Goal: Task Accomplishment & Management: Complete application form

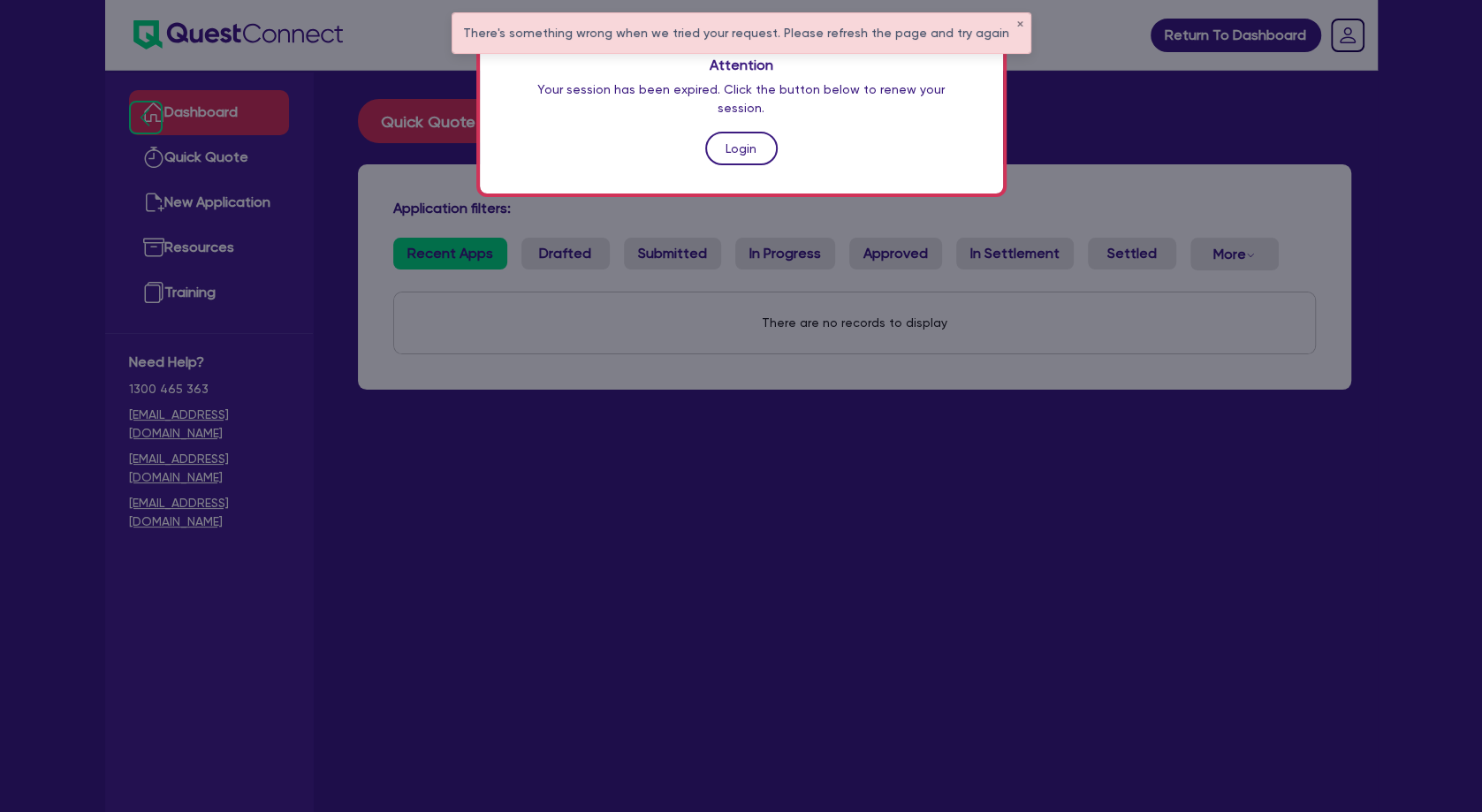
click at [748, 135] on link "Login" at bounding box center [741, 148] width 72 height 34
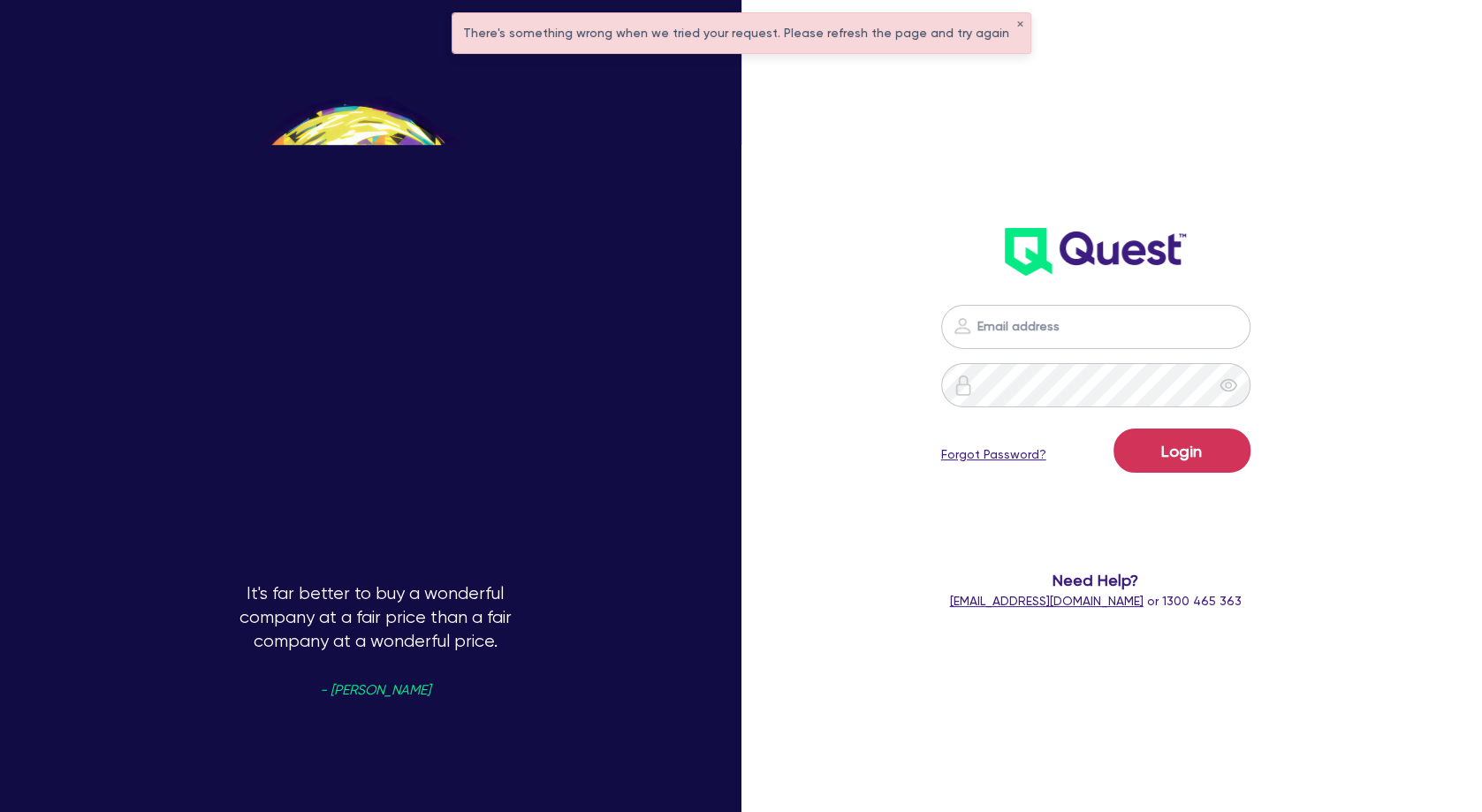
type input "[PERSON_NAME][EMAIL_ADDRESS][PERSON_NAME][DOMAIN_NAME]"
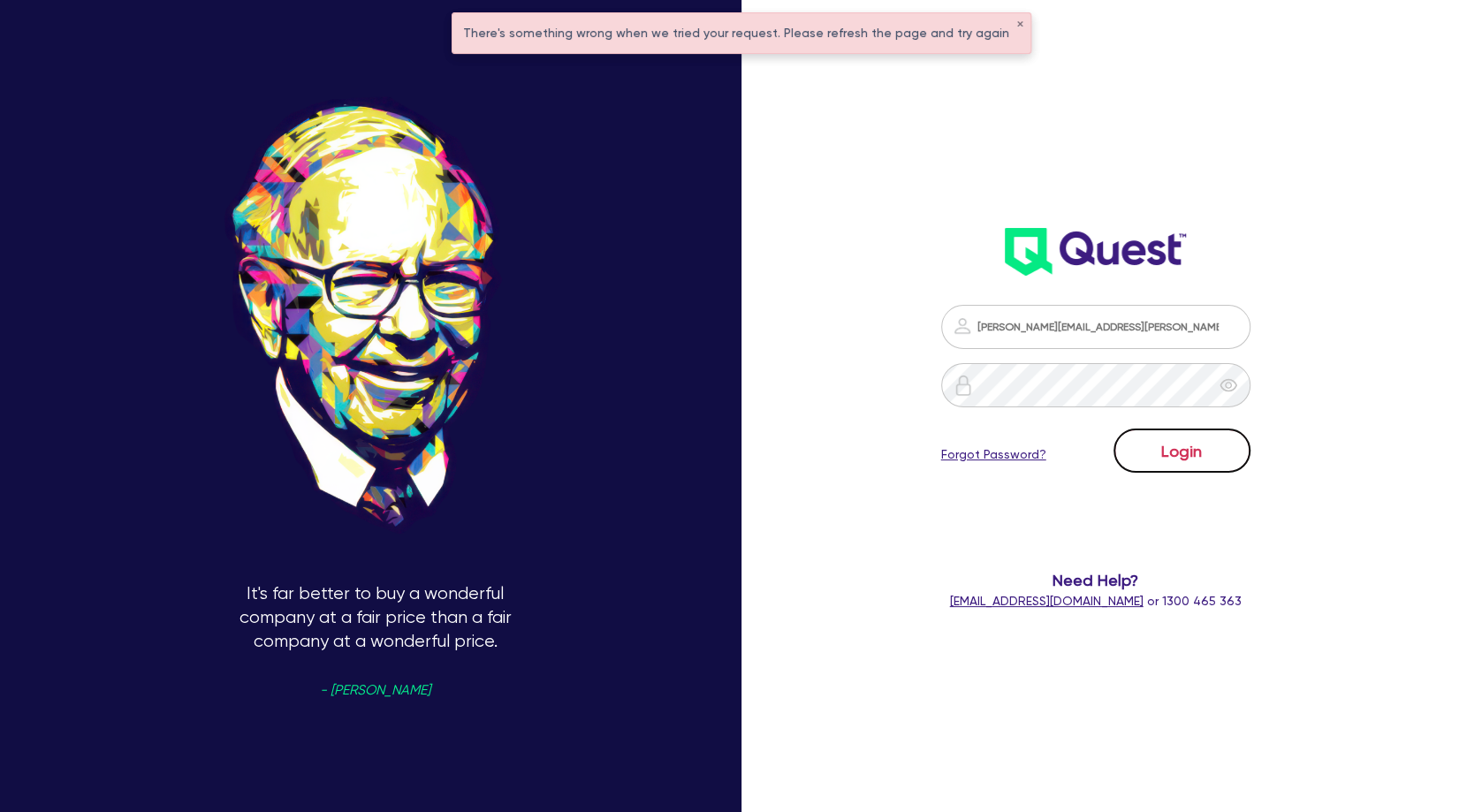
click at [1166, 444] on button "Login" at bounding box center [1182, 451] width 137 height 44
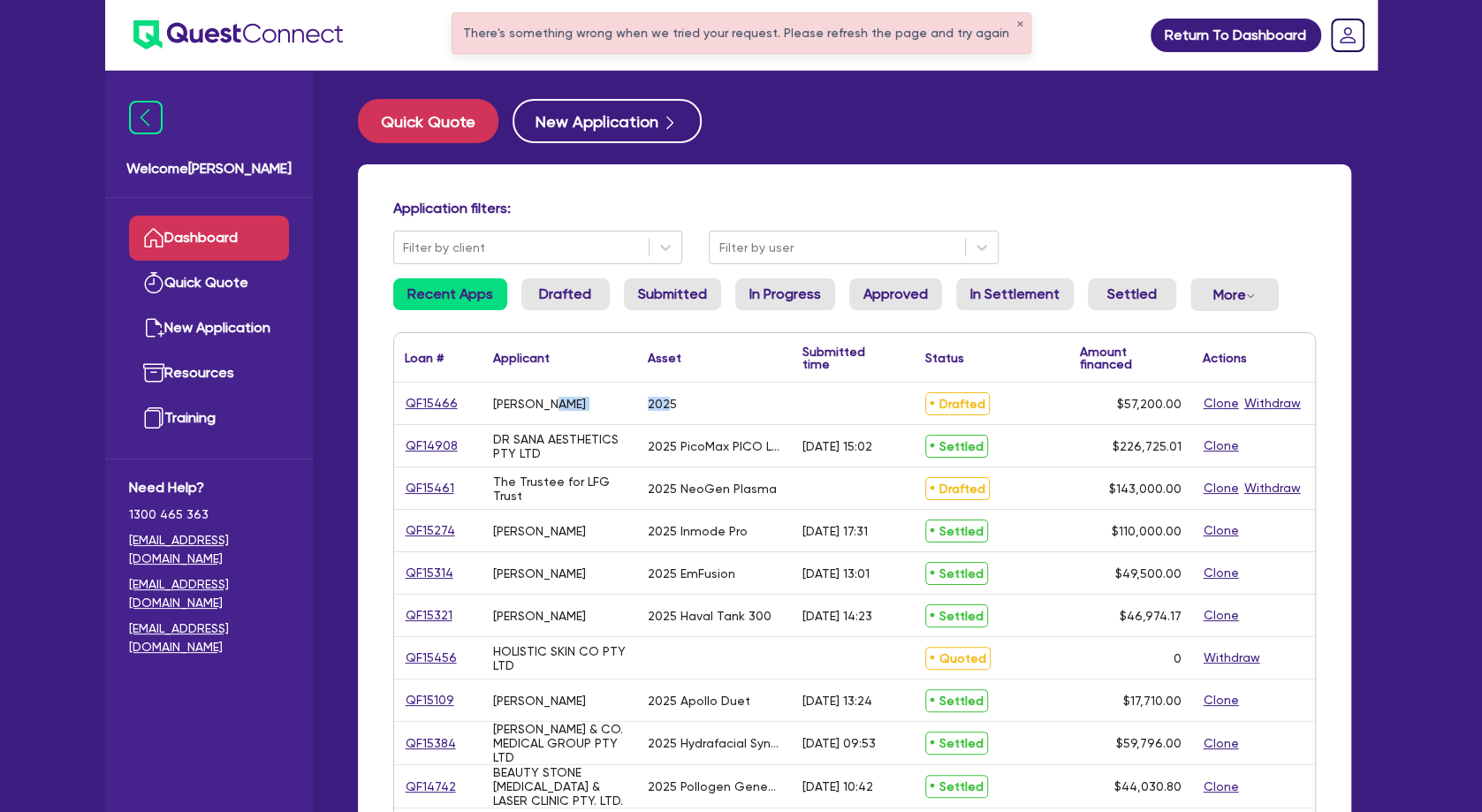
drag, startPoint x: 557, startPoint y: 395, endPoint x: 694, endPoint y: 403, distance: 137.2
click at [694, 403] on div "QF15466 [PERSON_NAME] 2025 Drafted $57,200.00 Clone Withdraw" at bounding box center [854, 404] width 921 height 42
click at [694, 403] on div "2025" at bounding box center [714, 403] width 155 height 41
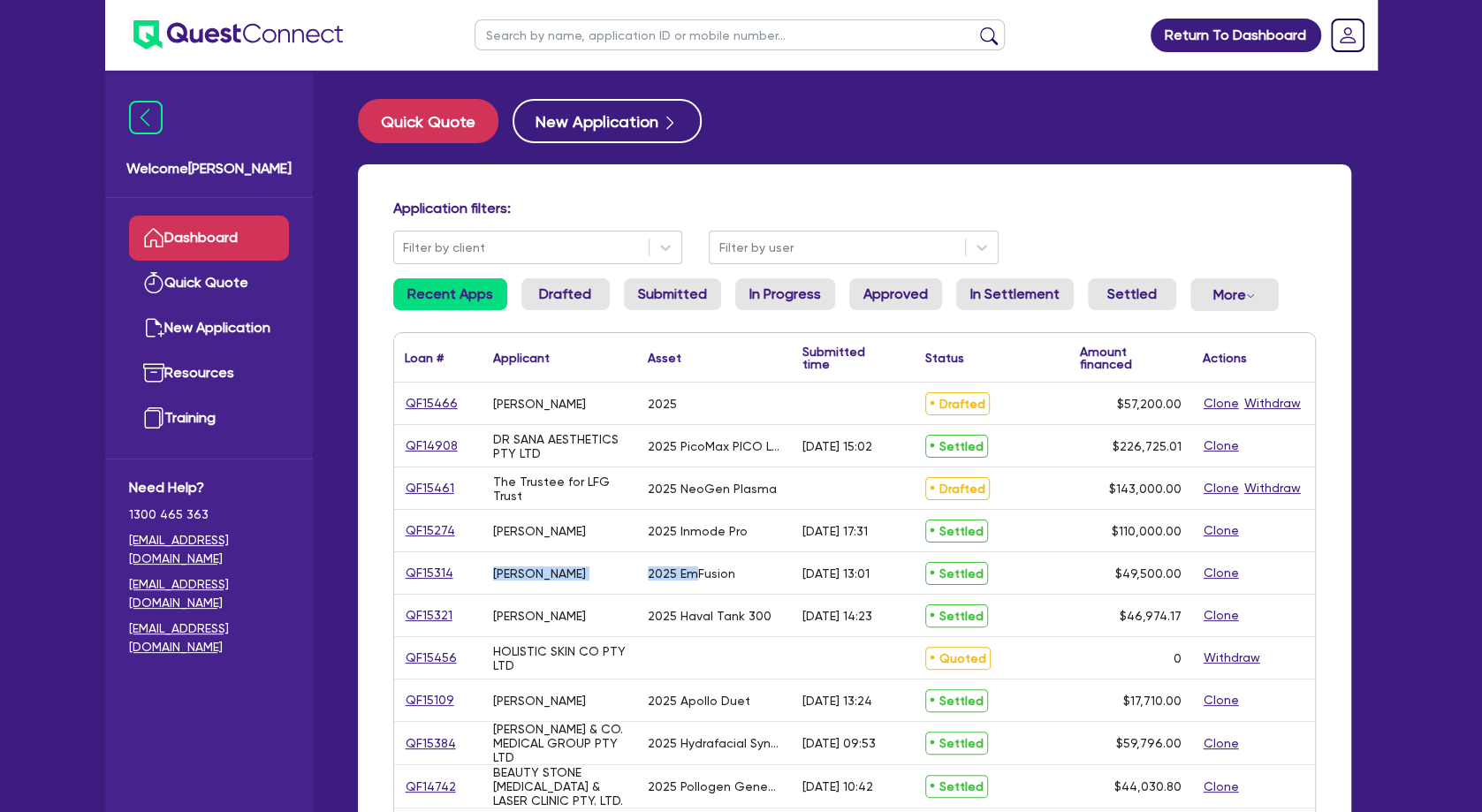
drag, startPoint x: 532, startPoint y: 397, endPoint x: 695, endPoint y: 582, distance: 246.6
click at [695, 582] on div "QF15466 [PERSON_NAME] 2025 Drafted $57,200.00 Clone Withdraw QF14908 DR SANA AE…" at bounding box center [854, 808] width 921 height 851
click at [692, 581] on div "2025 EmFusion" at bounding box center [714, 573] width 155 height 41
click at [220, 281] on link "Quick Quote" at bounding box center [209, 283] width 160 height 45
select select "Other"
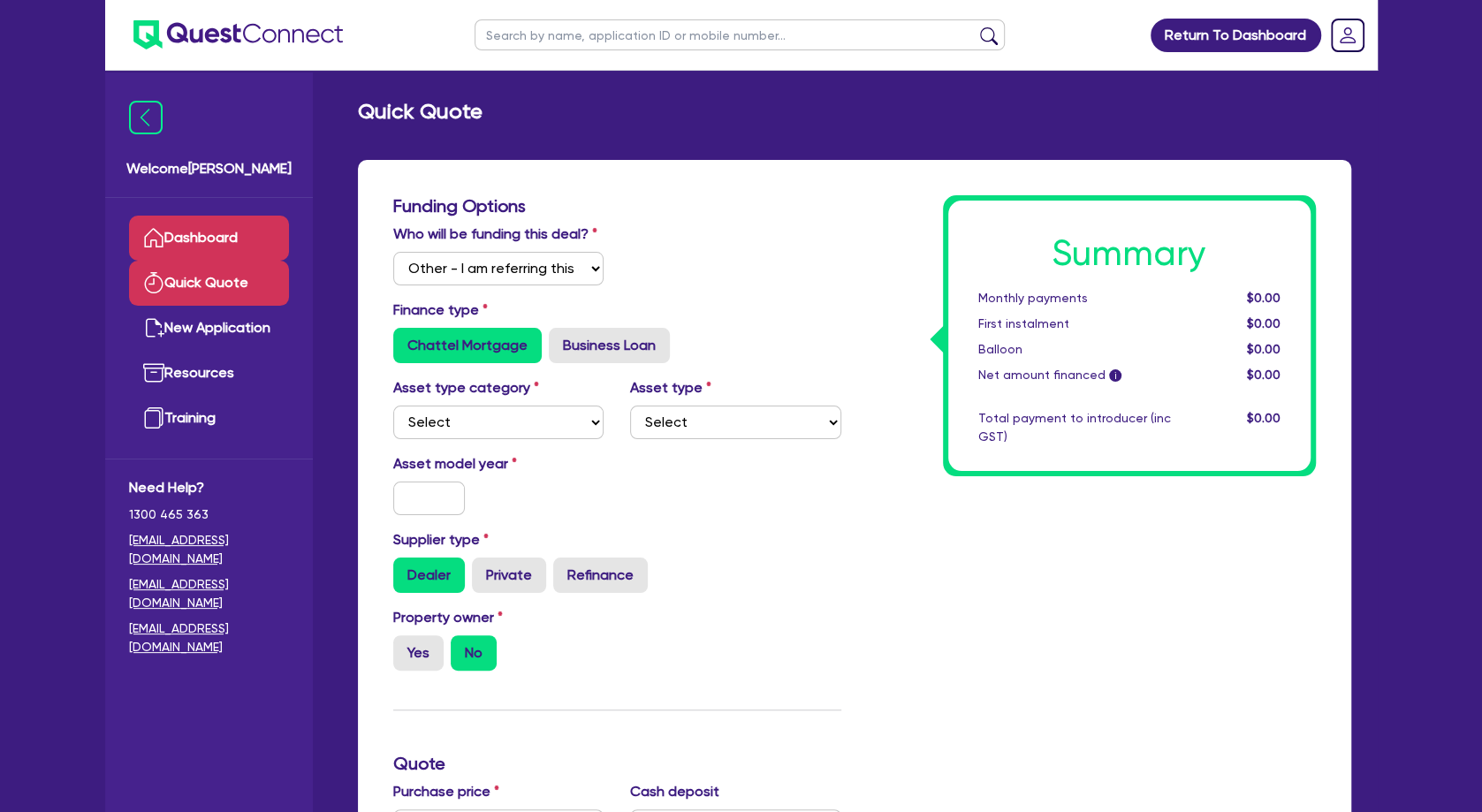
click at [223, 236] on link "Dashboard" at bounding box center [209, 237] width 160 height 45
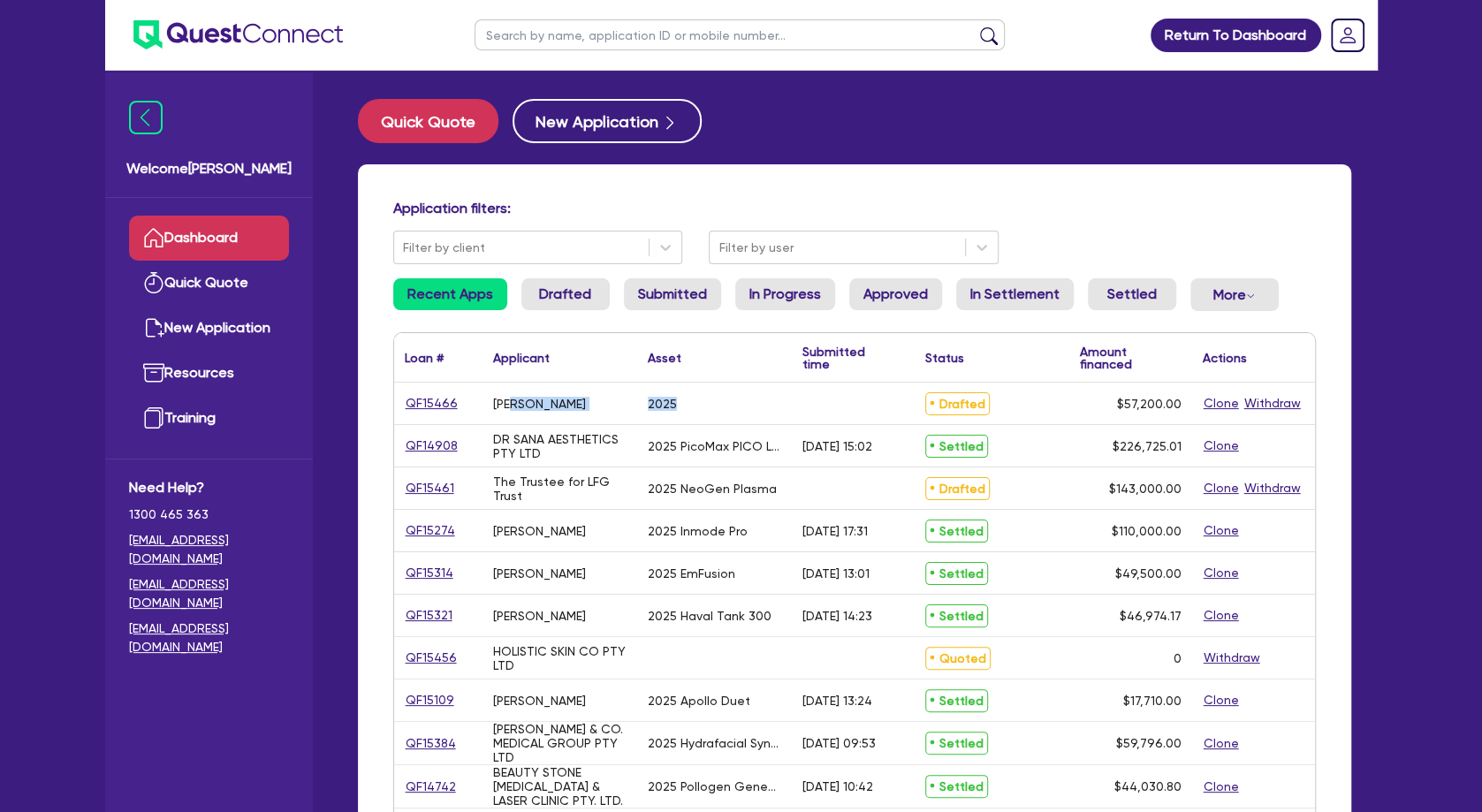
drag, startPoint x: 520, startPoint y: 394, endPoint x: 803, endPoint y: 397, distance: 283.0
click at [796, 399] on div "QF15466 [PERSON_NAME] 2025 Drafted $57,200.00 Clone Withdraw" at bounding box center [854, 404] width 921 height 42
click at [805, 397] on div at bounding box center [853, 403] width 123 height 41
click at [586, 39] on input "text" at bounding box center [740, 35] width 531 height 31
type input "myskin"
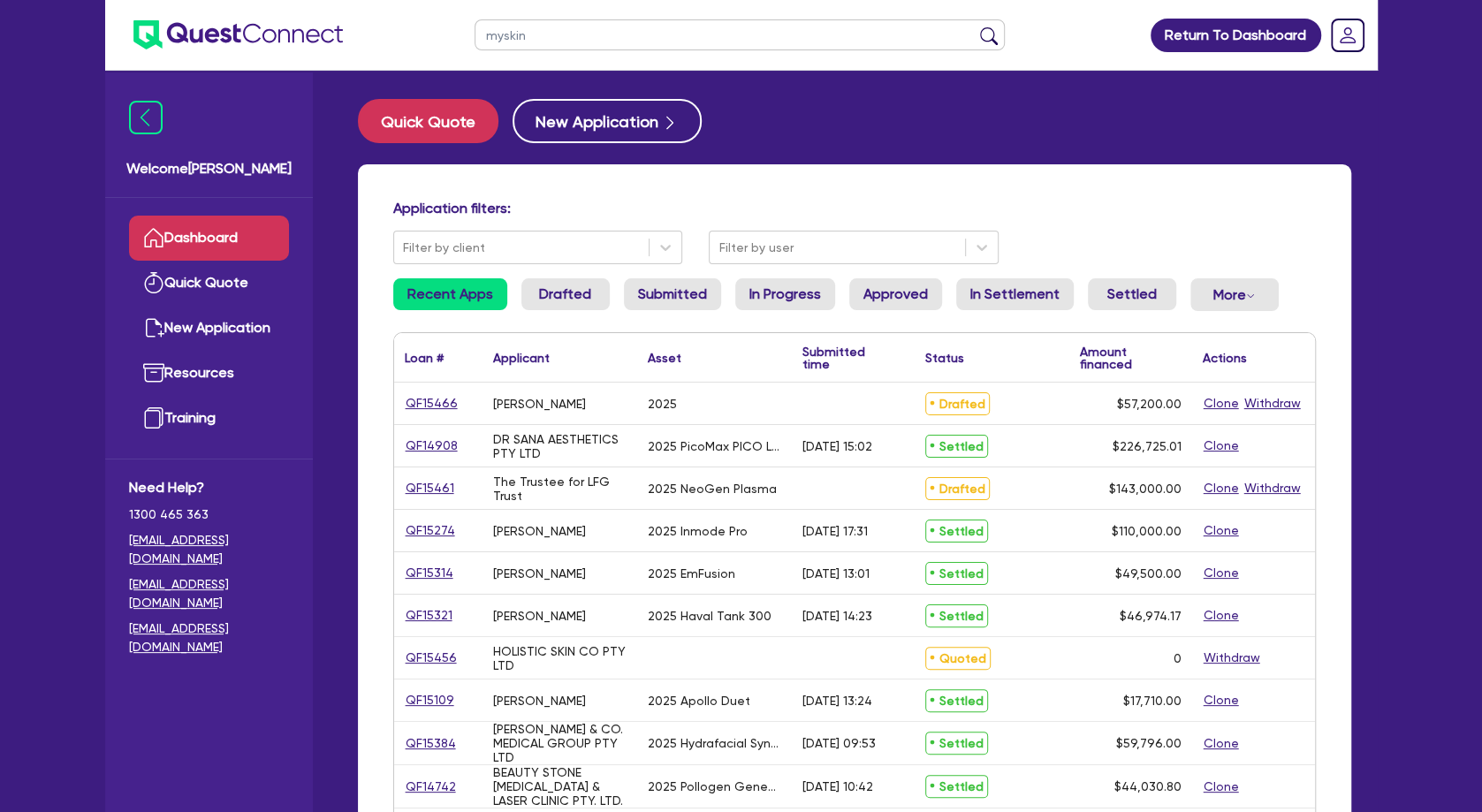
click at [975, 27] on button "submit" at bounding box center [988, 39] width 28 height 25
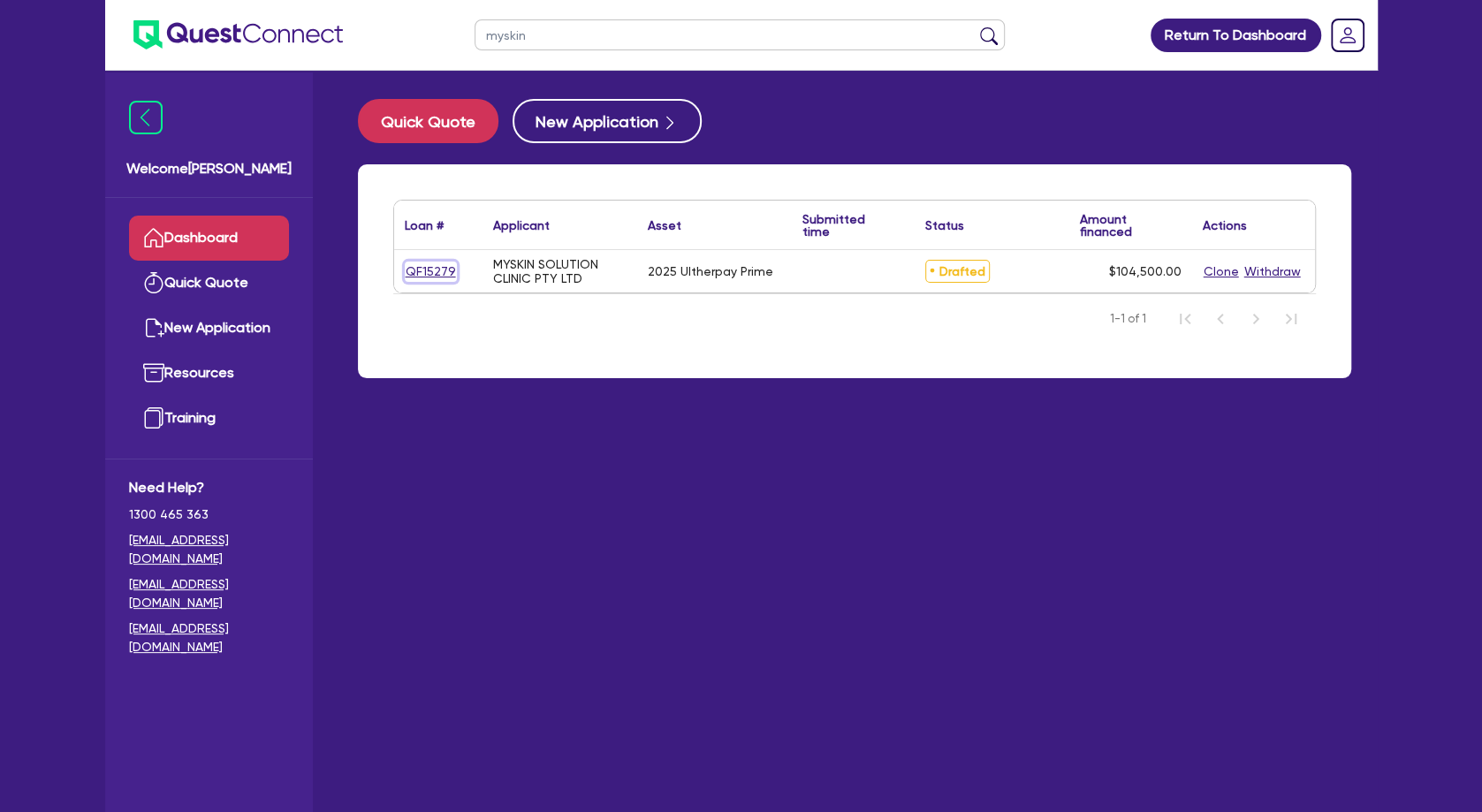
click at [432, 266] on link "QF15279" at bounding box center [431, 271] width 52 height 20
select select "Other"
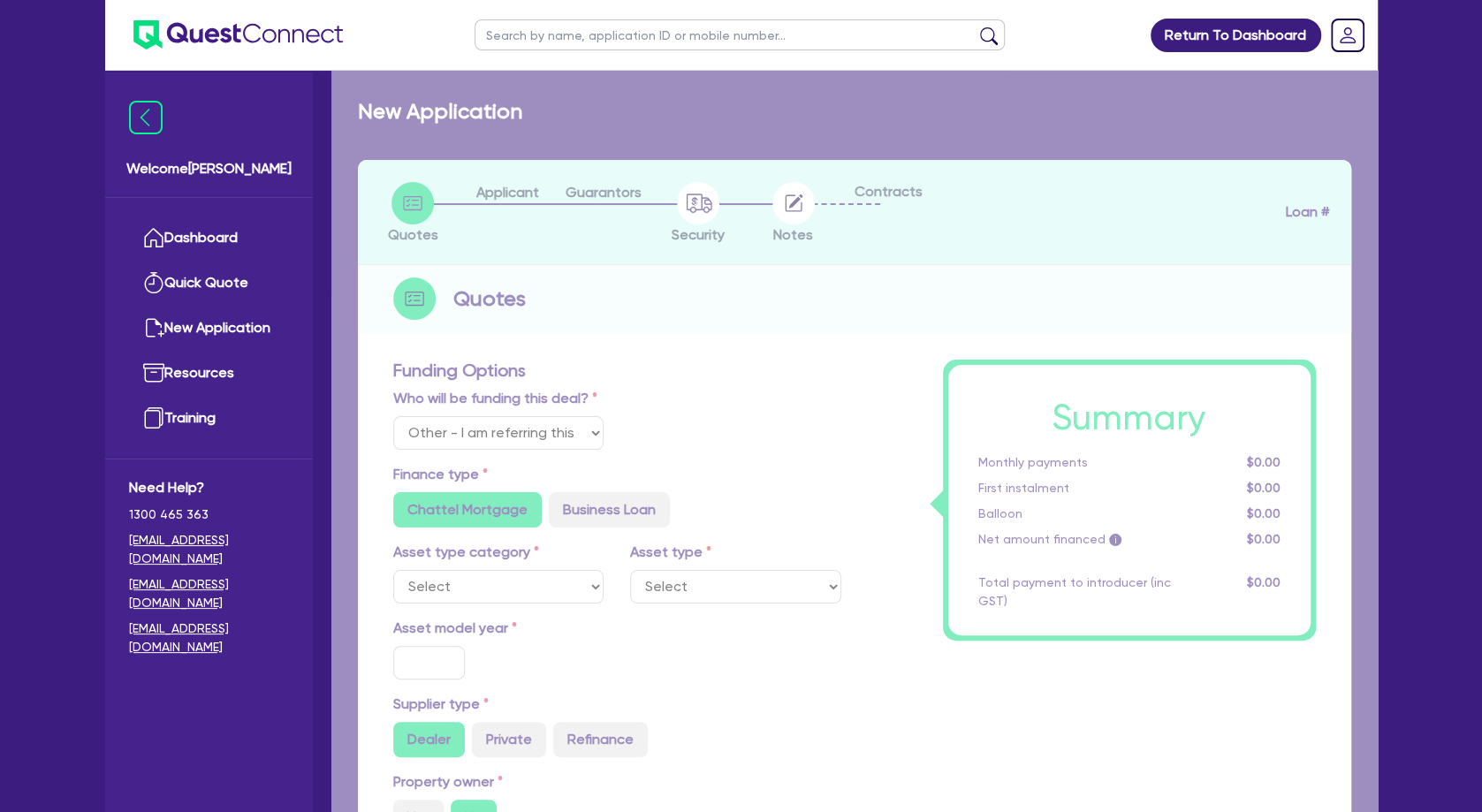
select select "TERTIARY_ASSETS"
type input "2025"
radio input "true"
type input "104,500"
type input "4"
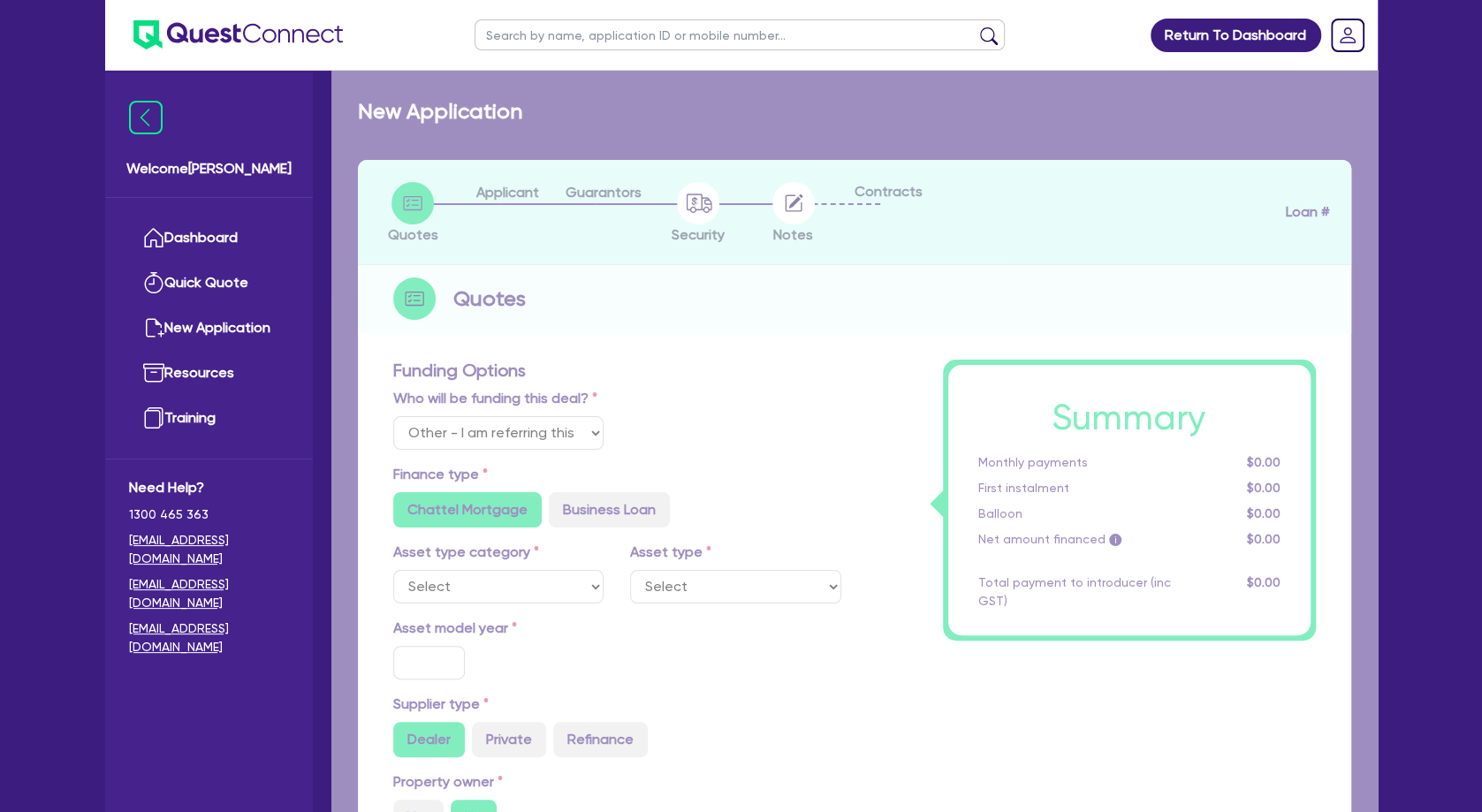
type input "4,180"
type input "8.49"
radio input "false"
radio input "true"
type input "900"
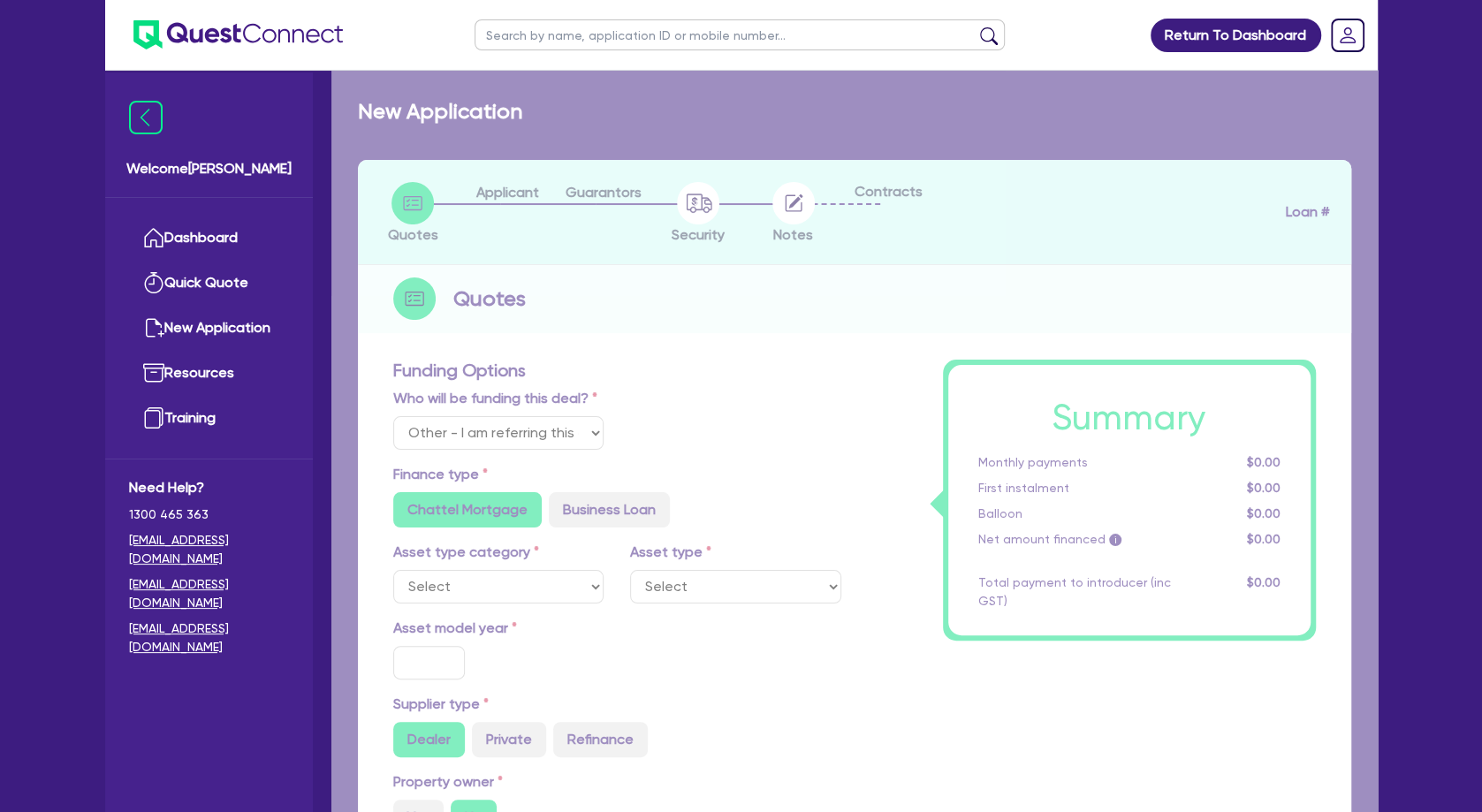
radio input "false"
radio input "true"
select select "BEAUTY_EQUIPMENT"
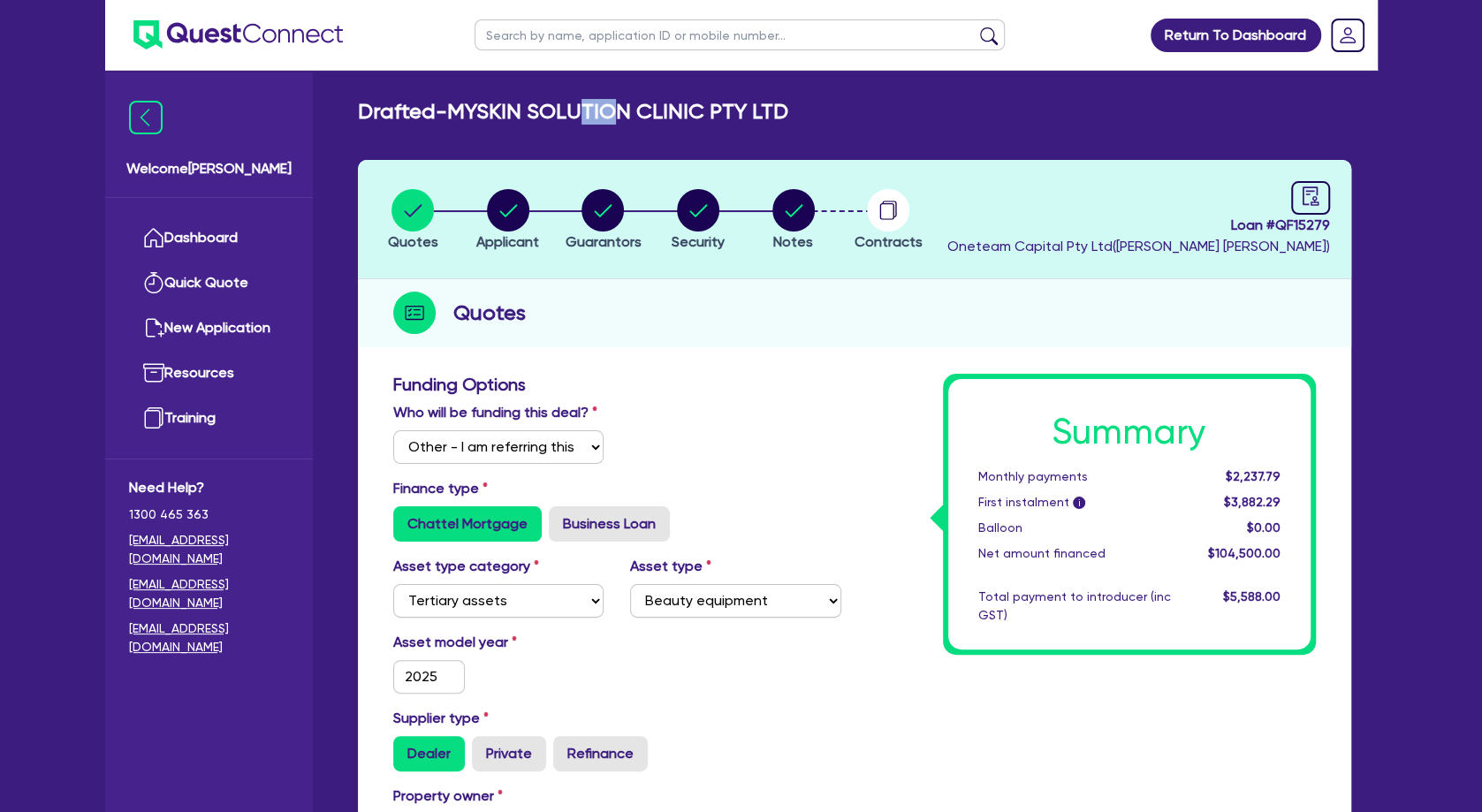
drag, startPoint x: 593, startPoint y: 114, endPoint x: 787, endPoint y: 120, distance: 194.1
click at [758, 124] on h2 "Drafted - MYSKIN SOLUTION CLINIC PTY LTD" at bounding box center [573, 111] width 431 height 26
click at [787, 120] on h2 "Drafted - MYSKIN SOLUTION CLINIC PTY LTD" at bounding box center [573, 111] width 431 height 26
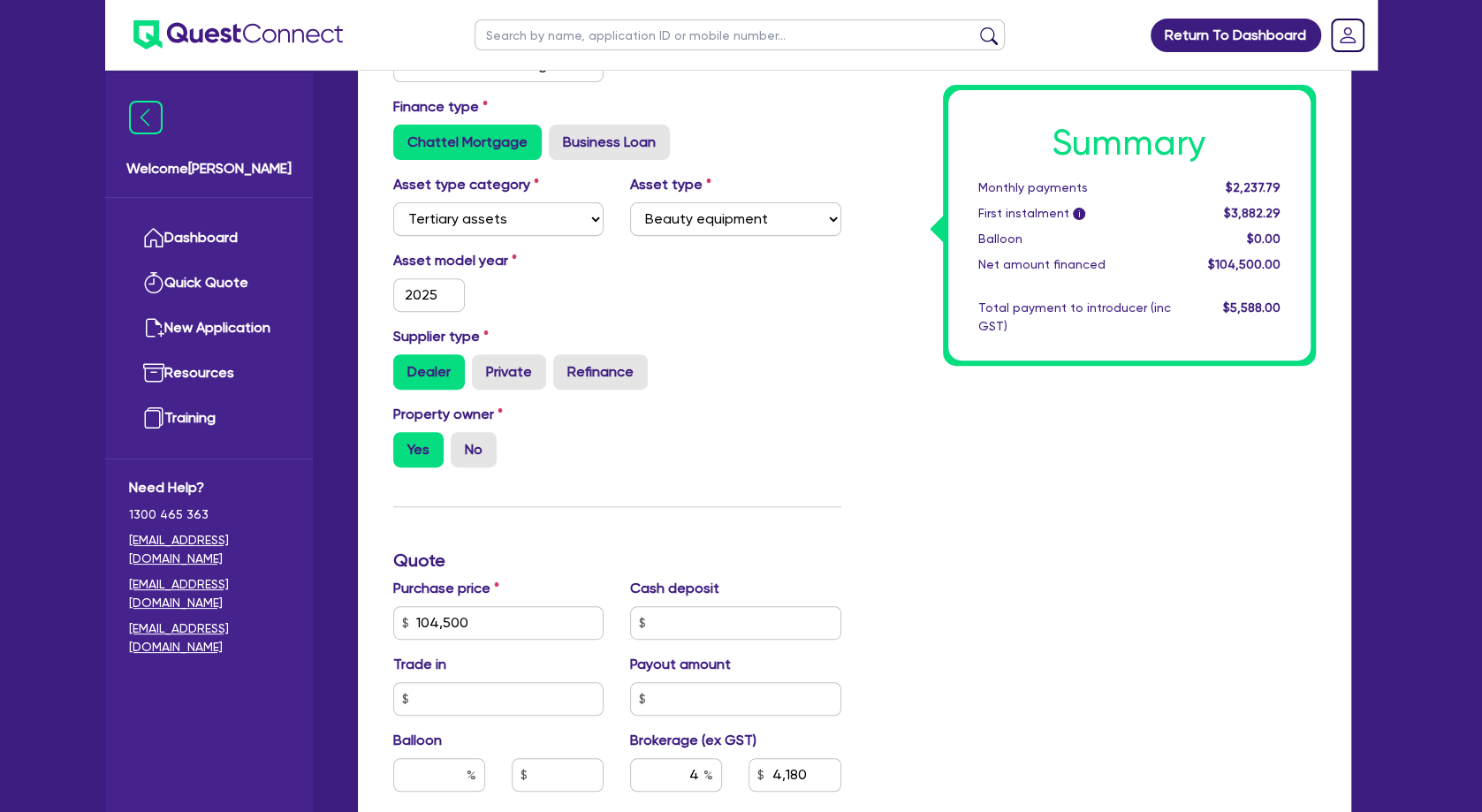
scroll to position [763, 0]
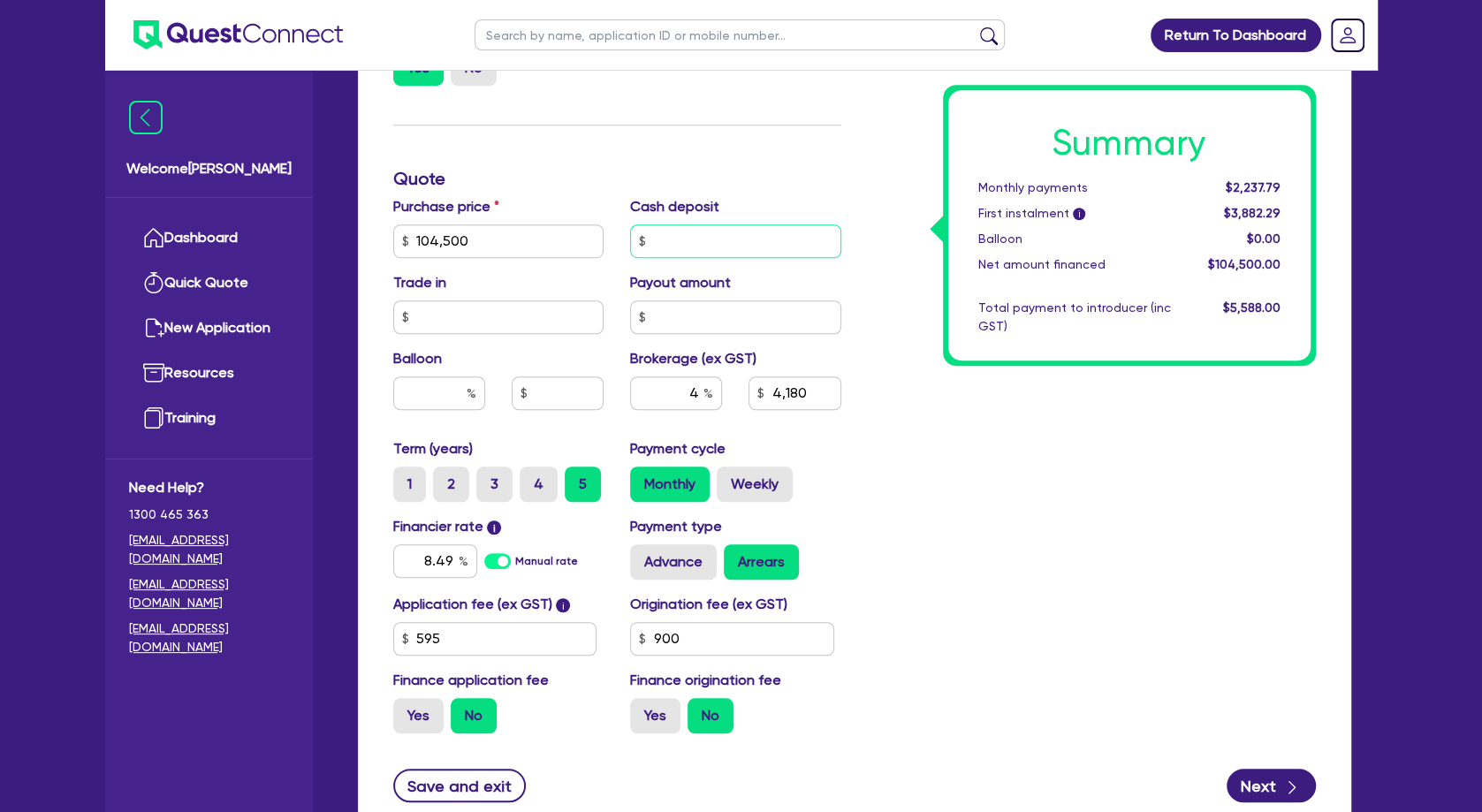
click at [695, 258] on input "text" at bounding box center [736, 241] width 211 height 34
type input "104,500"
type input "5"
type input "4,180"
type input "104,500"
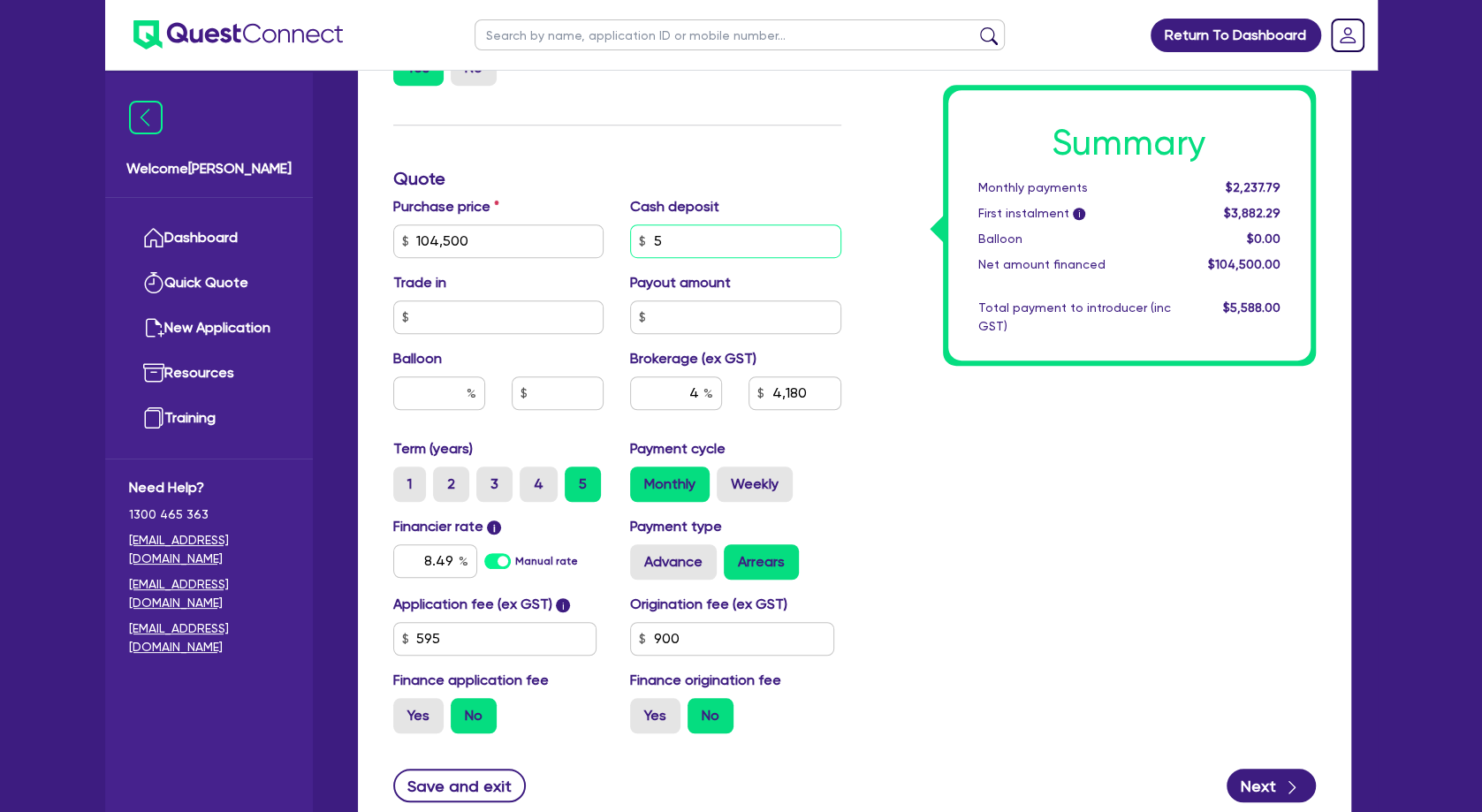
type input "50"
type input "4,180"
type input "104,500"
type input "500"
type input "4,180"
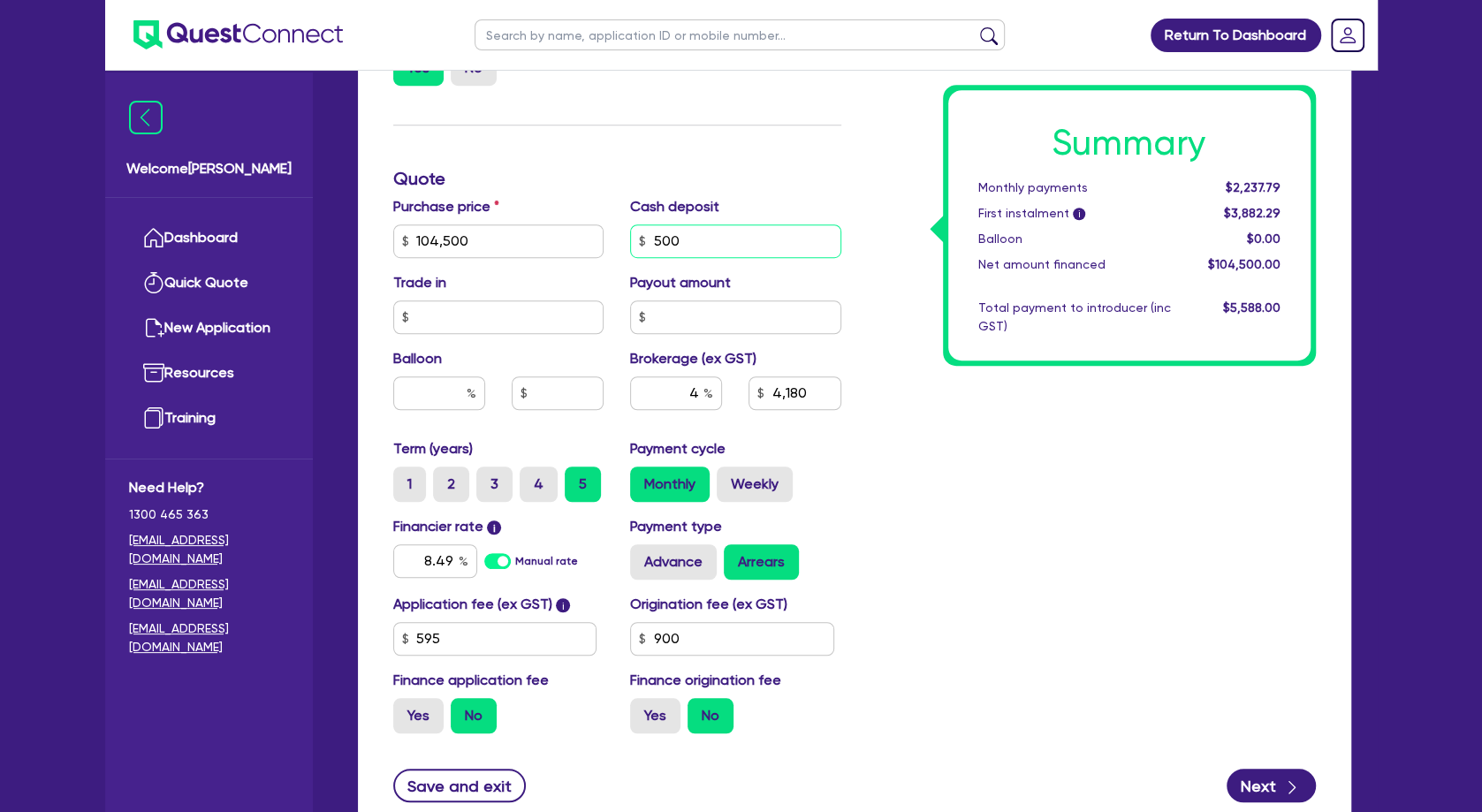
type input "104,500"
type input "5,000"
type input "4,180"
type input "5,000"
type input "104,500"
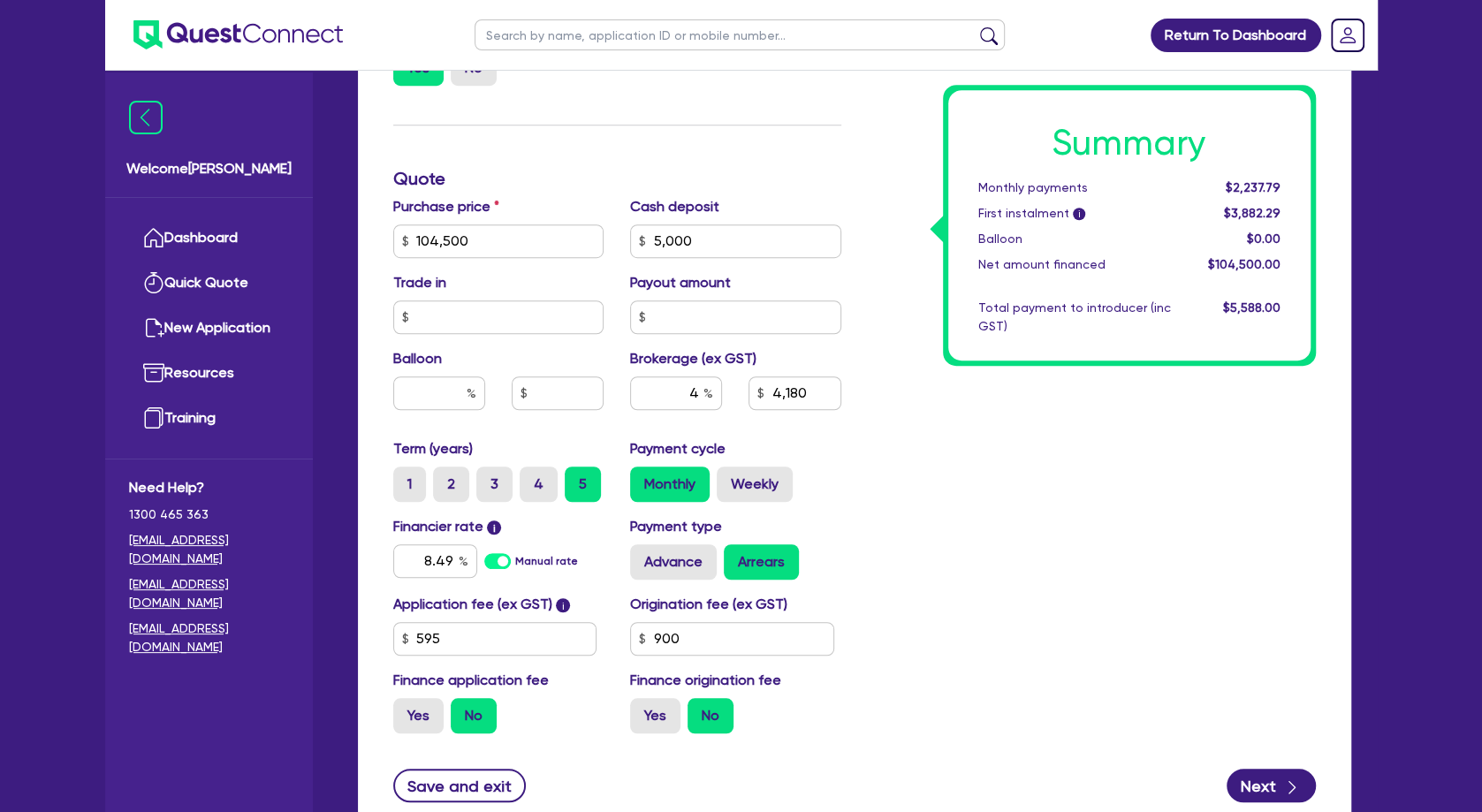
type input "4,180"
type input "104,500"
type input "3,980"
click at [728, 148] on div "Funding Options Who will be funding this deal? Select I will fund 100% I will c…" at bounding box center [617, 179] width 475 height 1137
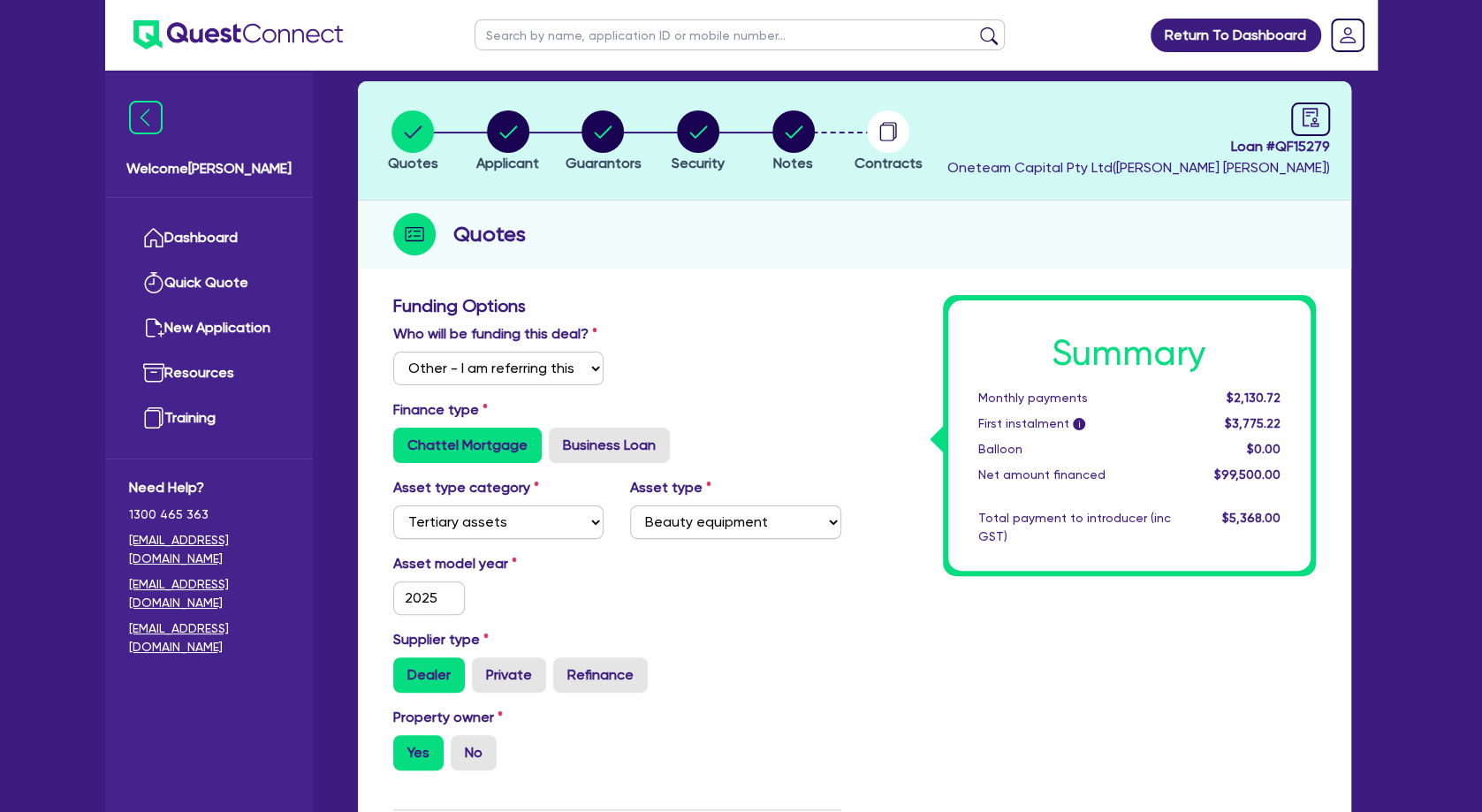
scroll to position [0, 0]
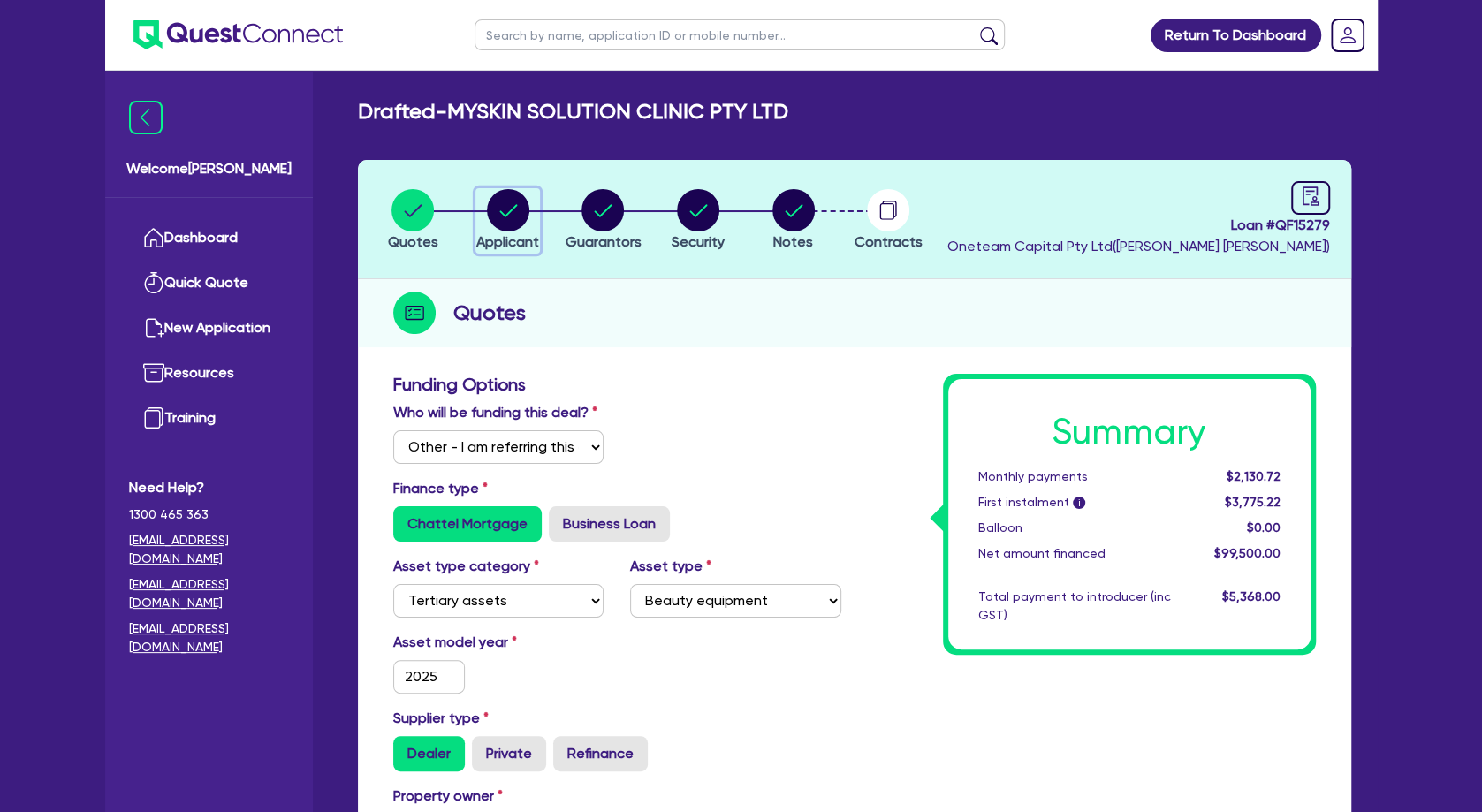
click at [512, 214] on circle "button" at bounding box center [508, 210] width 42 height 42
select select "COMPANY"
select select "HEALTH_BEAUTY"
select select "HAIR_BEAUTY_SALONS"
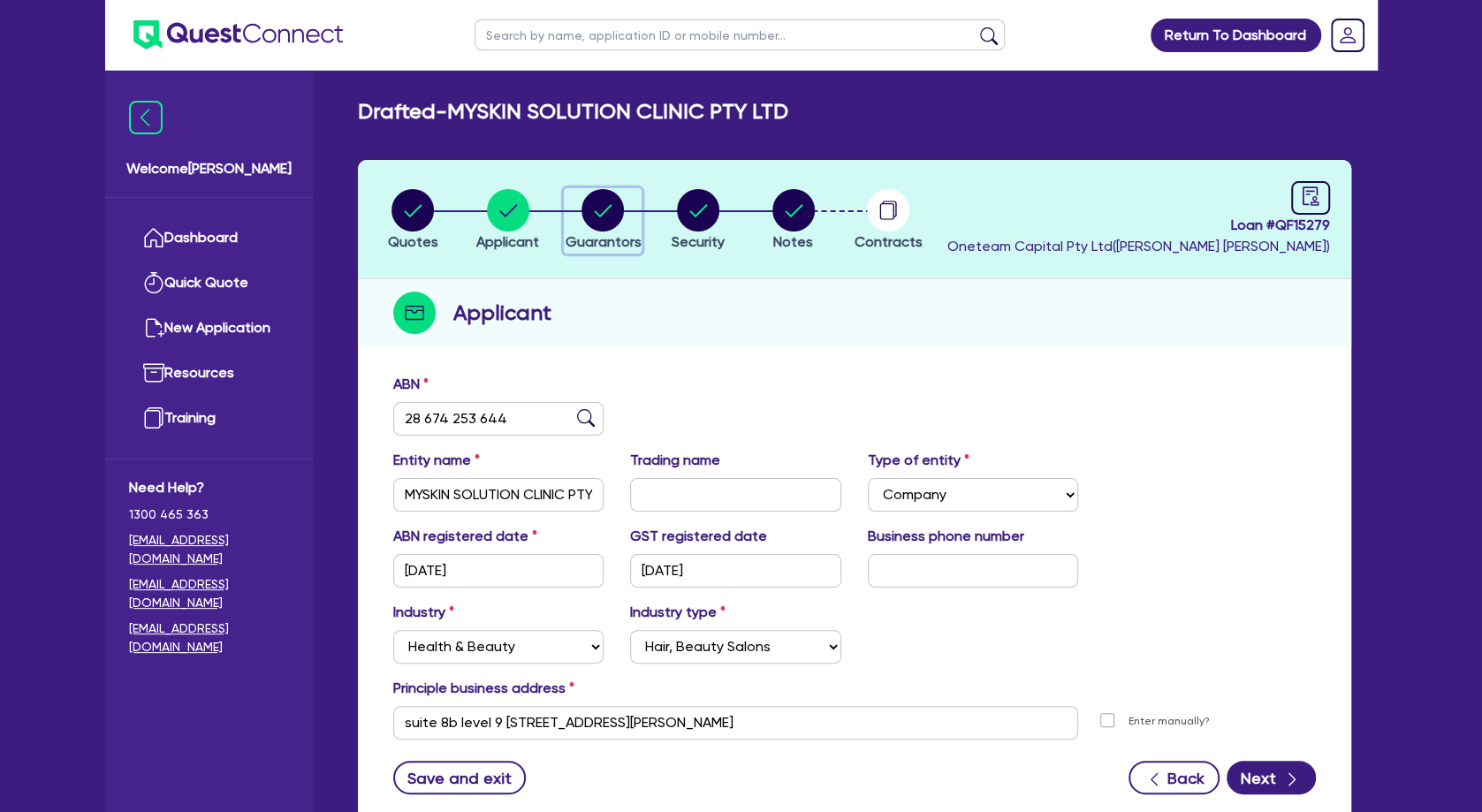
click at [600, 214] on icon "button" at bounding box center [604, 209] width 17 height 12
select select "MRS"
select select "[GEOGRAPHIC_DATA]"
select select "DE_FACTO"
select select "PROPERTY"
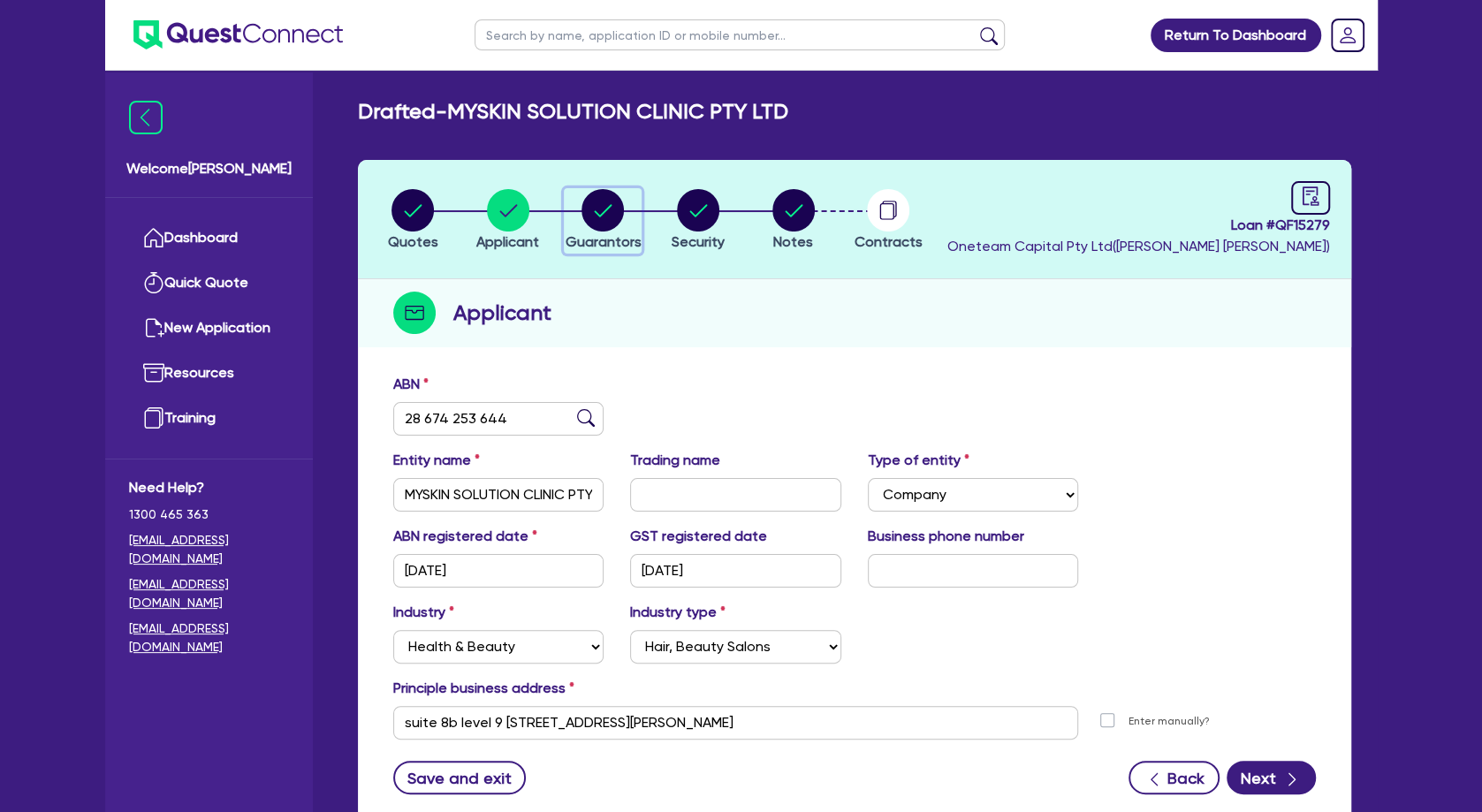
select select "CASH"
select select "VEHICLE"
select select "OTHER"
select select "MORTGAGE"
select select "VEHICLE_LOAN"
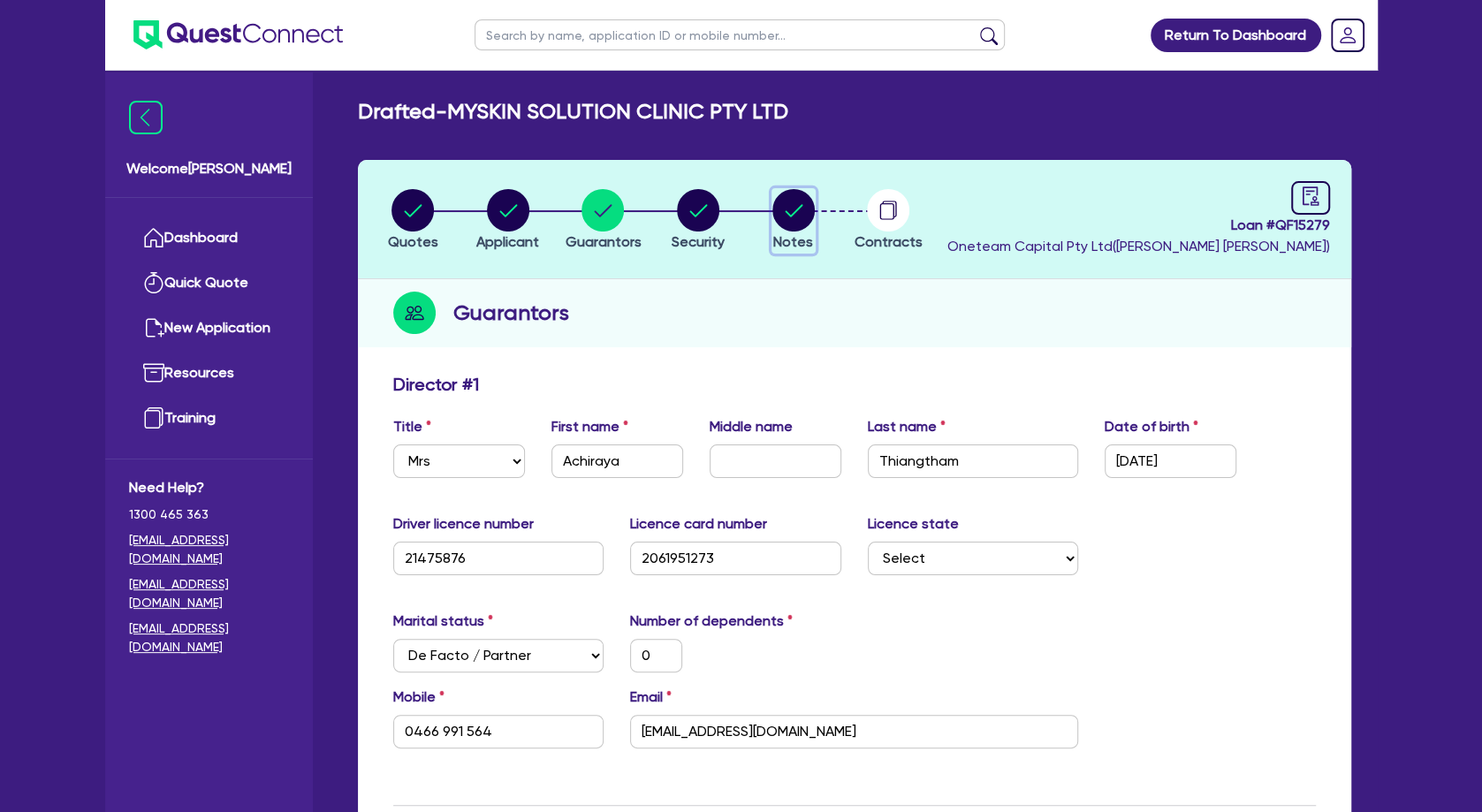
click at [789, 222] on circle "button" at bounding box center [794, 210] width 42 height 42
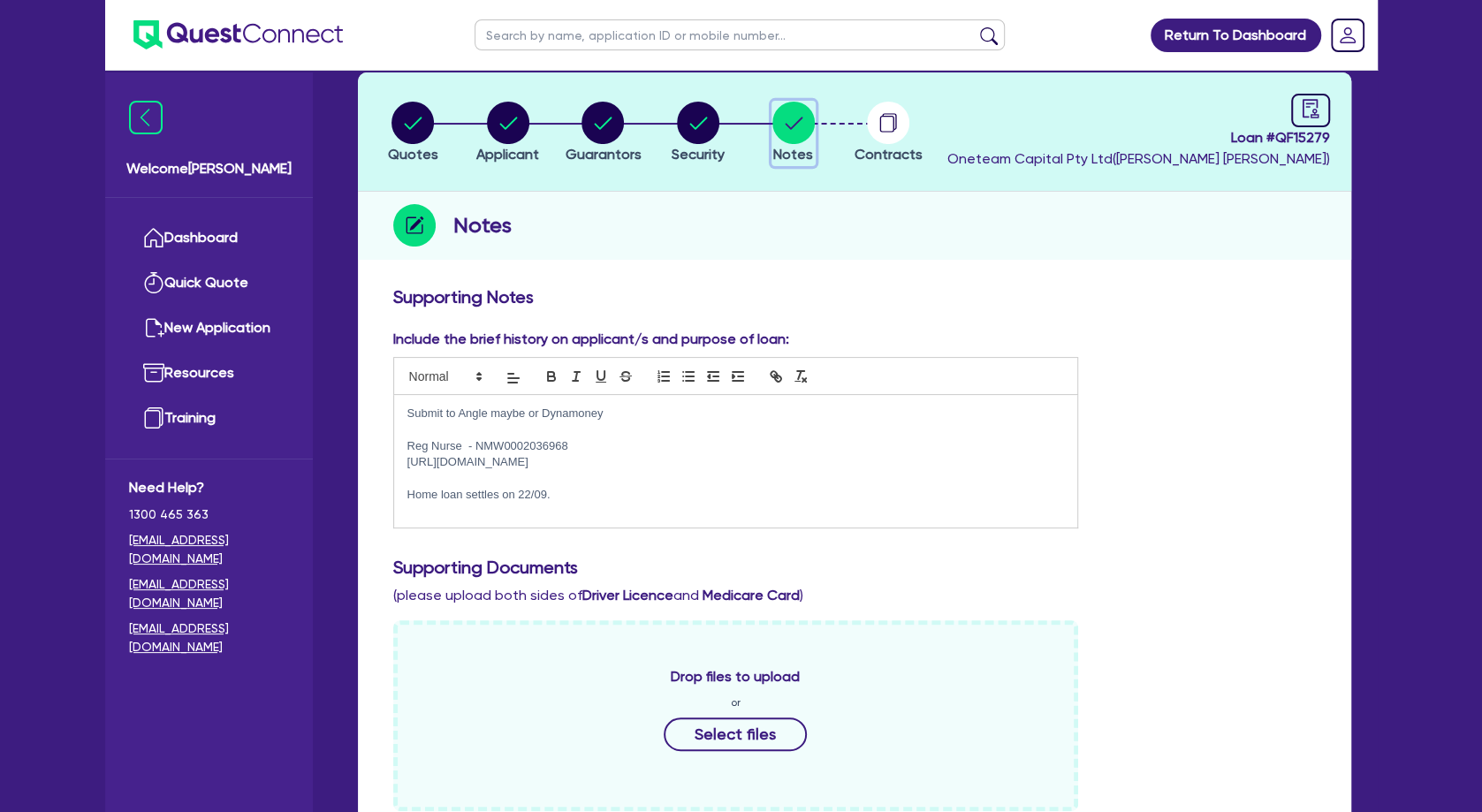
scroll to position [191, 0]
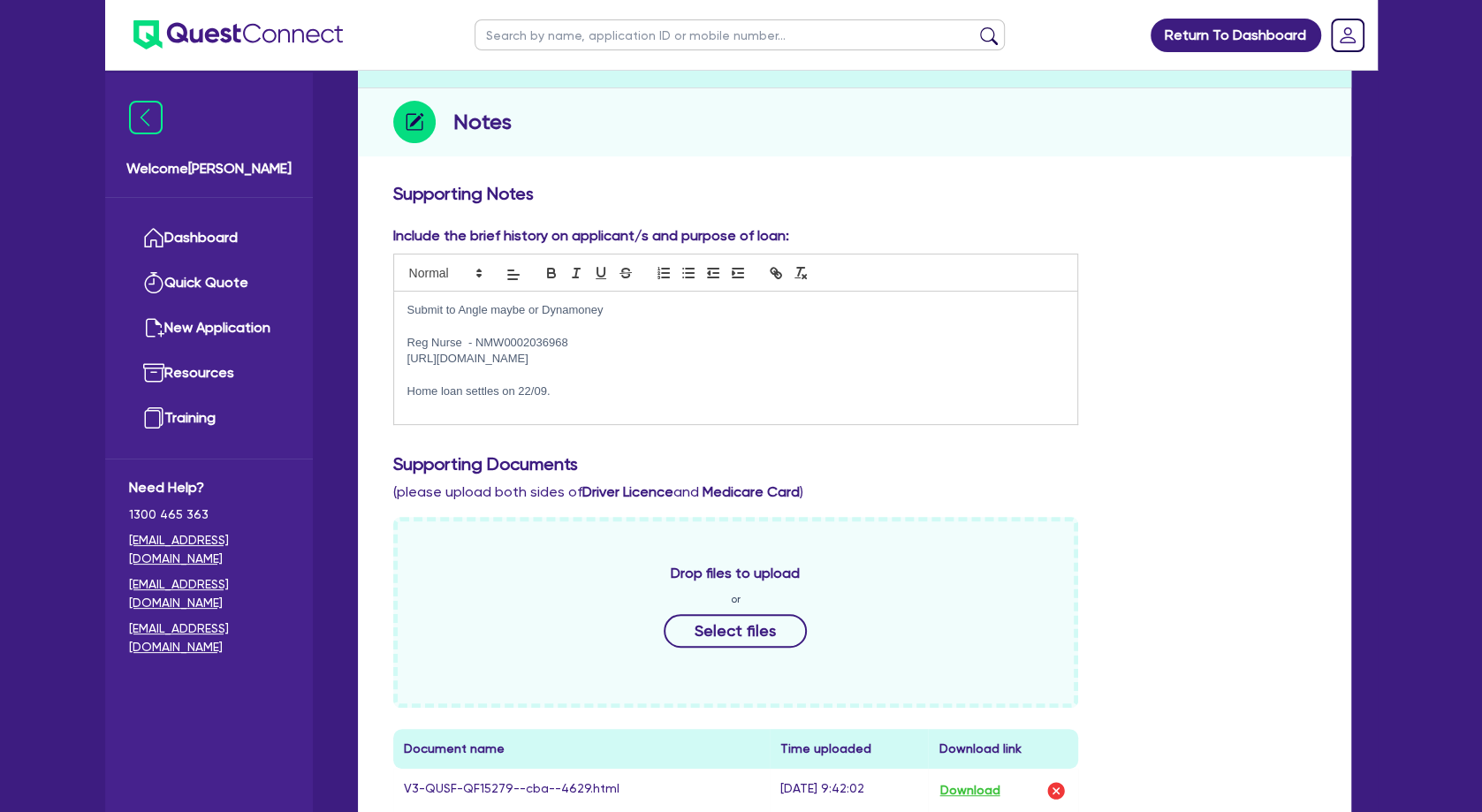
click at [506, 324] on p at bounding box center [736, 326] width 657 height 16
click at [512, 399] on p "Home loan settles on 22/09." at bounding box center [736, 391] width 657 height 16
click at [555, 393] on p "Home loan settles on 22/09." at bounding box center [736, 391] width 657 height 16
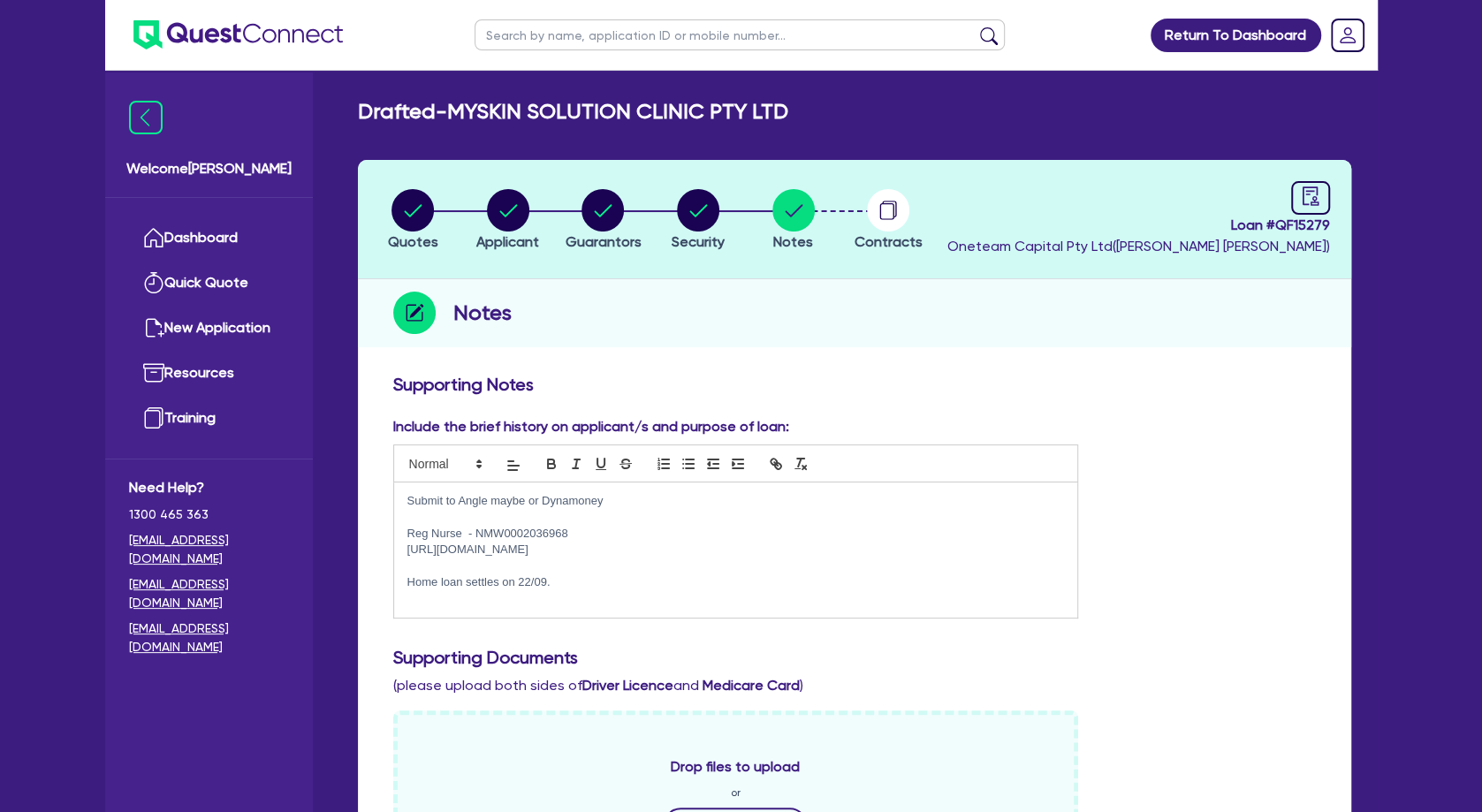
click at [485, 168] on header "Quotes Applicant [GEOGRAPHIC_DATA] Security Notes Contracts Loan # QF15279 Onet…" at bounding box center [854, 219] width 994 height 119
click at [504, 194] on circle "button" at bounding box center [508, 210] width 42 height 42
select select "COMPANY"
select select "HEALTH_BEAUTY"
select select "HAIR_BEAUTY_SALONS"
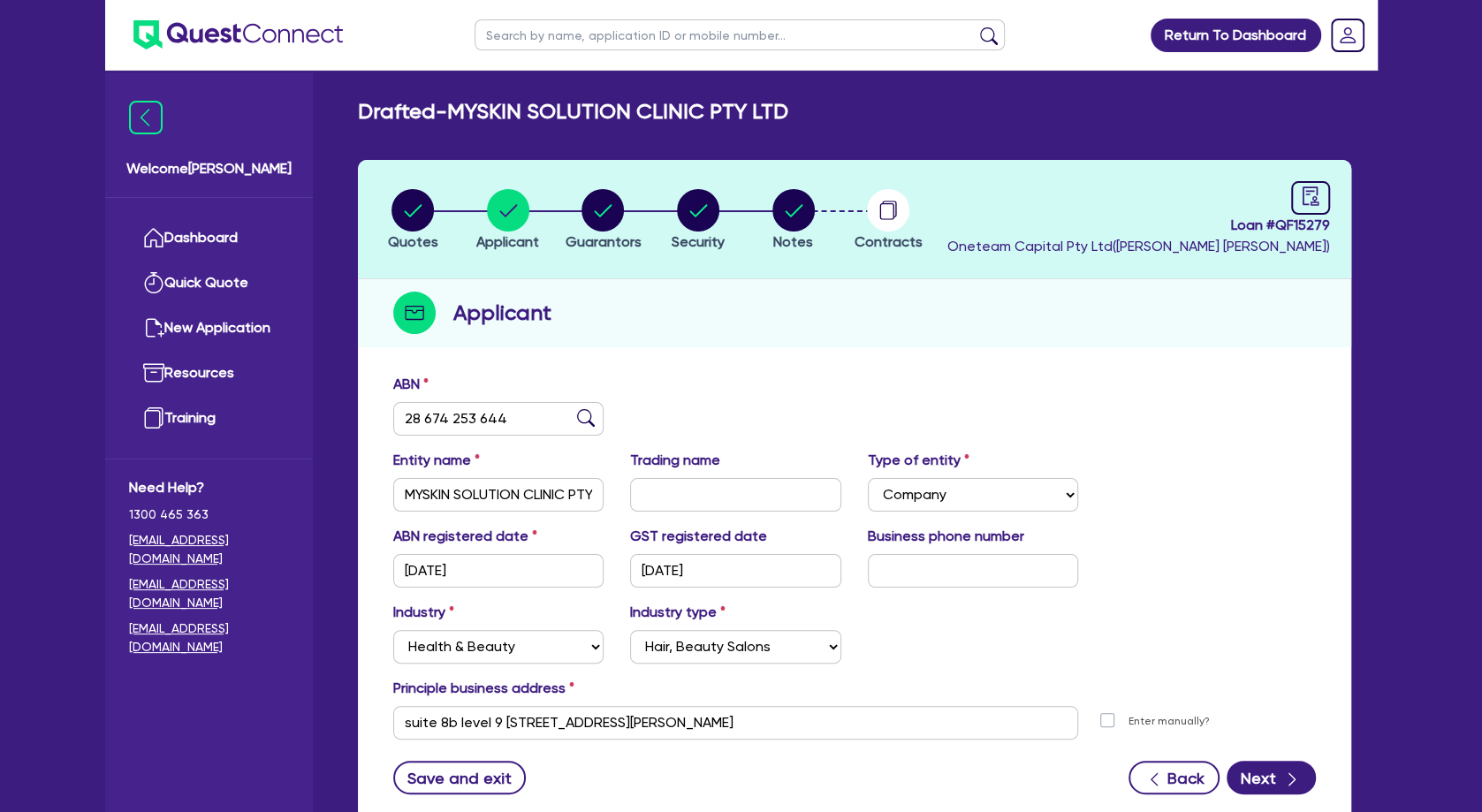
click at [697, 313] on div "Applicant" at bounding box center [854, 313] width 994 height 68
drag, startPoint x: 478, startPoint y: 111, endPoint x: 692, endPoint y: 107, distance: 214.0
click at [692, 107] on h2 "Drafted - MYSKIN SOLUTION CLINIC PTY LTD" at bounding box center [573, 111] width 431 height 26
click at [605, 207] on circle "button" at bounding box center [603, 210] width 42 height 42
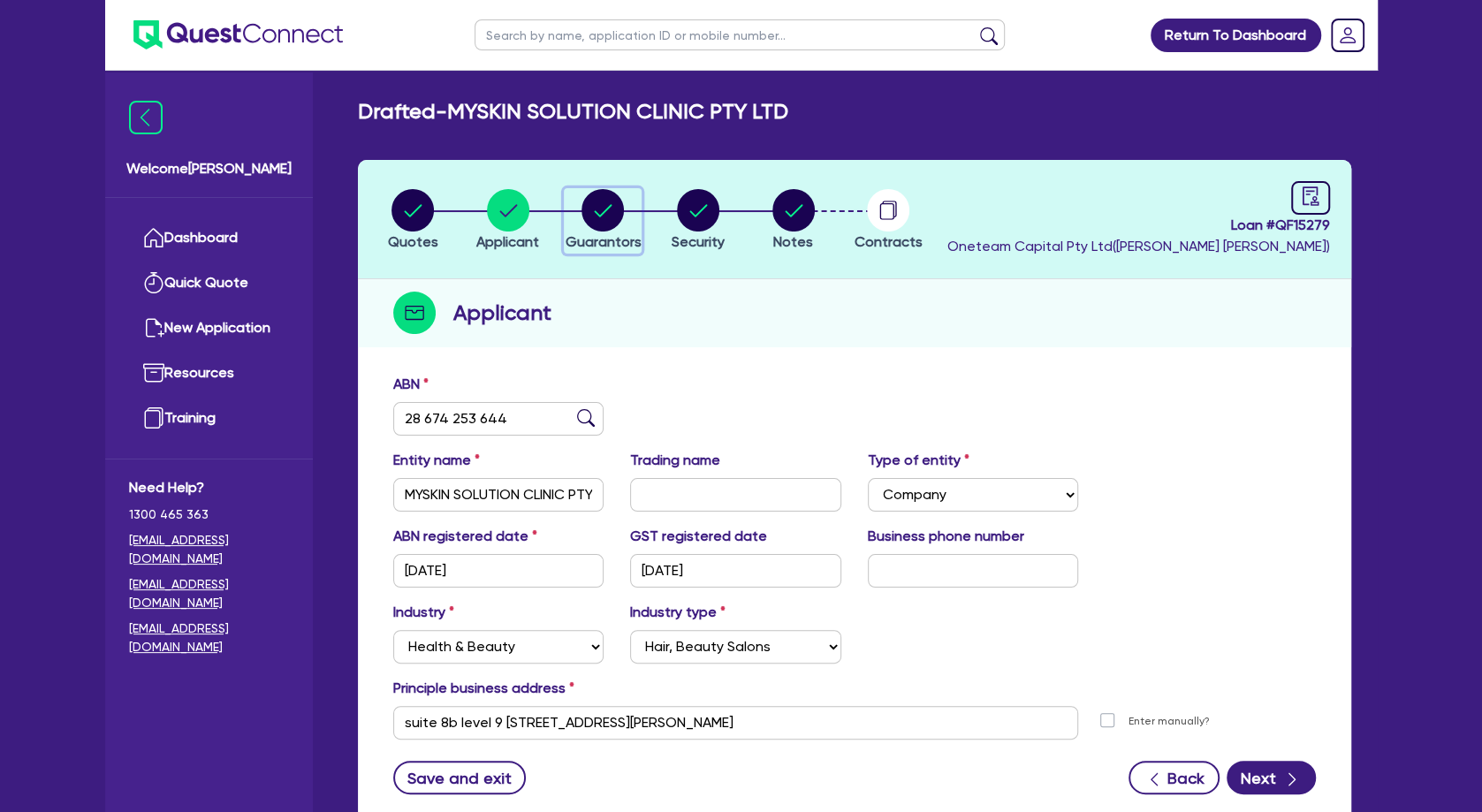
select select "MRS"
select select "[GEOGRAPHIC_DATA]"
select select "DE_FACTO"
select select "PROPERTY"
select select "CASH"
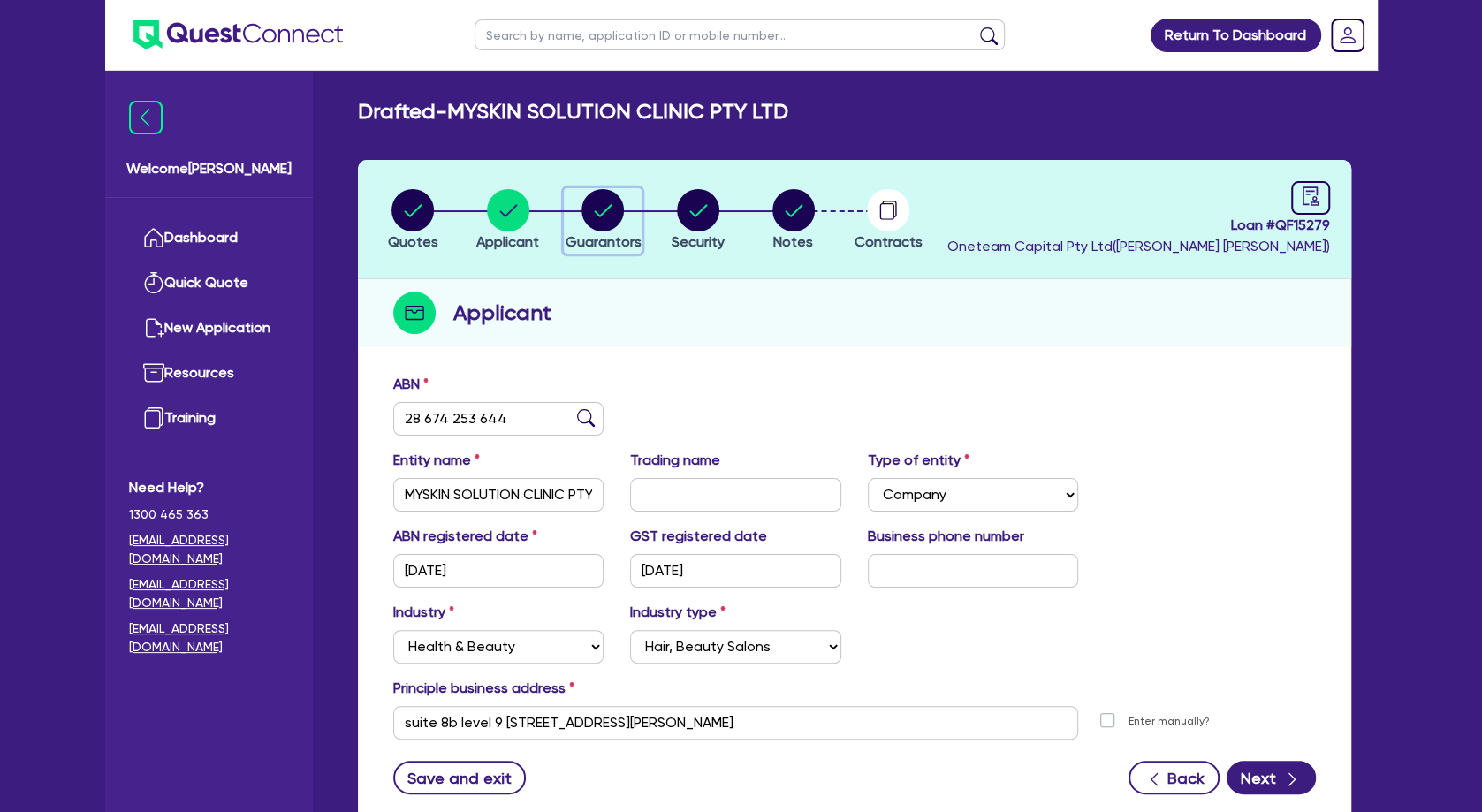
select select "VEHICLE"
select select "OTHER"
select select "MORTGAGE"
select select "VEHICLE_LOAN"
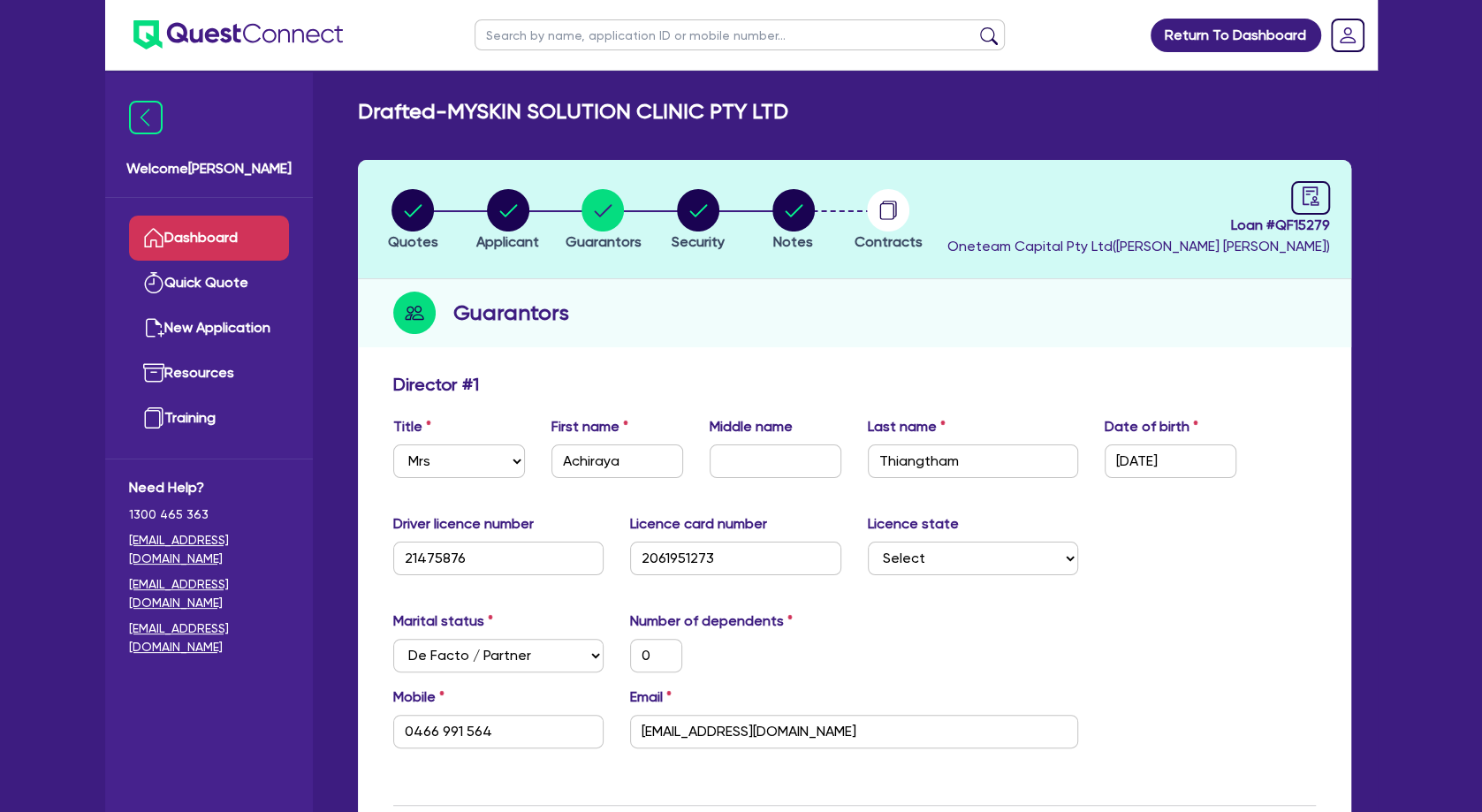
click at [235, 233] on link "Dashboard" at bounding box center [209, 237] width 160 height 45
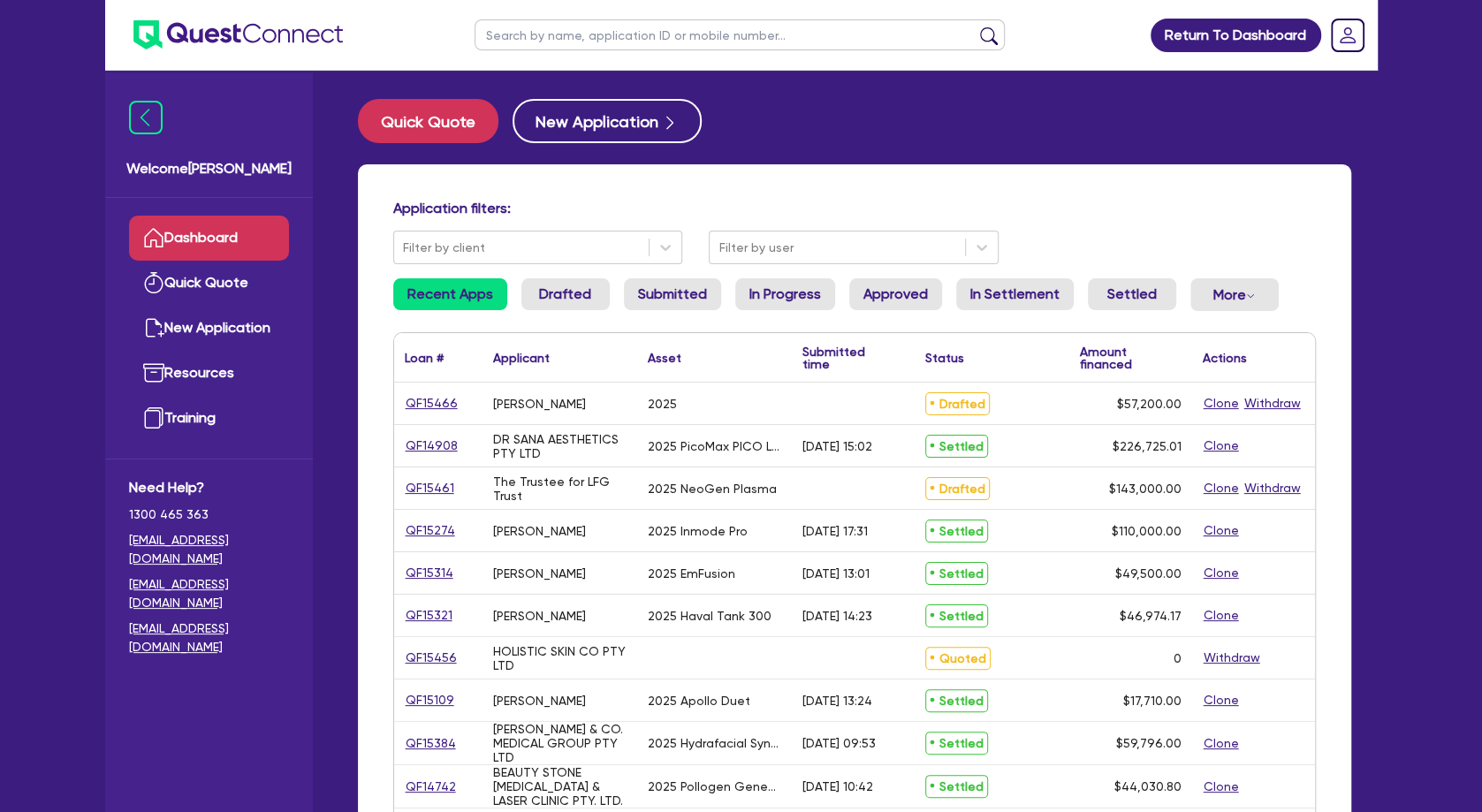
click at [561, 44] on input "text" at bounding box center [740, 35] width 531 height 31
type input "[PERSON_NAME]"
click at [975, 27] on button "submit" at bounding box center [988, 39] width 28 height 25
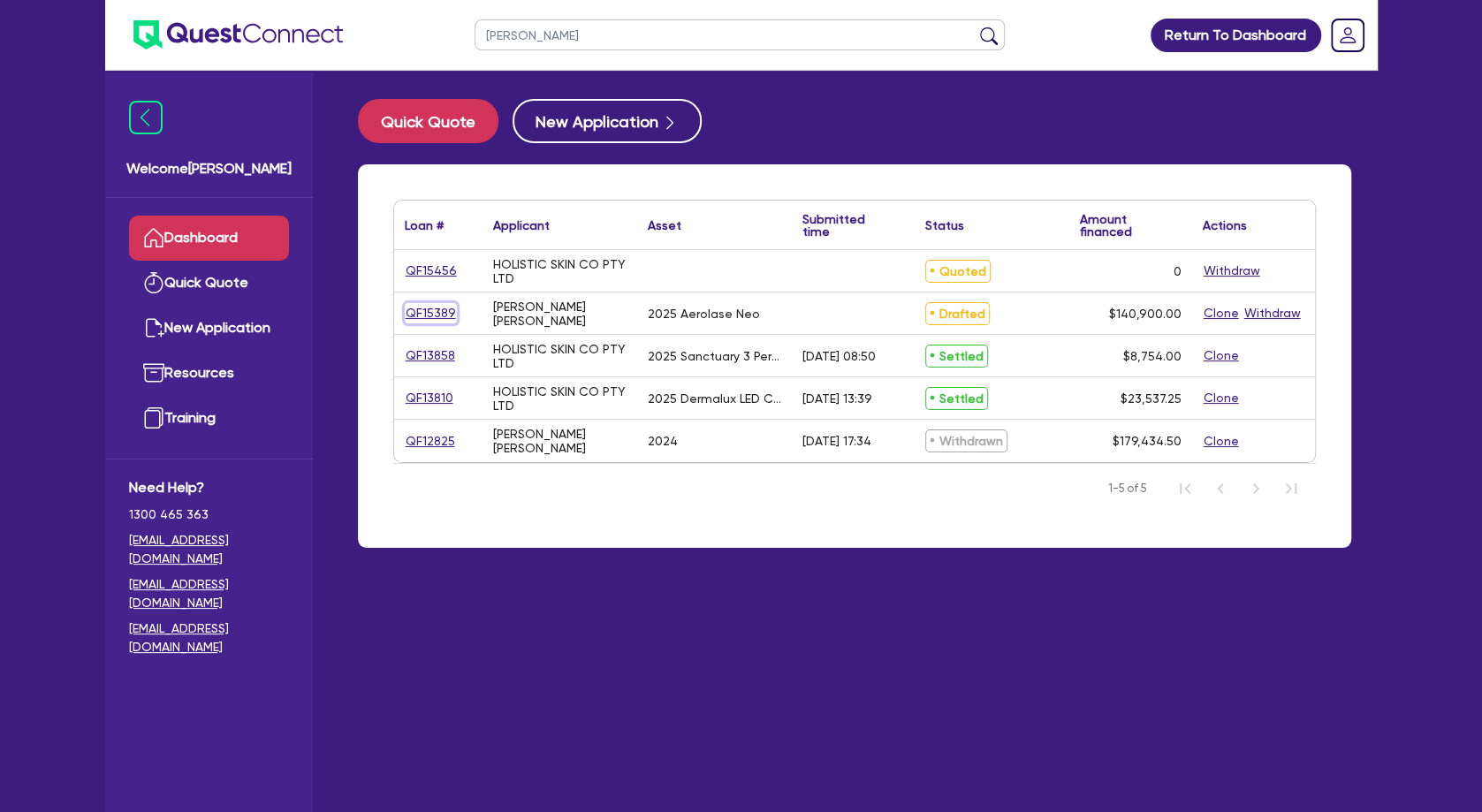
click at [432, 314] on link "QF15389" at bounding box center [431, 312] width 52 height 20
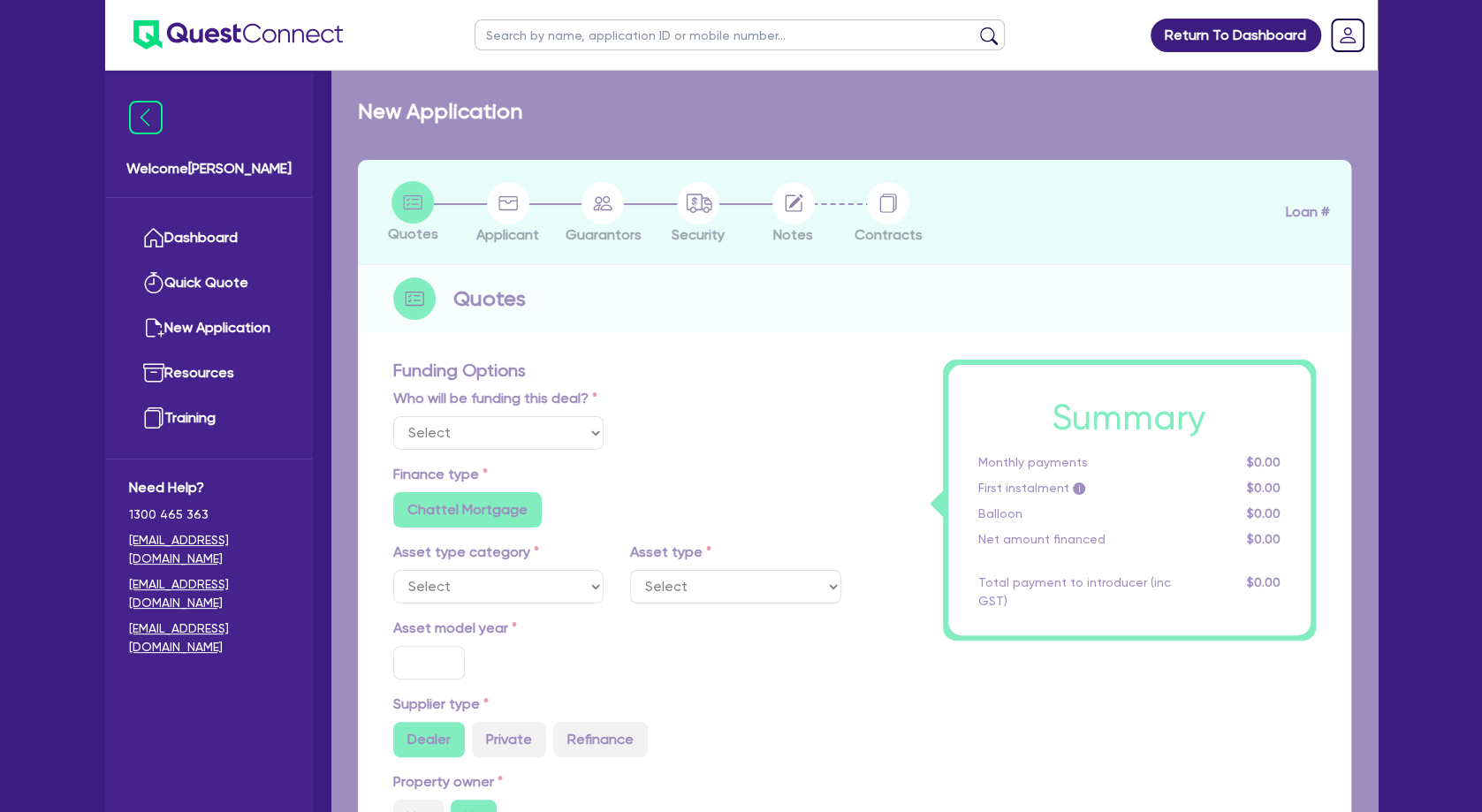
select select "Other"
select select "TERTIARY_ASSETS"
type input "2025"
radio input "true"
type input "207,900"
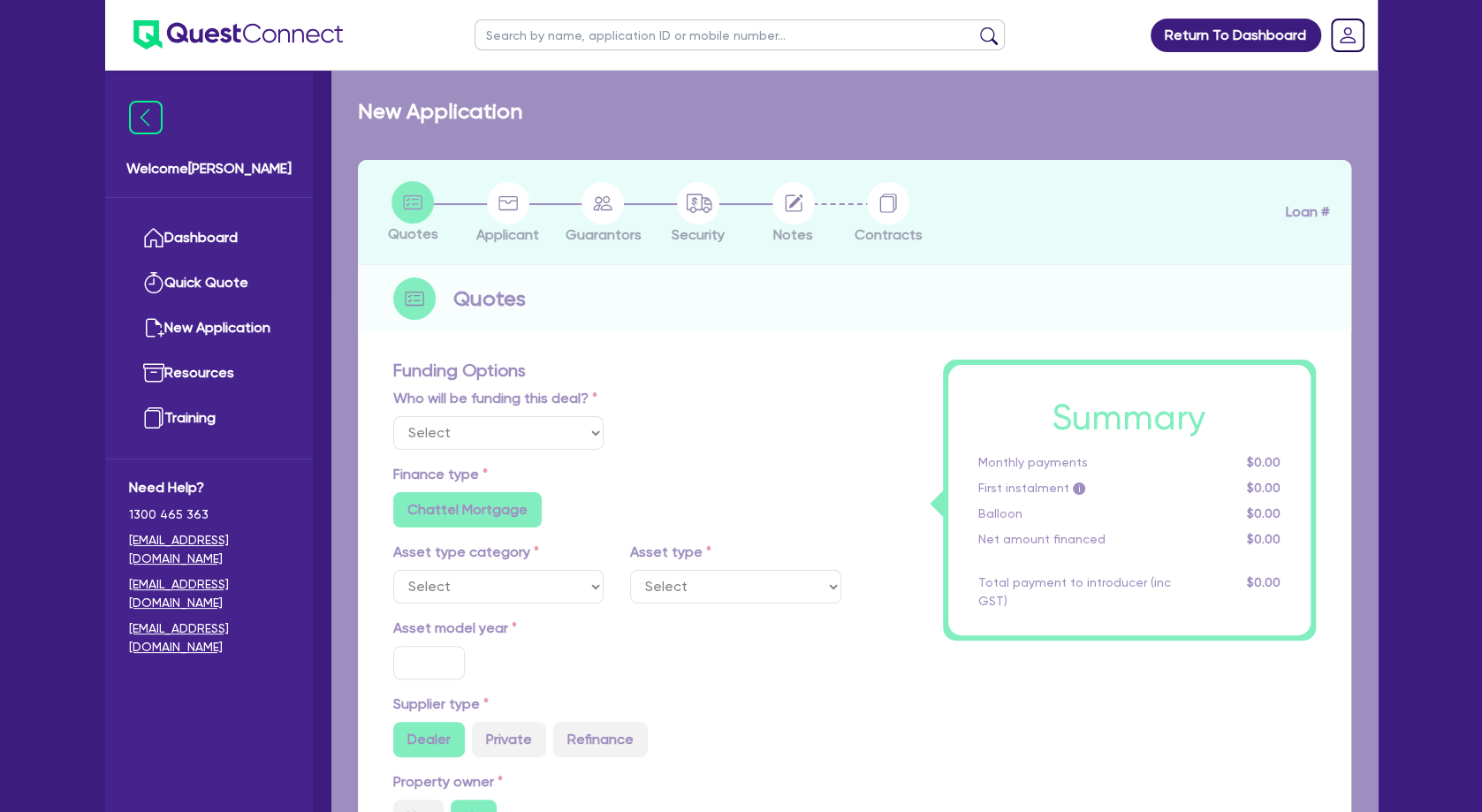
type input "67,000"
type input "4"
type input "5,636"
type input "10.45"
radio input "false"
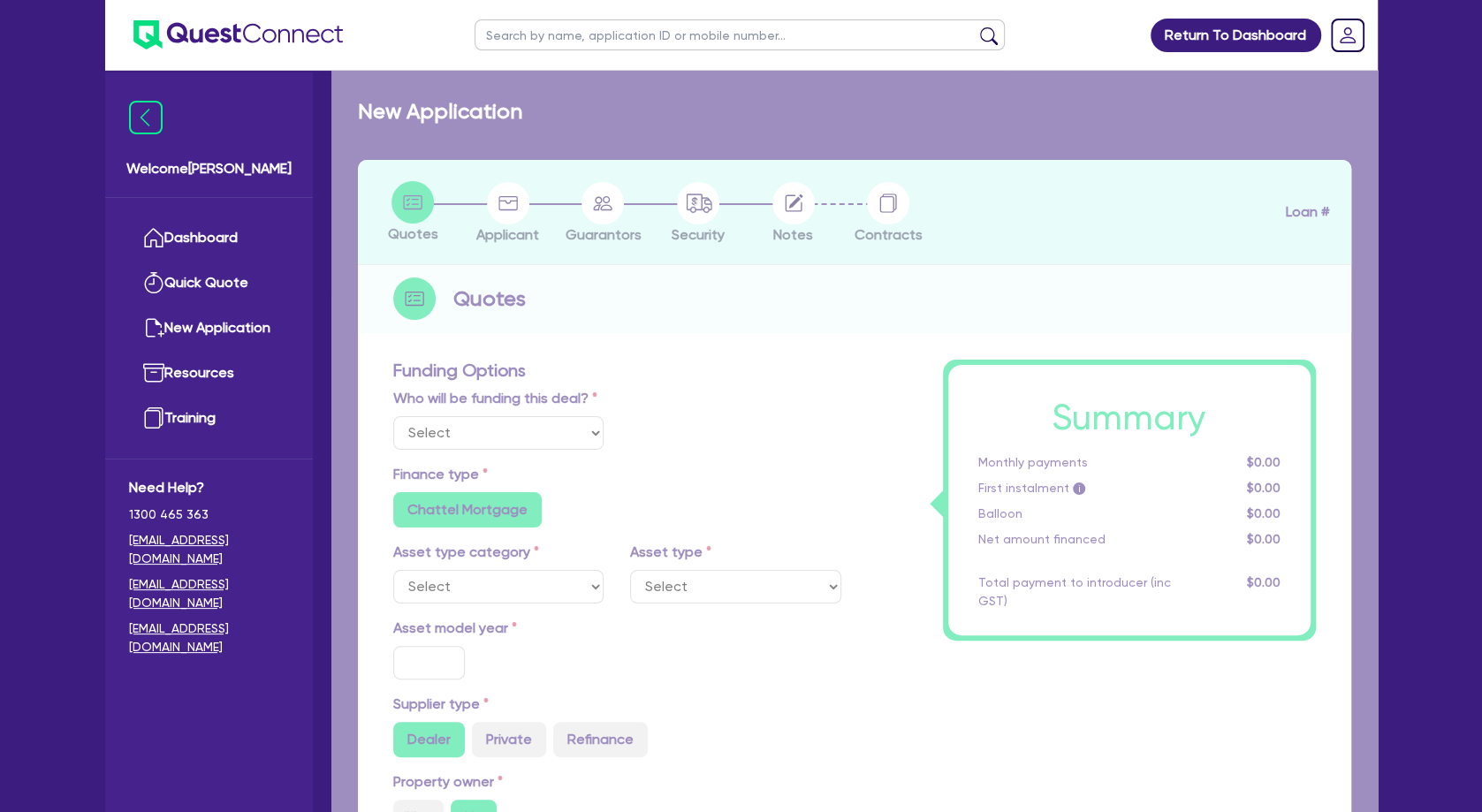
radio input "false"
select select "BEAUTY_EQUIPMENT"
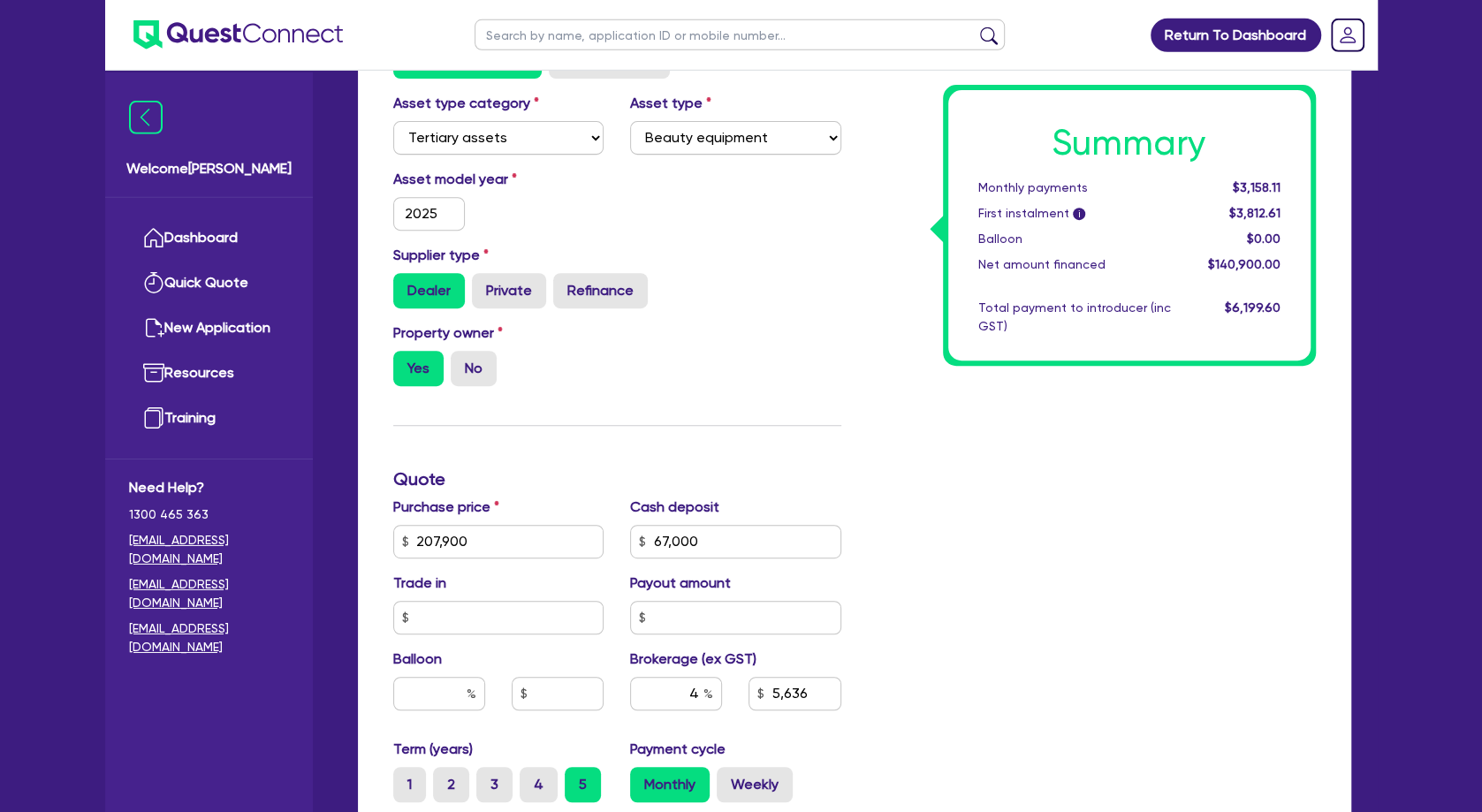
scroll to position [478, 0]
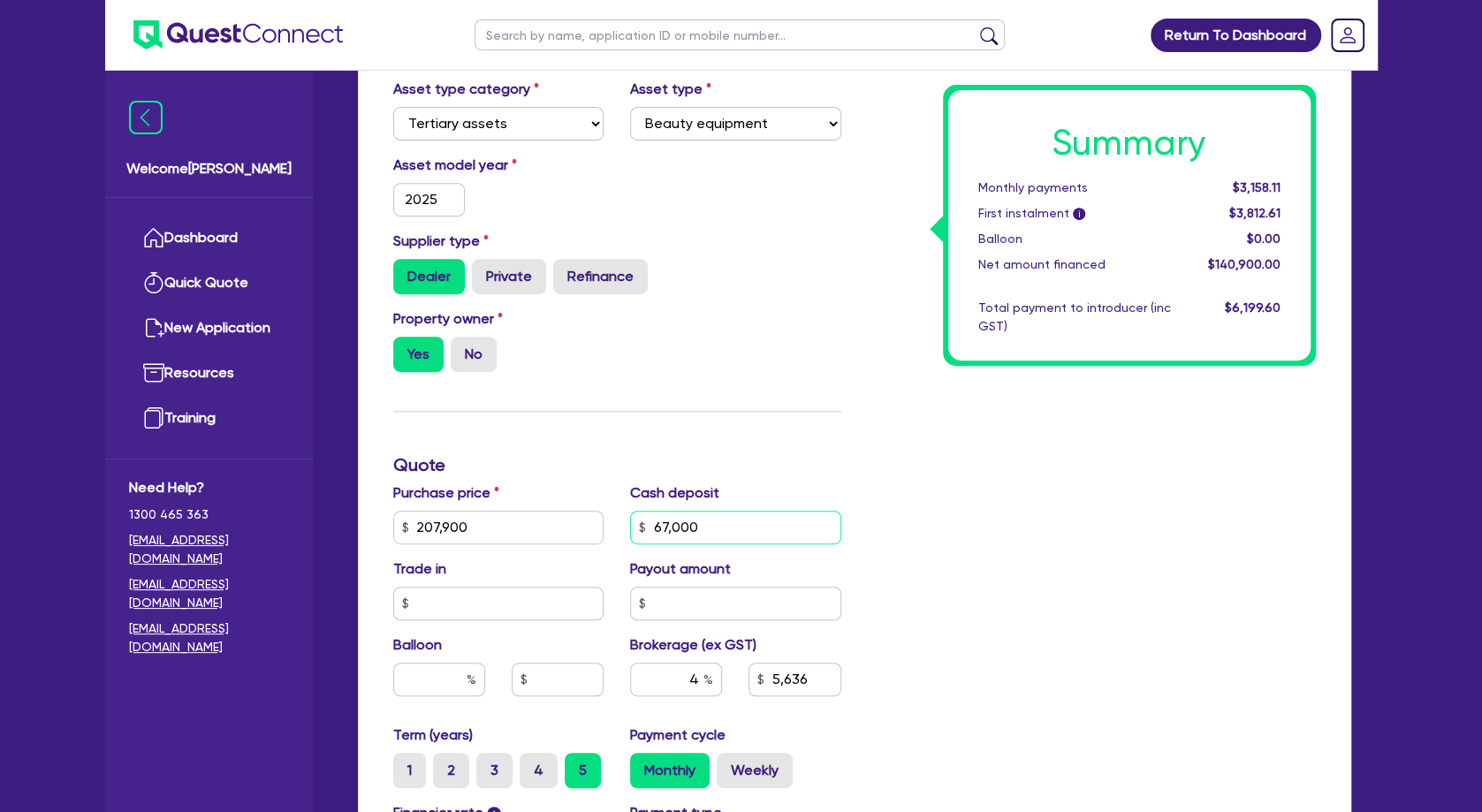
drag, startPoint x: 712, startPoint y: 545, endPoint x: 672, endPoint y: 544, distance: 40.0
click at [672, 544] on input "67,000" at bounding box center [736, 527] width 211 height 34
type input "207,900"
type input "679"
type input "5,636"
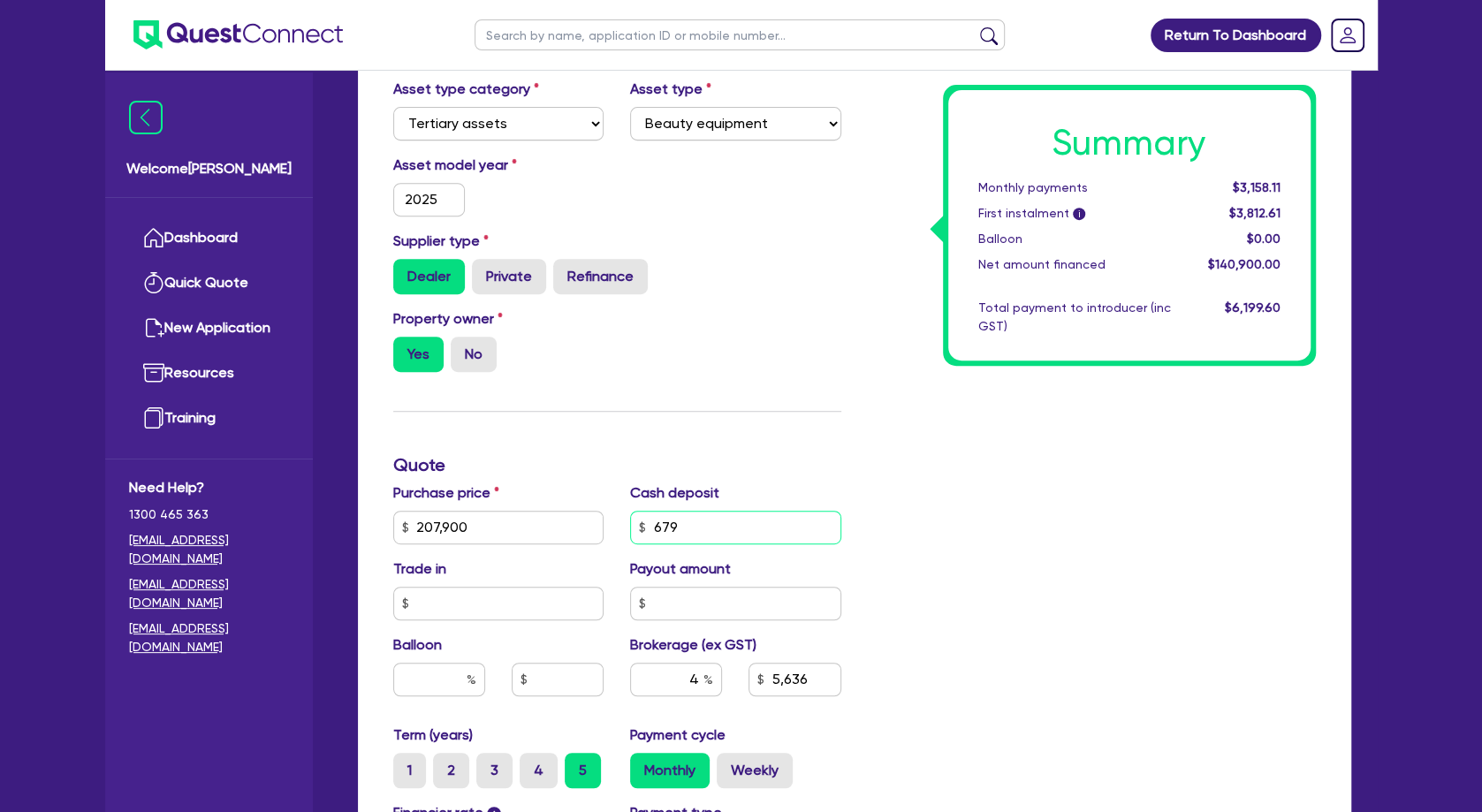
type input "207,900"
type input "6,790"
type input "5,636"
type input "207,900"
type input "67,900"
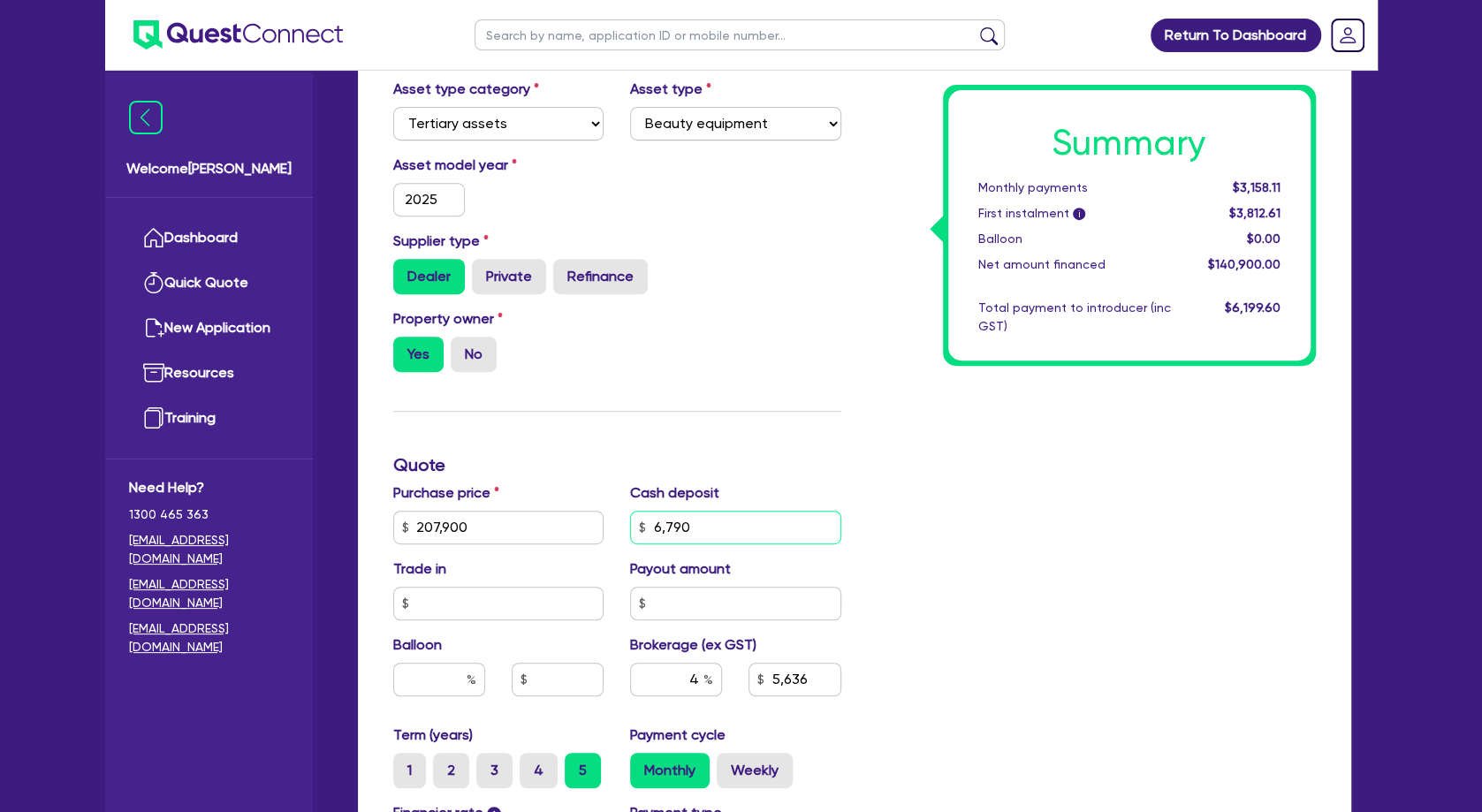
type input "5,636"
type input "67,900"
type input "207,900"
type input "5,636"
click at [736, 386] on div "Property owner Yes No" at bounding box center [617, 347] width 475 height 78
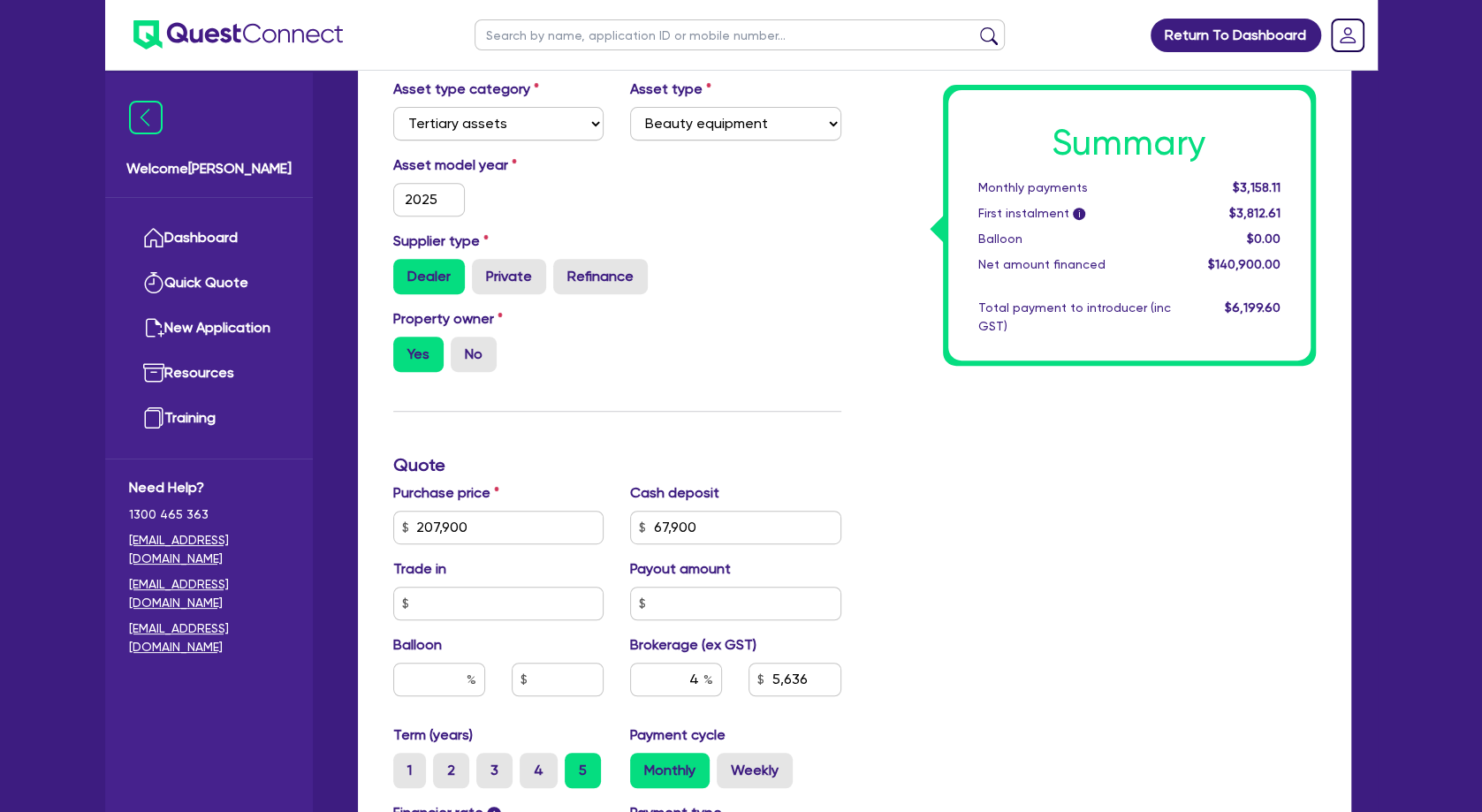
type input "207,900"
type input "5,600"
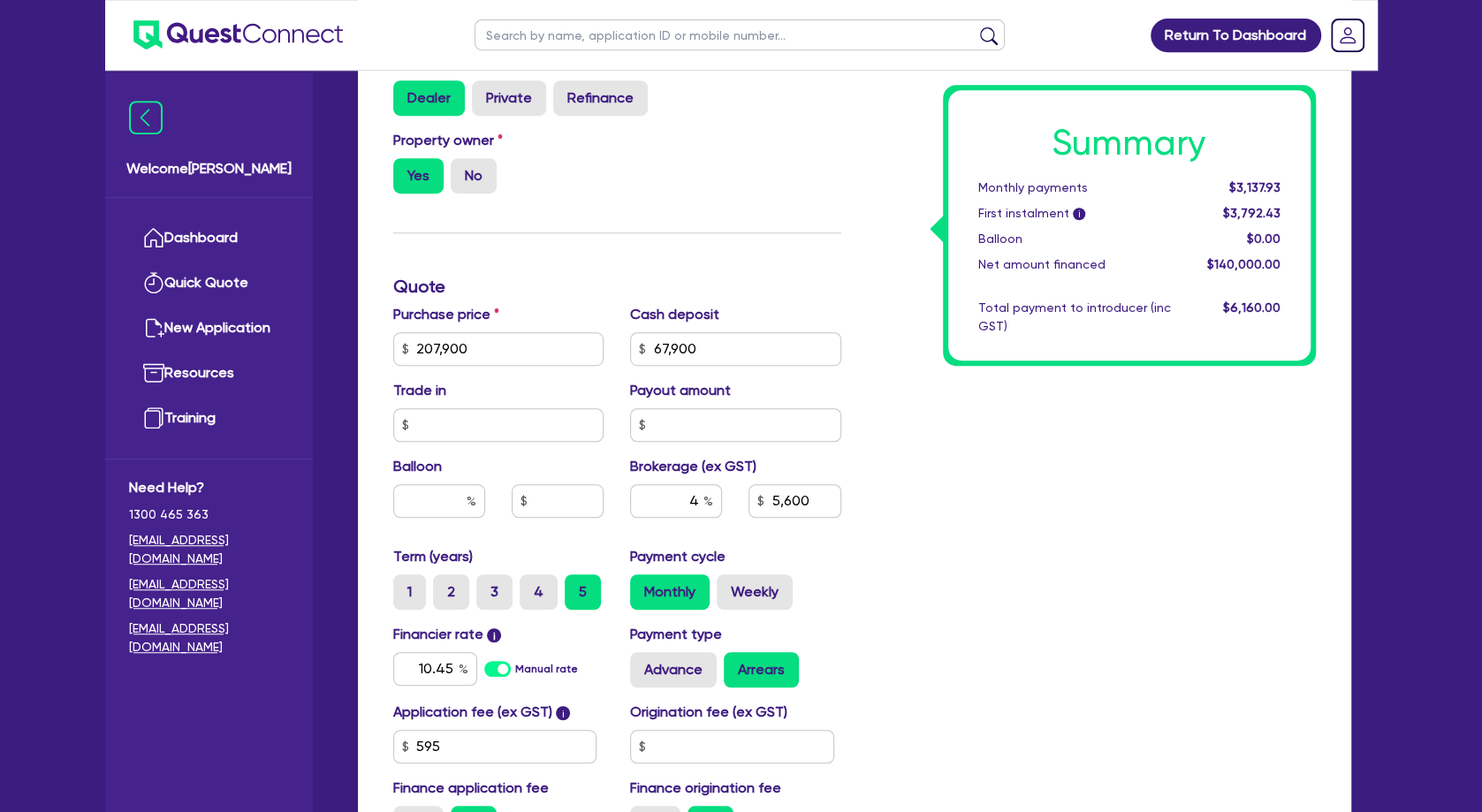
scroll to position [668, 0]
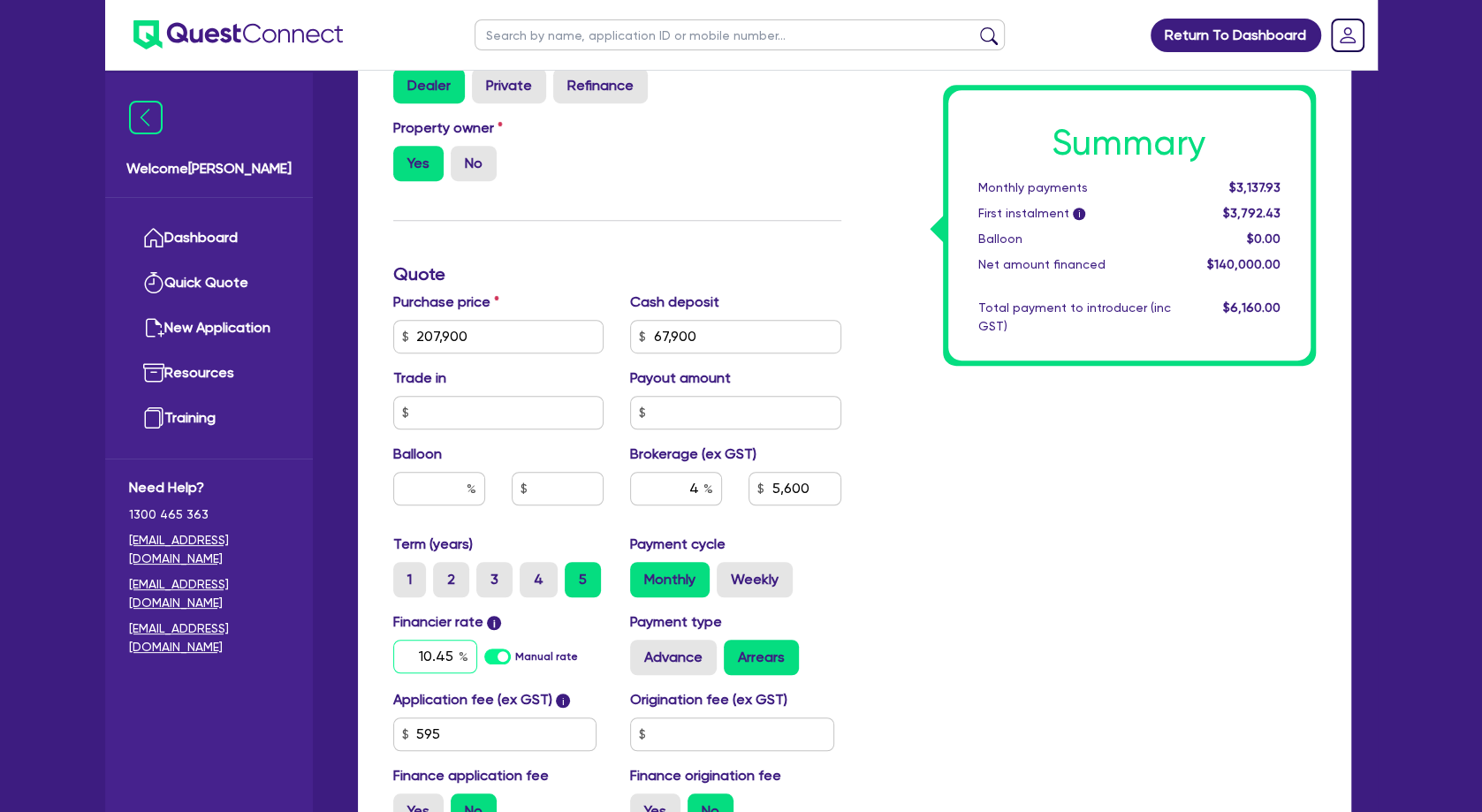
drag, startPoint x: 415, startPoint y: 677, endPoint x: 526, endPoint y: 669, distance: 111.3
click at [478, 674] on input "10.45" at bounding box center [434, 656] width 84 height 34
type input "207,900"
type input "5,600"
type input "1"
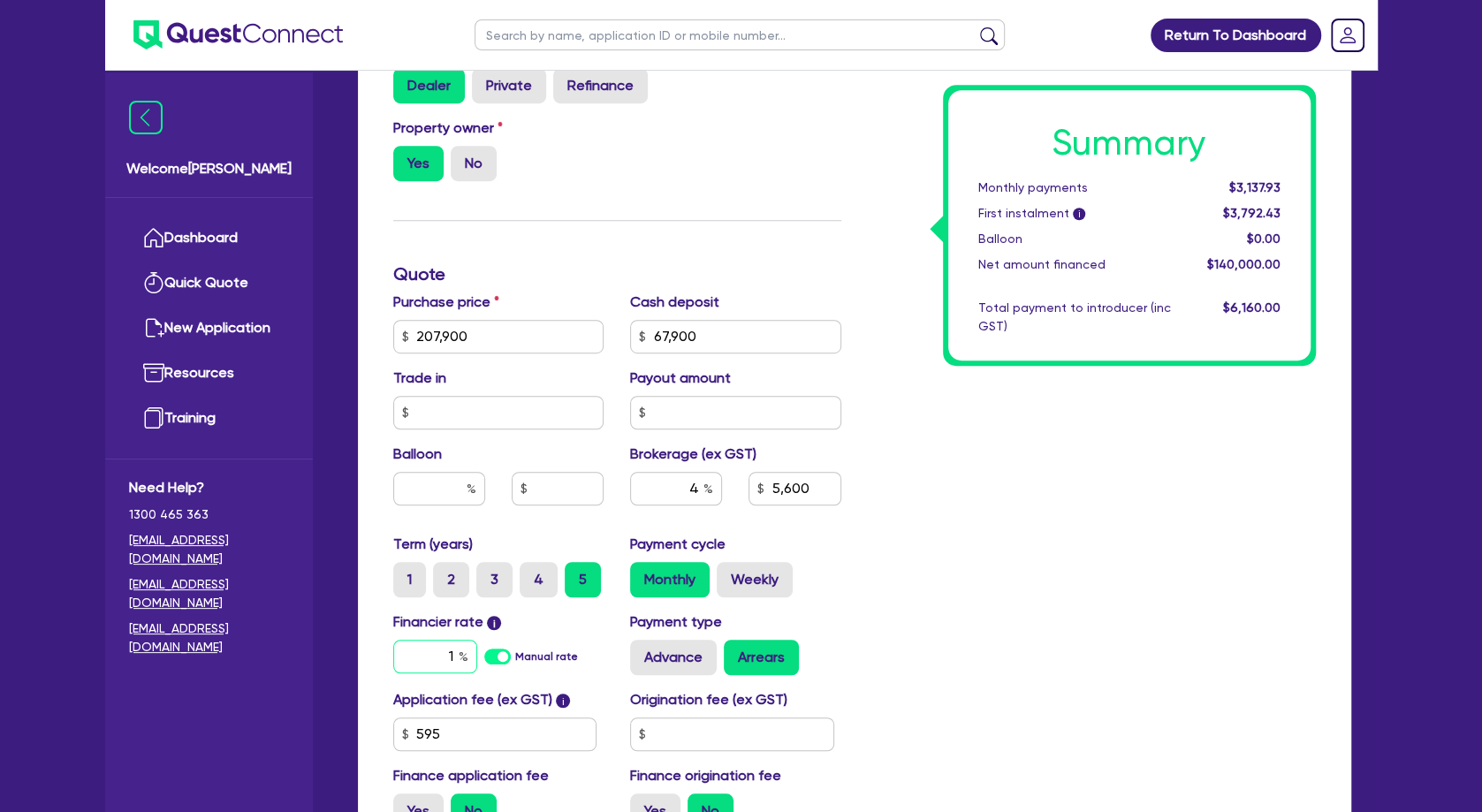
type input "207,900"
type input "5,600"
type input "11"
type input "207,900"
type input "5,600"
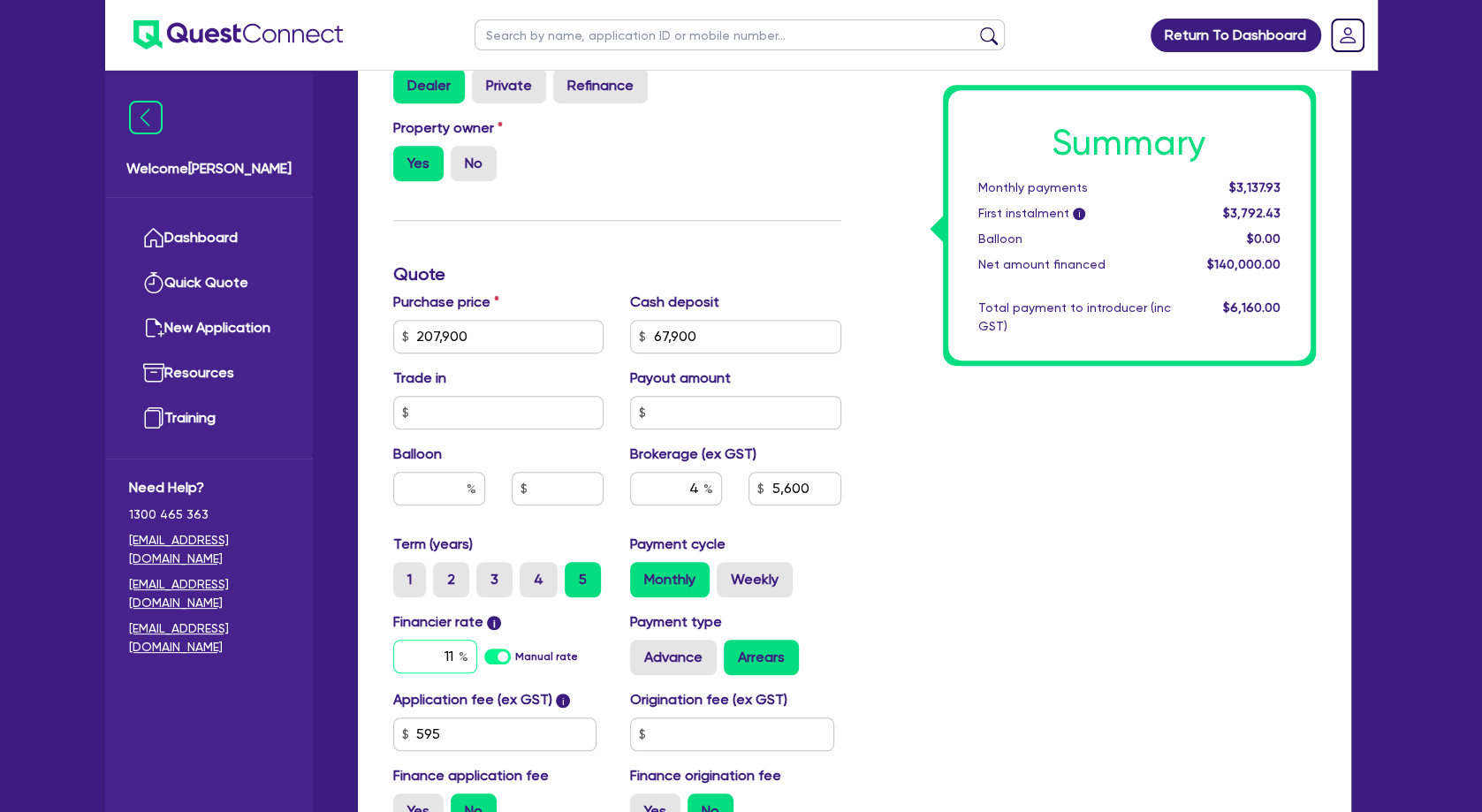
type input "11."
type input "207,900"
type input "5,600"
type input "11.2"
type input "207,900"
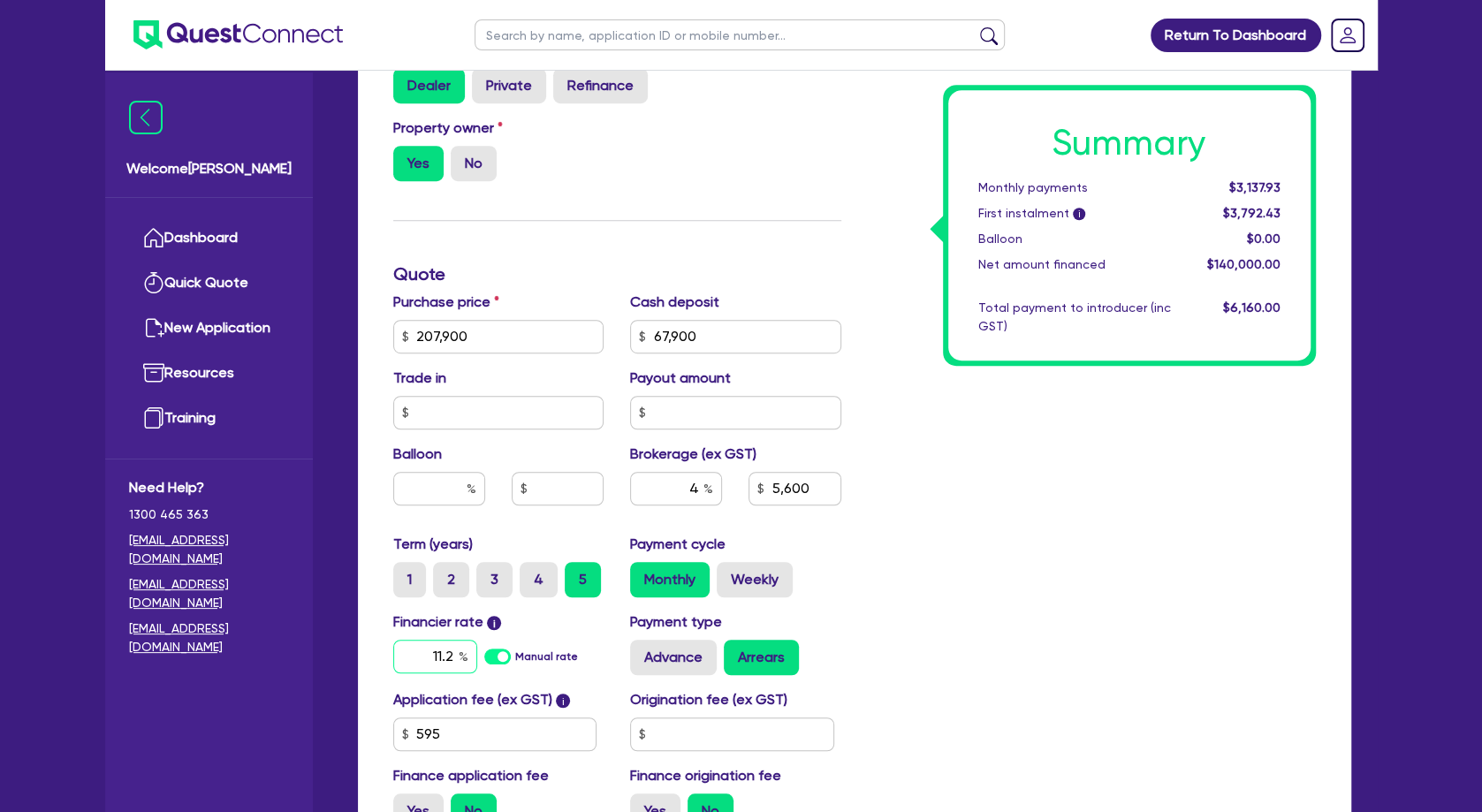
type input "5,600"
type input "11.25"
type input "207,900"
type input "5,600"
type input "207,900"
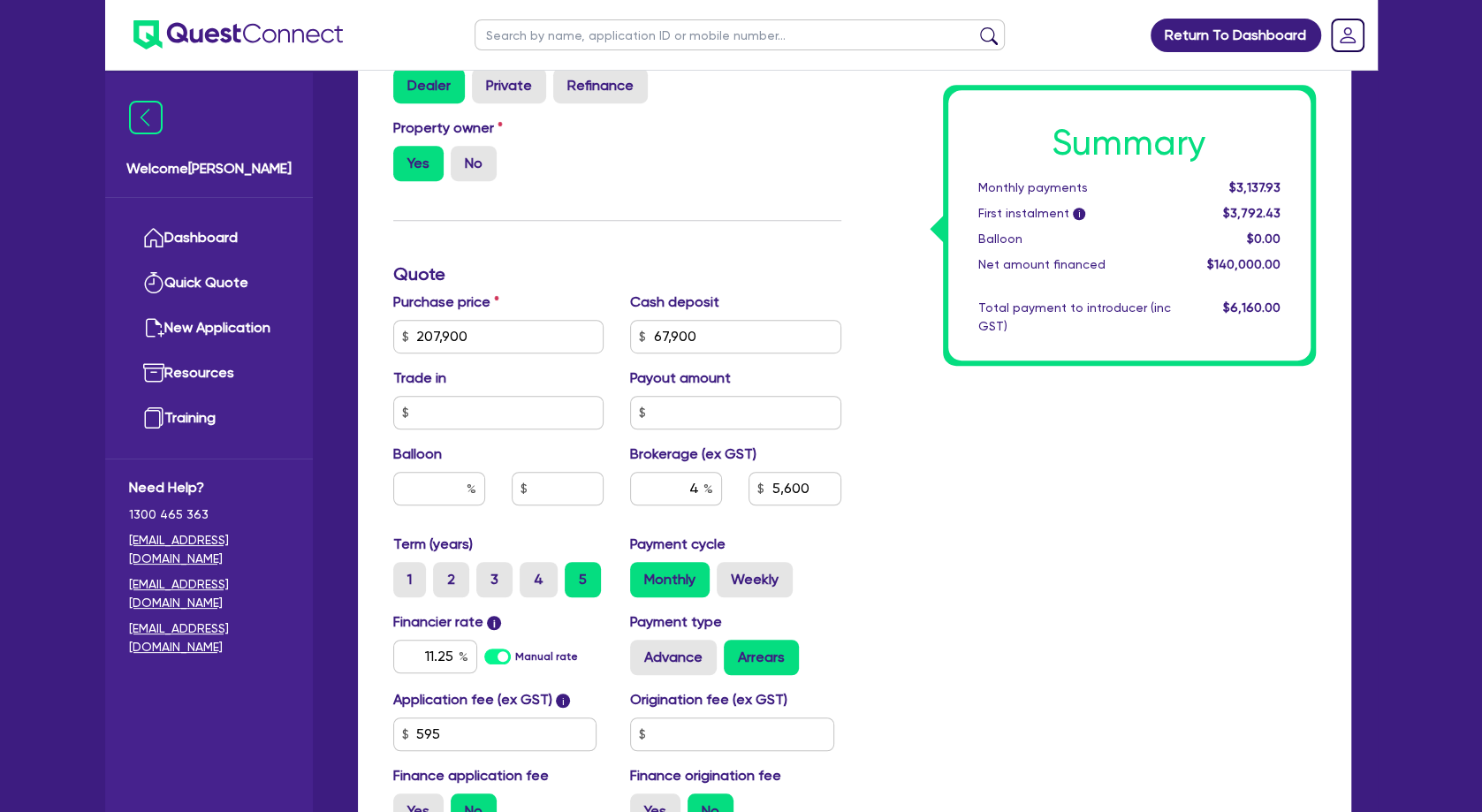
type input "5,600"
click at [1093, 651] on div "Summary Monthly payments $3,137.93 First instalment i $3,792.43 Balloon $0.00 N…" at bounding box center [1092, 274] width 475 height 1137
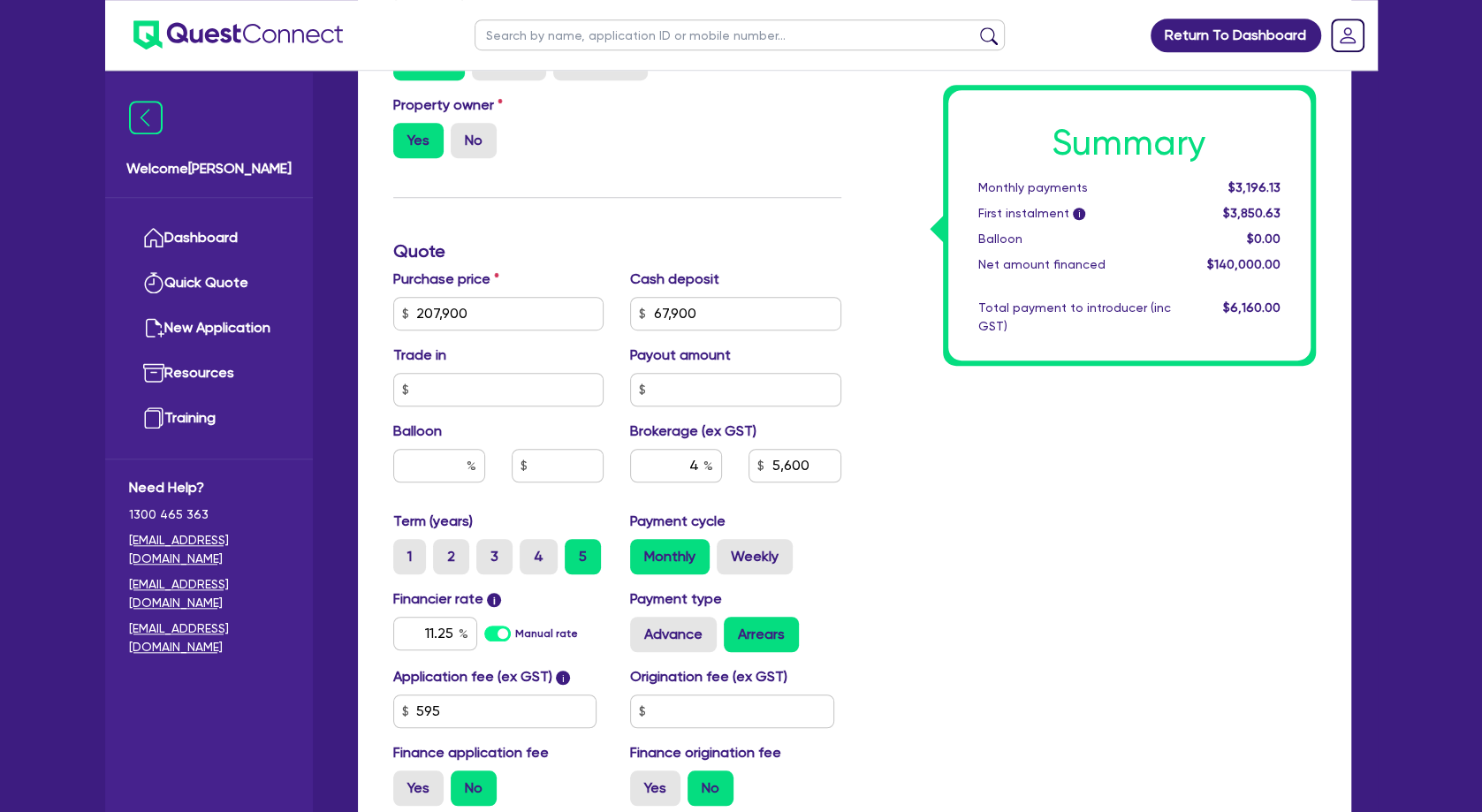
scroll to position [917, 0]
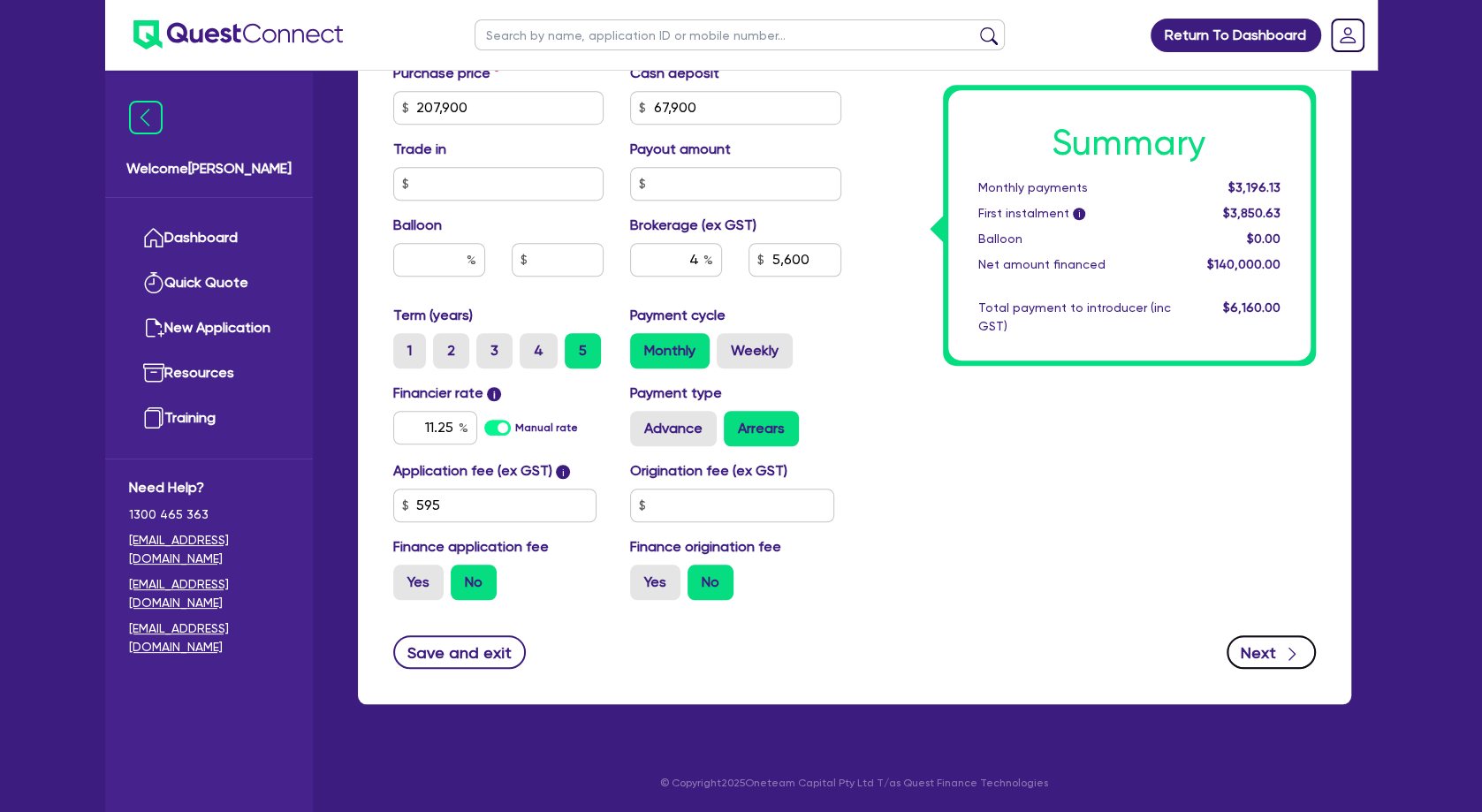
click at [1245, 644] on button "Next" at bounding box center [1271, 652] width 89 height 34
type input "207,900"
type input "5,600"
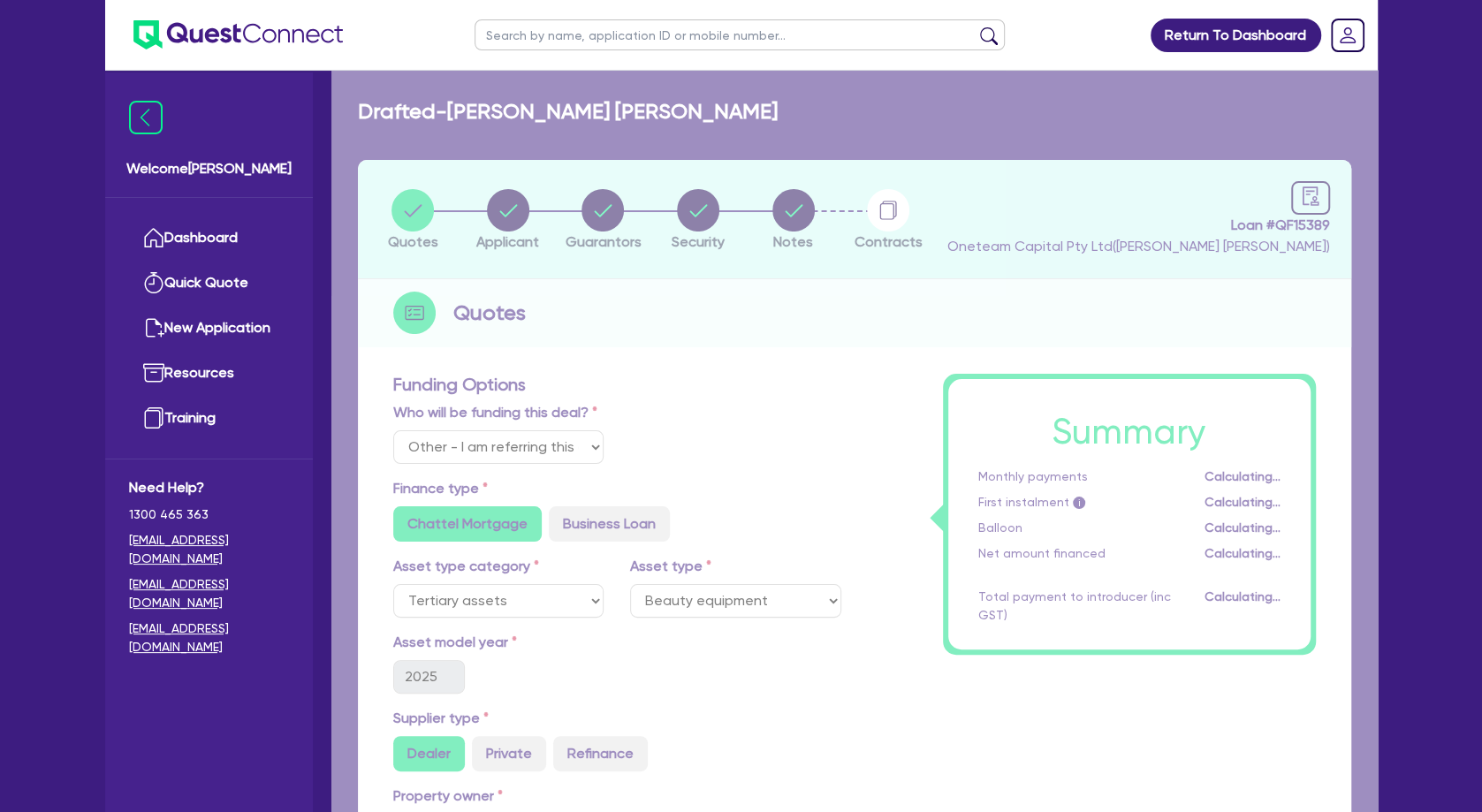
select select "SOLE_TRADER"
select select "HEALTH_BEAUTY"
select select "HAIR_BEAUTY_SALONS"
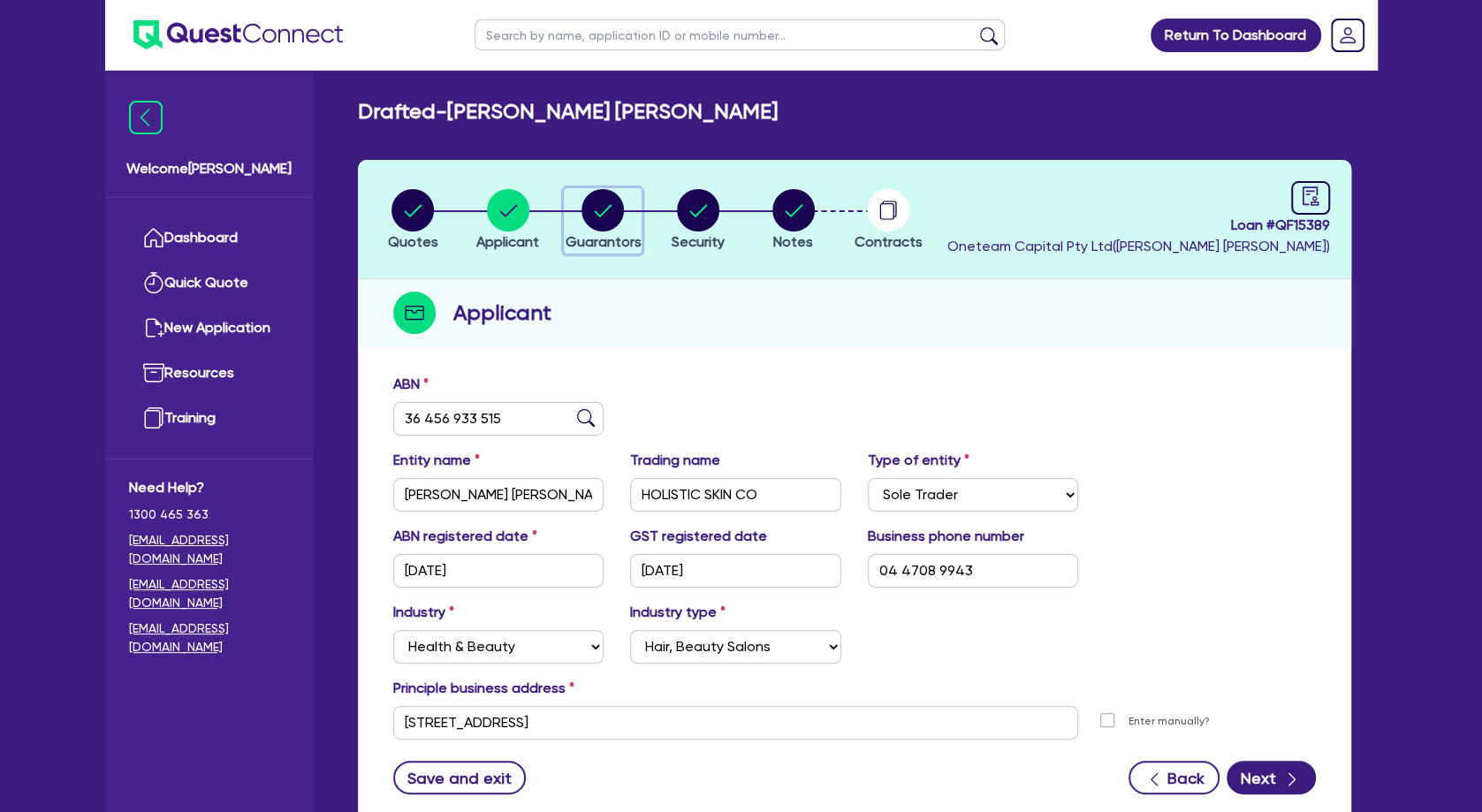
click at [595, 199] on circle "button" at bounding box center [603, 210] width 42 height 42
select select "MRS"
select select "VIC"
select select "DE_FACTO"
select select "CASH"
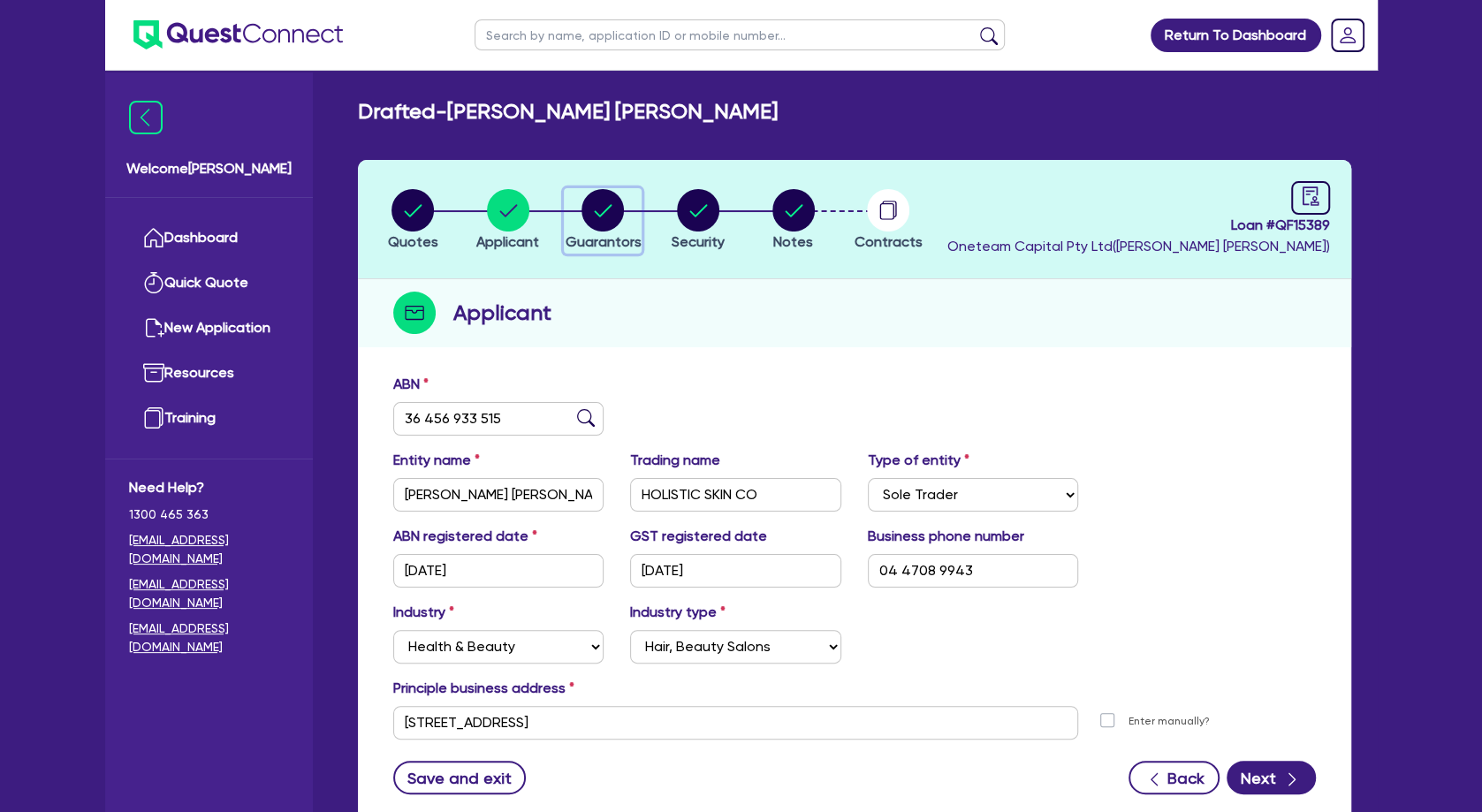
select select "VEHICLE"
select select "OTHER"
select select "EQUIPMENT_LOAN"
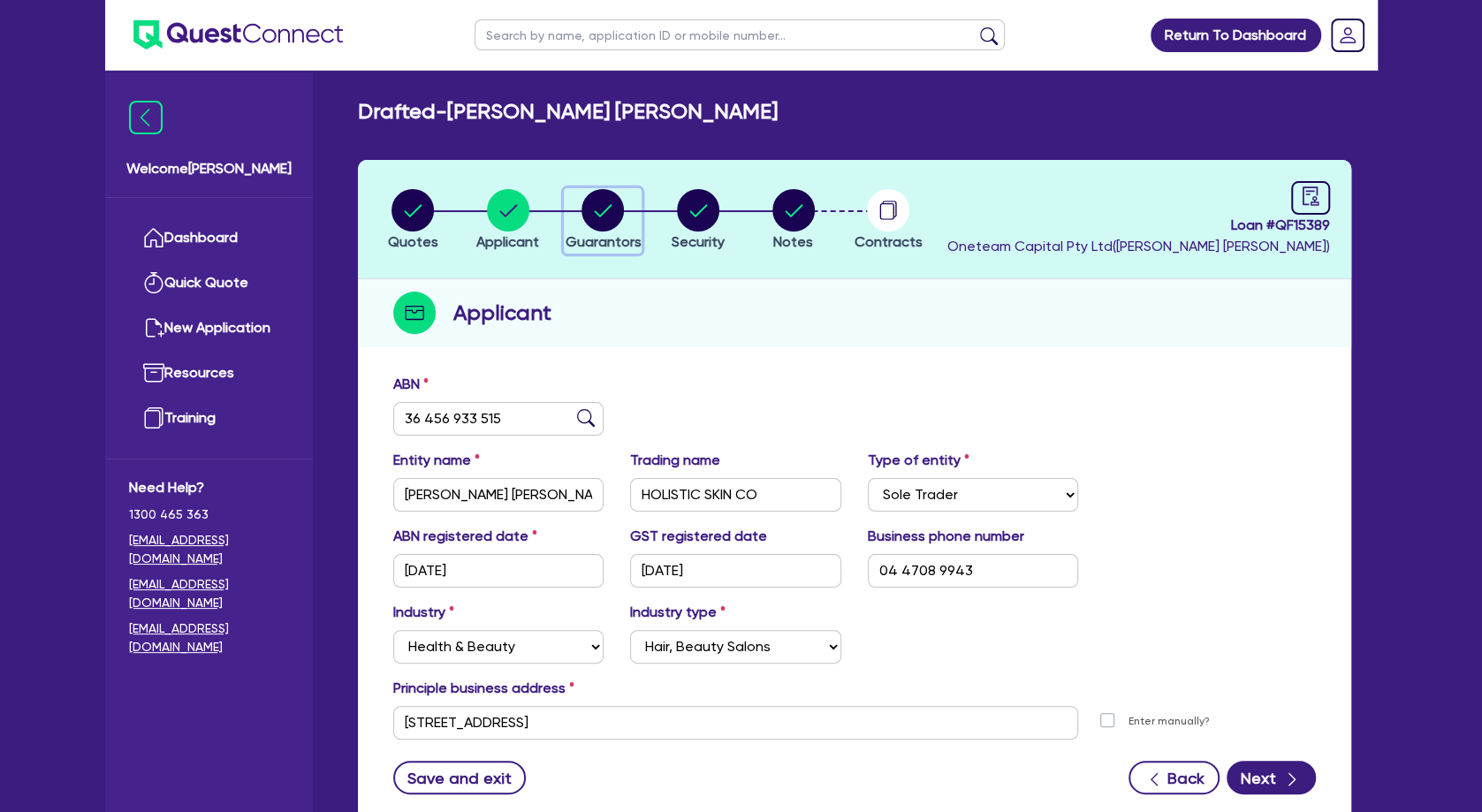
select select "EQUIPMENT_LOAN"
select select "OTHER"
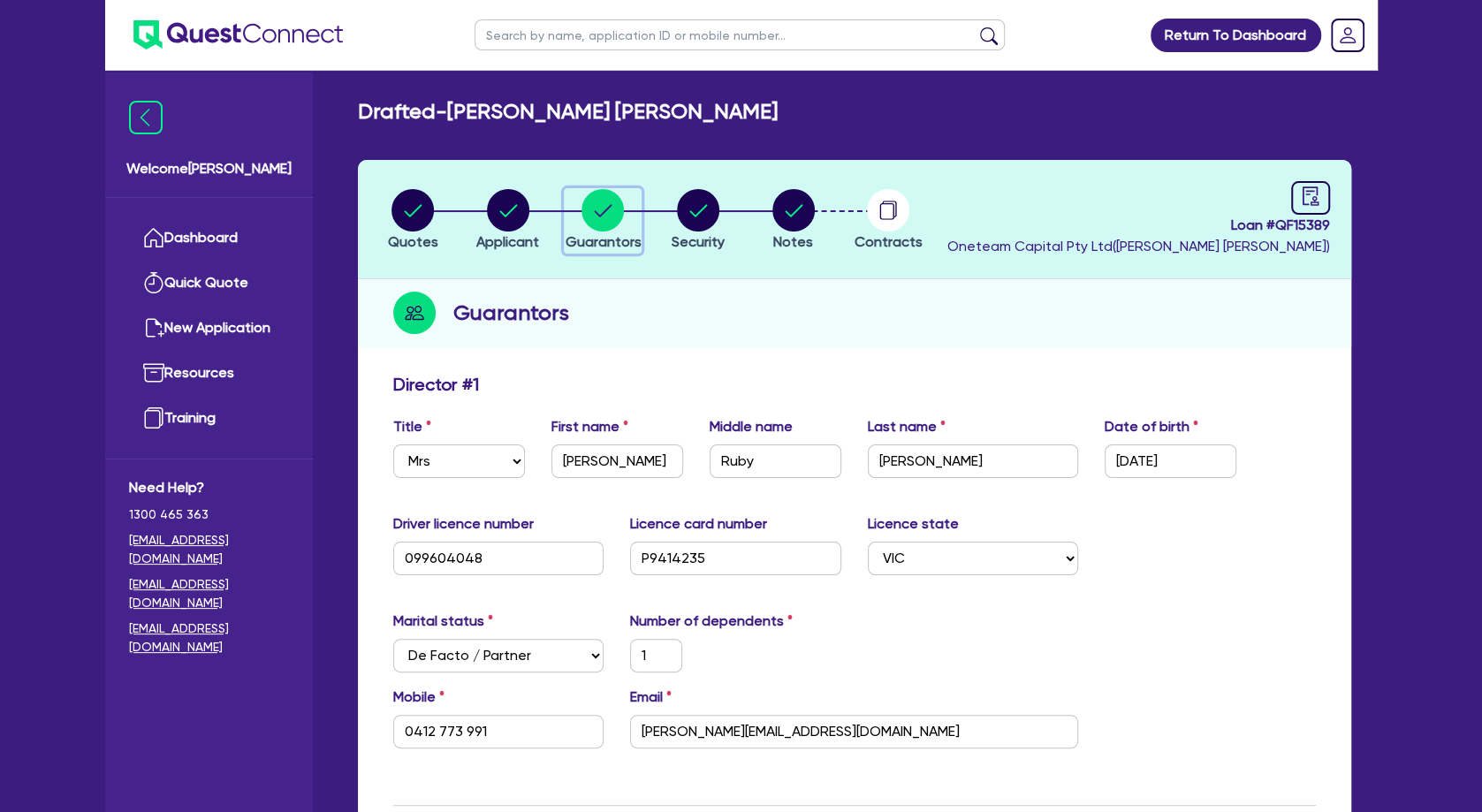
scroll to position [381, 0]
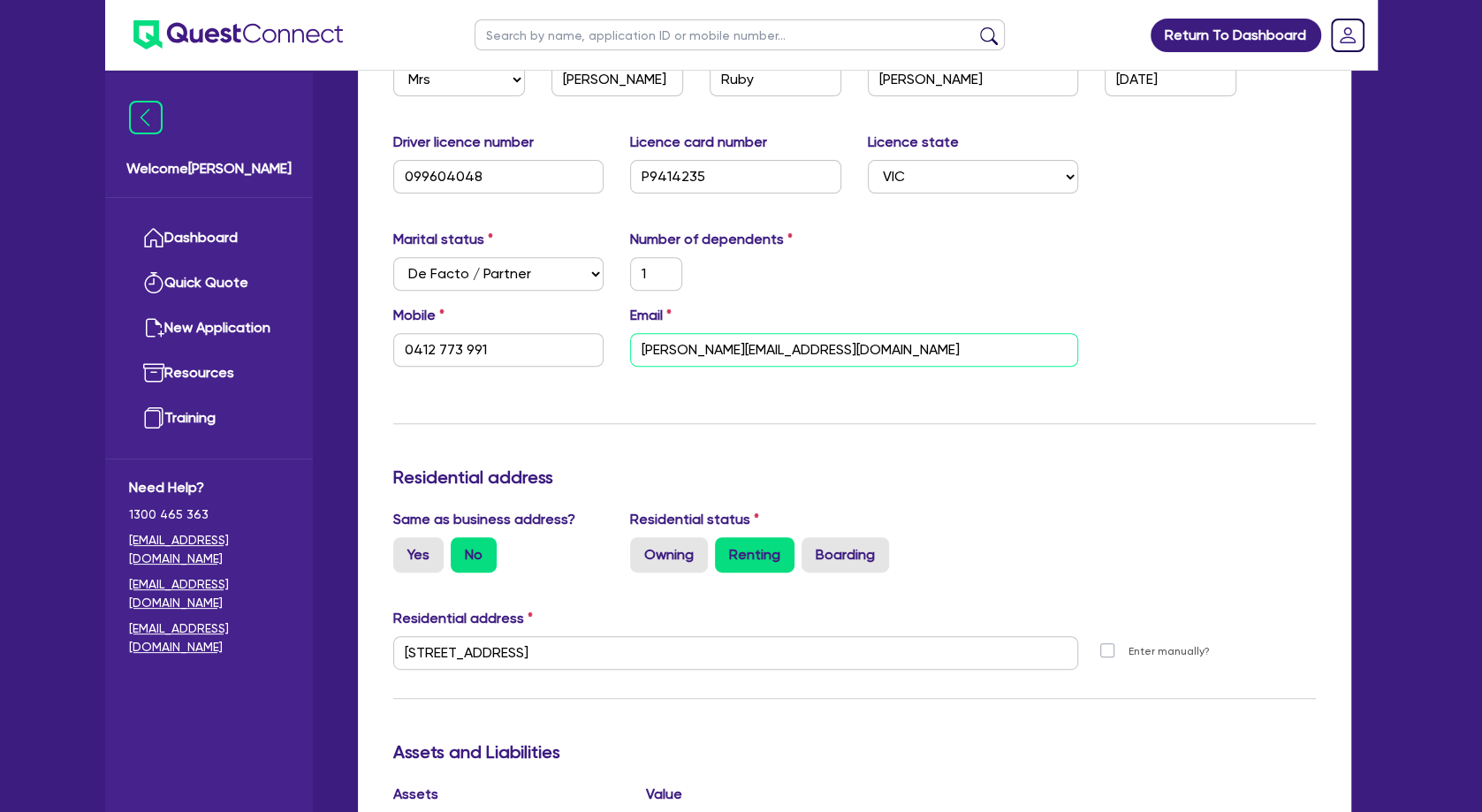
click at [693, 357] on input "[PERSON_NAME][EMAIL_ADDRESS][DOMAIN_NAME]" at bounding box center [854, 350] width 448 height 34
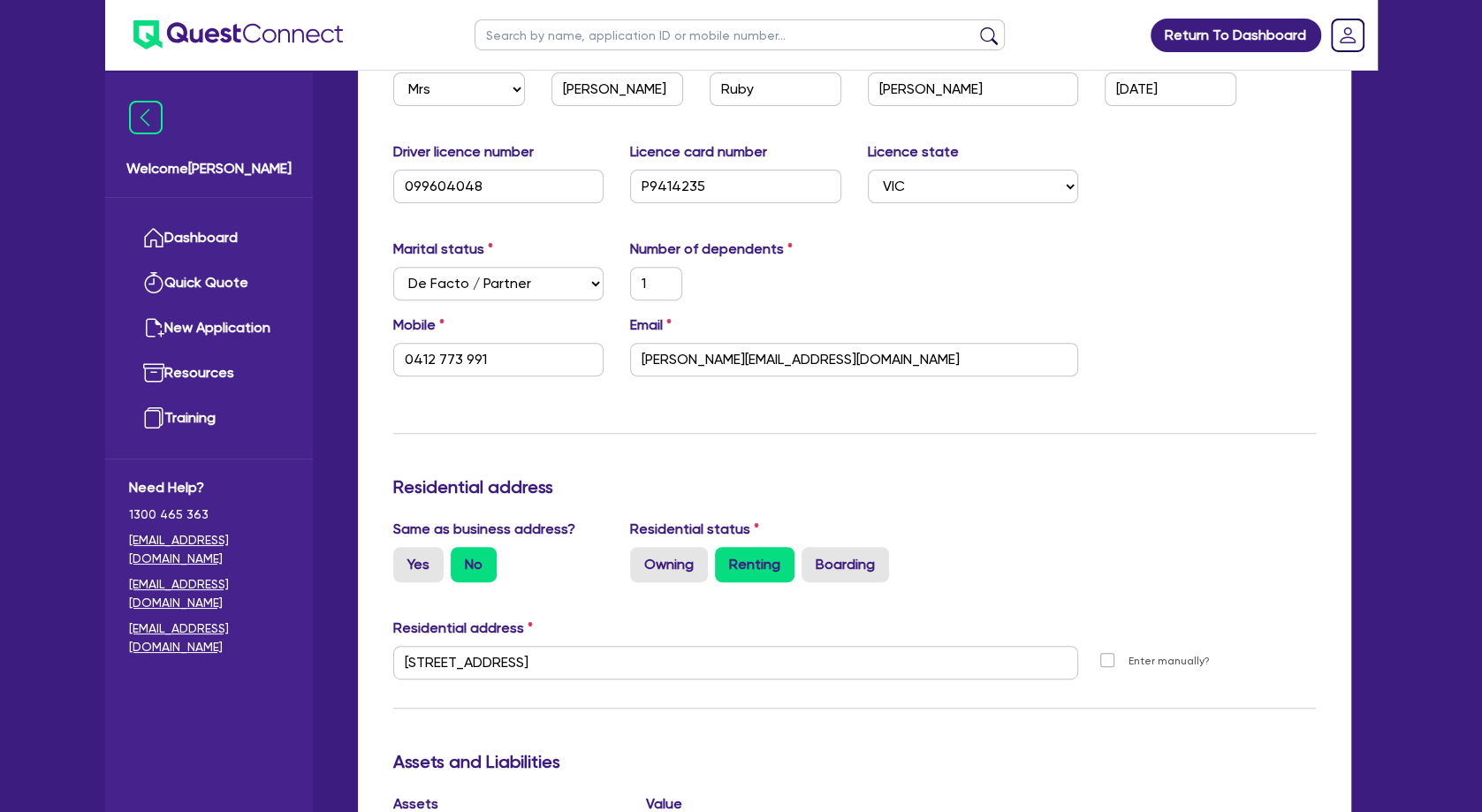
scroll to position [0, 0]
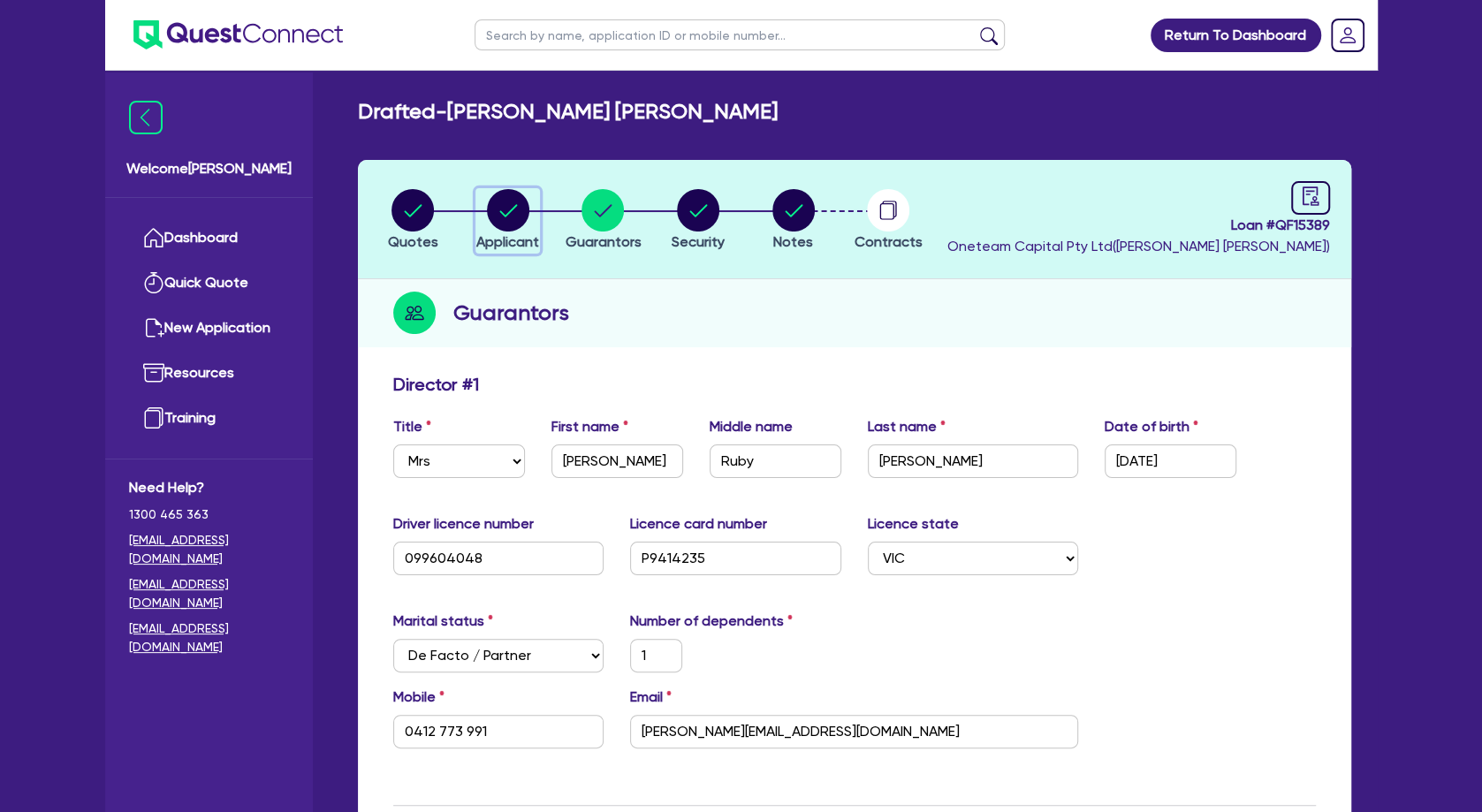
click at [511, 217] on circle "button" at bounding box center [508, 210] width 42 height 42
select select "SOLE_TRADER"
select select "HEALTH_BEAUTY"
select select "HAIR_BEAUTY_SALONS"
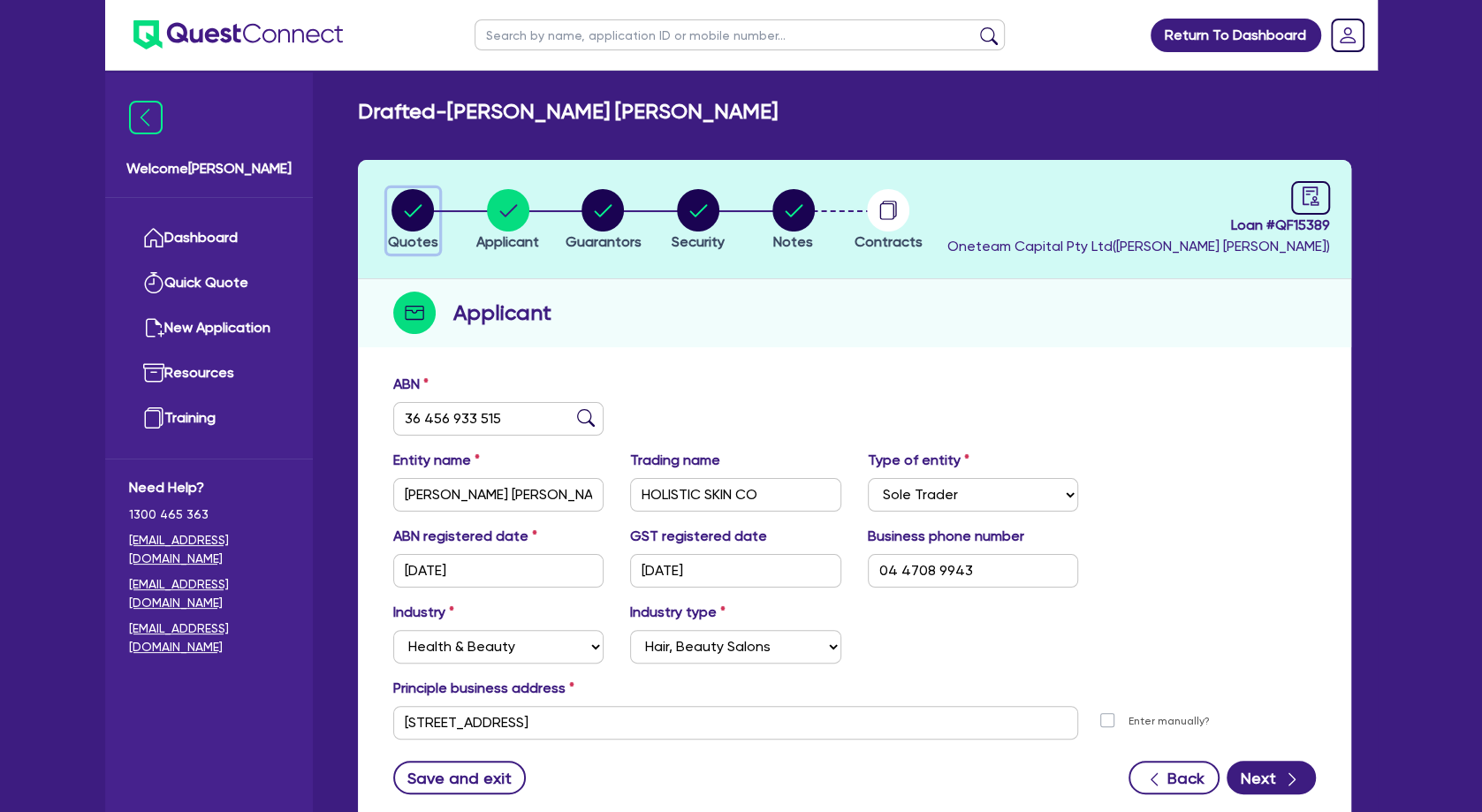
click at [406, 215] on circle "button" at bounding box center [412, 210] width 42 height 42
select select "Other"
select select "TERTIARY_ASSETS"
select select "BEAUTY_EQUIPMENT"
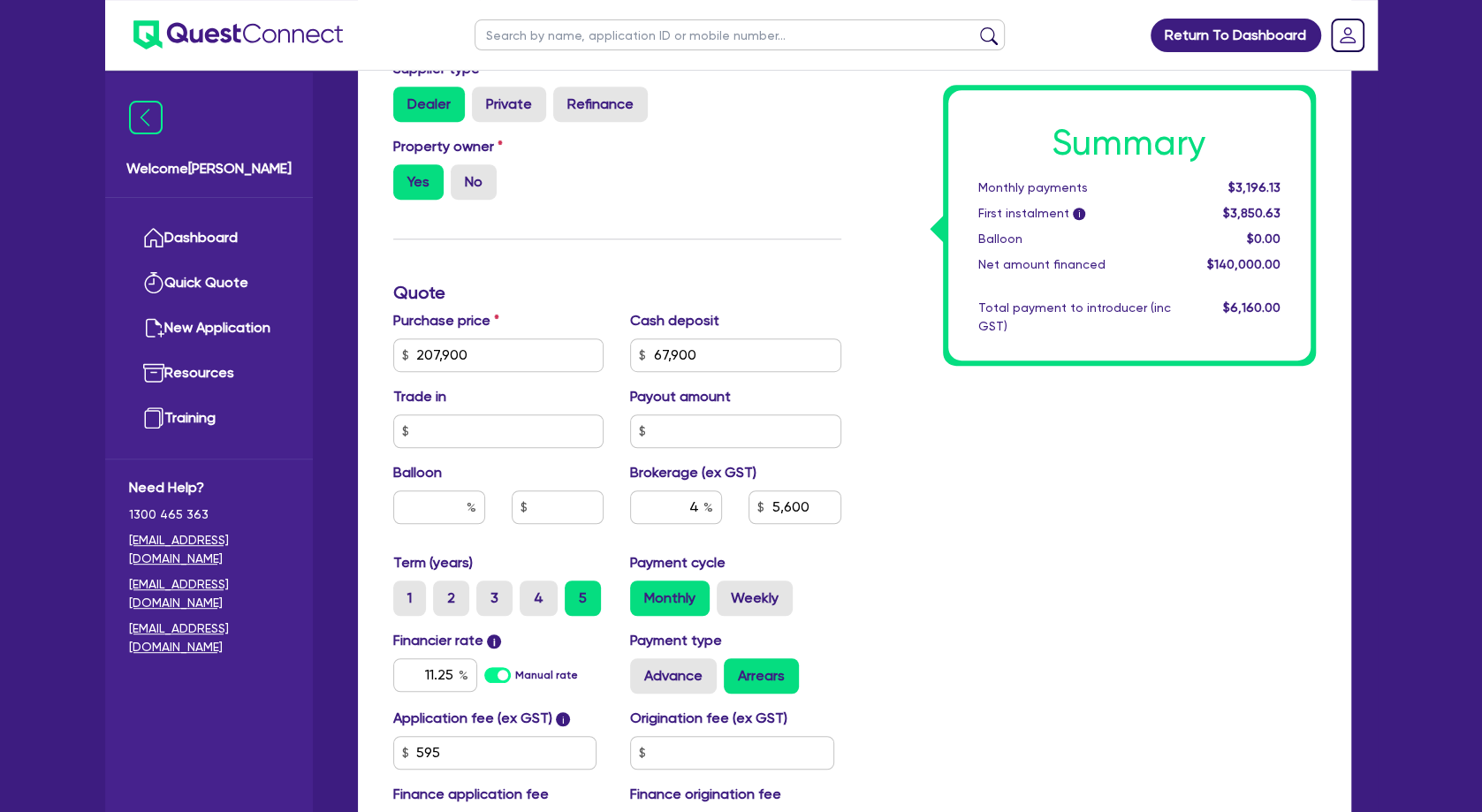
scroll to position [668, 0]
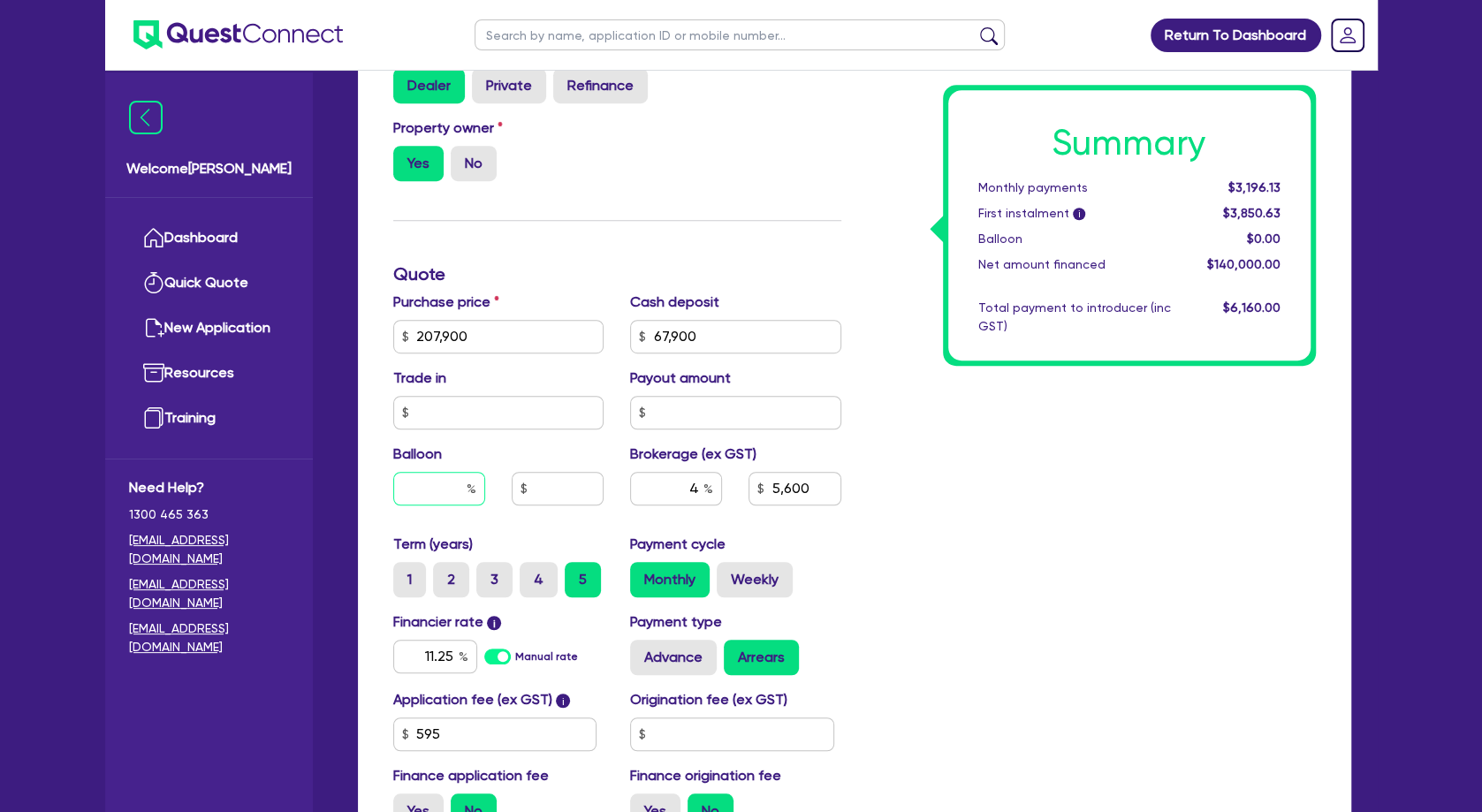
click at [454, 503] on input "text" at bounding box center [439, 488] width 92 height 34
type input "207,900"
type input "67,900"
type input "2"
type input "5,600"
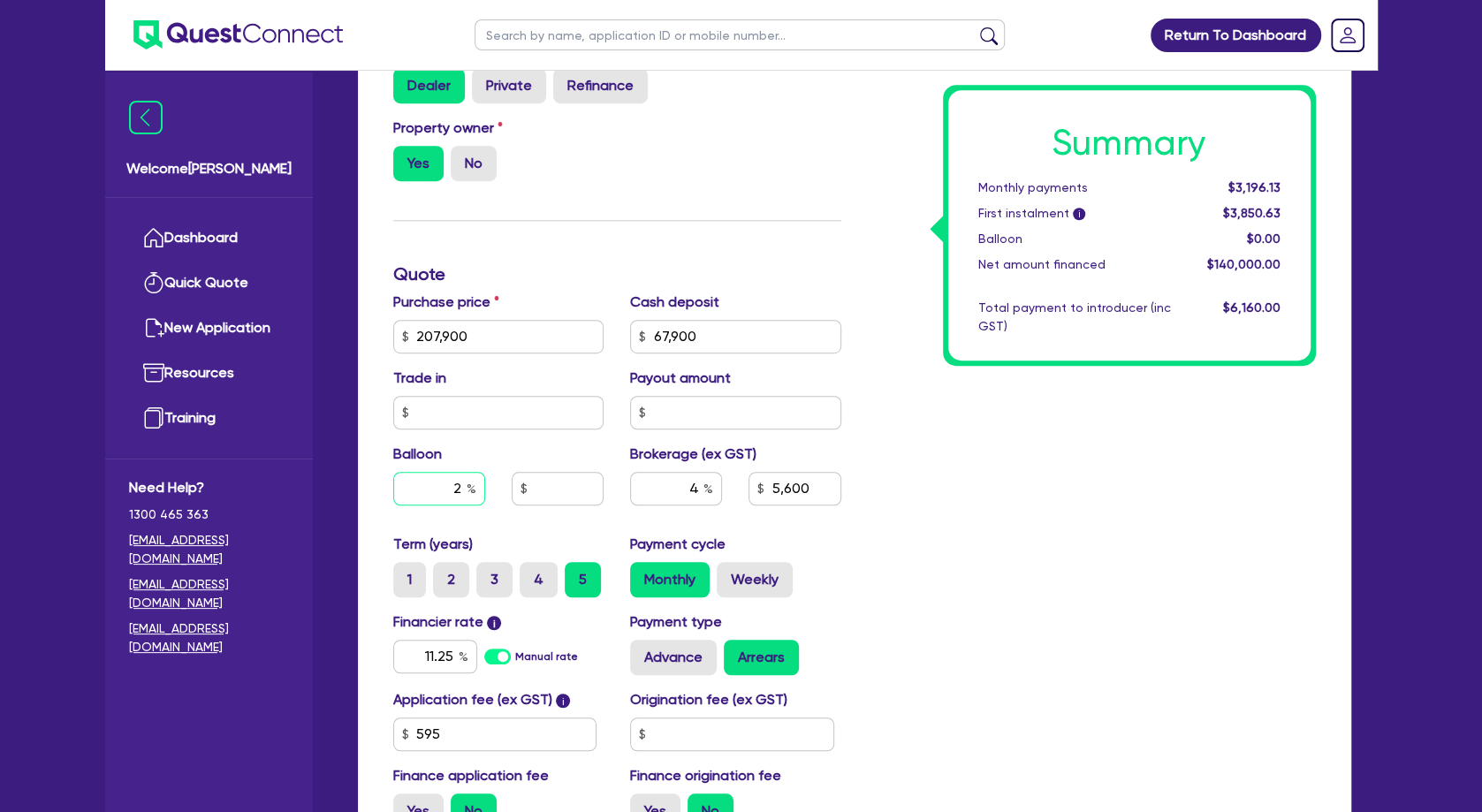
type input "207,900"
type input "67,900"
type input "20"
type input "5,600"
type input "20"
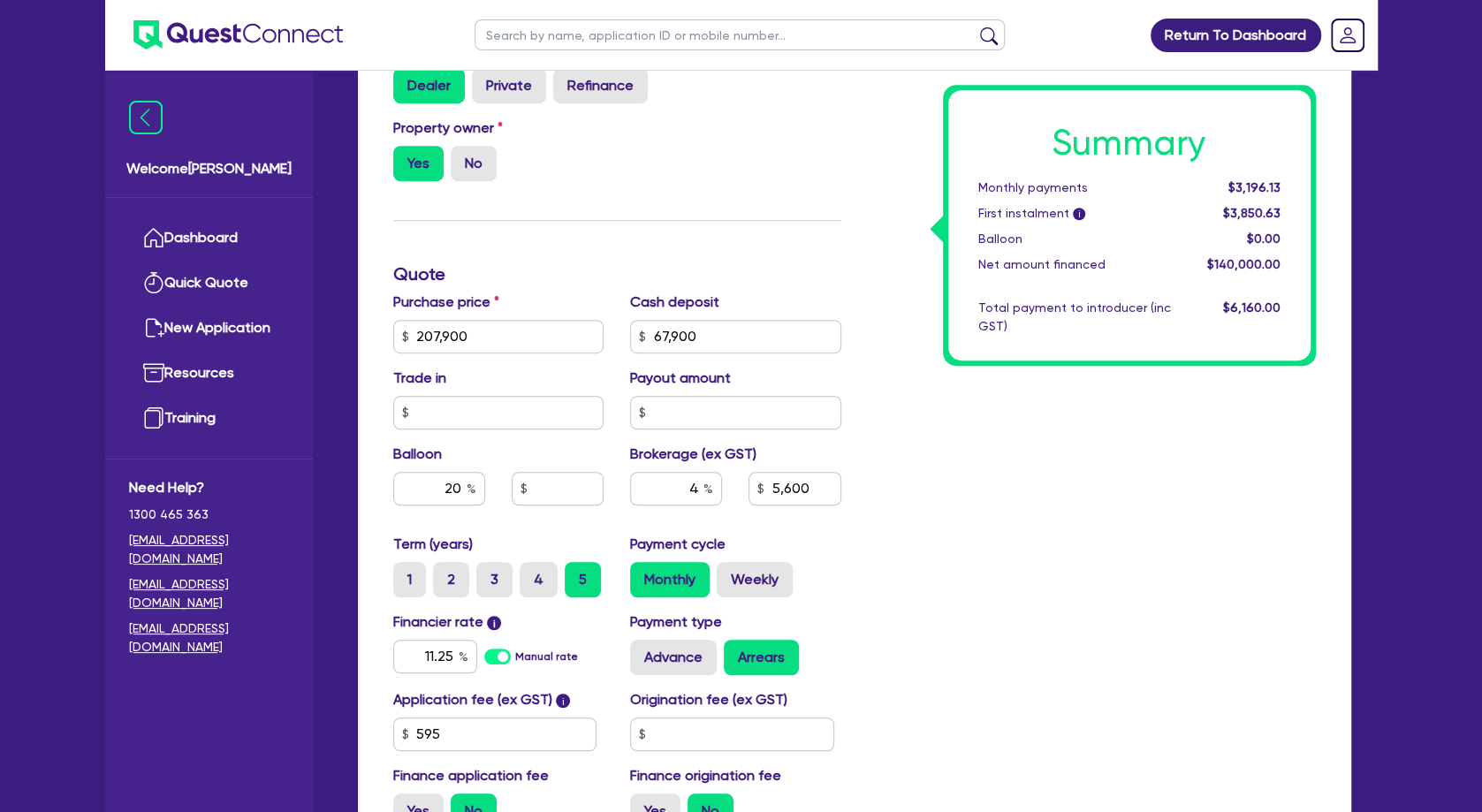
type input "207,900"
type input "67,900"
type input "5,600"
click at [931, 517] on div "Summary Monthly payments Calculating... First instalment i Calculating... Ballo…" at bounding box center [1092, 274] width 475 height 1137
type input "207,900"
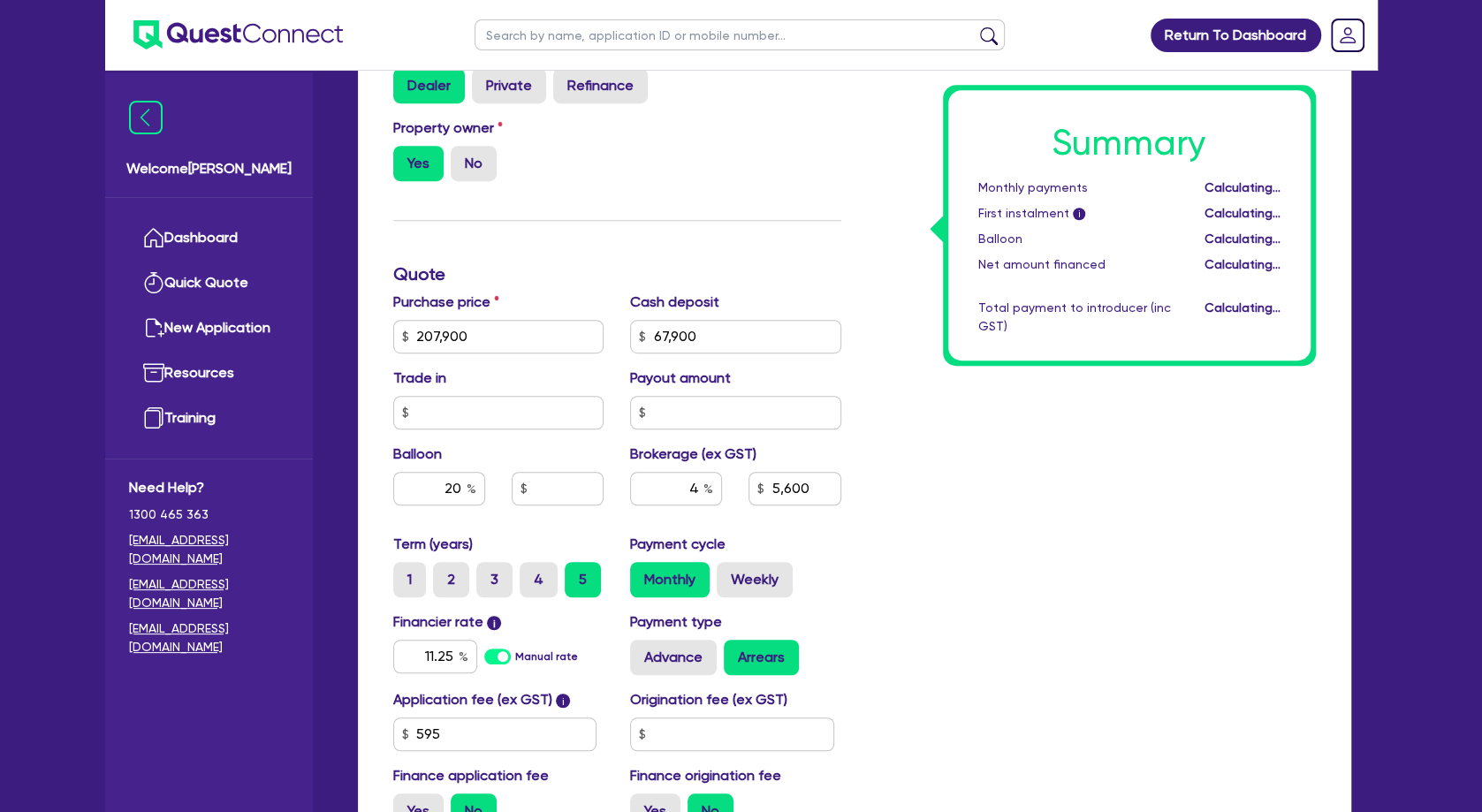
type input "67,900"
type input "41,580"
type input "5,600"
drag, startPoint x: 428, startPoint y: 526, endPoint x: 557, endPoint y: 517, distance: 129.3
click at [557, 517] on div "Balloon 20 41,580" at bounding box center [498, 481] width 237 height 76
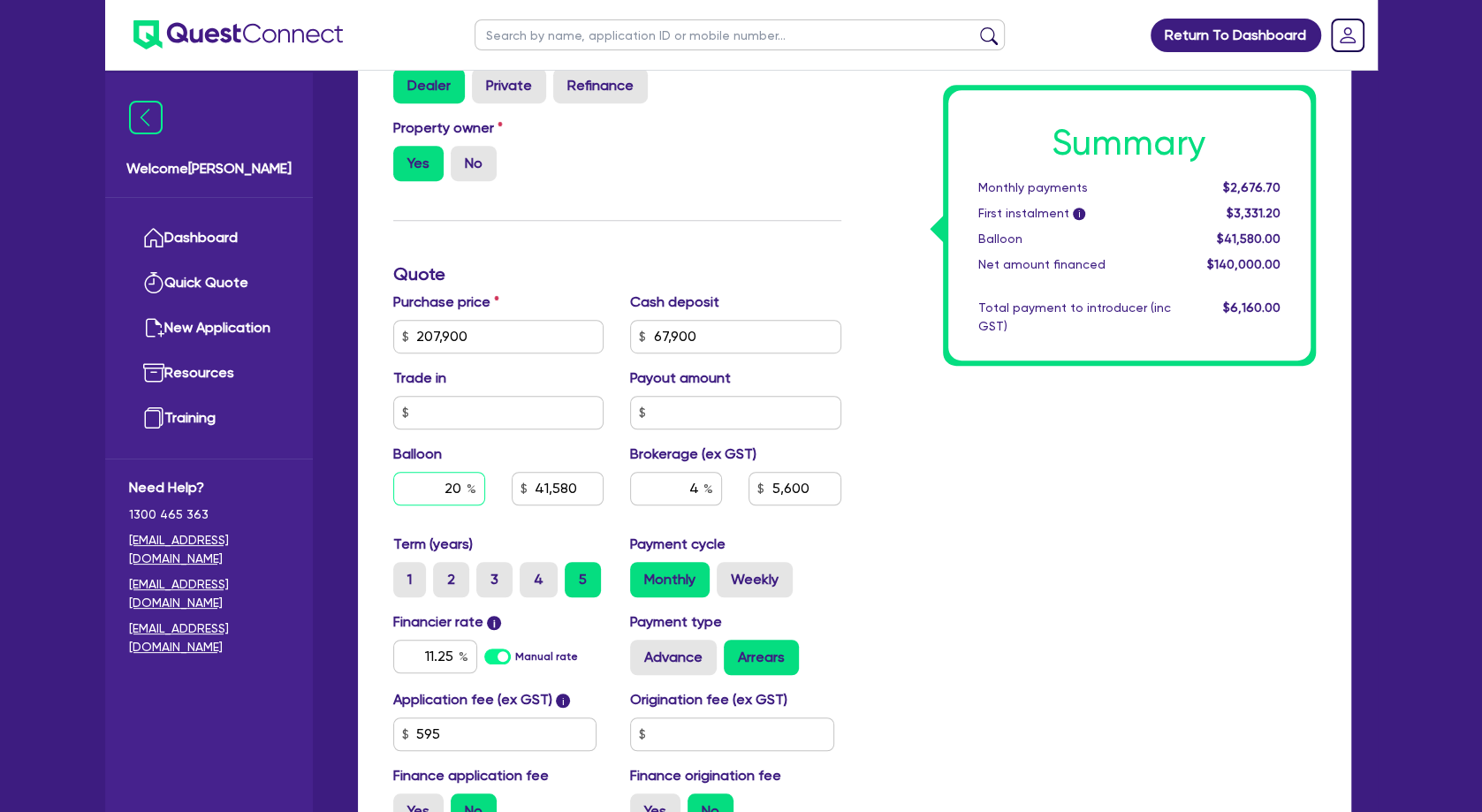
drag, startPoint x: 489, startPoint y: 501, endPoint x: 509, endPoint y: 500, distance: 20.0
click at [485, 500] on input "20" at bounding box center [439, 488] width 92 height 34
type input "207,900"
type input "67,900"
type input "3"
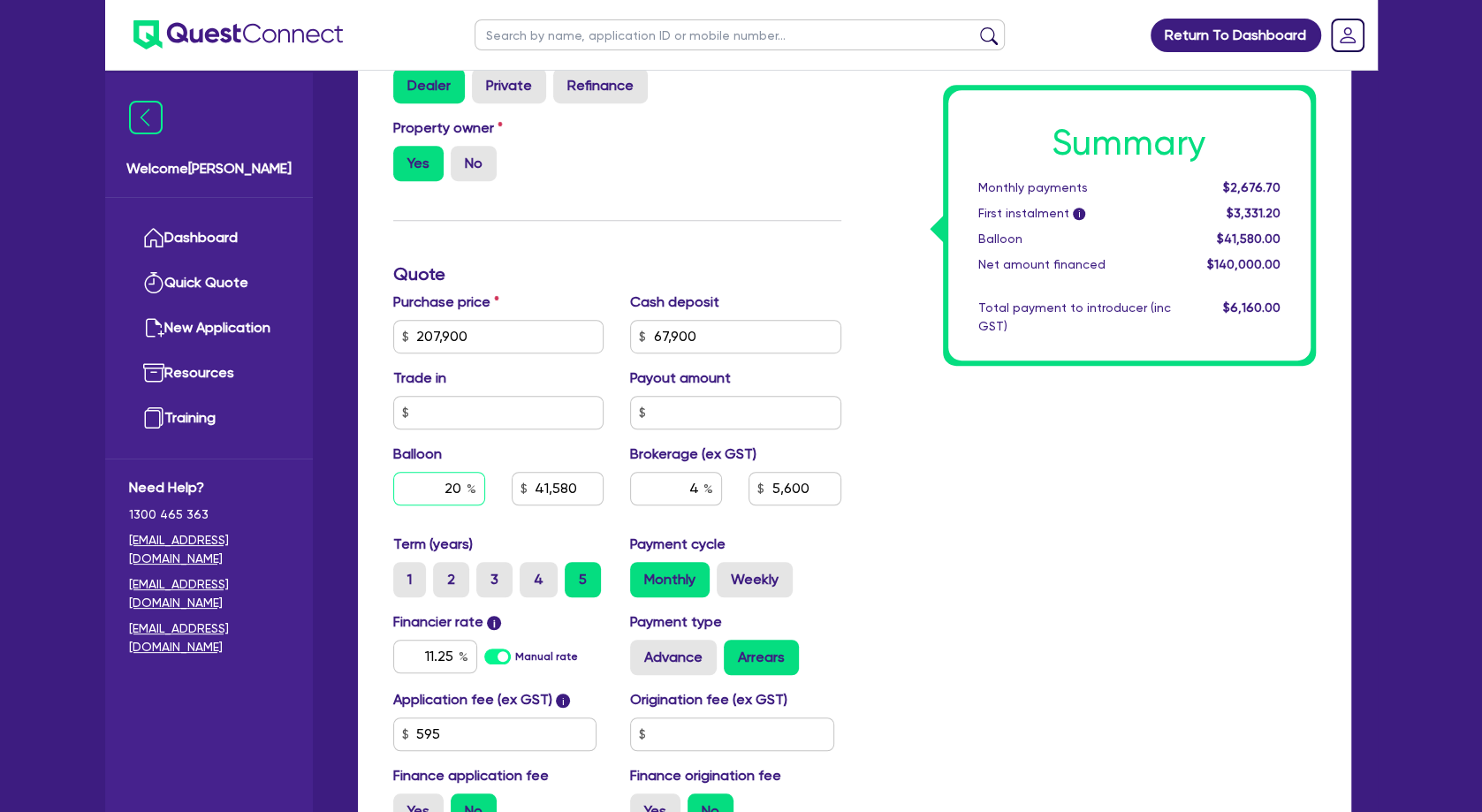
type input "41,580"
type input "5,600"
type input "207,900"
type input "67,900"
type input "30"
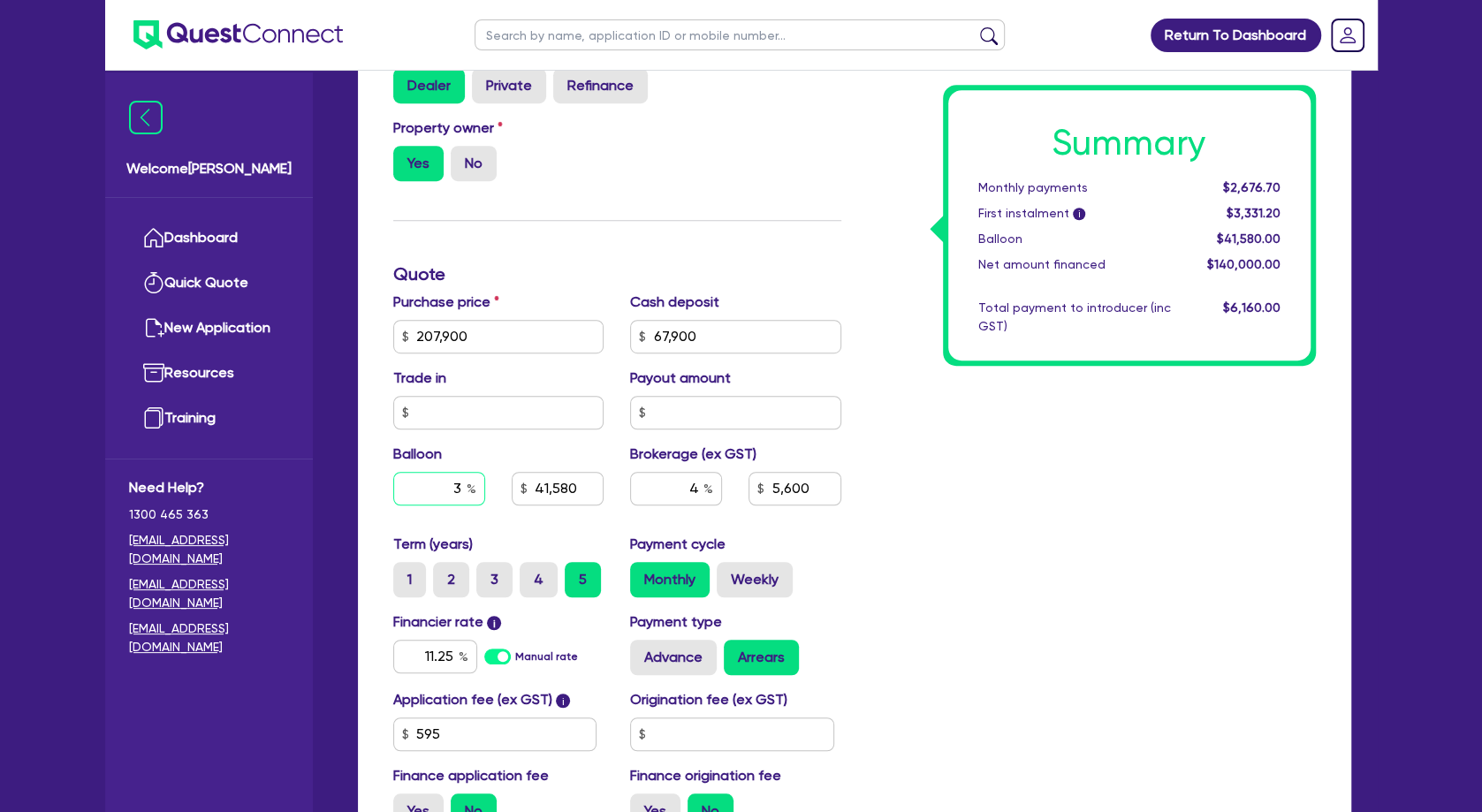
type input "41,580"
type input "5,600"
type input "30"
type input "207,900"
type input "67,900"
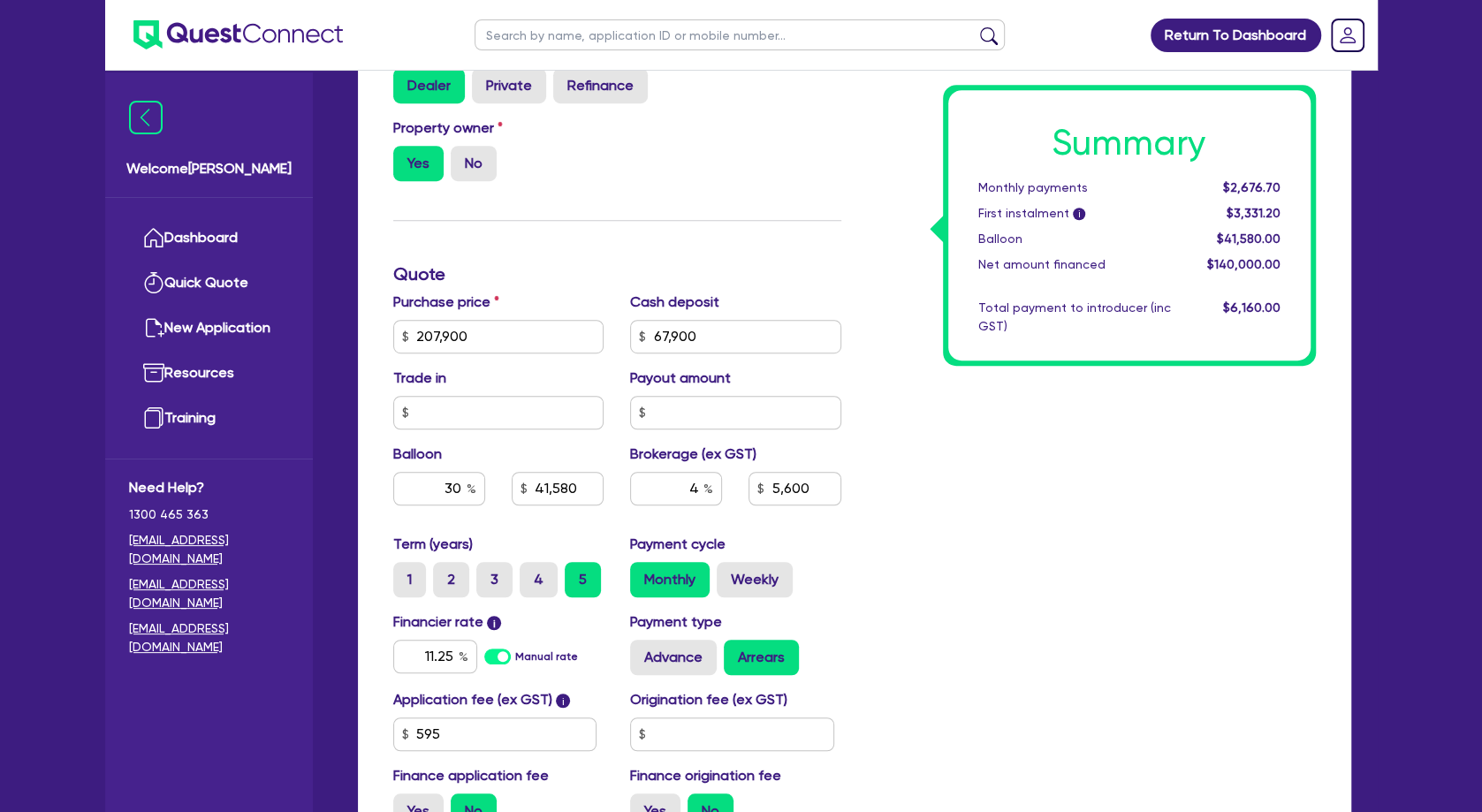
type input "41,580"
type input "5,600"
type input "207,900"
type input "67,900"
type input "62,370"
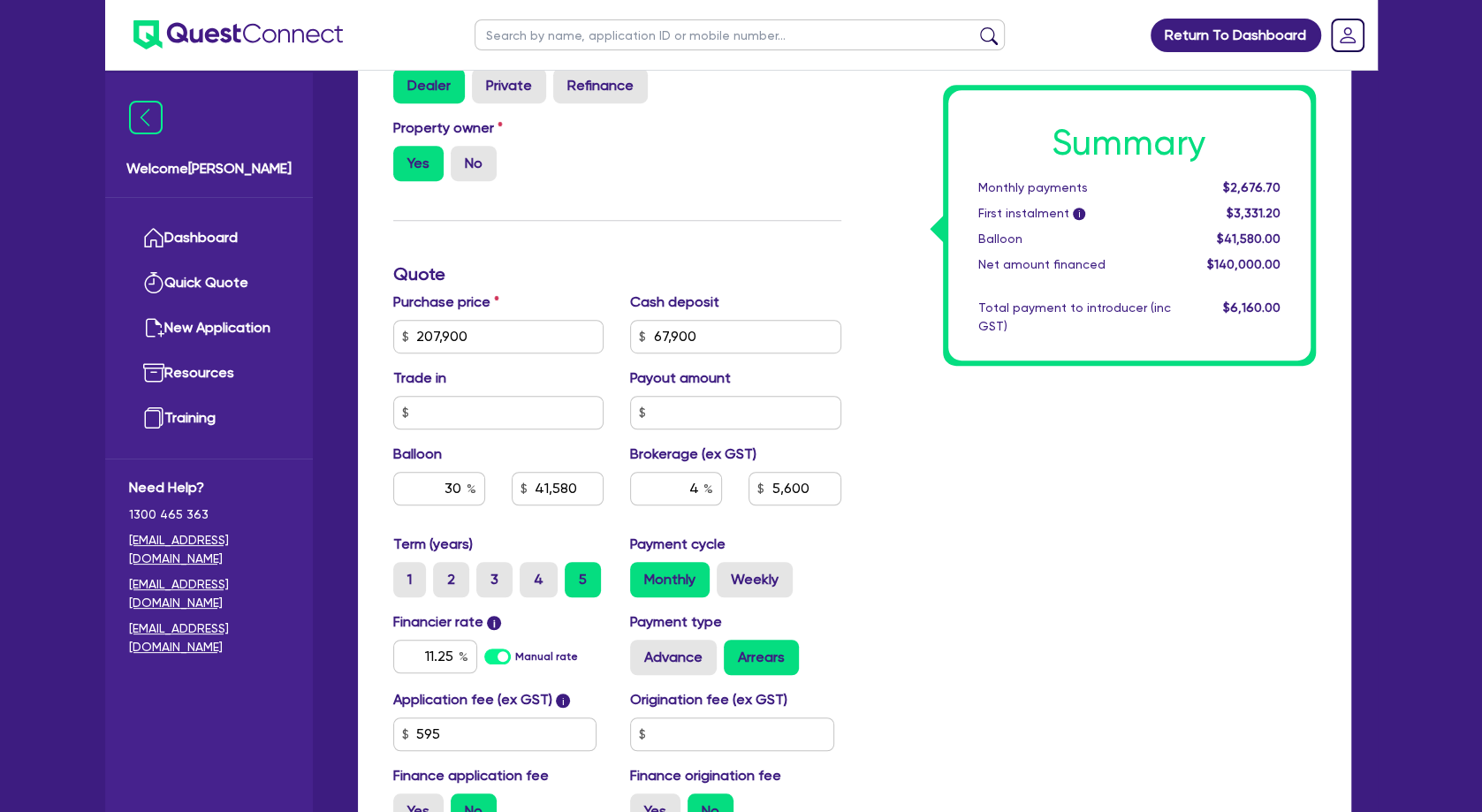
type input "5,600"
click at [904, 451] on div "Summary Monthly payments $2,676.70 First instalment i $3,331.20 Balloon $41,580…" at bounding box center [1092, 274] width 475 height 1137
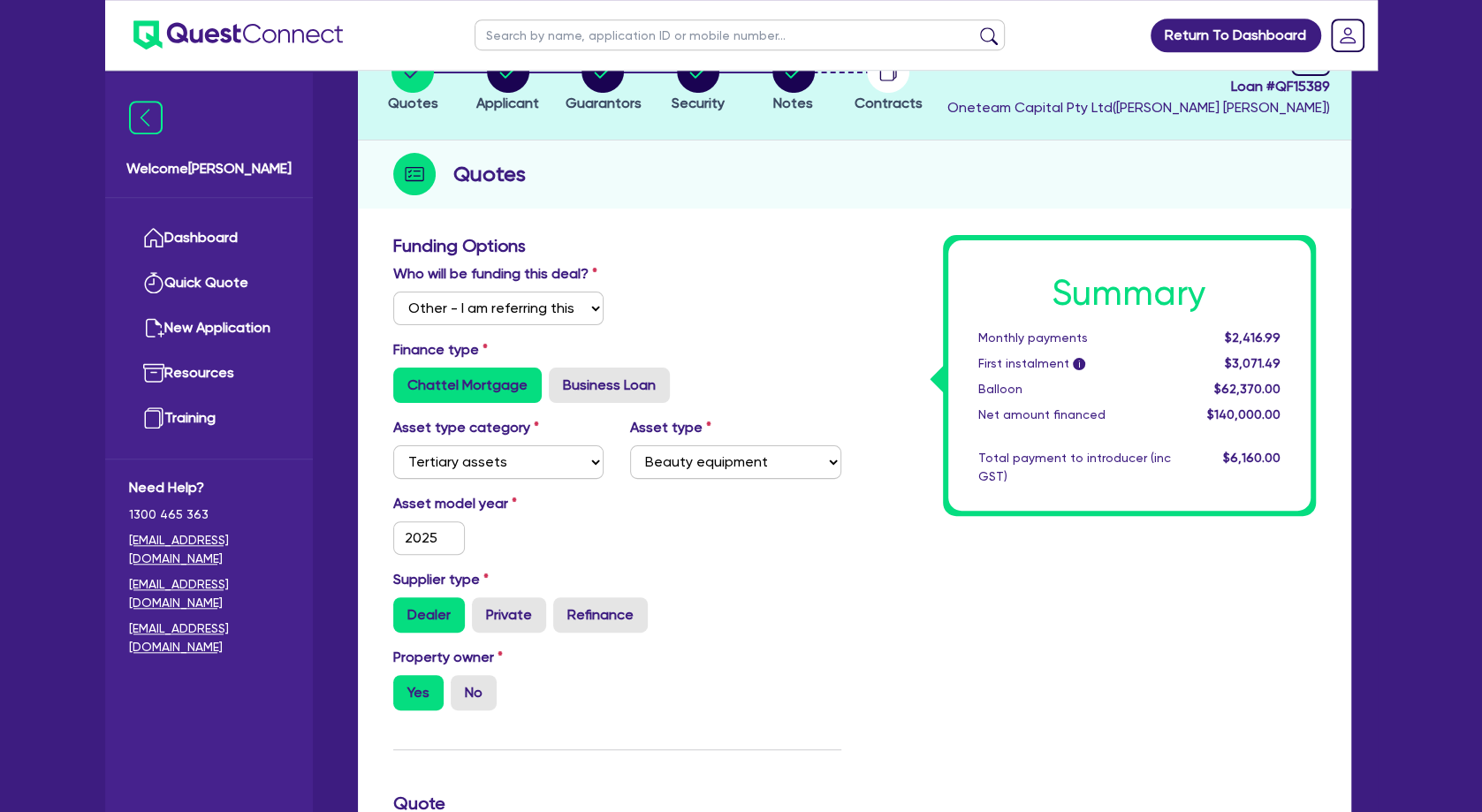
scroll to position [0, 0]
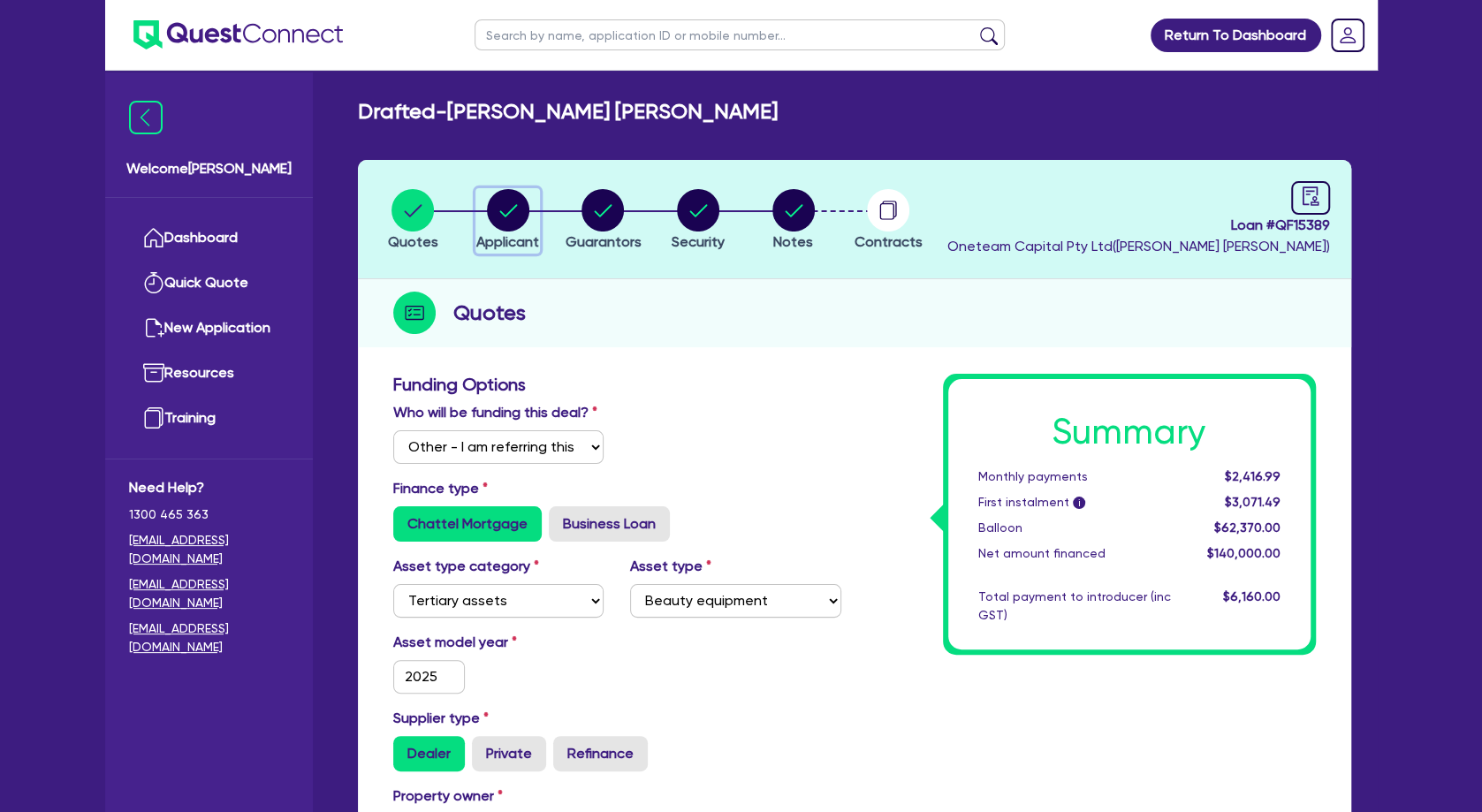
click at [520, 206] on circle "button" at bounding box center [508, 210] width 42 height 42
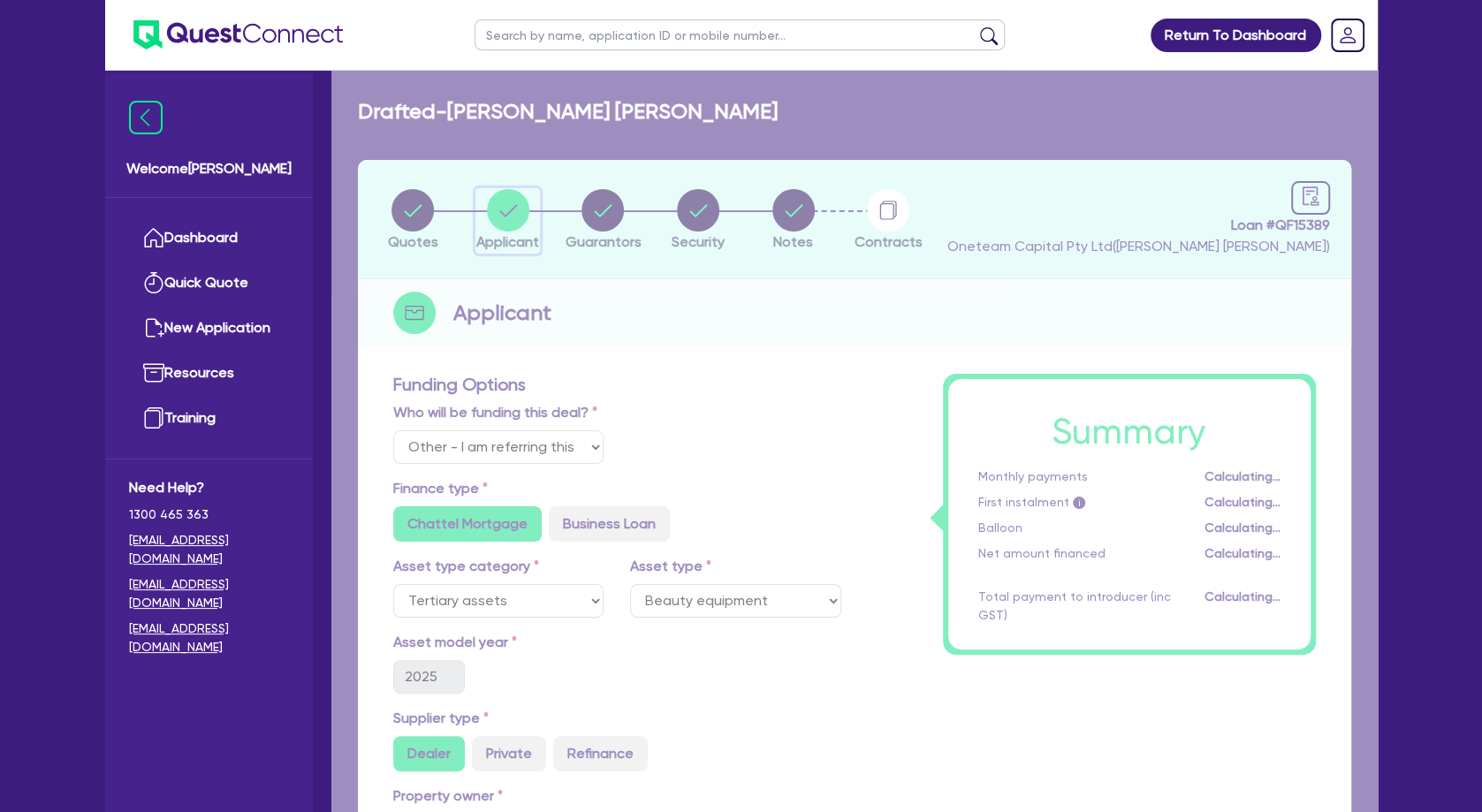
select select "SOLE_TRADER"
select select "HEALTH_BEAUTY"
select select "HAIR_BEAUTY_SALONS"
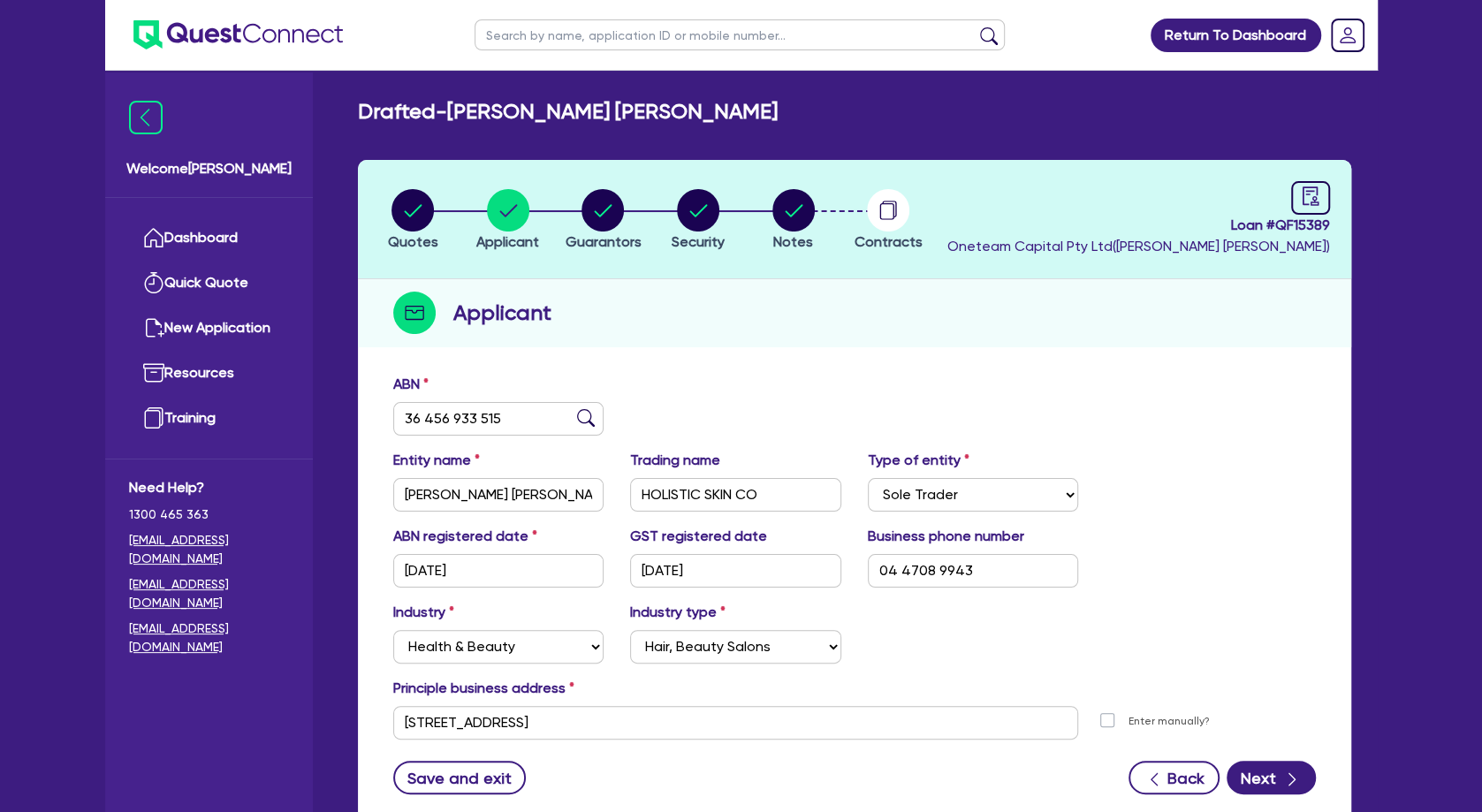
click at [536, 35] on input "text" at bounding box center [740, 35] width 531 height 31
type input "[PERSON_NAME]"
click button "submit" at bounding box center [988, 39] width 28 height 25
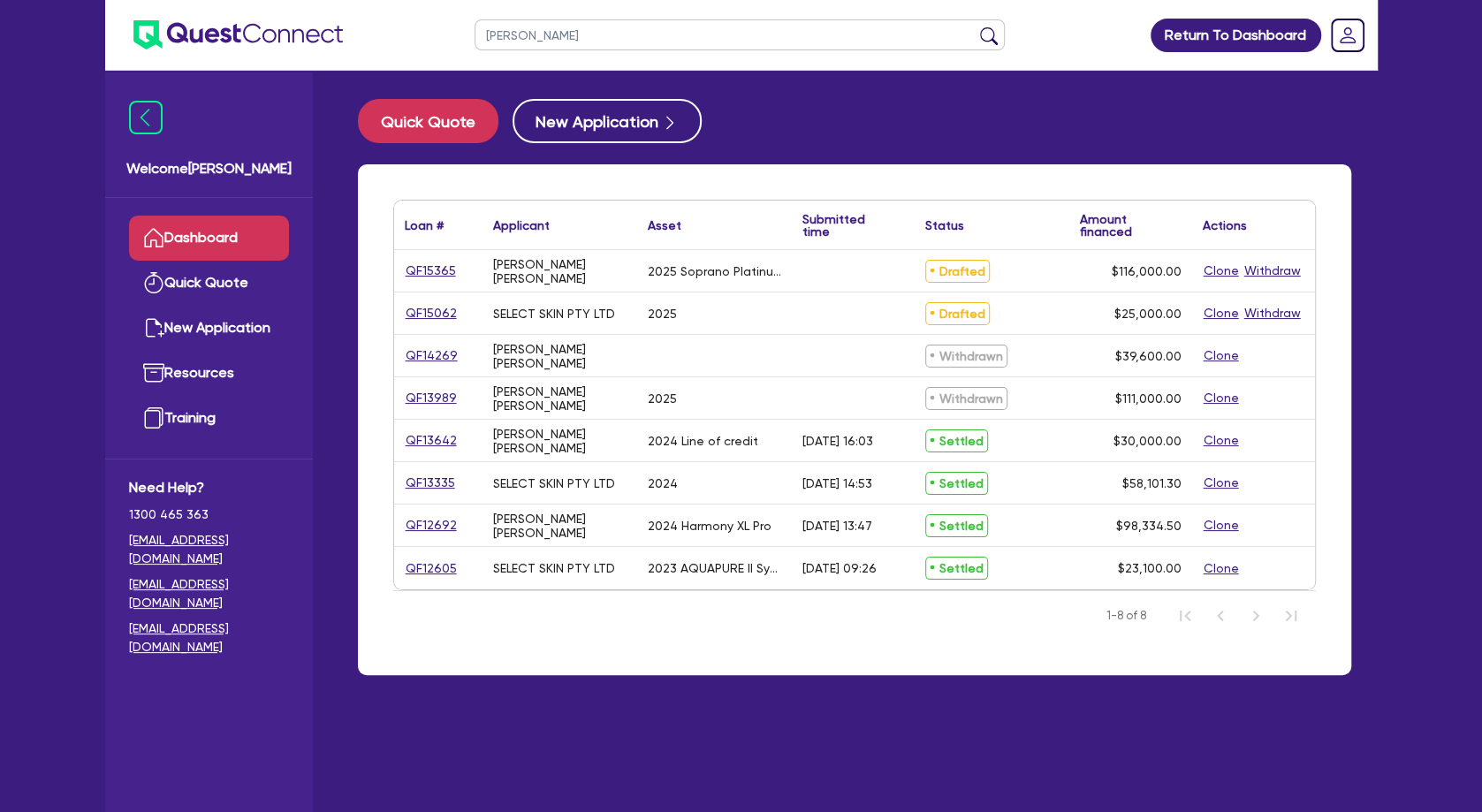
drag, startPoint x: 522, startPoint y: 272, endPoint x: 620, endPoint y: 282, distance: 98.5
click at [618, 280] on div "[PERSON_NAME] [PERSON_NAME]" at bounding box center [559, 271] width 134 height 28
click at [620, 282] on div "[PERSON_NAME] [PERSON_NAME]" at bounding box center [559, 271] width 134 height 28
click at [433, 273] on link "QF15365" at bounding box center [431, 270] width 52 height 20
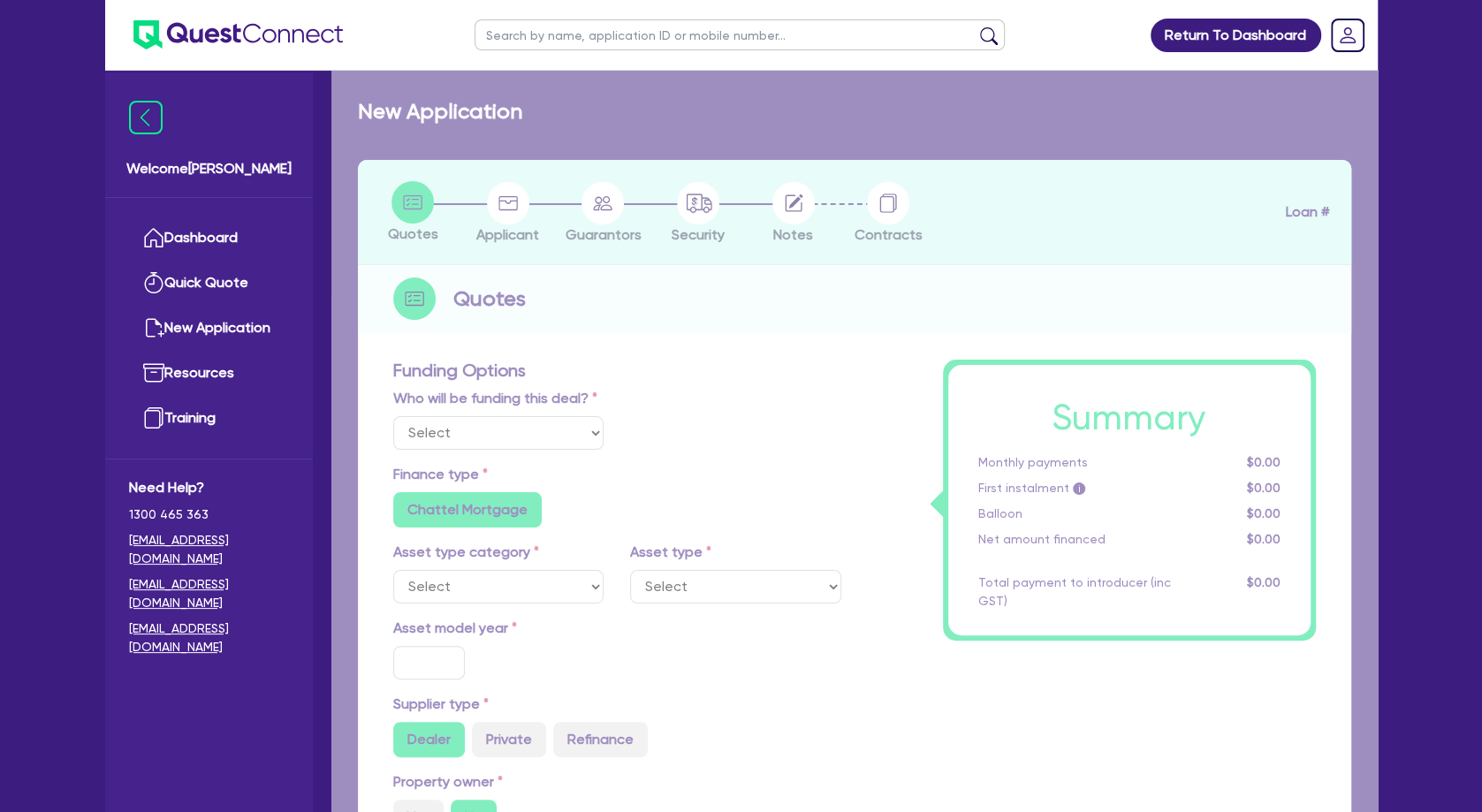
select select "Other"
select select "SECONDARY_ASSETS"
type input "2025"
radio input "true"
type input "116,000"
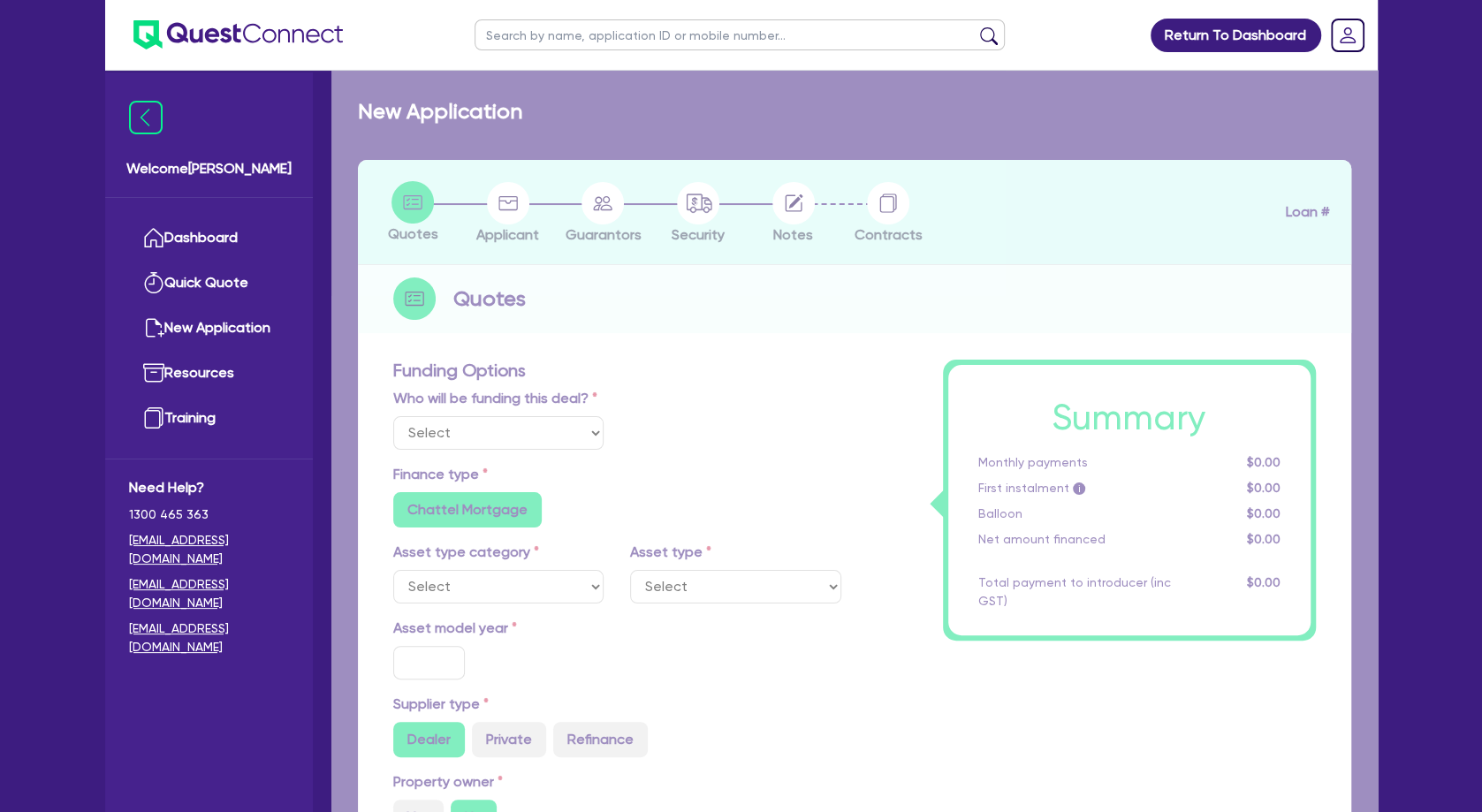
type input "4"
type input "4,640"
type input "7.65"
radio input "false"
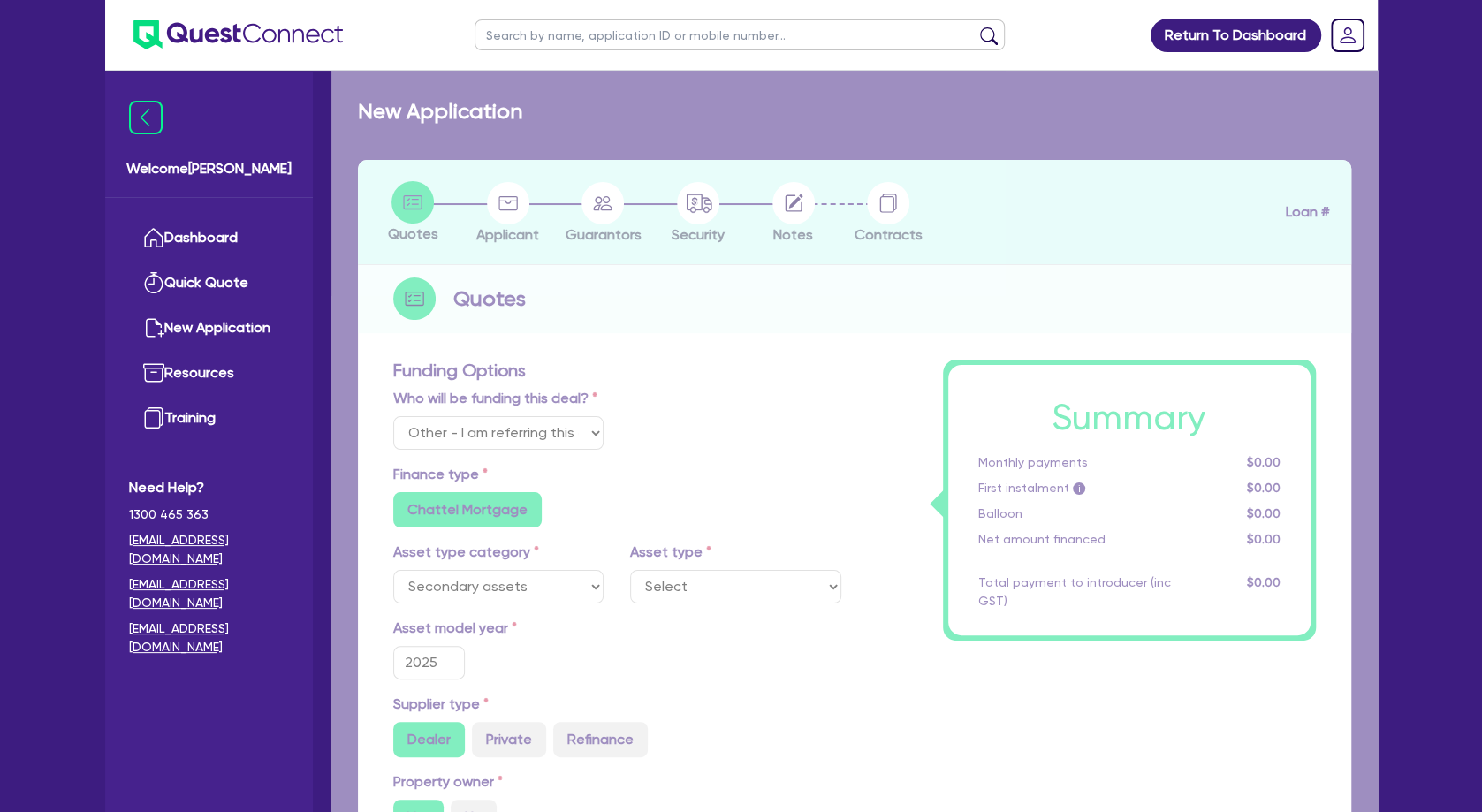
radio input "false"
select select "MEDICAL_DENTAL_LABORATORY_EQUIPMENT"
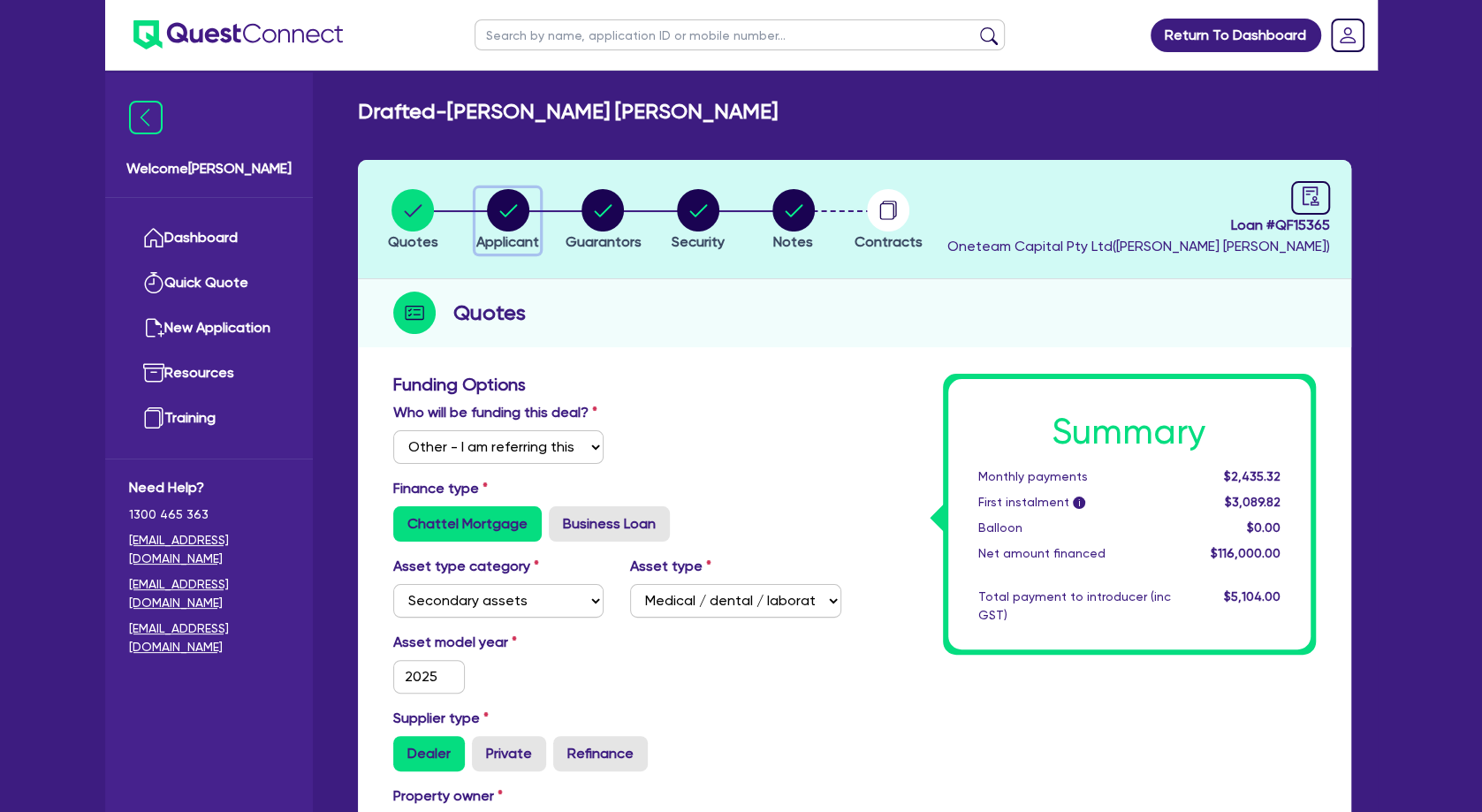
click at [511, 211] on circle "button" at bounding box center [508, 210] width 42 height 42
select select "SOLE_TRADER"
select select "HEALTH_BEAUTY"
select select "HAIR_BEAUTY_SALONS"
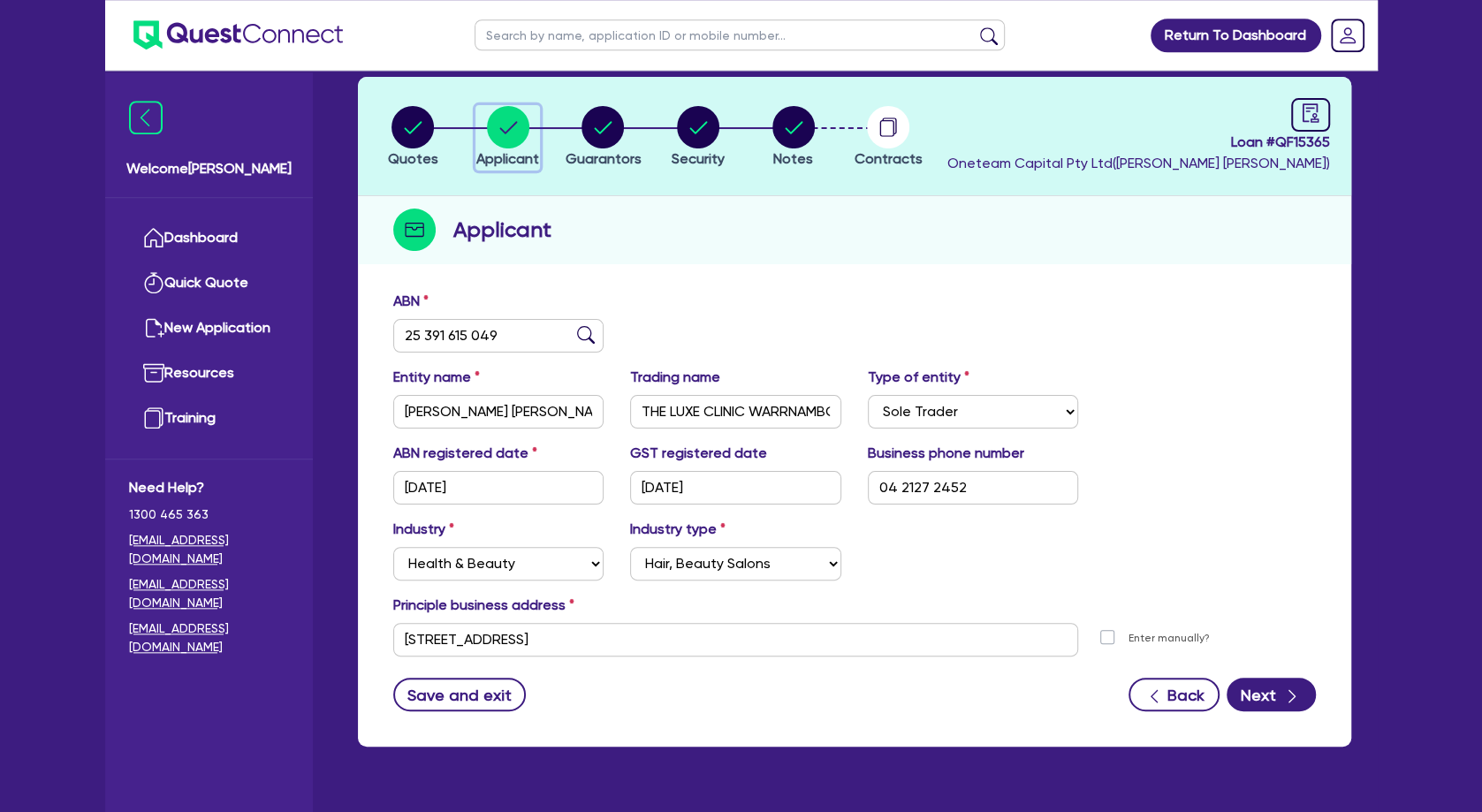
scroll to position [124, 0]
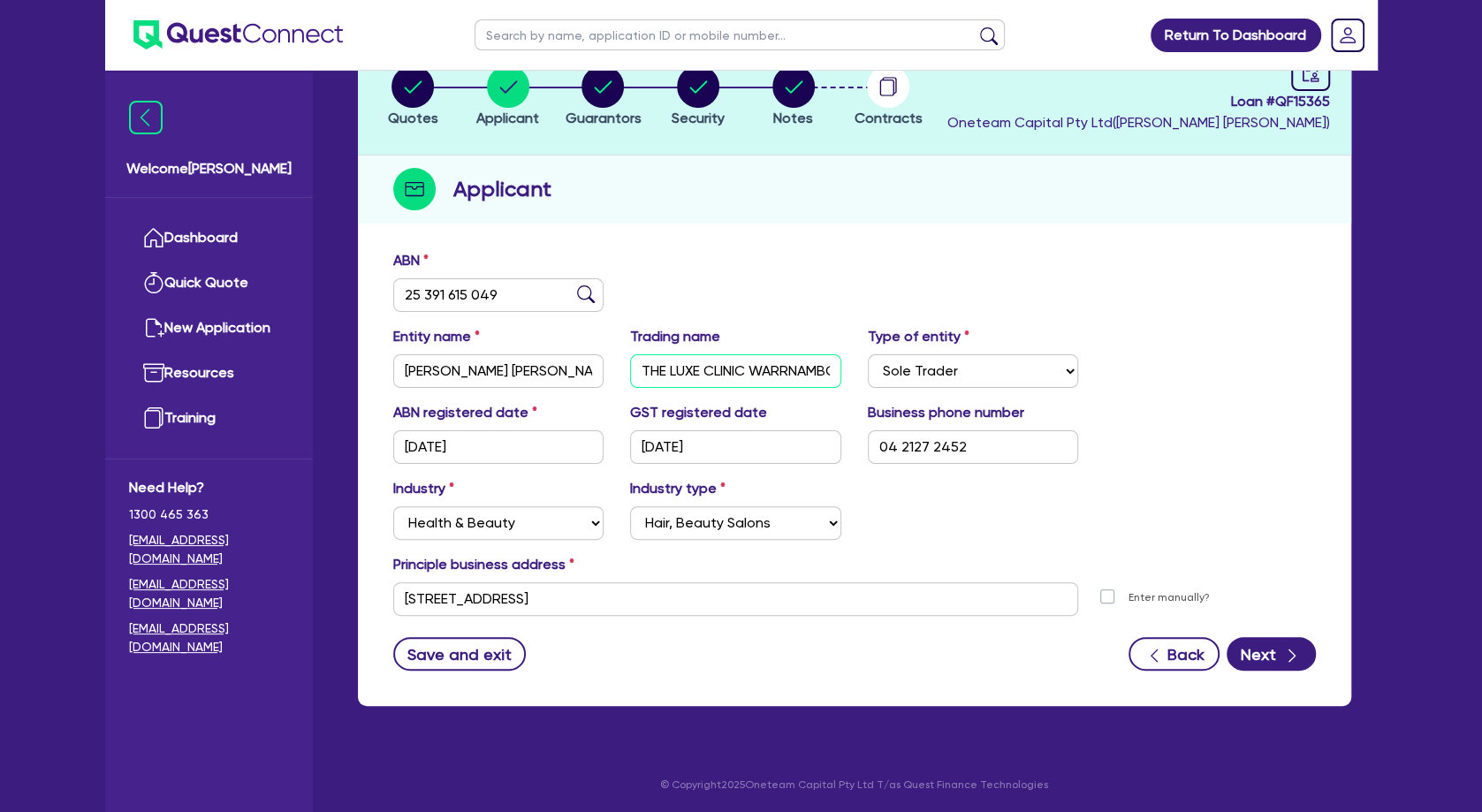
click at [740, 379] on input "THE LUXE CLINIC WARRNAMBOOL" at bounding box center [736, 371] width 211 height 34
click at [746, 259] on div "ABN 25 391 615 049" at bounding box center [854, 287] width 950 height 76
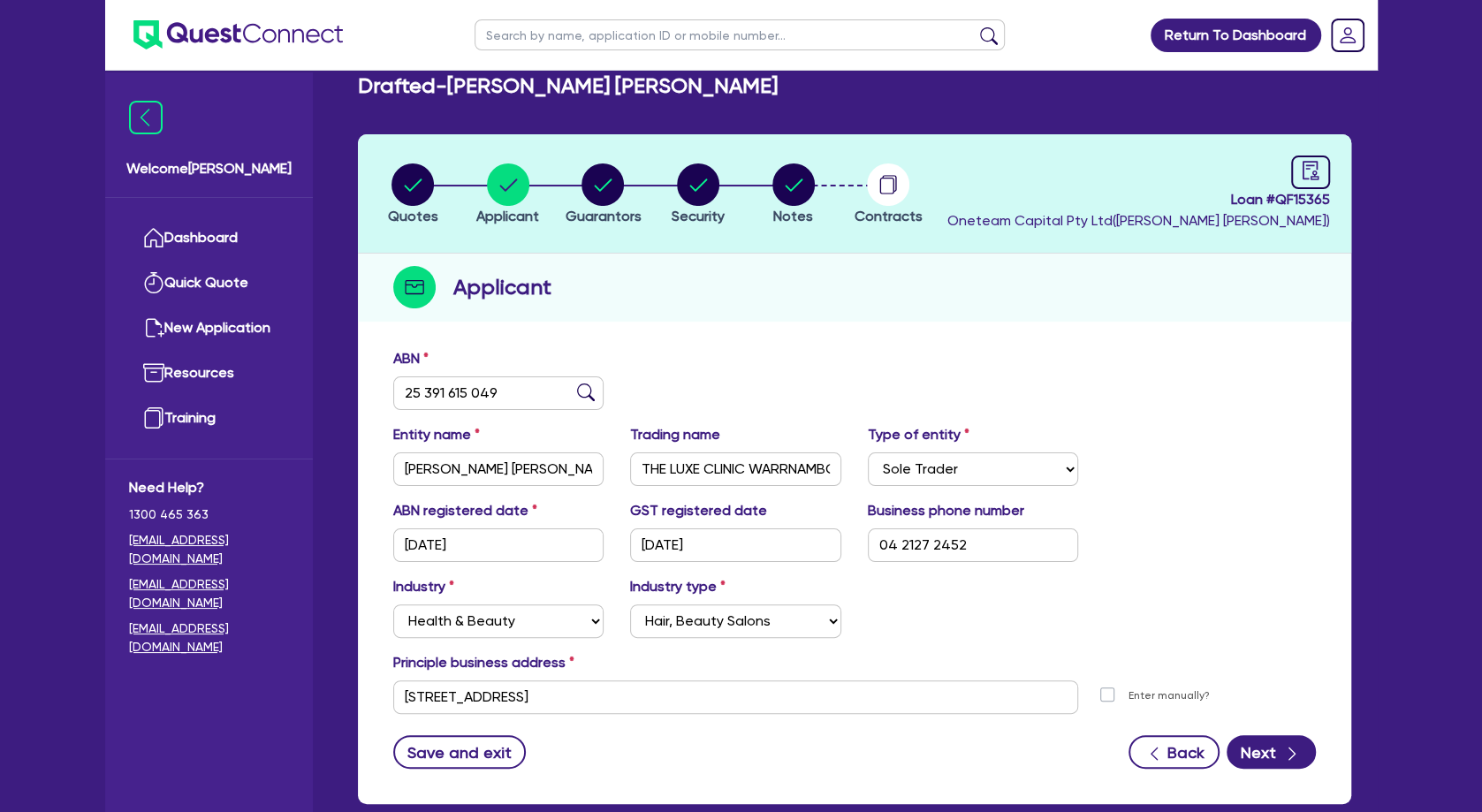
scroll to position [0, 0]
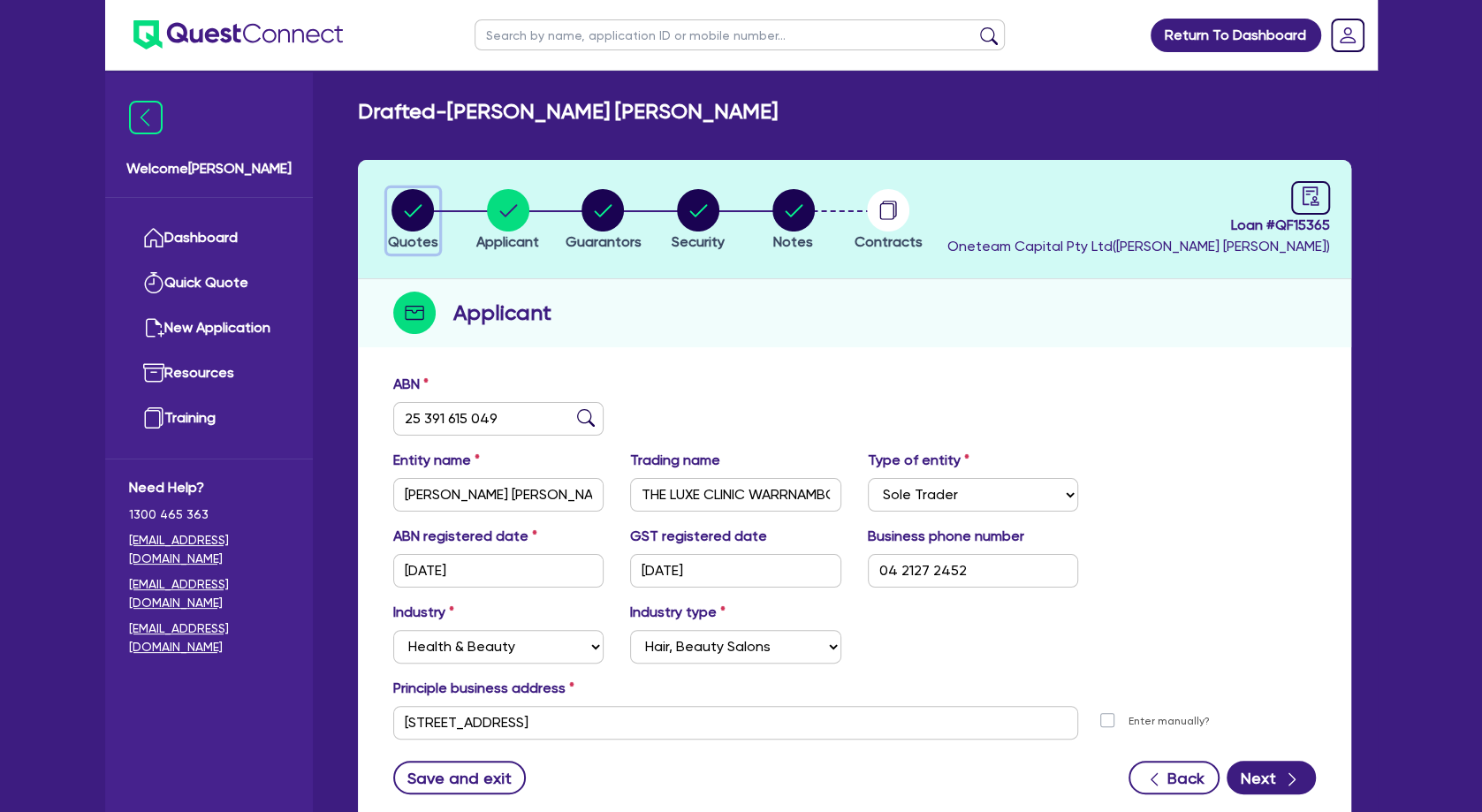
click at [415, 206] on circle "button" at bounding box center [412, 210] width 42 height 42
select select "Other"
select select "SECONDARY_ASSETS"
select select "MEDICAL_DENTAL_LABORATORY_EQUIPMENT"
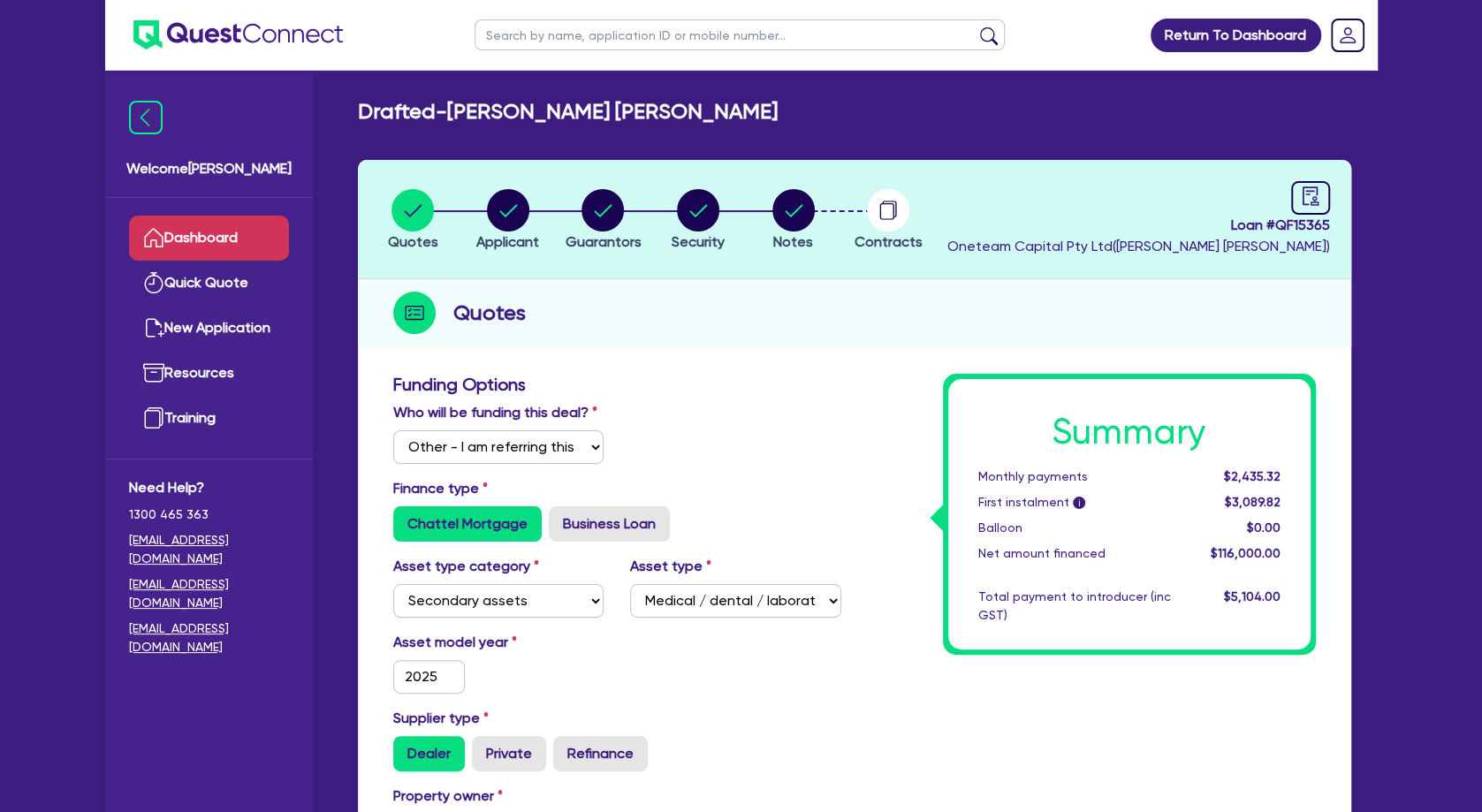
click at [255, 234] on link "Dashboard" at bounding box center [209, 237] width 160 height 45
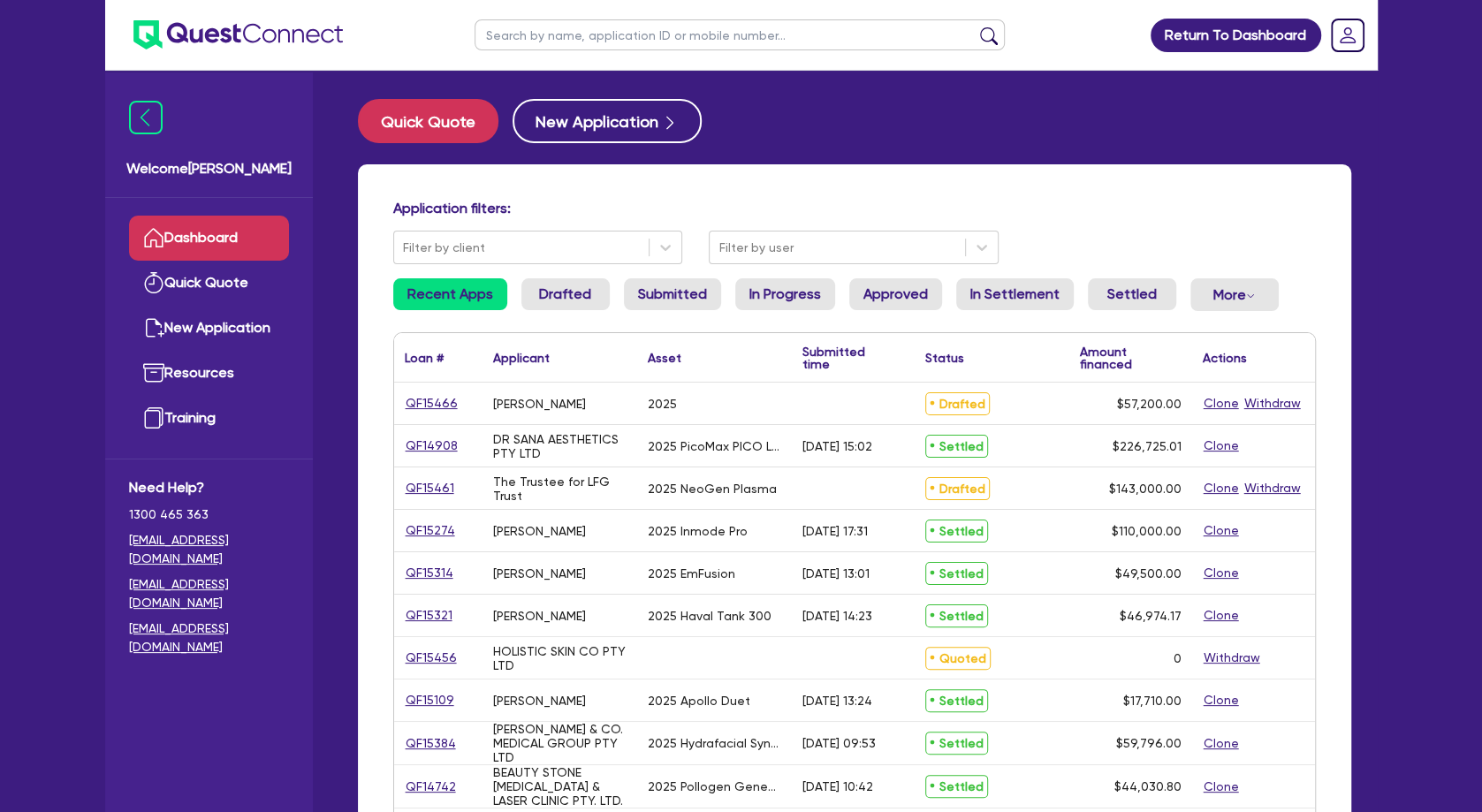
click at [565, 41] on input "text" at bounding box center [740, 35] width 531 height 31
type input "eun"
click at [975, 27] on button "submit" at bounding box center [988, 39] width 28 height 25
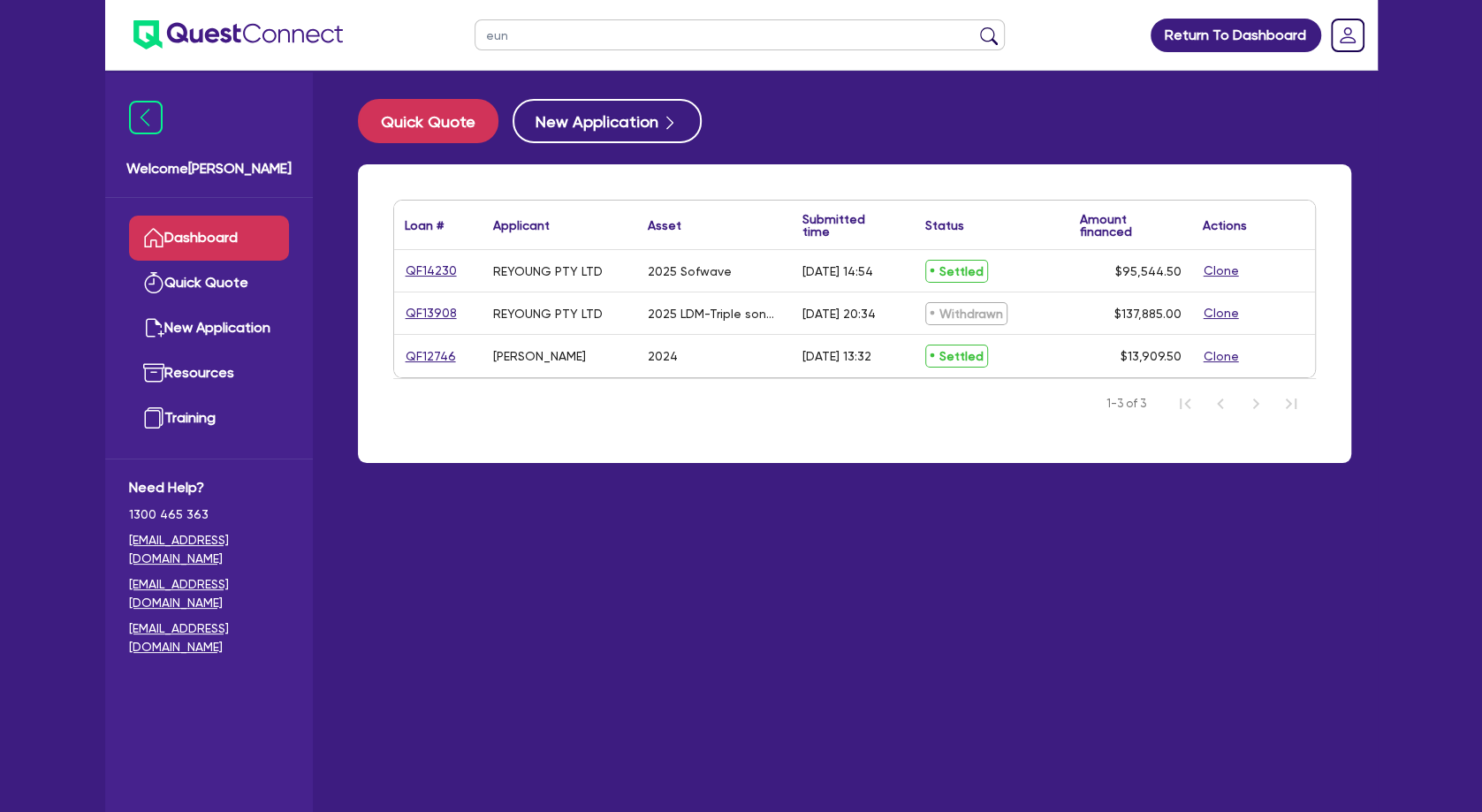
drag, startPoint x: 556, startPoint y: 42, endPoint x: 450, endPoint y: 38, distance: 106.1
click at [450, 38] on header "eun Return To Dashboard Edit Profile Logout" at bounding box center [741, 36] width 1272 height 71
click at [975, 27] on button "submit" at bounding box center [988, 39] width 28 height 25
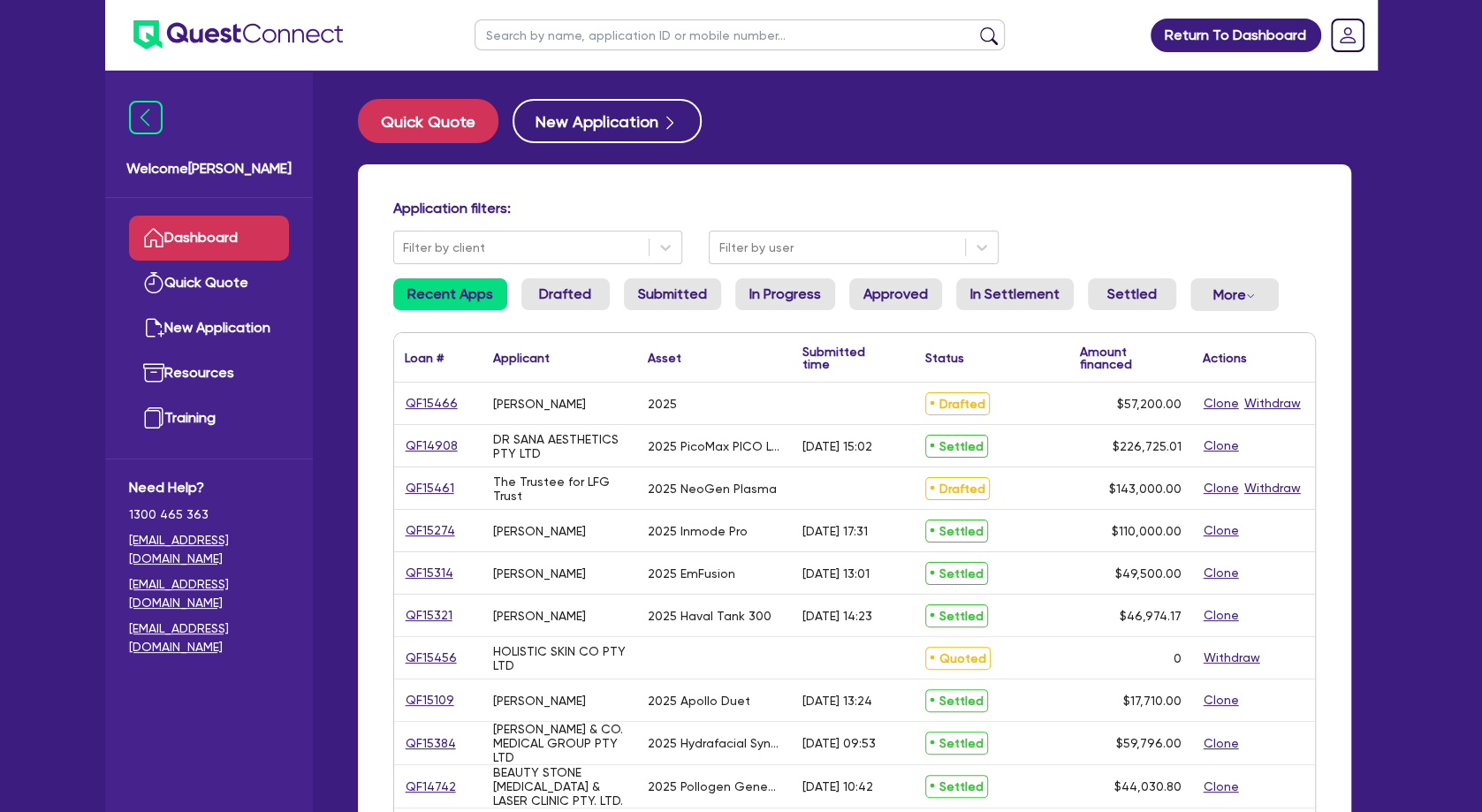
click at [717, 191] on div "Application filters: Filter by client Filter by user Recent Apps Drafted Submit…" at bounding box center [854, 742] width 994 height 1156
click at [621, 134] on button "New Application" at bounding box center [606, 121] width 189 height 44
select select "Other"
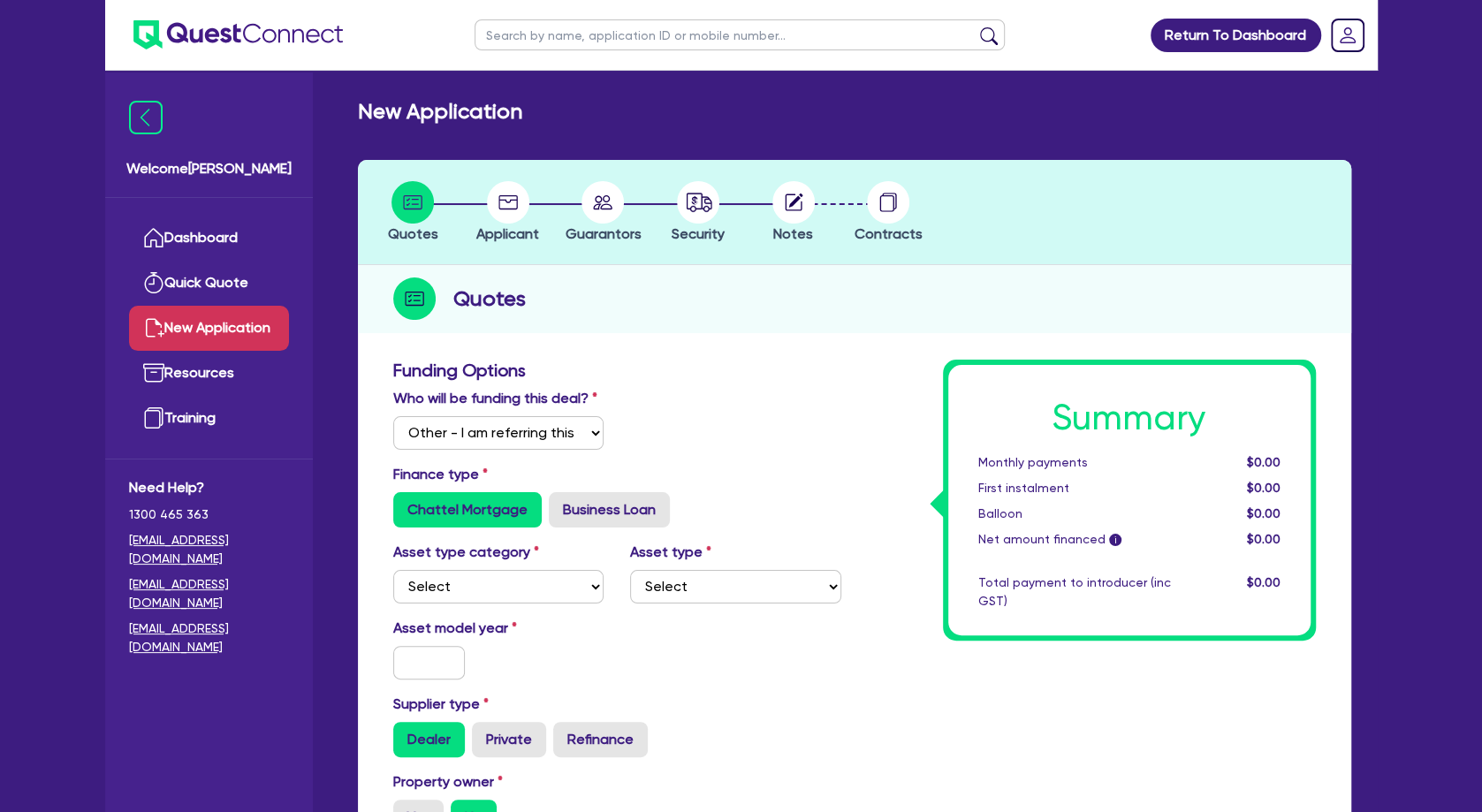
click at [482, 409] on label "Who will be funding this deal?" at bounding box center [495, 399] width 204 height 21
click at [393, 416] on select "Select I will fund 100% I will co-fund with Quest I want Quest to fund 100% Oth…" at bounding box center [499, 432] width 211 height 34
click option "Other - I am referring this deal in" at bounding box center [0, 0] width 0 height 0
click at [393, 570] on select "Select Cars and light trucks Primary assets Secondary assets Tertiary assets" at bounding box center [499, 586] width 211 height 34
select select "TERTIARY_ASSETS"
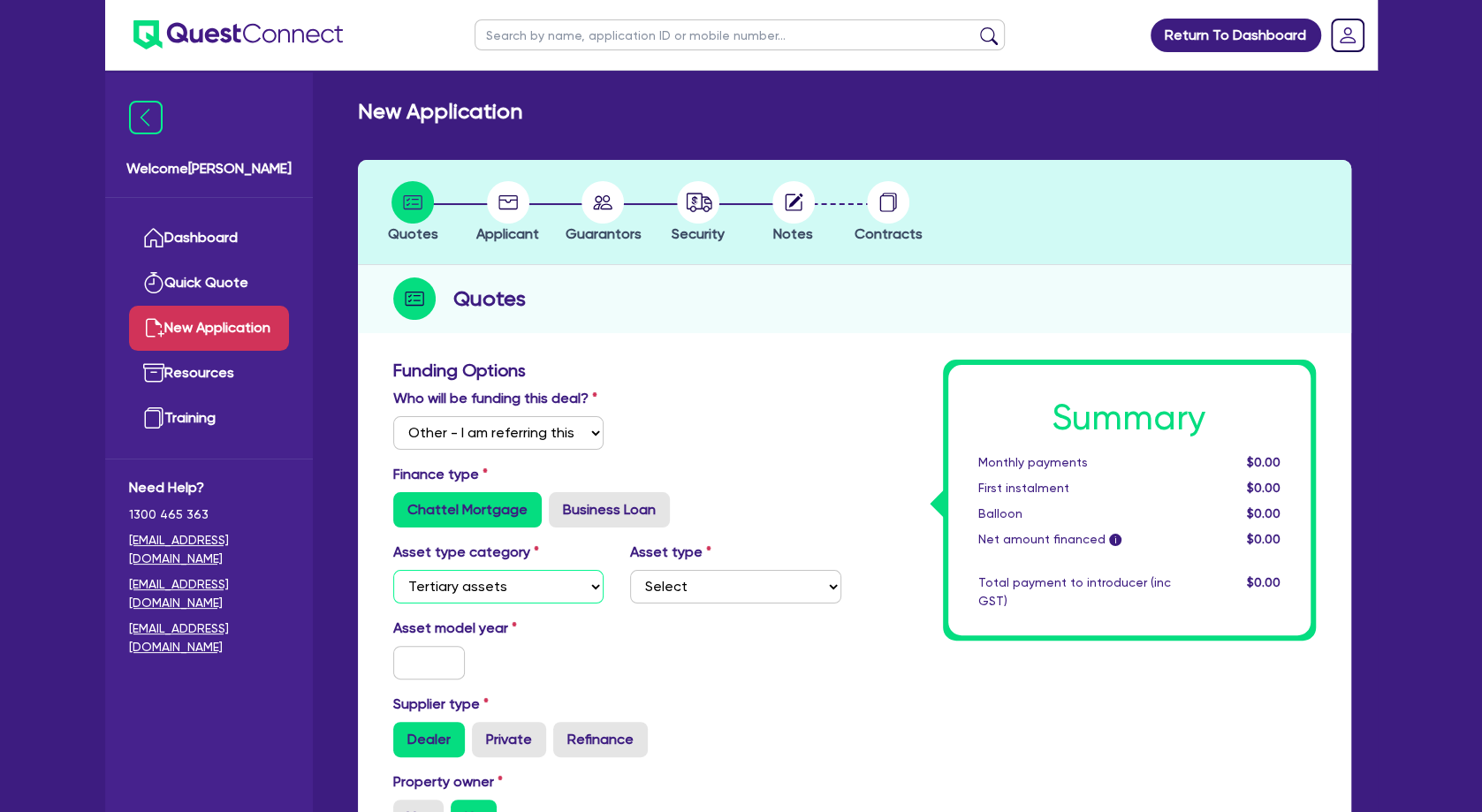
click option "Tertiary assets" at bounding box center [0, 0] width 0 height 0
click at [630, 570] on select "Select Beauty equipment IT equipment IT software Watercraft Other" at bounding box center [736, 586] width 211 height 34
select select "BEAUTY_EQUIPMENT"
click option "Beauty equipment" at bounding box center [0, 0] width 0 height 0
click at [414, 679] on input "text" at bounding box center [429, 662] width 72 height 34
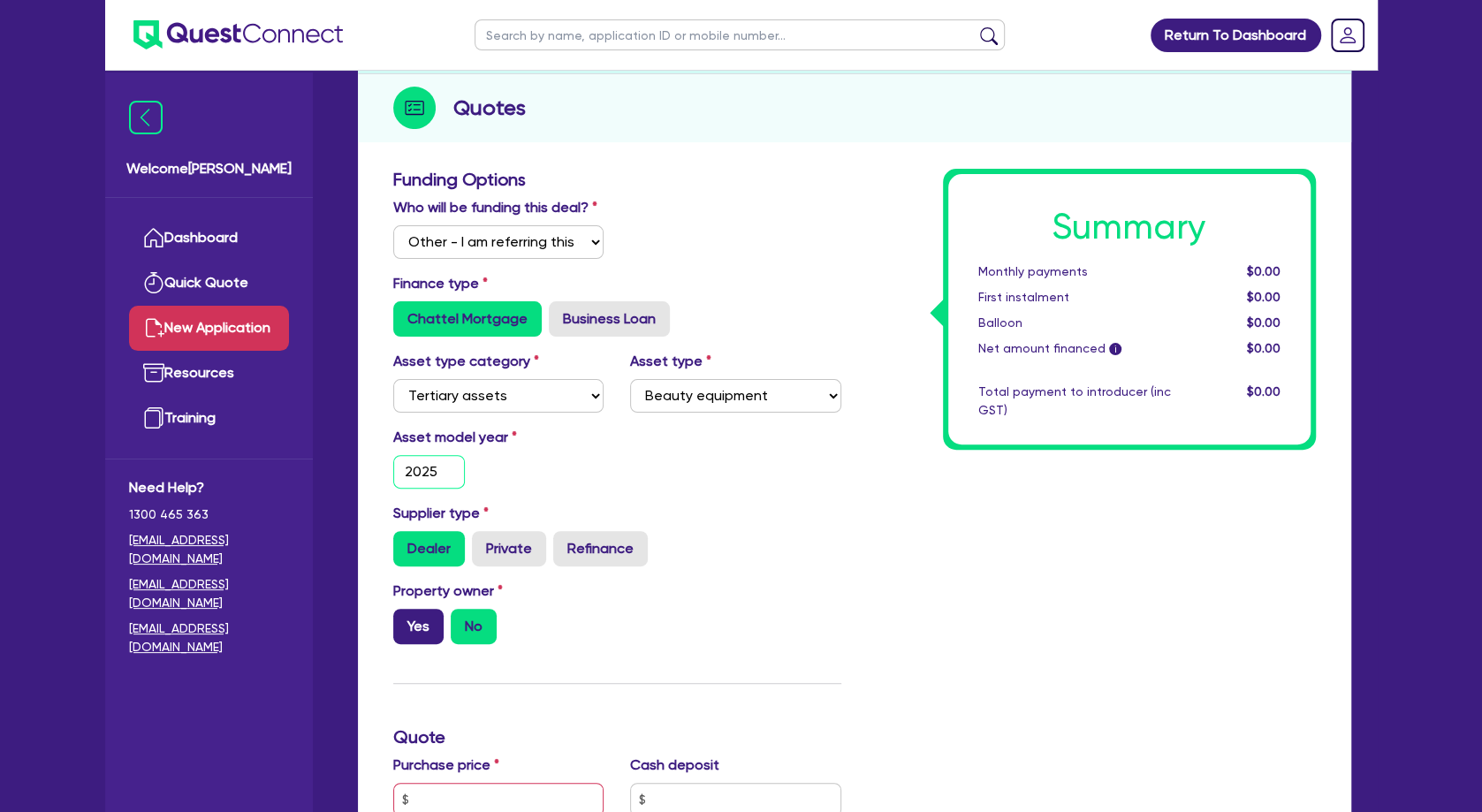
type input "2025"
click at [418, 644] on label "Yes" at bounding box center [418, 627] width 50 height 36
click at [405, 620] on input "Yes" at bounding box center [399, 615] width 12 height 12
radio input "true"
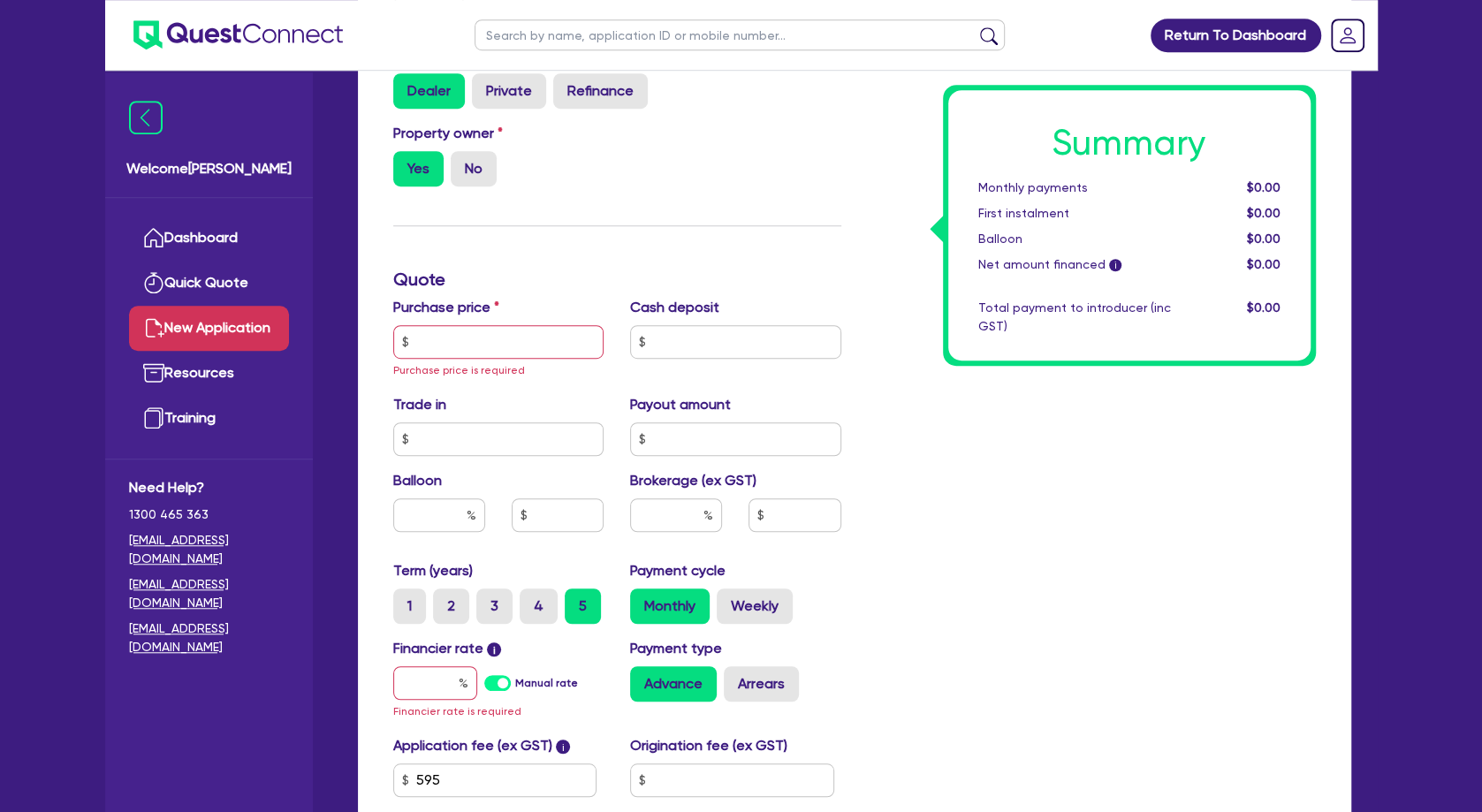
scroll to position [668, 0]
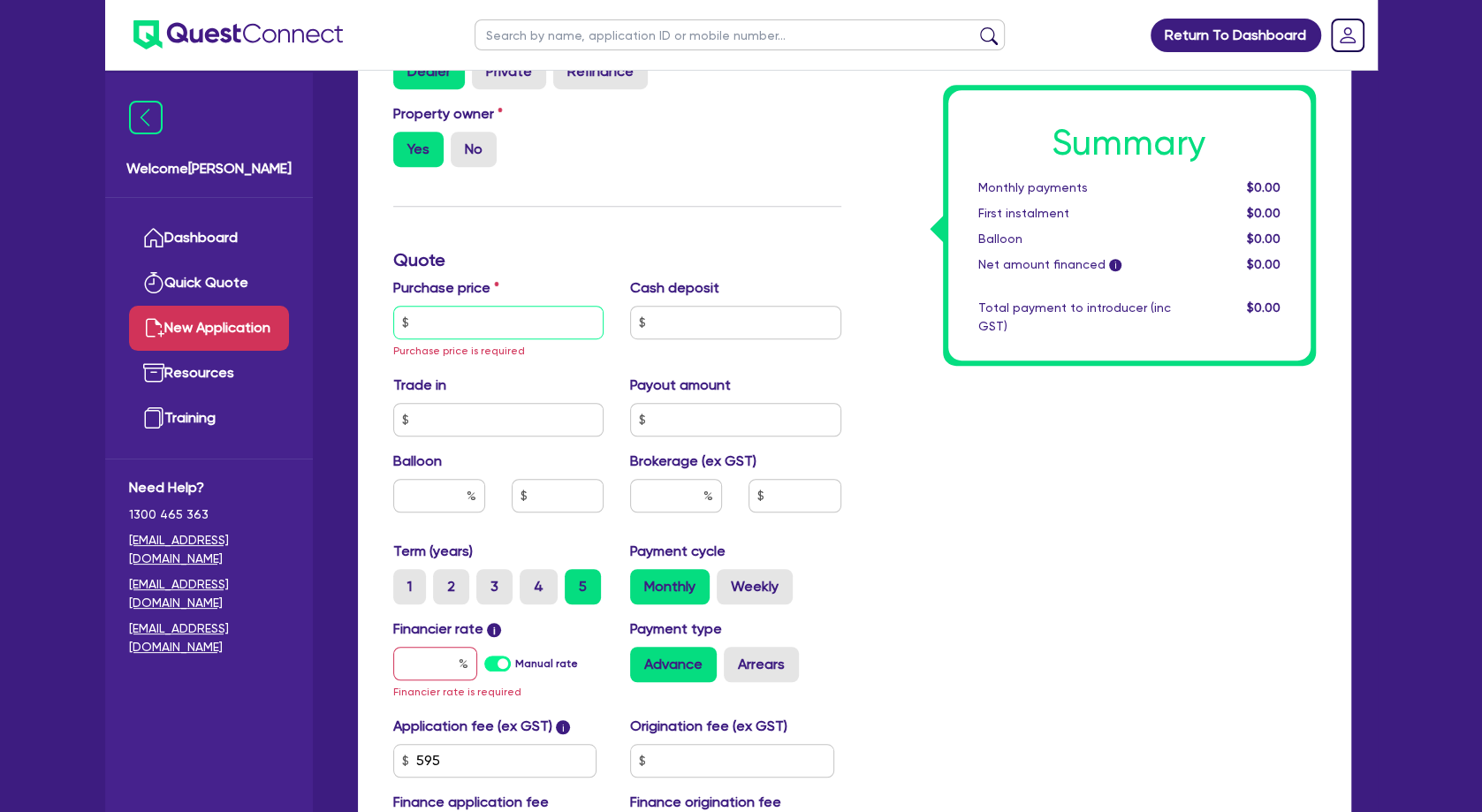
click at [469, 339] on input "text" at bounding box center [499, 322] width 211 height 34
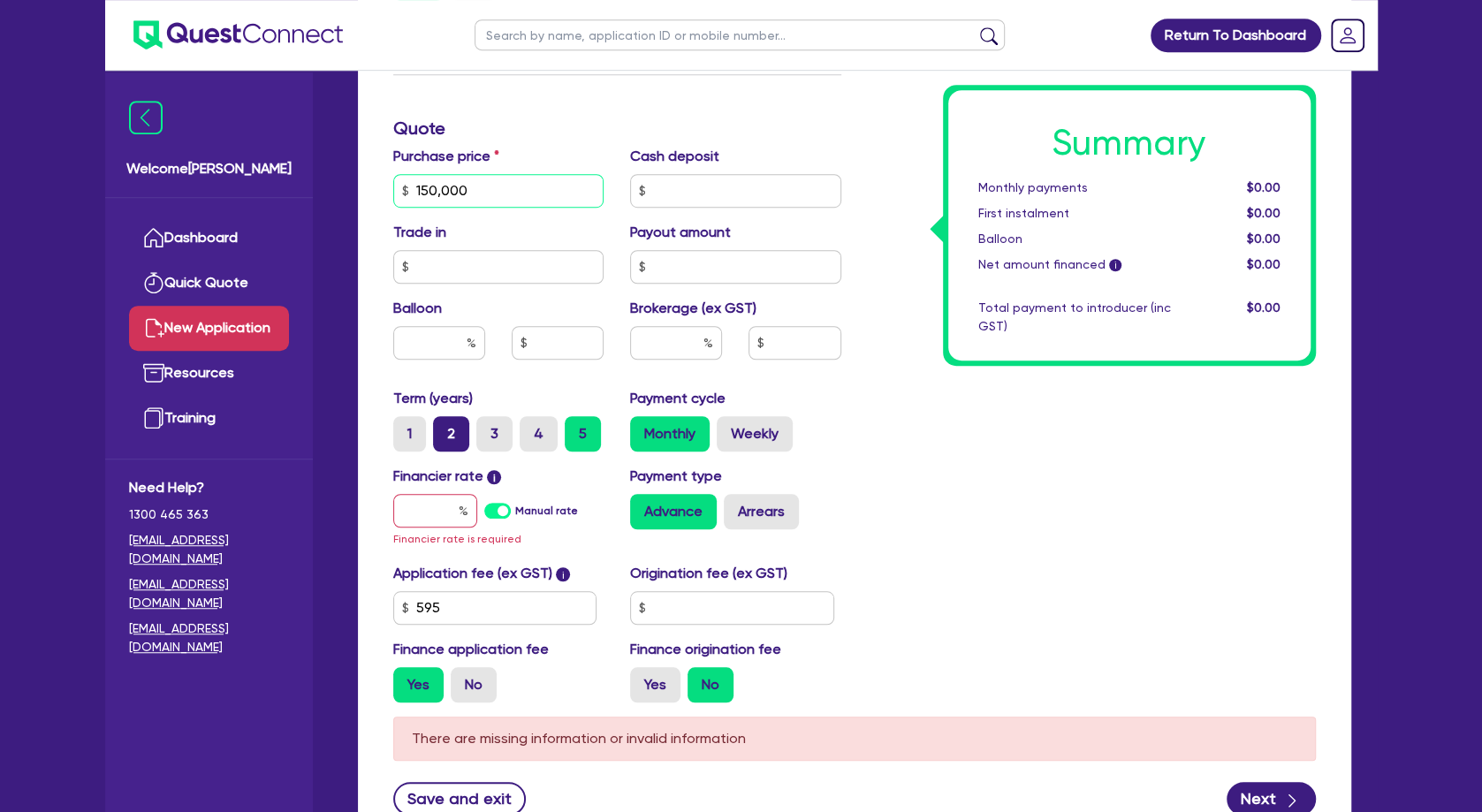
scroll to position [859, 0]
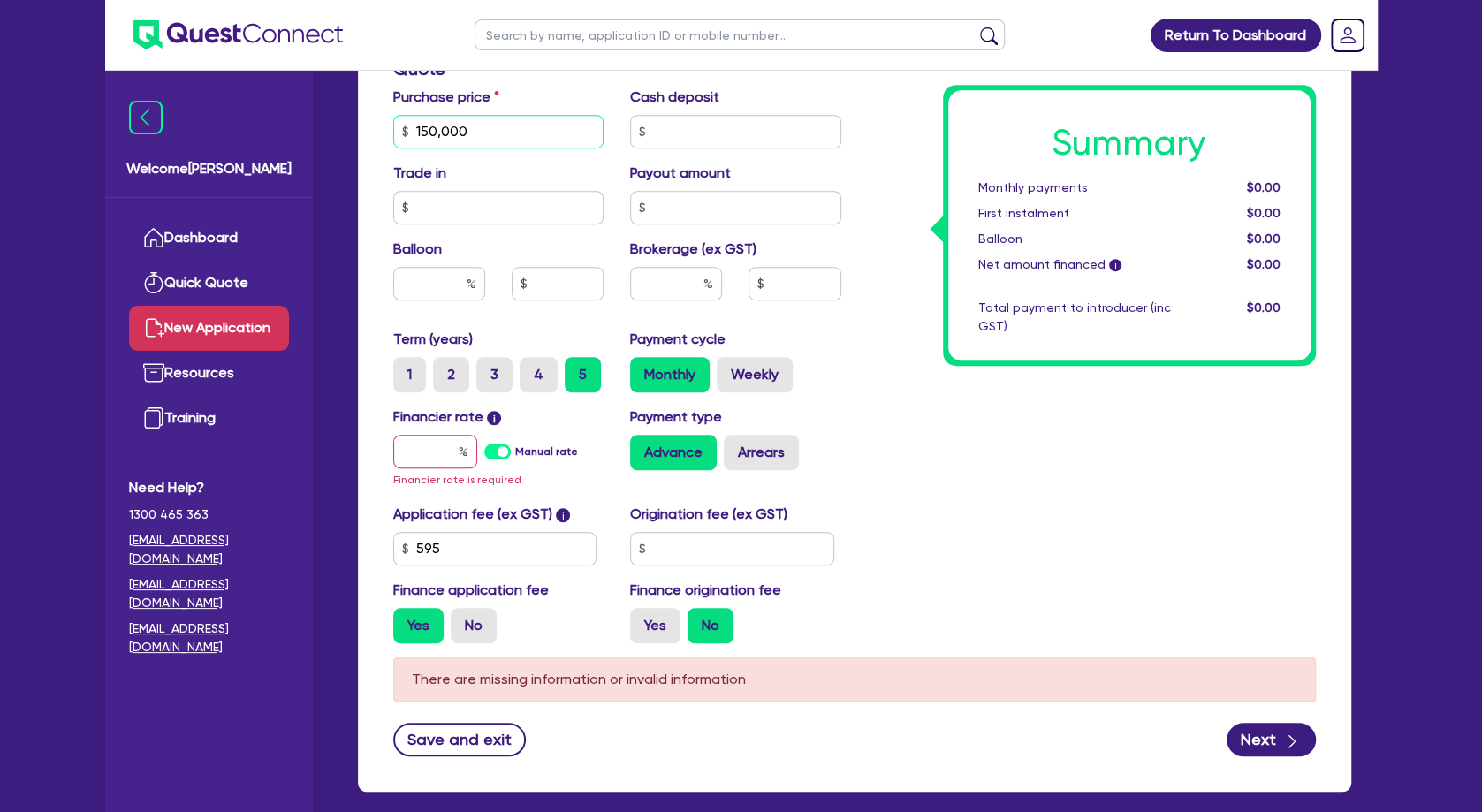
type input "150,000"
click at [447, 468] on input "text" at bounding box center [434, 451] width 84 height 34
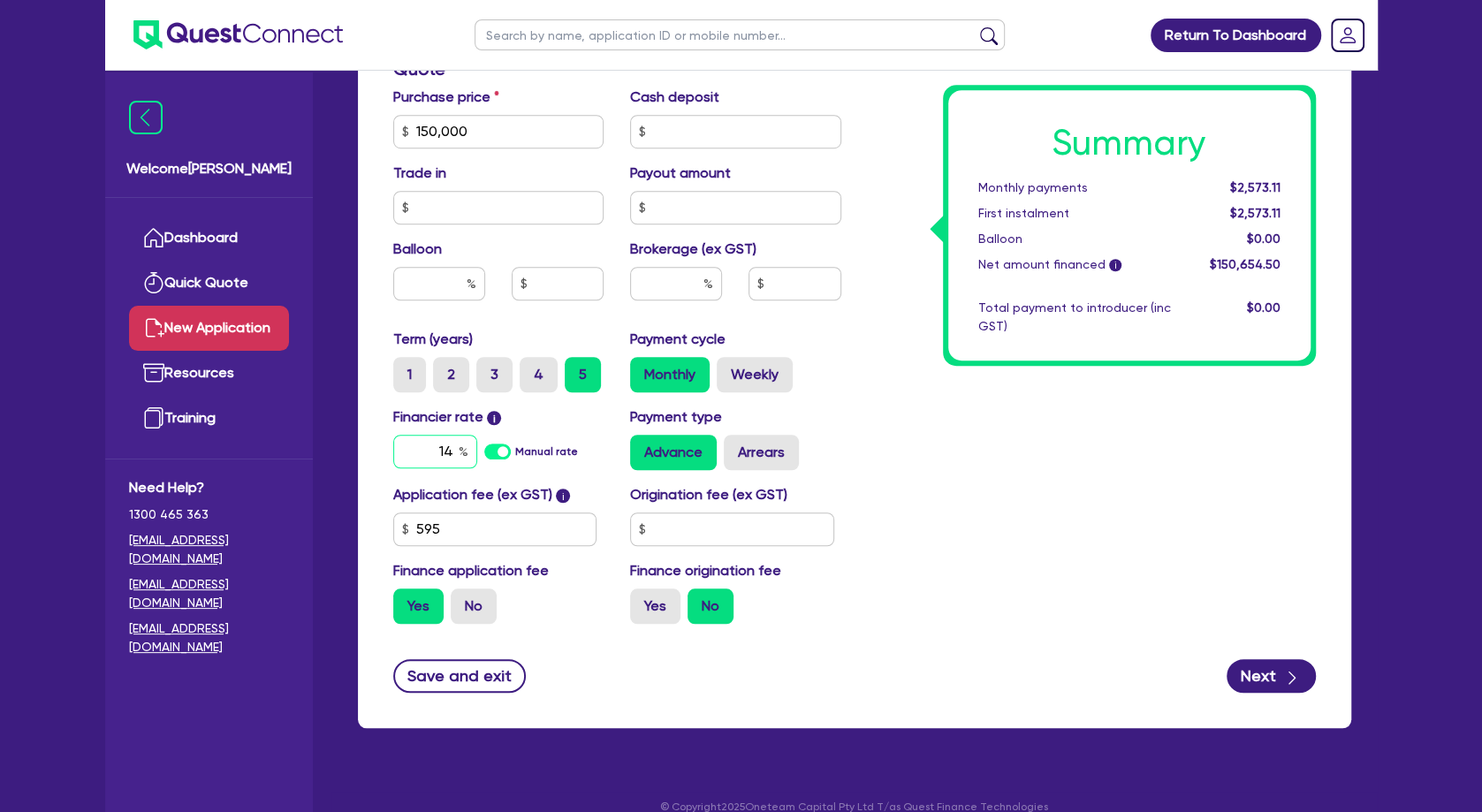
type input "14"
click at [759, 455] on div "Payment type Advance Arrears" at bounding box center [735, 438] width 237 height 63
click at [765, 468] on label "Arrears" at bounding box center [761, 452] width 75 height 36
click at [735, 446] on input "Arrears" at bounding box center [729, 440] width 12 height 12
radio input "true"
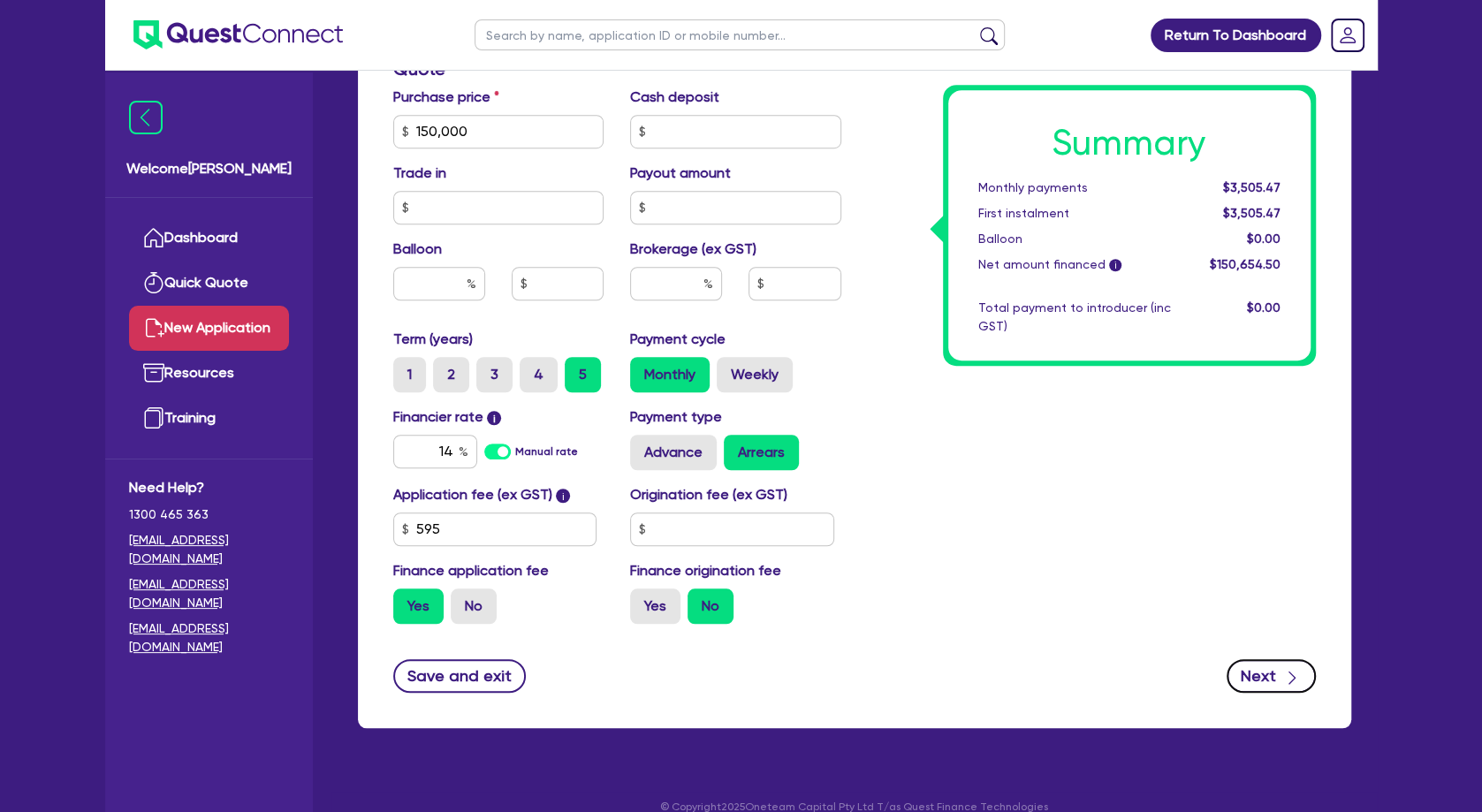
click at [1251, 693] on button "Next" at bounding box center [1271, 676] width 89 height 34
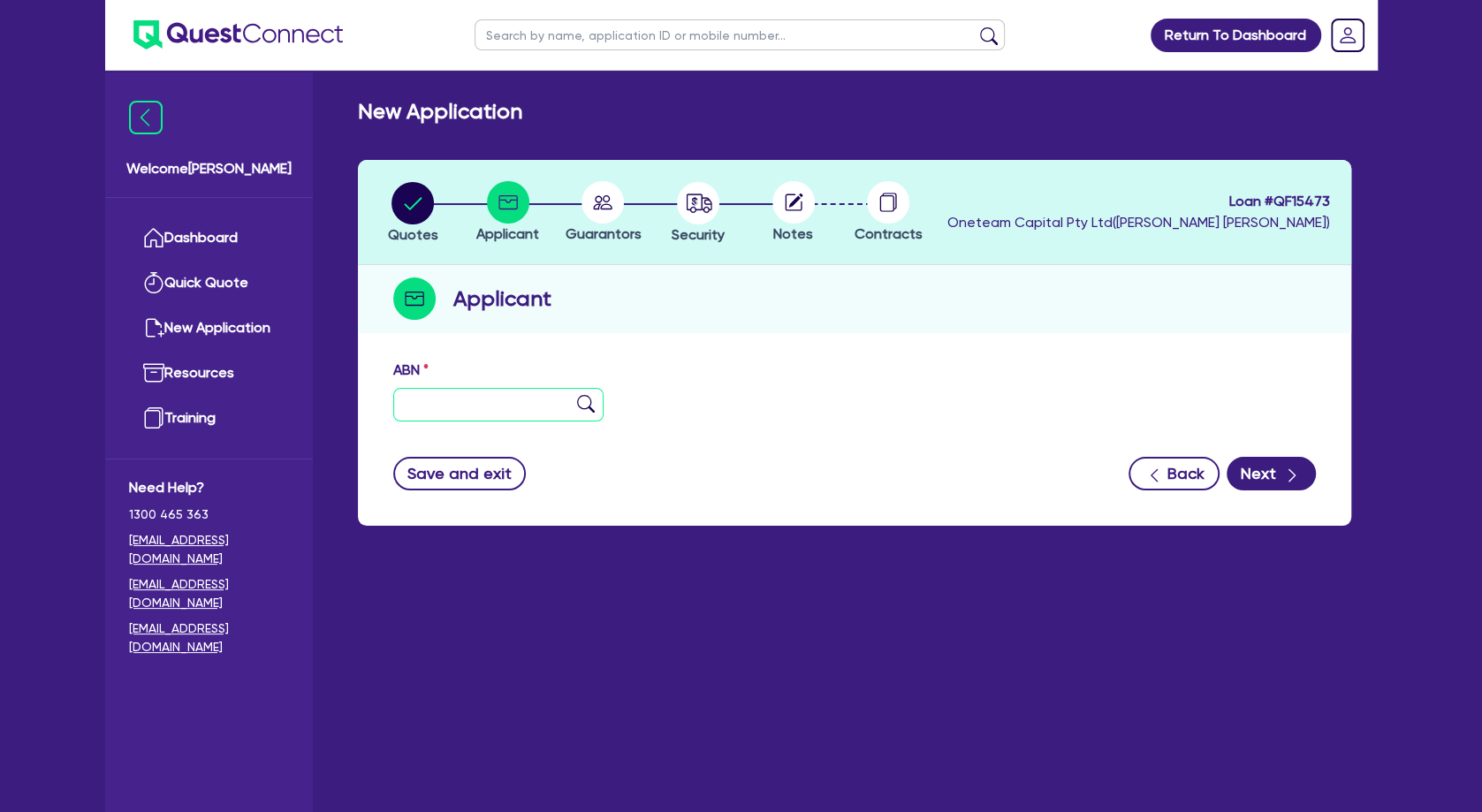
click at [541, 402] on input "text" at bounding box center [499, 405] width 211 height 34
paste input "69 691 015 504"
type input "69 691 015 504"
click at [583, 401] on img at bounding box center [585, 404] width 17 height 17
type input "DW LASER REJUVENATION SKIN CLINIC PTY. LTD."
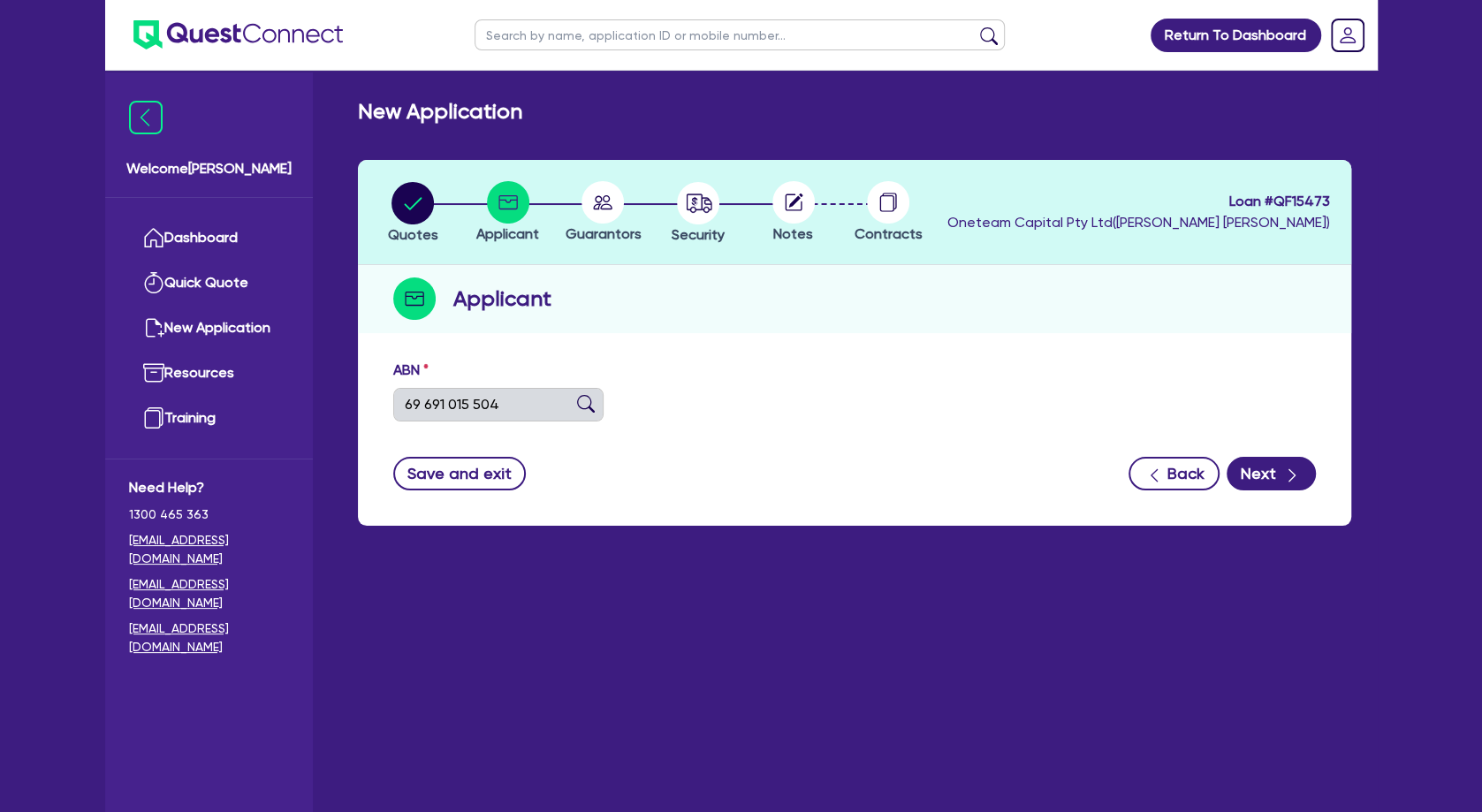
select select "COMPANY"
type input "[DATE]"
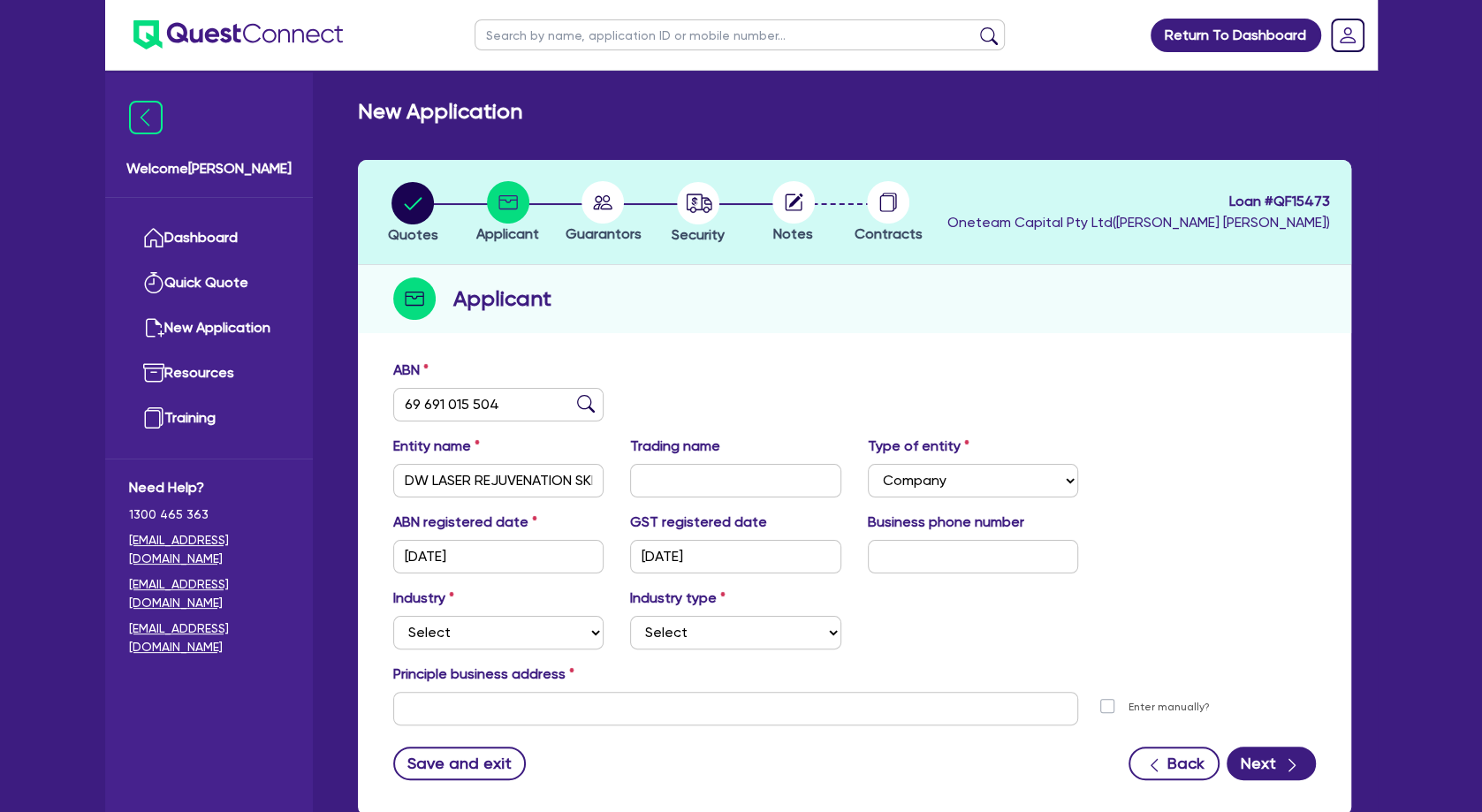
scroll to position [111, 0]
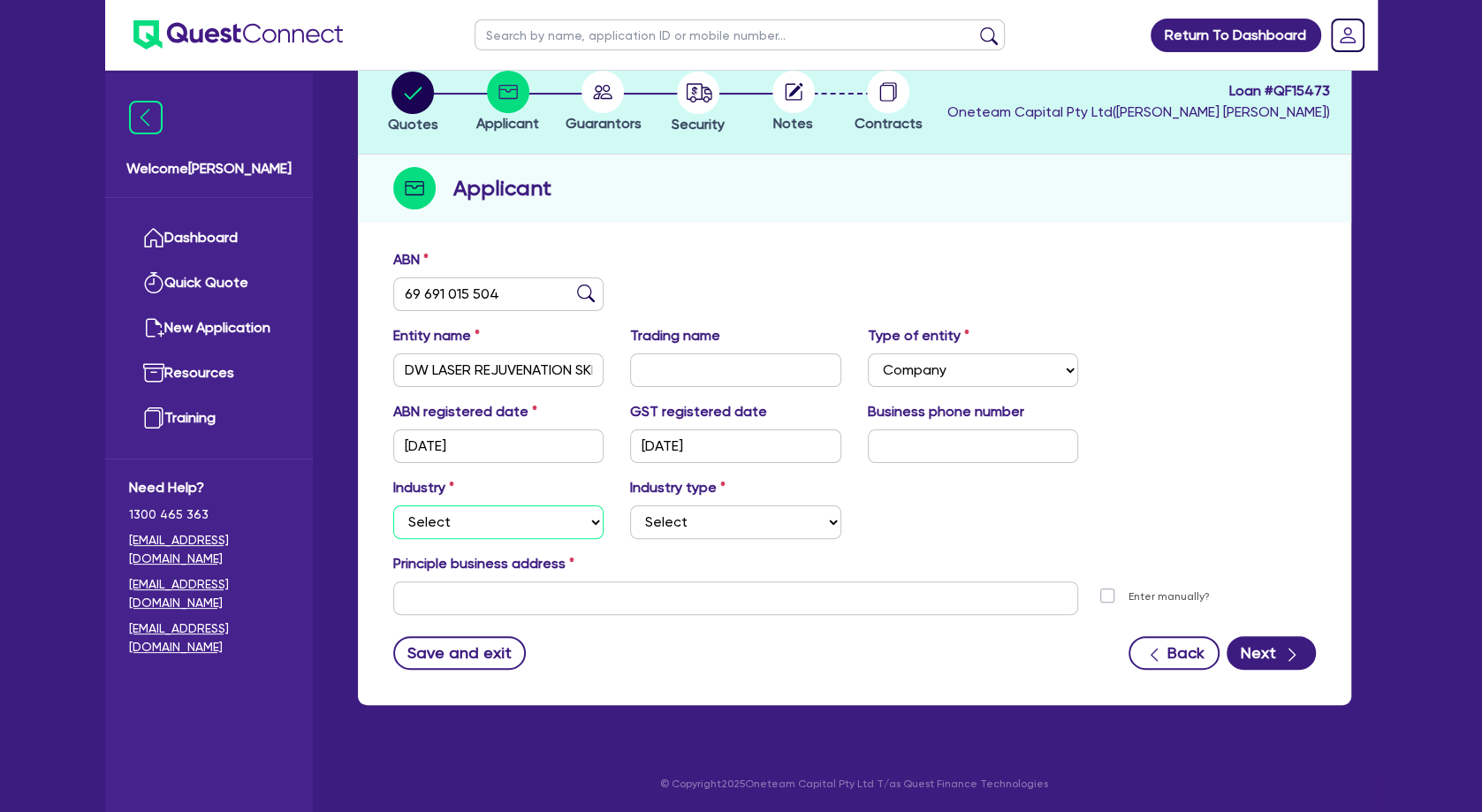
click at [393, 505] on select "Select Accomodation & Food Services Administrative & Support Services Agricultu…" at bounding box center [499, 522] width 211 height 34
select select "HEALTH_BEAUTY"
click option "Health & Beauty" at bounding box center [0, 0] width 0 height 0
click at [630, 505] on select "Select [MEDICAL_DATA], [MEDICAL_DATA] Services Cosmetics Supplies Day Spas, Hea…" at bounding box center [736, 522] width 211 height 34
click option "Hair, Beauty Salons" at bounding box center [0, 0] width 0 height 0
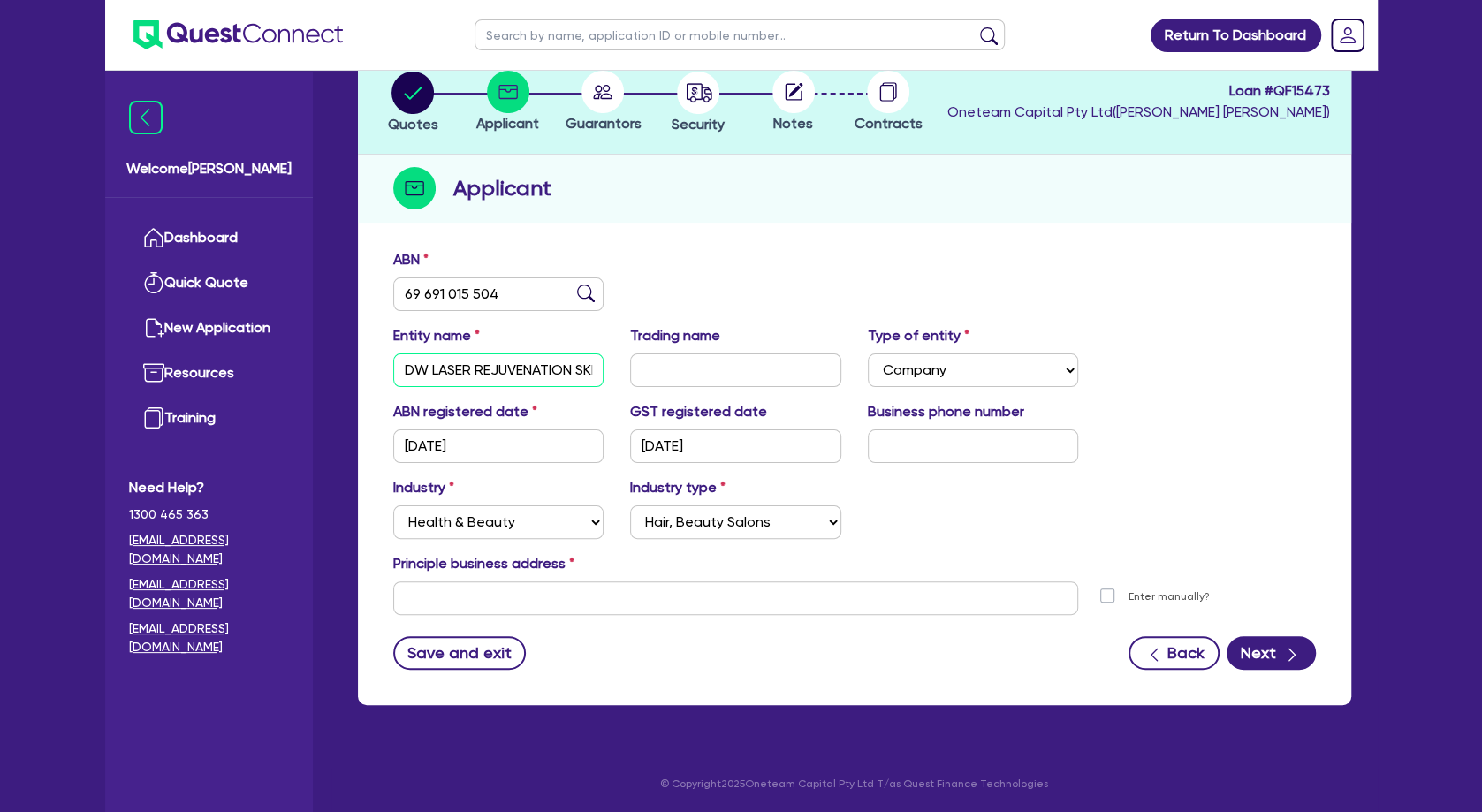
click at [510, 373] on input "DW LASER REJUVENATION SKIN CLINIC PTY. LTD." at bounding box center [499, 370] width 211 height 34
click at [570, 577] on div "Principle business address" at bounding box center [854, 567] width 950 height 28
click at [581, 594] on input "text" at bounding box center [736, 598] width 686 height 34
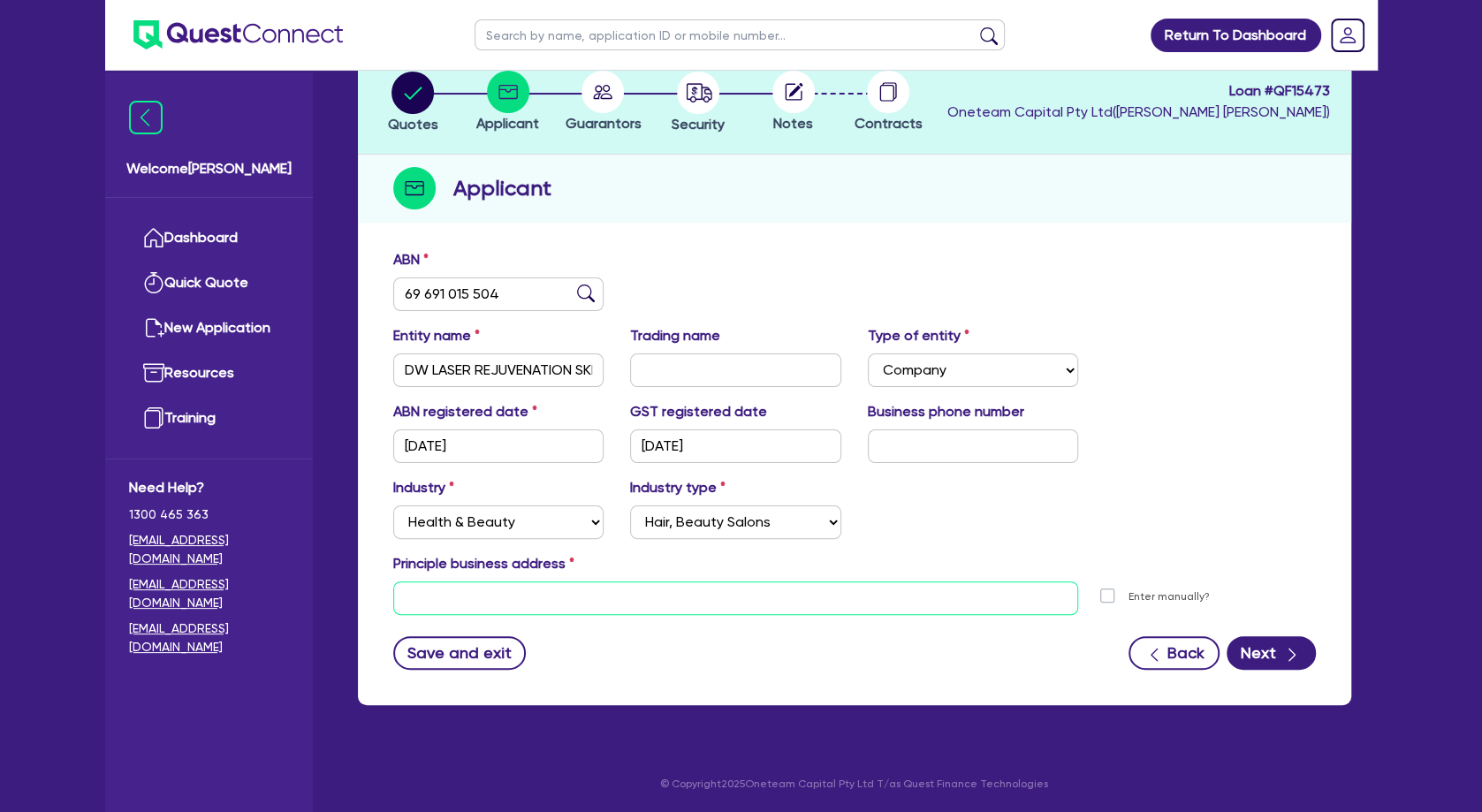
paste input "[GEOGRAPHIC_DATA], [GEOGRAPHIC_DATA]"
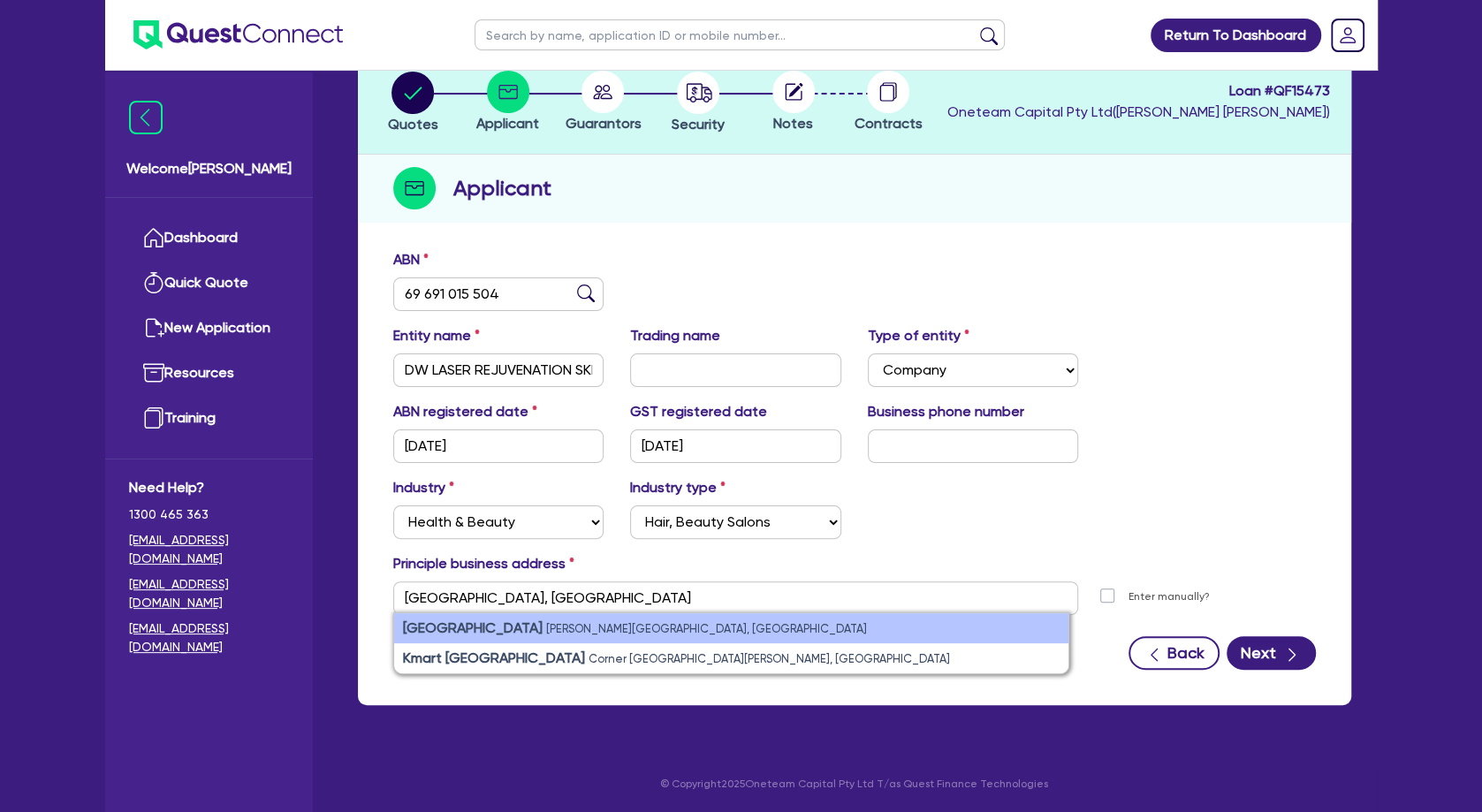
click at [543, 627] on strong "[GEOGRAPHIC_DATA]" at bounding box center [472, 627] width 139 height 16
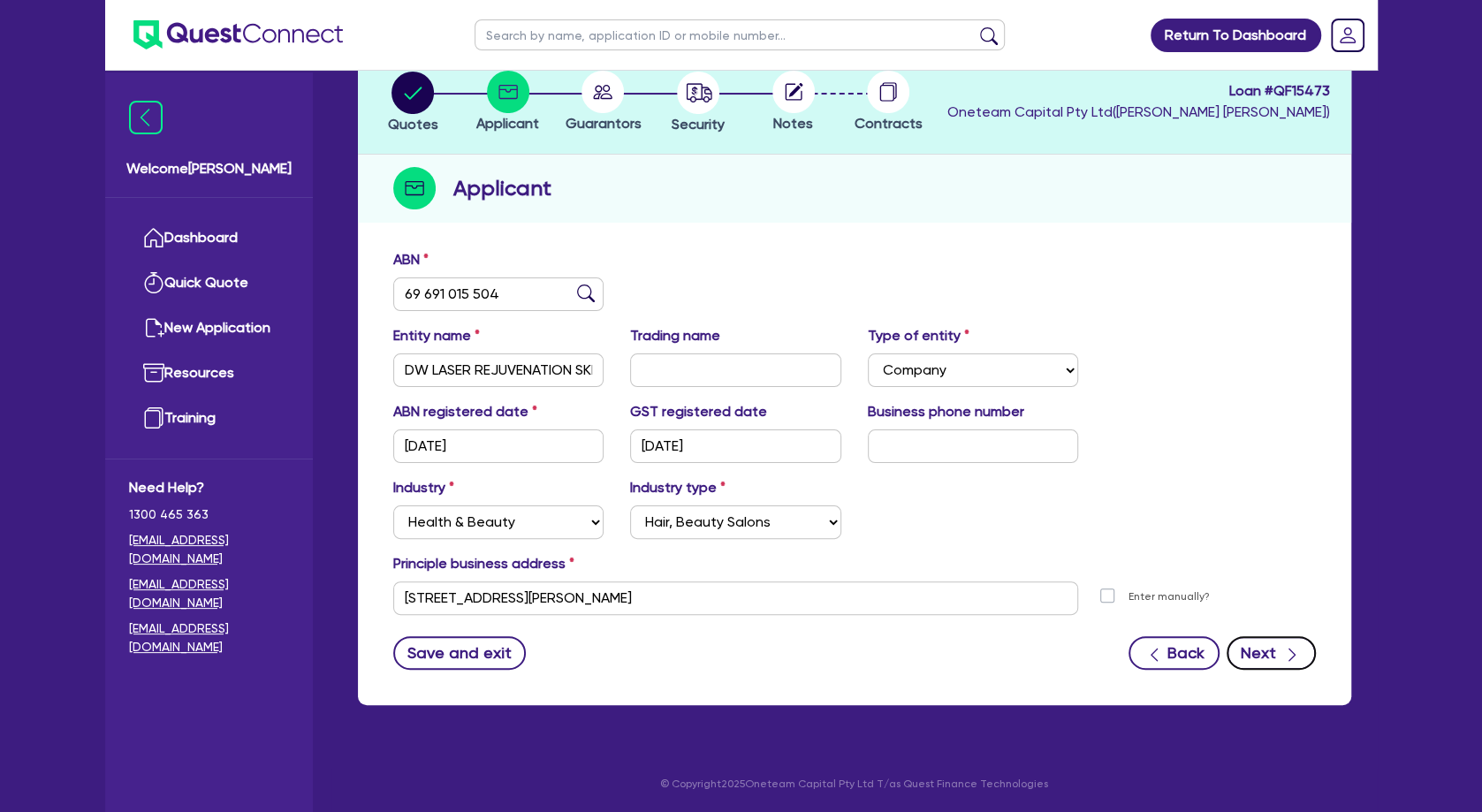
click at [1258, 652] on button "Next" at bounding box center [1271, 652] width 89 height 34
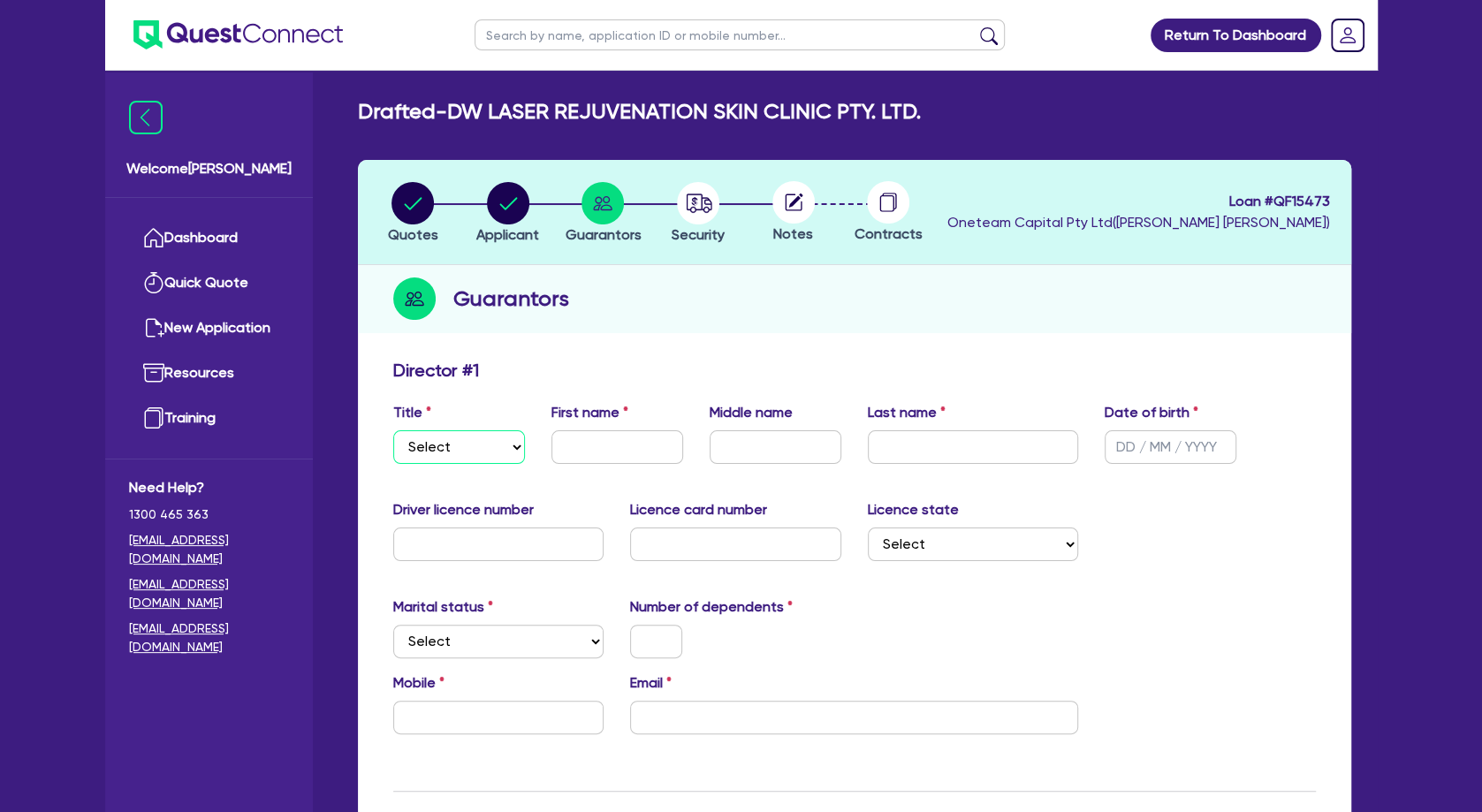
click at [393, 431] on select "Select Mr Mrs Ms Miss Dr" at bounding box center [458, 447] width 132 height 34
click option "Mrs" at bounding box center [0, 0] width 0 height 0
click at [692, 212] on icon "button" at bounding box center [699, 202] width 26 height 18
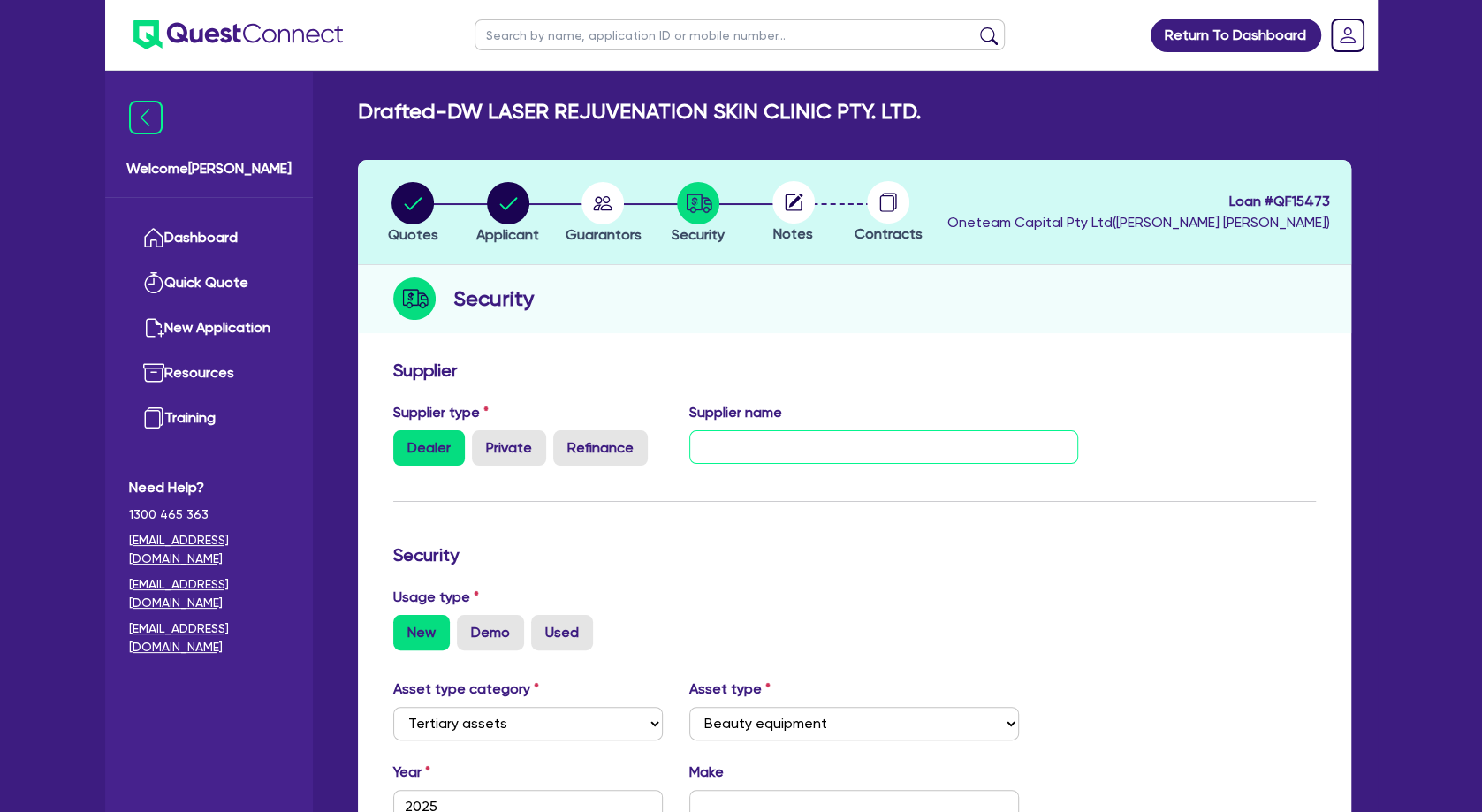
click at [809, 454] on input "text" at bounding box center [883, 447] width 389 height 34
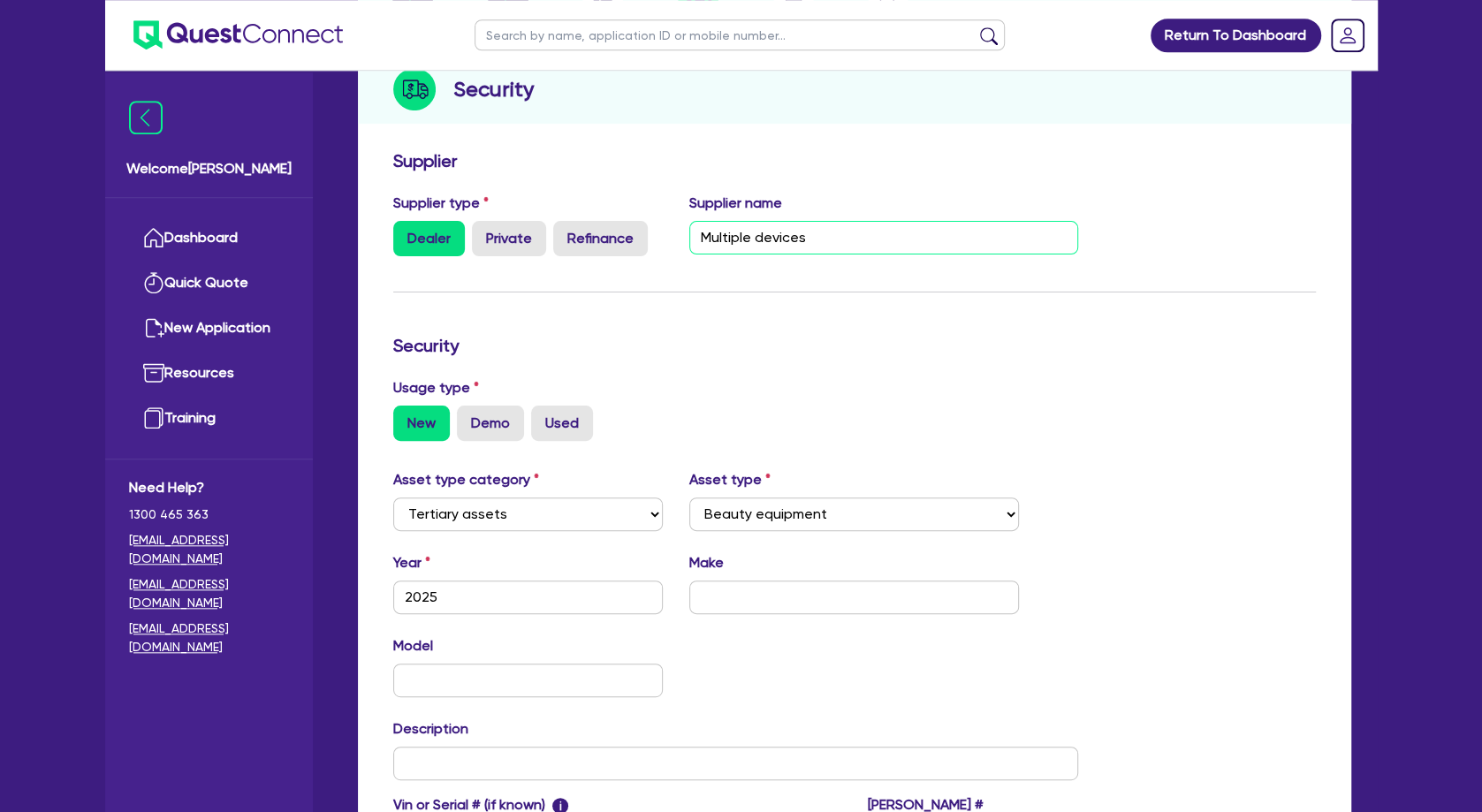
scroll to position [286, 0]
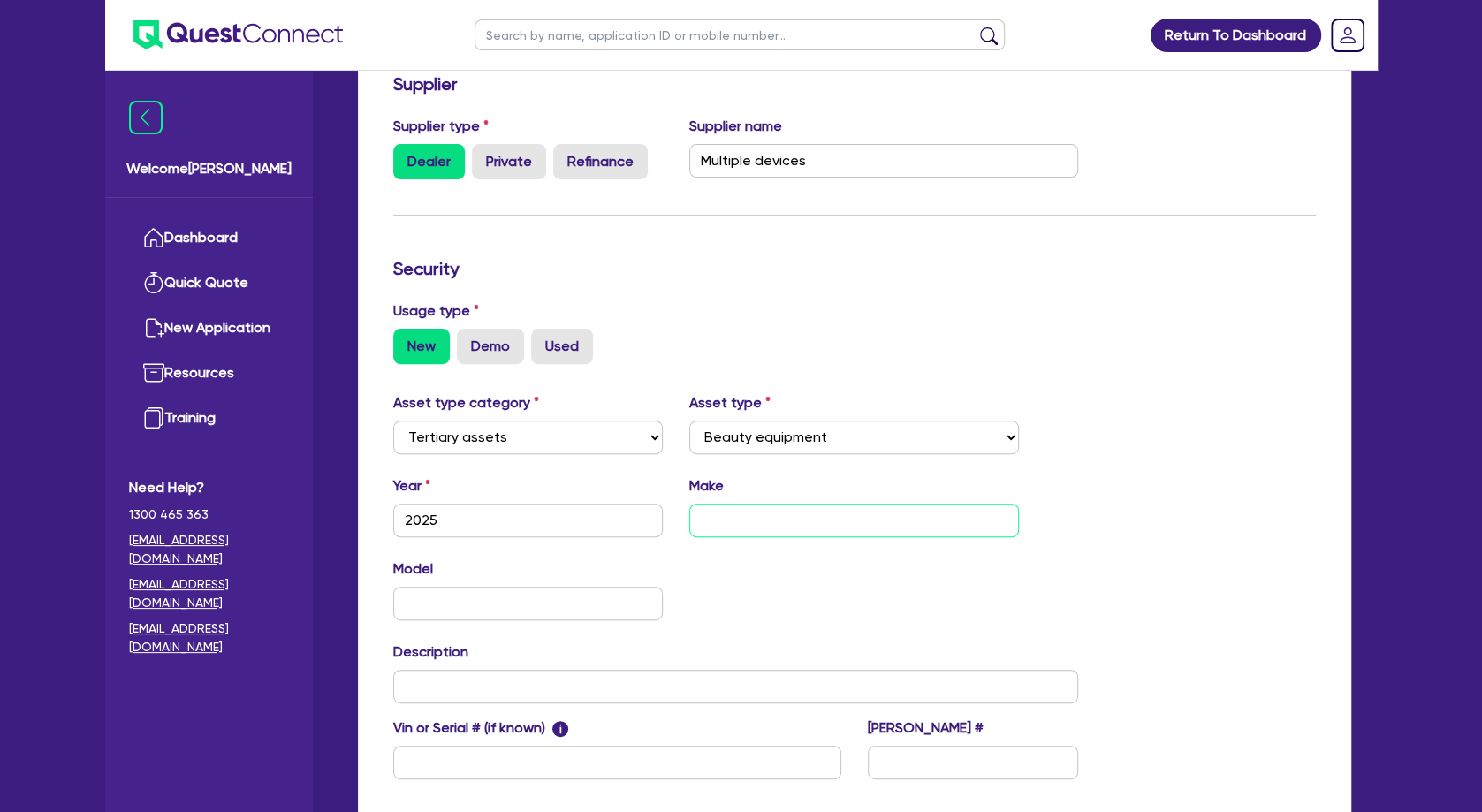
click at [766, 532] on input "text" at bounding box center [853, 520] width 330 height 34
click at [1030, 577] on div "Model KM" at bounding box center [735, 596] width 712 height 76
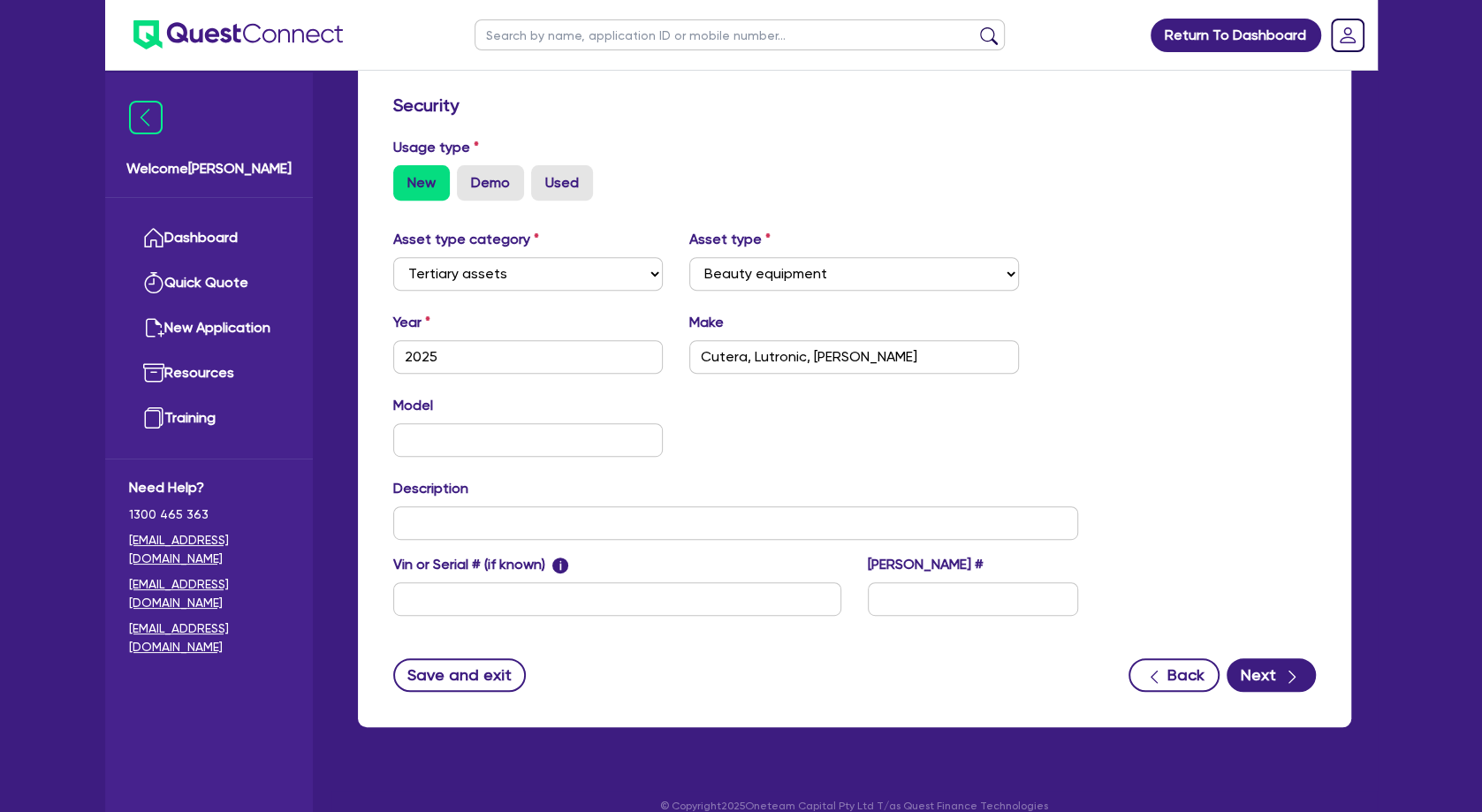
scroll to position [472, 0]
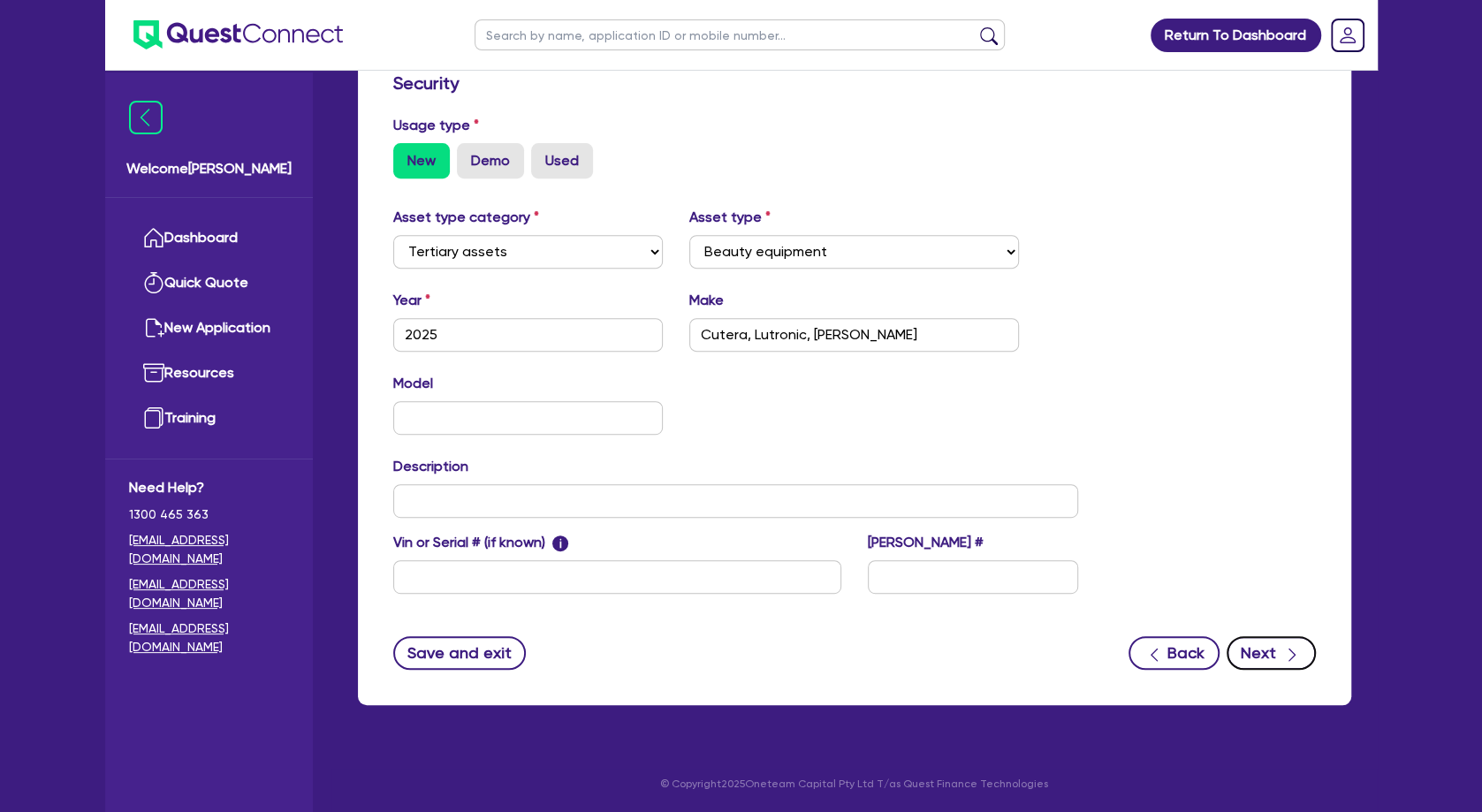
click at [1246, 661] on button "Next" at bounding box center [1271, 652] width 89 height 34
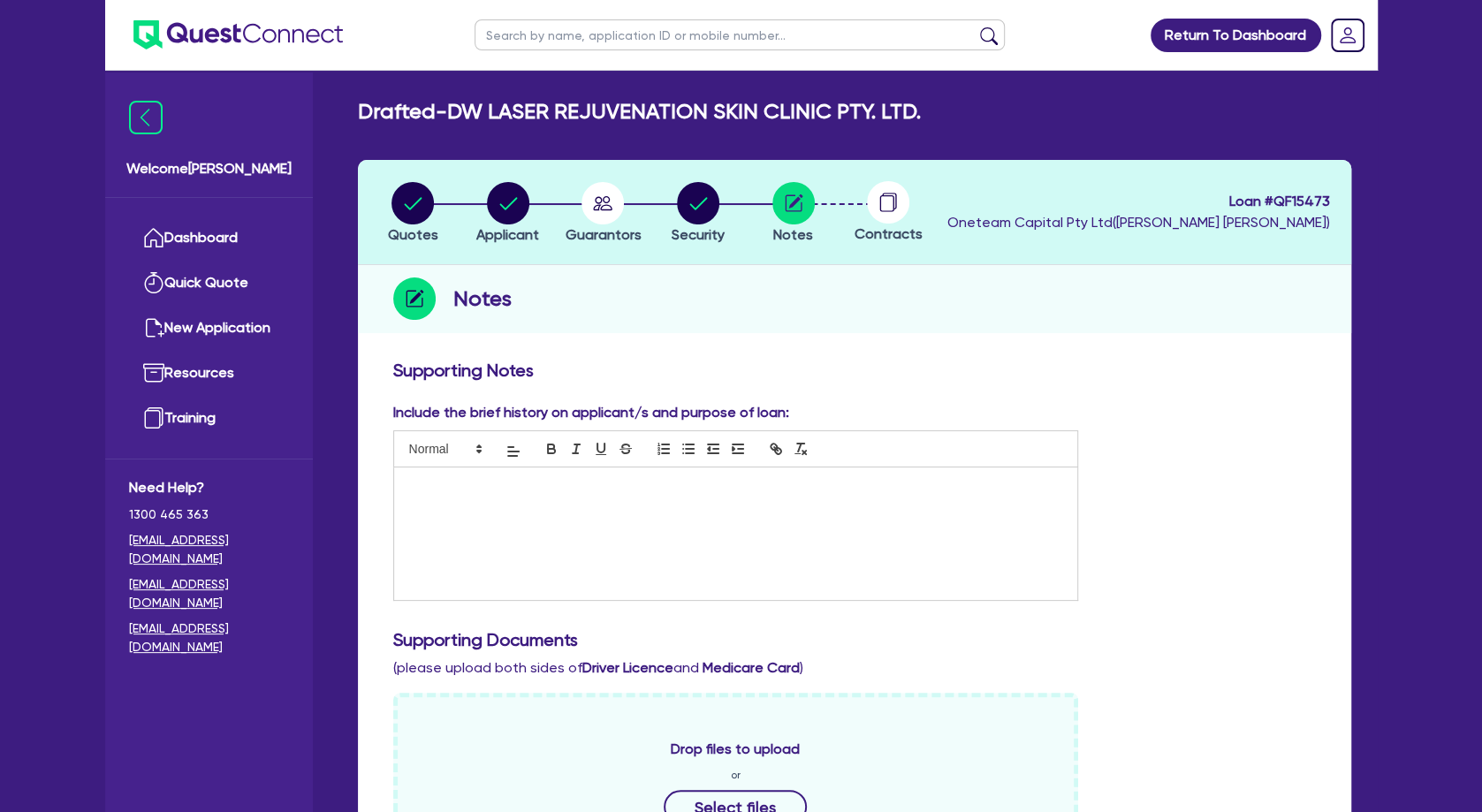
click at [544, 511] on div at bounding box center [736, 533] width 684 height 133
click at [487, 508] on p at bounding box center [736, 503] width 657 height 16
click at [600, 504] on p "$50,000 rent incentive for shop" at bounding box center [736, 503] width 657 height 16
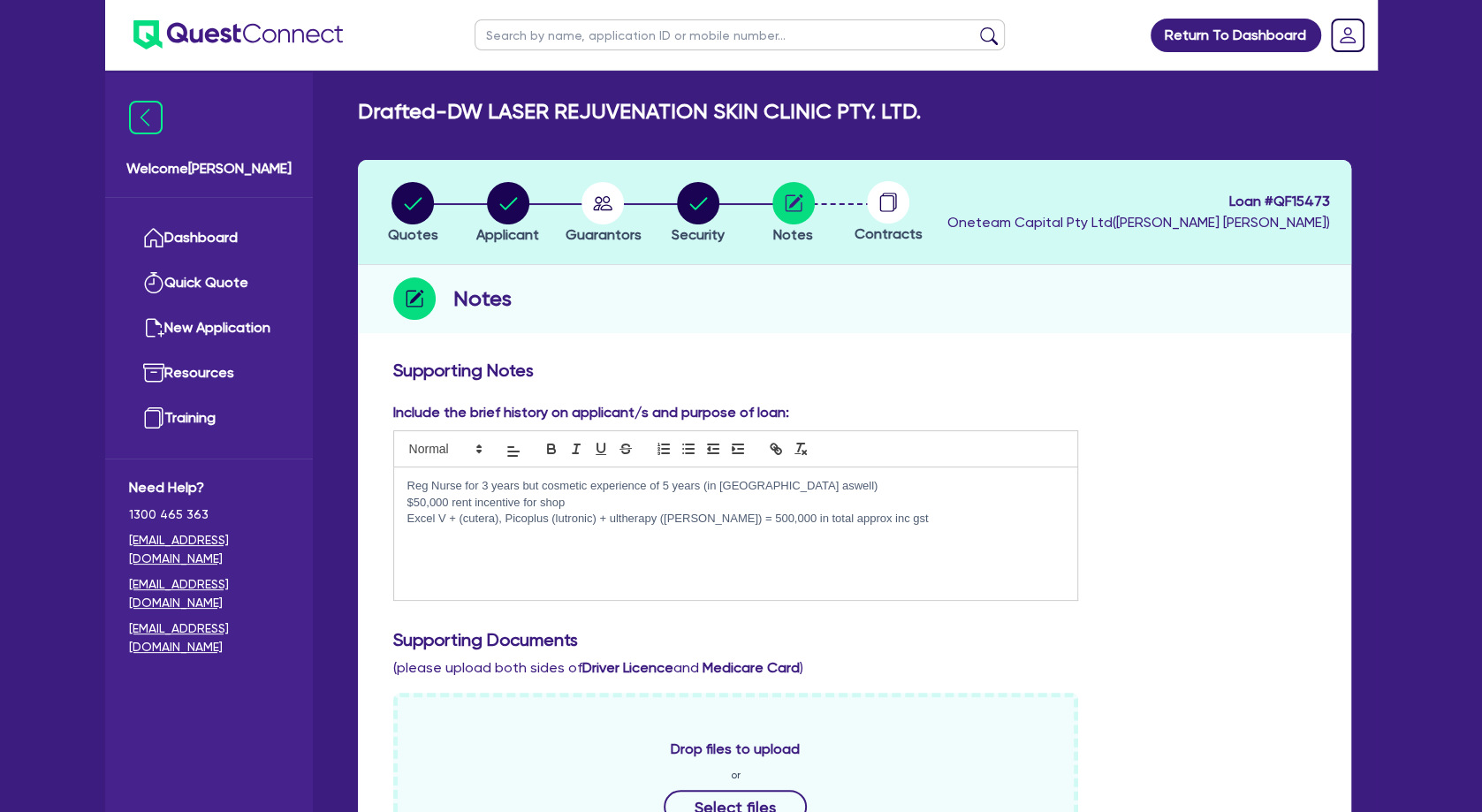
click at [510, 517] on p "Excel V + (cutera), Picoplus (lutronic) + ultherapy ([PERSON_NAME]) = 500,000 i…" at bounding box center [736, 518] width 657 height 16
click at [504, 534] on p "Picoplus (lutronic) + ultherapy ([PERSON_NAME]) = 500,000 in total approx inc g…" at bounding box center [736, 535] width 657 height 16
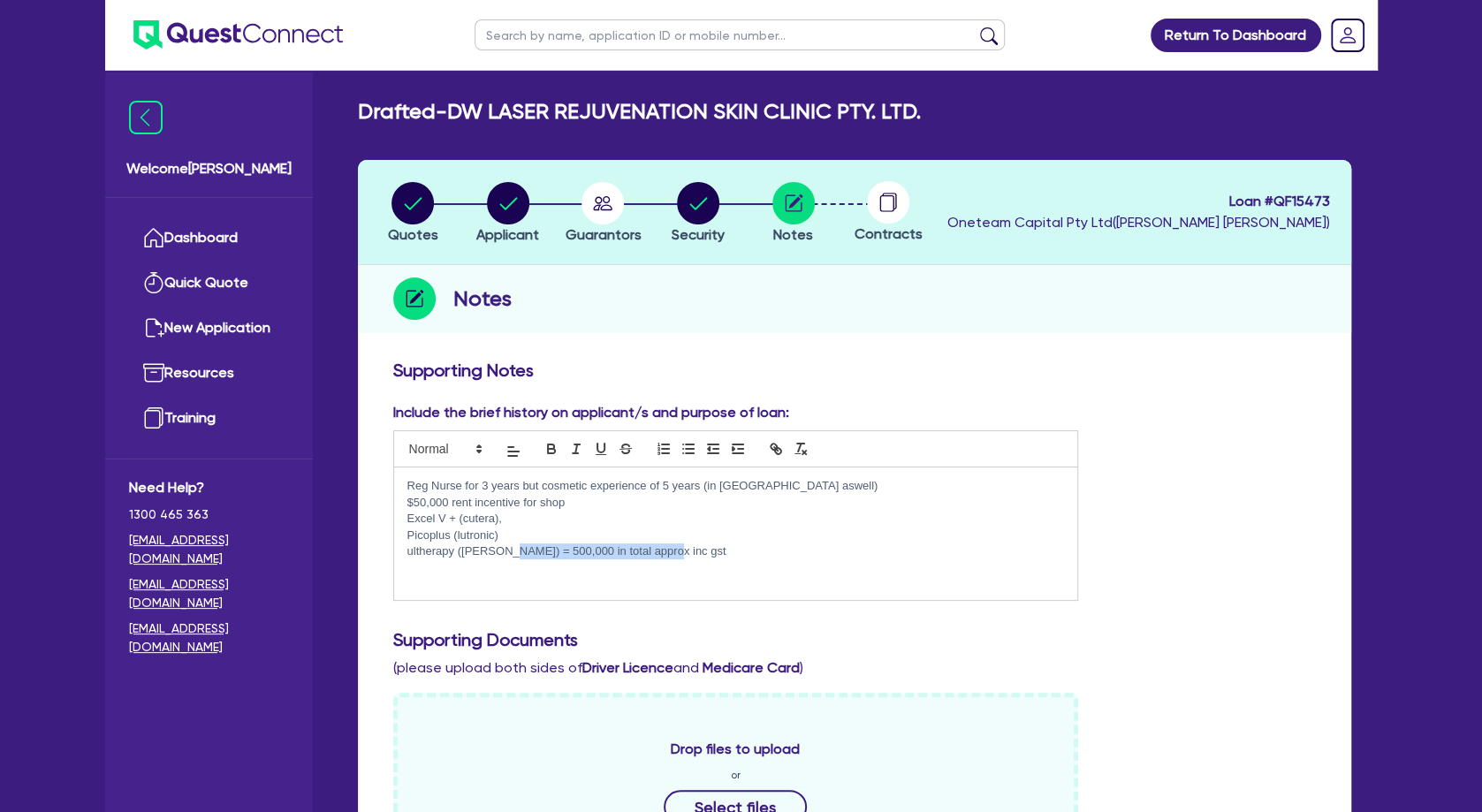
drag, startPoint x: 693, startPoint y: 553, endPoint x: 504, endPoint y: 550, distance: 189.0
click at [504, 550] on p "ultherapy ([PERSON_NAME]) = 500,000 in total approx inc gst" at bounding box center [736, 551] width 657 height 16
drag, startPoint x: 542, startPoint y: 552, endPoint x: 493, endPoint y: 549, distance: 49.1
click at [493, 549] on p "ultherapy ([PERSON_NAME]) = $105k" at bounding box center [736, 551] width 657 height 16
copy p "= $105k"
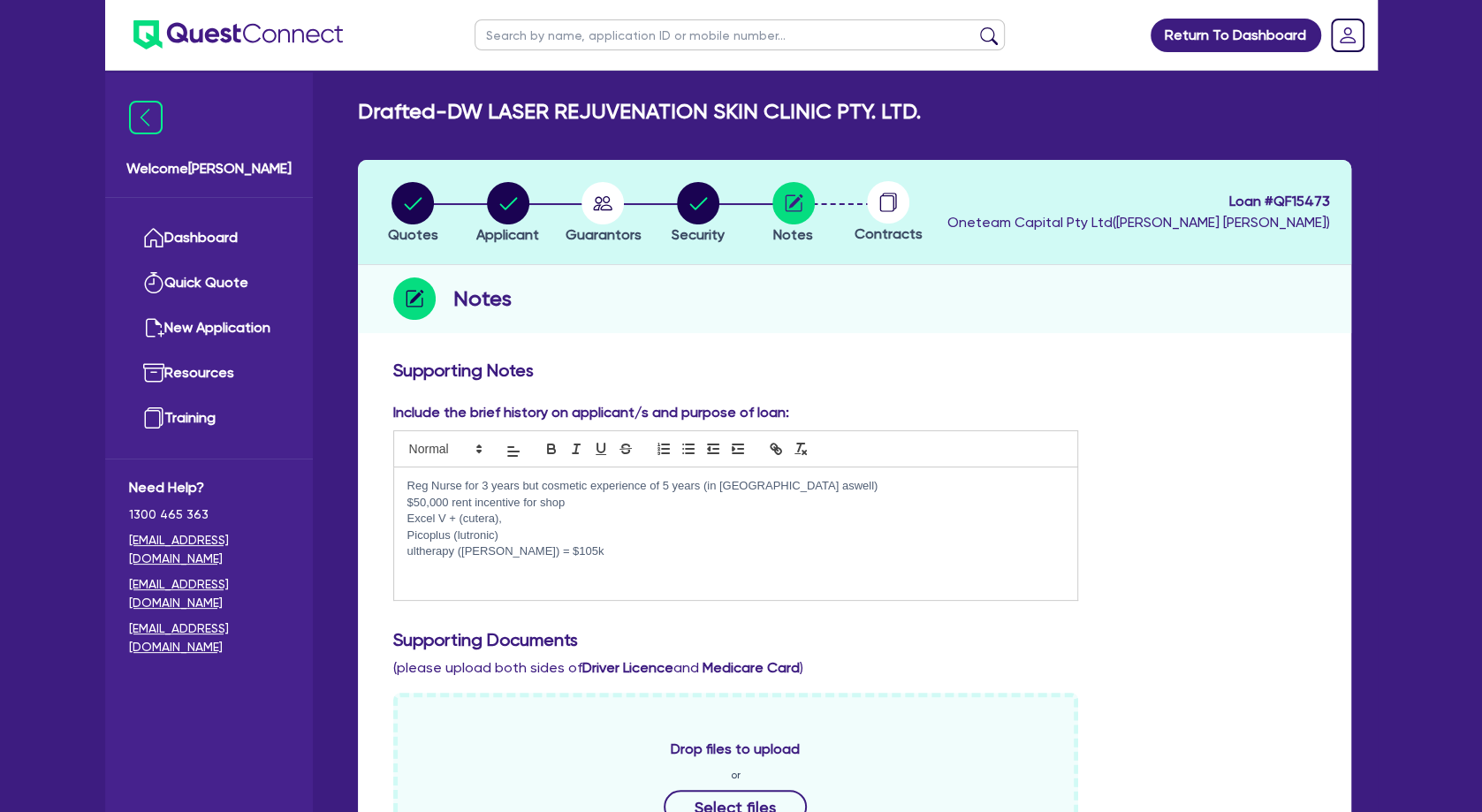
click at [543, 529] on p "Picoplus (lutronic)" at bounding box center [736, 535] width 657 height 16
click at [543, 522] on p "Excel V + (cutera)," at bounding box center [736, 518] width 657 height 16
click at [540, 540] on p "Picoplus (lutronic) - = $105k" at bounding box center [736, 535] width 657 height 16
click at [588, 542] on p "Picoplus (lutronic) - = $200k" at bounding box center [736, 535] width 657 height 16
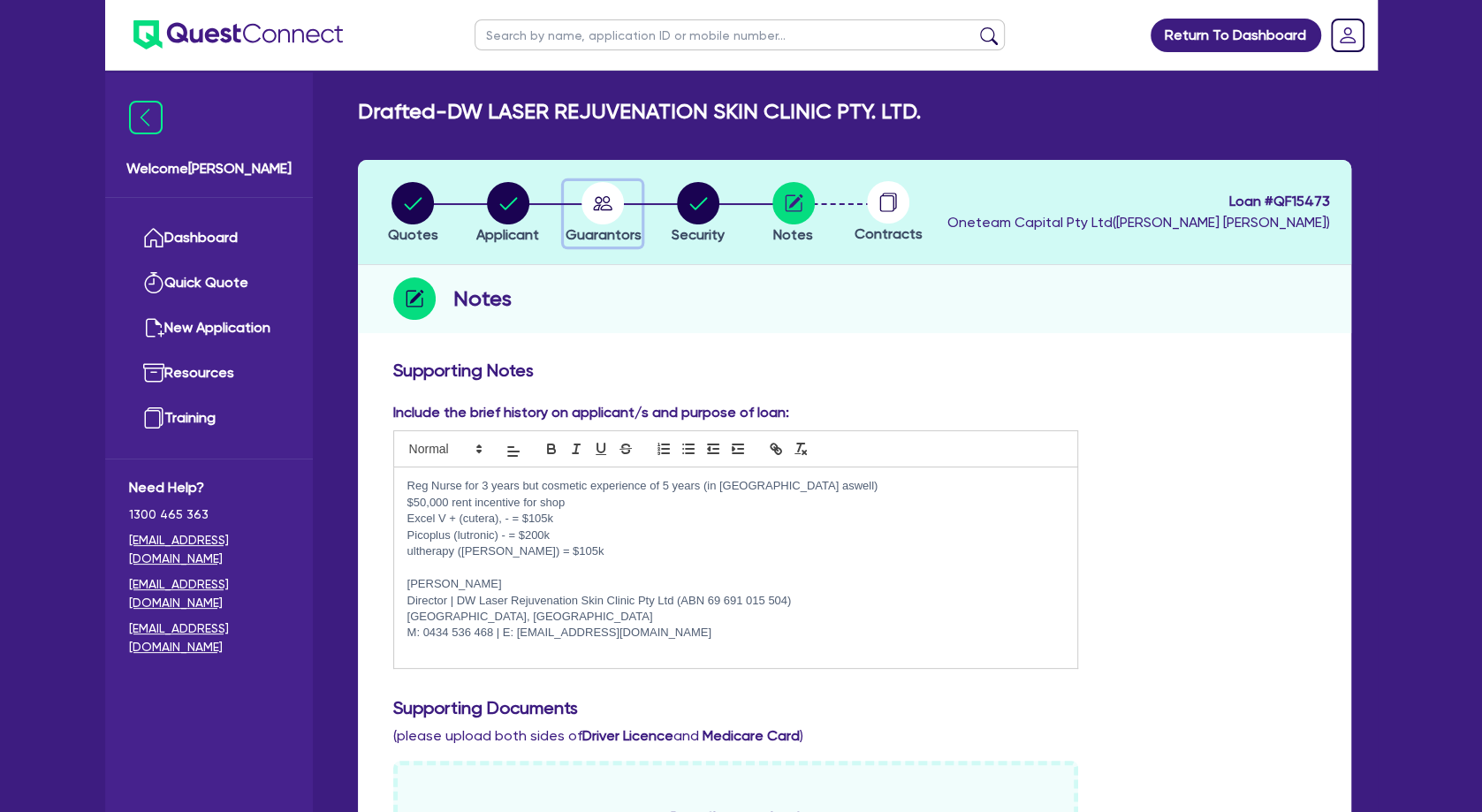
click at [609, 207] on circle "button" at bounding box center [603, 203] width 42 height 42
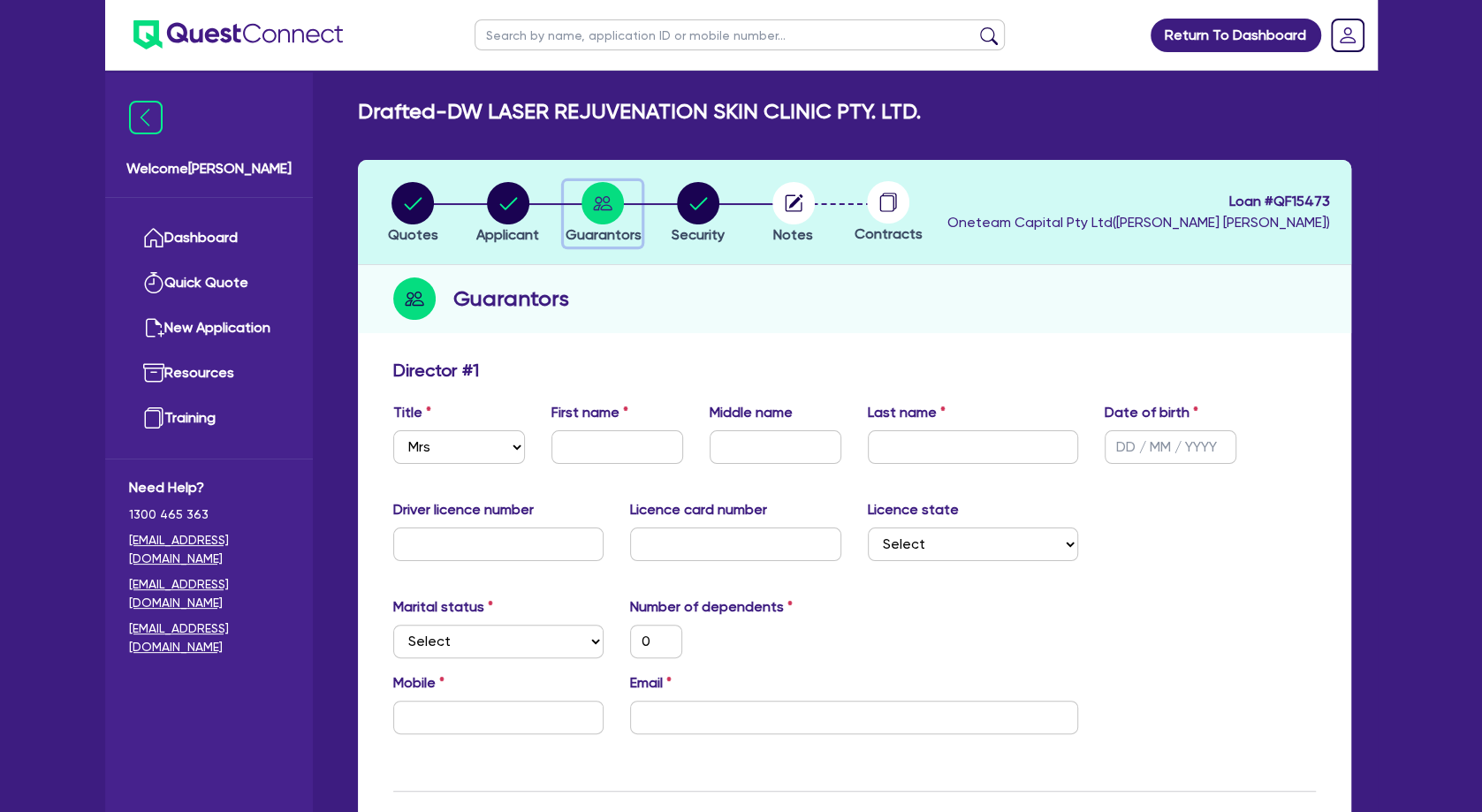
scroll to position [573, 0]
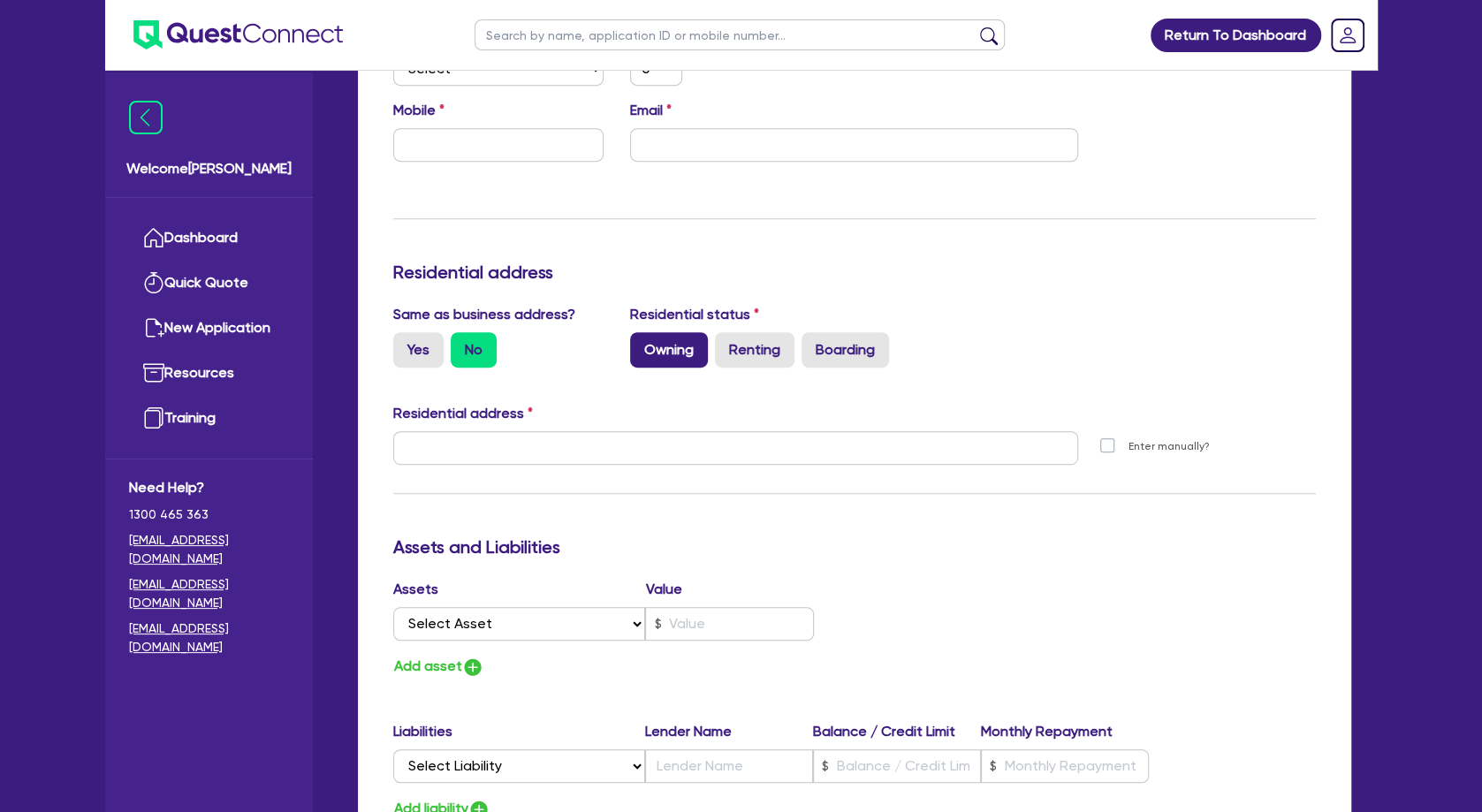
click at [686, 350] on label "Owning" at bounding box center [669, 350] width 78 height 36
click at [642, 344] on input "Owning" at bounding box center [636, 338] width 12 height 12
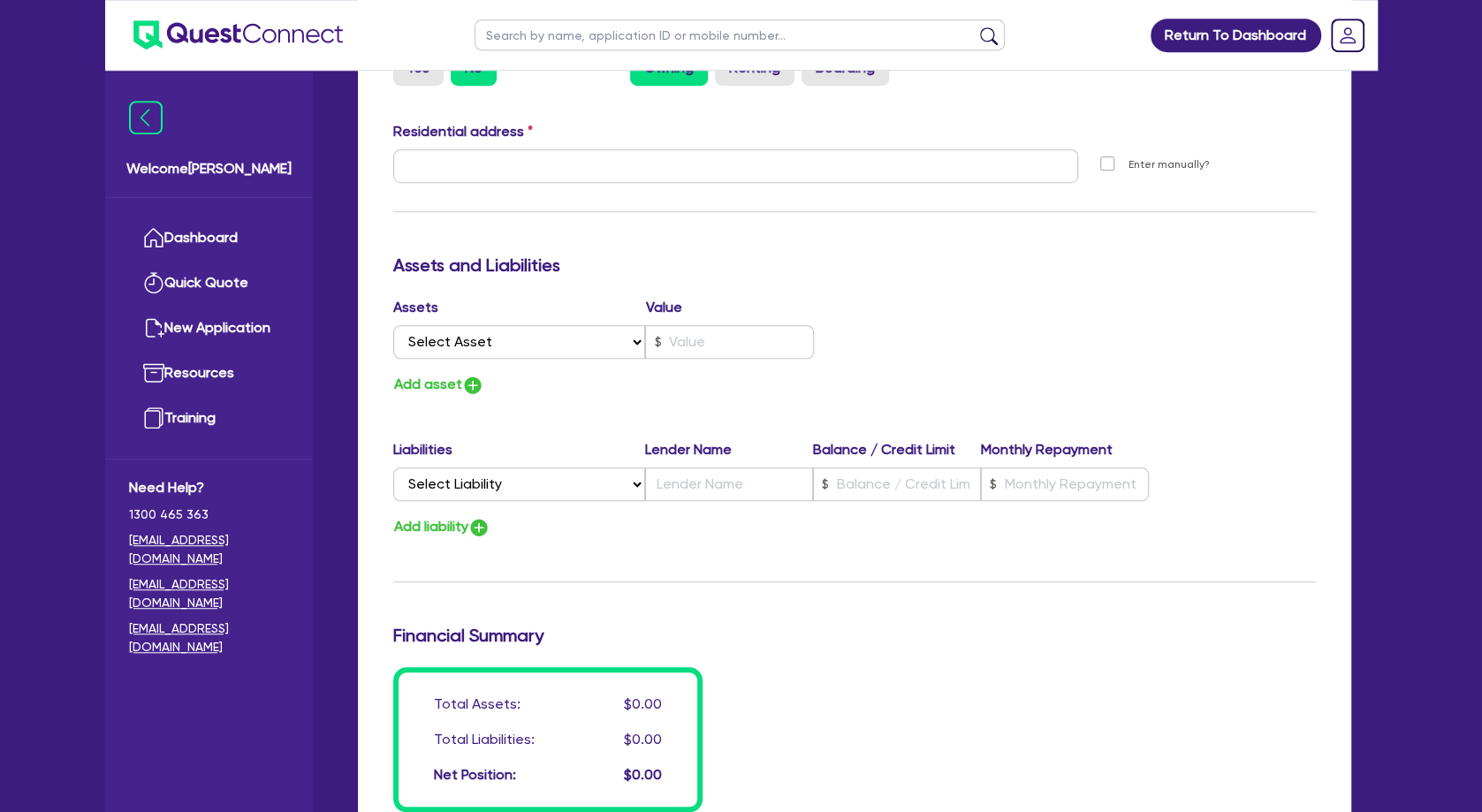
scroll to position [859, 0]
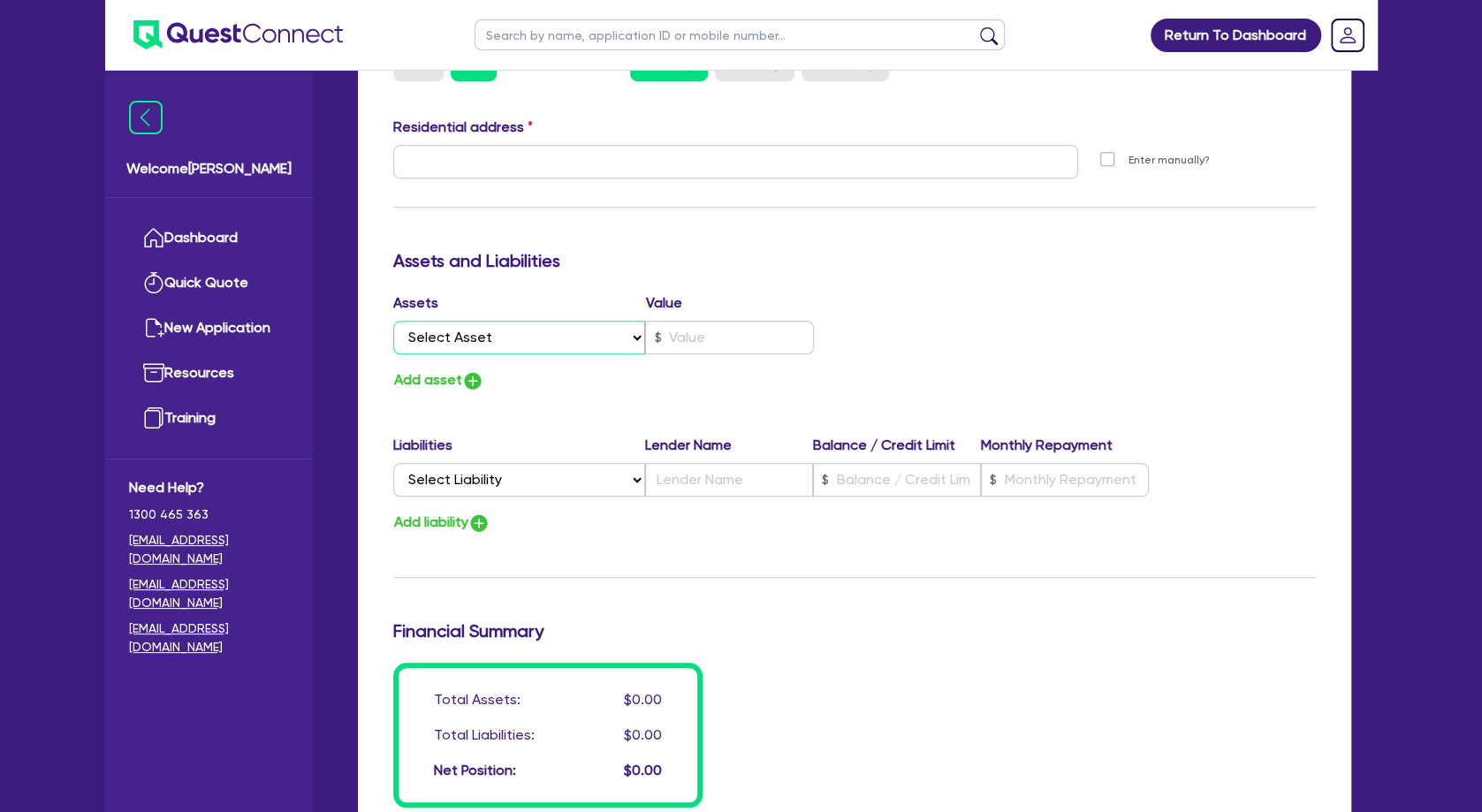
click at [393, 321] on select "Select Asset Cash Property Investment property Vehicle Truck Trailer Equipment …" at bounding box center [519, 337] width 253 height 34
click option "Property" at bounding box center [0, 0] width 0 height 0
click at [704, 351] on input "text" at bounding box center [729, 337] width 169 height 34
click at [434, 374] on button "Add asset" at bounding box center [438, 380] width 91 height 24
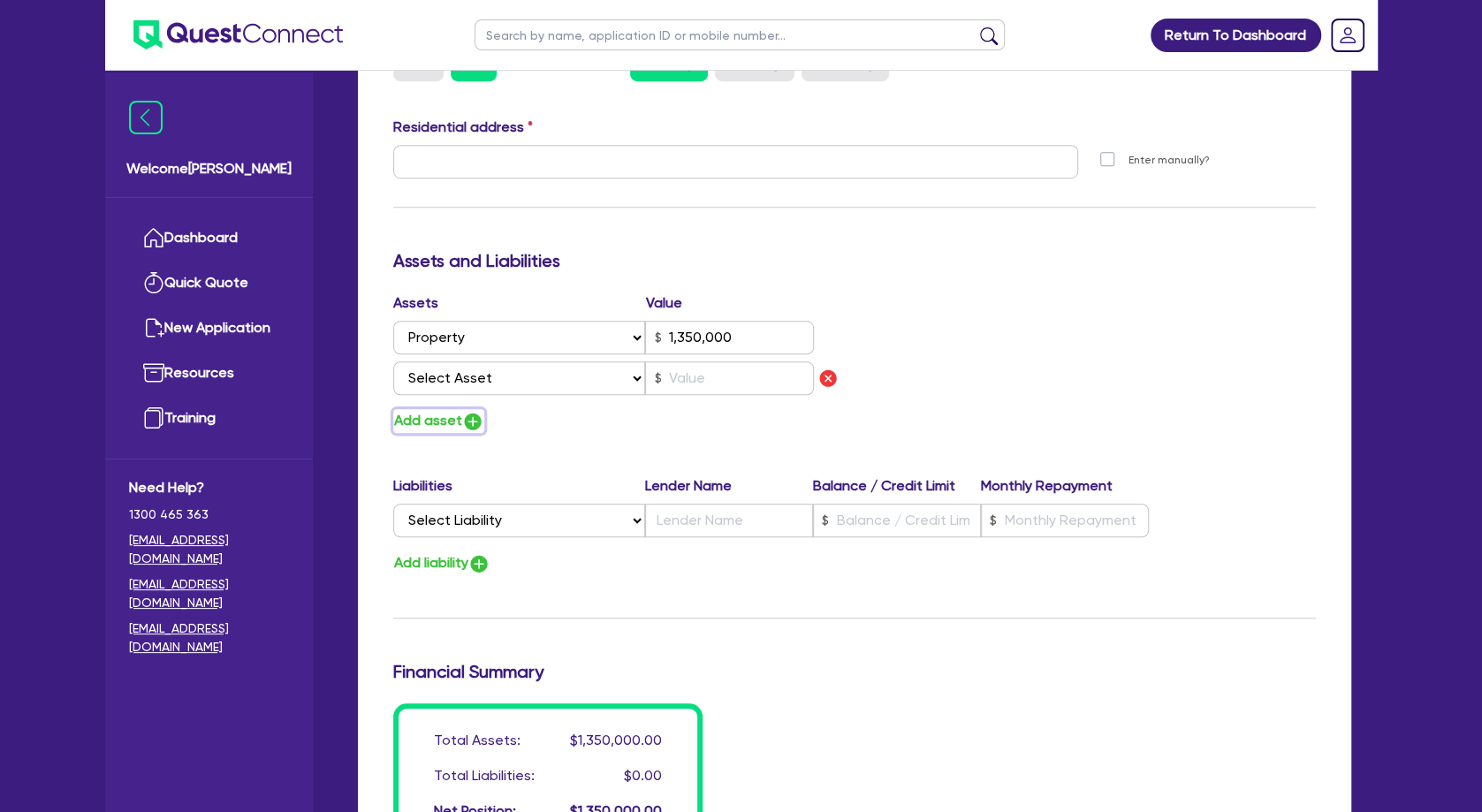
click at [441, 430] on button "Add asset" at bounding box center [438, 421] width 91 height 24
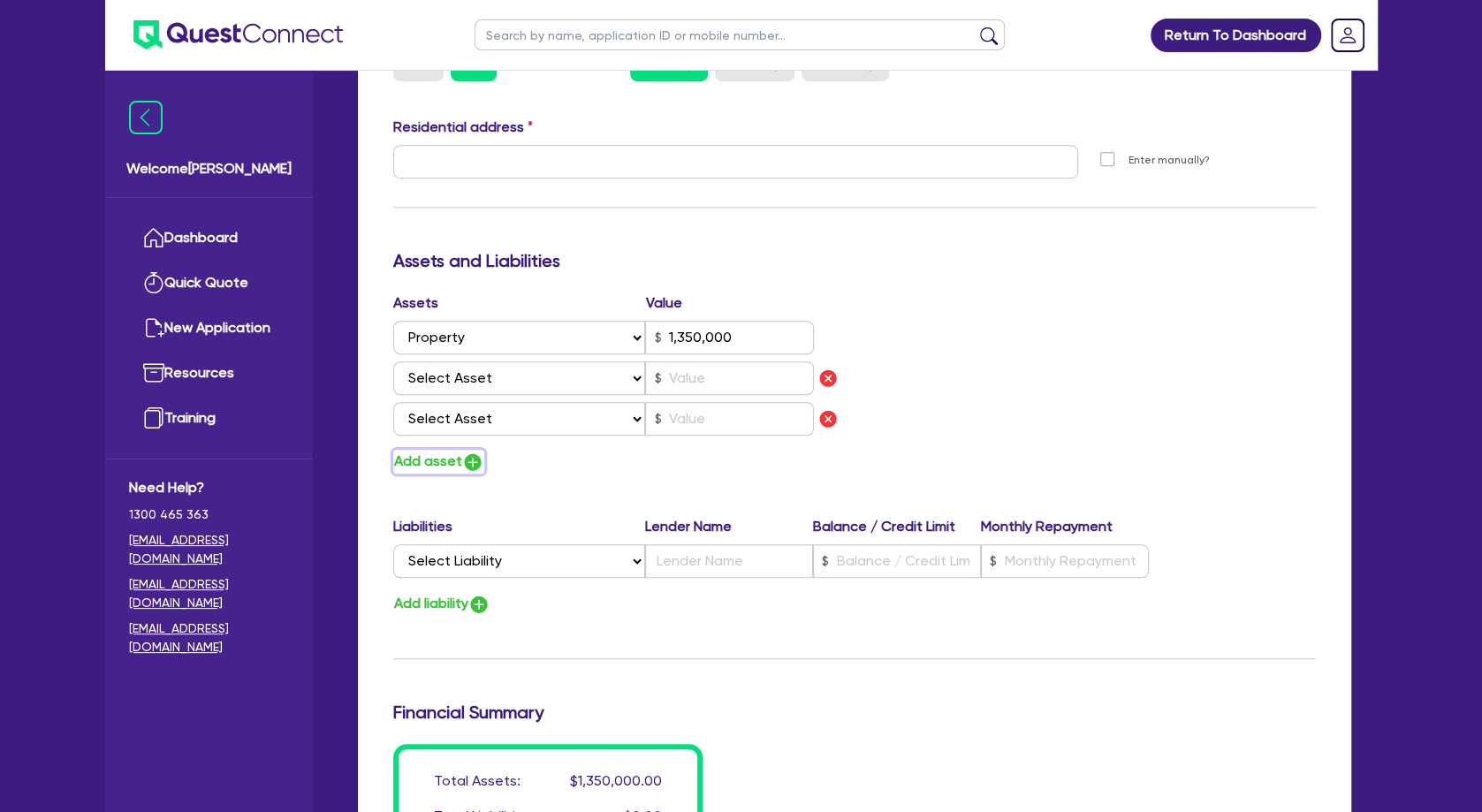
click at [437, 459] on button "Add asset" at bounding box center [438, 461] width 91 height 24
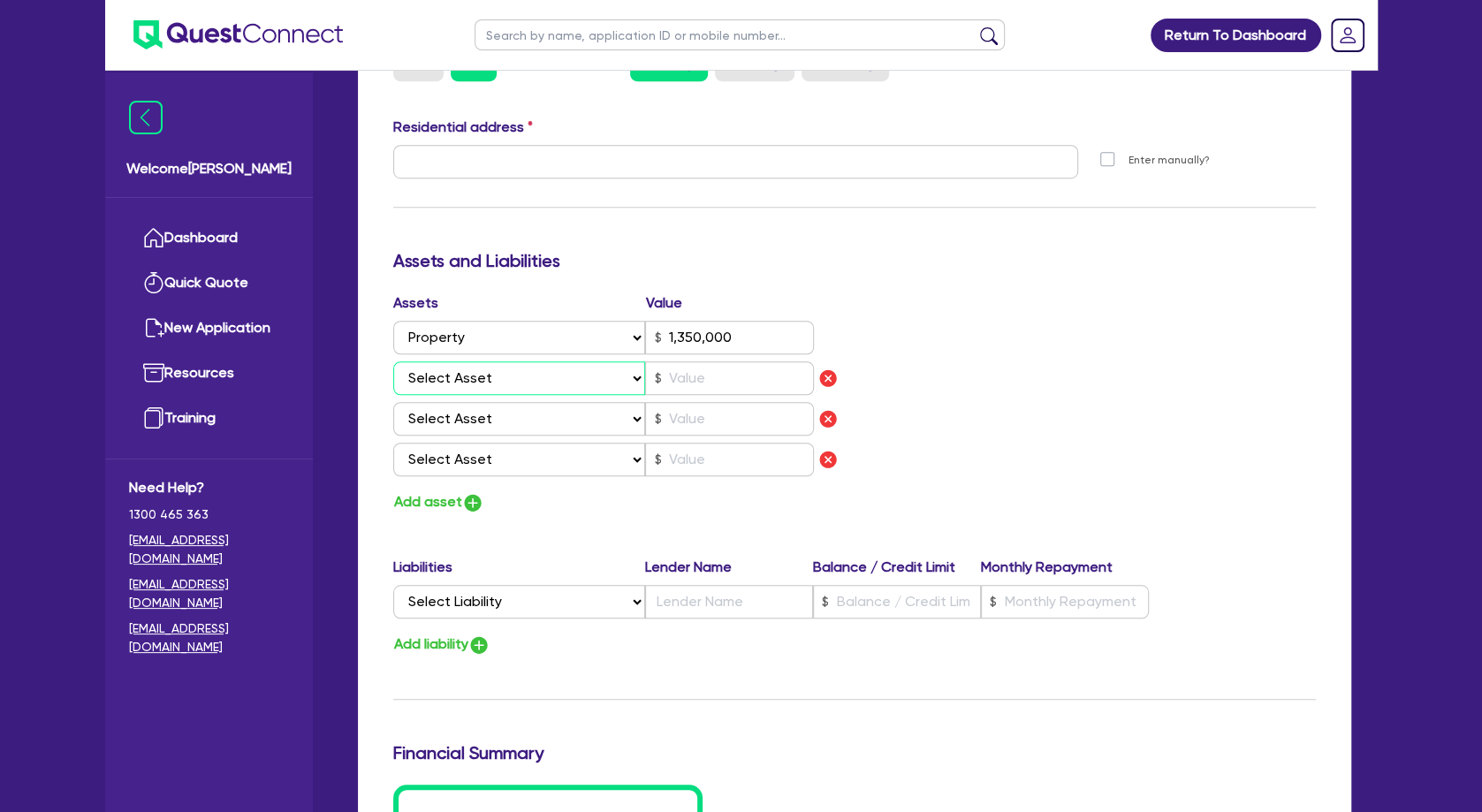
click at [393, 361] on select "Select Asset Cash Property Investment property Vehicle Truck Trailer Equipment …" at bounding box center [519, 378] width 253 height 34
click option "Cash" at bounding box center [0, 0] width 0 height 0
click at [393, 402] on select "Select Asset Cash Property Investment property Vehicle Truck Trailer Equipment …" at bounding box center [519, 418] width 253 height 34
click option "Vehicle" at bounding box center [0, 0] width 0 height 0
click at [393, 443] on select "Select Asset Cash Property Investment property Vehicle Truck Trailer Equipment …" at bounding box center [519, 459] width 253 height 34
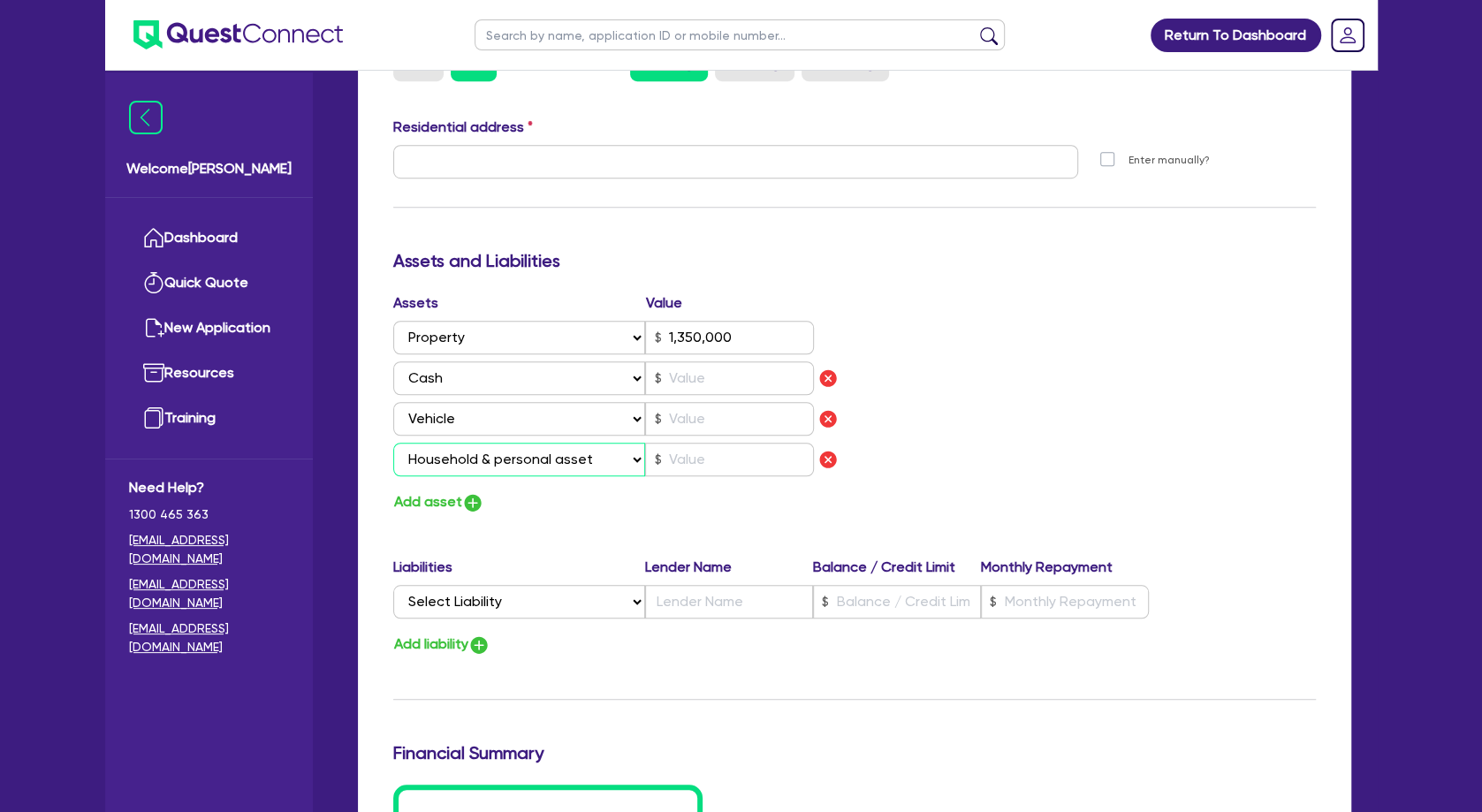
click option "Household & personal asset" at bounding box center [0, 0] width 0 height 0
click at [697, 390] on input "text" at bounding box center [729, 378] width 169 height 34
click at [729, 418] on input "text" at bounding box center [729, 418] width 169 height 34
click at [737, 453] on input "text" at bounding box center [729, 459] width 169 height 34
click at [393, 585] on select "Select Liability Credit card Mortgage Investment property loan Vehicle loan Tru…" at bounding box center [519, 602] width 252 height 34
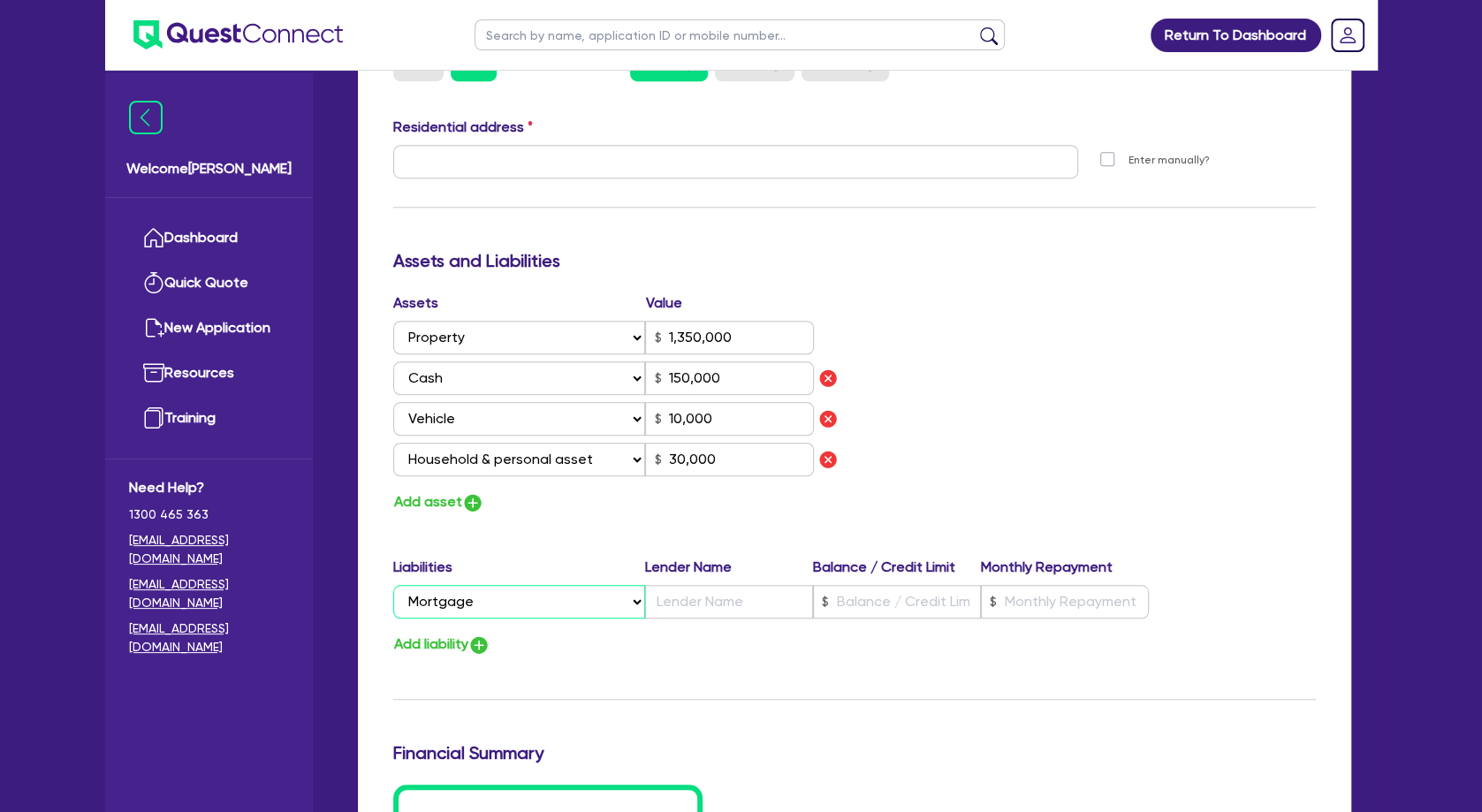
click option "Mortgage" at bounding box center [0, 0] width 0 height 0
click at [898, 599] on input "text" at bounding box center [897, 602] width 168 height 34
click at [1049, 455] on div "Assets Value Select Asset Cash Property Investment property Vehicle Truck Trail…" at bounding box center [854, 403] width 950 height 222
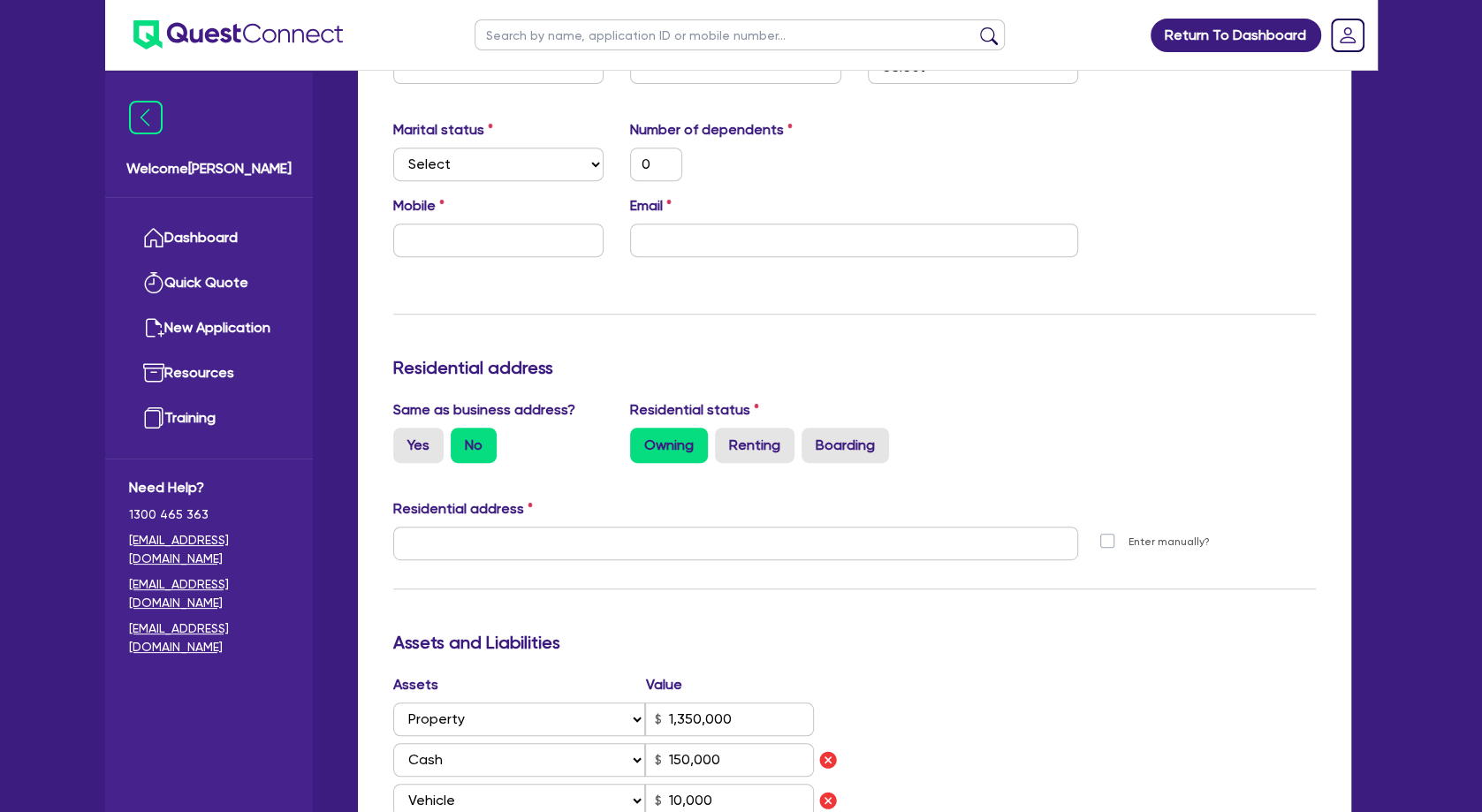
scroll to position [95, 0]
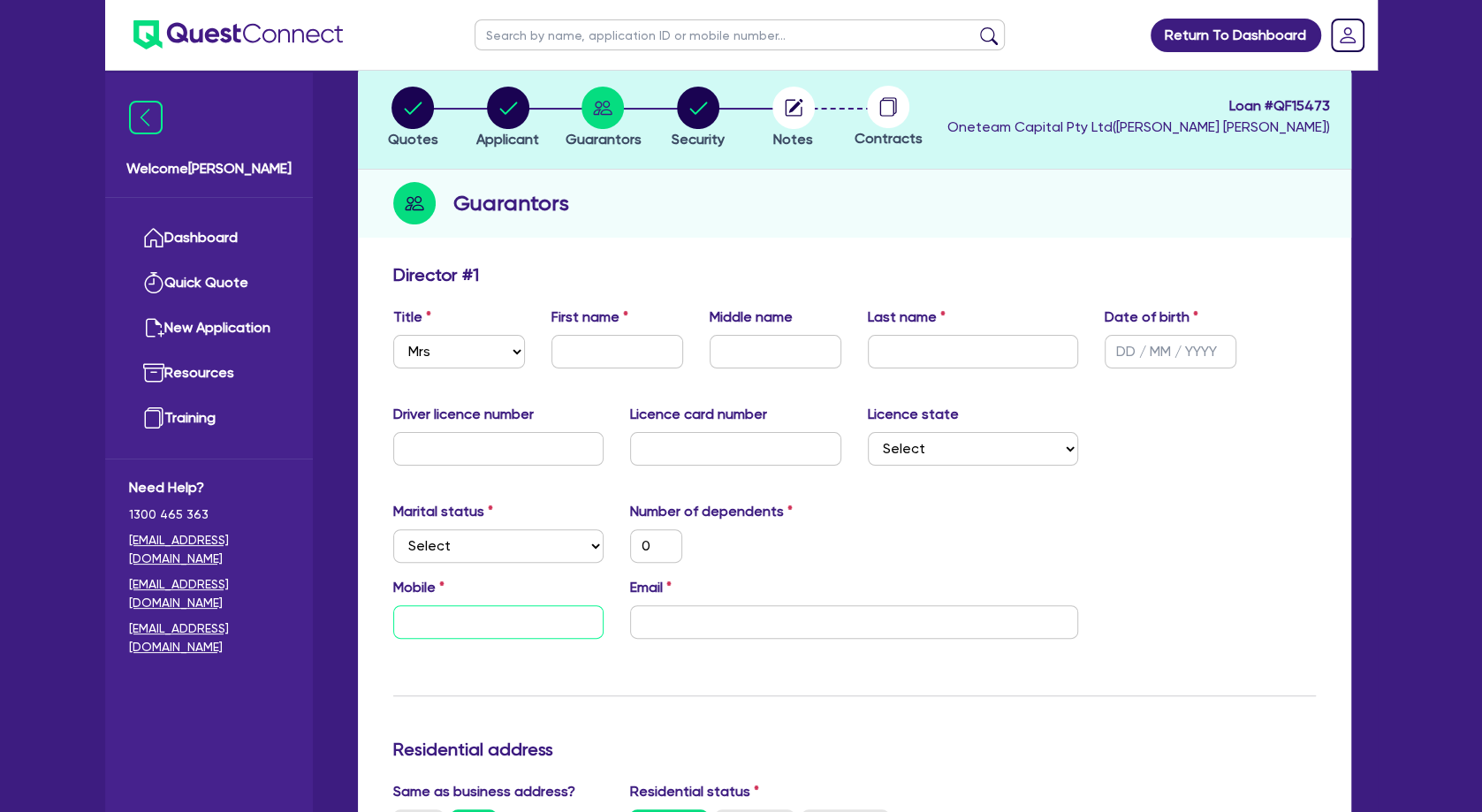
click at [478, 614] on input "text" at bounding box center [499, 622] width 211 height 34
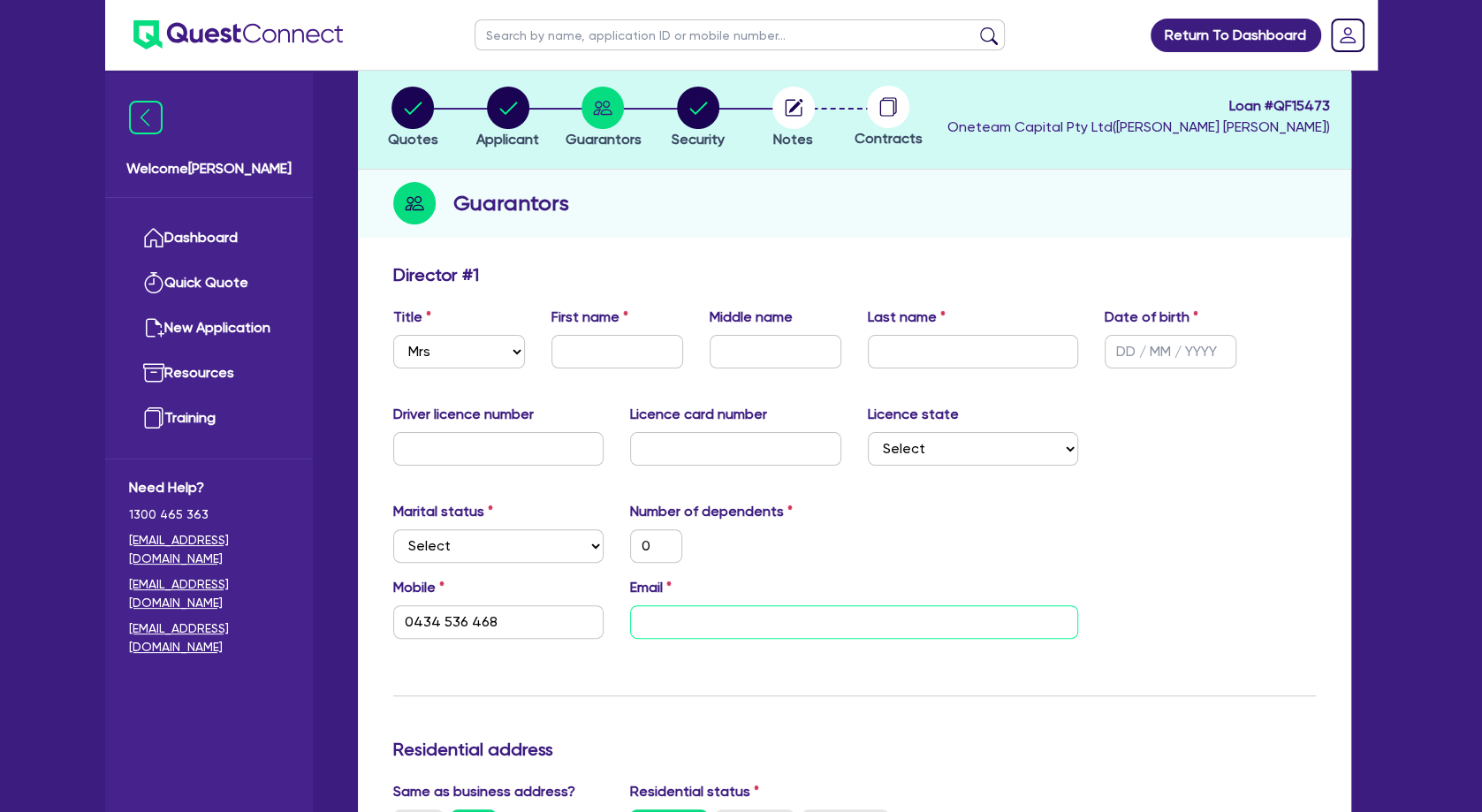
click at [729, 610] on input "email" at bounding box center [854, 622] width 448 height 34
paste input "[EMAIL_ADDRESS][DOMAIN_NAME]"
click at [804, 554] on div "0" at bounding box center [735, 546] width 237 height 34
click at [868, 432] on select "Select [GEOGRAPHIC_DATA] [GEOGRAPHIC_DATA] [GEOGRAPHIC_DATA] [GEOGRAPHIC_DATA] …" at bounding box center [974, 449] width 211 height 34
click option "QLD" at bounding box center [0, 0] width 0 height 0
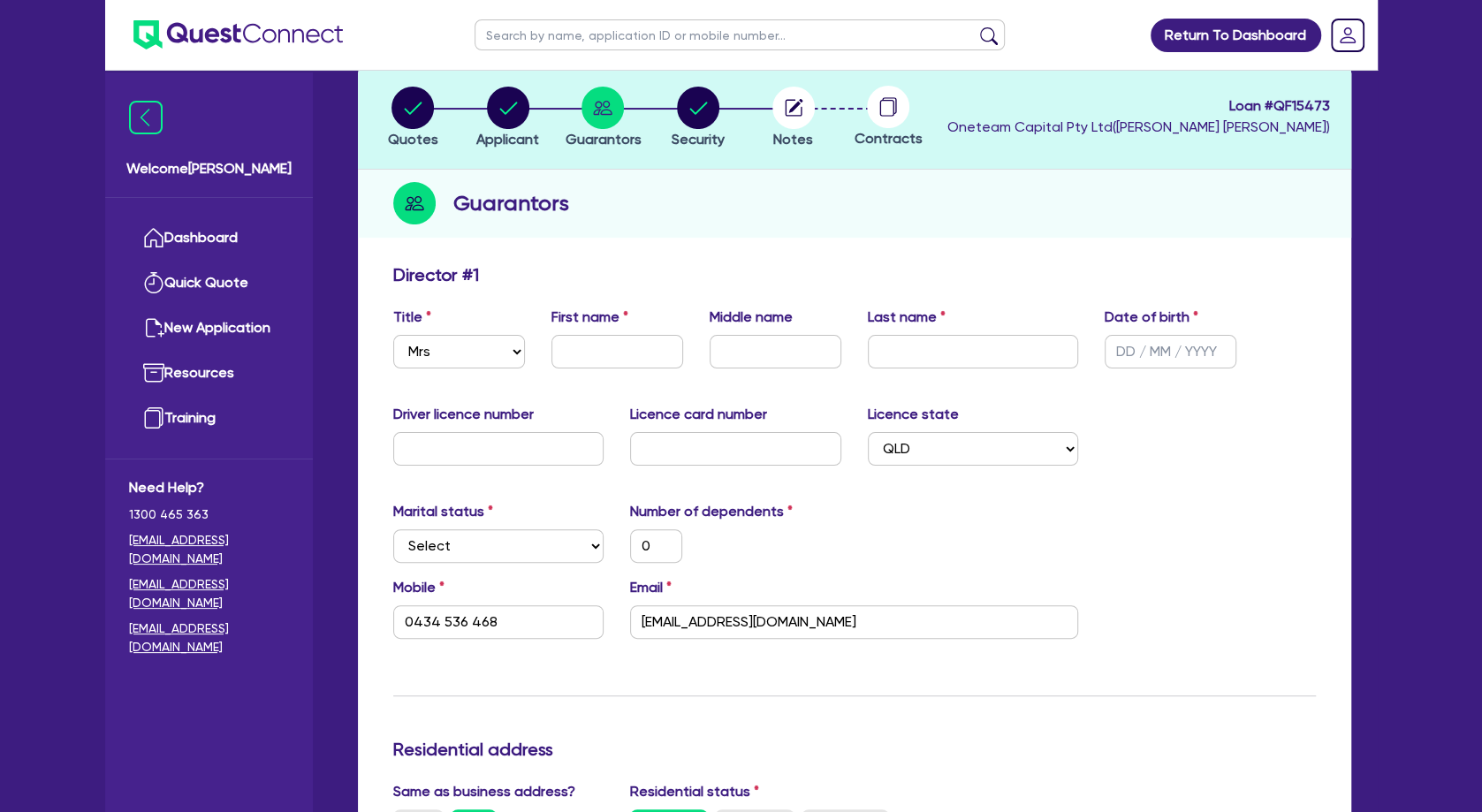
click at [990, 533] on div "Marital status Select [DEMOGRAPHIC_DATA] Married De Facto / Partner Number of d…" at bounding box center [854, 538] width 950 height 76
click at [653, 348] on input "text" at bounding box center [617, 351] width 132 height 34
click at [926, 366] on input "text" at bounding box center [974, 351] width 211 height 34
click at [753, 357] on input "text" at bounding box center [775, 351] width 132 height 34
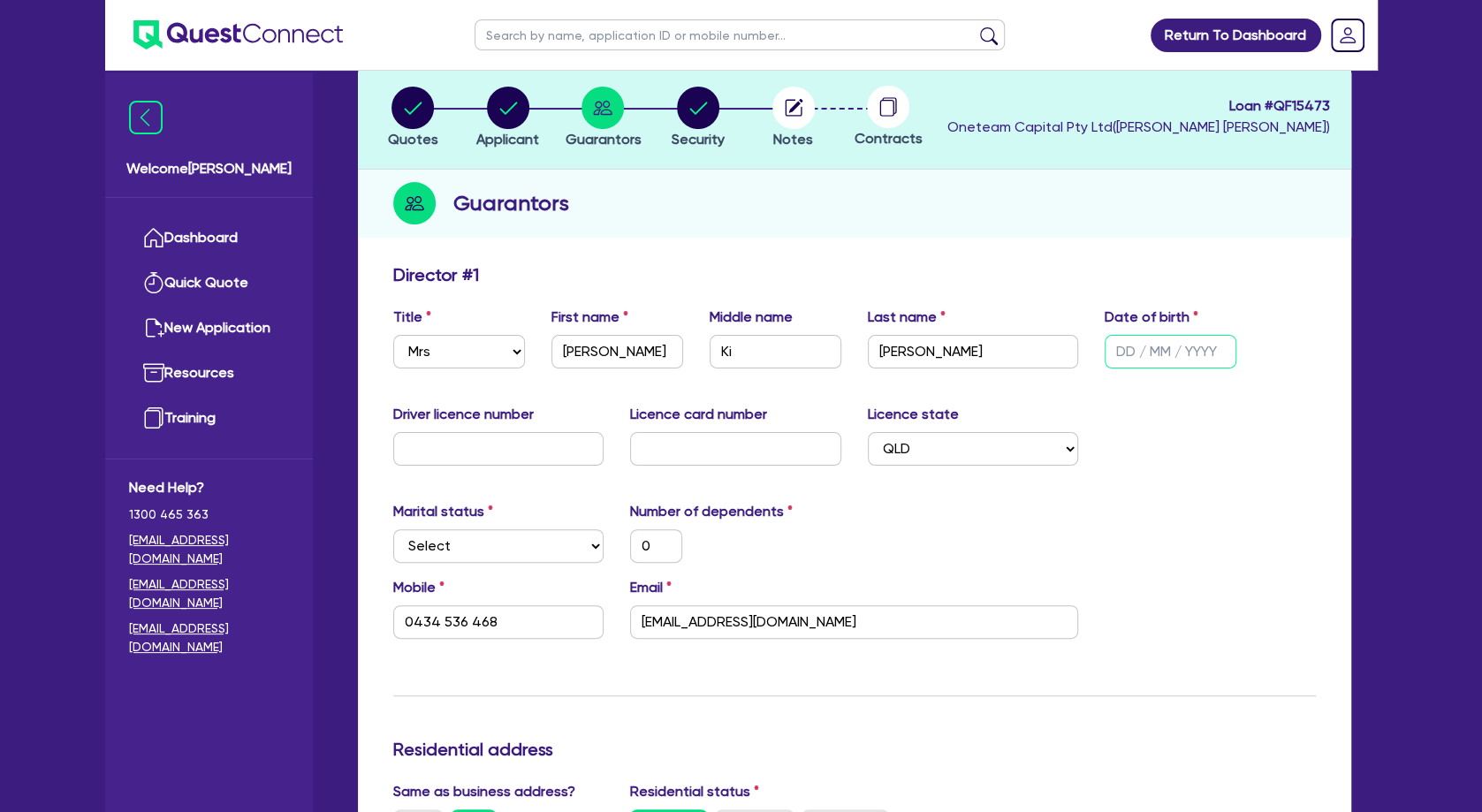
click at [1133, 353] on input "text" at bounding box center [1170, 351] width 132 height 34
click at [1199, 467] on div "Driver licence number Licence card number Licence state Select [GEOGRAPHIC_DATA…" at bounding box center [854, 441] width 950 height 76
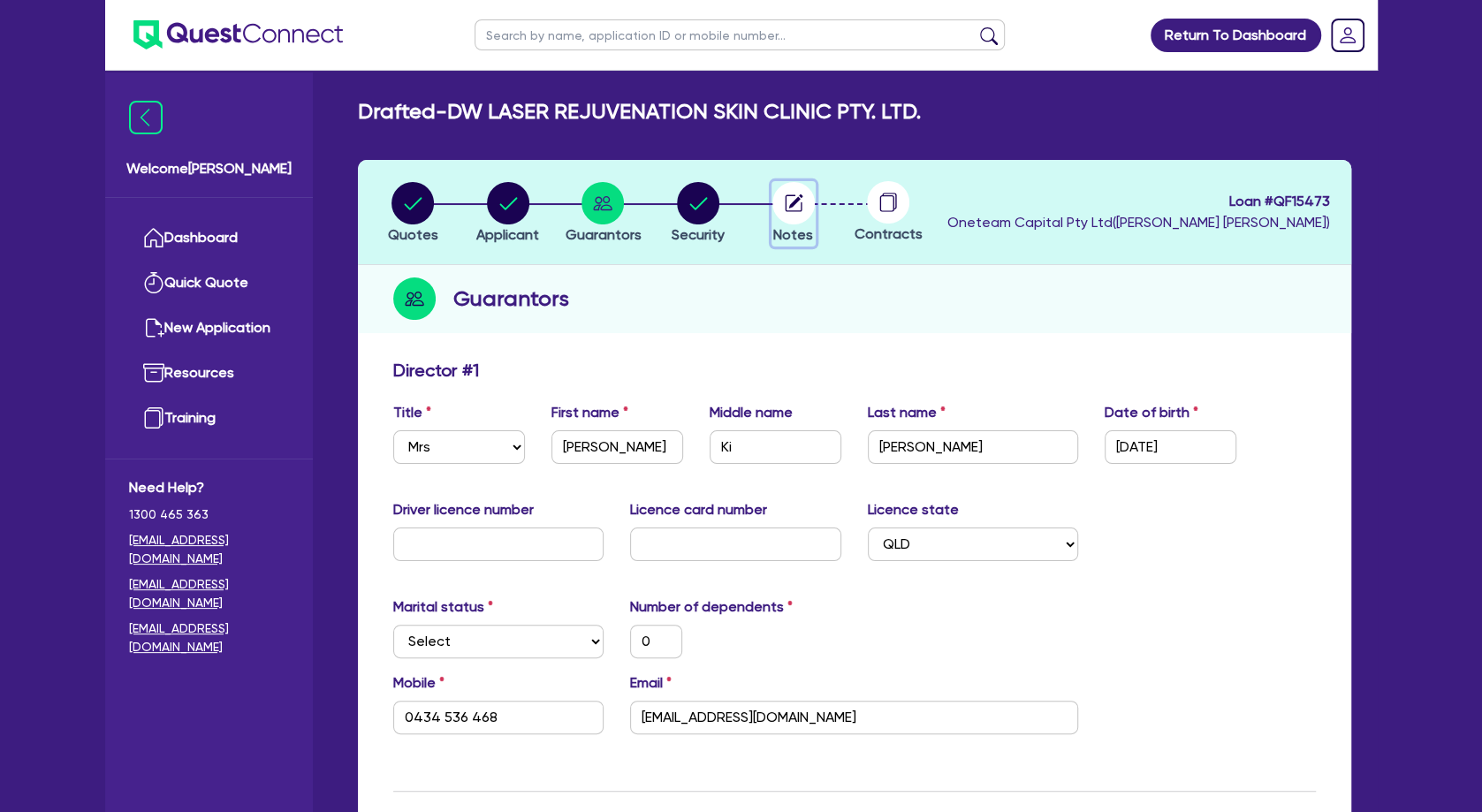
click at [801, 205] on icon "button" at bounding box center [793, 202] width 16 height 16
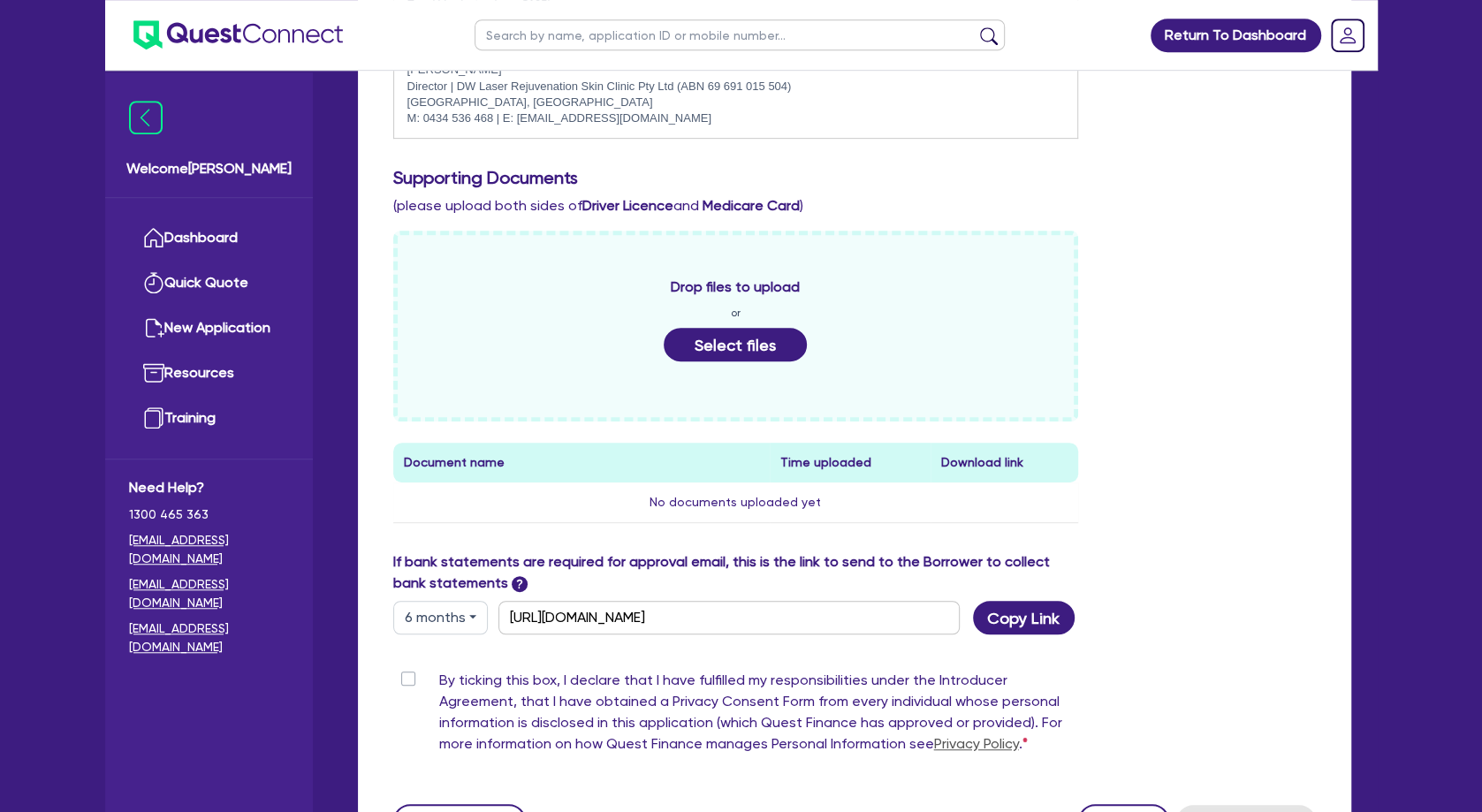
scroll to position [573, 0]
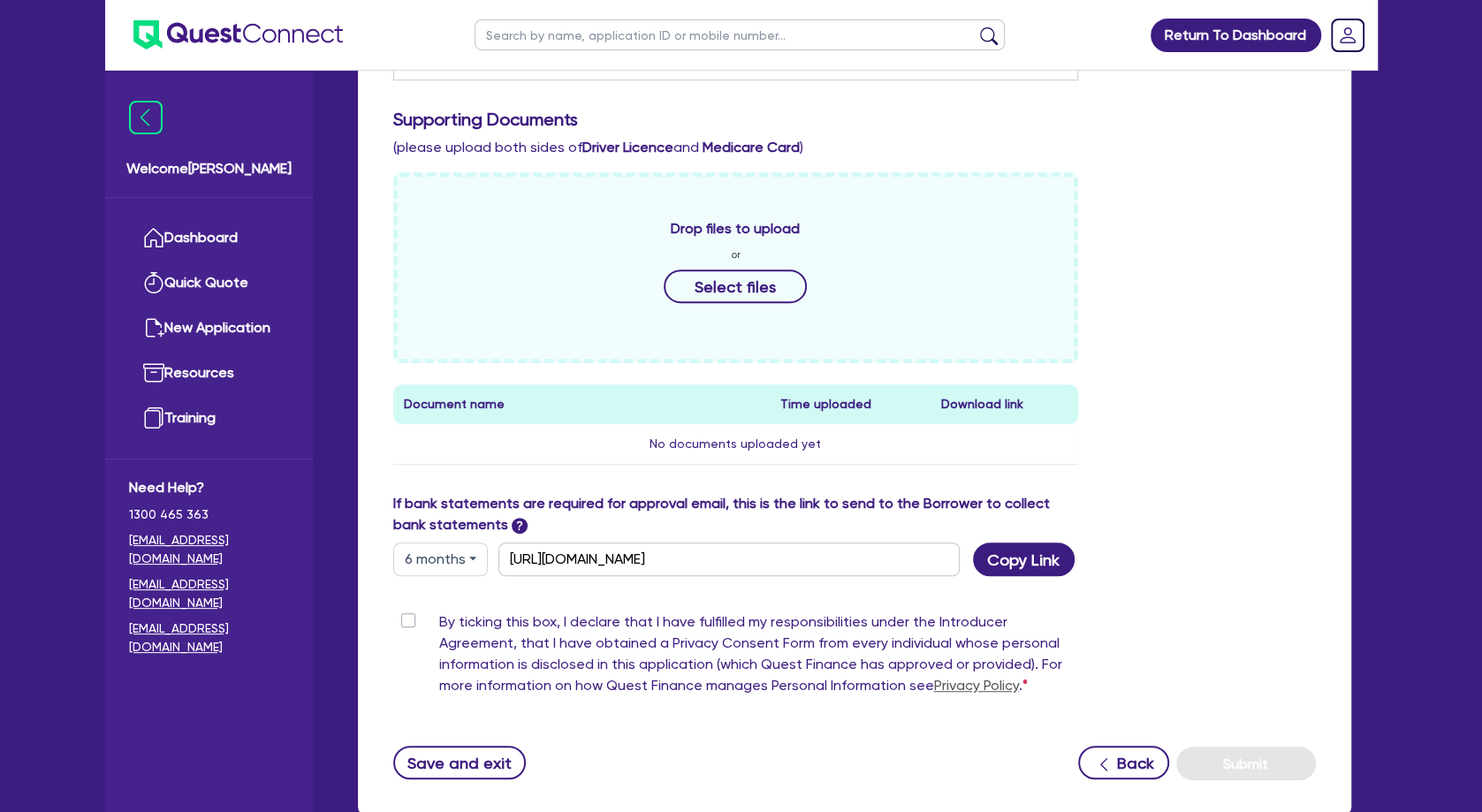
click at [439, 616] on label "By ticking this box, I declare that I have fulfilled my responsibilities under …" at bounding box center [759, 657] width 640 height 92
click at [408, 616] on input "By ticking this box, I declare that I have fulfilled my responsibilities under …" at bounding box center [400, 619] width 14 height 16
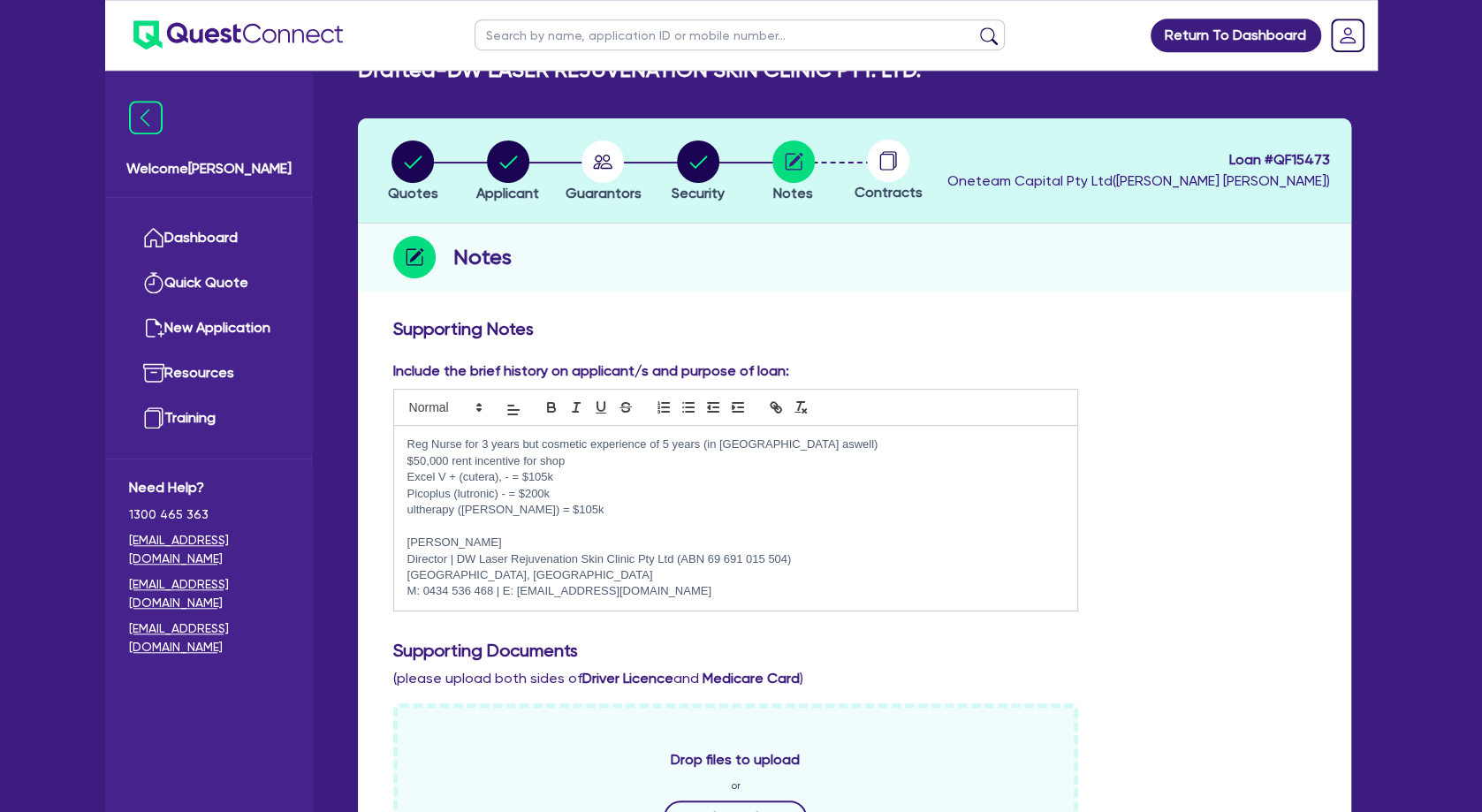
scroll to position [0, 0]
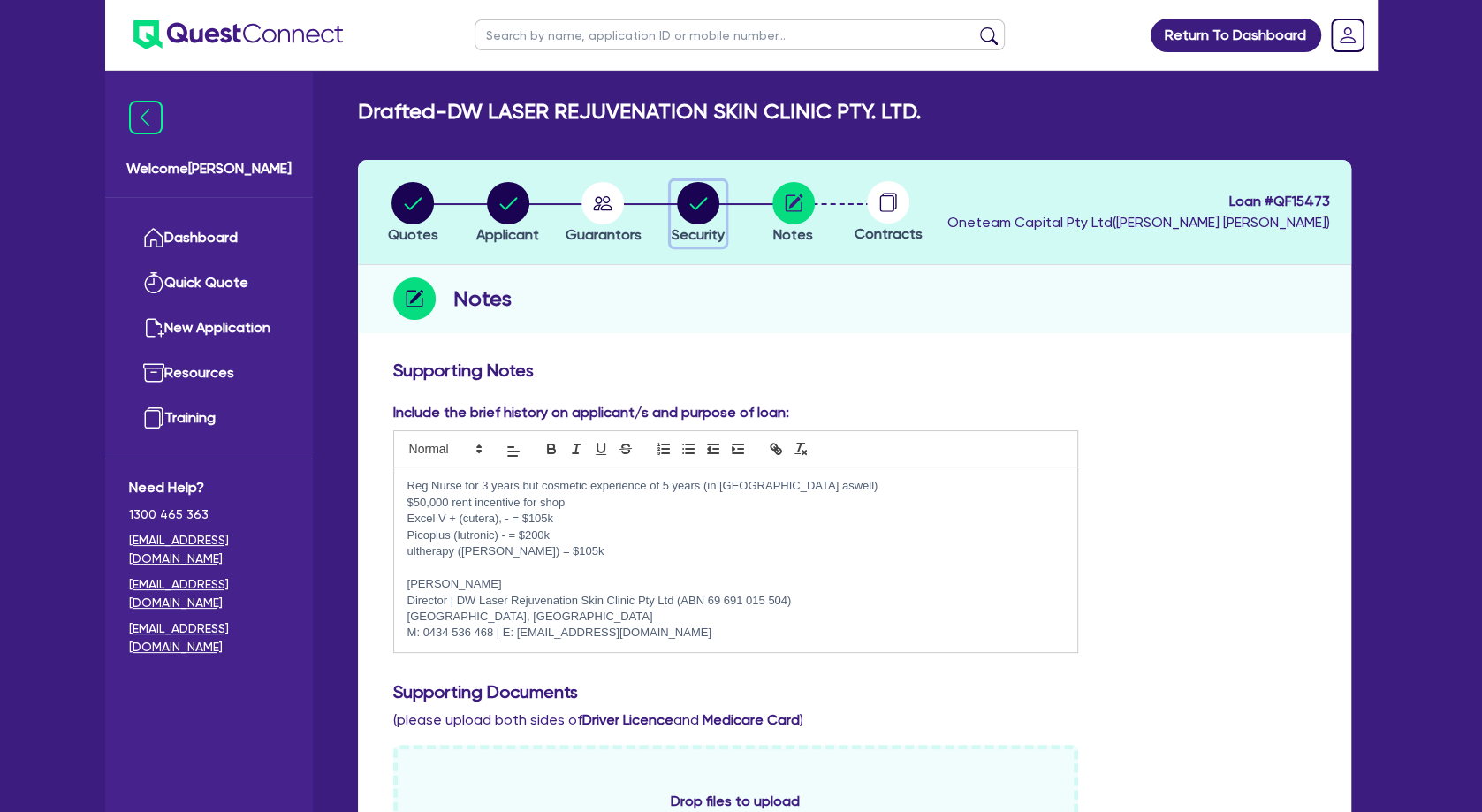
click at [708, 206] on circle "button" at bounding box center [698, 203] width 42 height 42
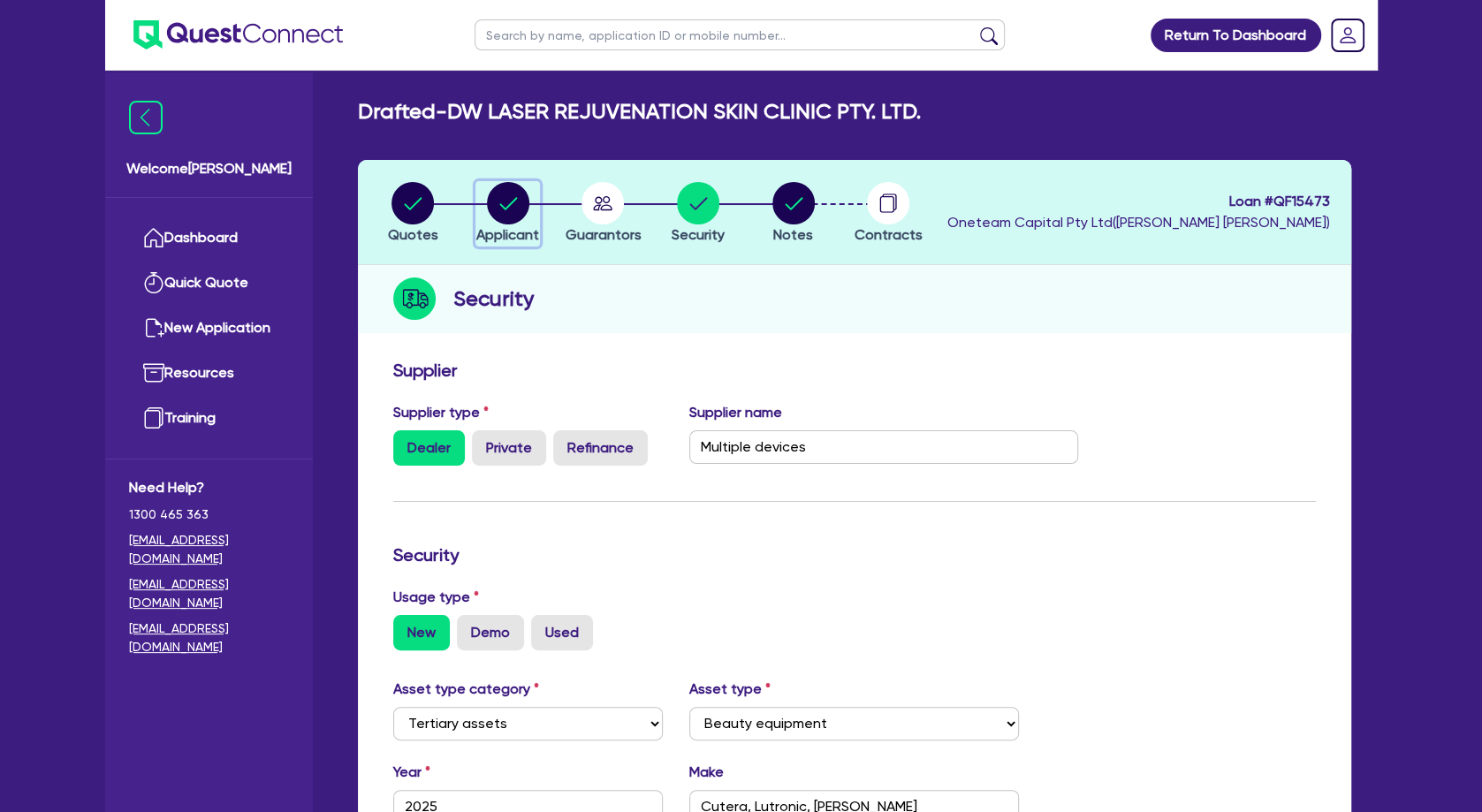
click at [505, 216] on circle "button" at bounding box center [508, 203] width 42 height 42
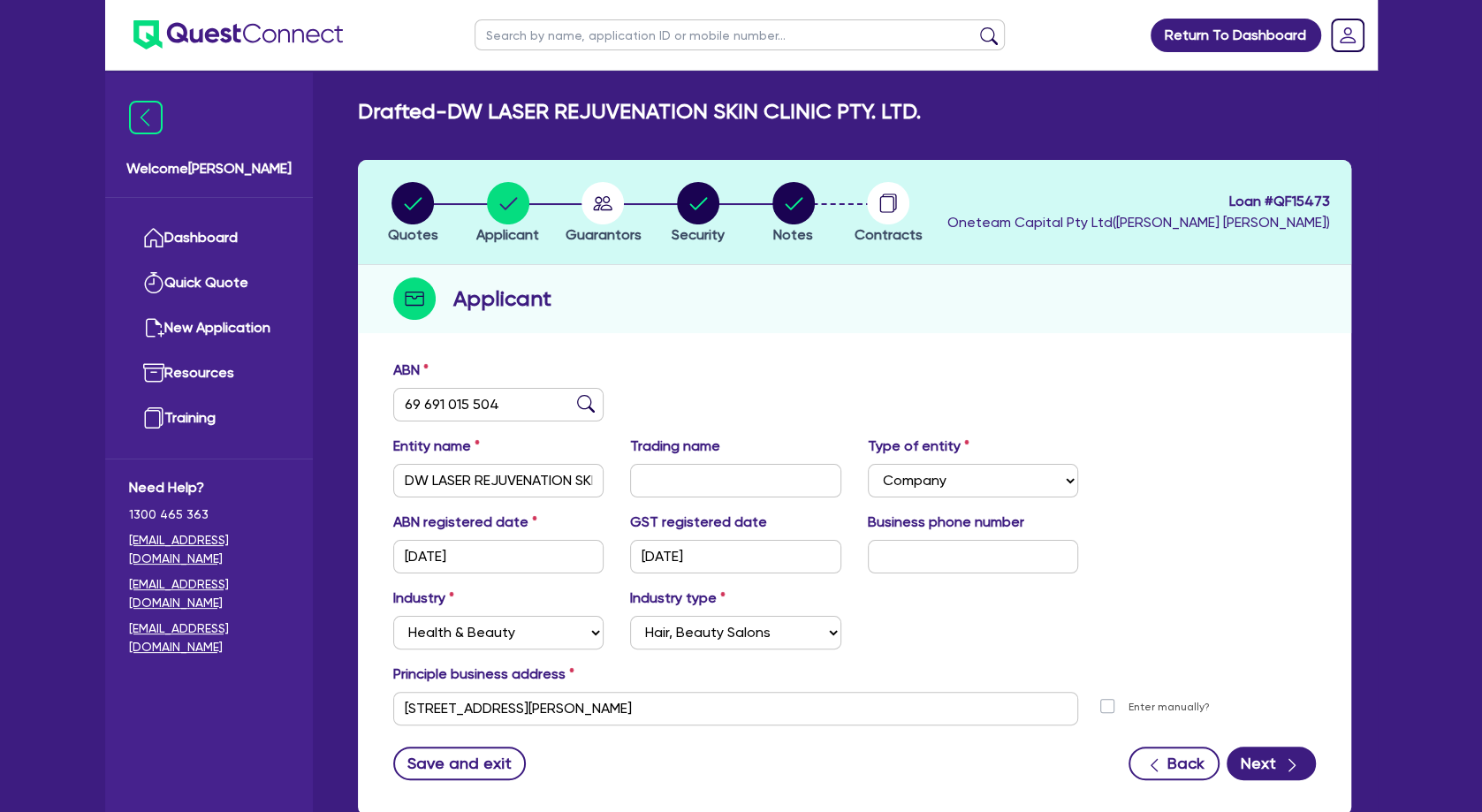
click at [563, 38] on input "text" at bounding box center [740, 35] width 531 height 31
click button "submit" at bounding box center [988, 39] width 28 height 25
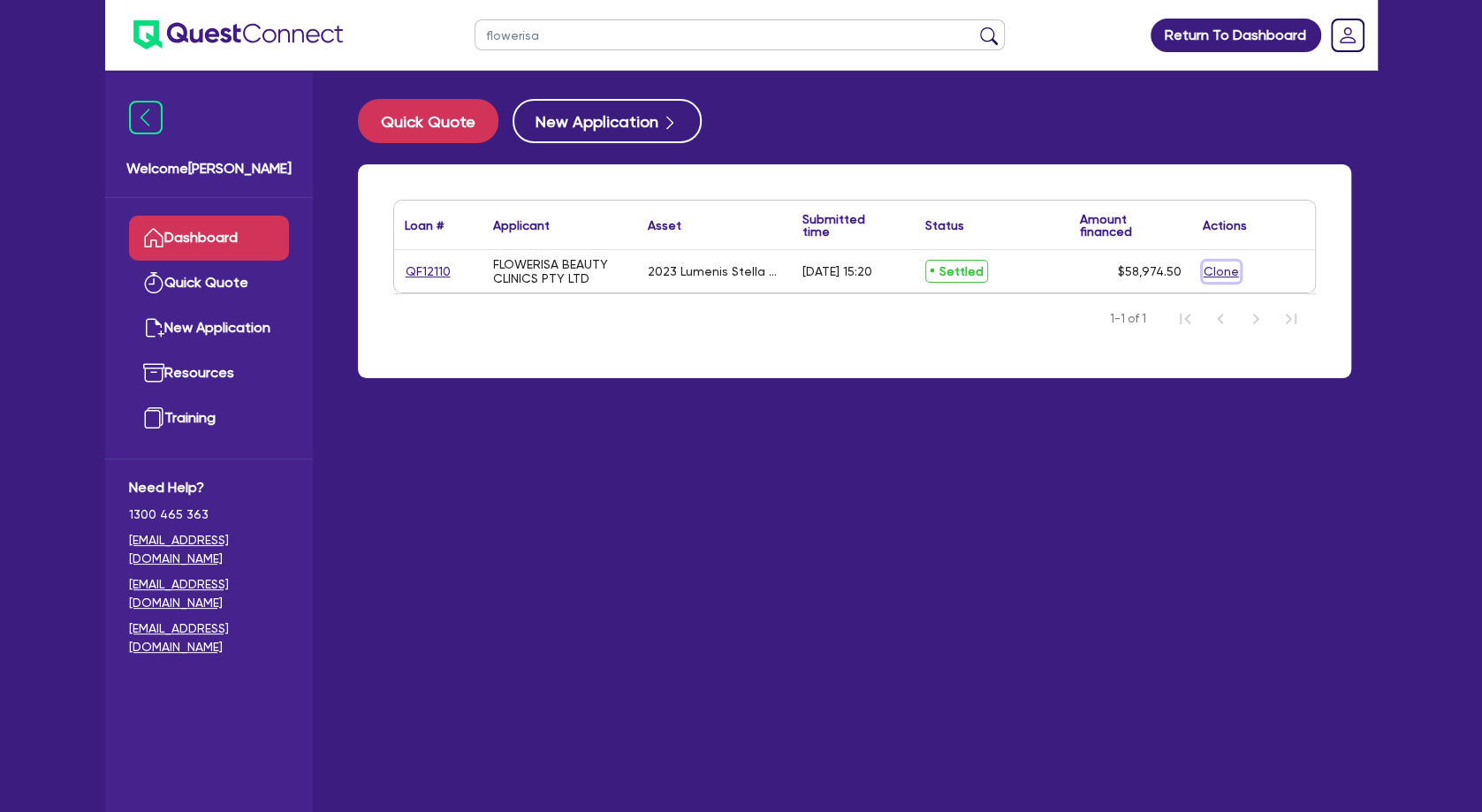
click at [1224, 270] on button "Clone" at bounding box center [1221, 271] width 37 height 20
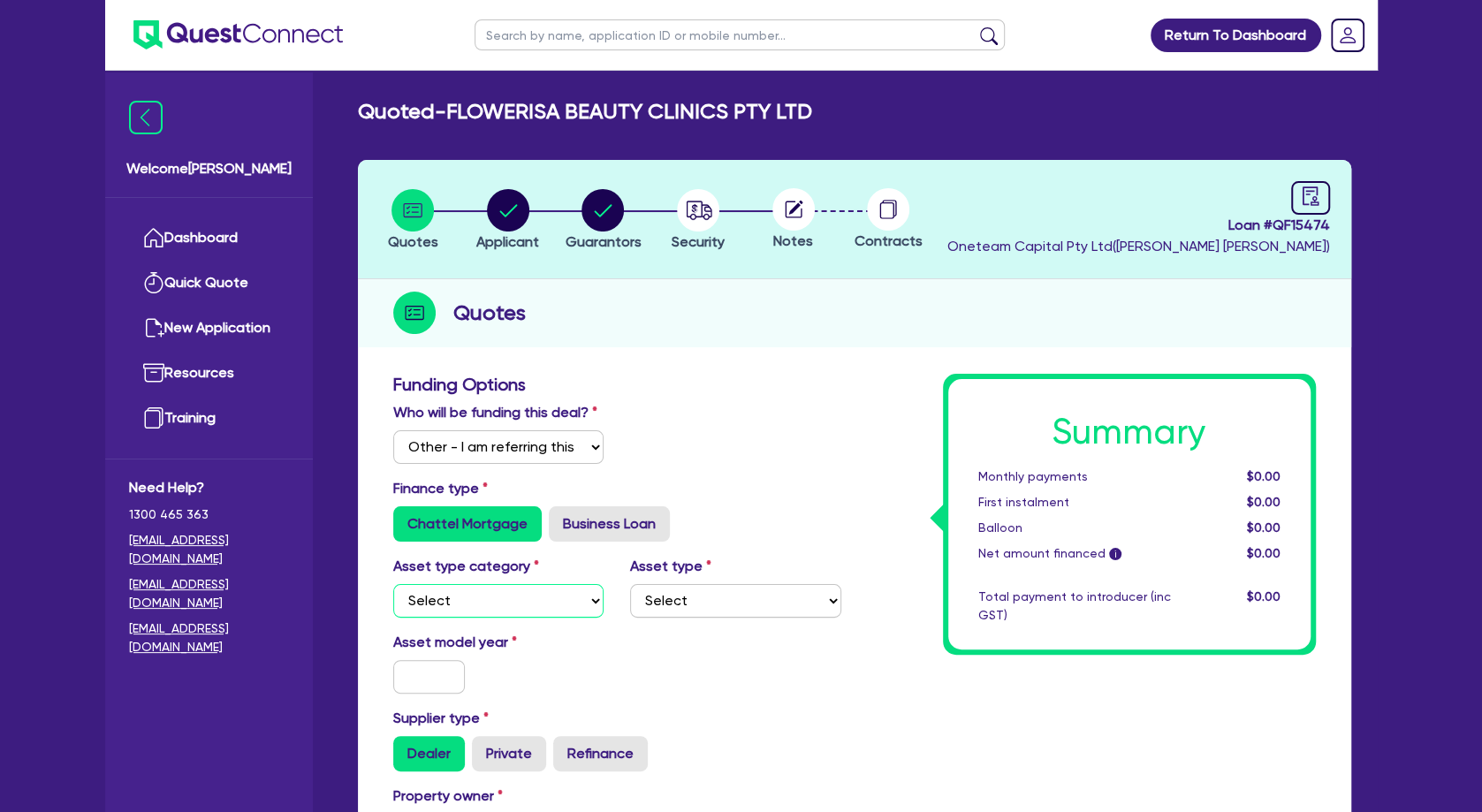
click at [393, 584] on select "Select Cars and light trucks Primary assets Secondary assets Tertiary assets" at bounding box center [499, 601] width 211 height 34
click option "Secondary assets" at bounding box center [0, 0] width 0 height 0
click at [630, 584] on select "Select Generators and compressors Engineering and toolmaking Woodworking and me…" at bounding box center [736, 601] width 211 height 34
click option "Medical / dental / laboratory equipment" at bounding box center [0, 0] width 0 height 0
click at [443, 683] on input "text" at bounding box center [429, 677] width 72 height 34
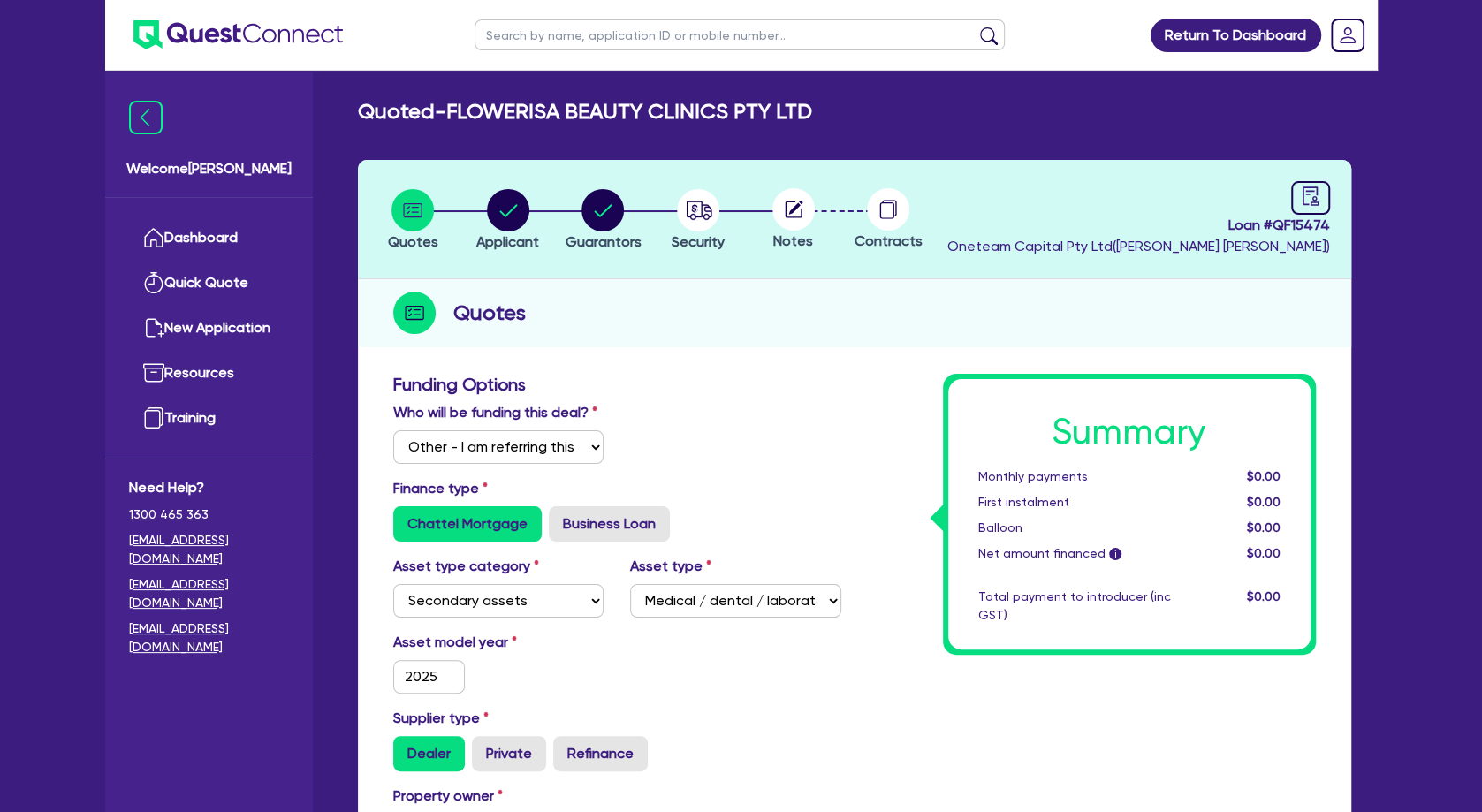
click at [557, 686] on div "Asset model year [DATE]" at bounding box center [498, 662] width 237 height 62
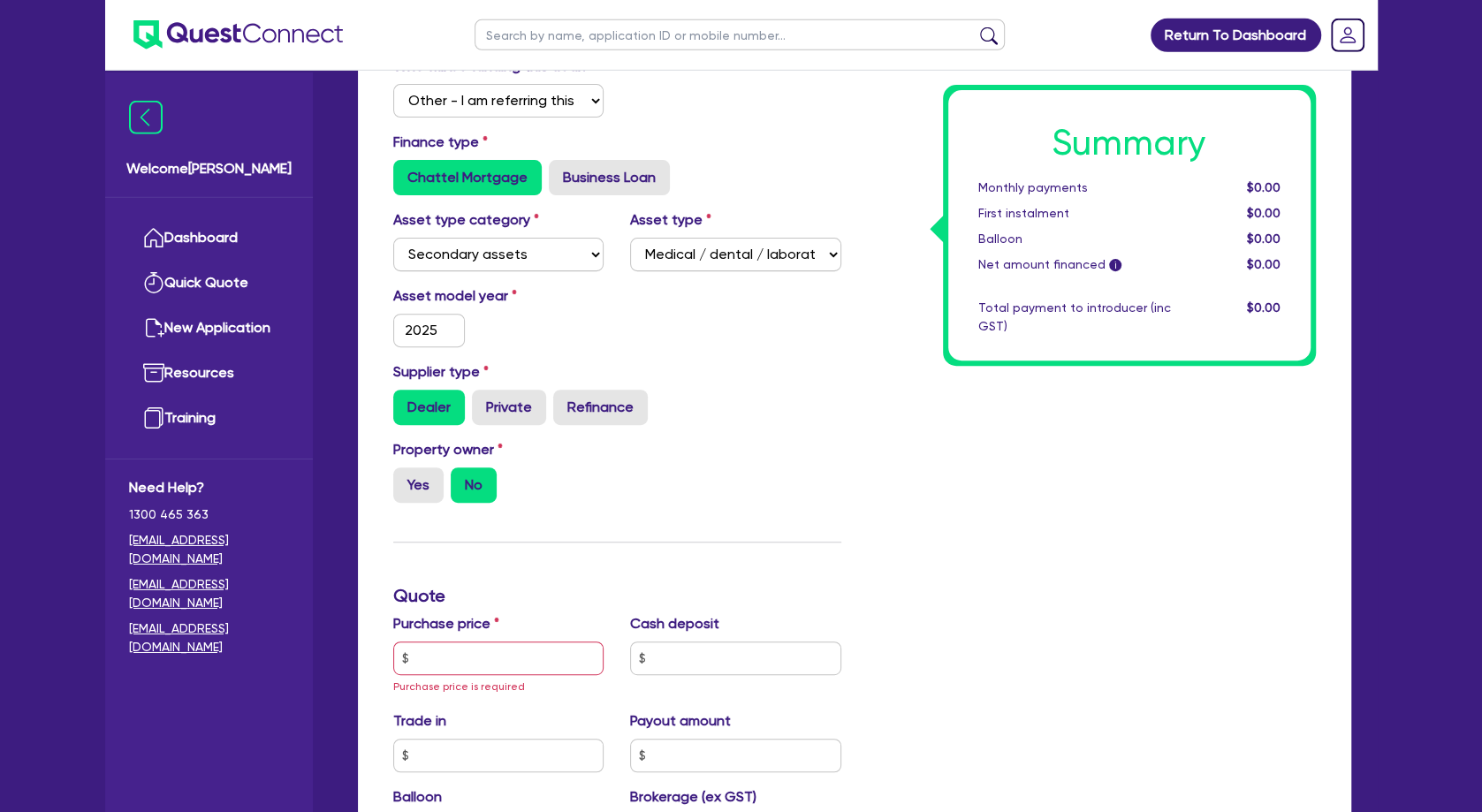
scroll to position [381, 0]
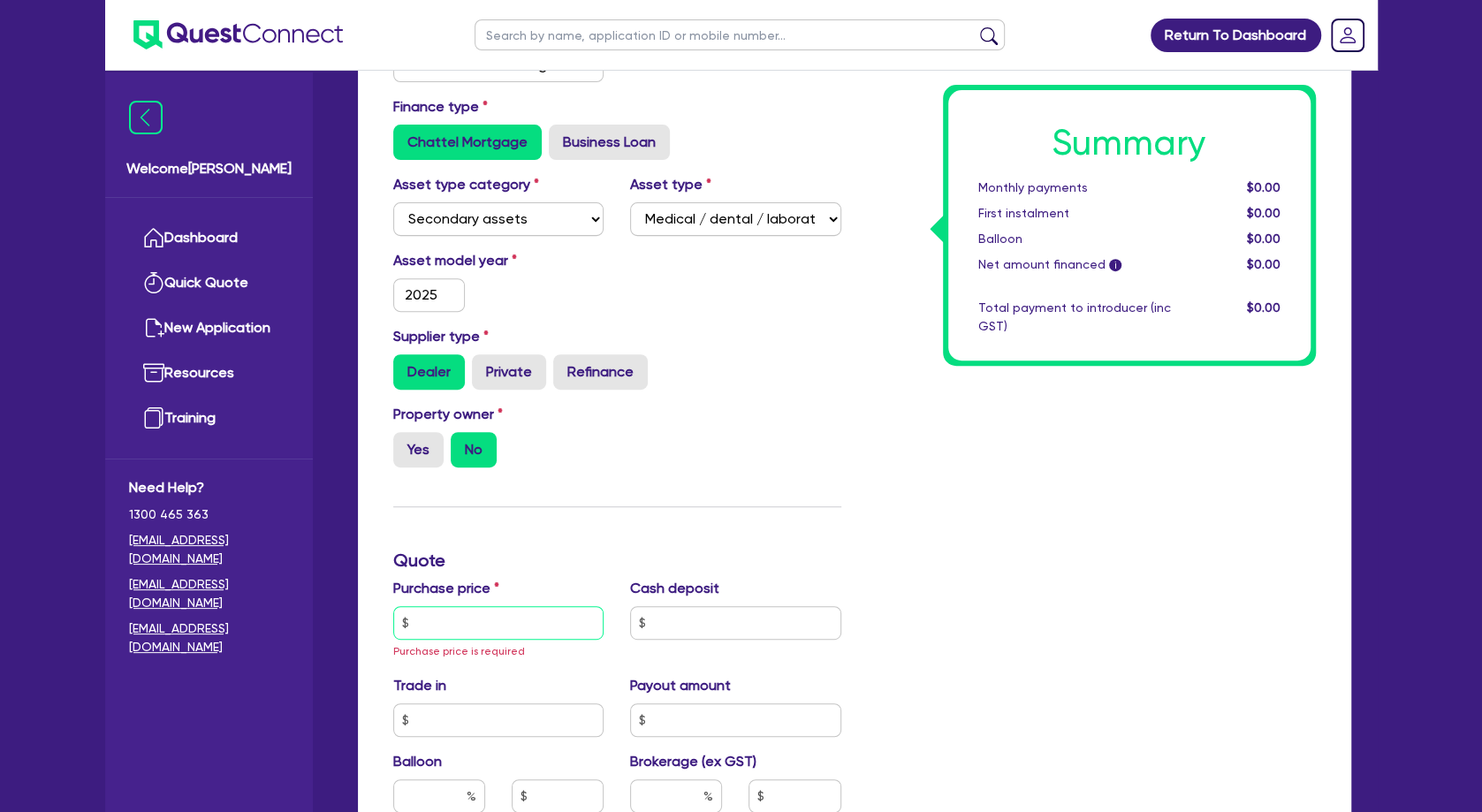
click at [506, 627] on input "text" at bounding box center [499, 623] width 211 height 34
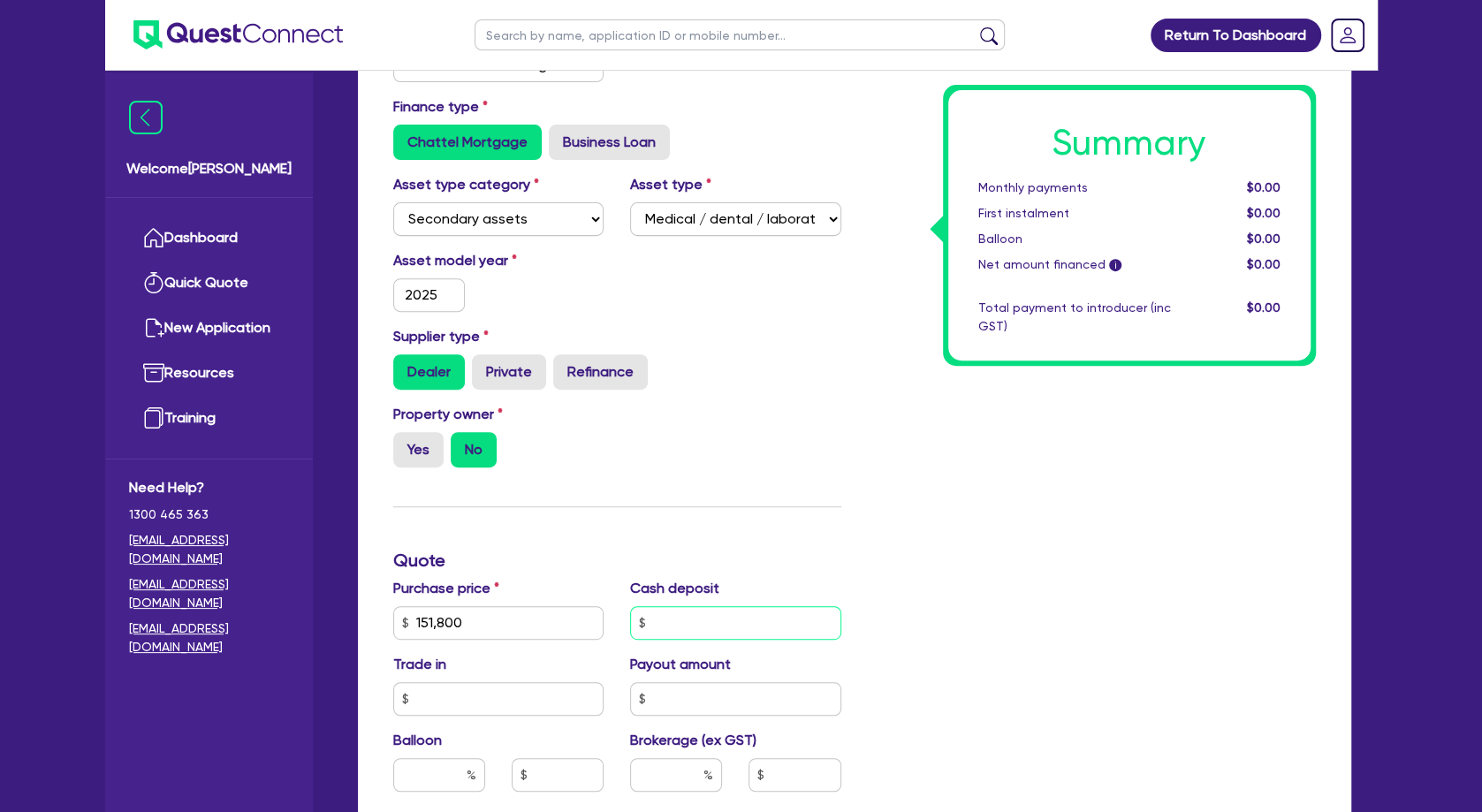
click at [742, 640] on input "text" at bounding box center [736, 623] width 211 height 34
click at [973, 586] on div "Summary Monthly payments $0.00 First instalment $0.00 Balloon $0.00 Net amount …" at bounding box center [1092, 571] width 475 height 1157
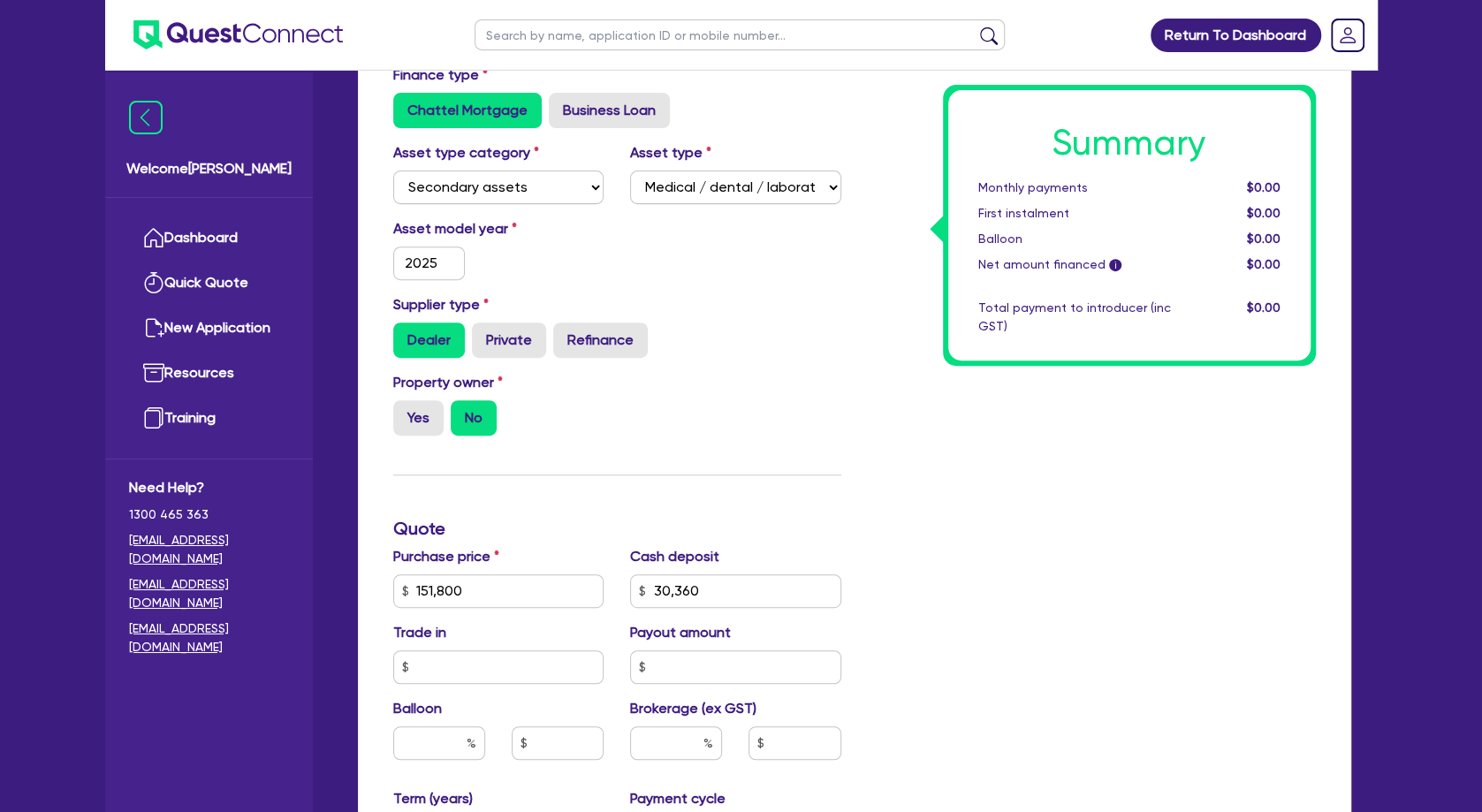
scroll to position [668, 0]
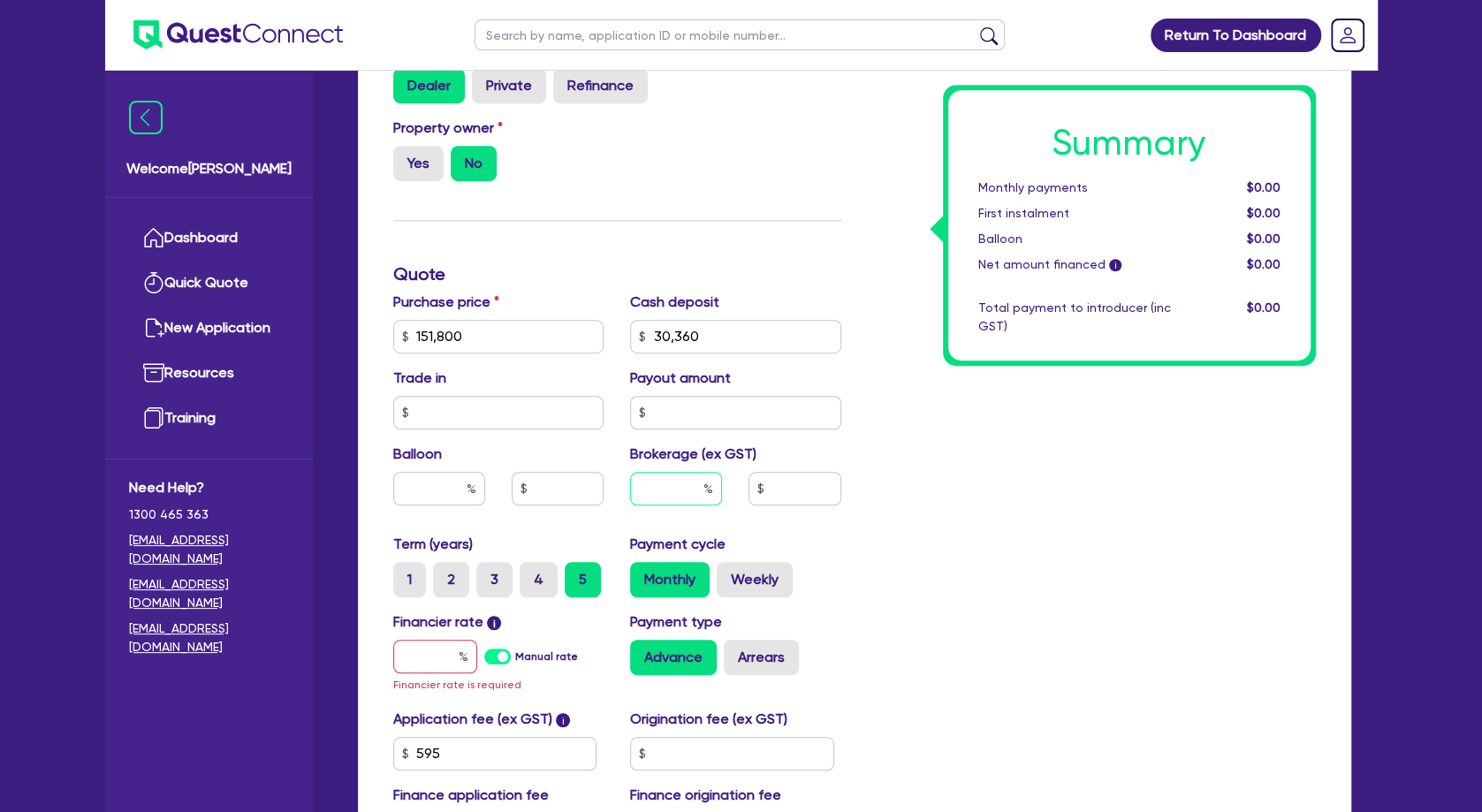
click at [690, 505] on input "text" at bounding box center [677, 488] width 92 height 34
click at [433, 670] on input "text" at bounding box center [434, 656] width 84 height 34
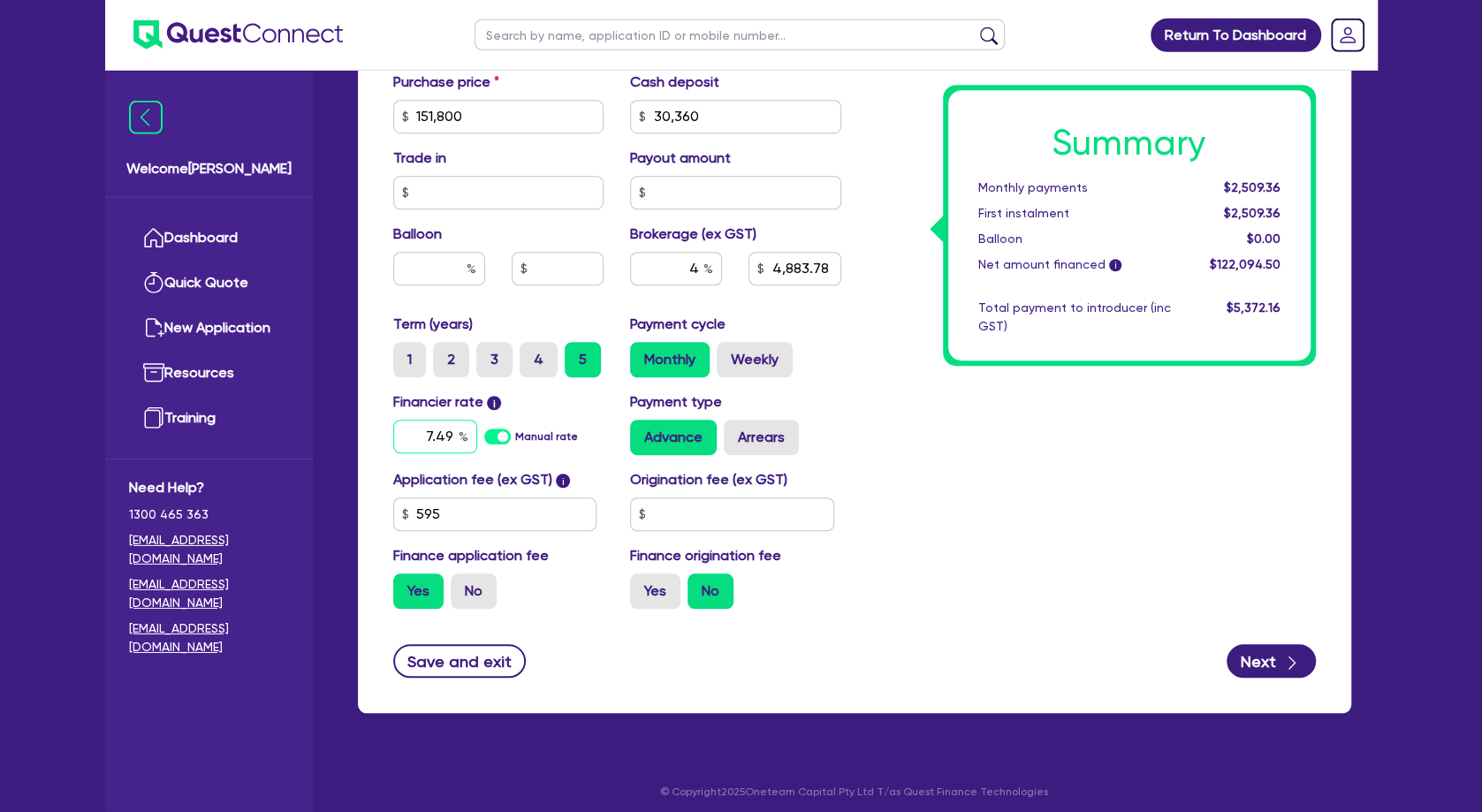
scroll to position [917, 0]
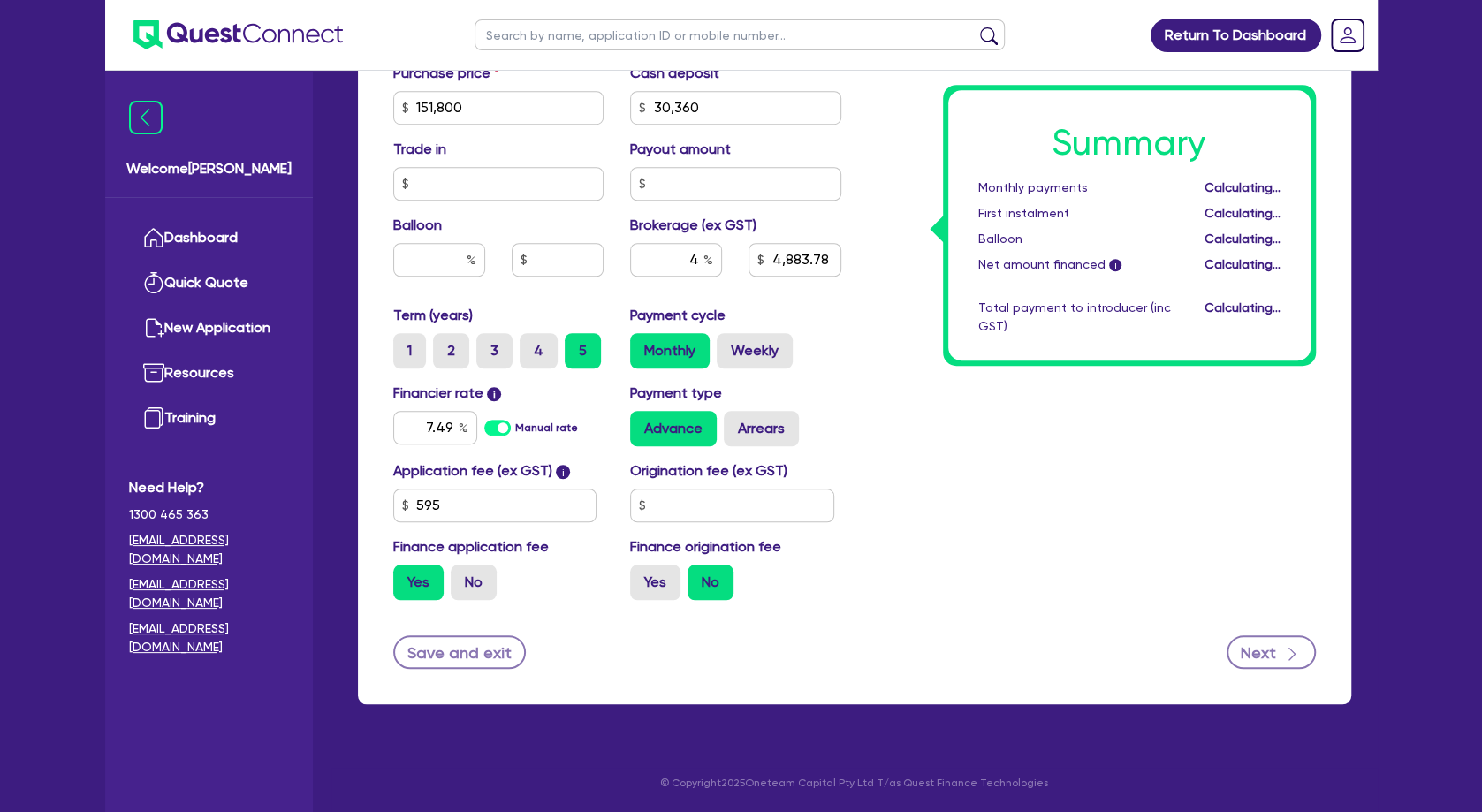
click at [1267, 650] on button "Next" at bounding box center [1271, 652] width 89 height 34
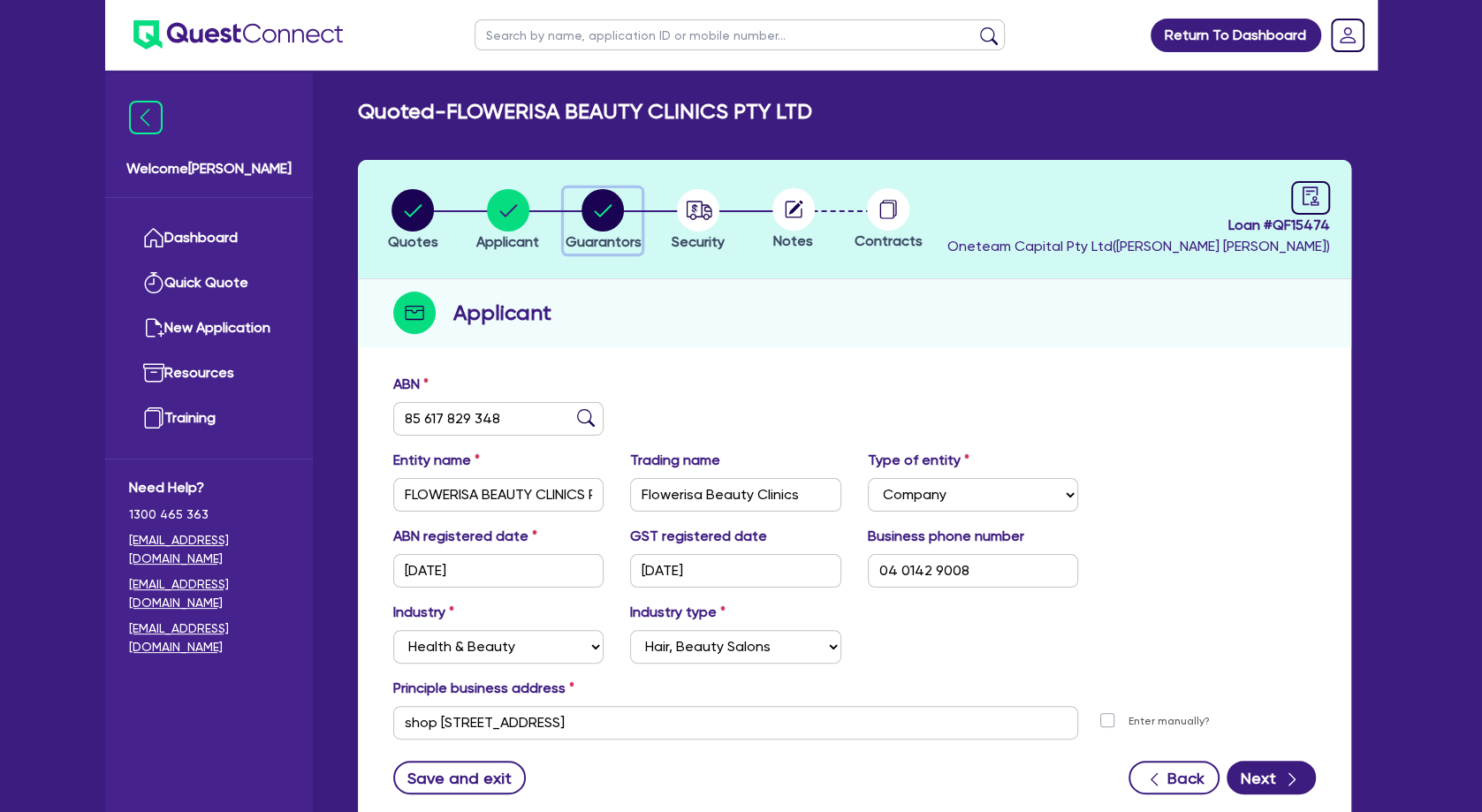
click at [618, 214] on circle "button" at bounding box center [603, 210] width 42 height 42
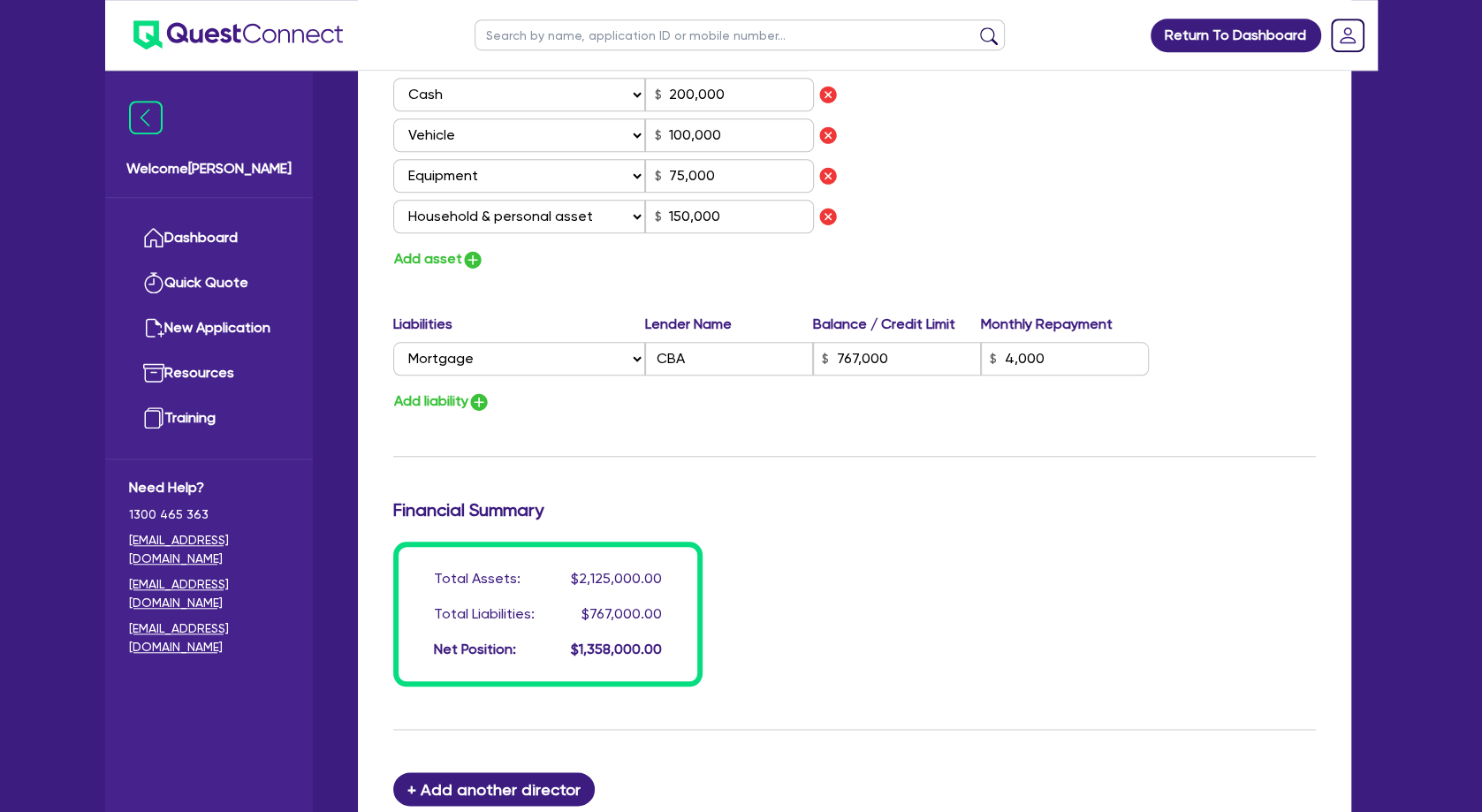
scroll to position [1241, 0]
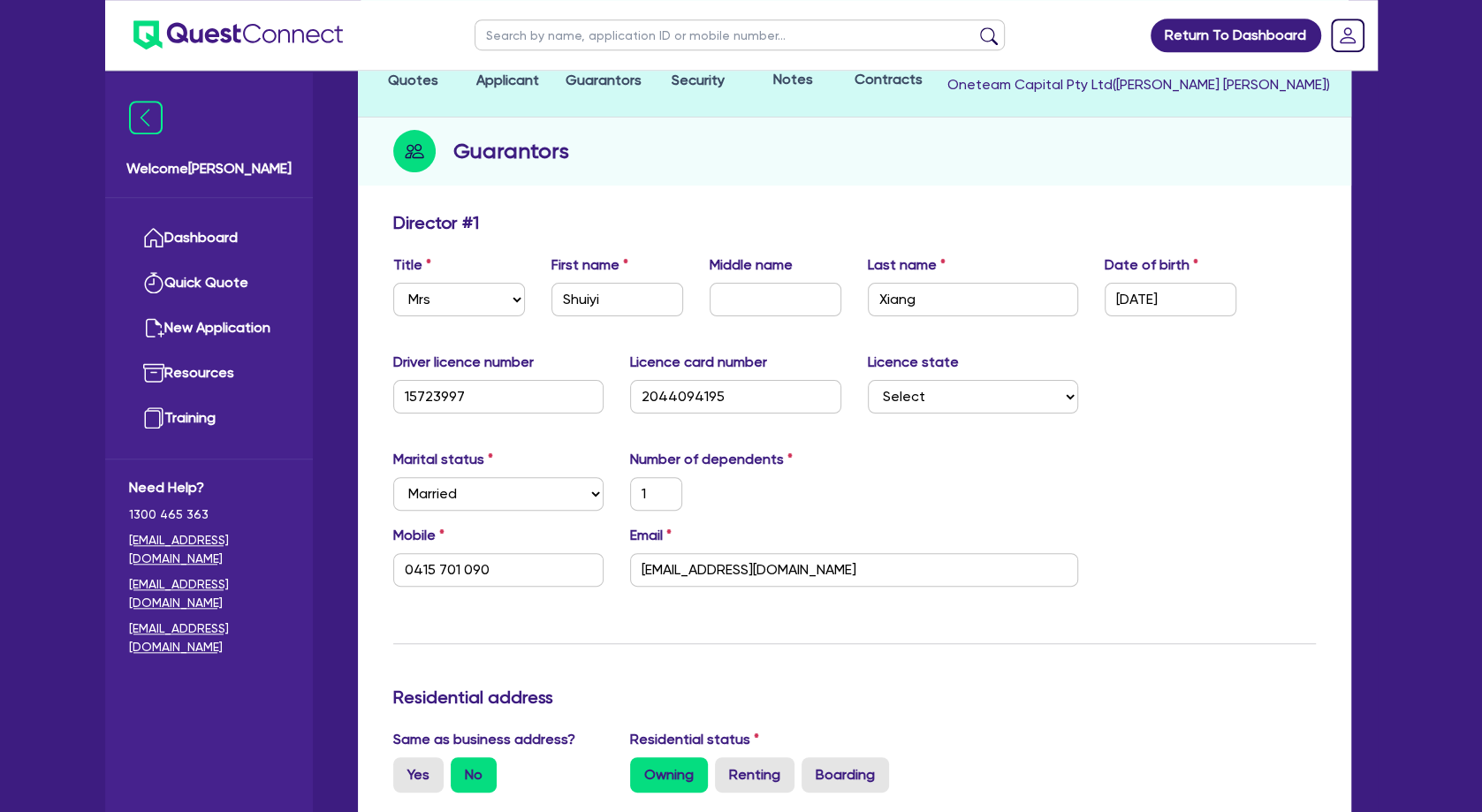
scroll to position [0, 0]
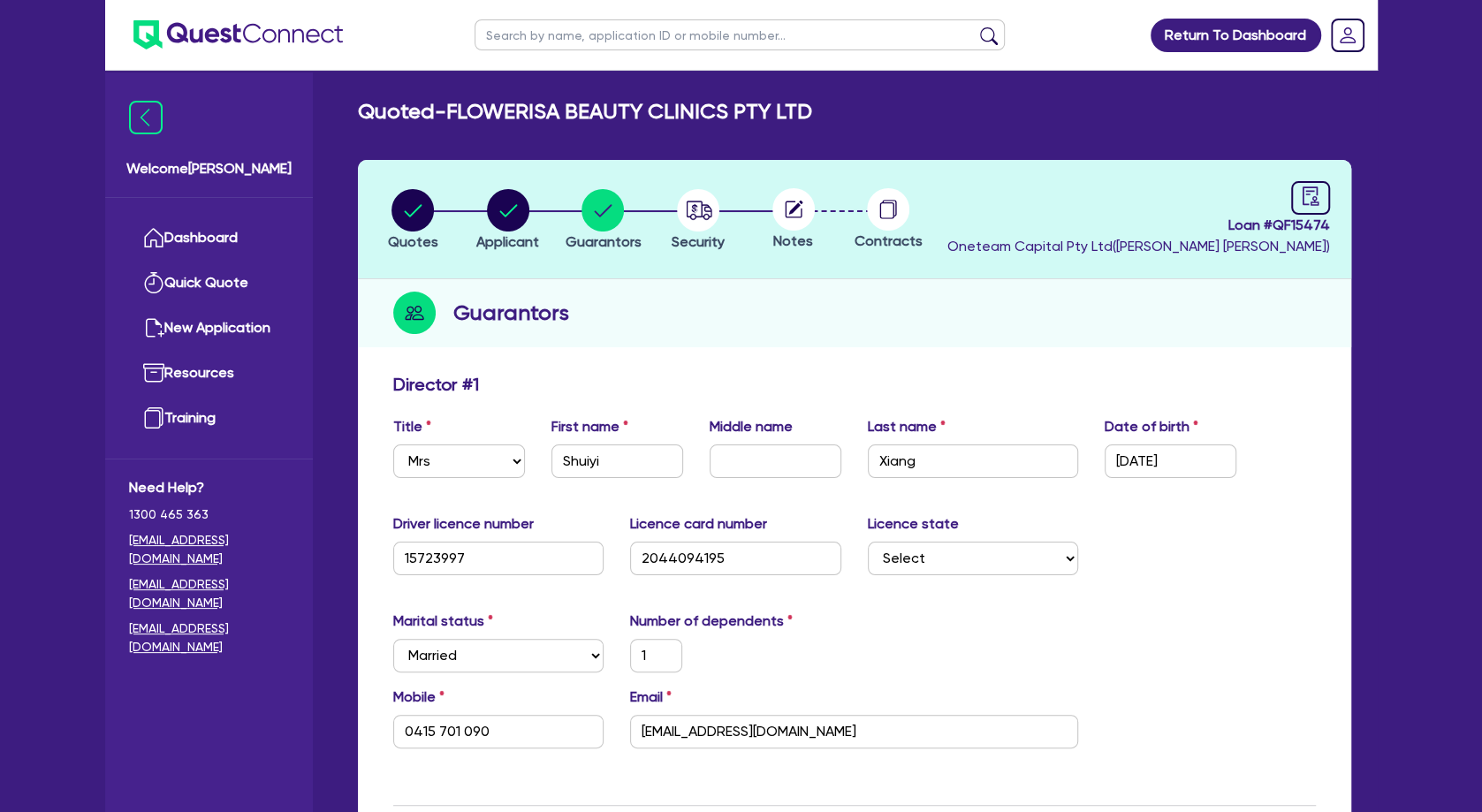
click at [613, 115] on h2 "Quoted - FLOWERISA BEAUTY CLINICS PTY LTD" at bounding box center [584, 111] width 455 height 26
click at [707, 202] on circle "button" at bounding box center [698, 210] width 42 height 42
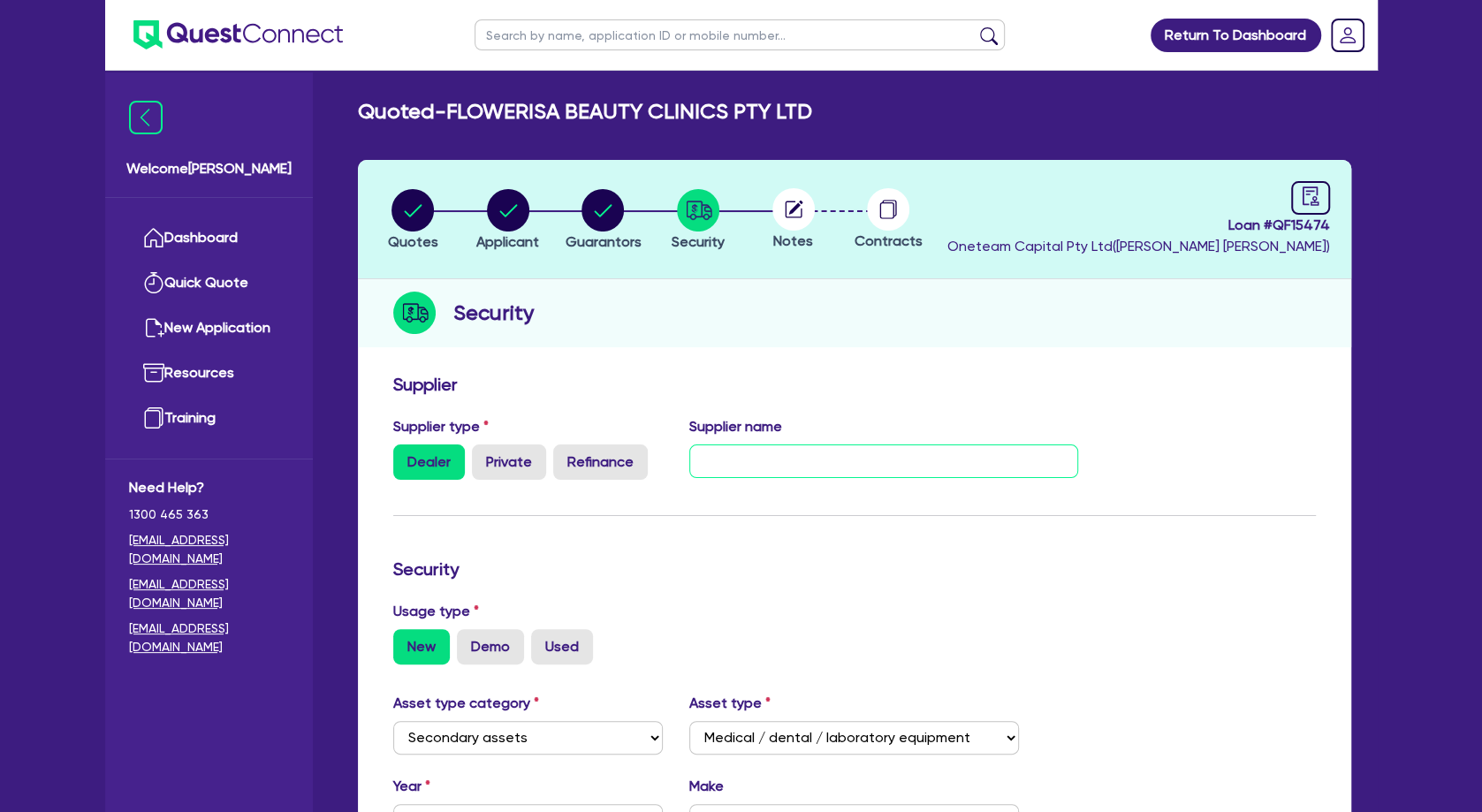
click at [714, 461] on input "text" at bounding box center [883, 461] width 389 height 34
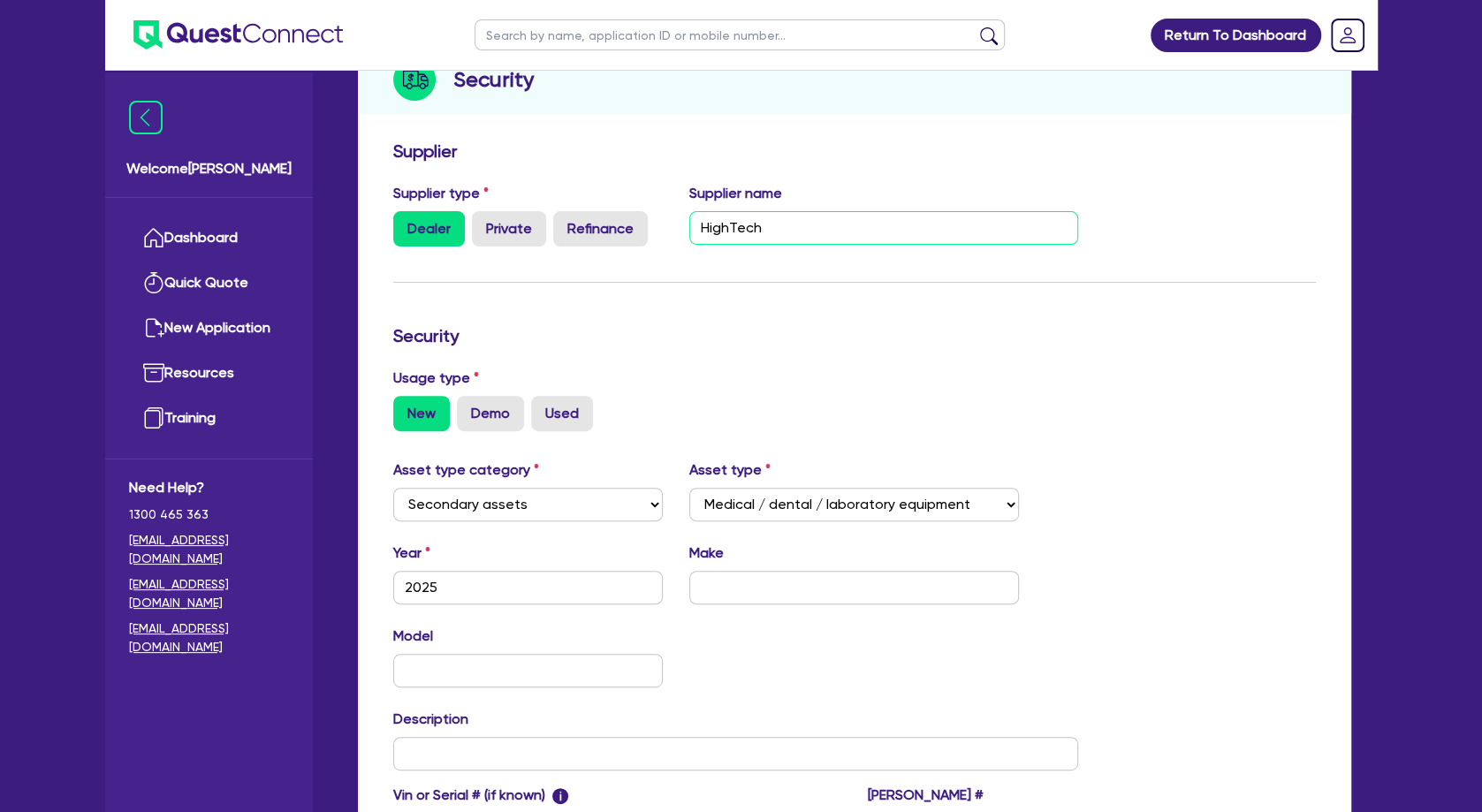
scroll to position [286, 0]
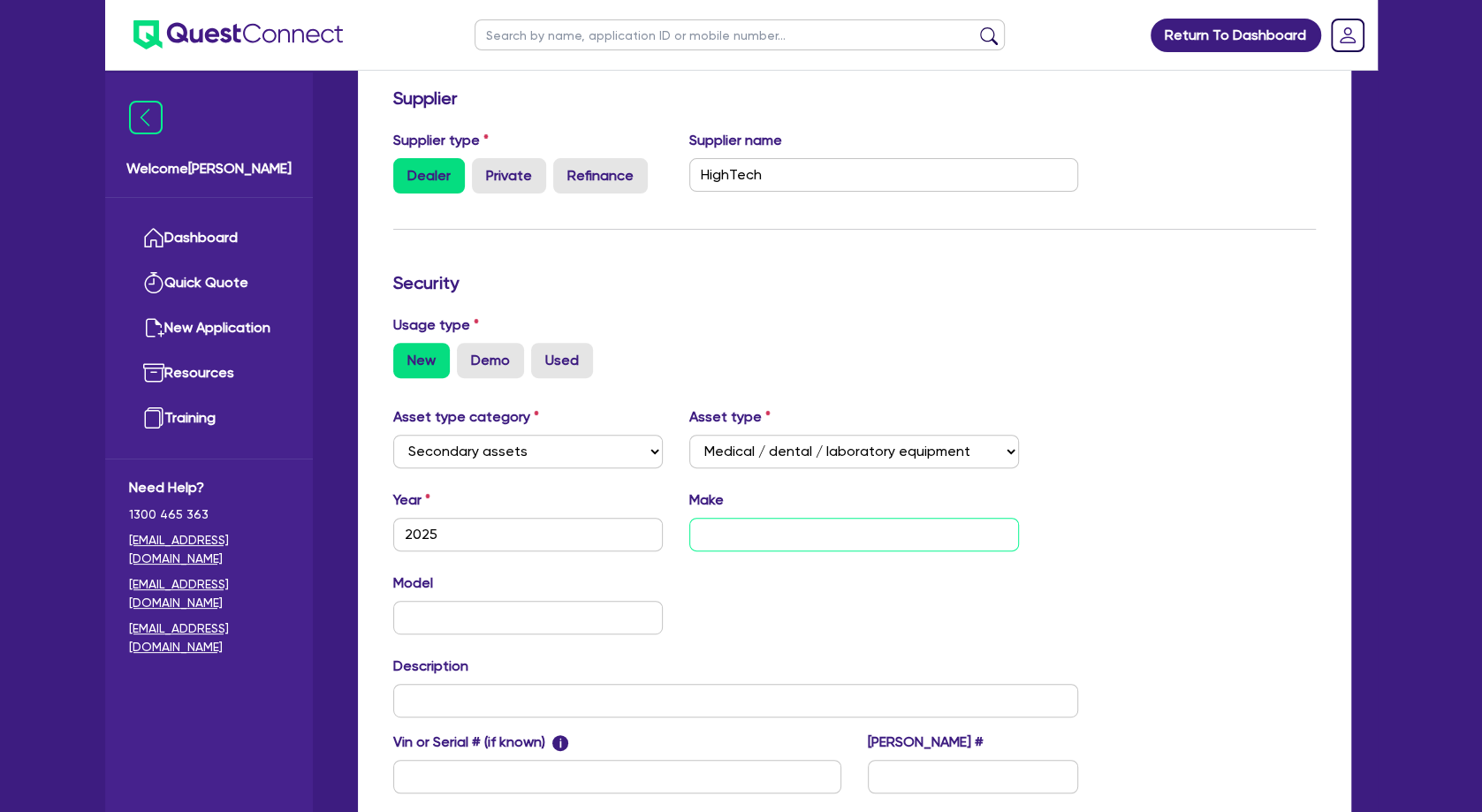
click at [828, 533] on input "text" at bounding box center [853, 534] width 330 height 34
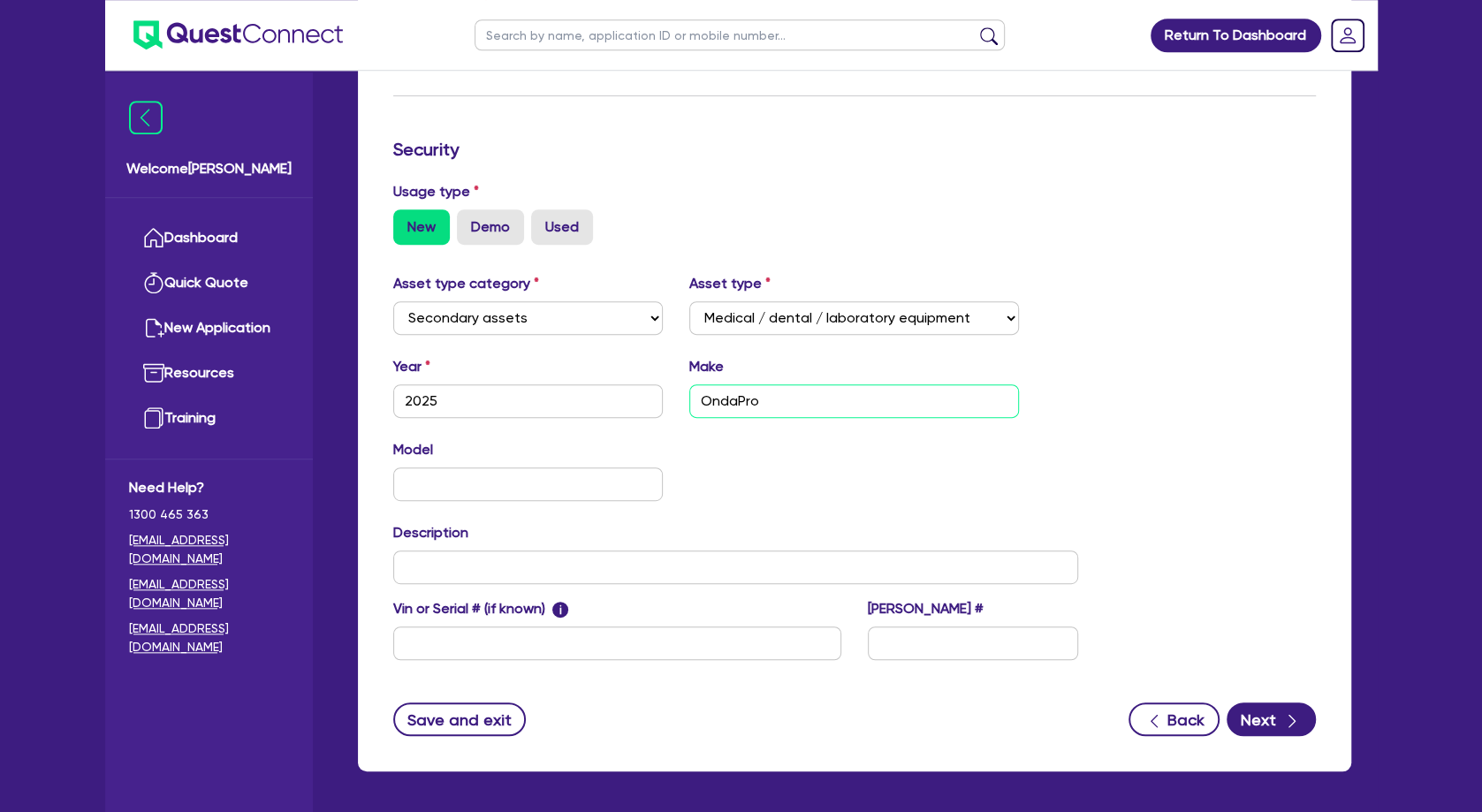
scroll to position [485, 0]
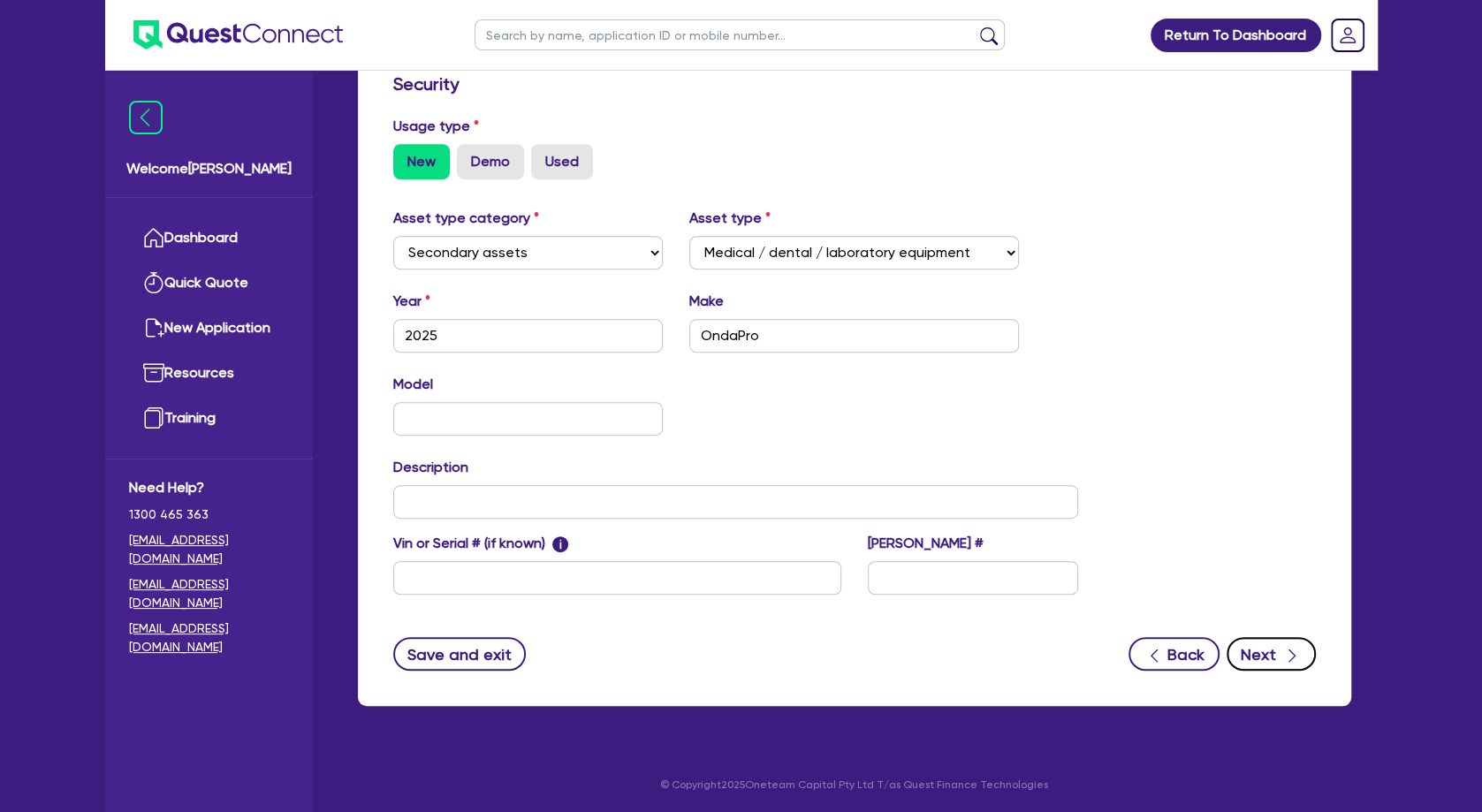
click at [1273, 663] on button "Next" at bounding box center [1271, 653] width 89 height 34
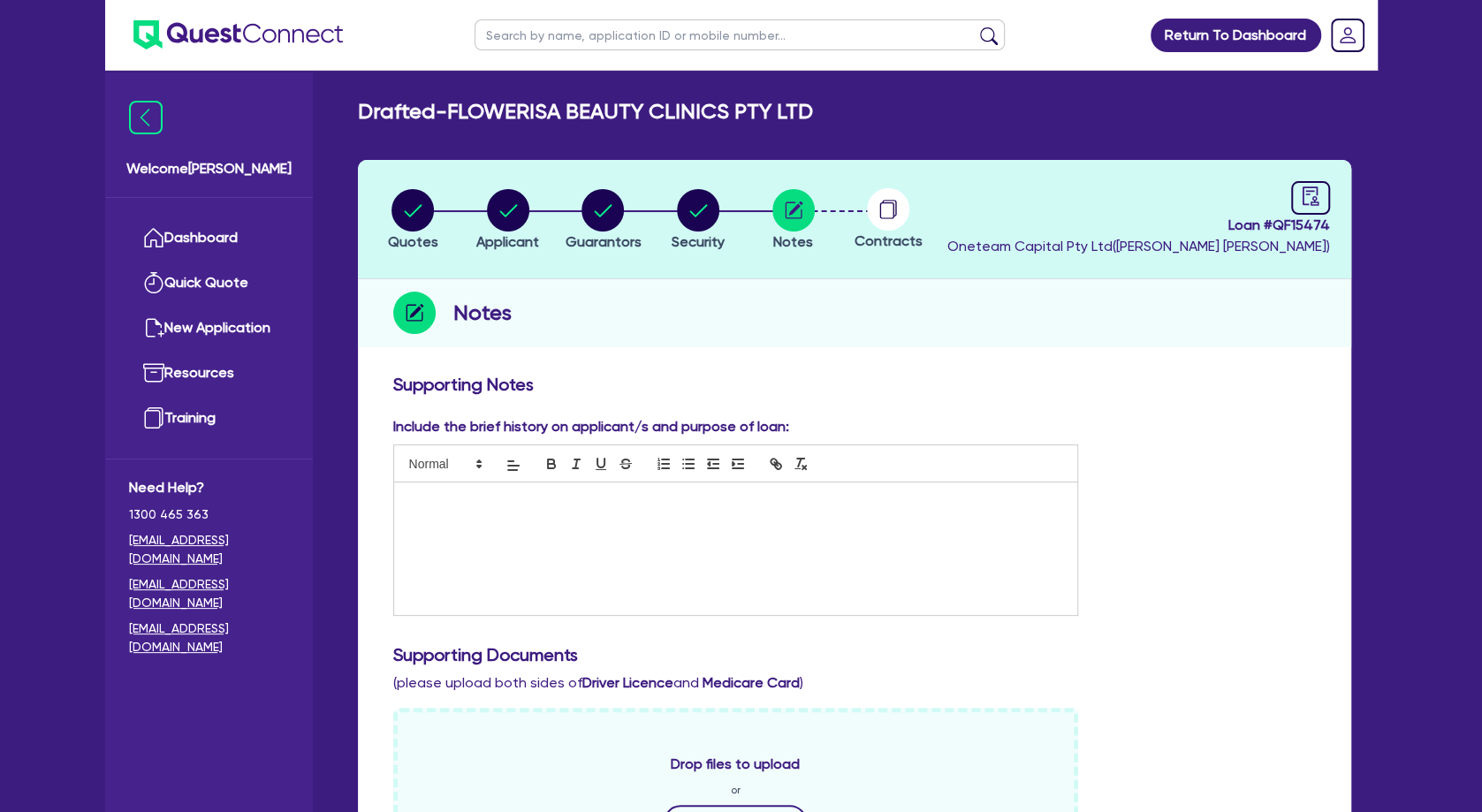
click at [556, 522] on div at bounding box center [736, 549] width 684 height 133
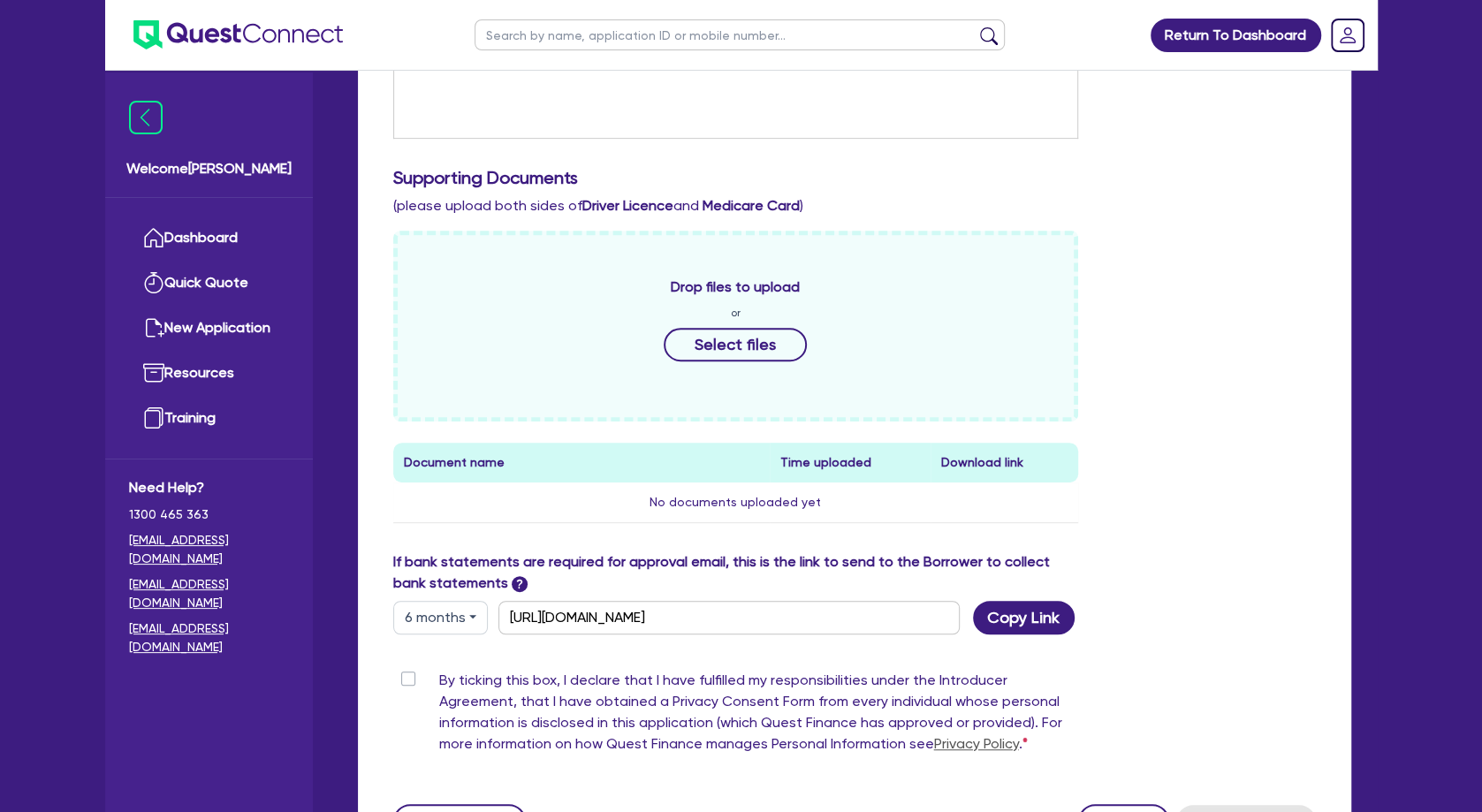
click at [439, 681] on label "By ticking this box, I declare that I have fulfilled my responsibilities under …" at bounding box center [759, 716] width 640 height 92
click at [408, 681] on input "By ticking this box, I declare that I have fulfilled my responsibilities under …" at bounding box center [400, 677] width 14 height 16
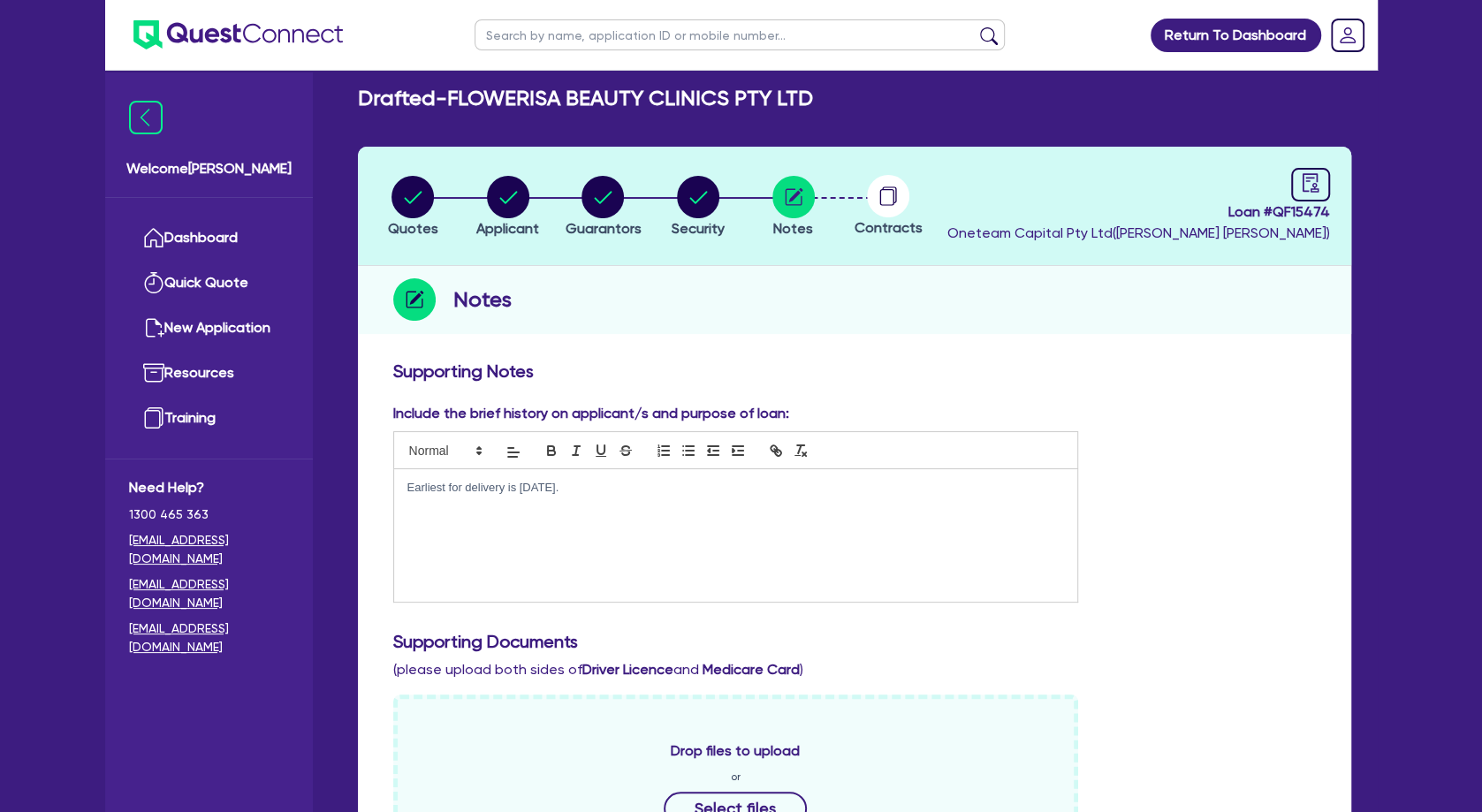
scroll to position [0, 0]
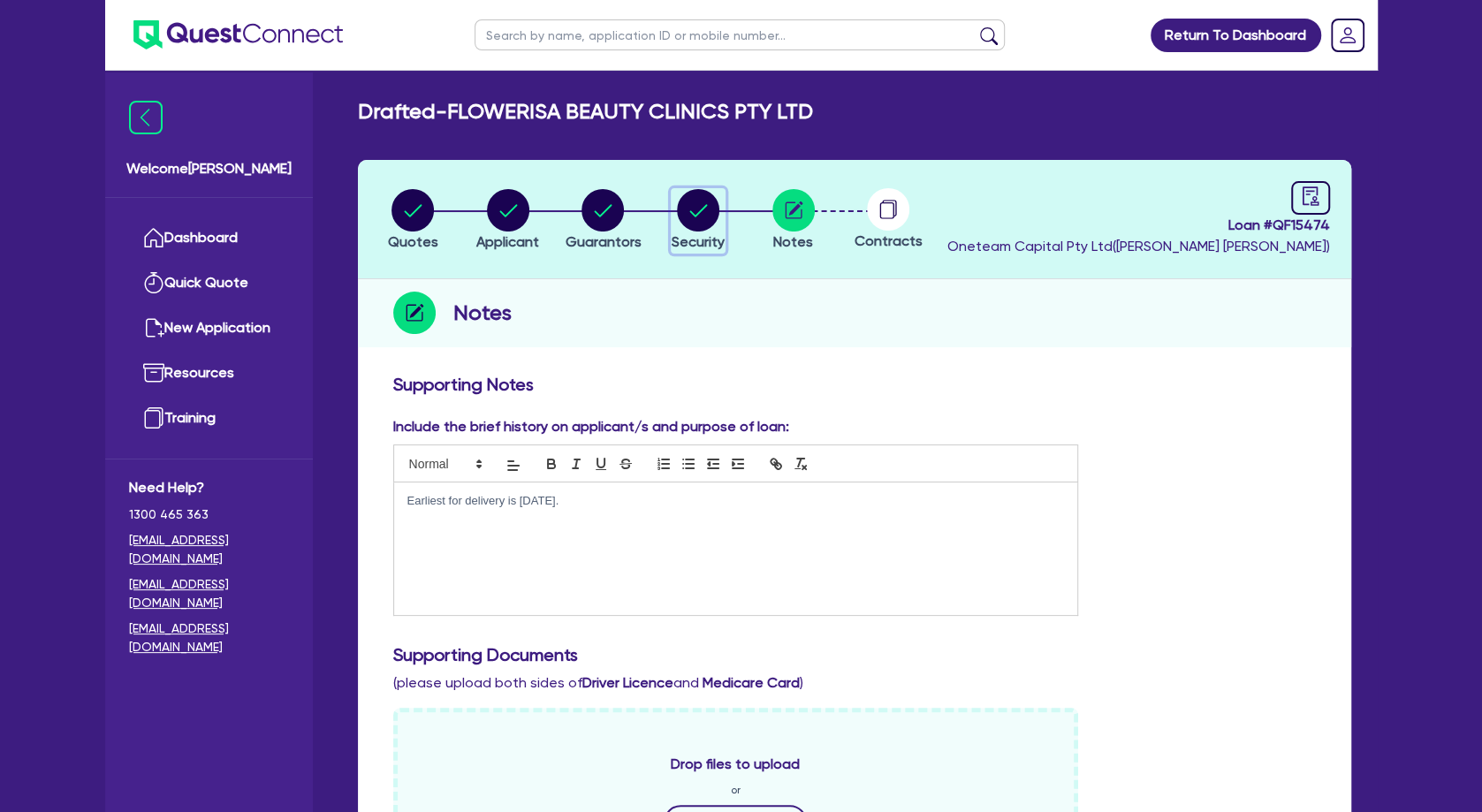
click at [708, 203] on circle "button" at bounding box center [698, 210] width 42 height 42
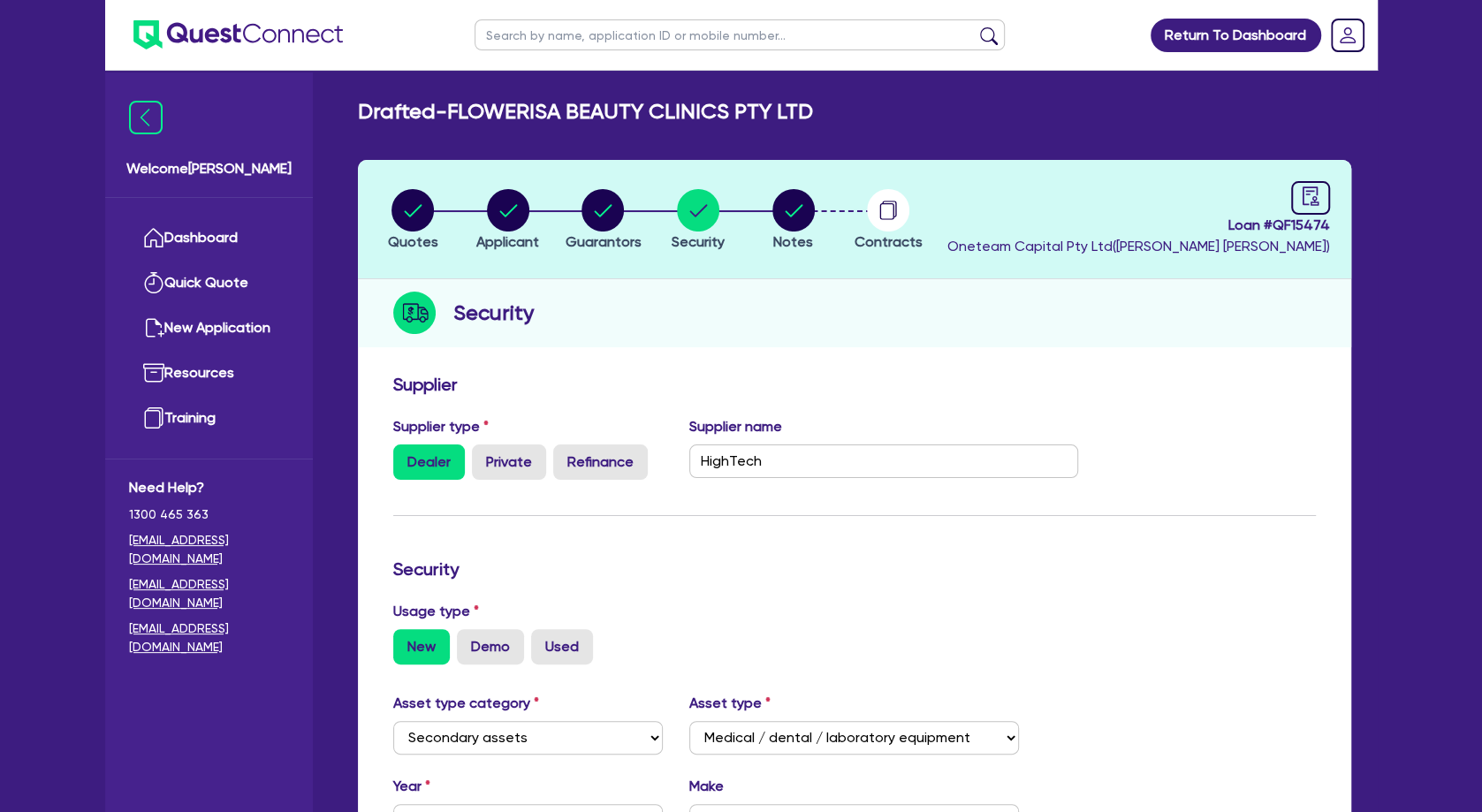
click at [706, 280] on div "Security" at bounding box center [854, 313] width 994 height 68
click at [510, 217] on circle "button" at bounding box center [508, 210] width 42 height 42
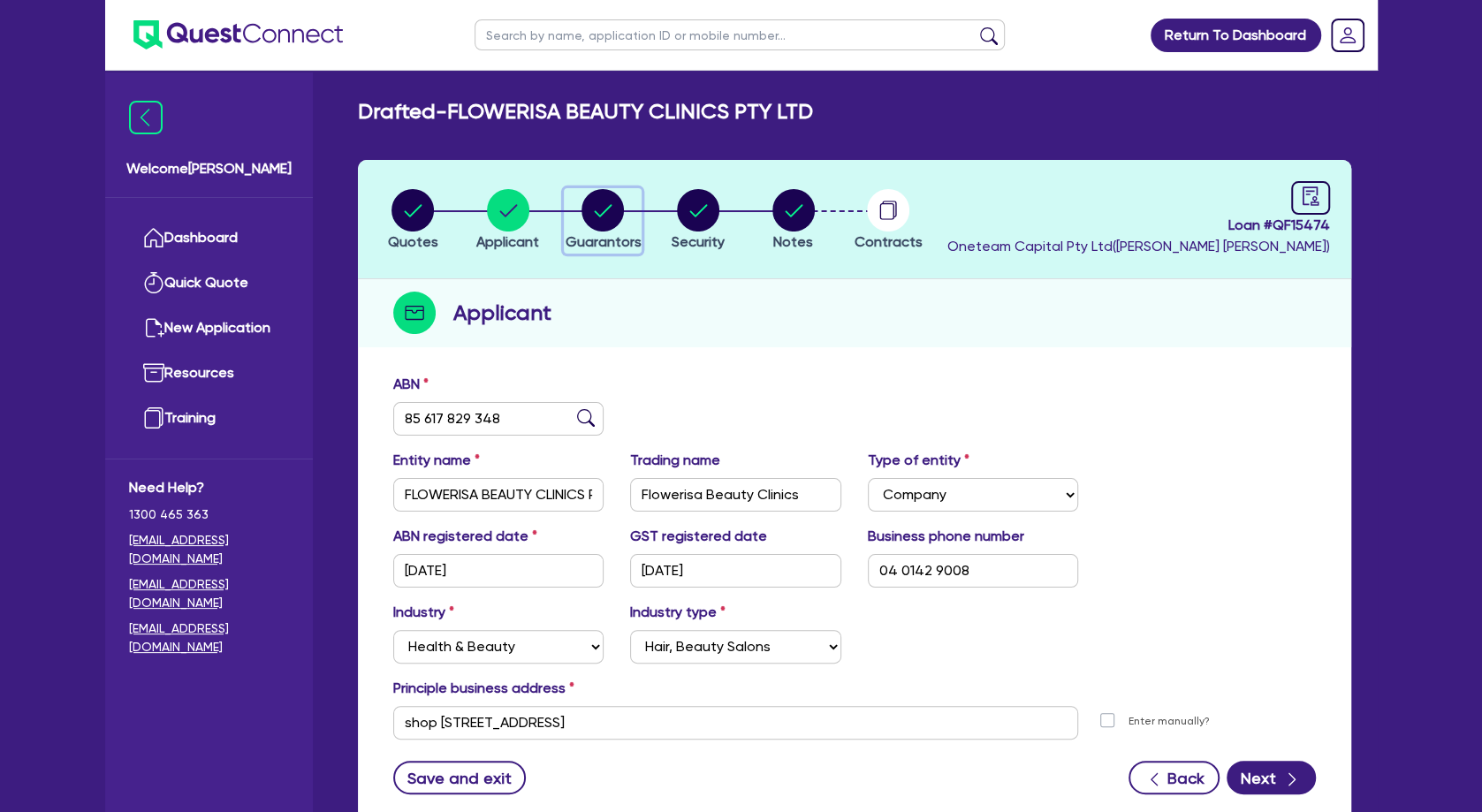
click at [606, 201] on circle "button" at bounding box center [603, 210] width 42 height 42
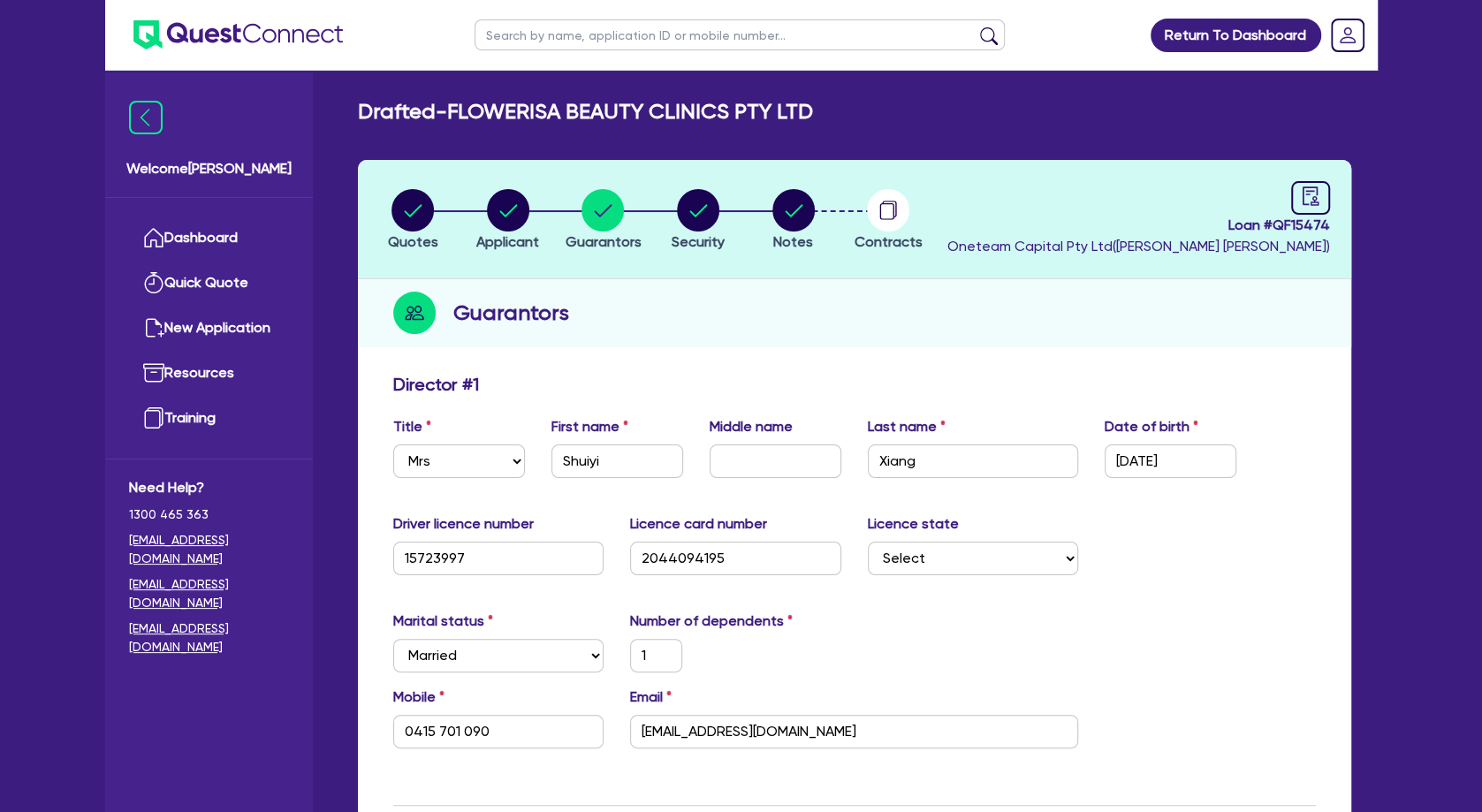
click at [680, 276] on header "Quotes Applicant [GEOGRAPHIC_DATA] Security Notes Contracts Loan # QF15474 Onet…" at bounding box center [854, 219] width 994 height 119
drag, startPoint x: 699, startPoint y: 726, endPoint x: 638, endPoint y: 728, distance: 61.0
click at [638, 728] on input "[EMAIL_ADDRESS][DOMAIN_NAME]" at bounding box center [854, 731] width 448 height 34
drag, startPoint x: 698, startPoint y: 727, endPoint x: 632, endPoint y: 726, distance: 66.0
click at [632, 726] on input "[EMAIL_ADDRESS][DOMAIN_NAME]" at bounding box center [854, 731] width 448 height 34
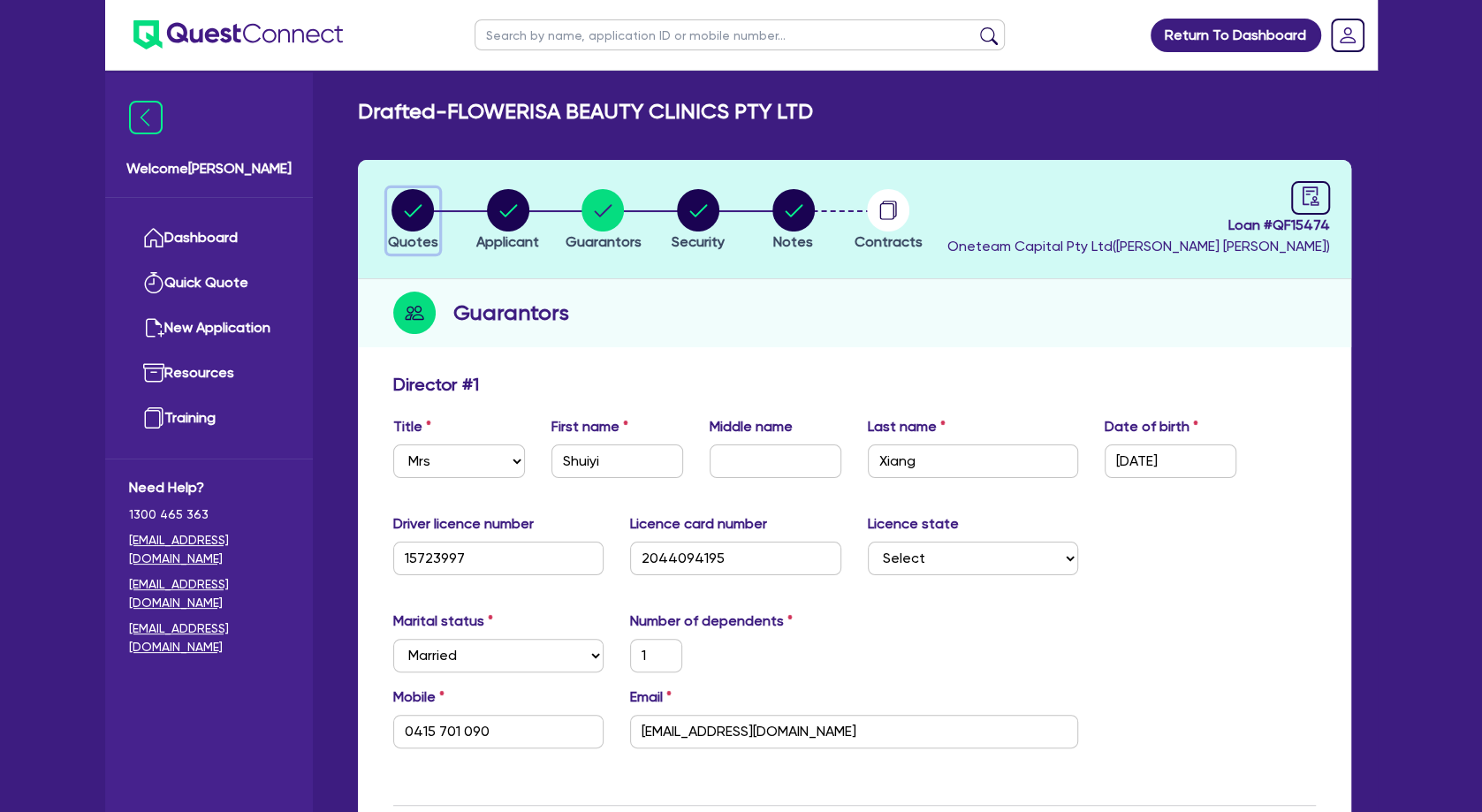
click at [421, 210] on circle "button" at bounding box center [412, 210] width 42 height 42
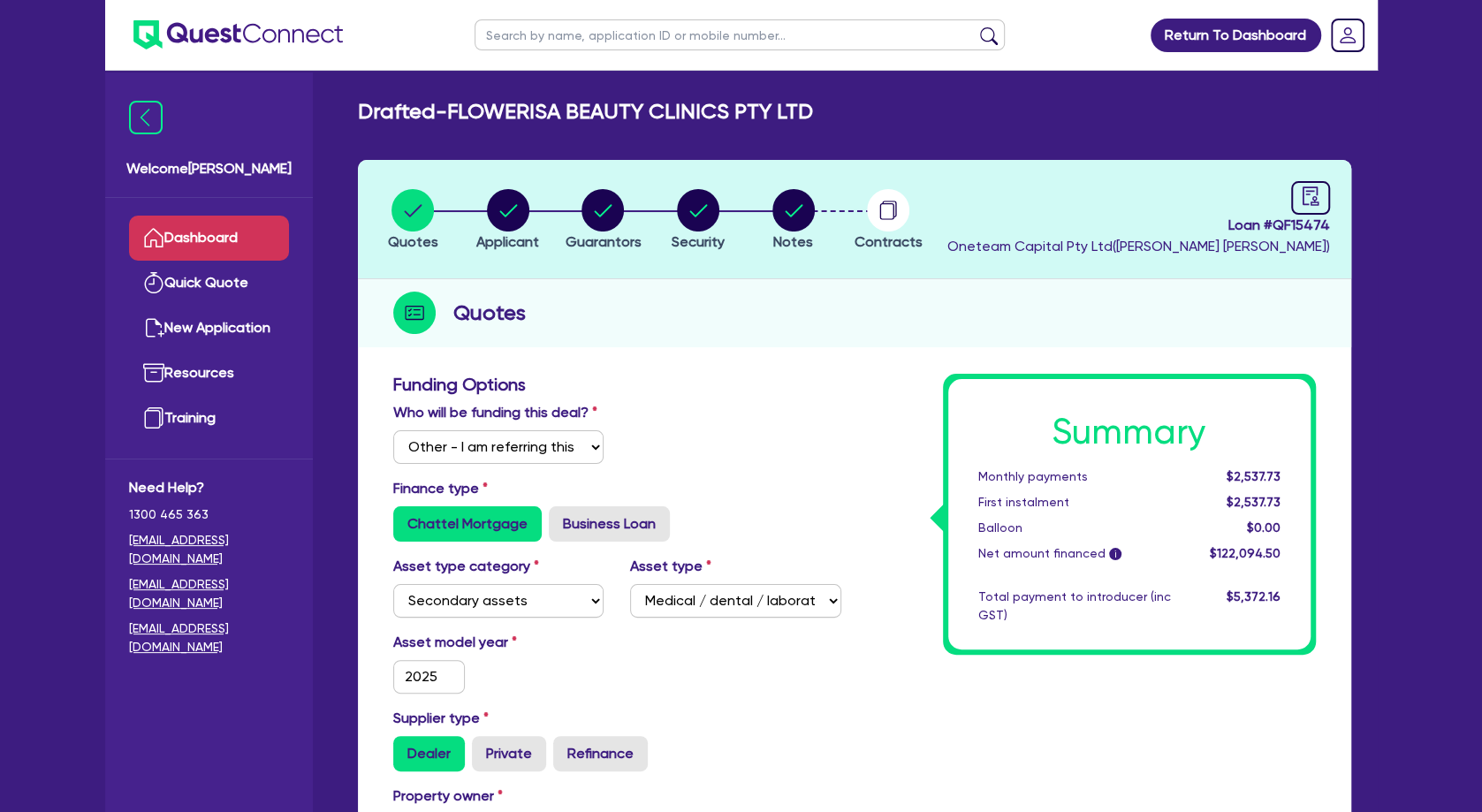
click at [235, 235] on link "Dashboard" at bounding box center [209, 237] width 160 height 45
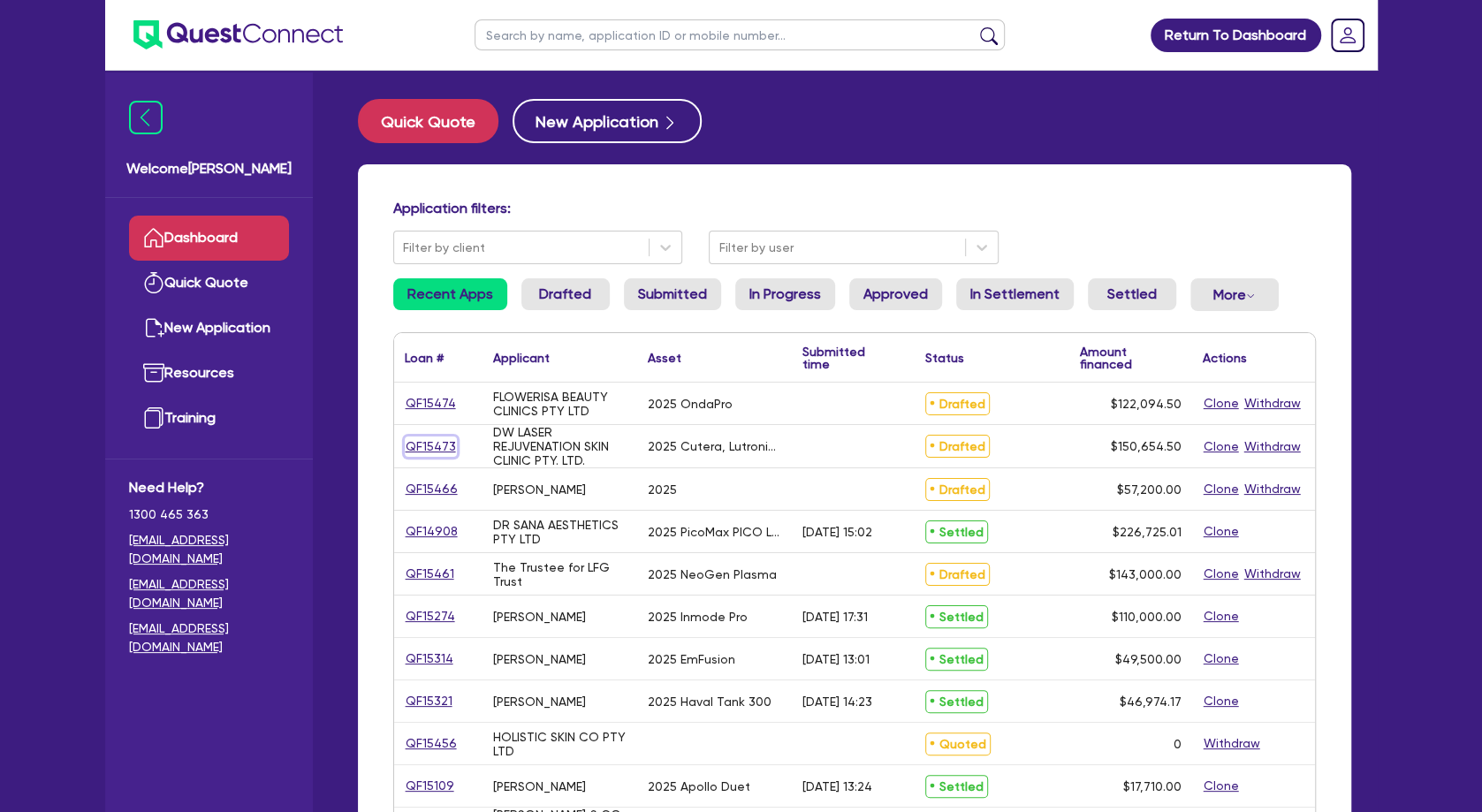
click at [428, 444] on link "QF15473" at bounding box center [431, 446] width 52 height 20
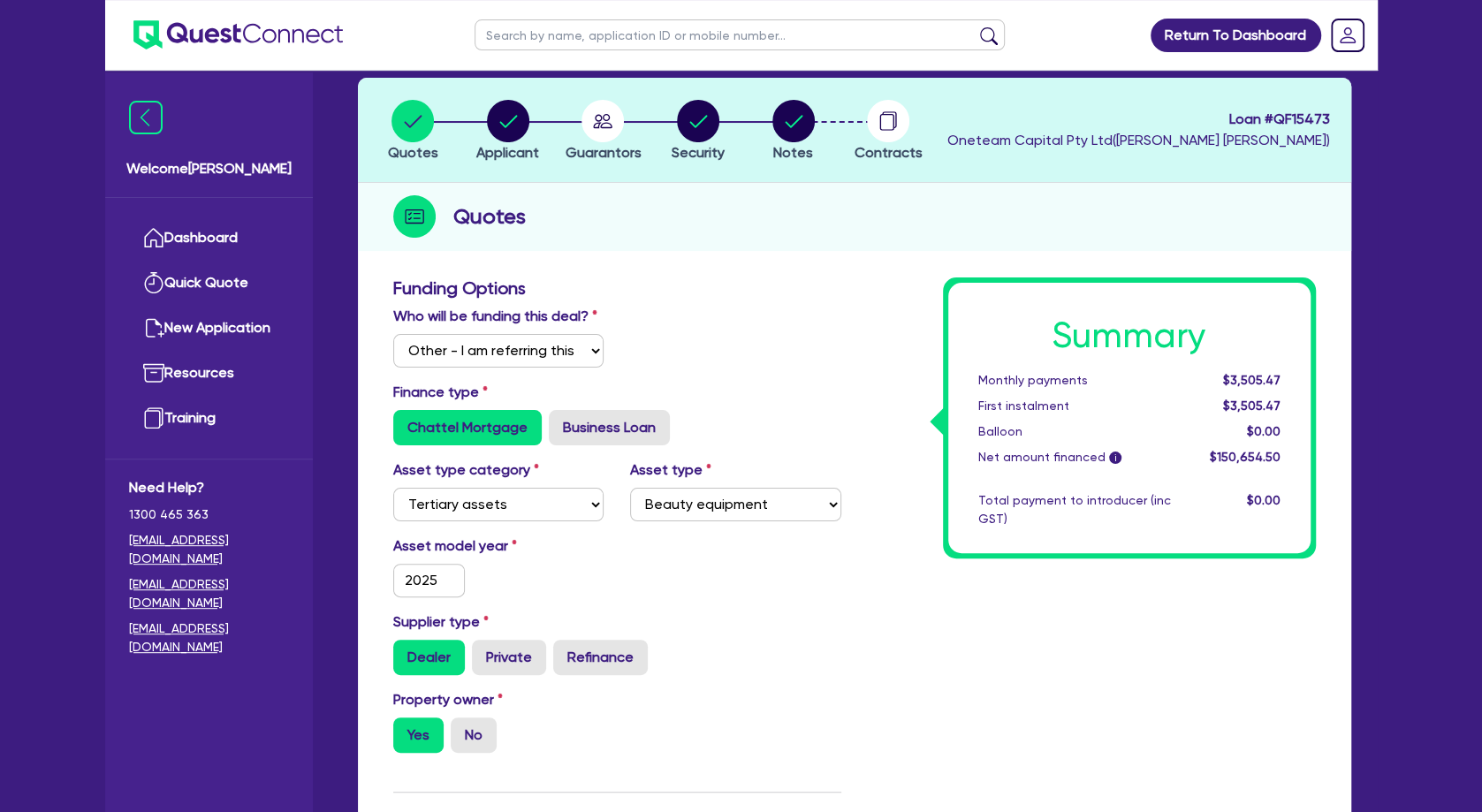
scroll to position [95, 0]
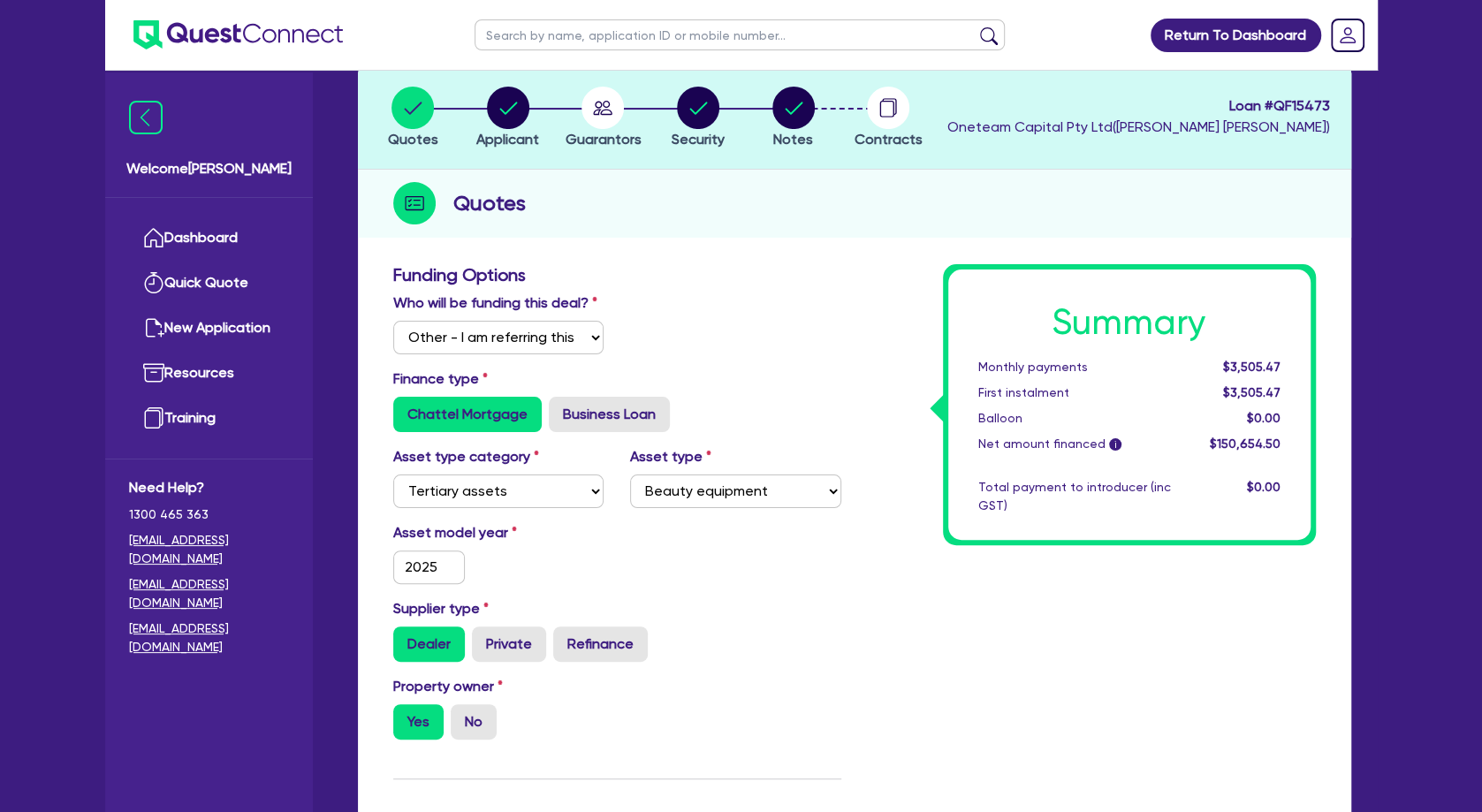
drag, startPoint x: 765, startPoint y: 368, endPoint x: 738, endPoint y: 317, distance: 57.7
click at [764, 362] on div "Who will be funding this deal? Select I will fund 100% I will co-fund with Ques…" at bounding box center [617, 330] width 475 height 76
click at [603, 109] on circle "button" at bounding box center [603, 108] width 42 height 42
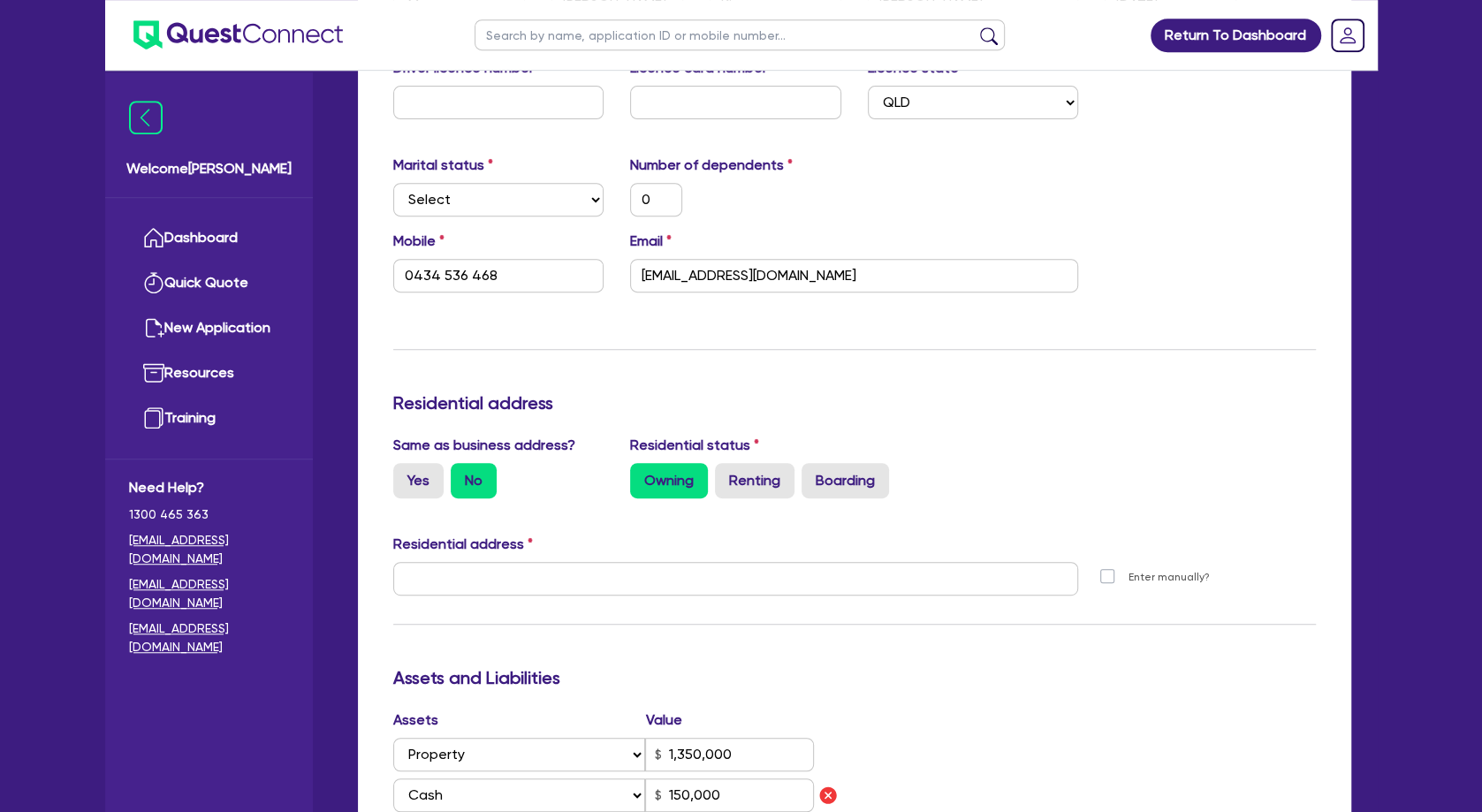
scroll to position [478, 0]
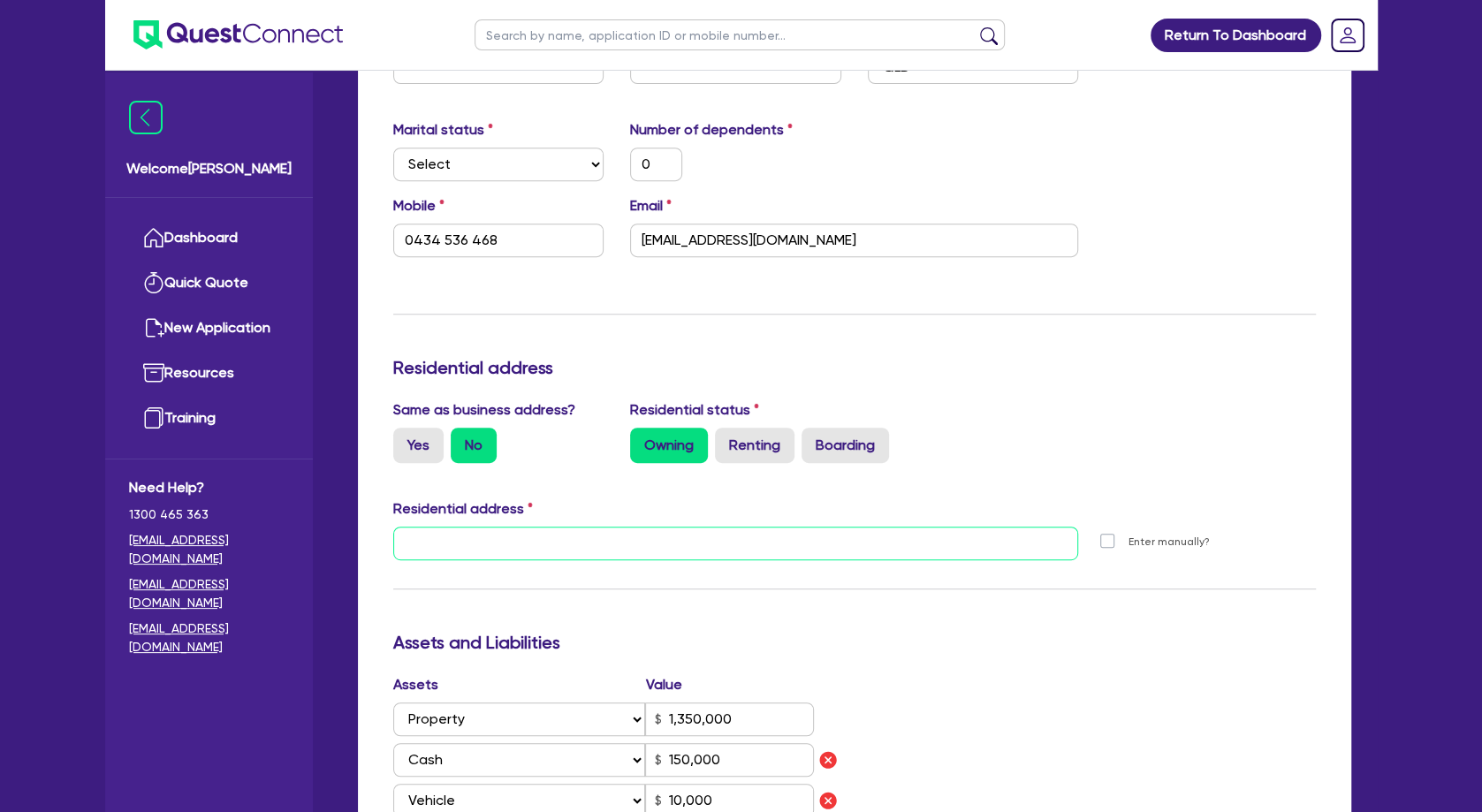
click at [641, 534] on input "text" at bounding box center [736, 543] width 686 height 34
paste input "[STREET_ADDRESS]"
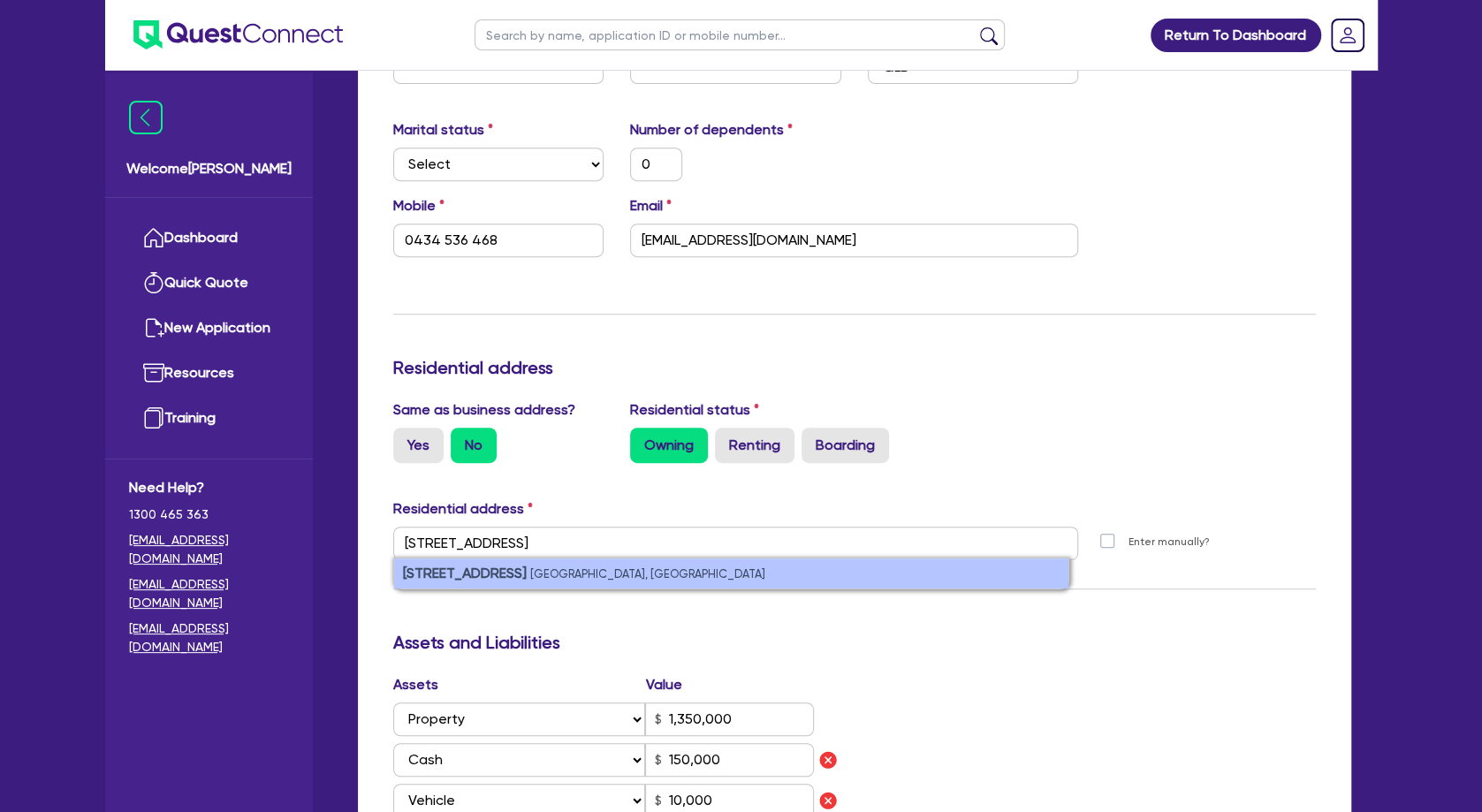
click at [621, 577] on small "[GEOGRAPHIC_DATA], [GEOGRAPHIC_DATA]" at bounding box center [648, 574] width 235 height 13
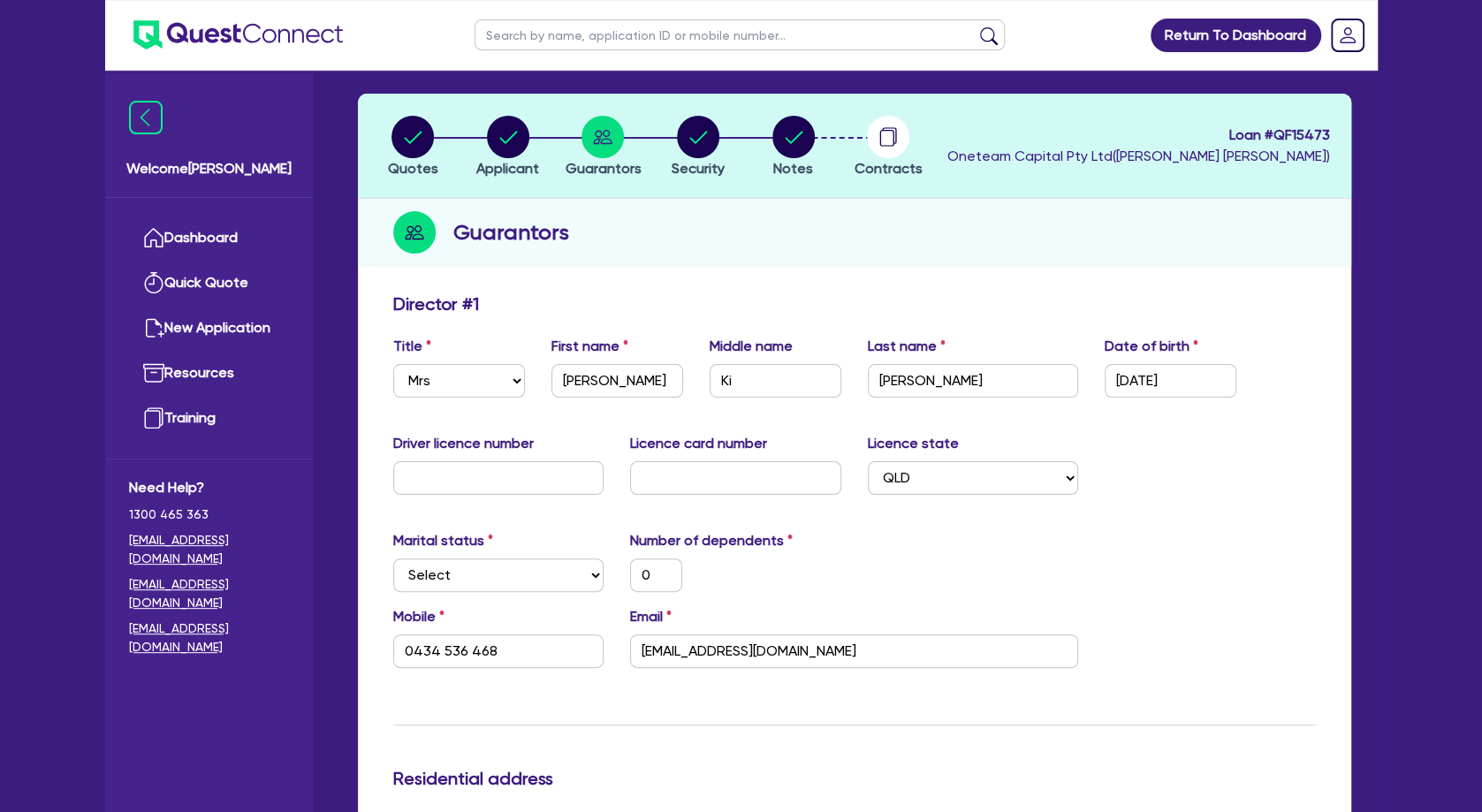
scroll to position [0, 0]
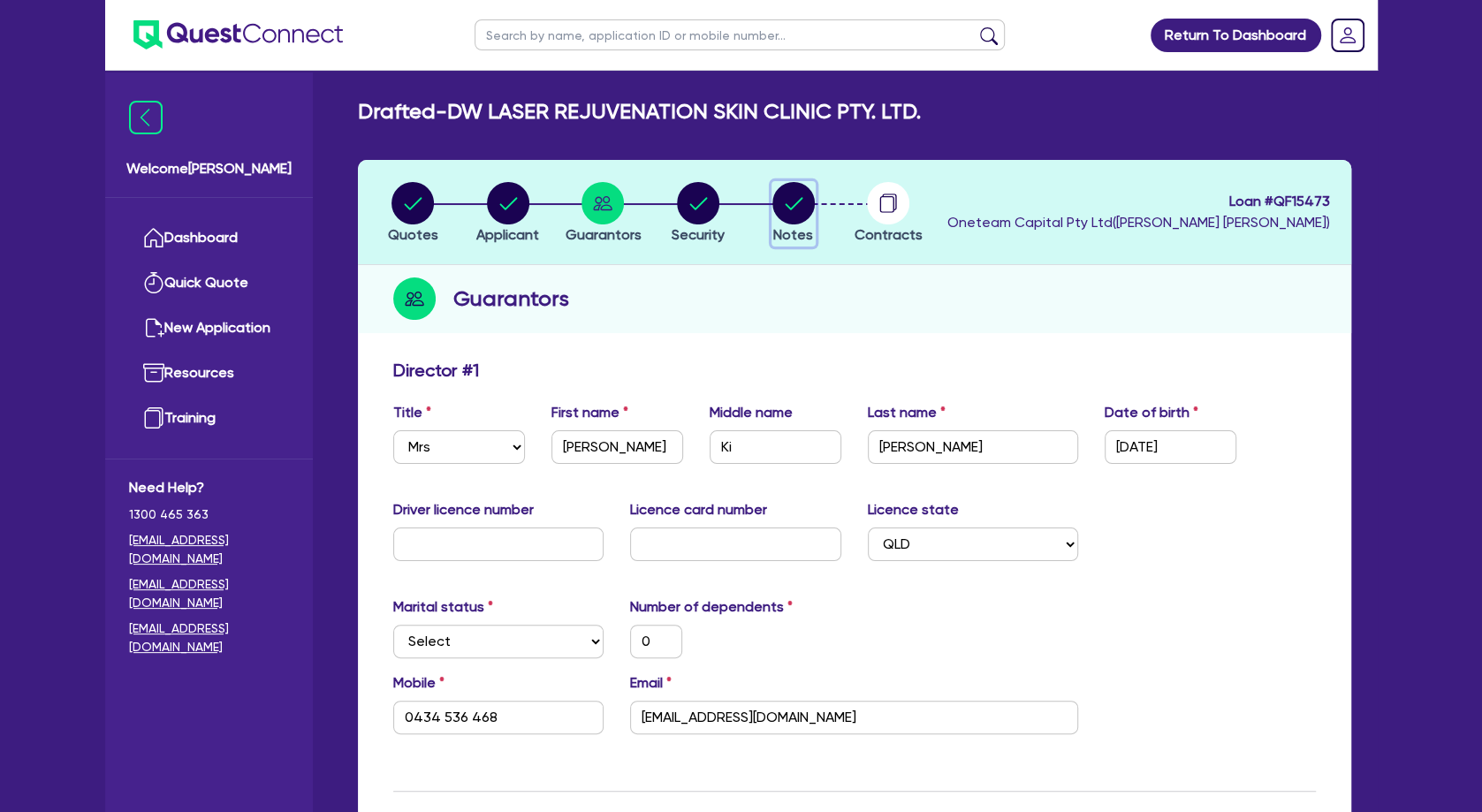
click at [807, 203] on circle "button" at bounding box center [794, 203] width 42 height 42
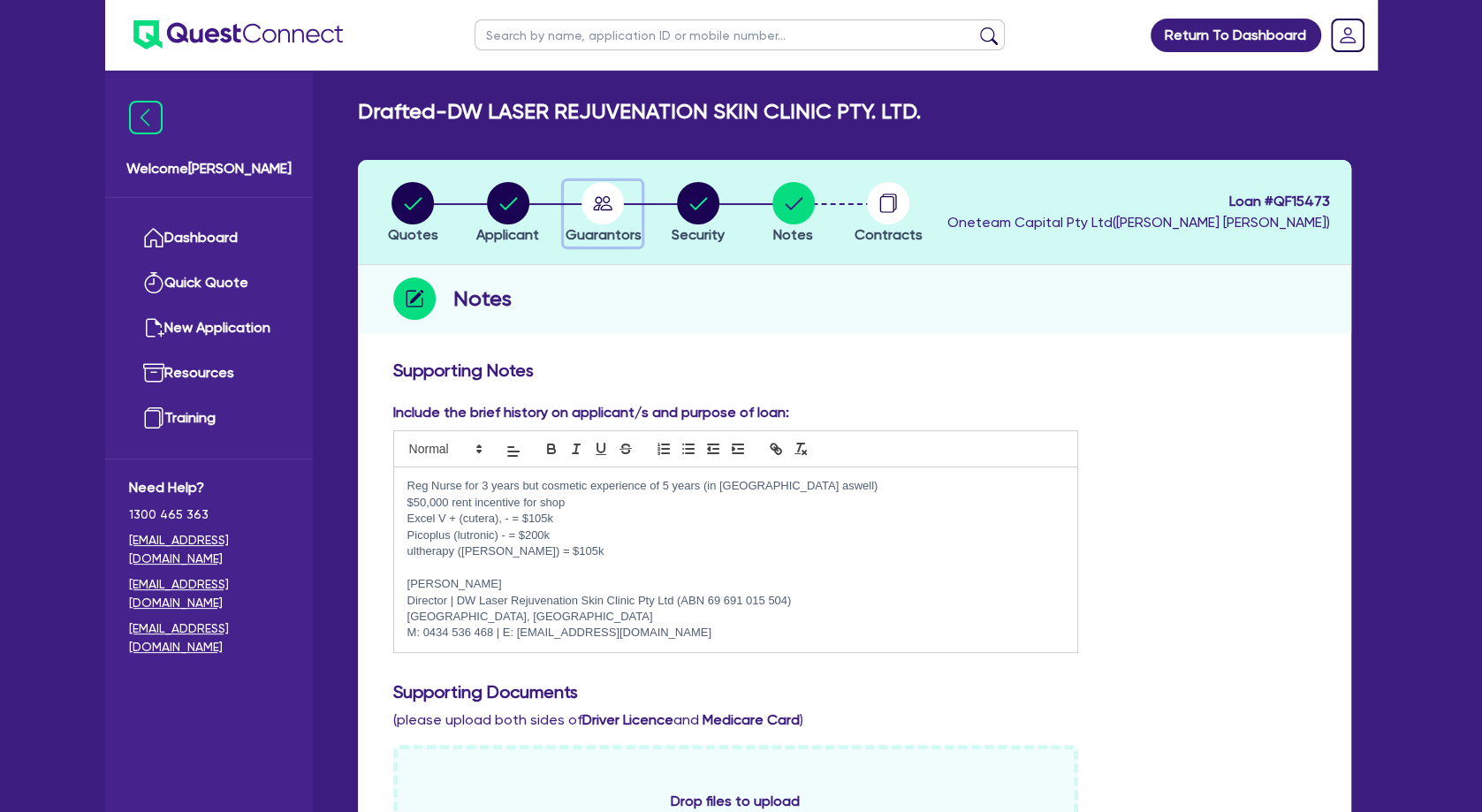
click at [613, 204] on circle "button" at bounding box center [603, 203] width 42 height 42
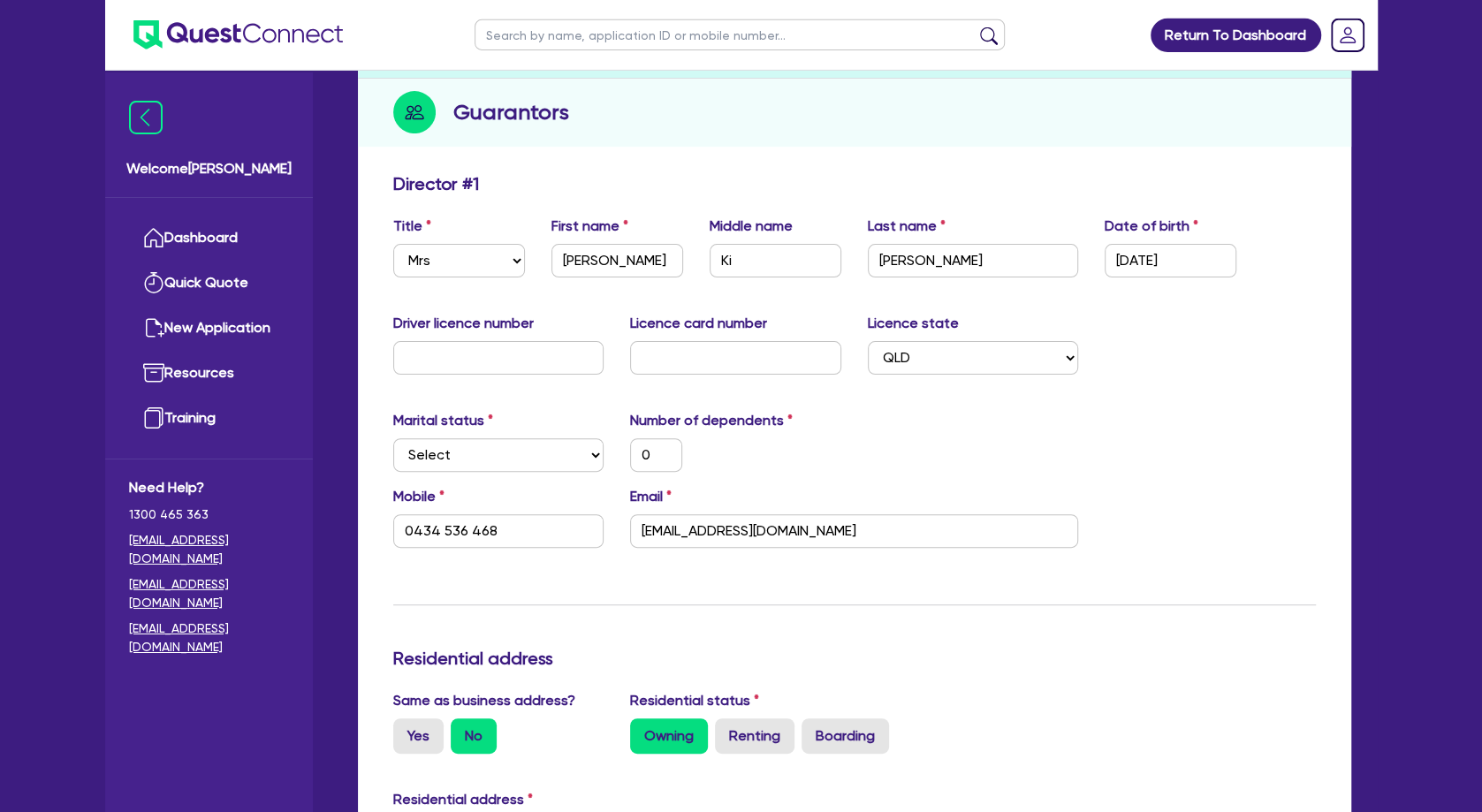
scroll to position [191, 0]
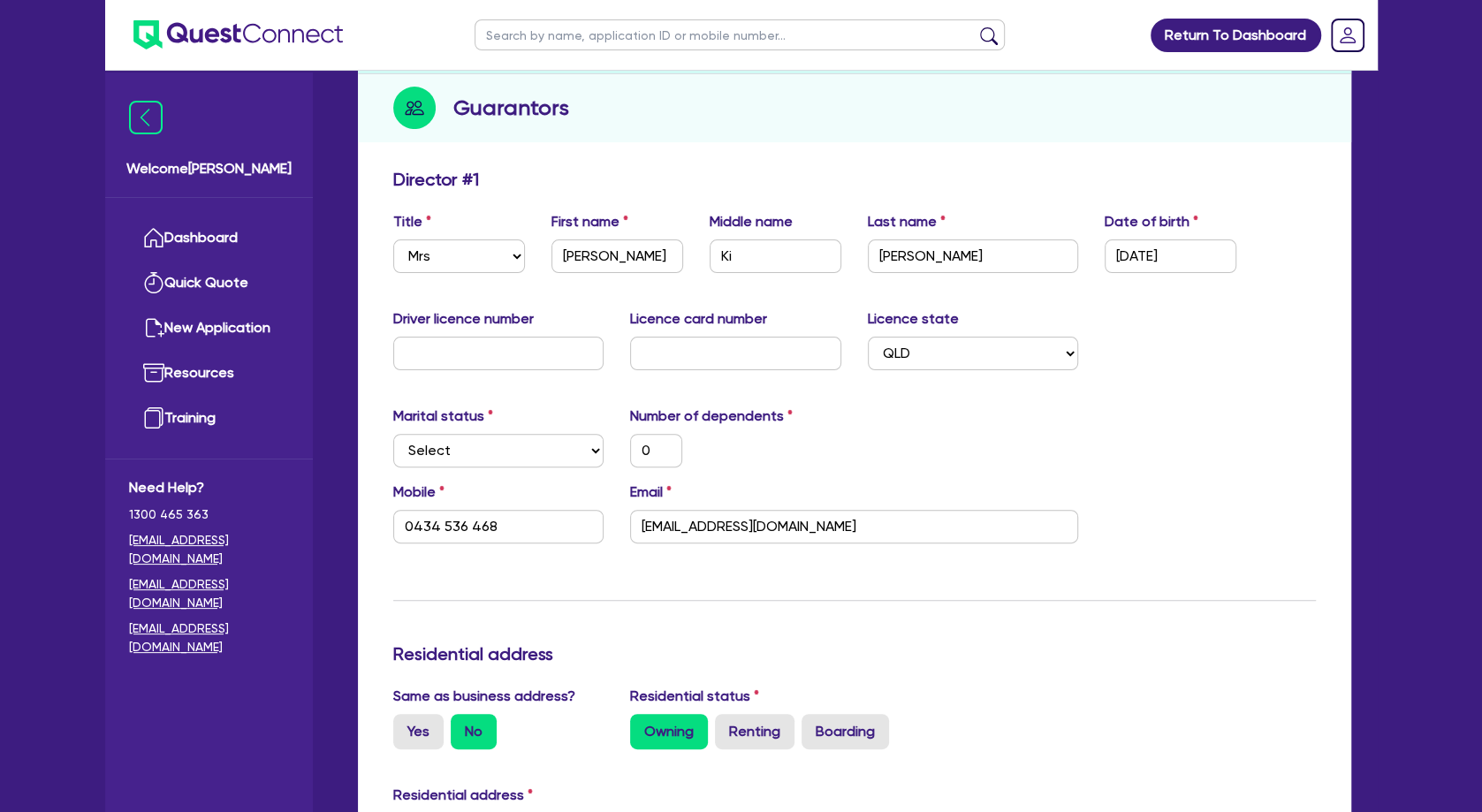
click at [813, 446] on div "0" at bounding box center [735, 450] width 237 height 34
click at [1104, 436] on div "Marital status Select [DEMOGRAPHIC_DATA] Married De Facto / Partner Number of d…" at bounding box center [854, 443] width 950 height 76
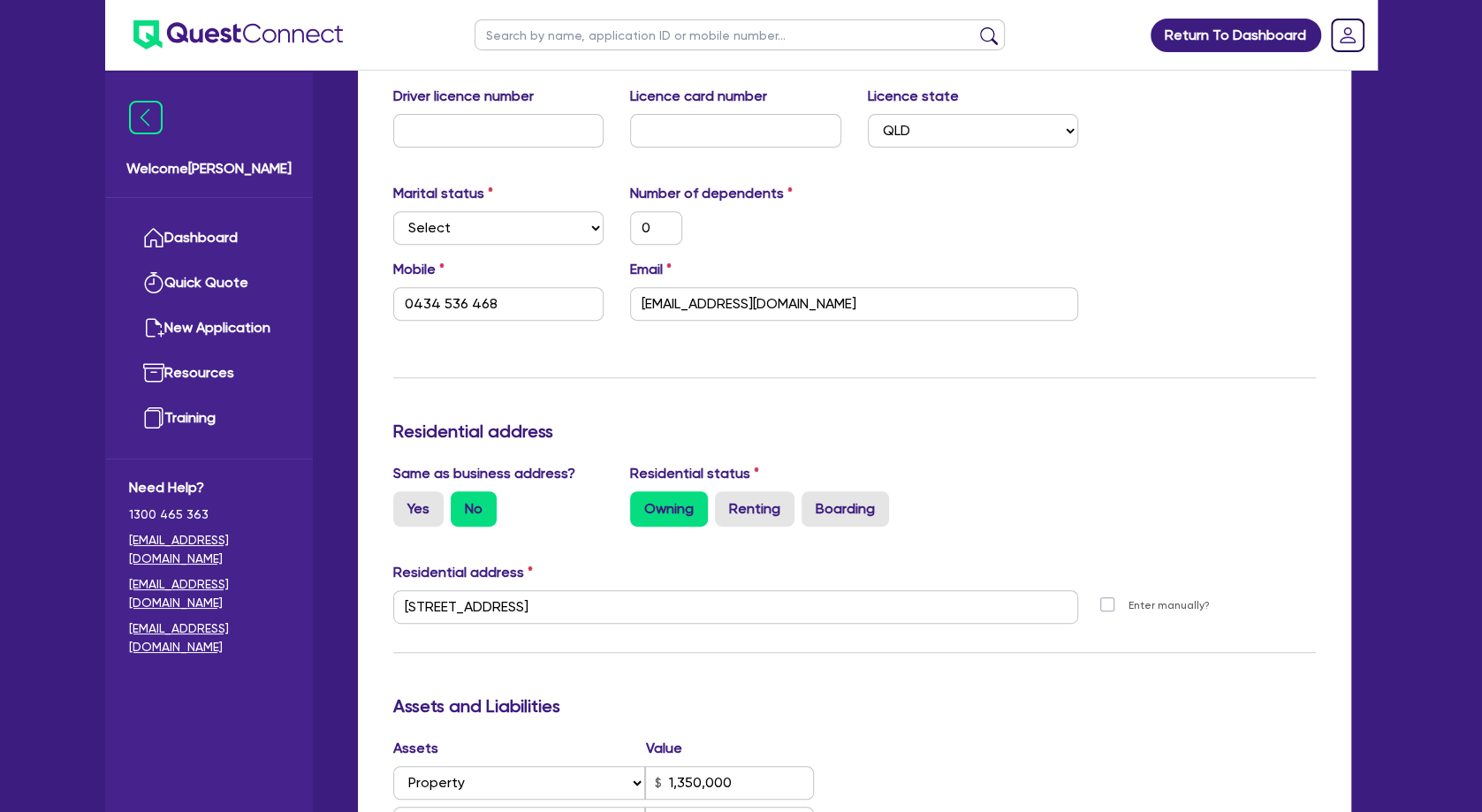
scroll to position [286, 0]
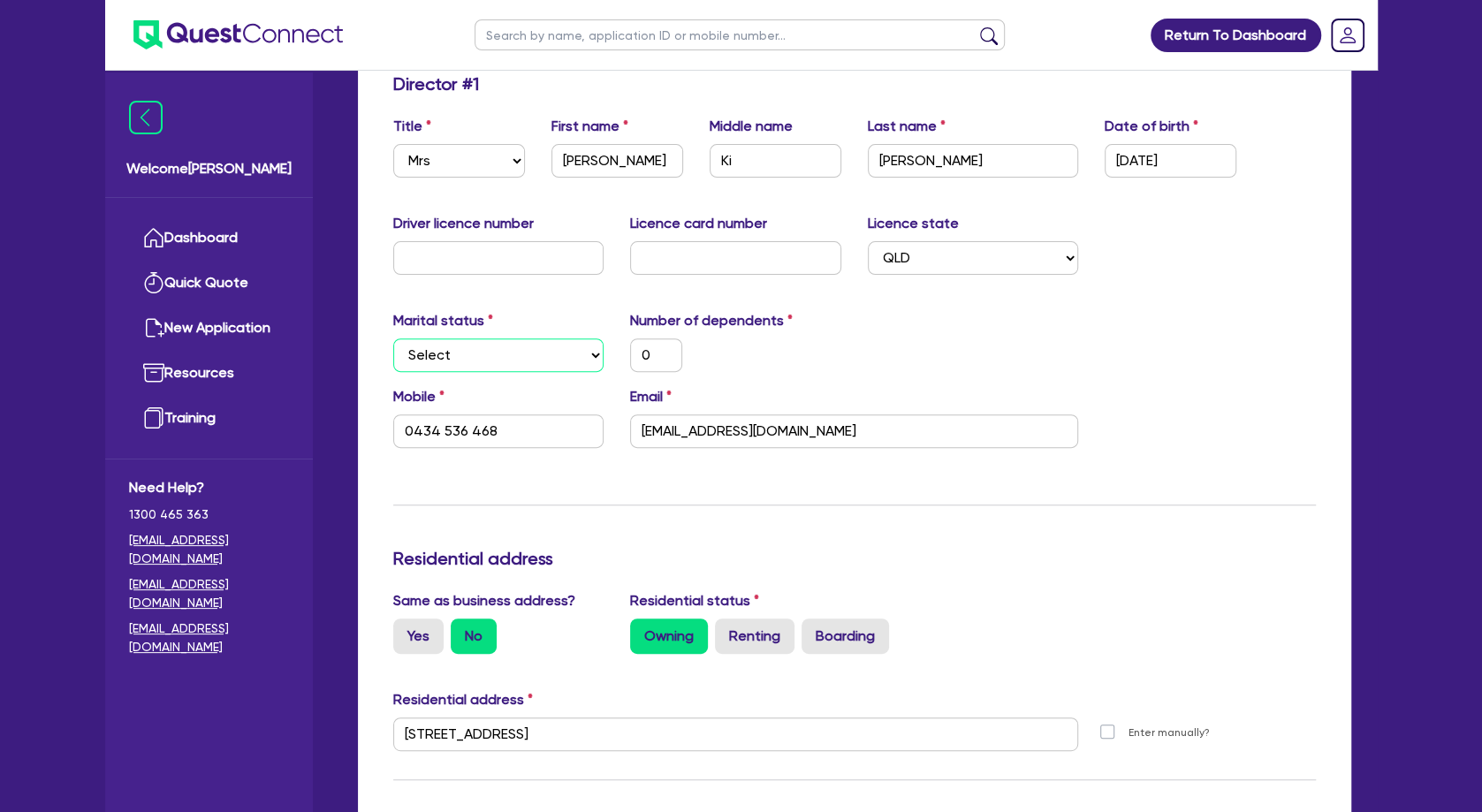
click at [393, 338] on select "Select Single Married De Facto / Partner" at bounding box center [499, 355] width 211 height 34
click option "Select" at bounding box center [0, 0] width 0 height 0
drag, startPoint x: 660, startPoint y: 355, endPoint x: 627, endPoint y: 350, distance: 33.4
click at [630, 350] on input "0" at bounding box center [656, 355] width 52 height 34
click at [991, 332] on div "Marital status Select [DEMOGRAPHIC_DATA] Married De Facto / Partner Number of d…" at bounding box center [854, 348] width 950 height 76
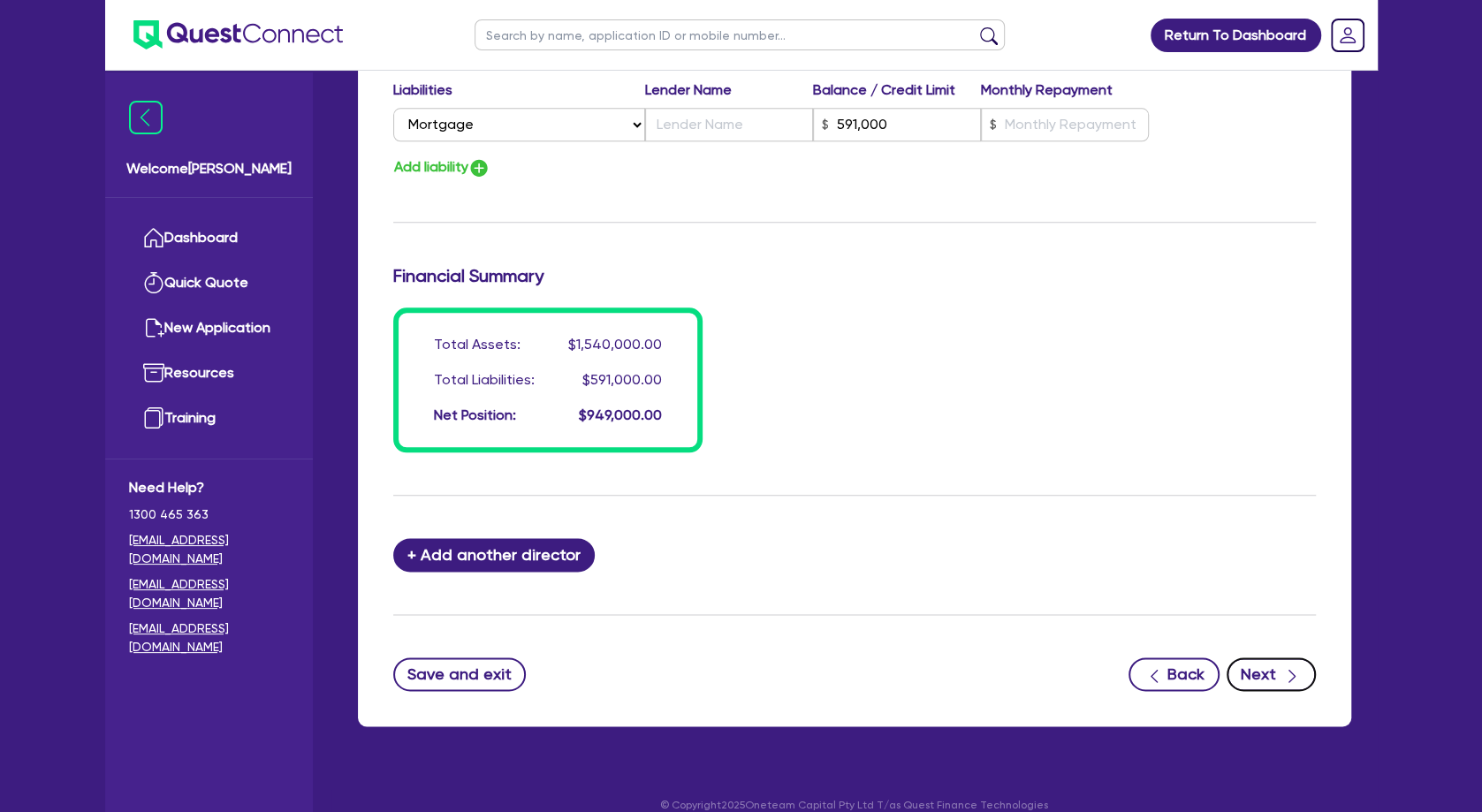
click at [1263, 672] on button "Next" at bounding box center [1271, 674] width 89 height 34
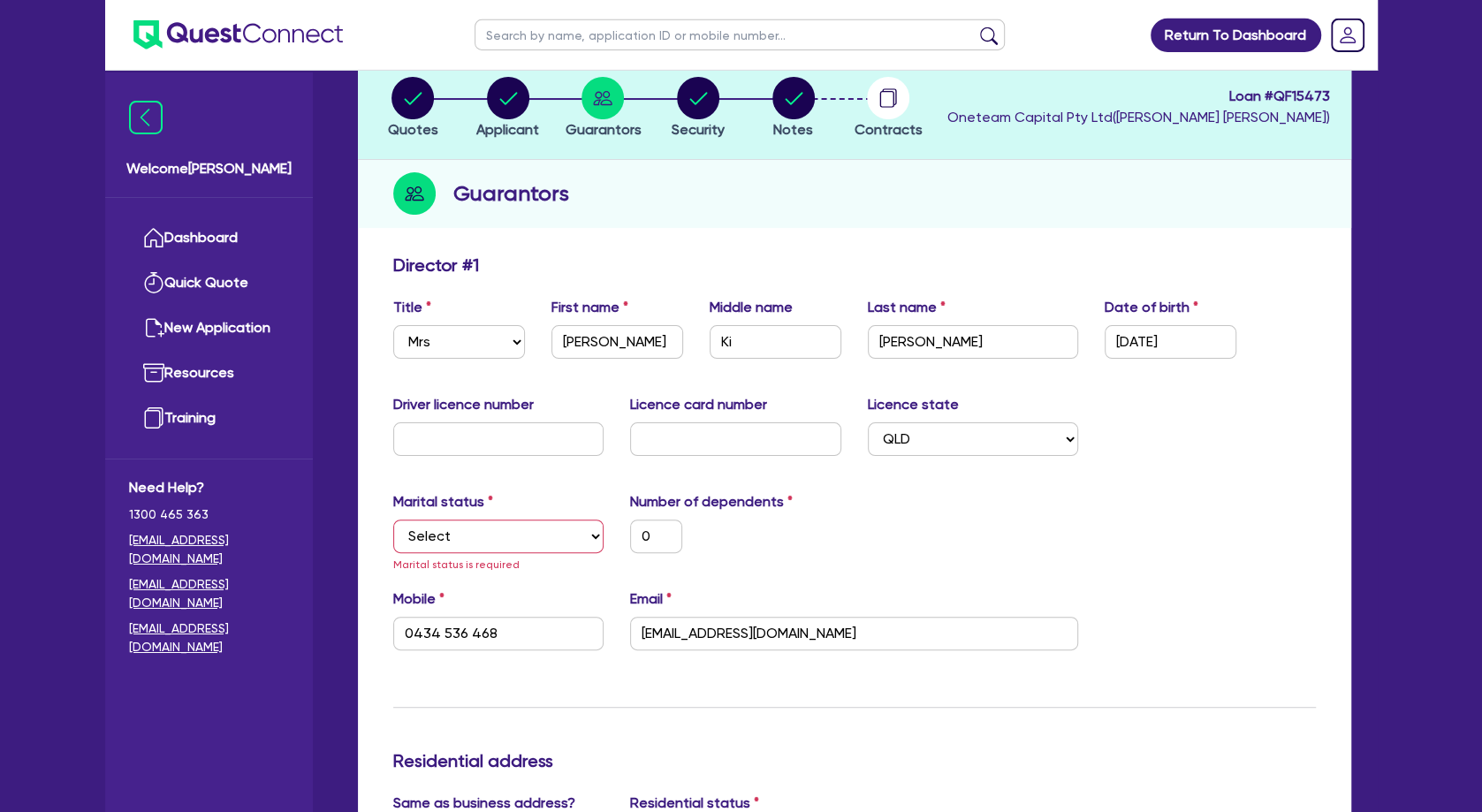
scroll to position [21, 0]
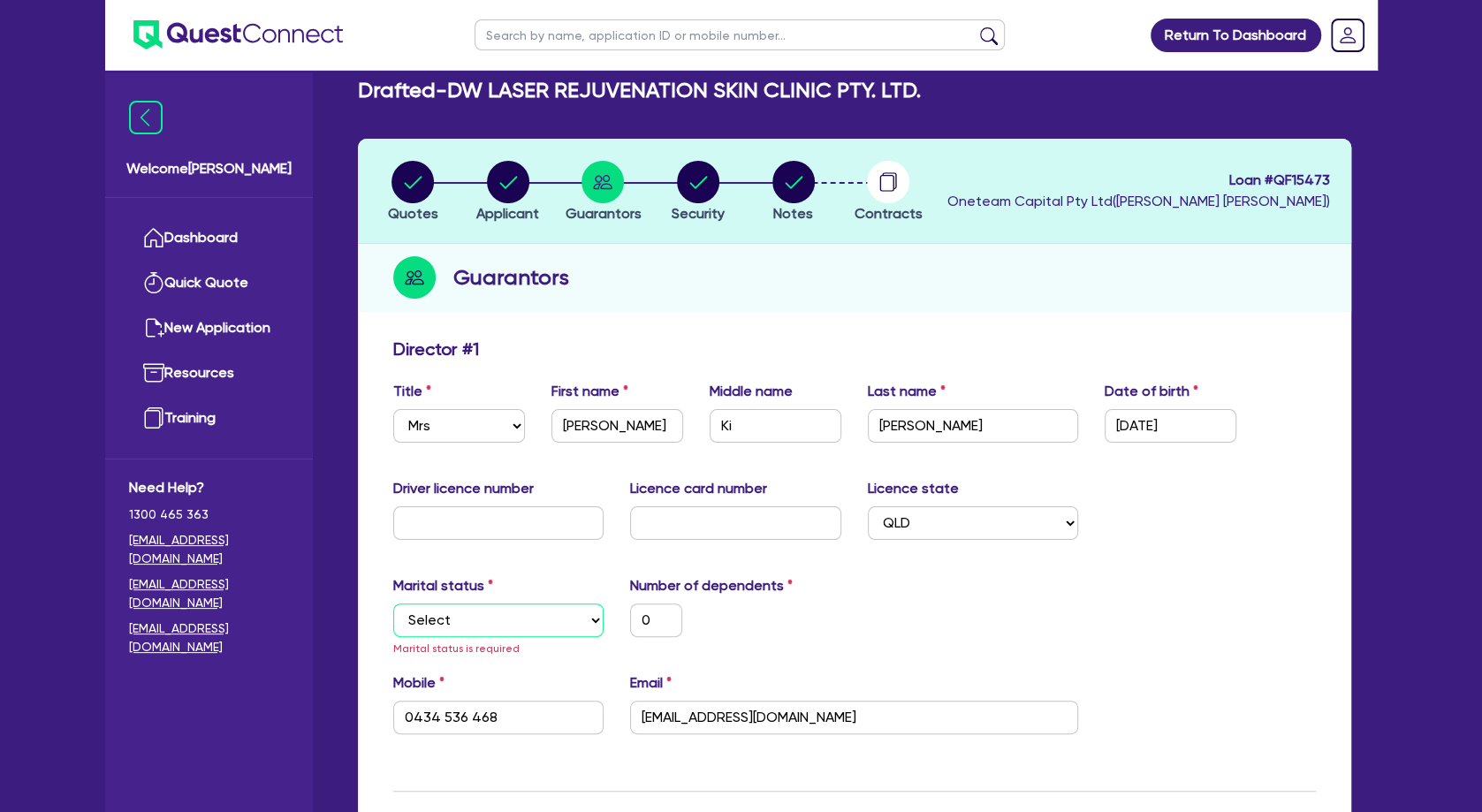
click at [393, 603] on select "Select Single Married De Facto / Partner" at bounding box center [499, 620] width 211 height 34
click option "Single" at bounding box center [0, 0] width 0 height 0
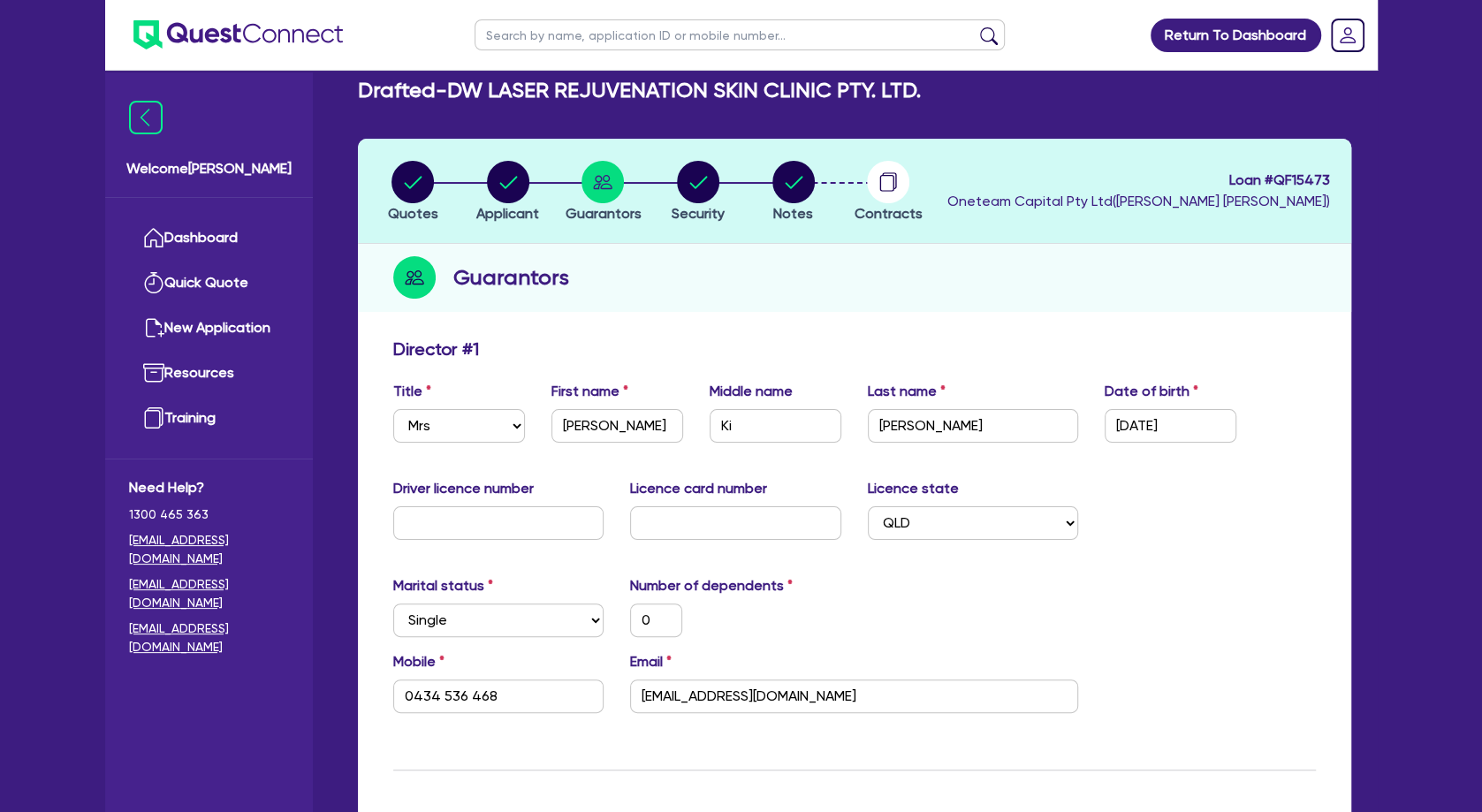
click at [866, 616] on div "Marital status Select [DEMOGRAPHIC_DATA] Married De Facto / Partner Number of d…" at bounding box center [854, 613] width 950 height 76
click at [798, 187] on circle "button" at bounding box center [794, 182] width 42 height 42
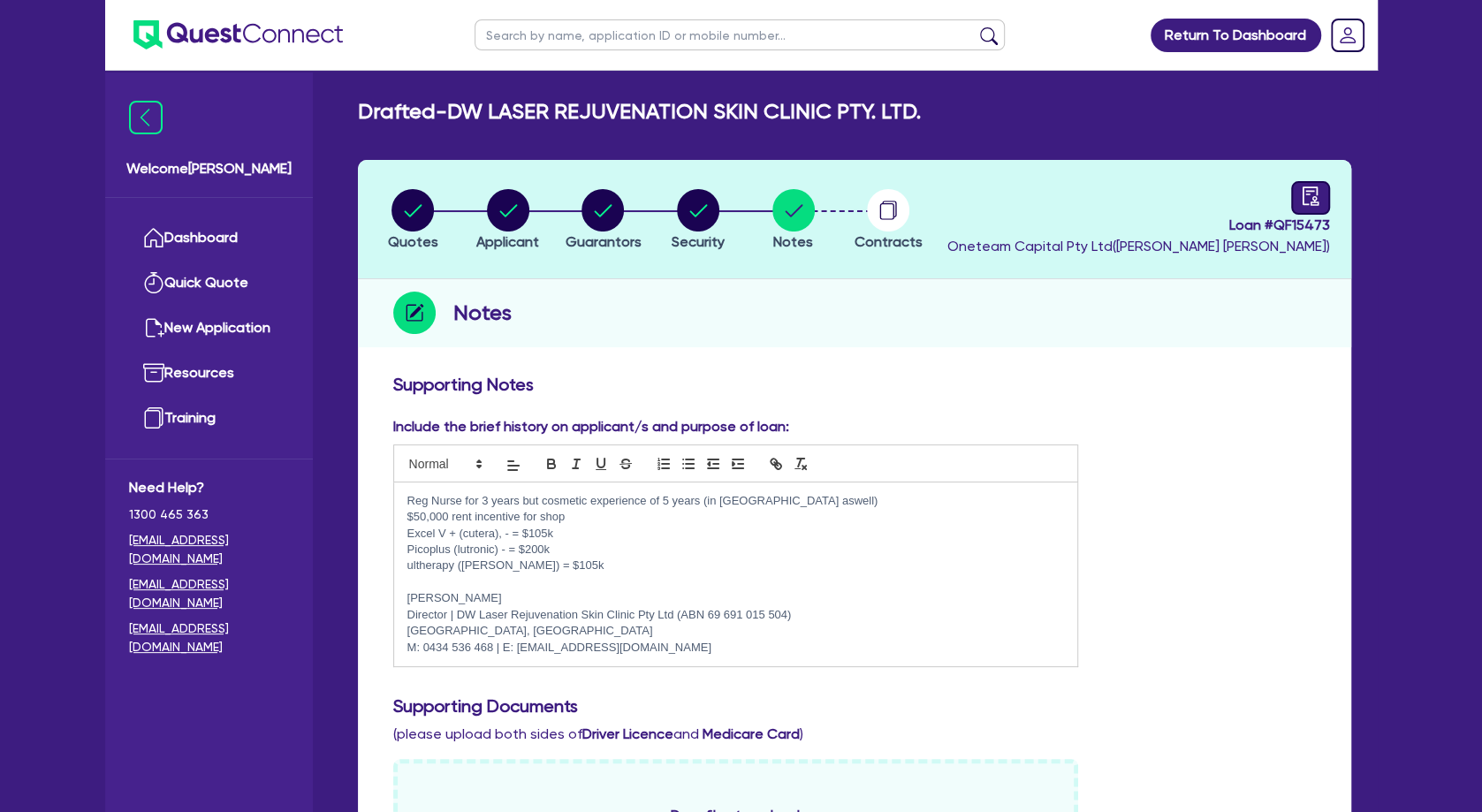
click at [1300, 195] on div at bounding box center [1310, 197] width 38 height 34
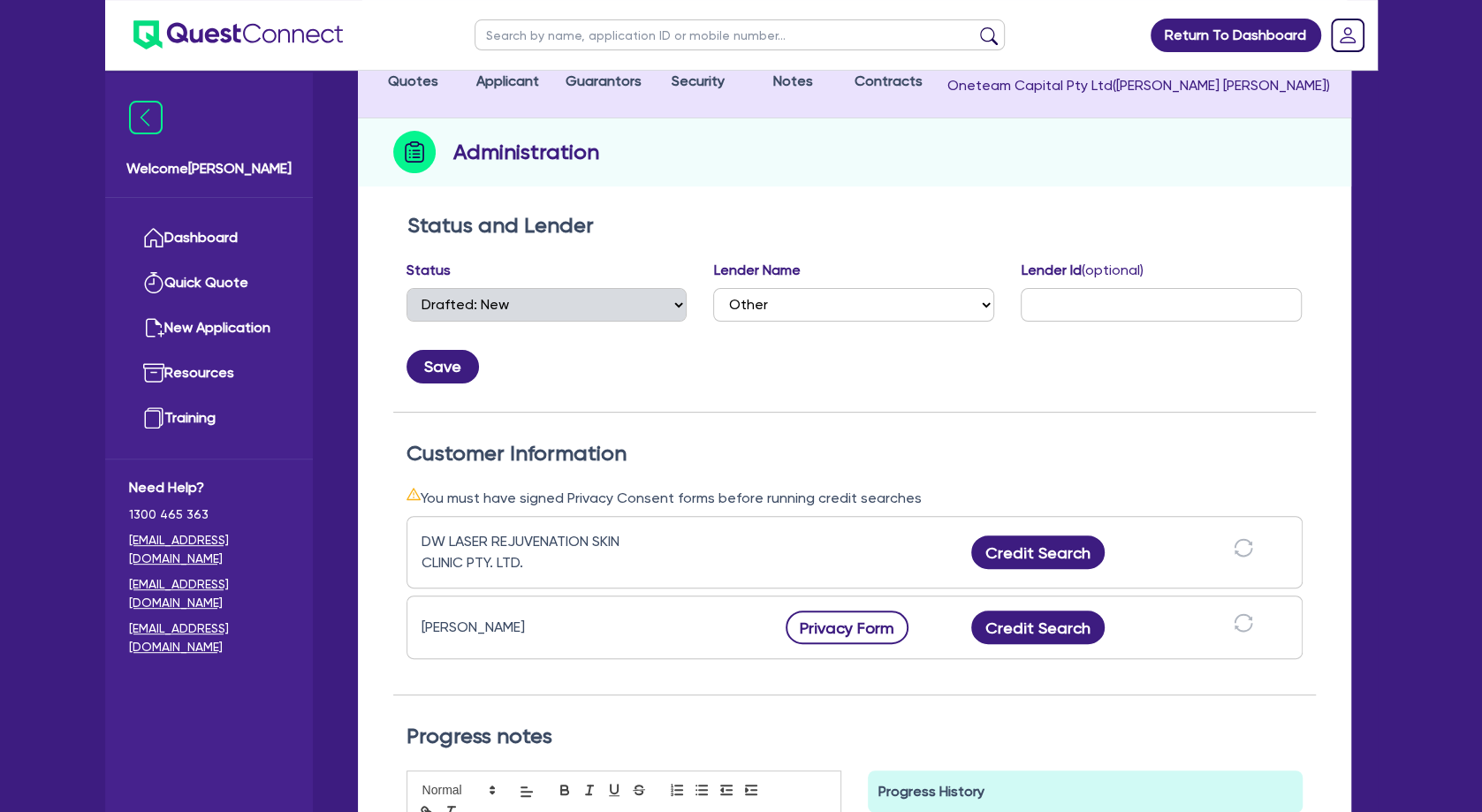
scroll to position [286, 0]
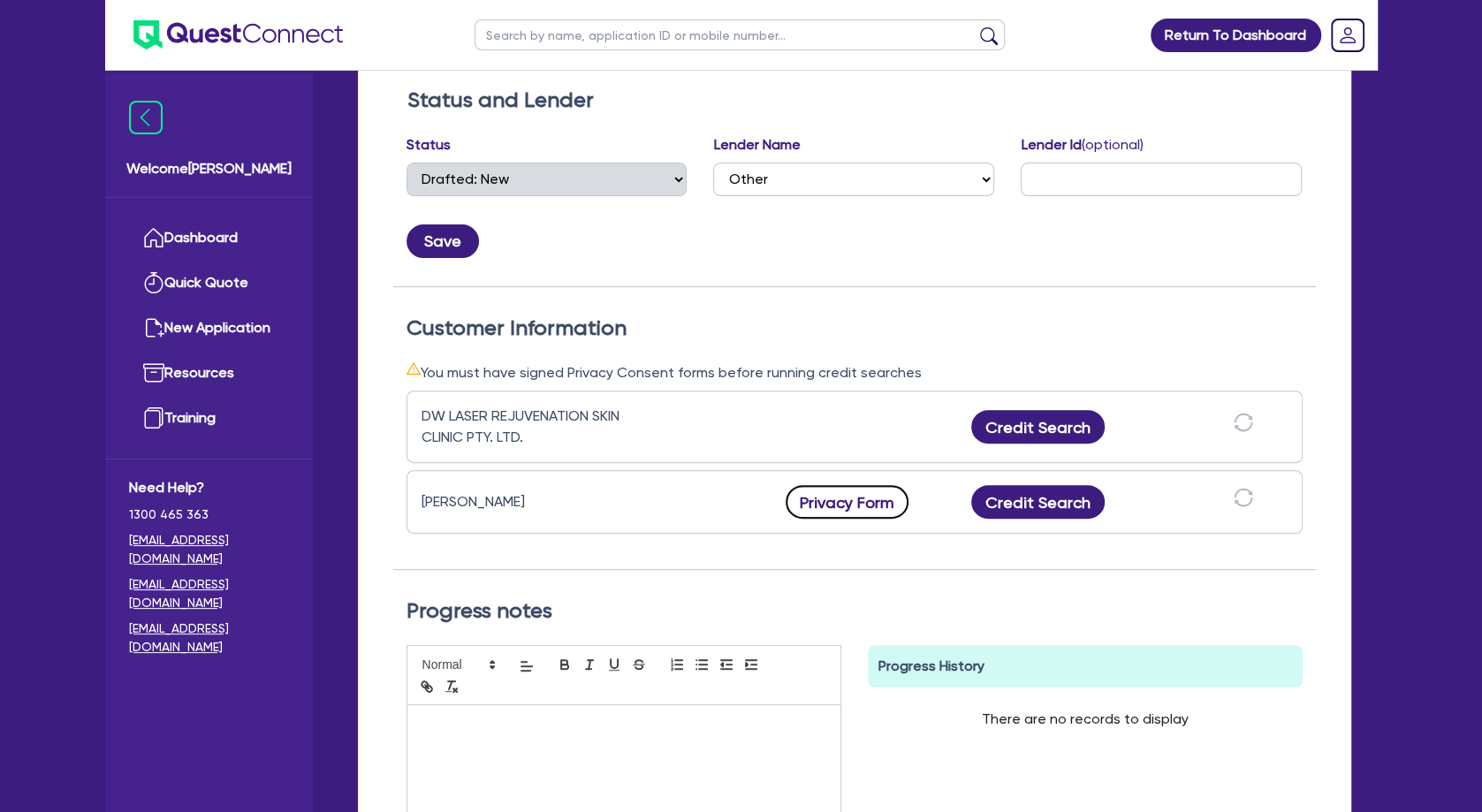
click at [864, 501] on button "Privacy Form" at bounding box center [847, 502] width 124 height 34
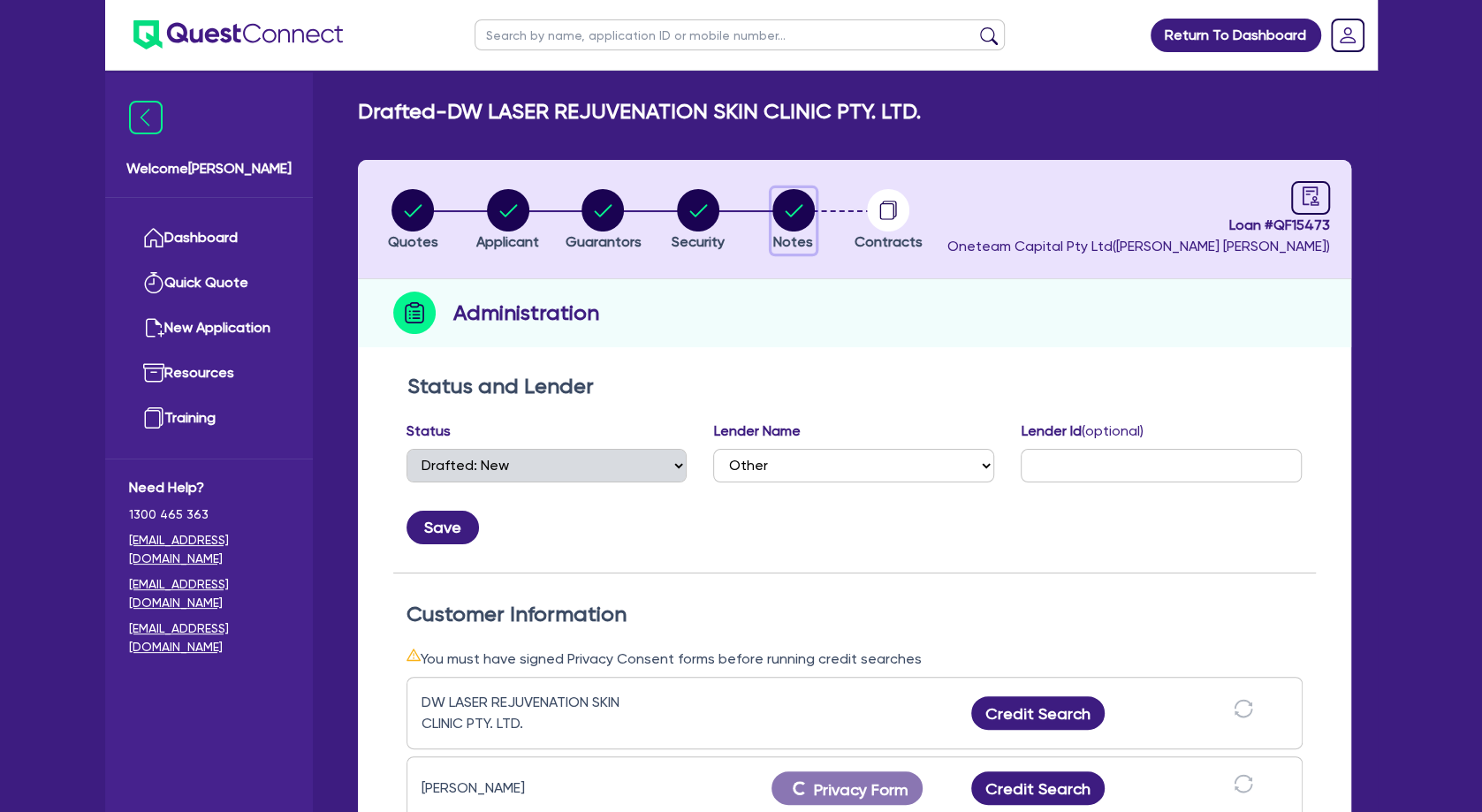
click at [801, 209] on circle "button" at bounding box center [794, 210] width 42 height 42
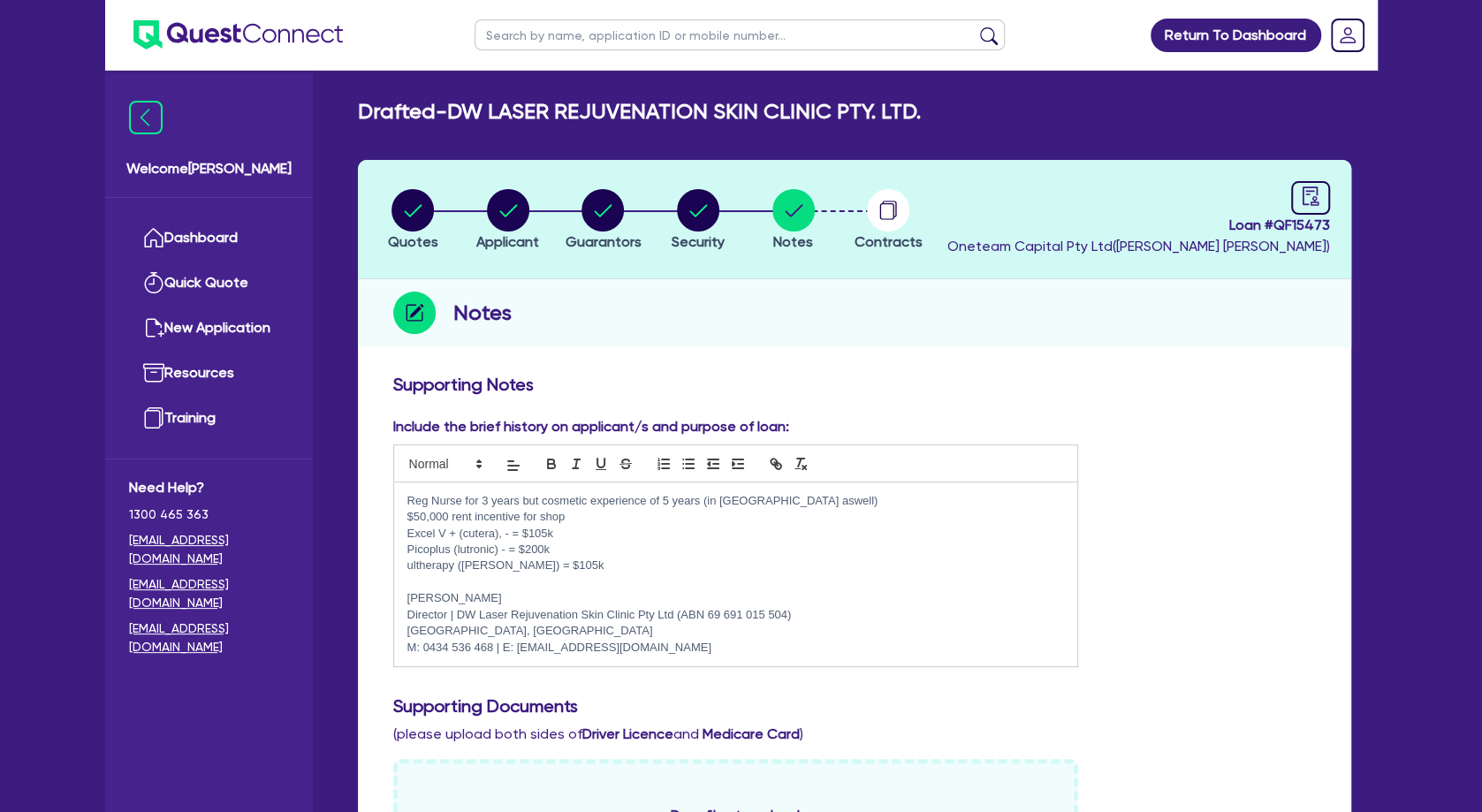
click at [408, 500] on p "Reg Nurse for 3 years but cosmetic experience of 5 years (in [GEOGRAPHIC_DATA] …" at bounding box center [736, 501] width 657 height 16
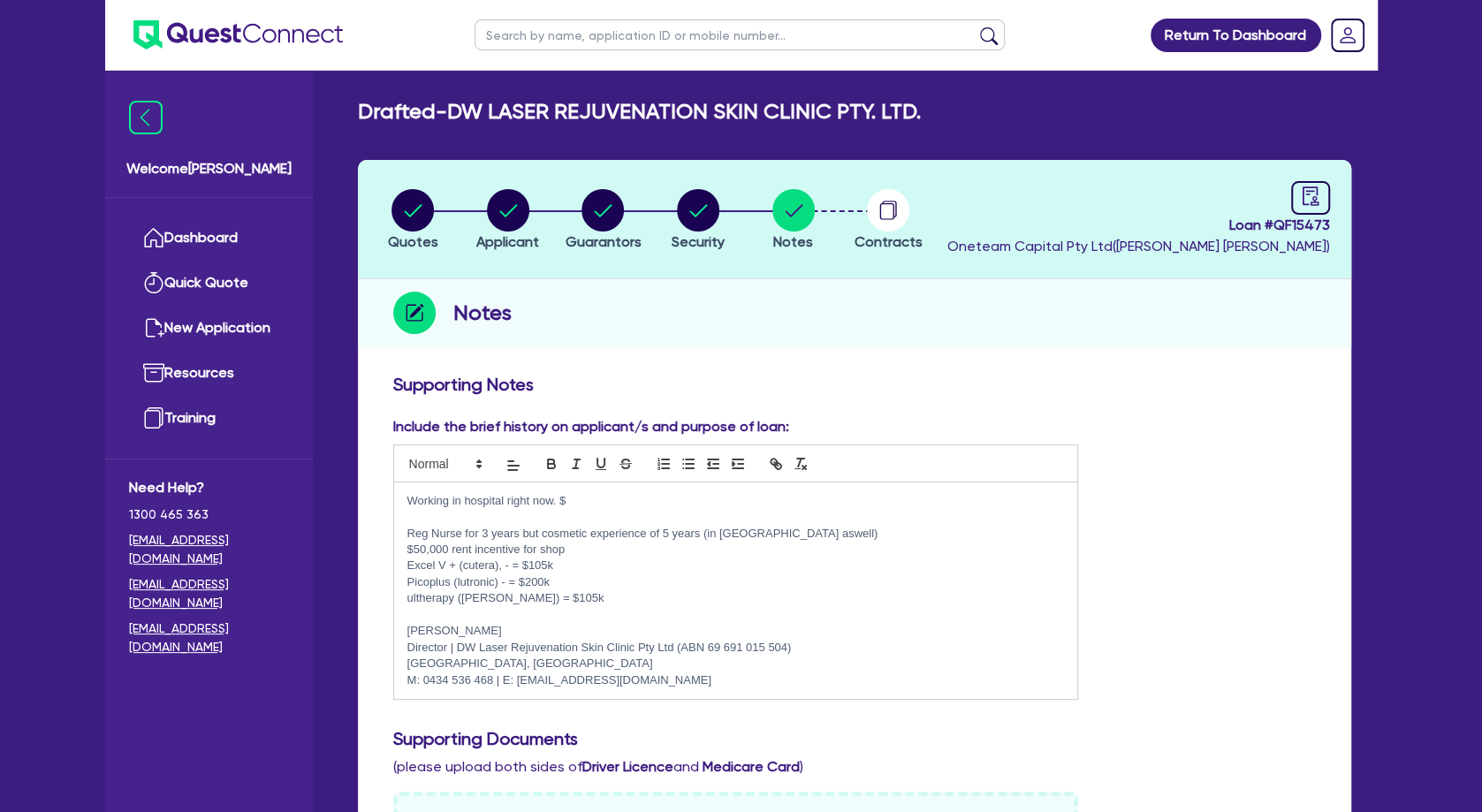
click at [413, 569] on p "Excel V + (cutera), - = $105k" at bounding box center [736, 565] width 657 height 16
click at [442, 614] on p at bounding box center [736, 615] width 657 height 16
click at [530, 510] on p at bounding box center [736, 517] width 657 height 16
click at [547, 554] on p "$50,000 rent incentive for shop" at bounding box center [736, 550] width 657 height 16
click at [470, 512] on p at bounding box center [736, 517] width 657 height 16
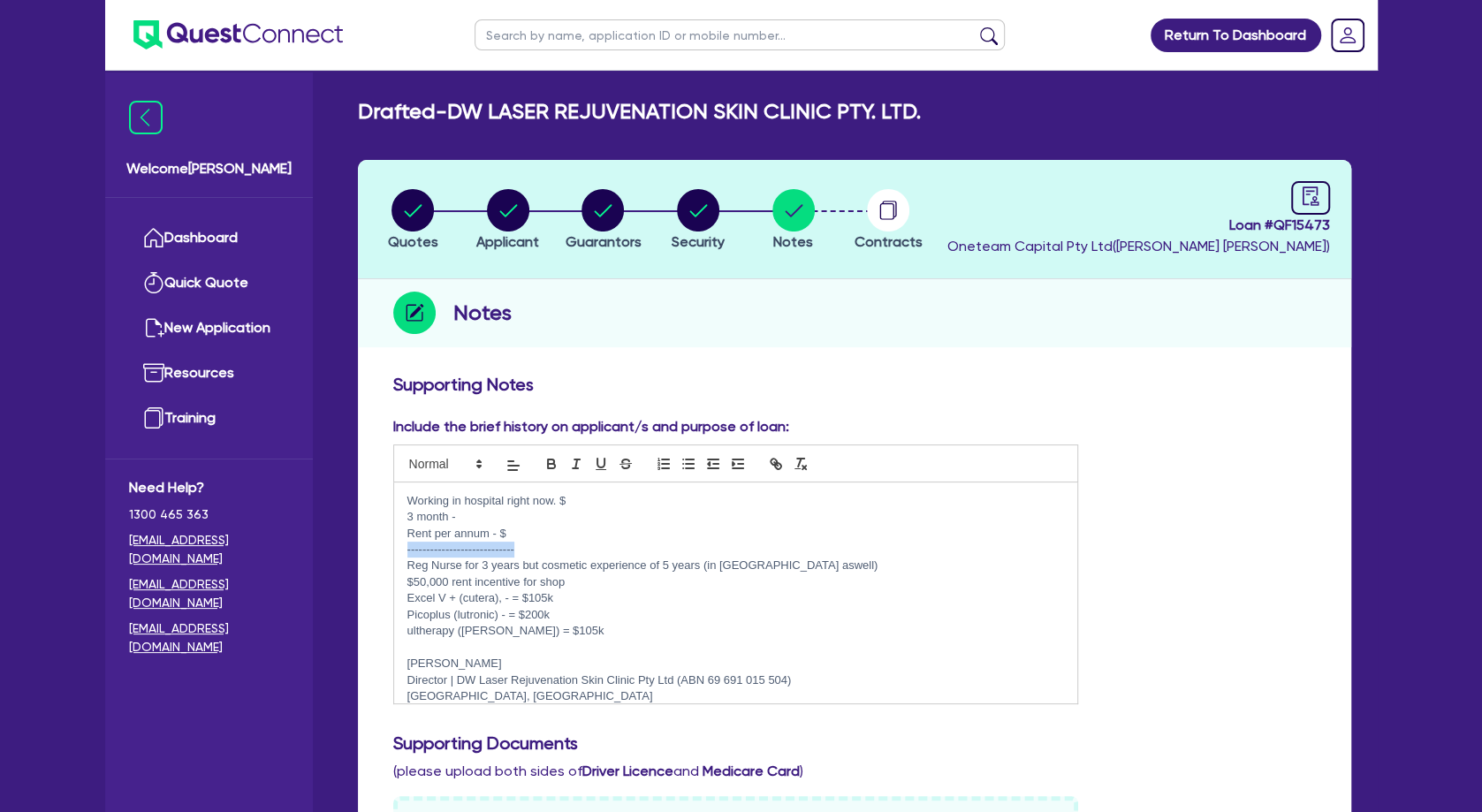
drag, startPoint x: 523, startPoint y: 554, endPoint x: 402, endPoint y: 554, distance: 121.0
click at [402, 554] on div "Working in hospital right now. $ 3 month - Rent per annum - $ -----------------…" at bounding box center [736, 593] width 684 height 221
copy p "----------------------------"
click at [442, 655] on p "[PERSON_NAME]" at bounding box center [736, 663] width 657 height 16
drag, startPoint x: 411, startPoint y: 679, endPoint x: 441, endPoint y: 665, distance: 33.1
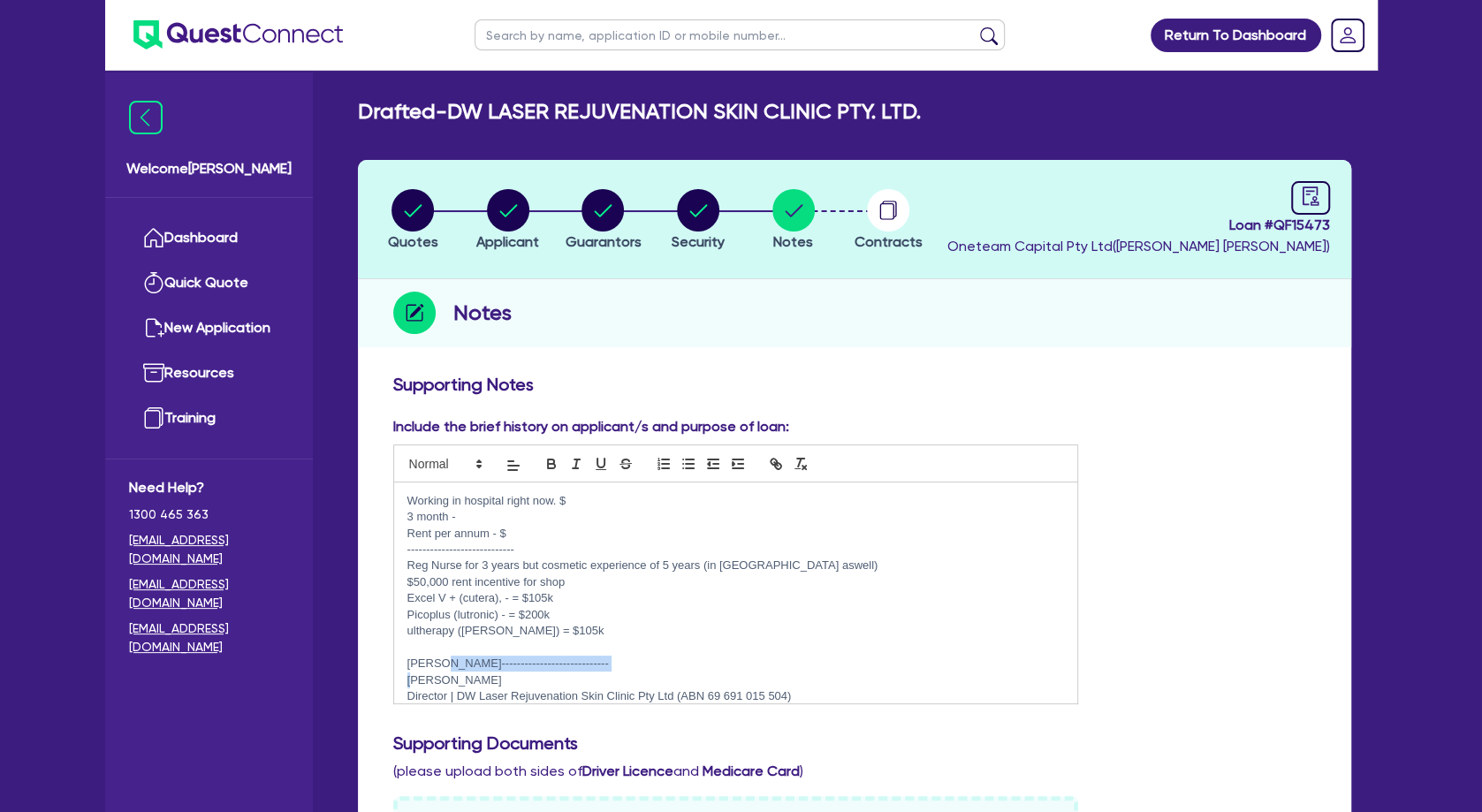
click at [441, 665] on div "Working in hospital right now. $ 3 month - Rent per annum - $ -----------------…" at bounding box center [736, 593] width 684 height 221
click at [461, 649] on p at bounding box center [736, 648] width 657 height 16
click at [517, 531] on p "Rent per annum - $" at bounding box center [736, 533] width 657 height 16
click at [541, 520] on p "3 month -" at bounding box center [736, 517] width 657 height 16
click at [461, 513] on p "3 month BG - $21,000" at bounding box center [736, 517] width 657 height 16
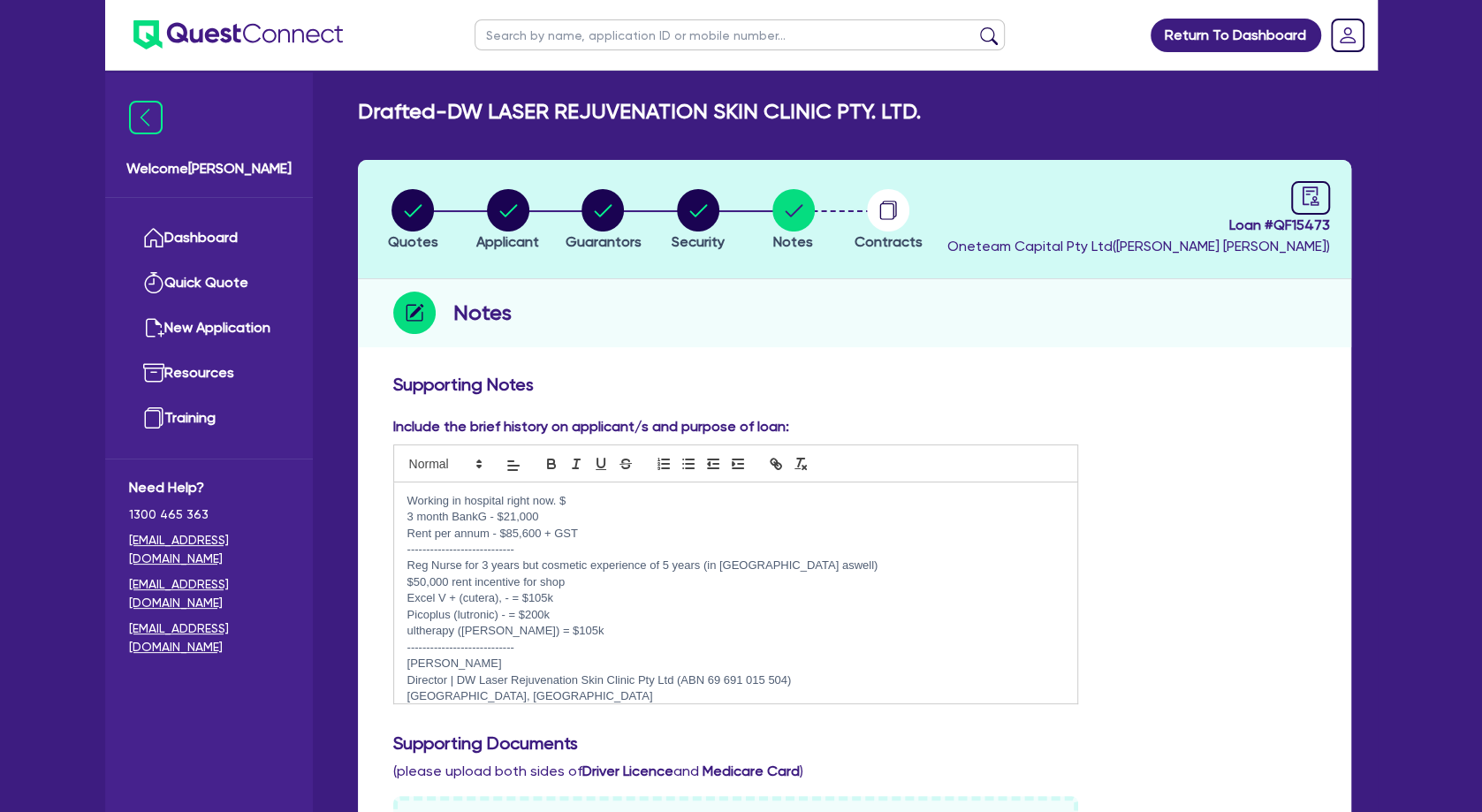
click at [488, 509] on p "3 month BankG - $21,000" at bounding box center [736, 517] width 657 height 16
click at [565, 511] on p "3 month BankG'ee - $21,000" at bounding box center [736, 517] width 657 height 16
click at [590, 535] on p "Rent per annum - $85,600 + GST" at bounding box center [736, 533] width 657 height 16
click at [585, 587] on p "$50,000 rent incentive for shop" at bounding box center [736, 582] width 657 height 16
click at [585, 580] on p "$50,000 rent incentive for shop" at bounding box center [736, 582] width 657 height 16
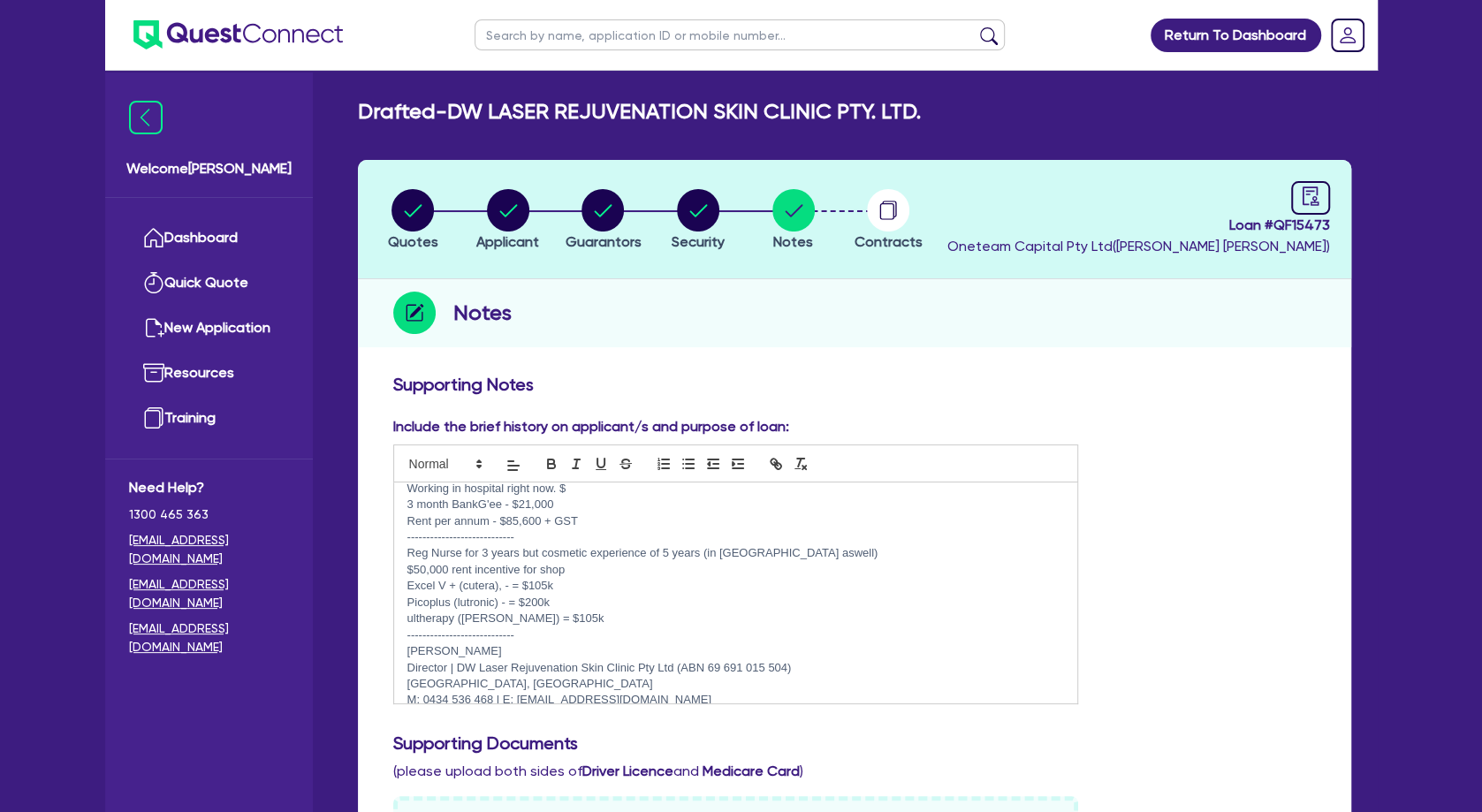
scroll to position [28, 0]
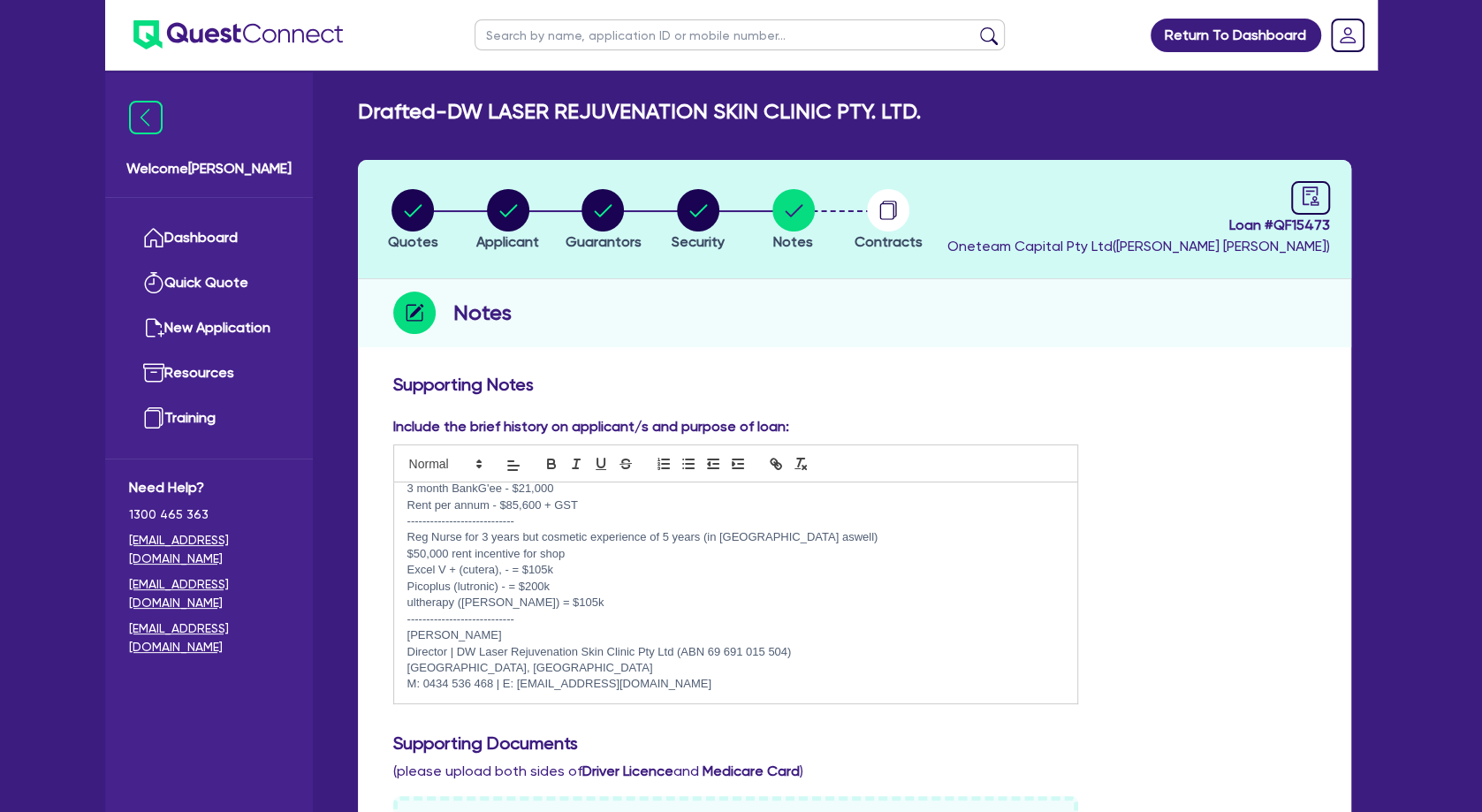
click at [542, 587] on p "Picoplus (lutronic) - = $200k" at bounding box center [736, 586] width 657 height 16
click at [522, 604] on p "ultherapy ([PERSON_NAME]) = $105k" at bounding box center [736, 603] width 657 height 16
drag, startPoint x: 546, startPoint y: 567, endPoint x: 531, endPoint y: 567, distance: 15.0
click at [531, 567] on p "Excel V + (cutera), - = $105k" at bounding box center [736, 570] width 657 height 16
click at [531, 625] on p "----------------------------" at bounding box center [736, 619] width 657 height 16
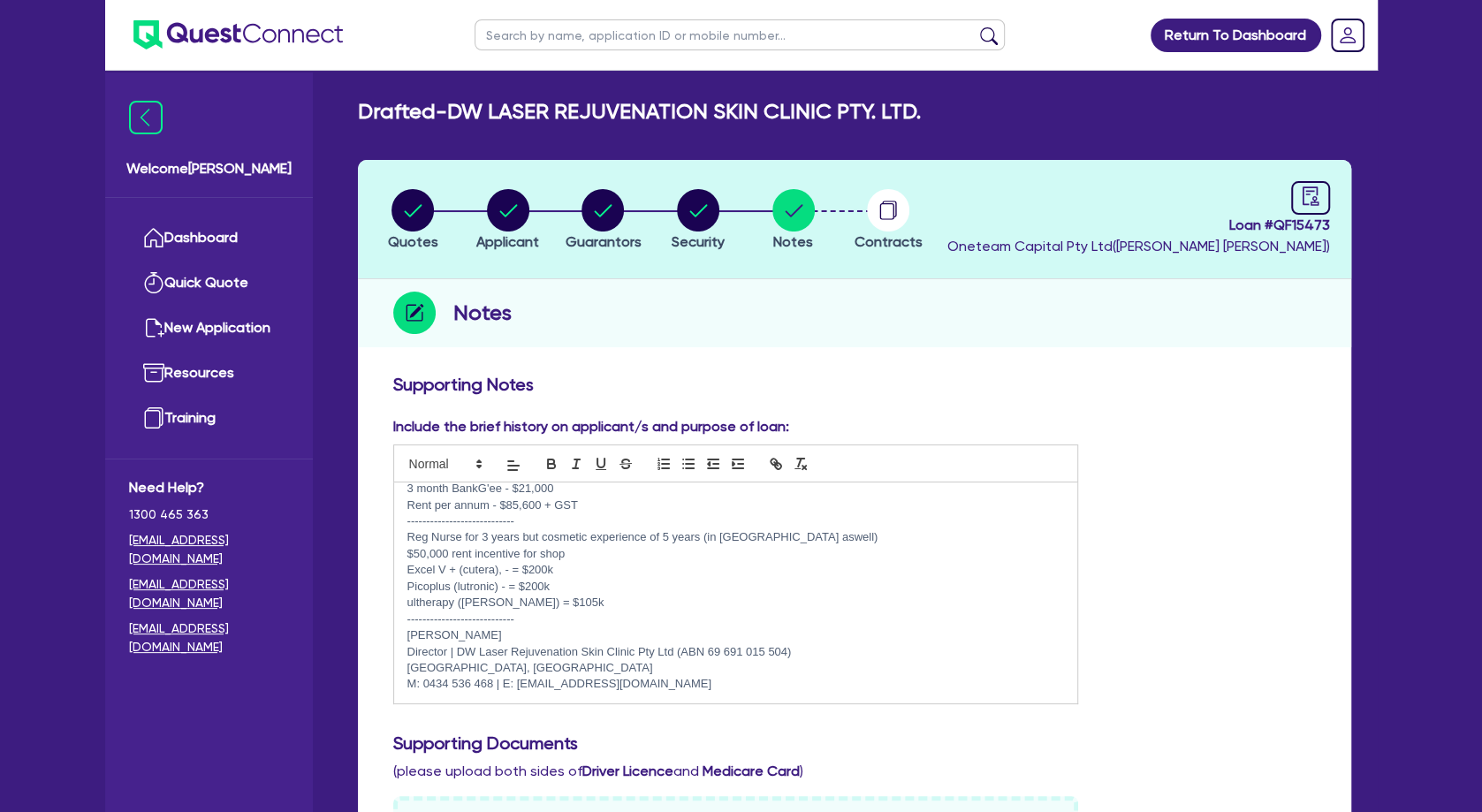
click at [546, 568] on p "Excel V + (cutera), - = $200k" at bounding box center [736, 570] width 657 height 16
click at [556, 615] on p "----------------------------" at bounding box center [736, 619] width 657 height 16
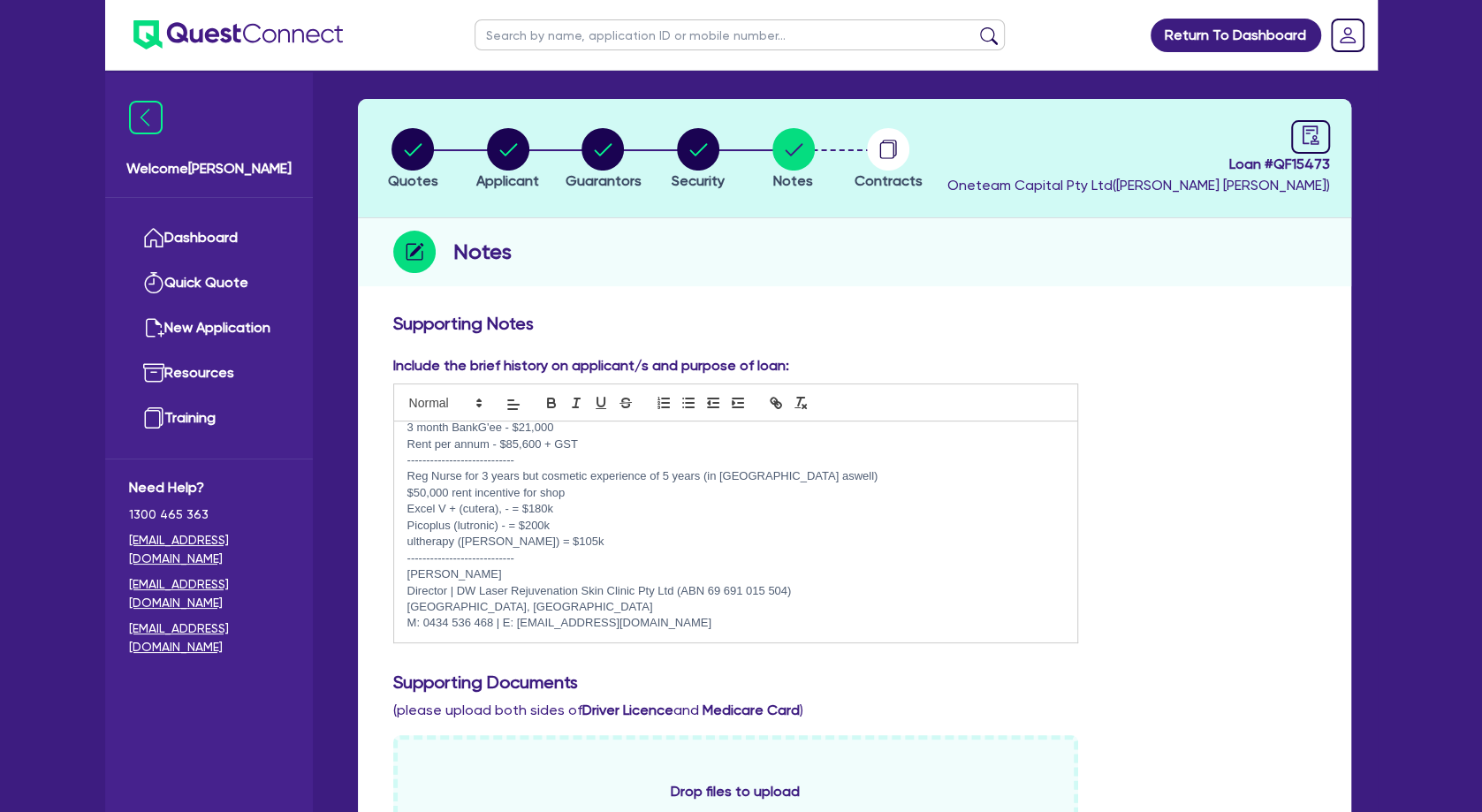
scroll to position [191, 0]
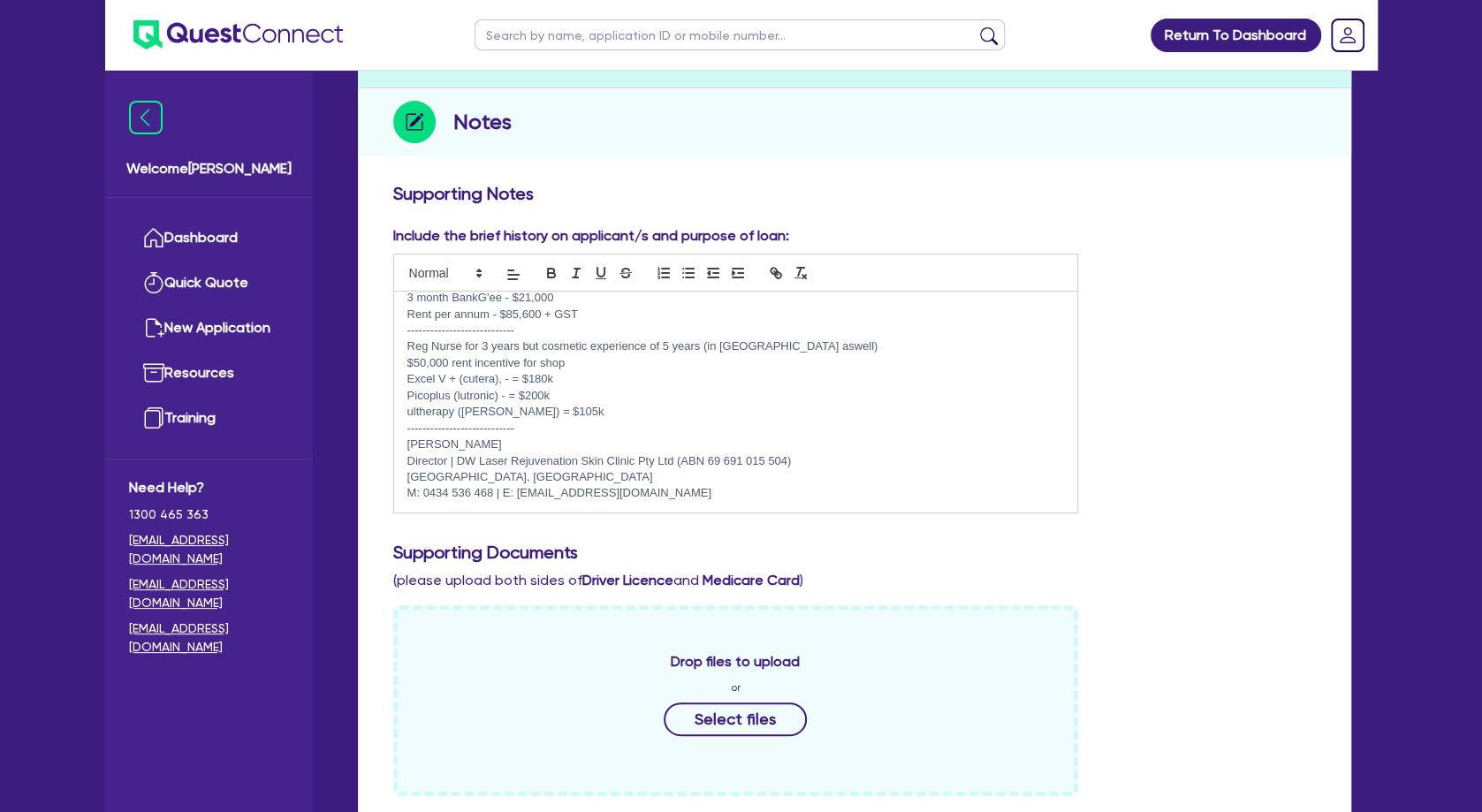
click at [740, 492] on p "M: 0434 536 468 | E: [EMAIL_ADDRESS][DOMAIN_NAME]" at bounding box center [736, 493] width 657 height 16
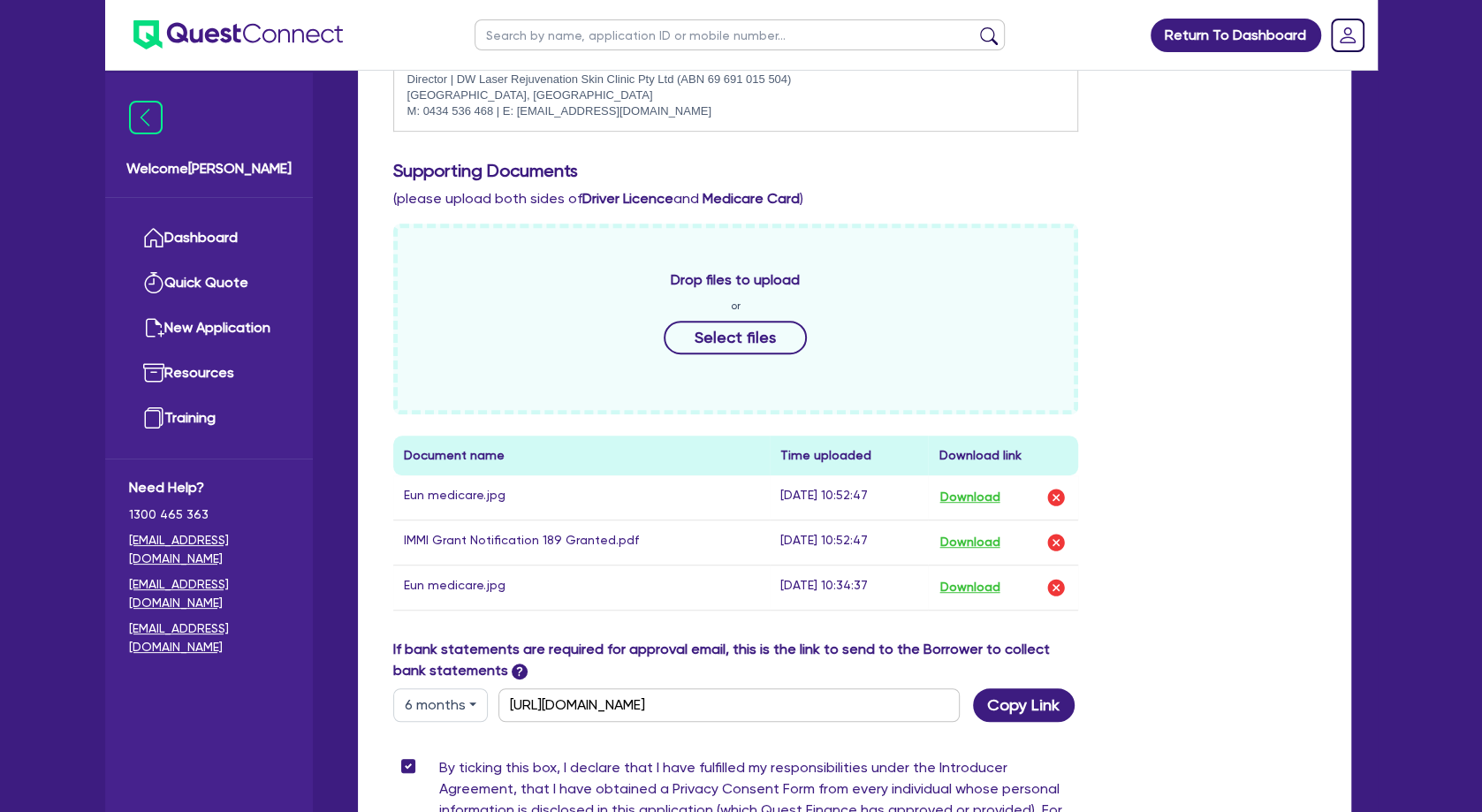
scroll to position [0, 0]
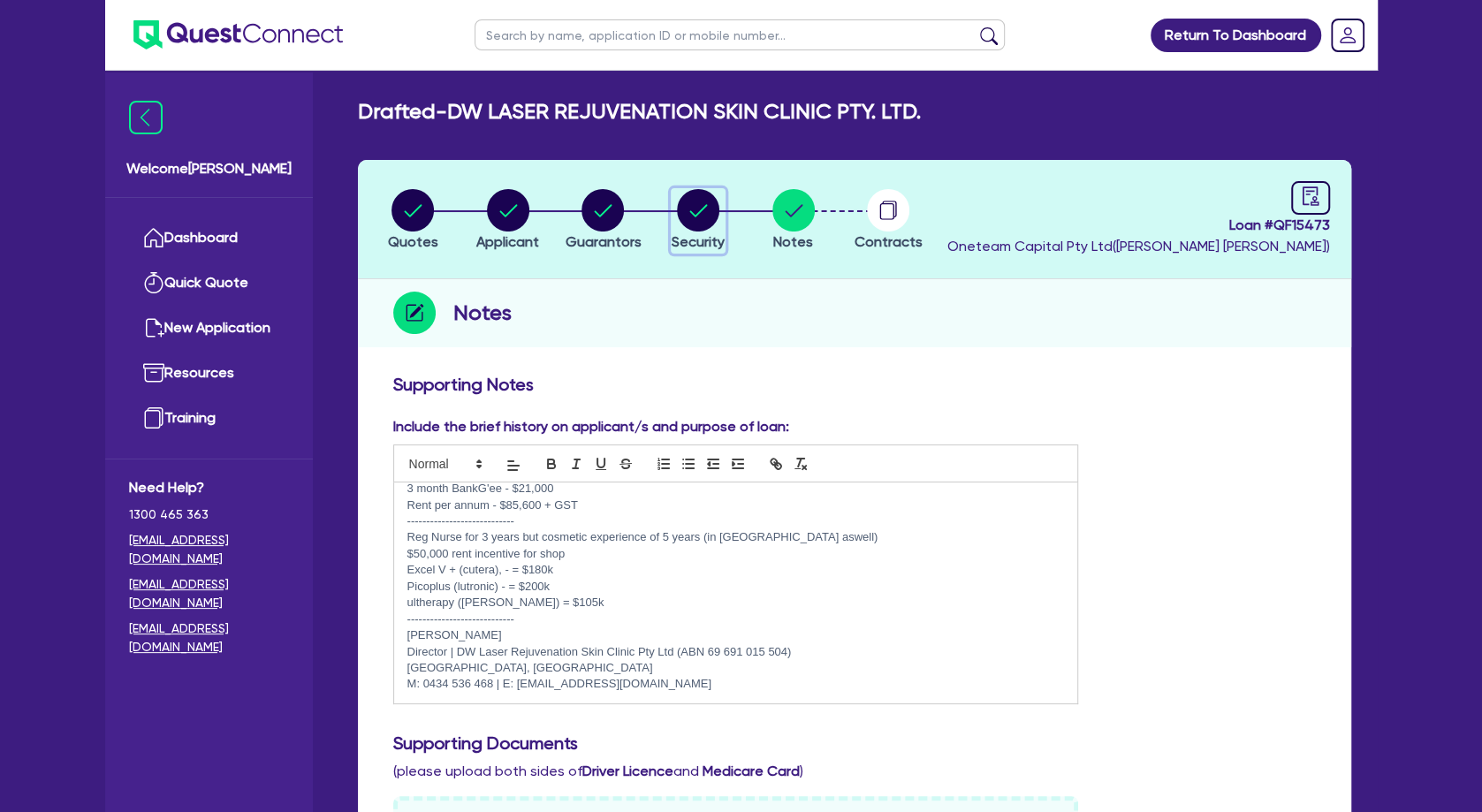
click at [699, 208] on circle "button" at bounding box center [698, 210] width 42 height 42
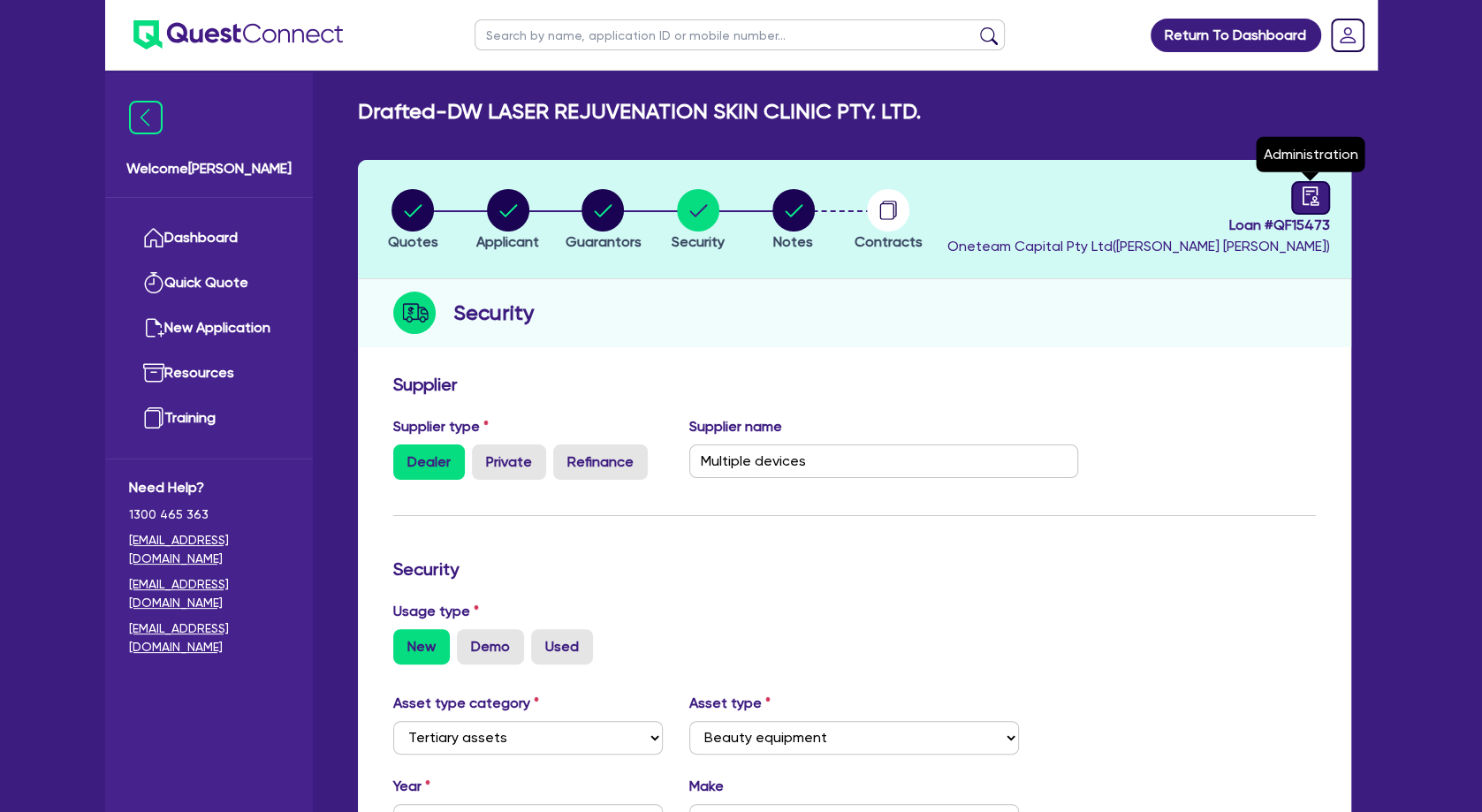
click at [1315, 190] on icon "audit" at bounding box center [1311, 196] width 19 height 19
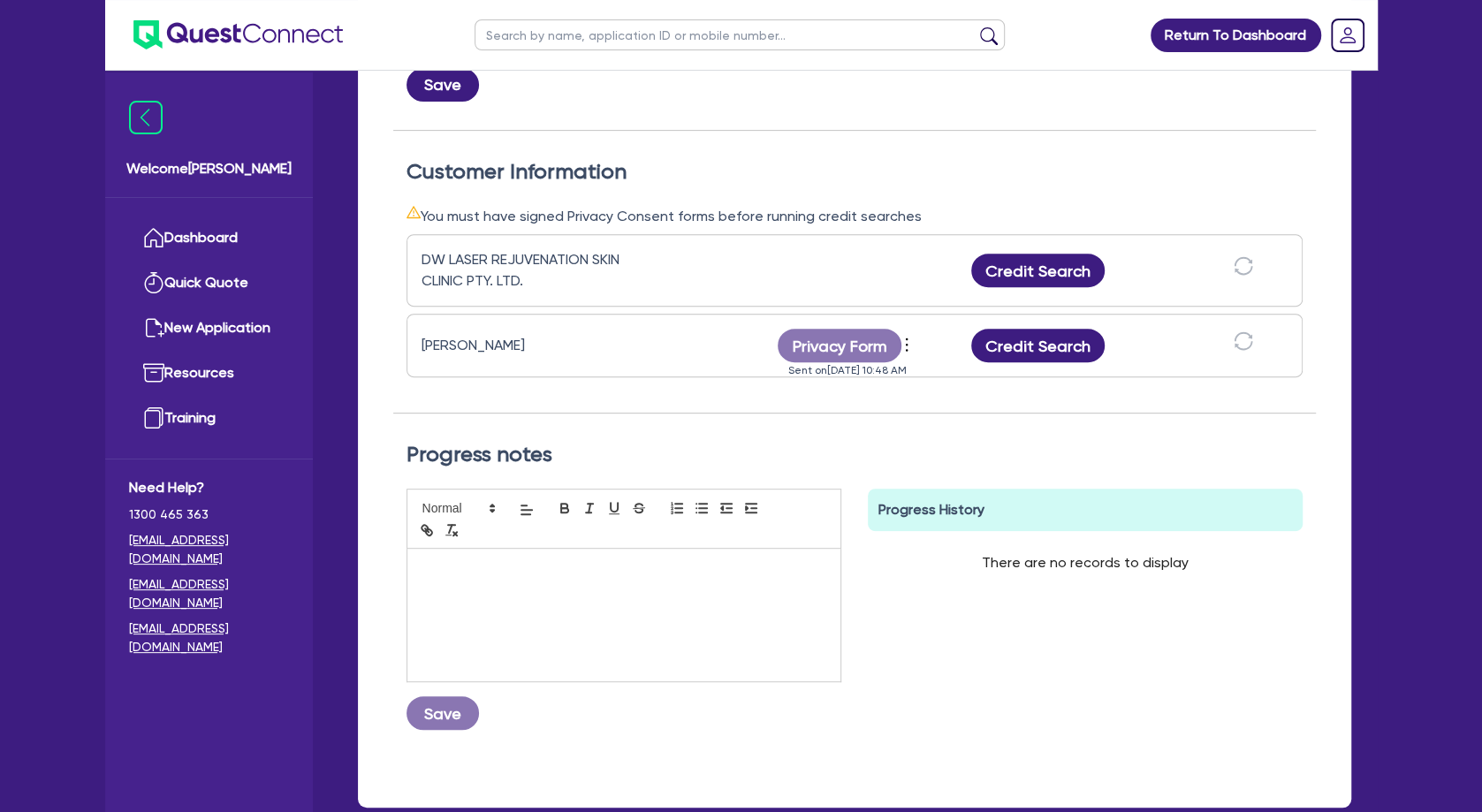
scroll to position [478, 0]
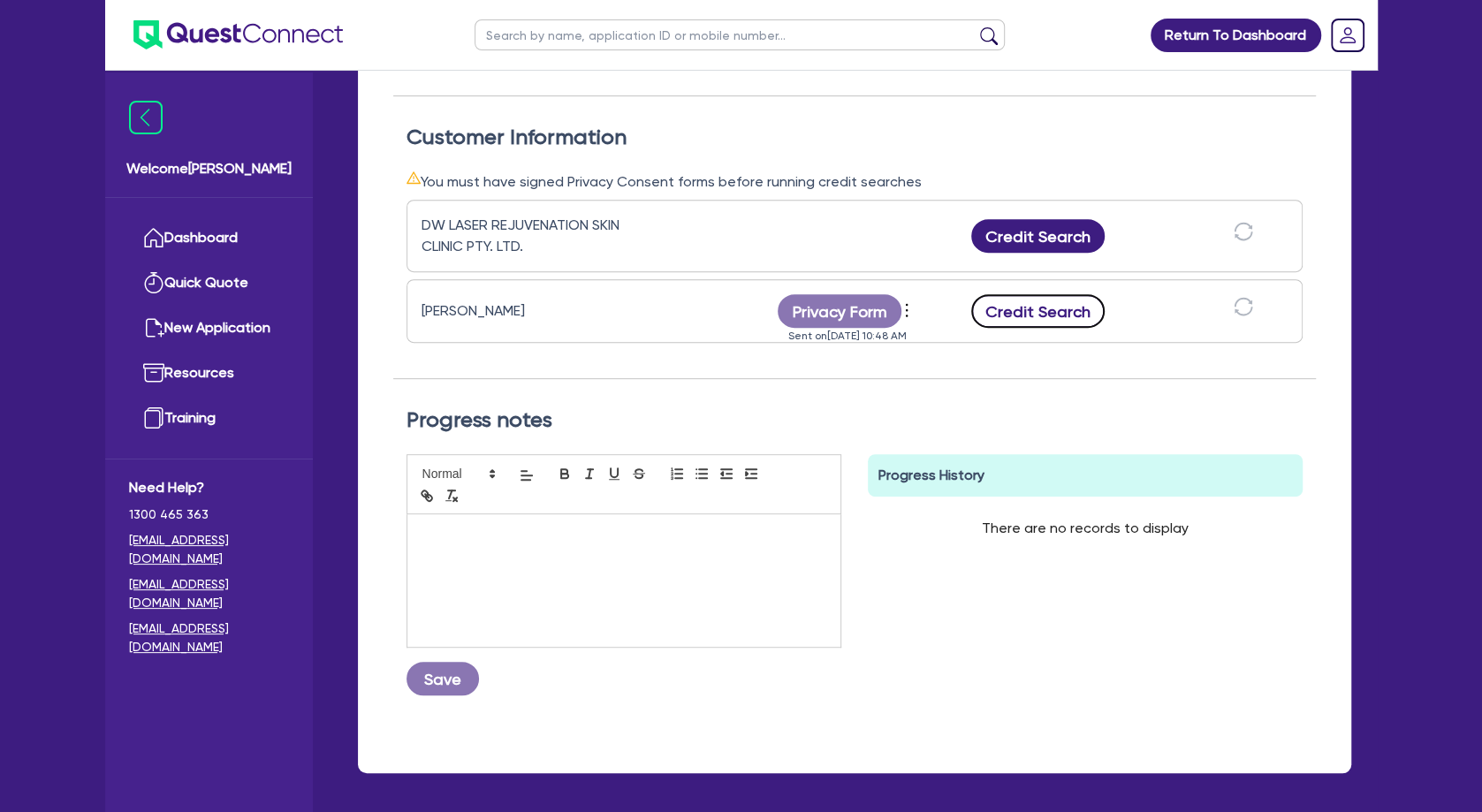
click at [1047, 312] on button "Credit Search" at bounding box center [1039, 310] width 135 height 34
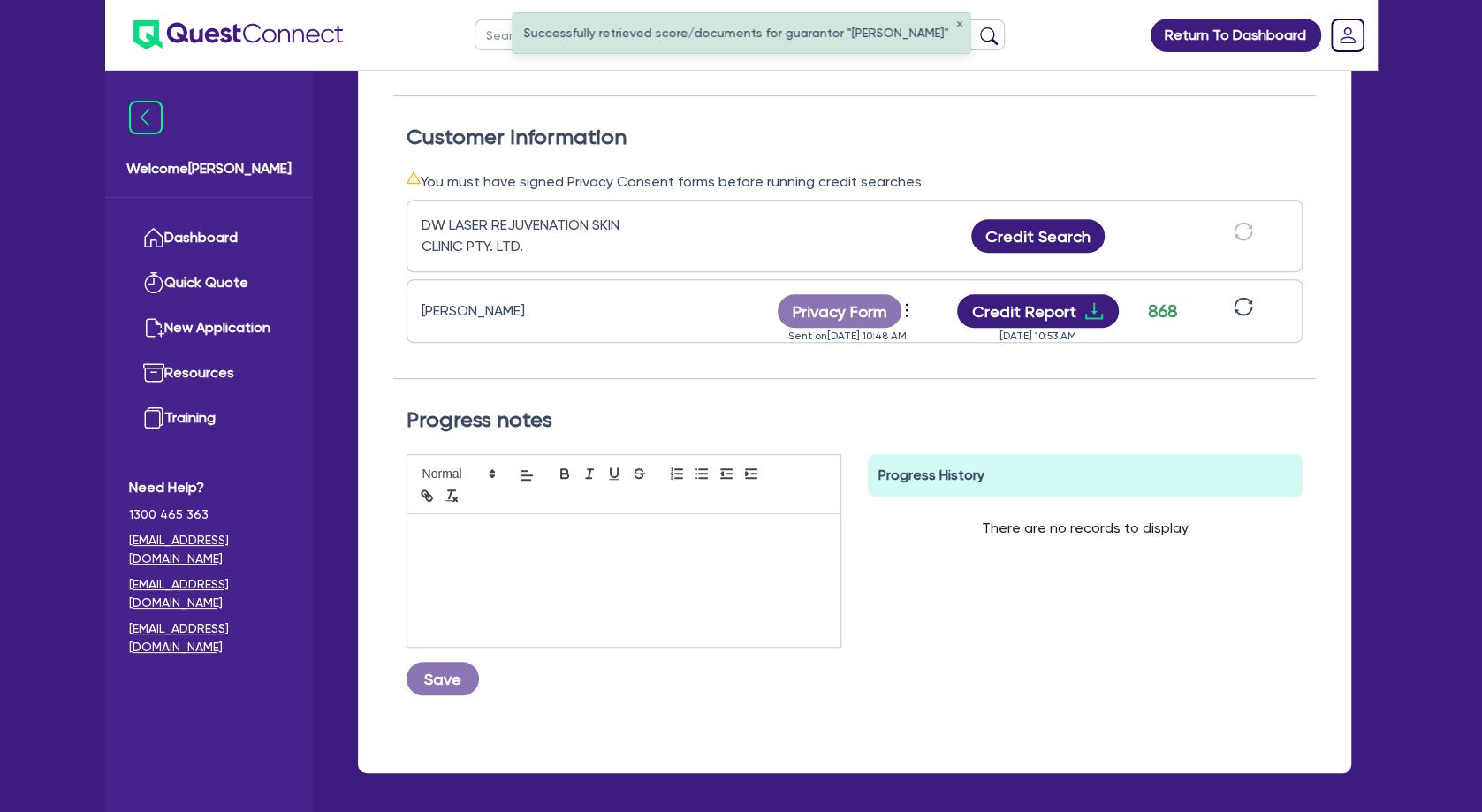
scroll to position [95, 0]
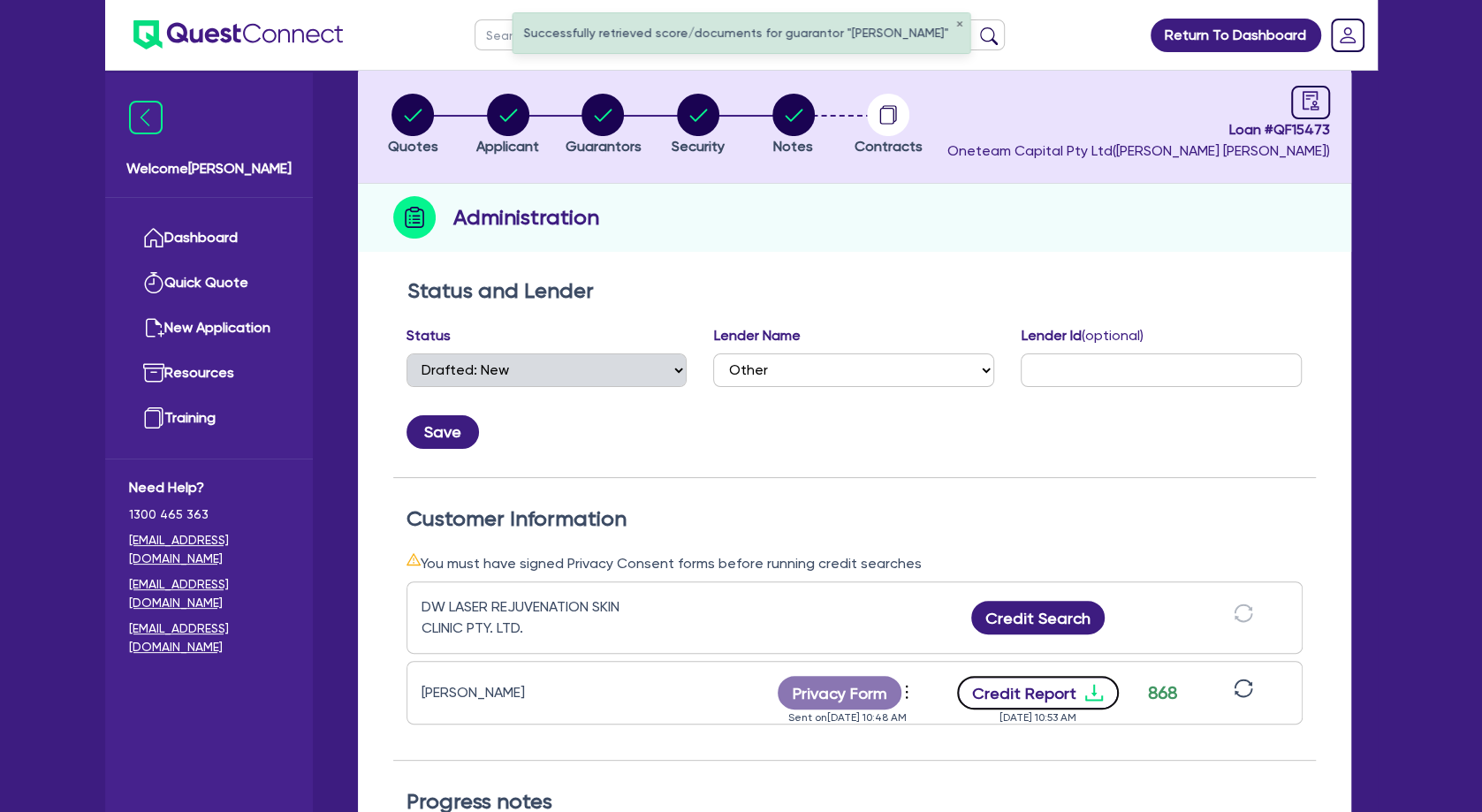
click at [1101, 702] on button "Credit Report" at bounding box center [1038, 692] width 161 height 34
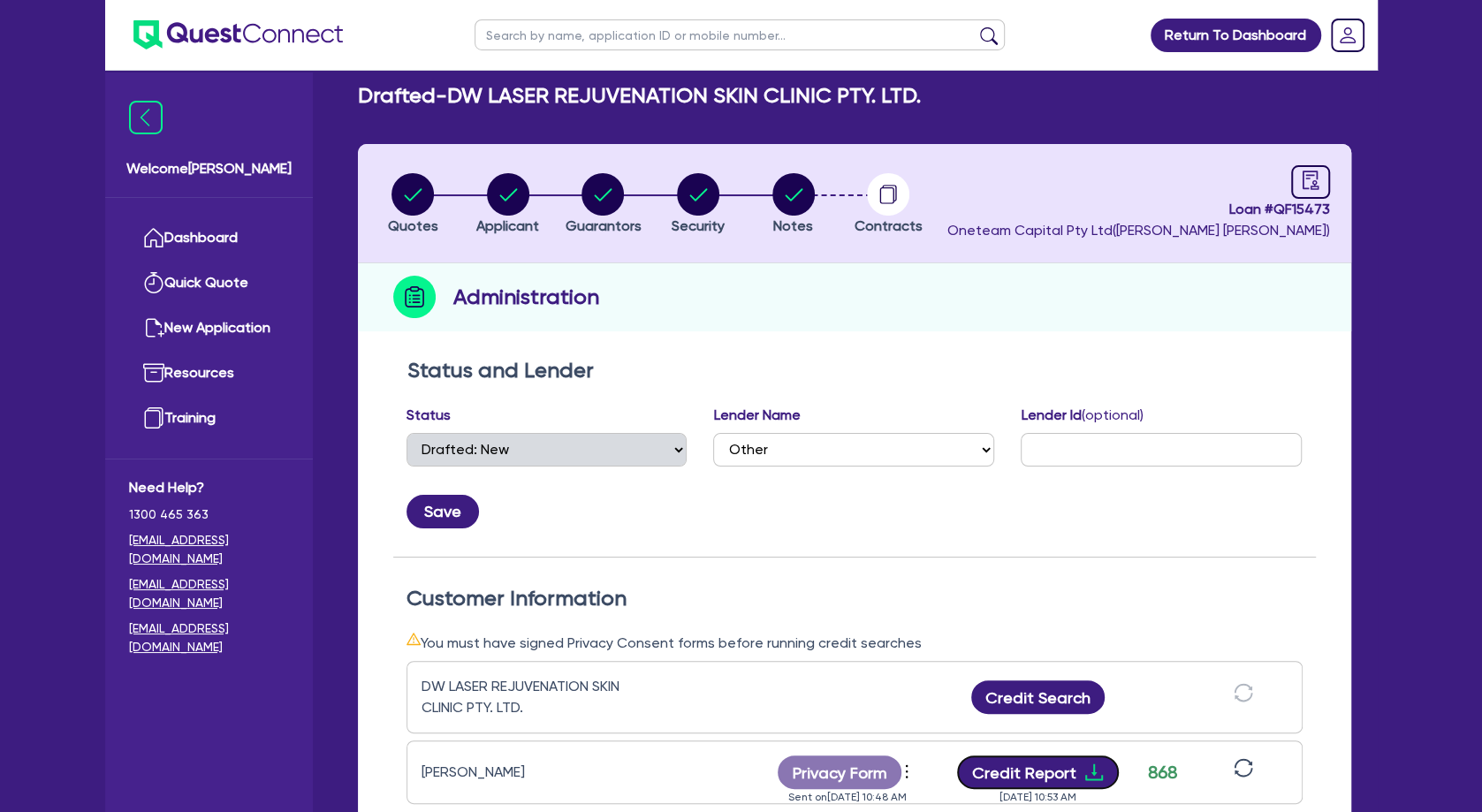
scroll to position [0, 0]
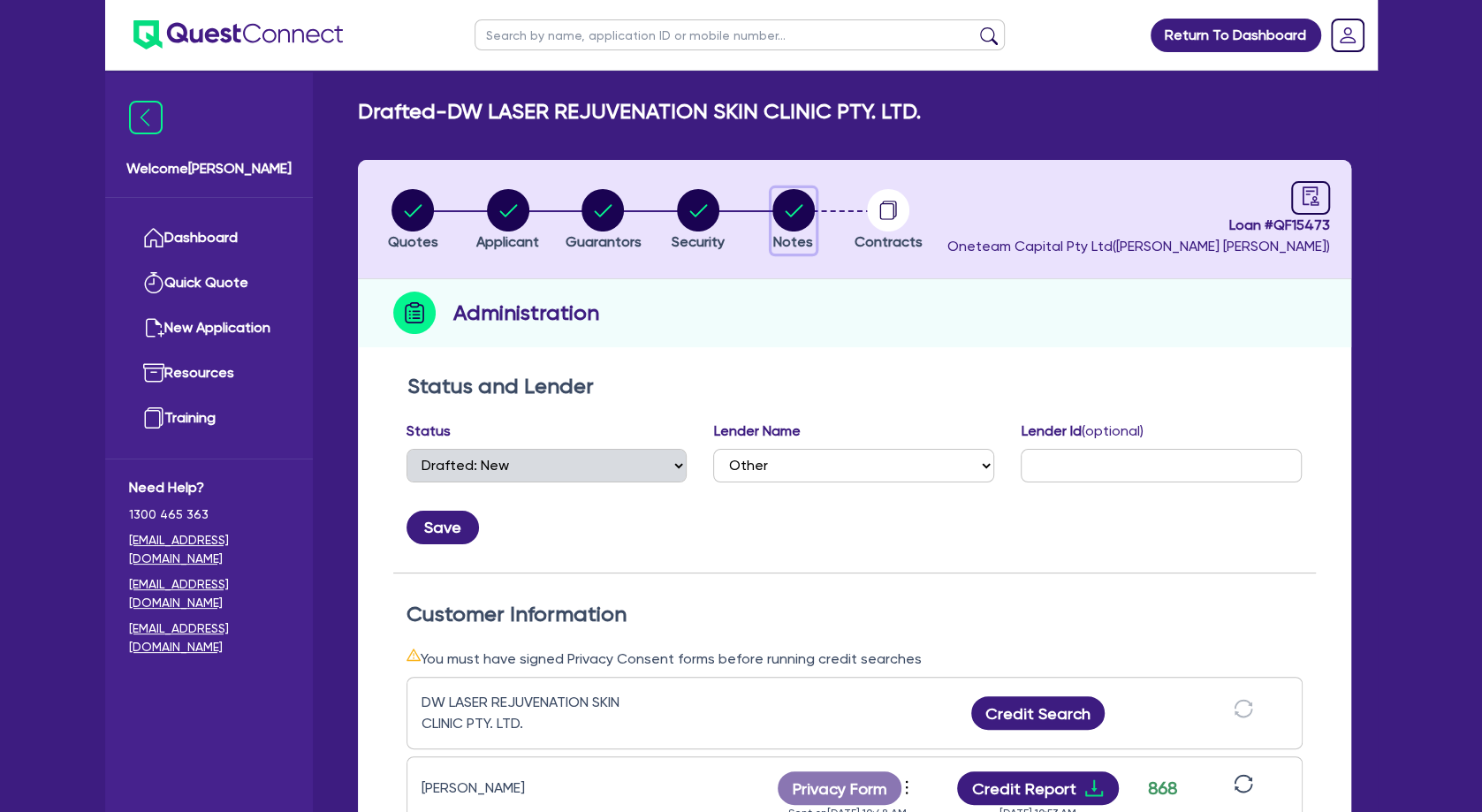
click at [788, 214] on icon "button" at bounding box center [794, 209] width 17 height 12
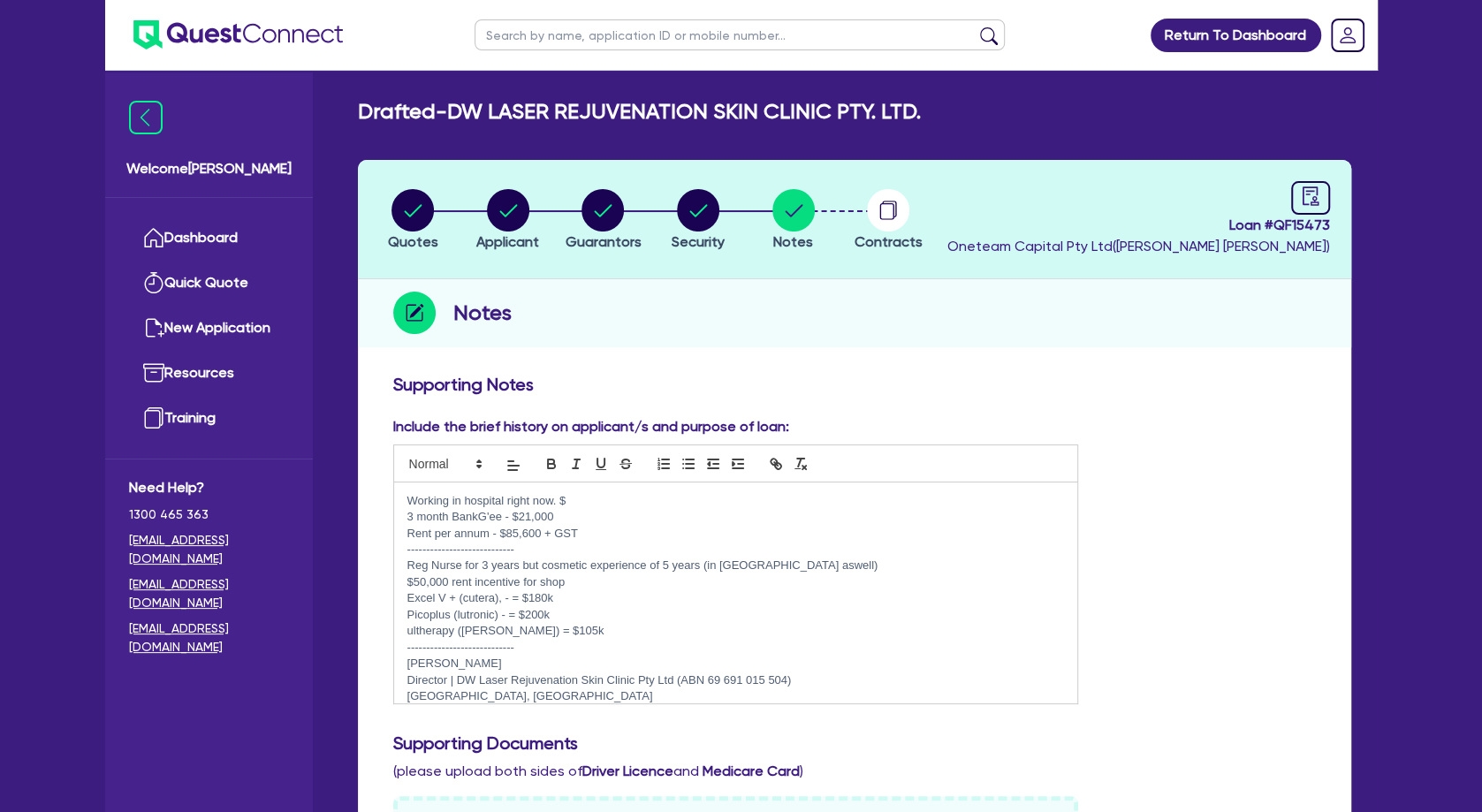
click at [588, 496] on p "Working in hospital right now. $" at bounding box center [736, 501] width 657 height 16
click at [690, 209] on circle "button" at bounding box center [698, 210] width 42 height 42
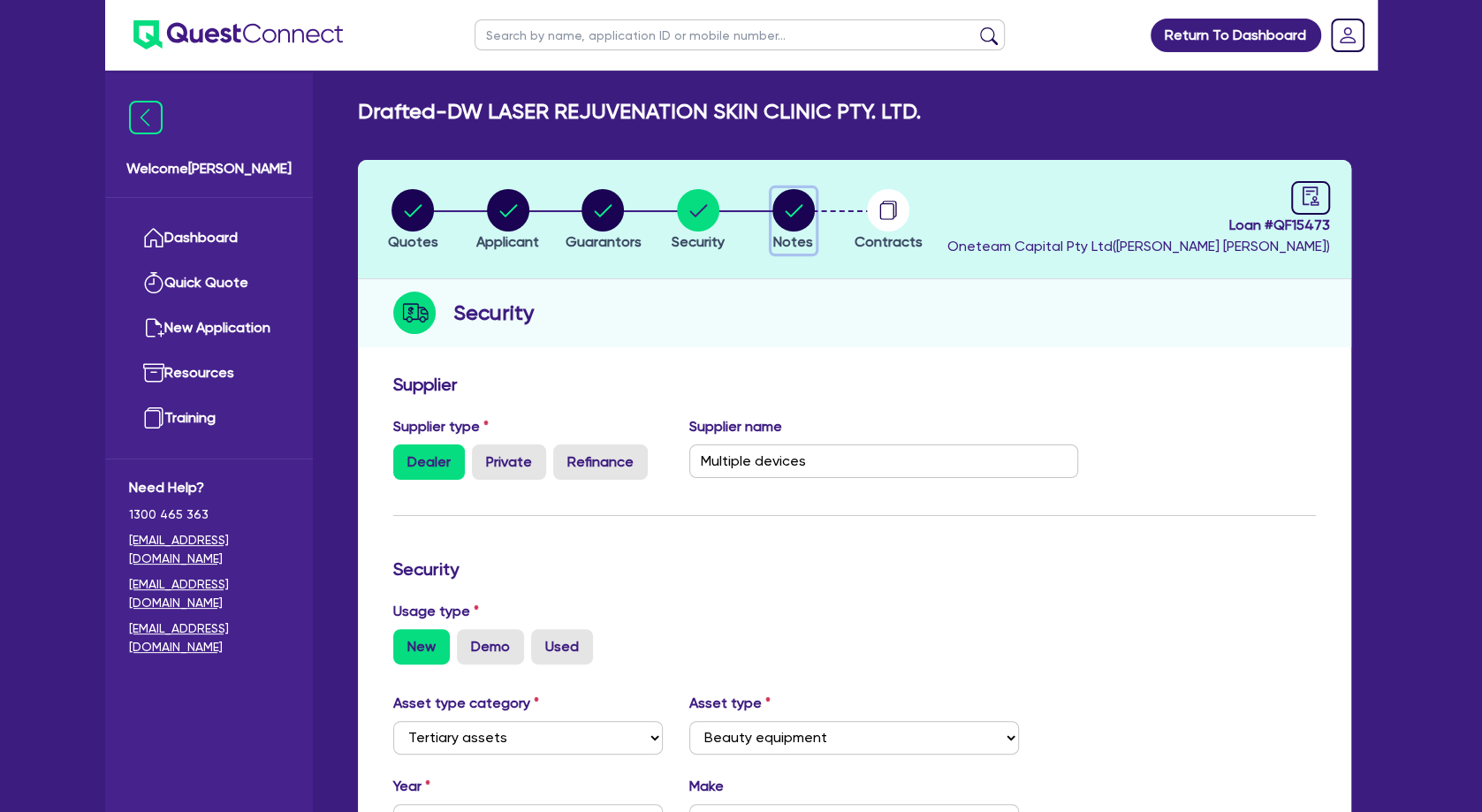
click at [787, 211] on icon "button" at bounding box center [794, 210] width 42 height 42
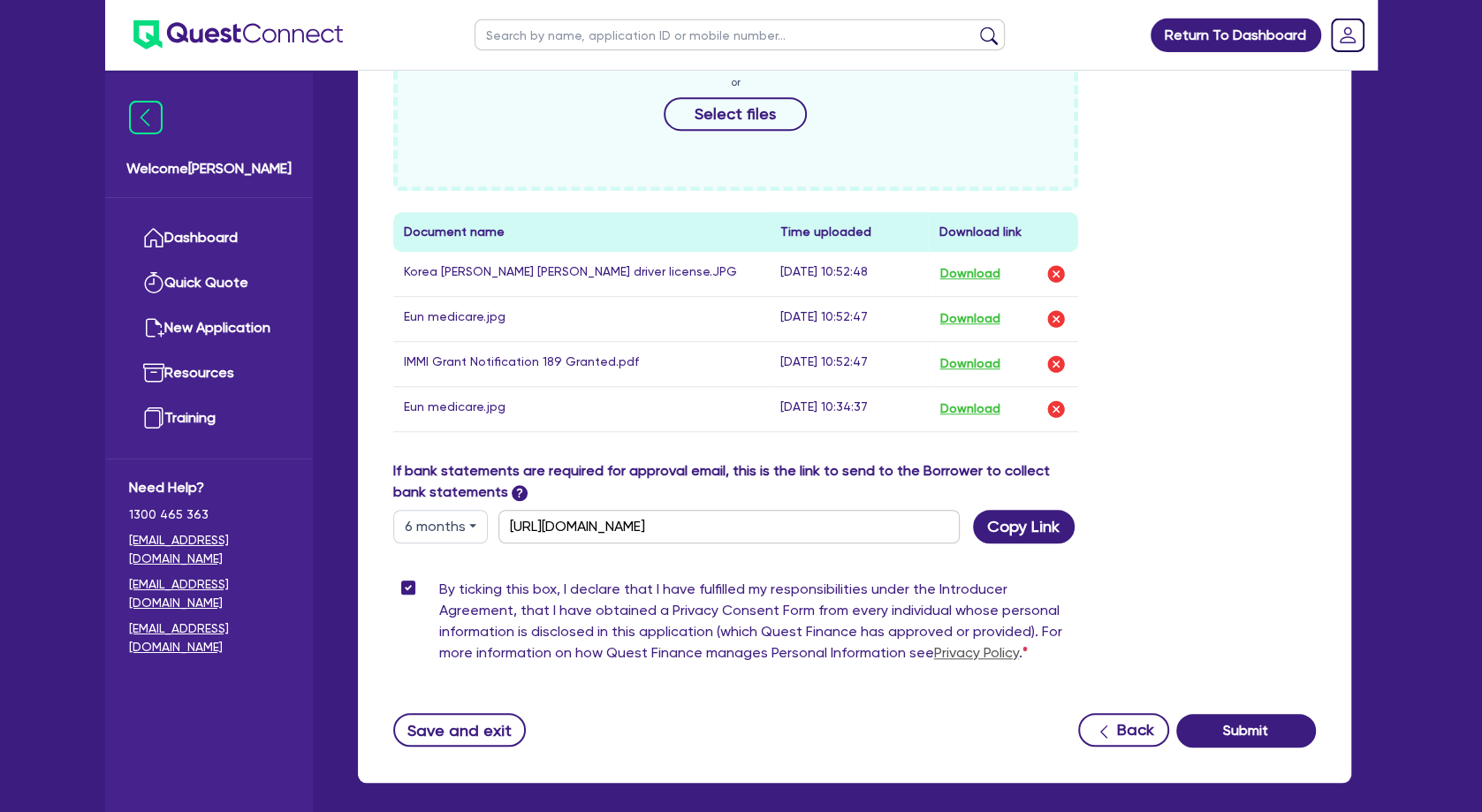
scroll to position [859, 0]
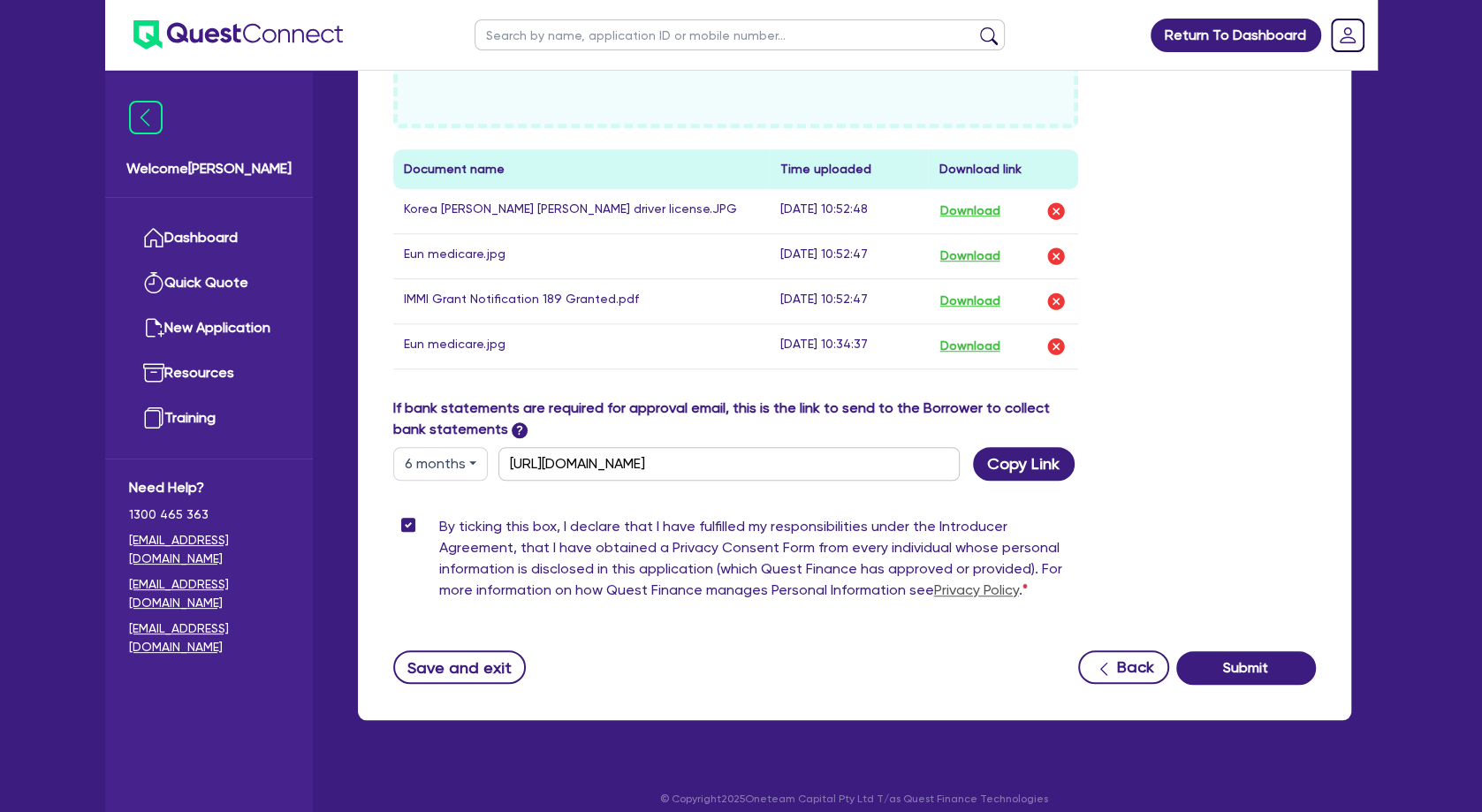
click at [466, 462] on button "6 months" at bounding box center [440, 463] width 94 height 34
click at [466, 506] on link "3 months" at bounding box center [463, 504] width 139 height 33
click at [1034, 465] on button "Copy Link" at bounding box center [1024, 463] width 102 height 34
click at [1102, 370] on div "Drop files to upload or Select files Document name Time uploaded Download link …" at bounding box center [854, 167] width 950 height 460
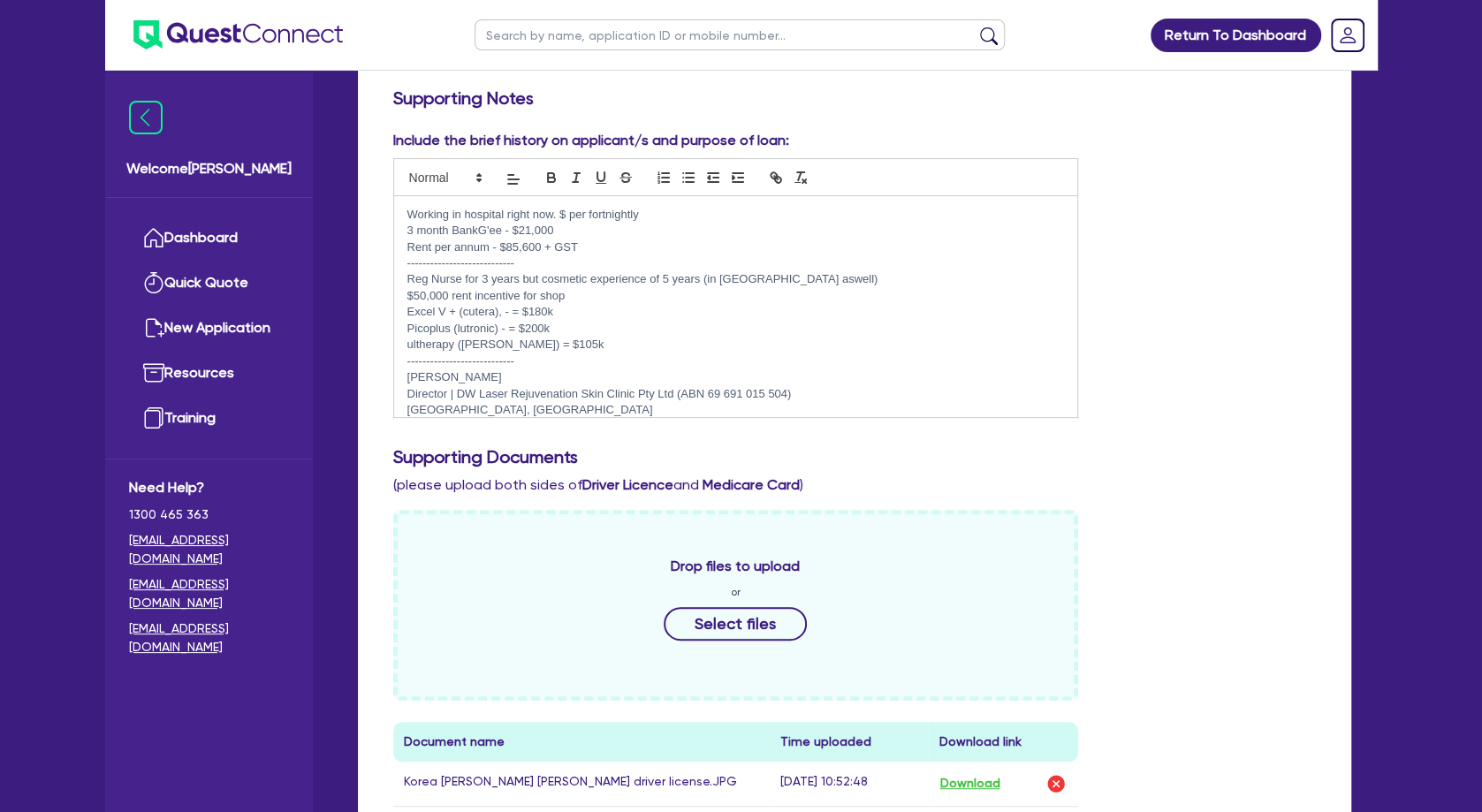
click at [652, 217] on p "Working in hospital right now. $ per fortnightly" at bounding box center [736, 214] width 657 height 16
click at [568, 207] on p "Working in hospital right now. $ per fortnightly" at bounding box center [736, 214] width 657 height 16
click at [634, 232] on p "3 month BankG'ee - $21,000" at bounding box center [736, 231] width 657 height 16
click at [692, 211] on p "Working in hospital right now. $ 2788 per fortnightly" at bounding box center [736, 214] width 657 height 16
click at [618, 267] on p "----------------------------" at bounding box center [736, 263] width 657 height 16
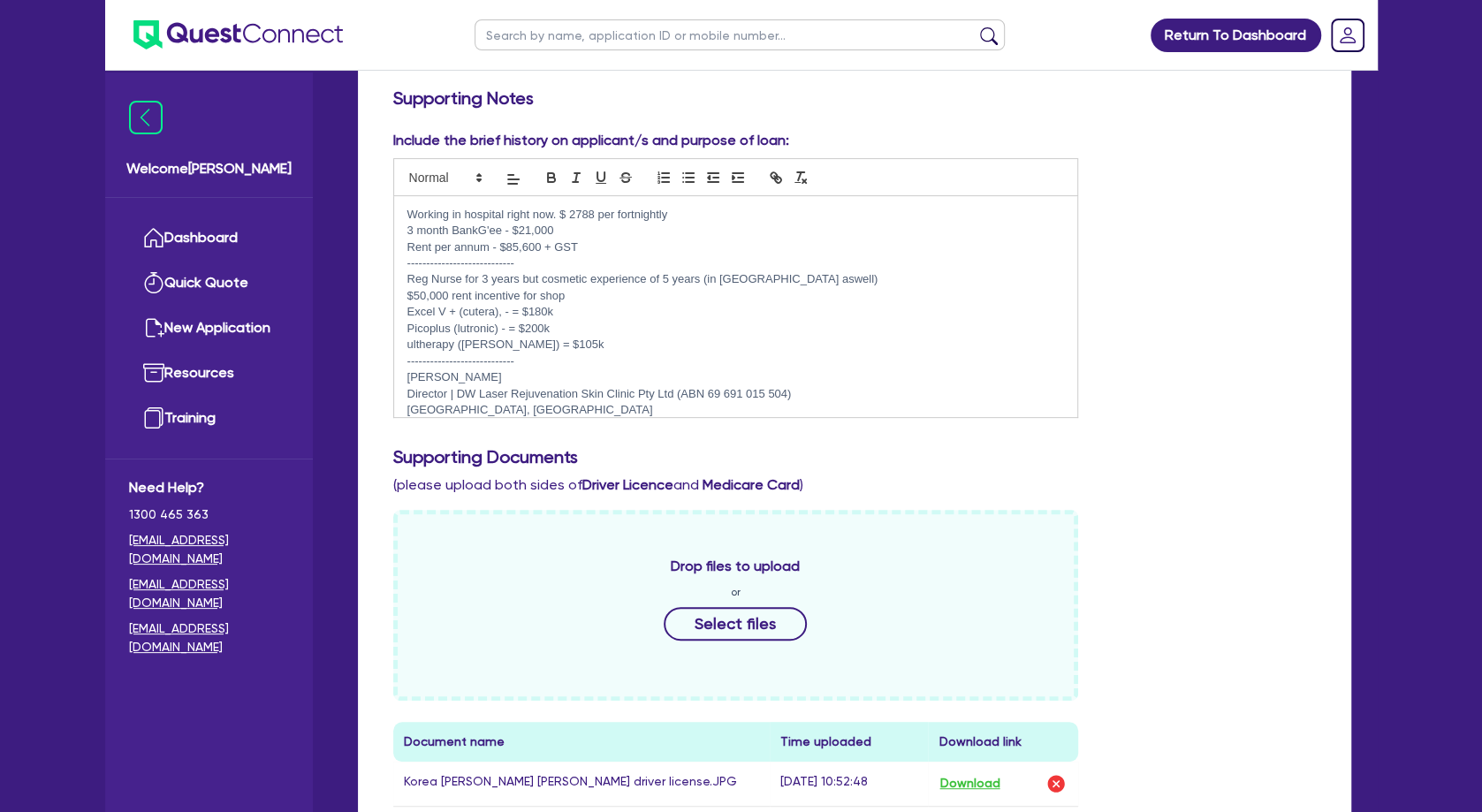
scroll to position [191, 0]
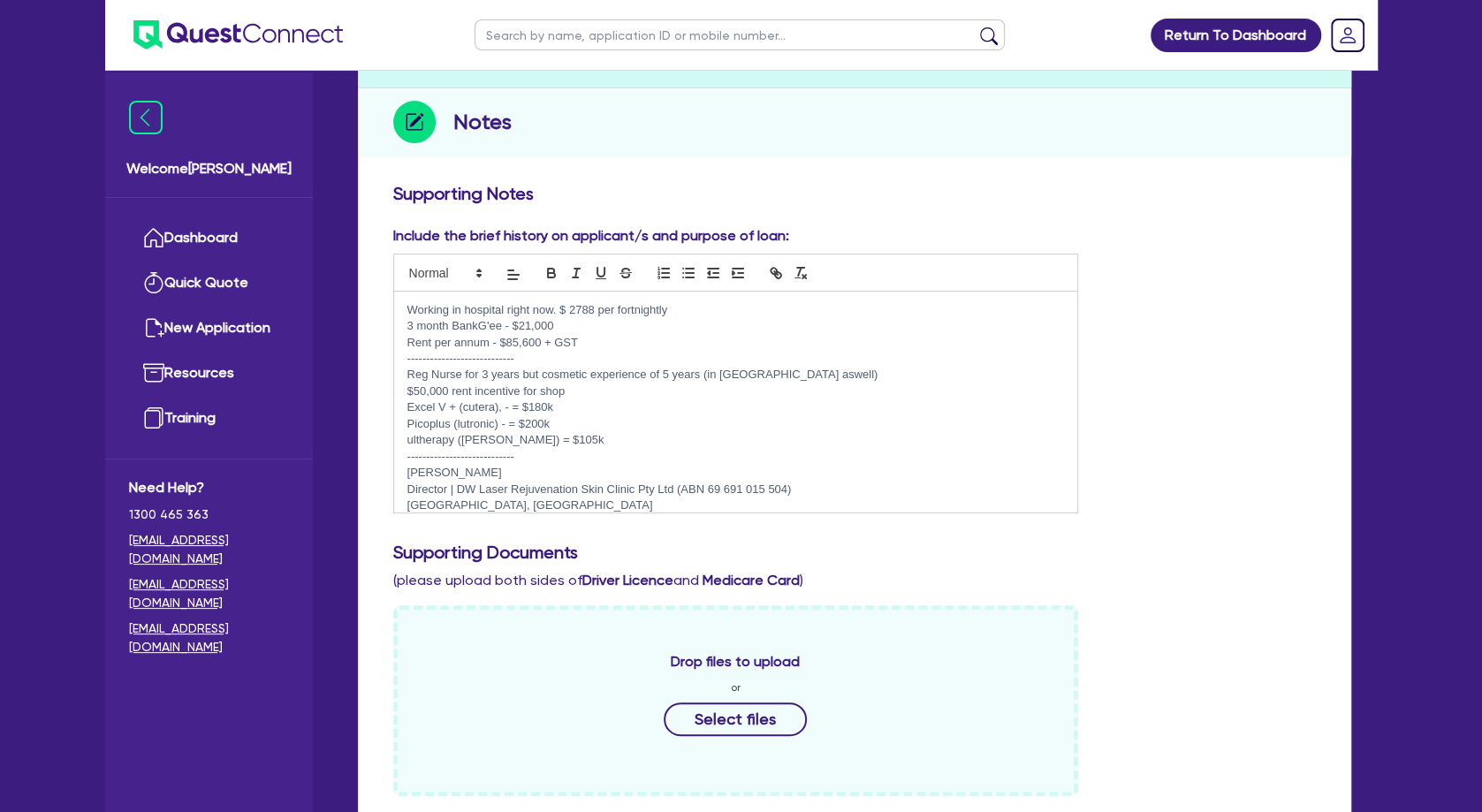
click at [408, 474] on p "[PERSON_NAME]" at bounding box center [736, 473] width 657 height 16
click at [677, 313] on p "Working in hospital right now. $ 2788 per fortnightly" at bounding box center [736, 309] width 657 height 16
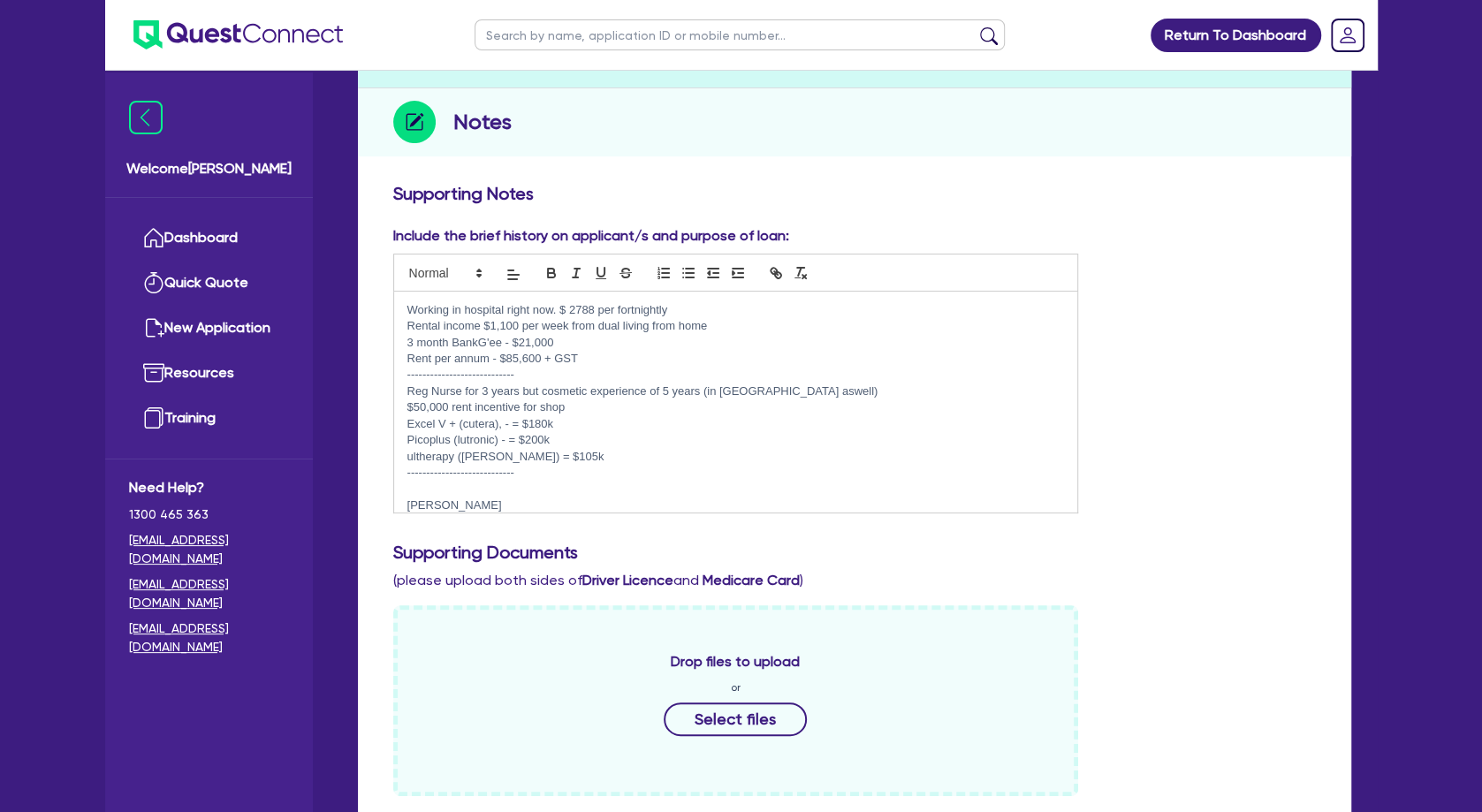
click at [726, 349] on p "3 month BankG'ee - $21,000" at bounding box center [736, 342] width 657 height 16
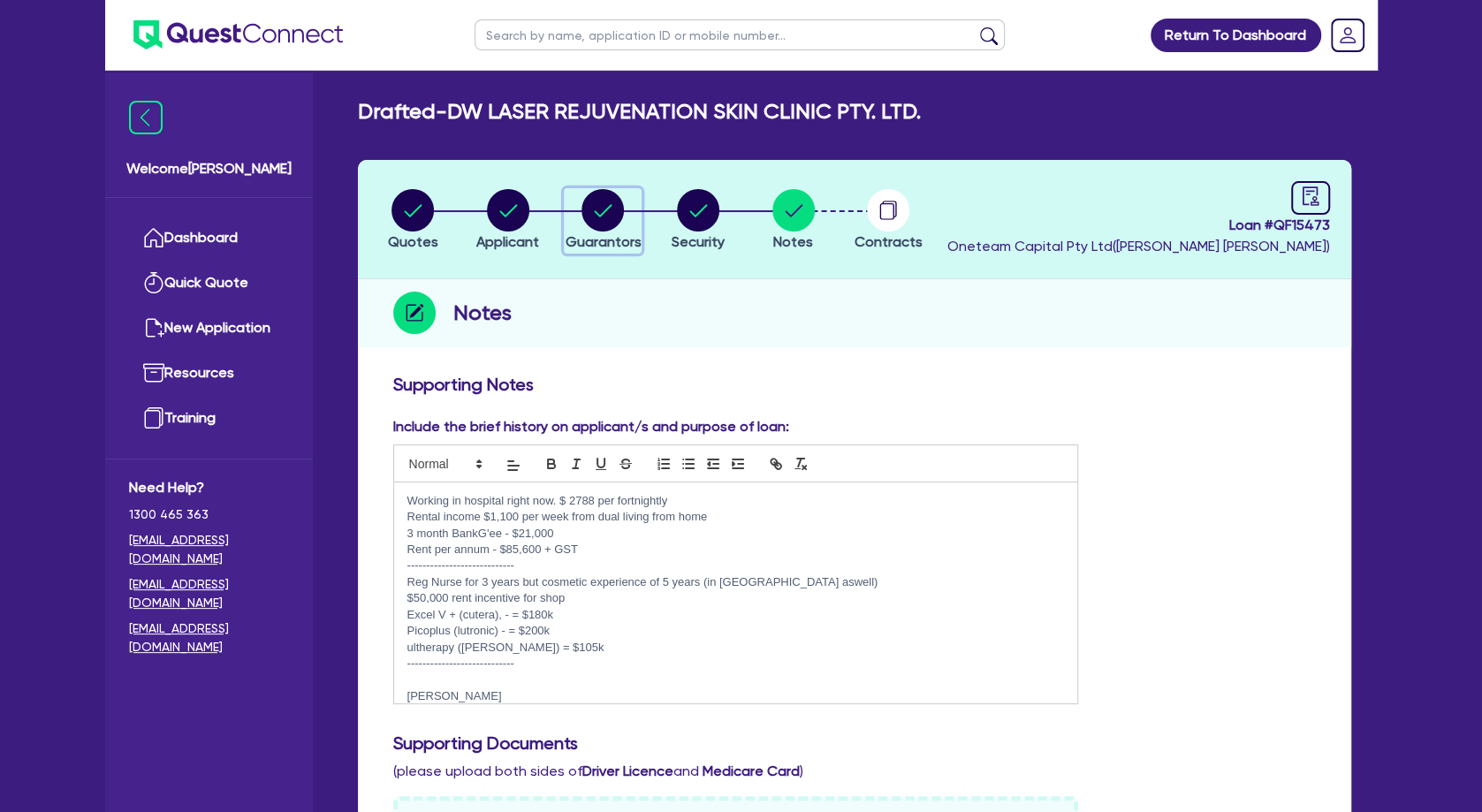
click at [605, 213] on circle "button" at bounding box center [603, 210] width 42 height 42
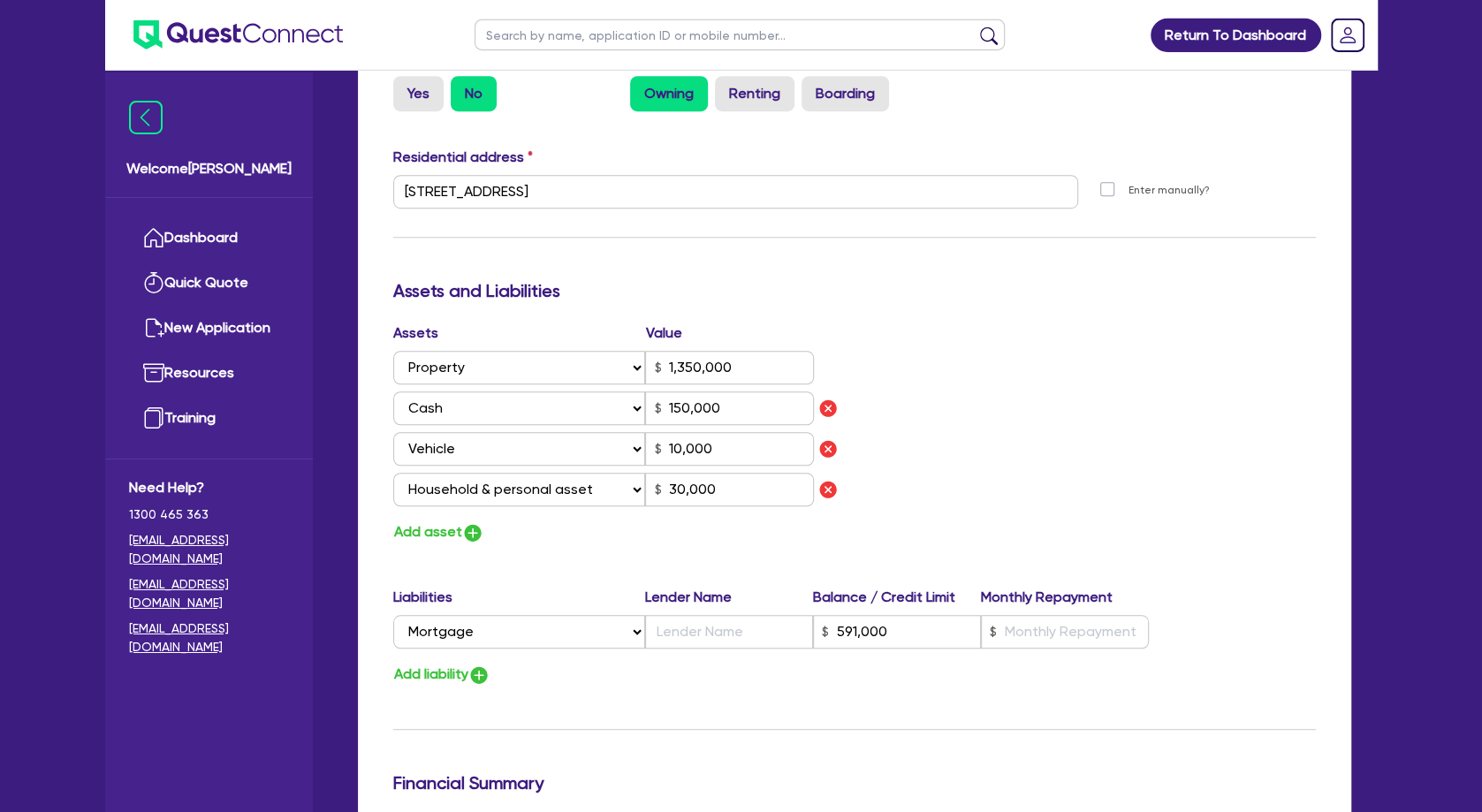
scroll to position [859, 0]
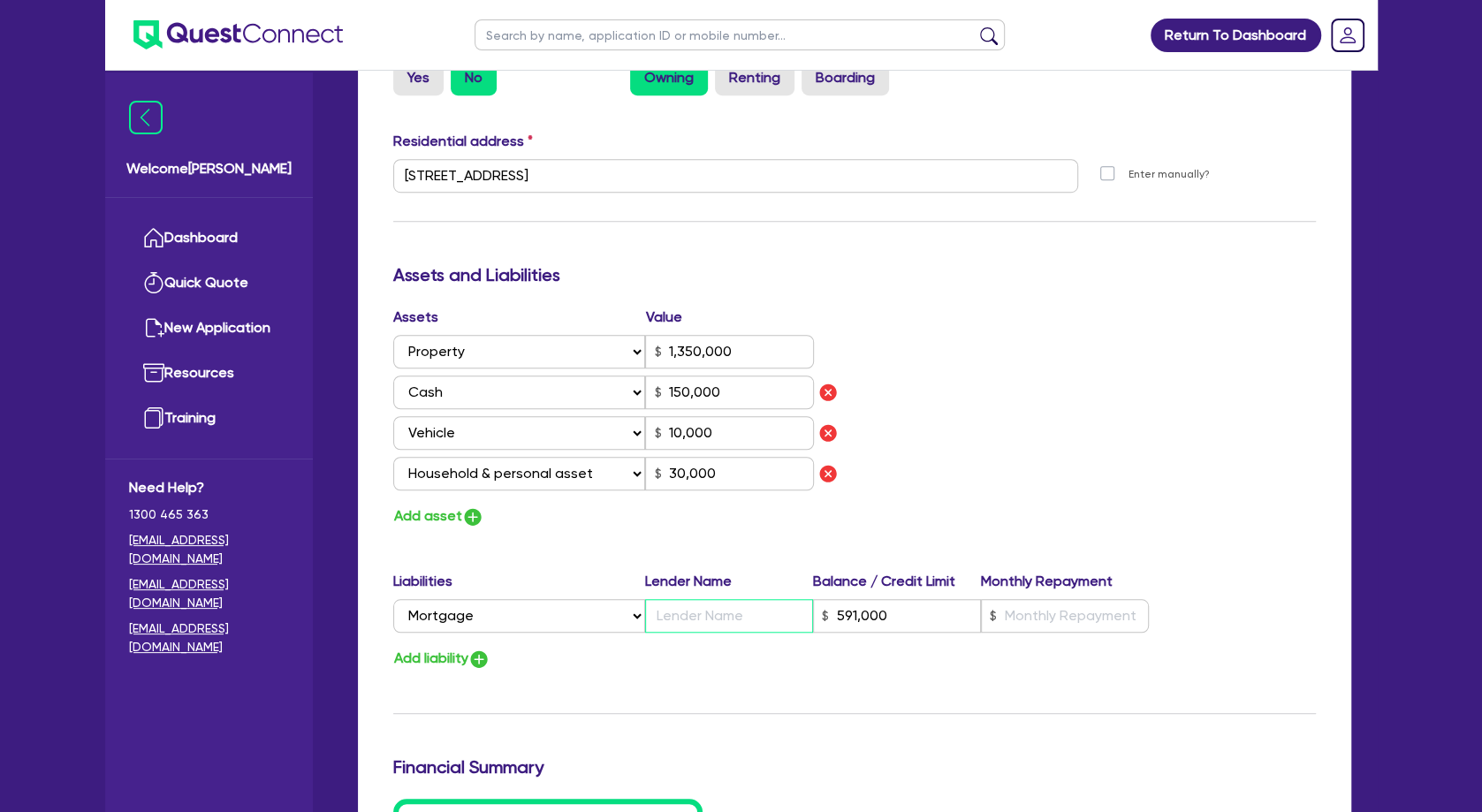
click at [717, 613] on input "text" at bounding box center [729, 615] width 168 height 34
click at [1016, 620] on input "text" at bounding box center [1065, 615] width 168 height 34
click at [774, 604] on input "text" at bounding box center [729, 615] width 168 height 34
click at [1002, 450] on div "Assets Value Select Asset Cash Property Investment property Vehicle Truck Trail…" at bounding box center [854, 417] width 950 height 222
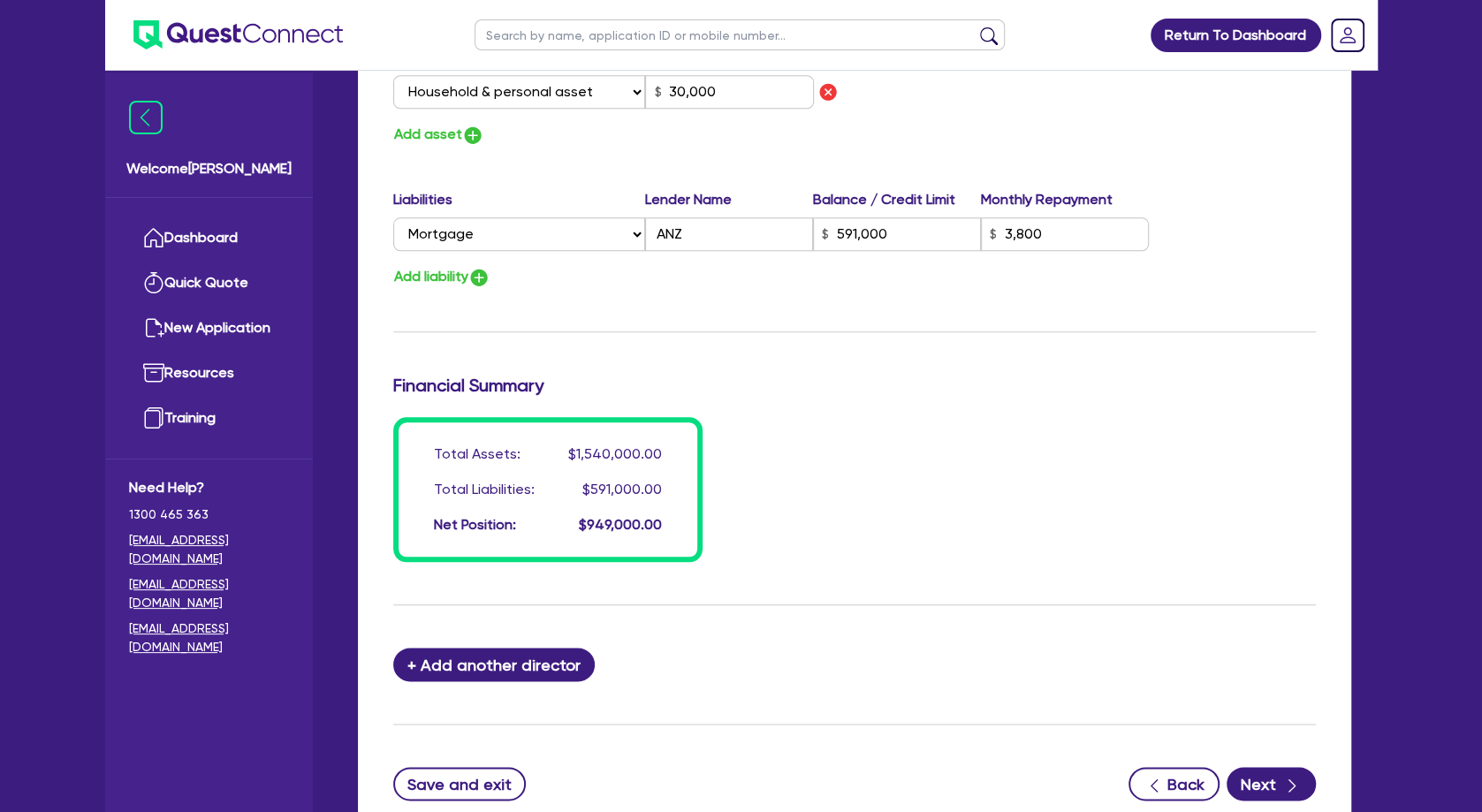
scroll to position [1370, 0]
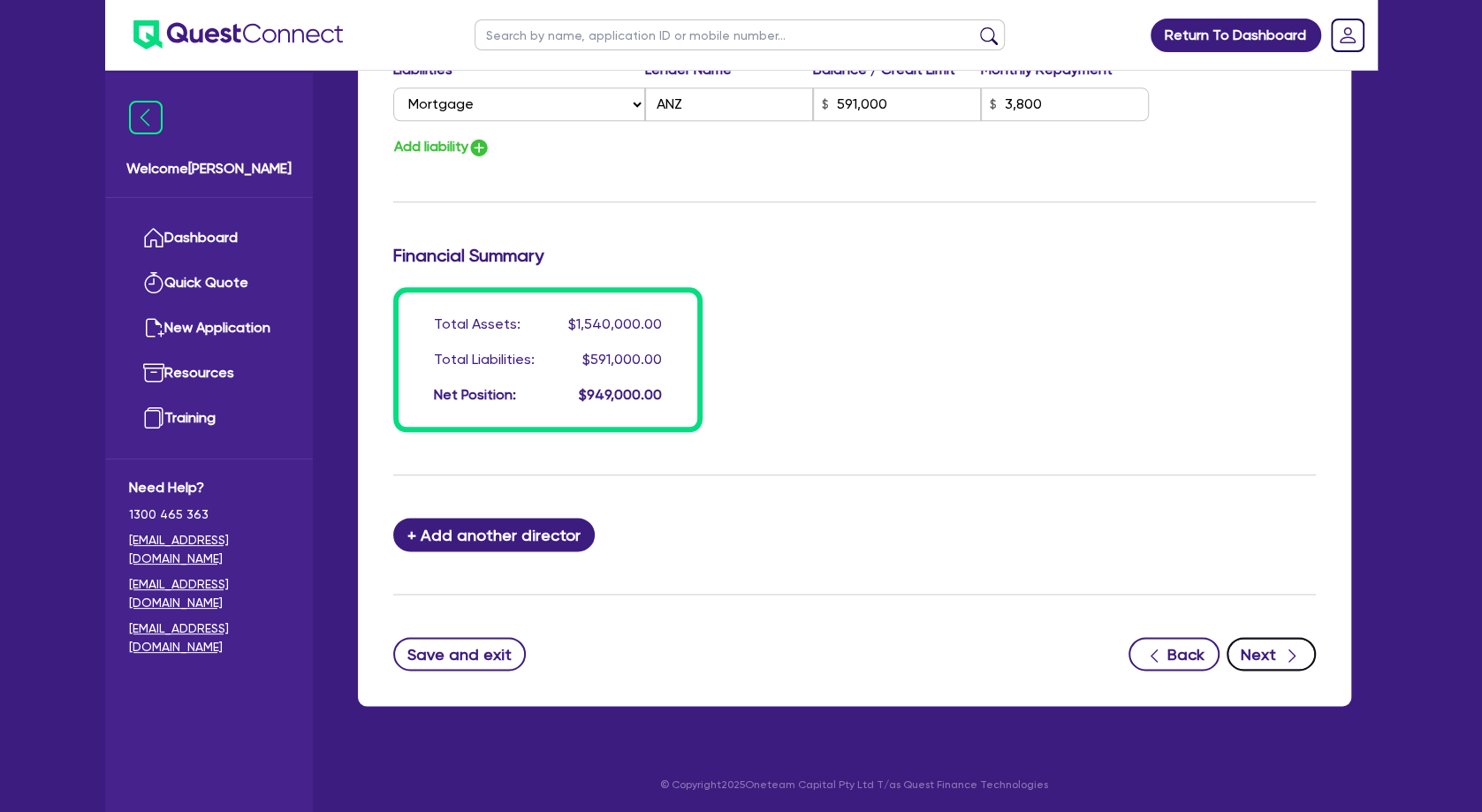
click at [1262, 652] on button "Next" at bounding box center [1271, 653] width 89 height 34
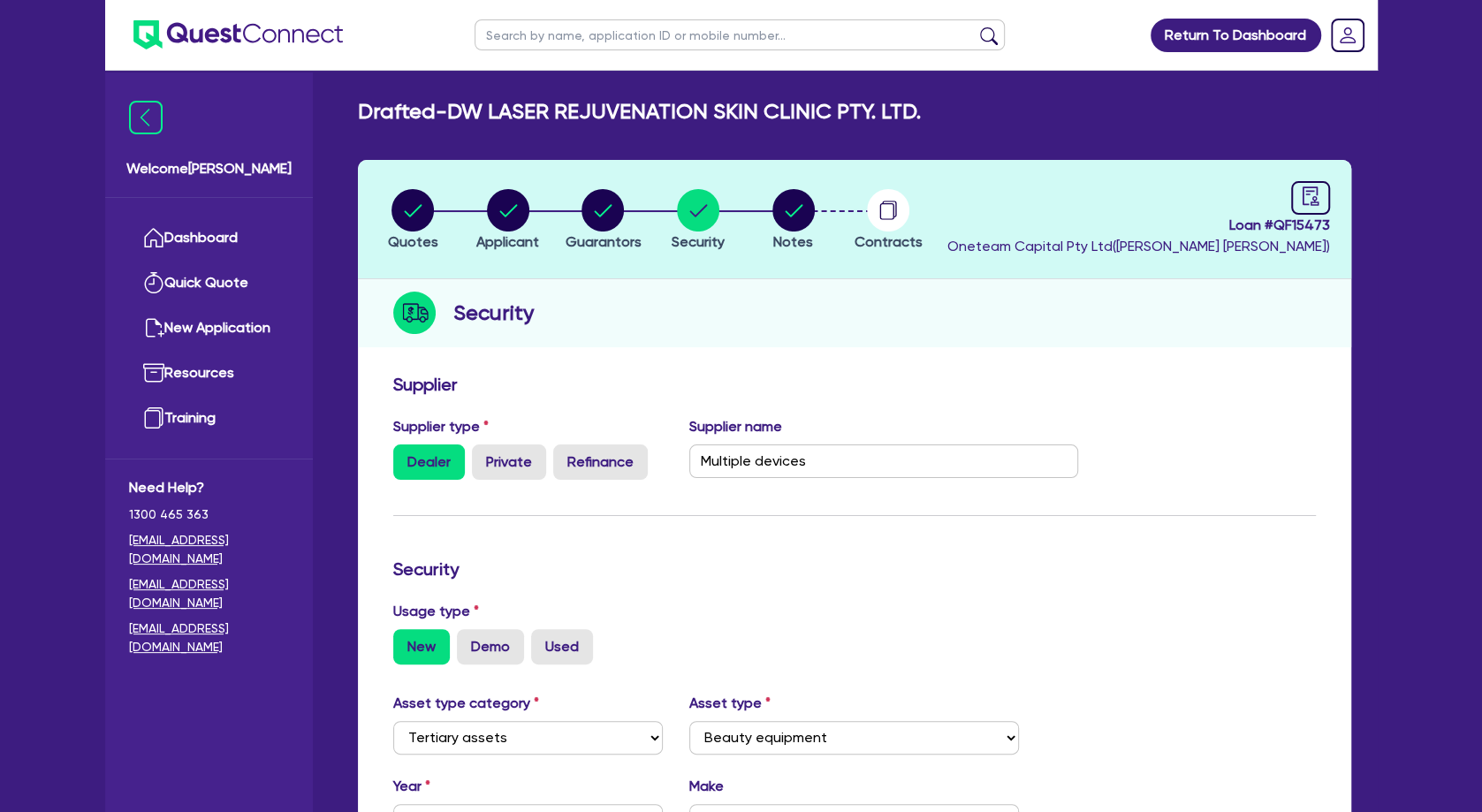
drag, startPoint x: 760, startPoint y: 373, endPoint x: 723, endPoint y: 258, distance: 120.8
click at [760, 372] on div "Supplier Supplier type Dealer Private Refinance Supplier name Multiple devices …" at bounding box center [854, 778] width 994 height 826
click at [700, 357] on div "Quotes Applicant [GEOGRAPHIC_DATA] Security Notes Contracts Loan # QF15473 Onet…" at bounding box center [854, 675] width 994 height 1031
click at [794, 219] on circle "button" at bounding box center [794, 210] width 42 height 42
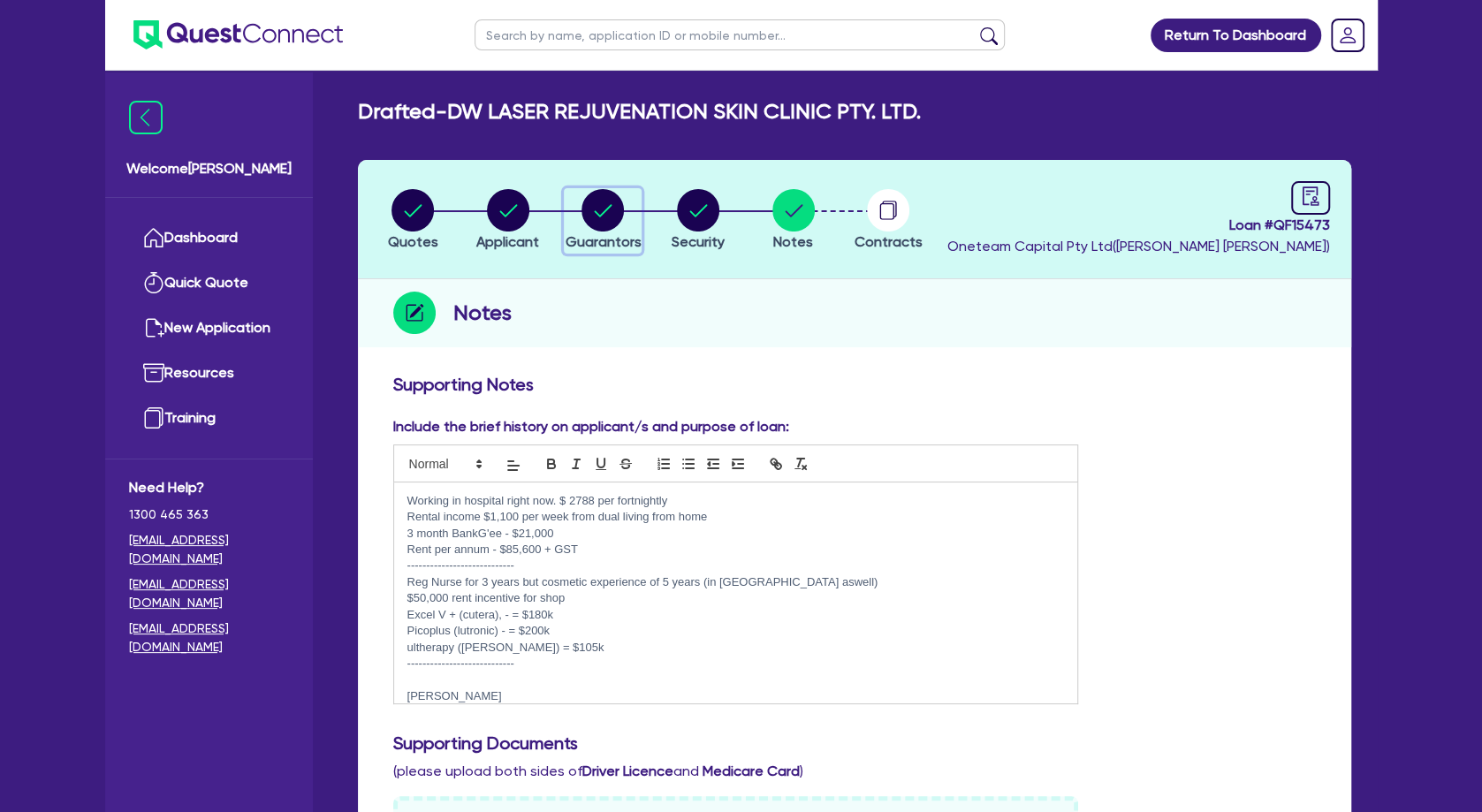
click at [603, 214] on icon "button" at bounding box center [604, 209] width 17 height 12
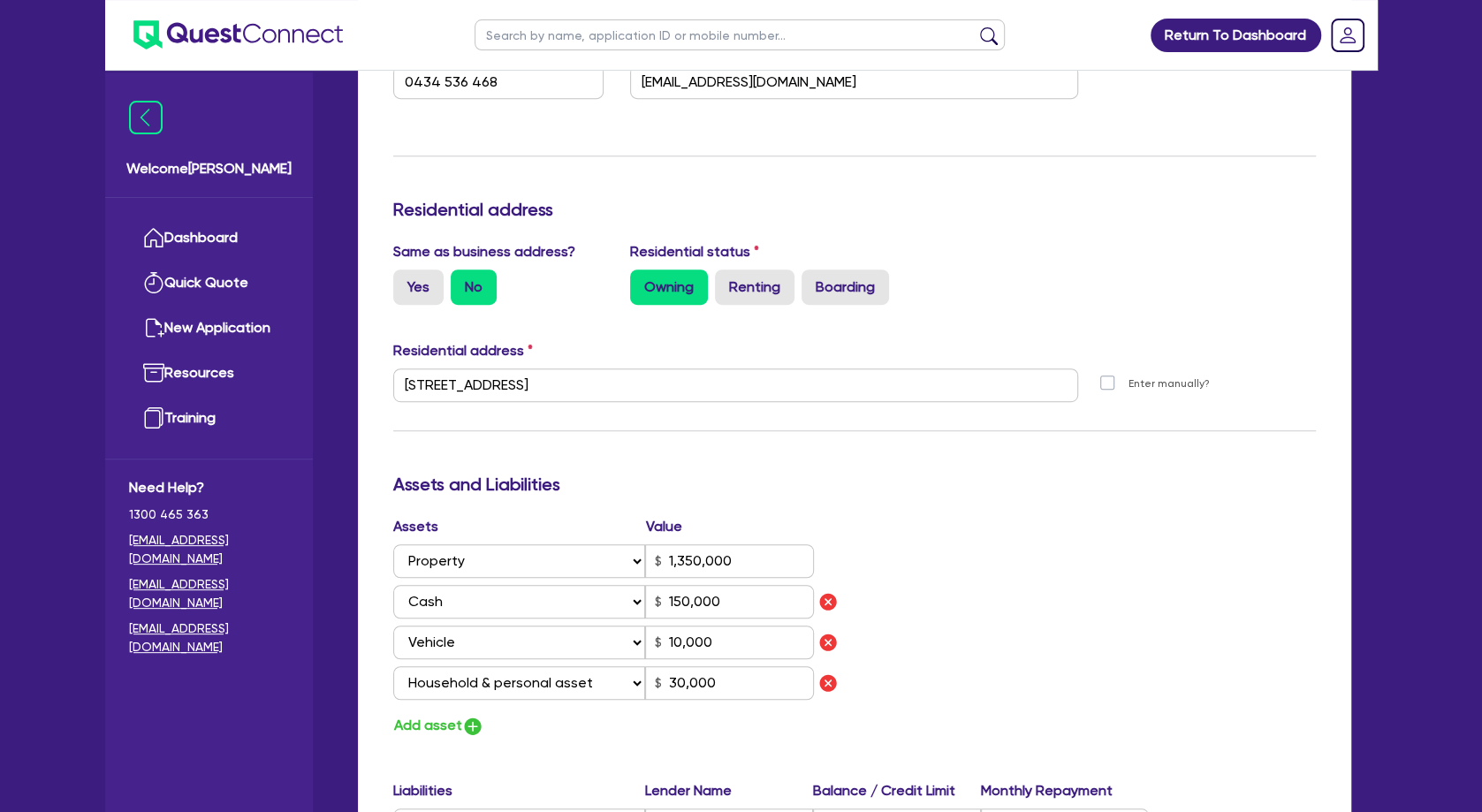
scroll to position [668, 0]
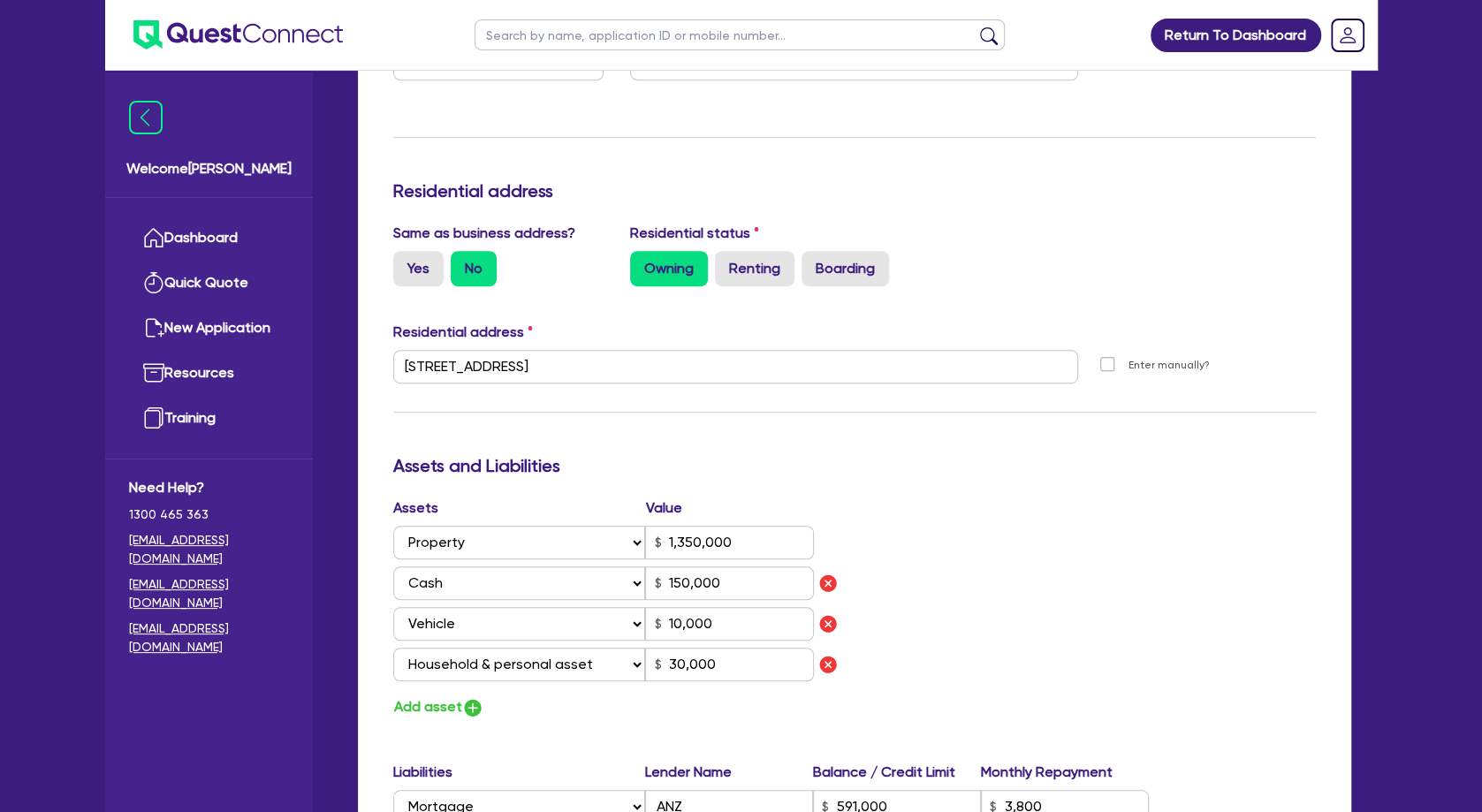
click at [720, 411] on div "Update residential status for Director #1 Boarding is only acceptable when the …" at bounding box center [854, 420] width 923 height 1429
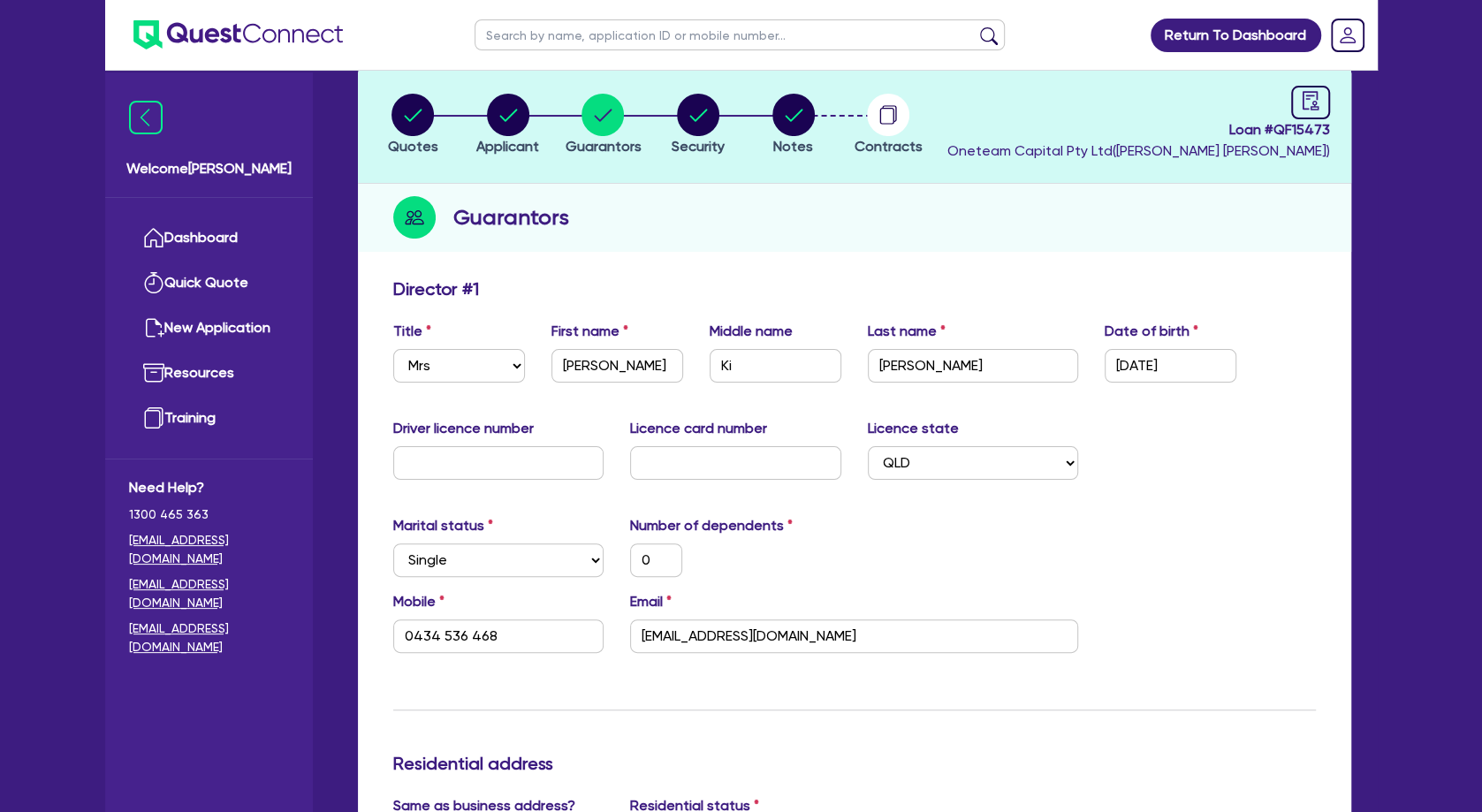
scroll to position [0, 0]
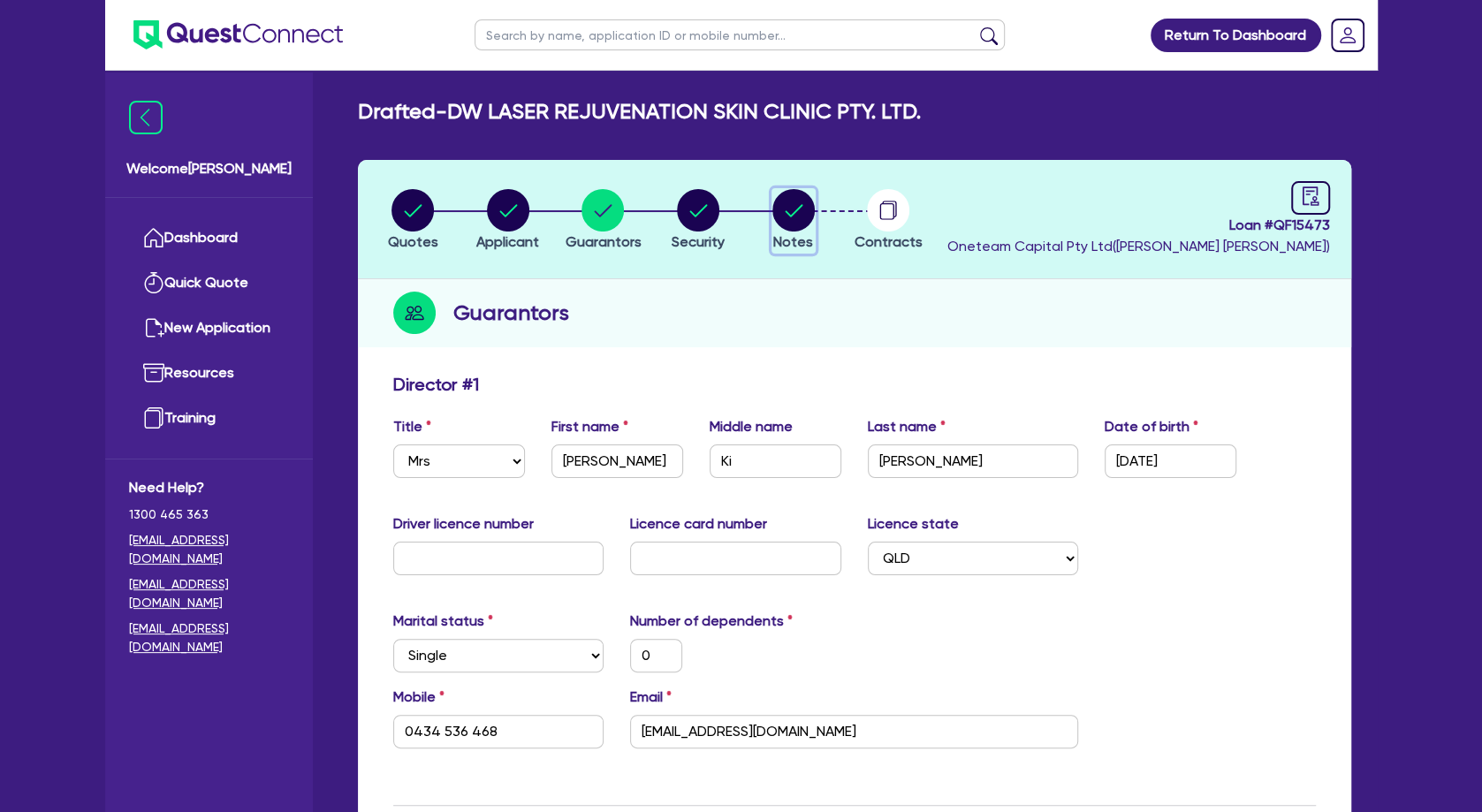
click at [775, 216] on circle "button" at bounding box center [794, 210] width 42 height 42
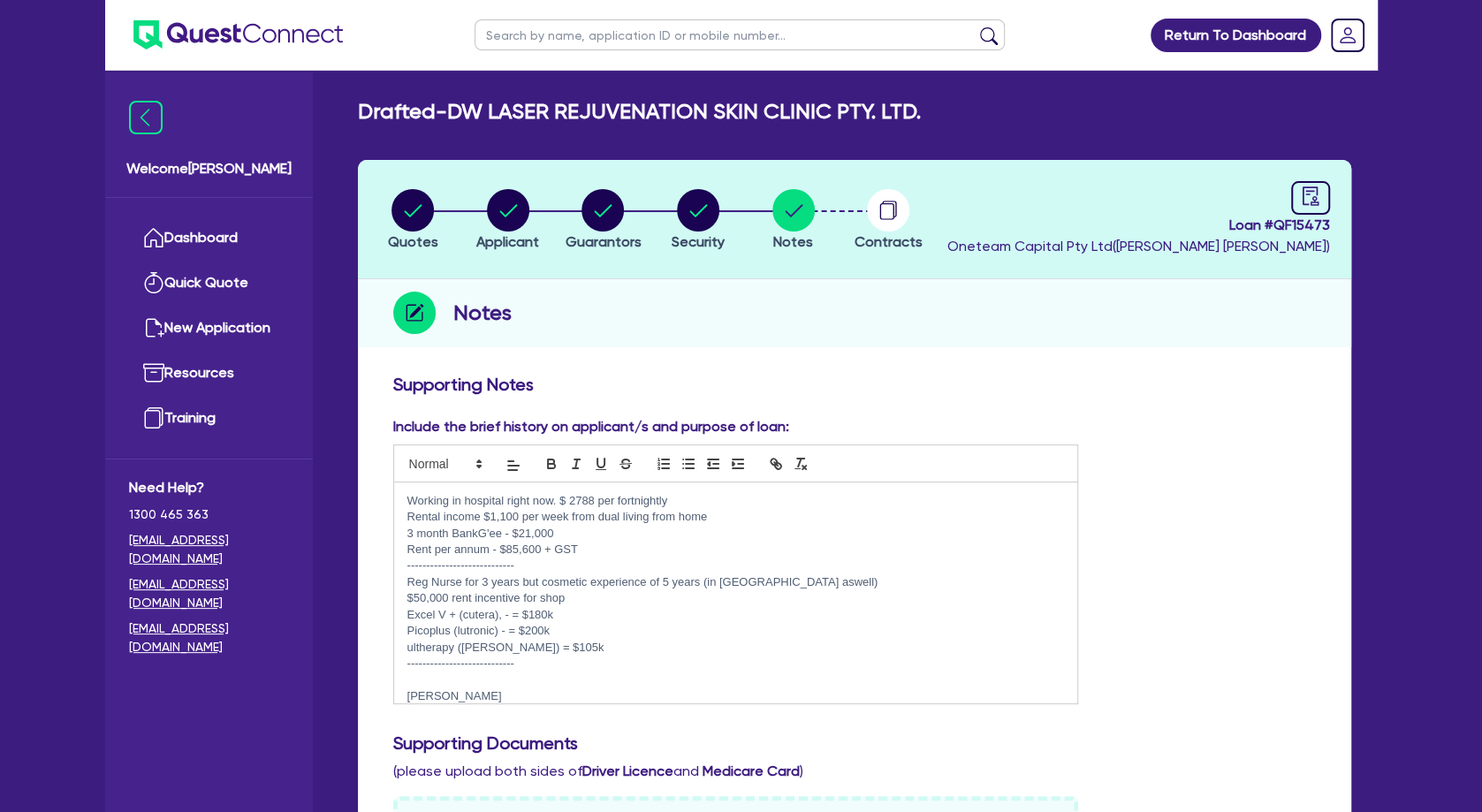
click at [440, 616] on p "Excel V + (cutera), - = $180k" at bounding box center [736, 615] width 657 height 16
click at [563, 614] on p "Excel V + (cutera), - = $180k" at bounding box center [736, 615] width 657 height 16
click at [589, 554] on p "Rent per annum - $85,600 + GST" at bounding box center [736, 550] width 657 height 16
click at [818, 583] on p "Reg Nurse for 3 years but cosmetic experience of 5 years (in [GEOGRAPHIC_DATA] …" at bounding box center [736, 582] width 657 height 16
click at [610, 218] on circle "button" at bounding box center [603, 210] width 42 height 42
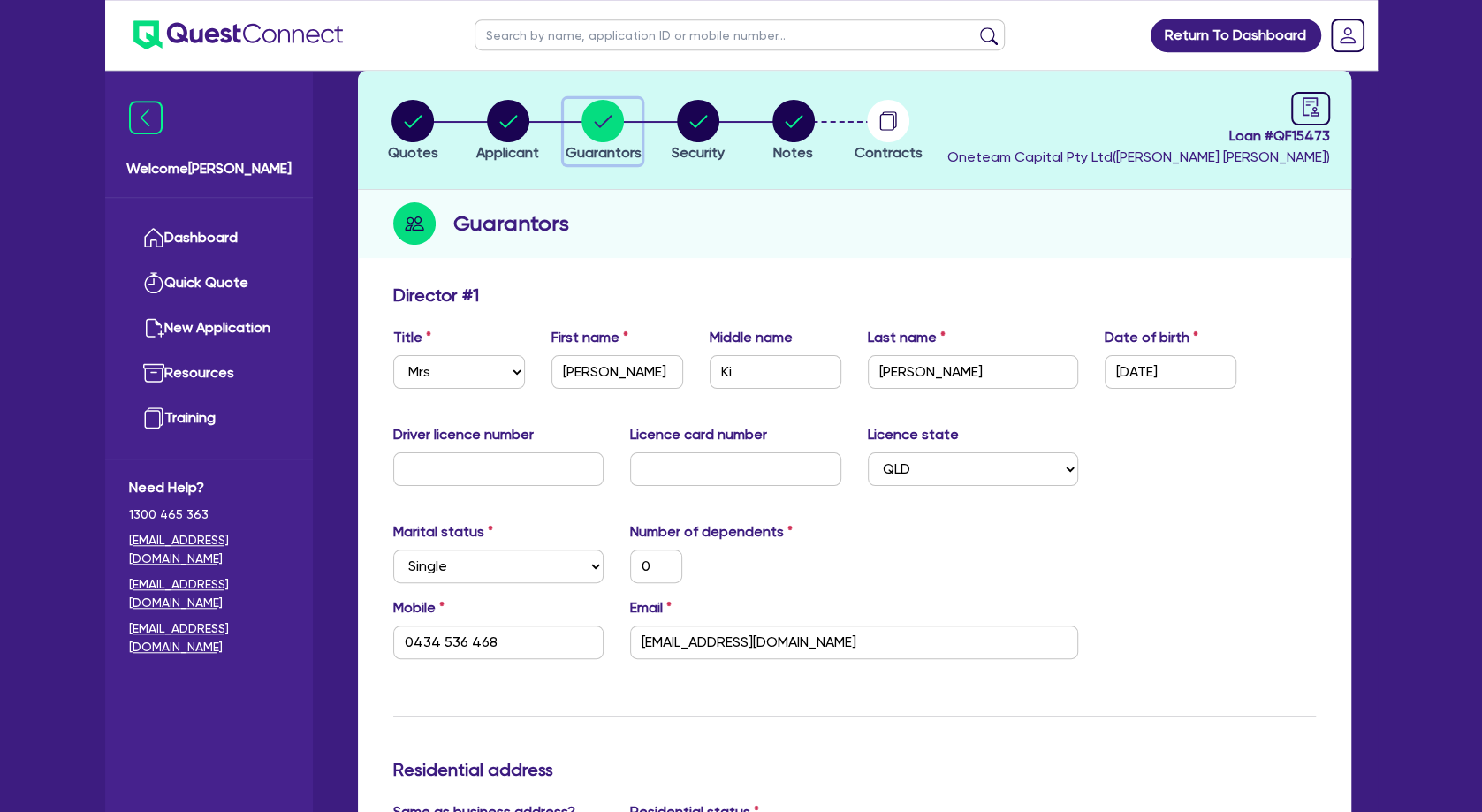
scroll to position [191, 0]
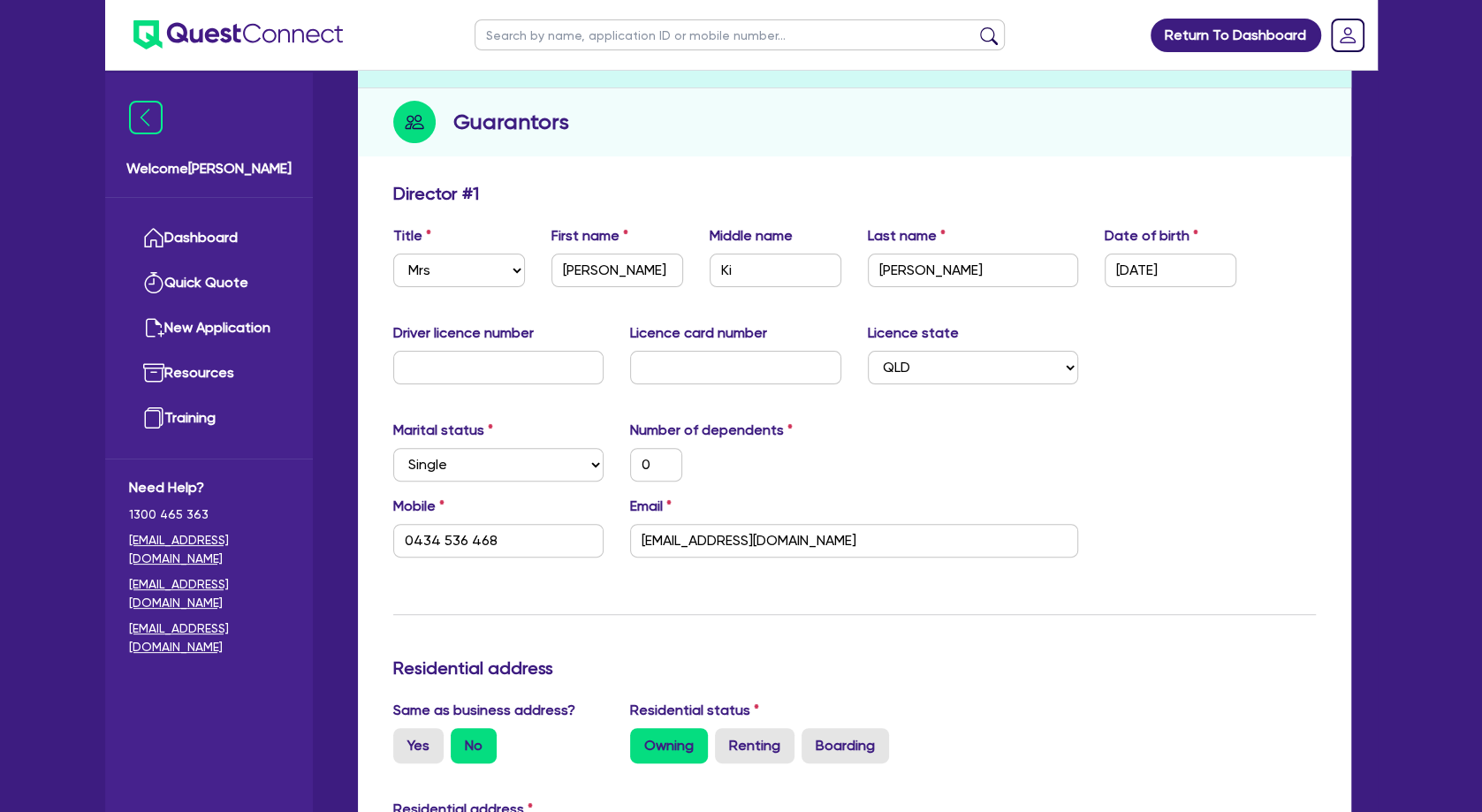
click at [507, 484] on div "Marital status Select [DEMOGRAPHIC_DATA] Married De Facto / Partner Number of d…" at bounding box center [854, 457] width 950 height 76
click at [393, 448] on select "Select Single Married De Facto / Partner" at bounding box center [499, 464] width 211 height 34
click option "De Facto / Partner" at bounding box center [0, 0] width 0 height 0
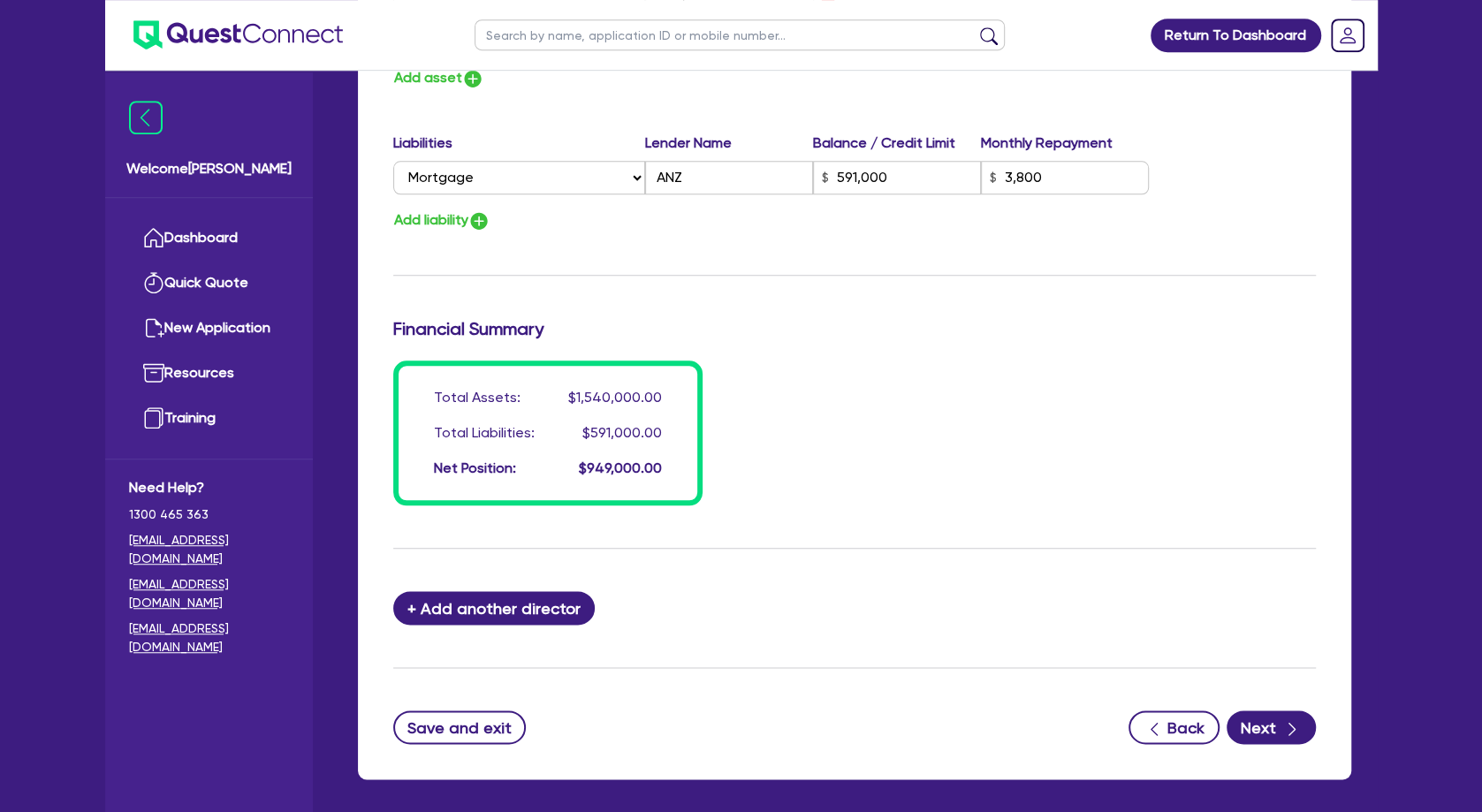
scroll to position [1336, 0]
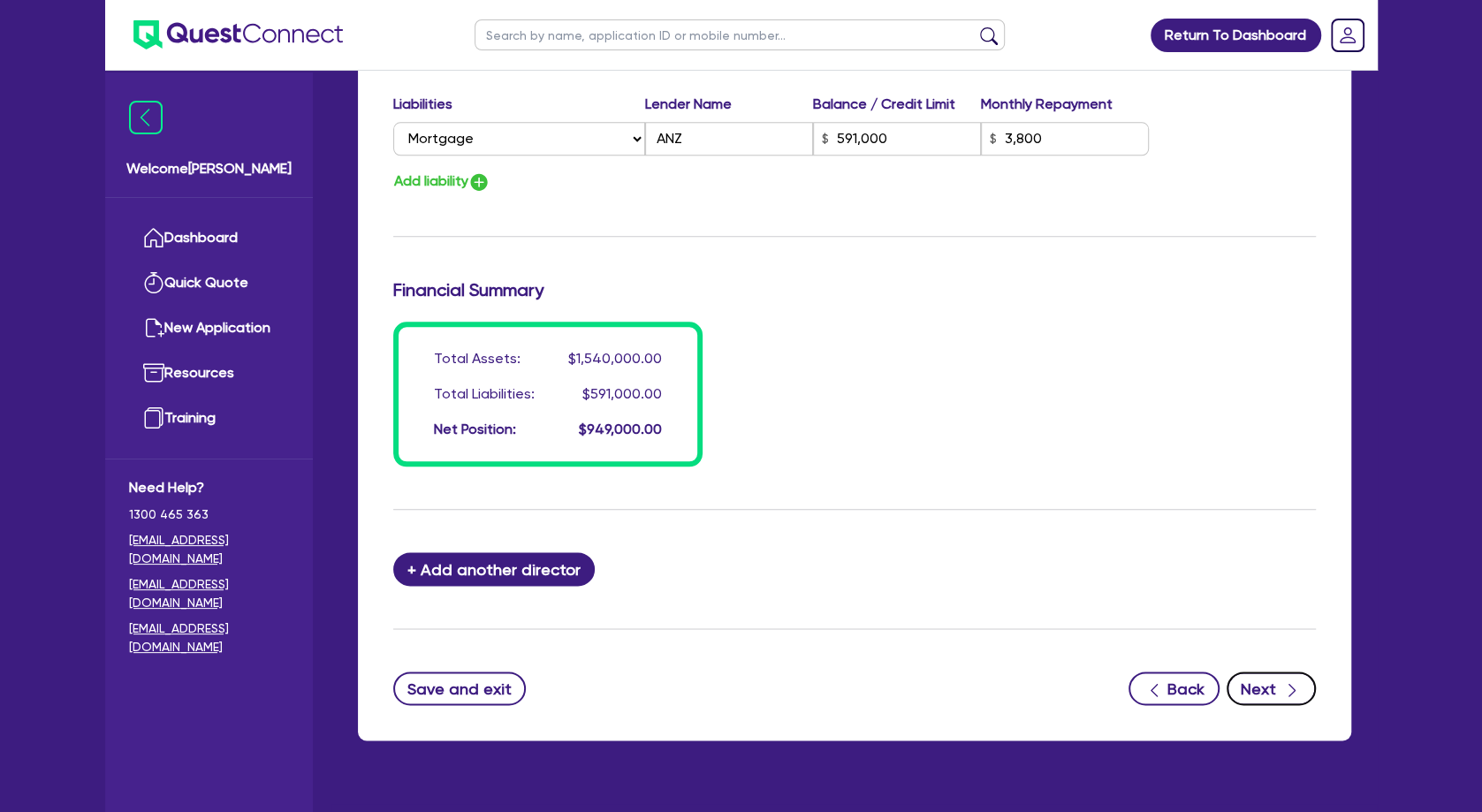
click at [1271, 683] on button "Next" at bounding box center [1271, 688] width 89 height 34
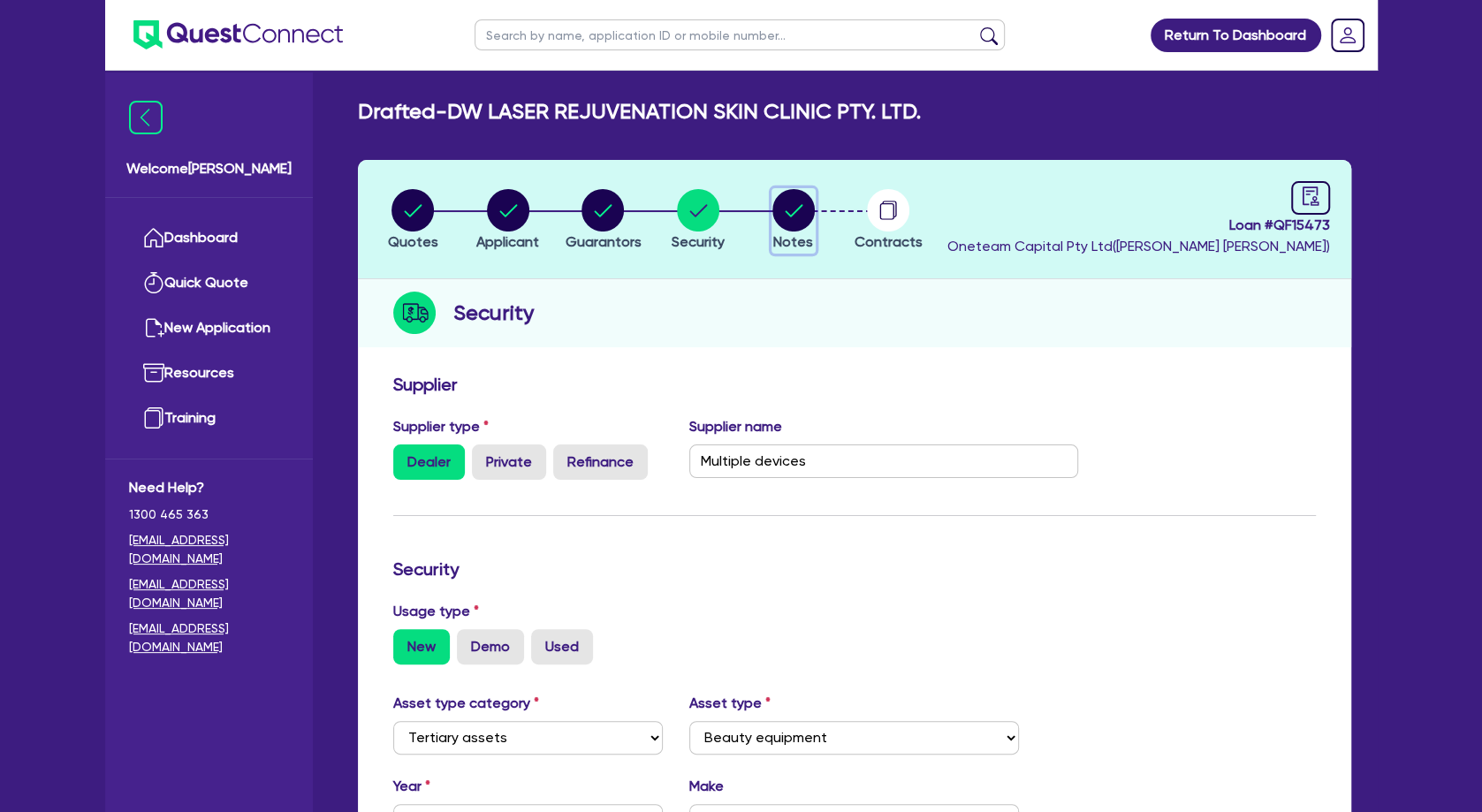
click at [785, 217] on circle "button" at bounding box center [794, 210] width 42 height 42
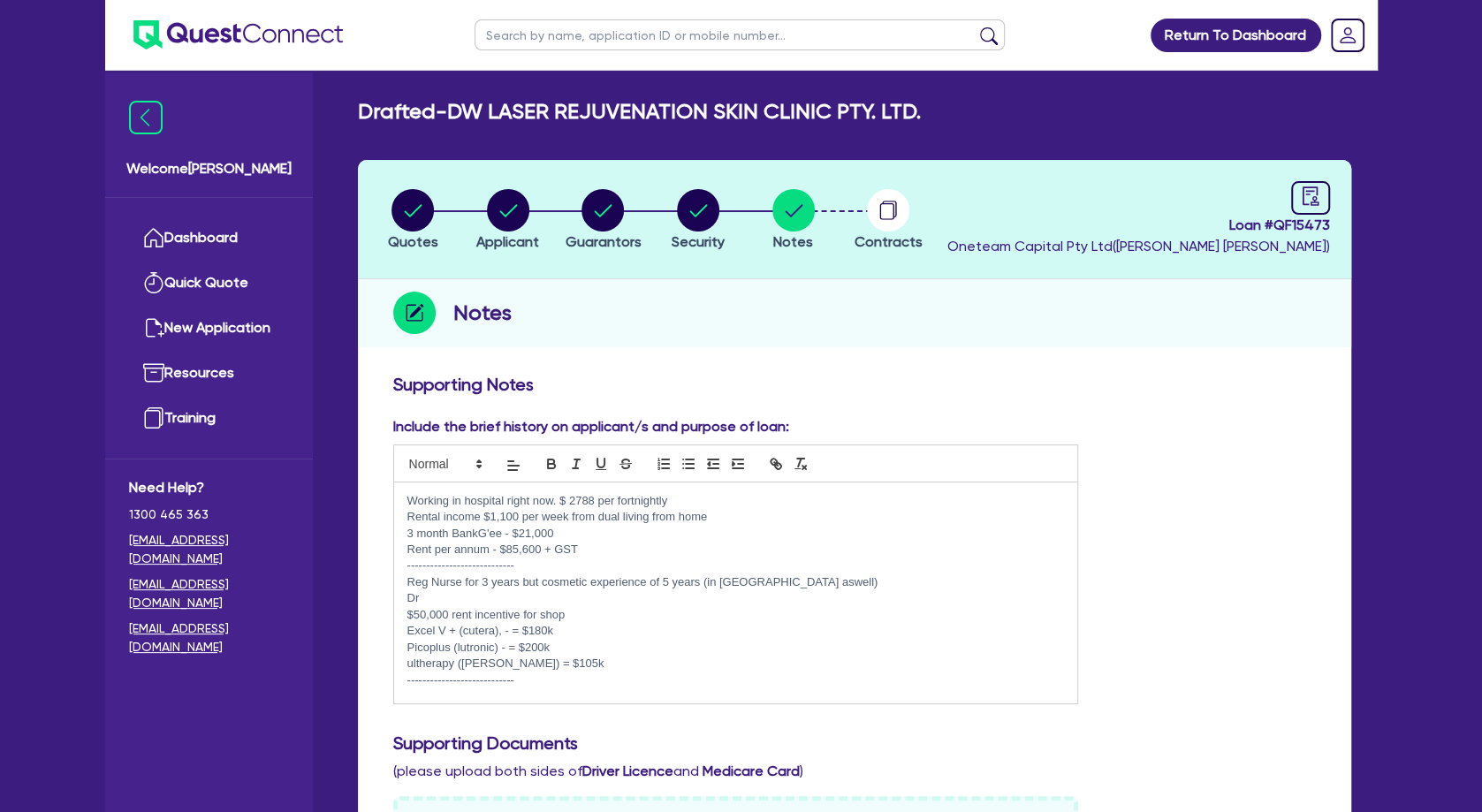
click at [457, 602] on p "Dr" at bounding box center [736, 598] width 657 height 16
click at [605, 599] on p "Partner is a Dr. Works full time at [GEOGRAPHIC_DATA] - $150k salary." at bounding box center [736, 598] width 657 height 16
click at [779, 597] on p "Partner is a Dr. Works full time at [GEOGRAPHIC_DATA] - $150k salary." at bounding box center [736, 598] width 657 height 16
click at [736, 517] on p "Rental income $1,100 per week from dual living from home" at bounding box center [736, 517] width 657 height 16
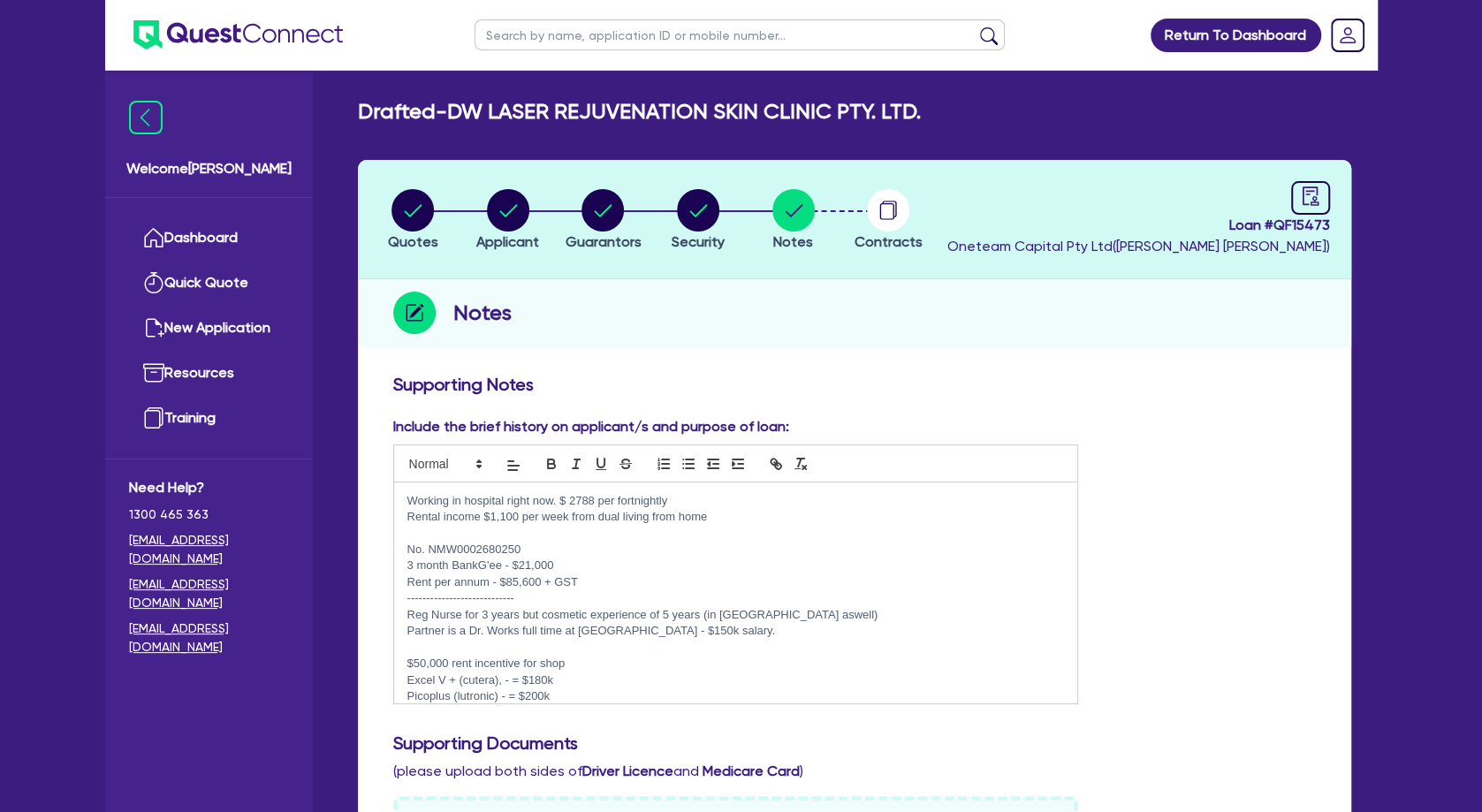
drag, startPoint x: 761, startPoint y: 633, endPoint x: 406, endPoint y: 628, distance: 355.0
click at [406, 628] on div "Working in hospital right now. $ 2788 per fortnightly Rental income $1,100 per …" at bounding box center [736, 593] width 684 height 221
click at [465, 537] on p at bounding box center [736, 533] width 657 height 16
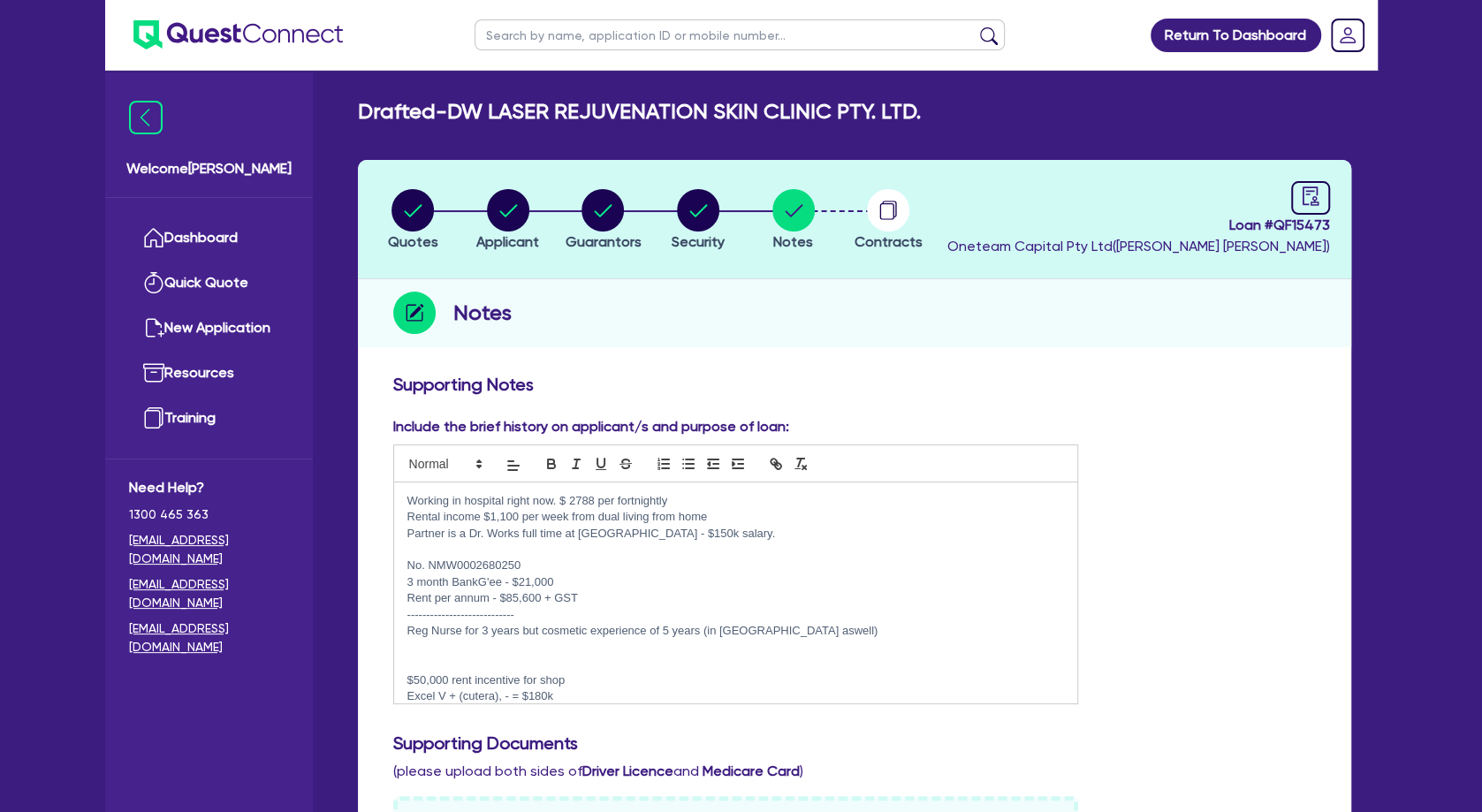
click at [473, 659] on p at bounding box center [736, 663] width 657 height 16
click at [471, 553] on p at bounding box center [736, 550] width 657 height 16
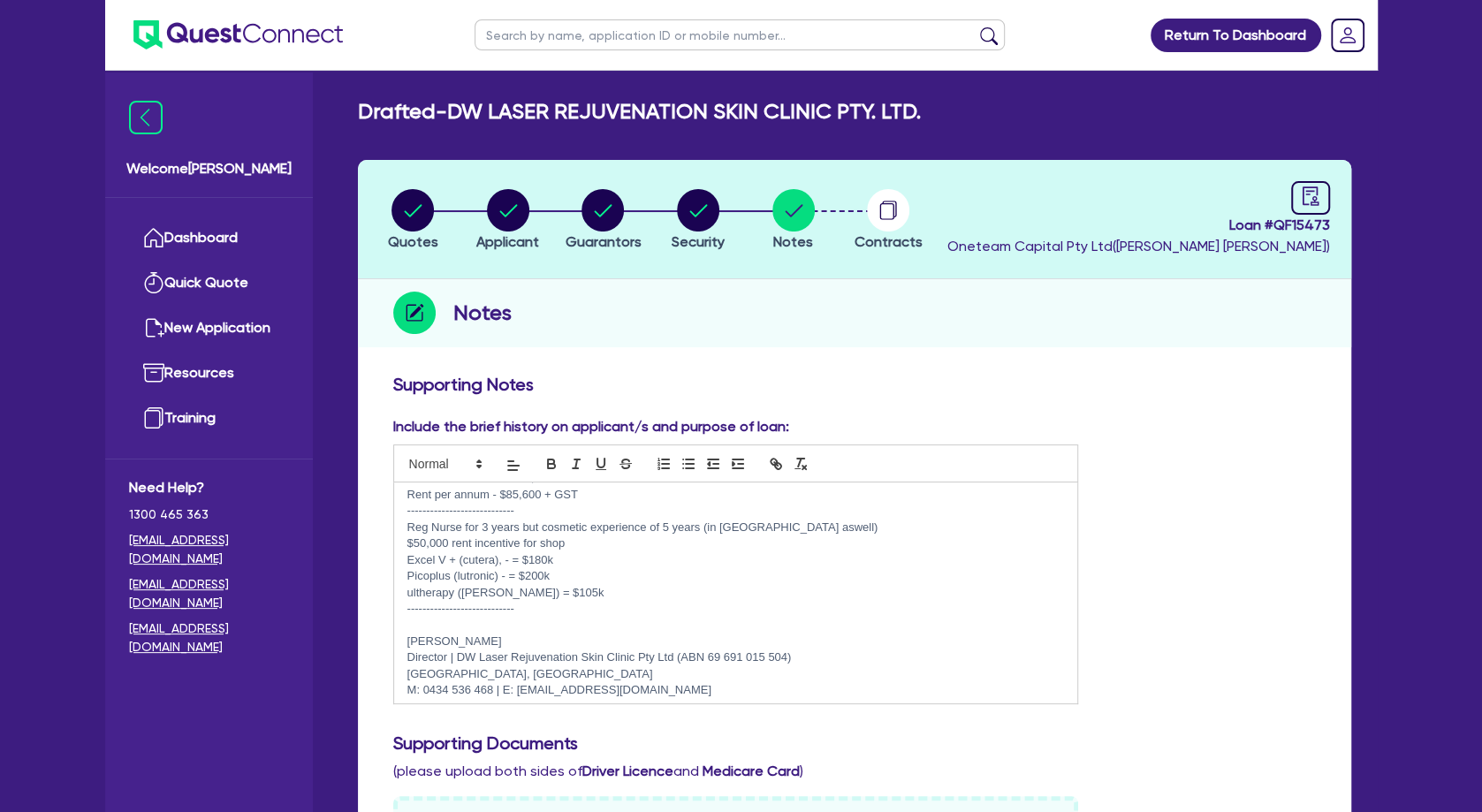
scroll to position [93, 0]
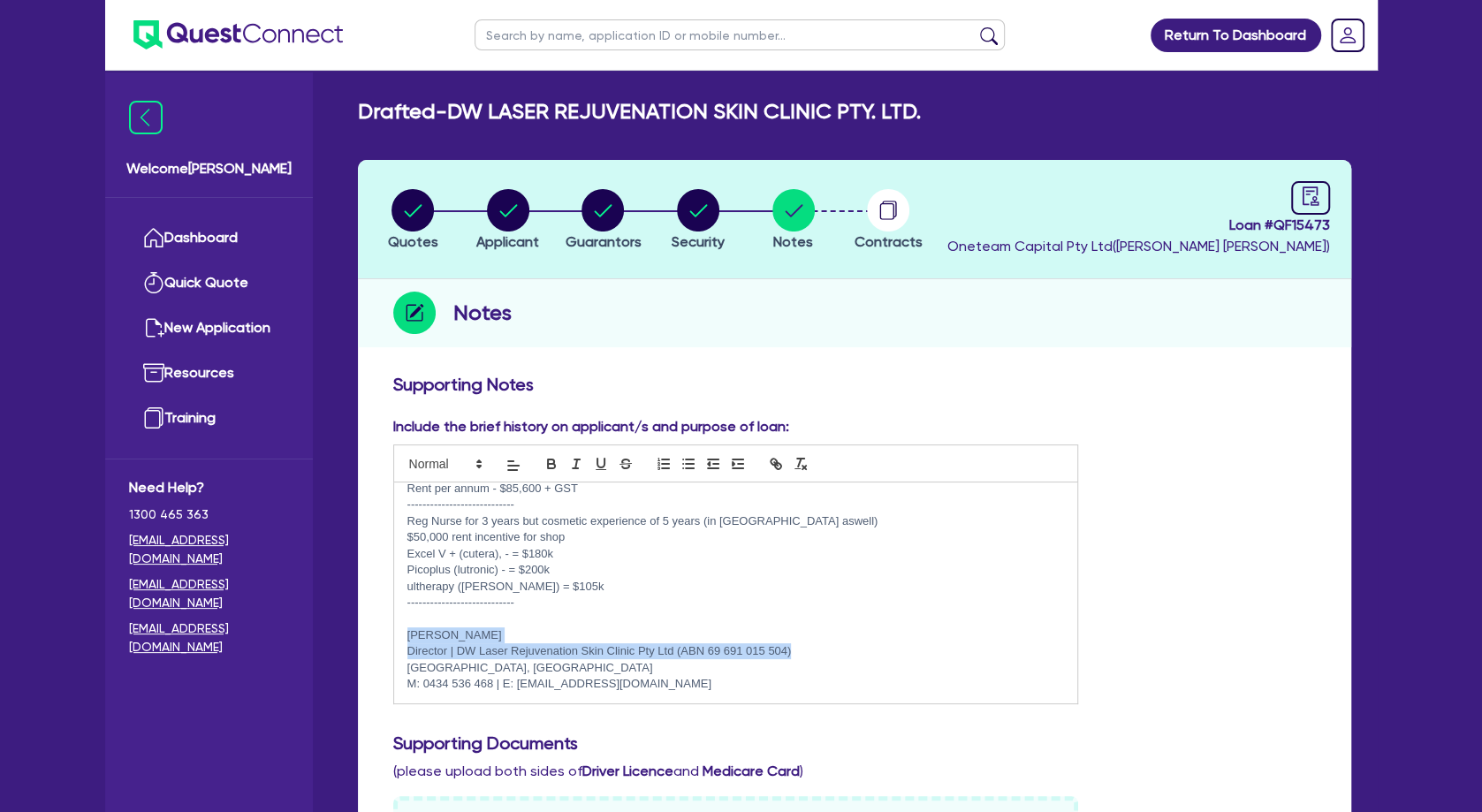
drag, startPoint x: 817, startPoint y: 650, endPoint x: 410, endPoint y: 634, distance: 407.3
click at [410, 634] on div "Working in hospital right now. $ 2788 per fortnightly Rental income $1,100 per …" at bounding box center [736, 593] width 684 height 221
copy div "[PERSON_NAME] Director | DW Laser Rejuvenation Skin Clinic Pty Ltd (ABN 69 691 …"
click at [530, 522] on p "Reg Nurse for 3 years but cosmetic experience of 5 years (in [GEOGRAPHIC_DATA] …" at bounding box center [736, 521] width 657 height 16
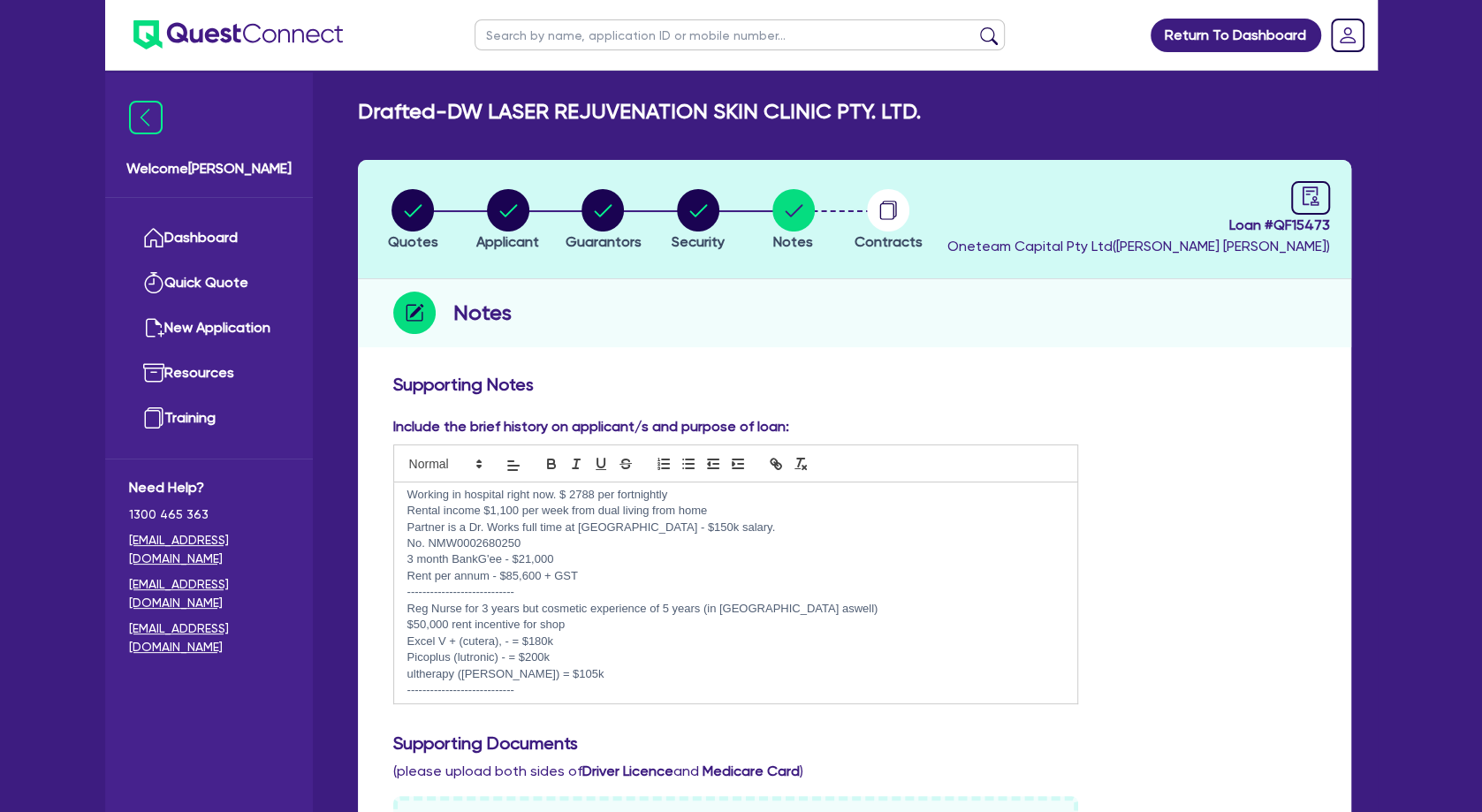
scroll to position [0, 0]
click at [605, 216] on circle "button" at bounding box center [603, 210] width 42 height 42
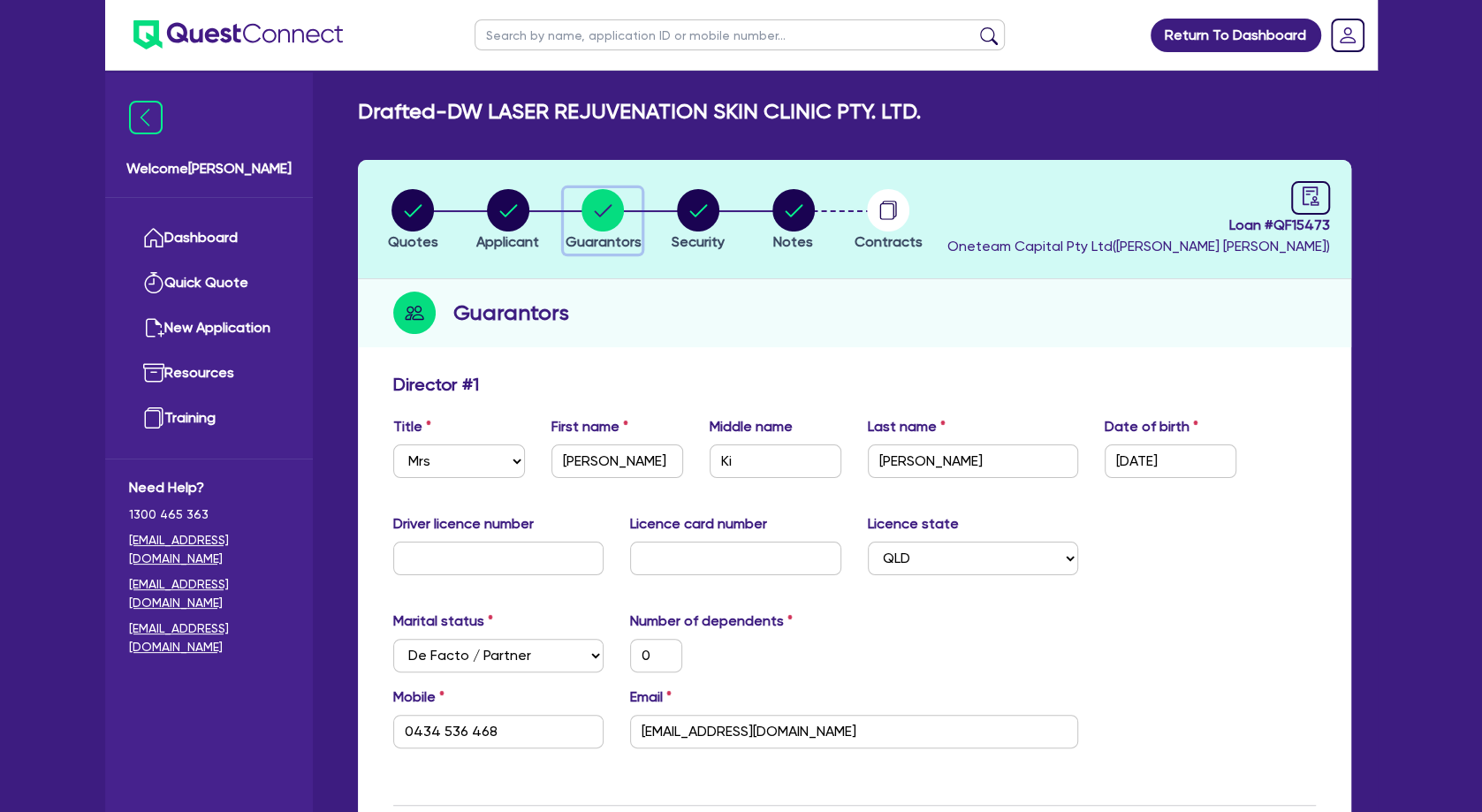
scroll to position [286, 0]
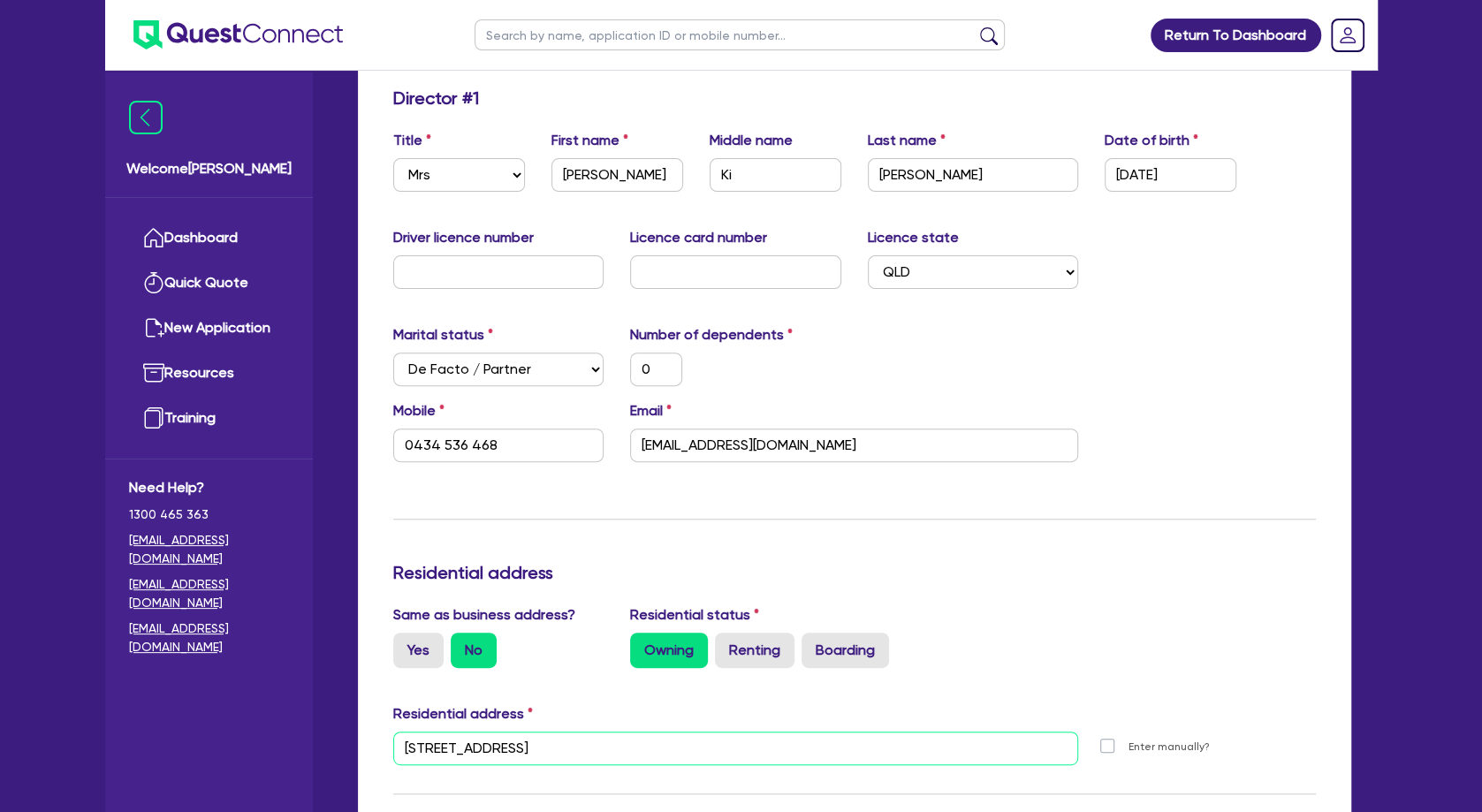
click at [557, 741] on input "[STREET_ADDRESS]" at bounding box center [736, 748] width 686 height 34
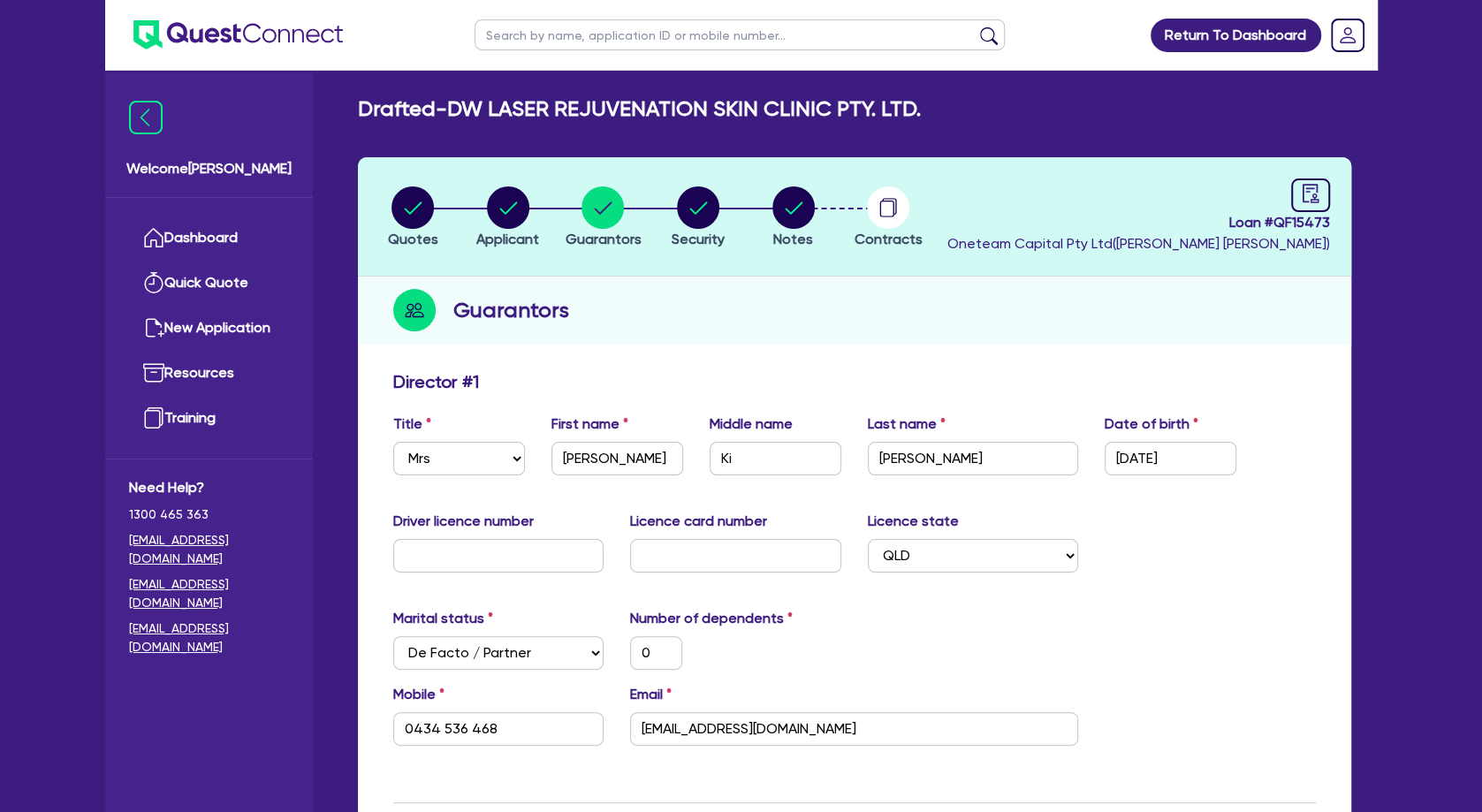
scroll to position [0, 0]
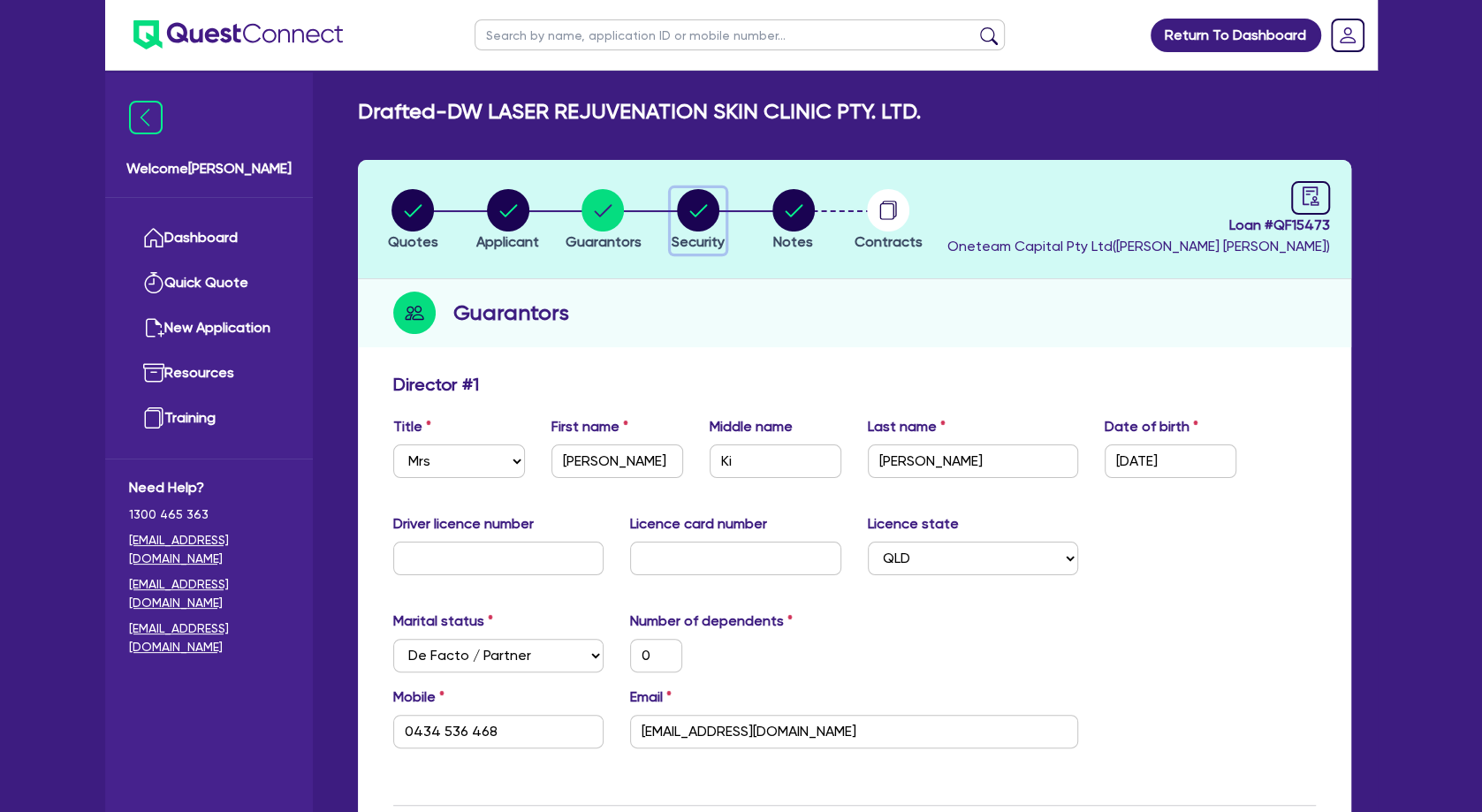
click at [713, 209] on circle "button" at bounding box center [698, 210] width 42 height 42
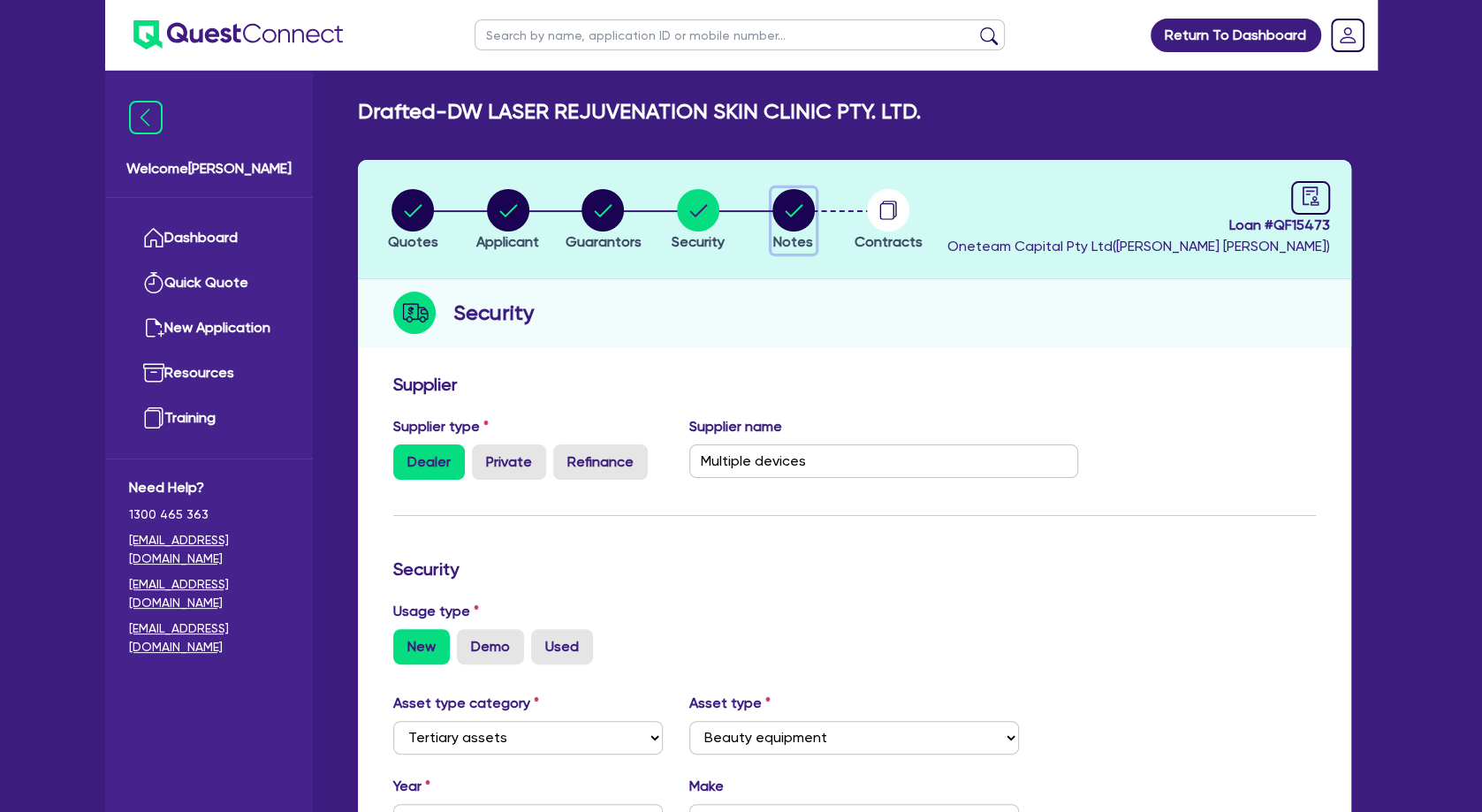
click at [803, 214] on circle "button" at bounding box center [794, 210] width 42 height 42
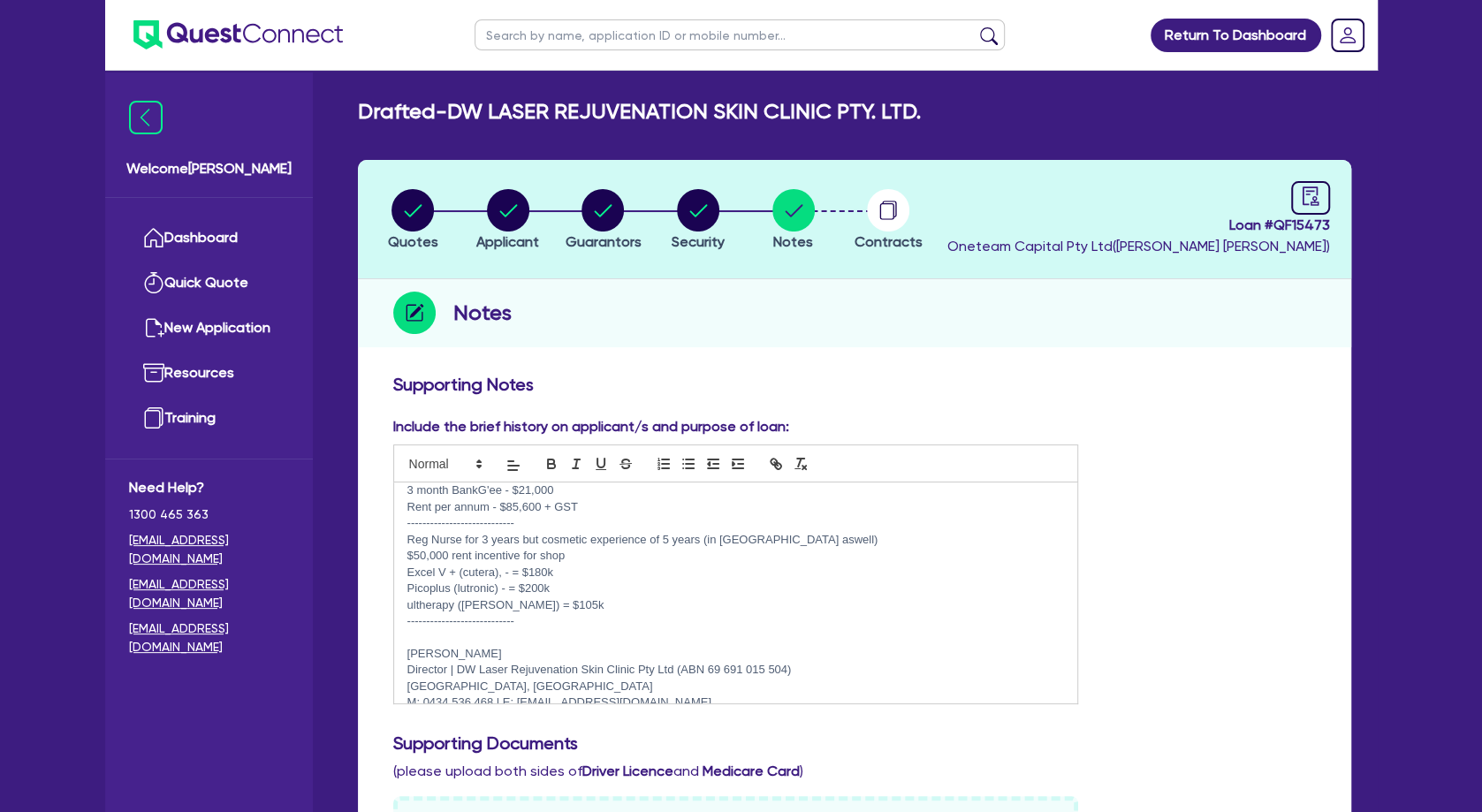
scroll to position [93, 0]
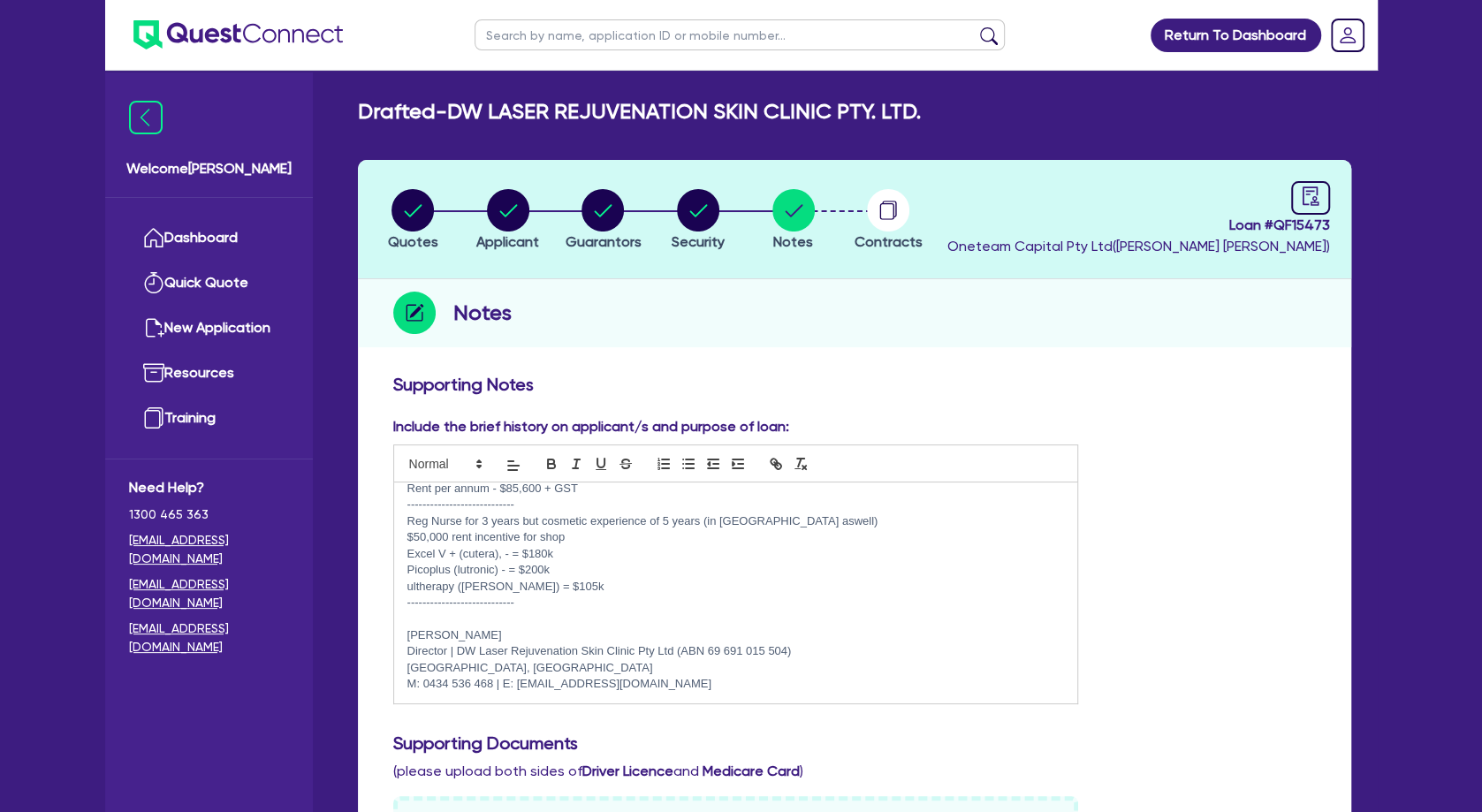
drag, startPoint x: 621, startPoint y: 669, endPoint x: 408, endPoint y: 664, distance: 213.1
click at [408, 664] on p "[GEOGRAPHIC_DATA], [GEOGRAPHIC_DATA]" at bounding box center [736, 668] width 657 height 16
click at [609, 644] on p "Director | DW Laser Rejuvenation Skin Clinic Pty Ltd (ABN 69 691 015 504)" at bounding box center [736, 651] width 657 height 16
drag, startPoint x: 544, startPoint y: 585, endPoint x: 406, endPoint y: 555, distance: 141.2
click at [406, 555] on div "Working in hospital right now. $ 2788 per fortnightly Rental income $1,100 per …" at bounding box center [736, 593] width 684 height 221
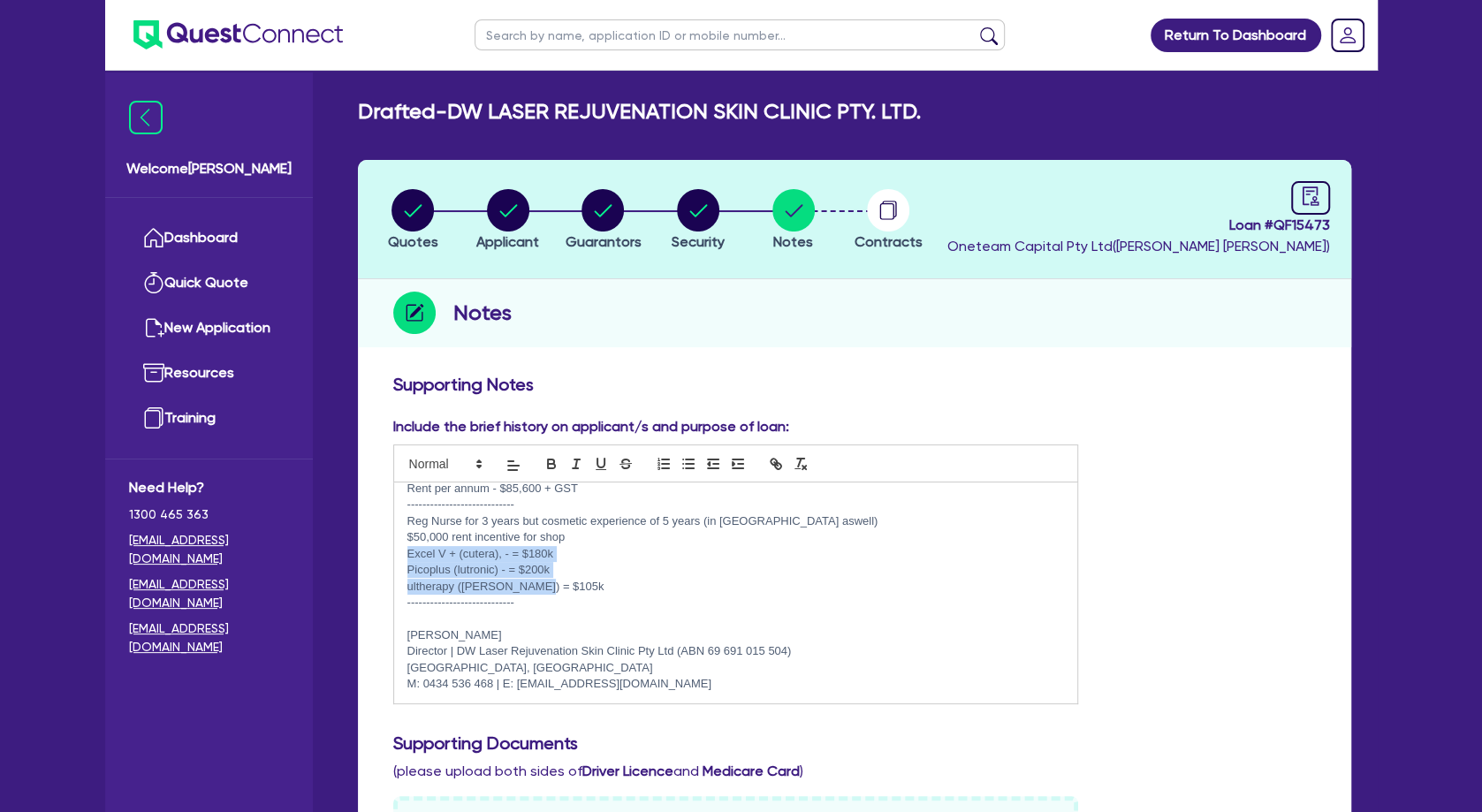
copy div "Excel V + (cutera), - = $180k Picoplus (lutronic) - = $200k ultherapy ([PERSON_…"
click at [537, 573] on p "Picoplus (lutronic) - = $200k" at bounding box center [736, 570] width 657 height 16
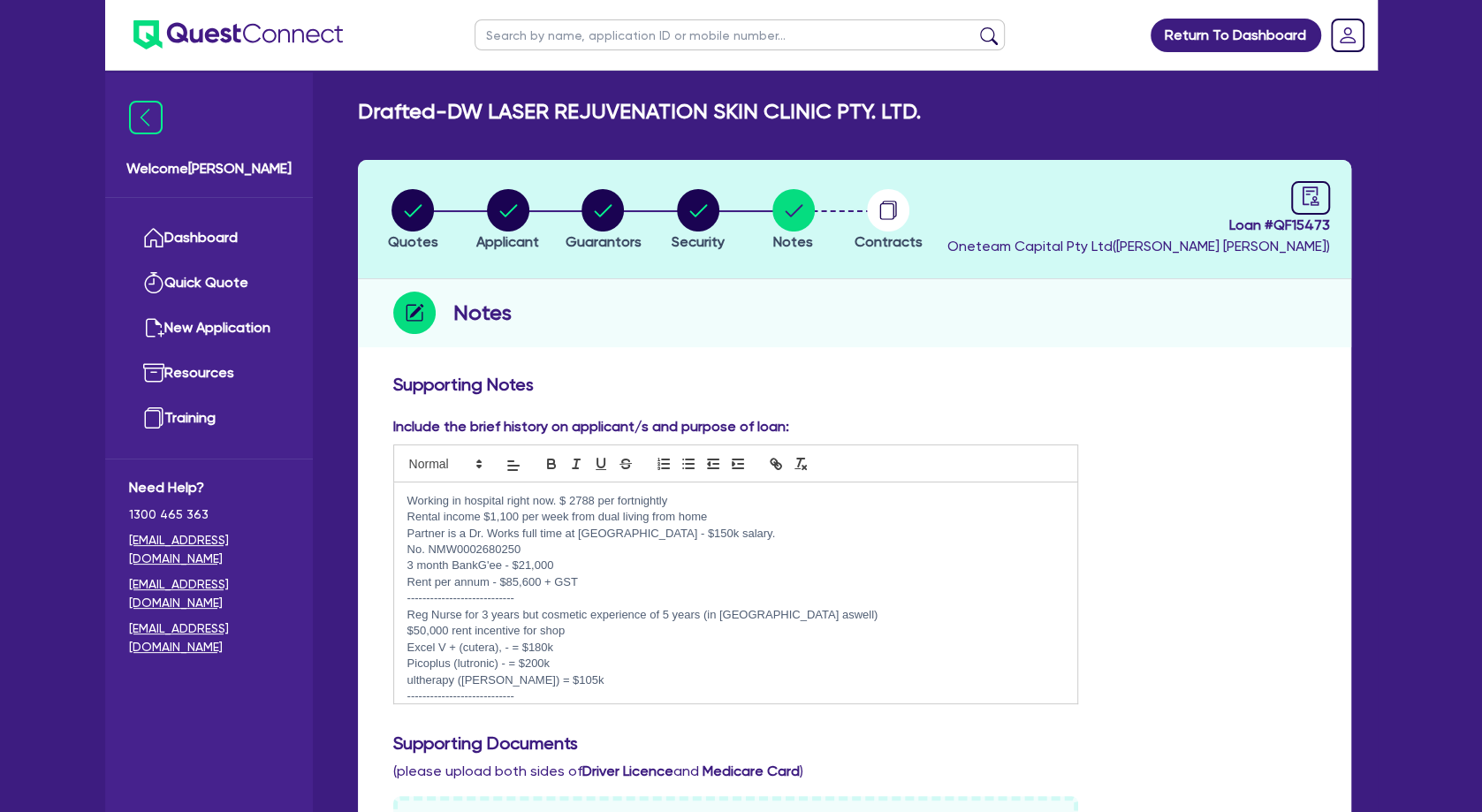
click at [411, 501] on p "Working in hospital right now. $ 2788 per fortnightly" at bounding box center [736, 501] width 657 height 16
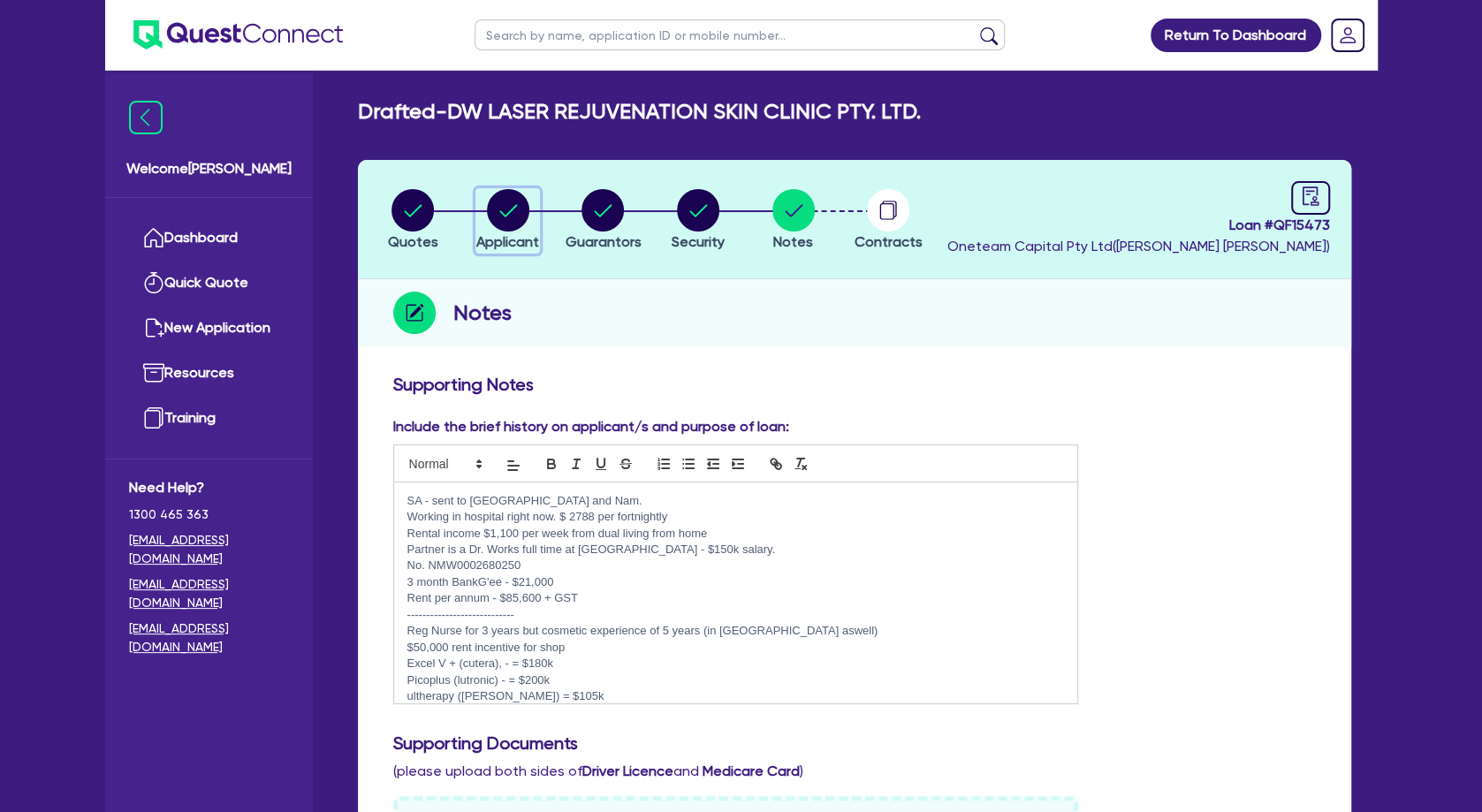
click at [524, 214] on circle "button" at bounding box center [508, 210] width 42 height 42
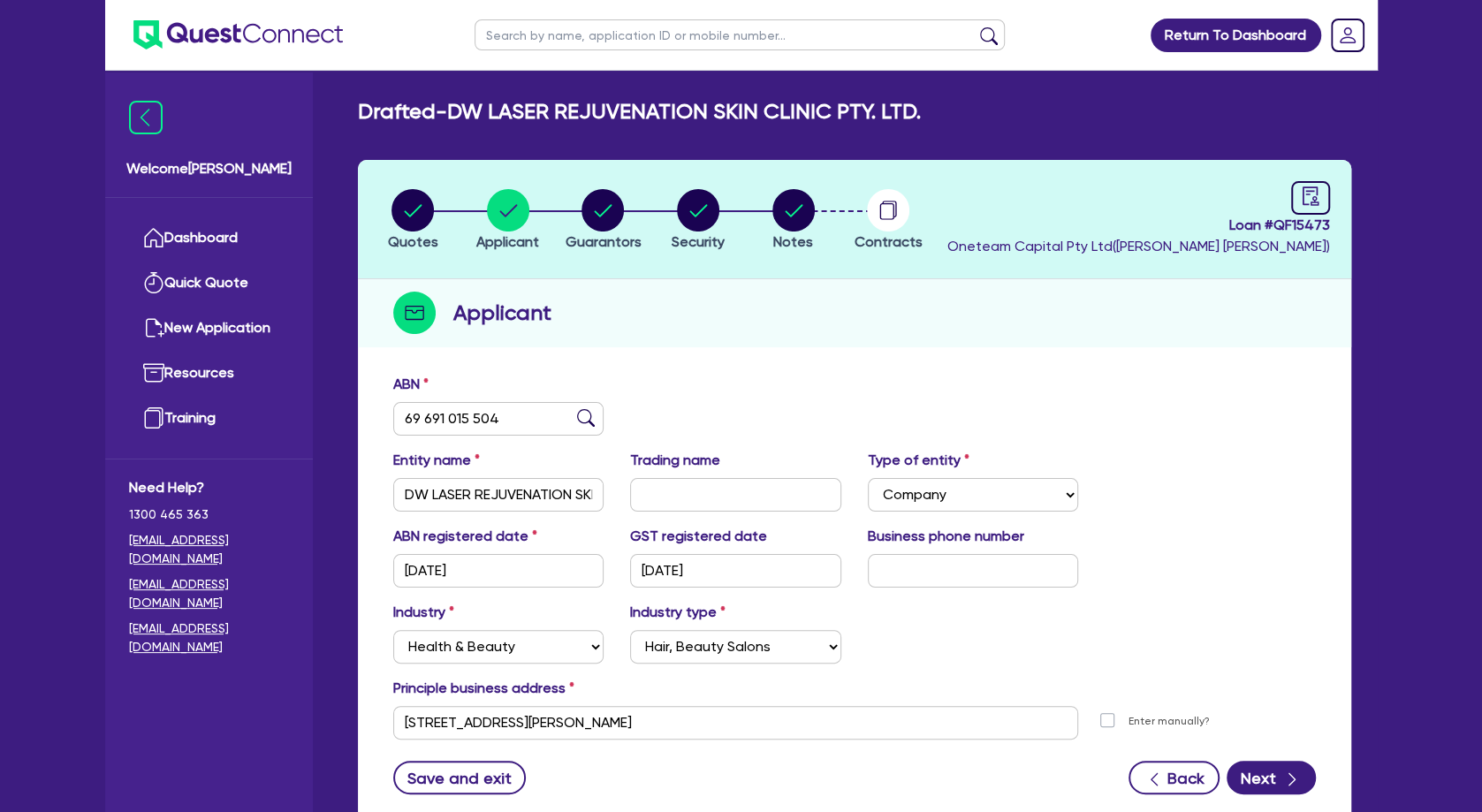
click at [595, 33] on input "text" at bounding box center [740, 35] width 531 height 31
click button "submit" at bounding box center [988, 39] width 28 height 25
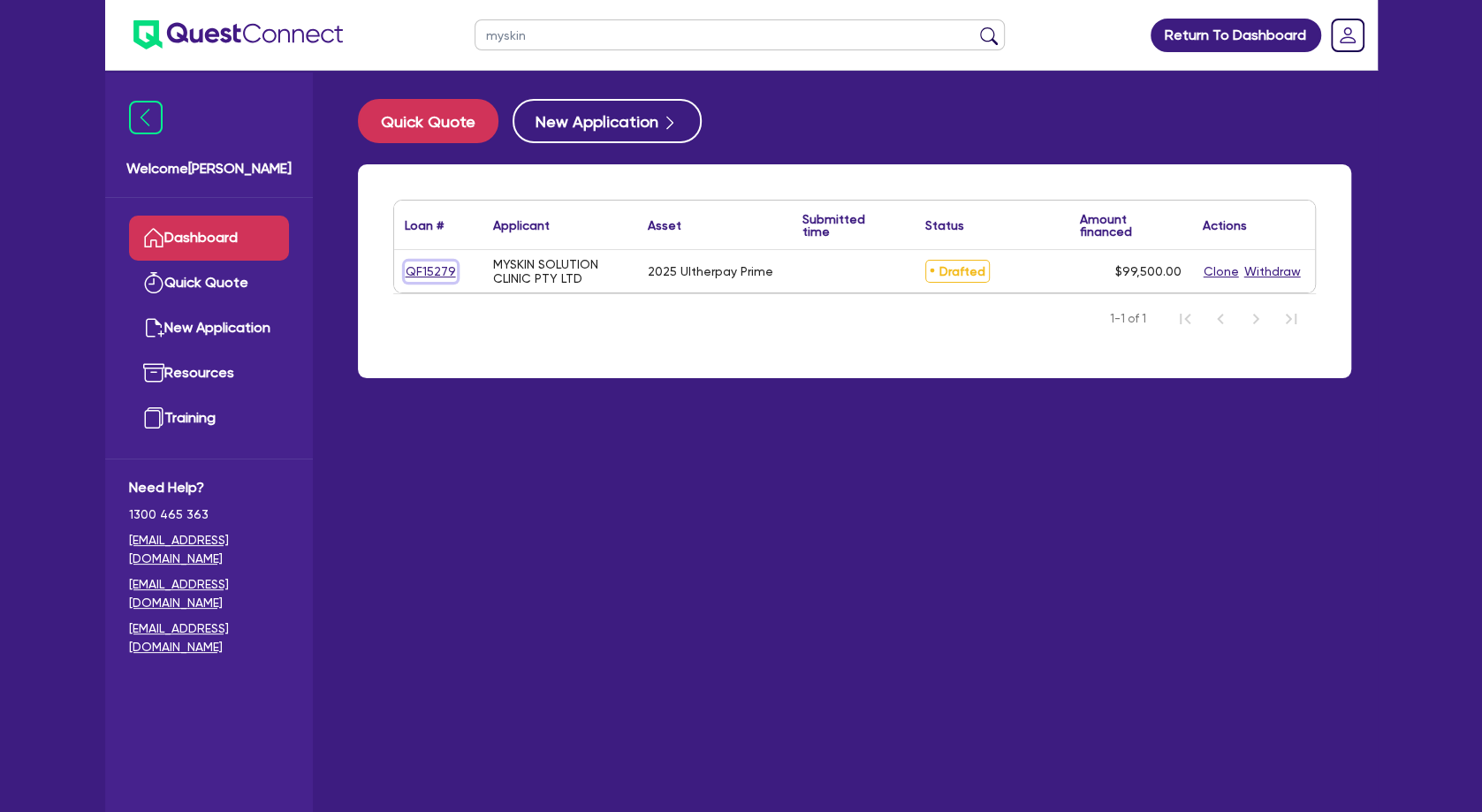
click at [434, 272] on link "QF15279" at bounding box center [431, 271] width 52 height 20
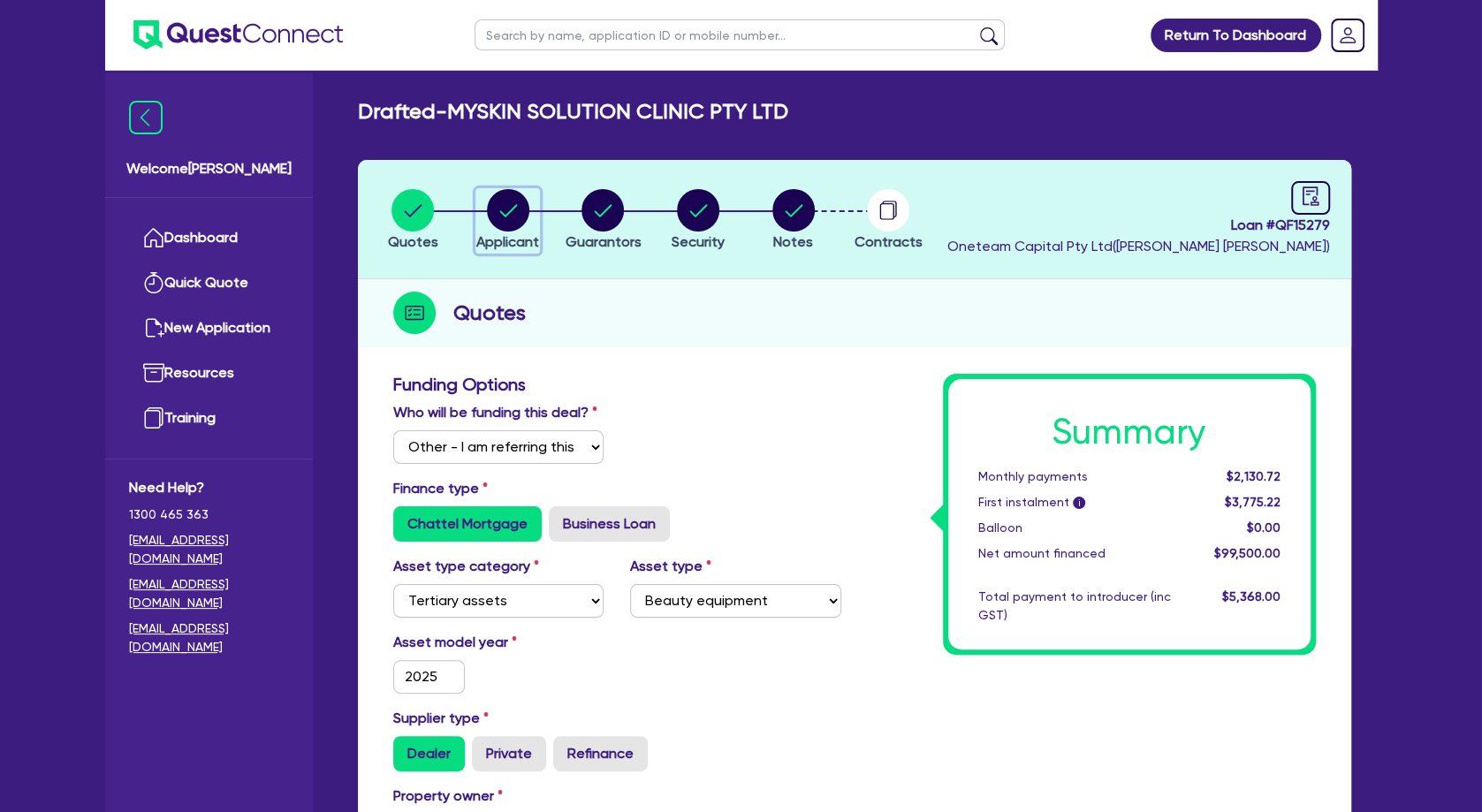
click at [507, 211] on circle "button" at bounding box center [508, 210] width 42 height 42
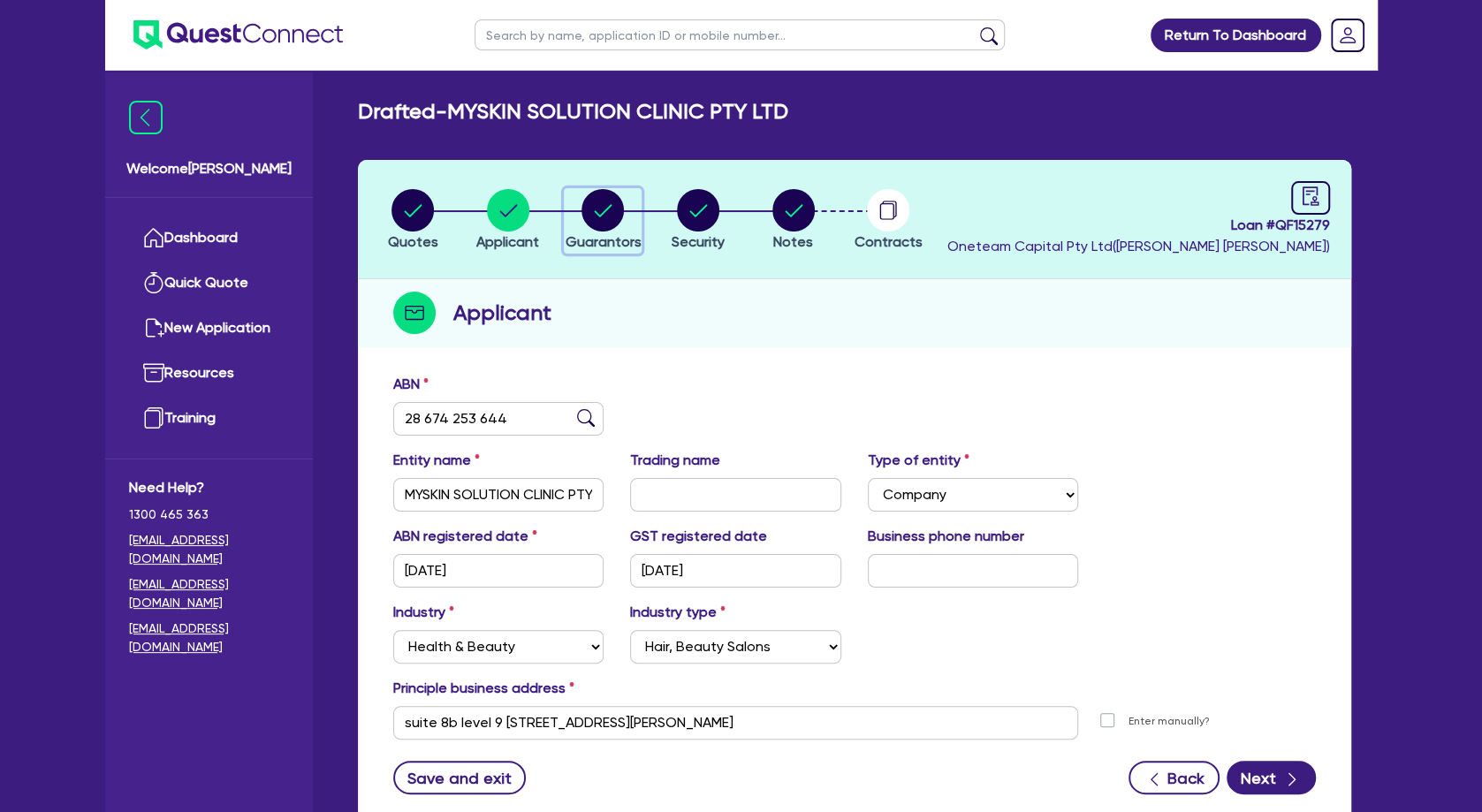
click at [606, 195] on circle "button" at bounding box center [603, 210] width 42 height 42
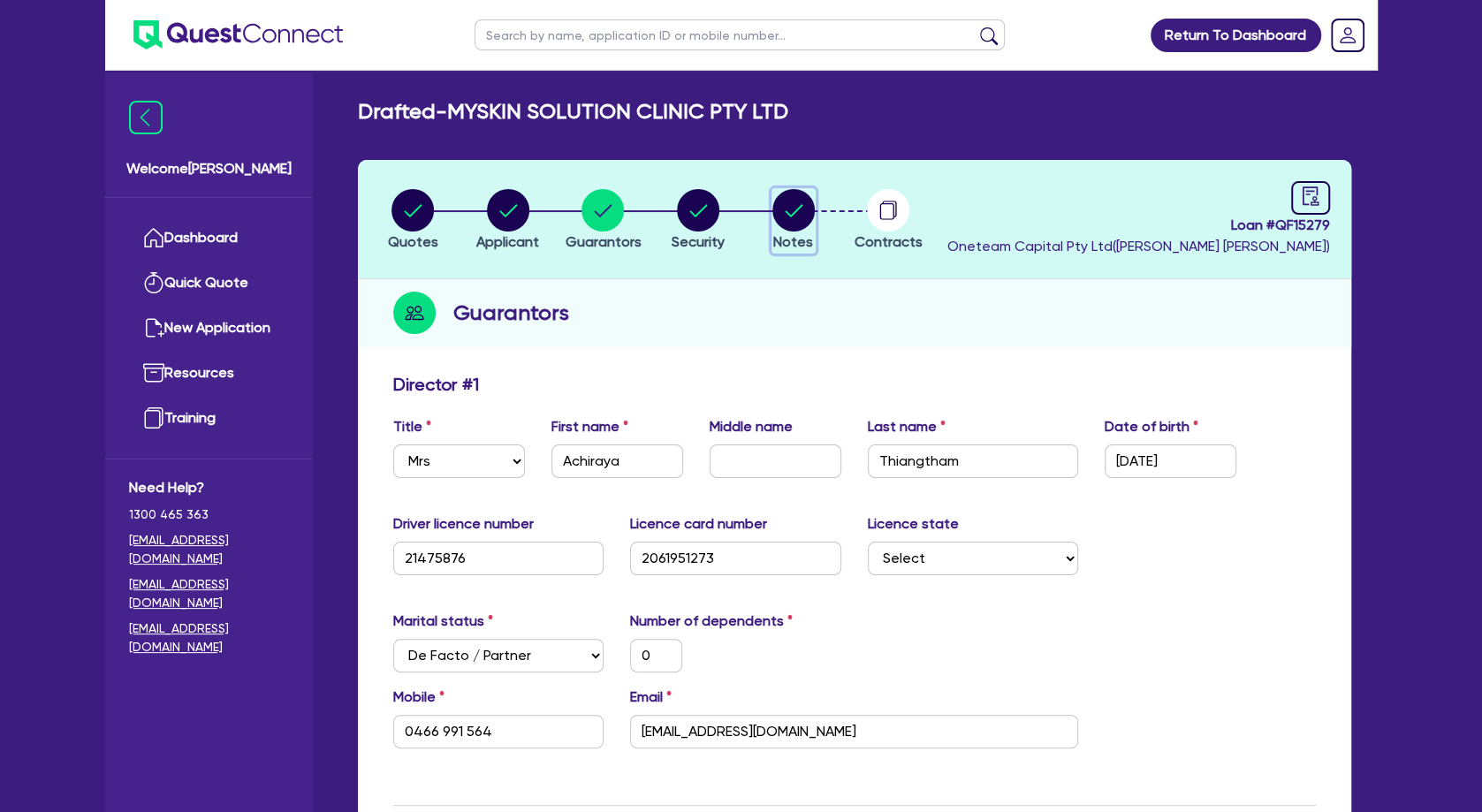
click at [811, 203] on circle "button" at bounding box center [794, 210] width 42 height 42
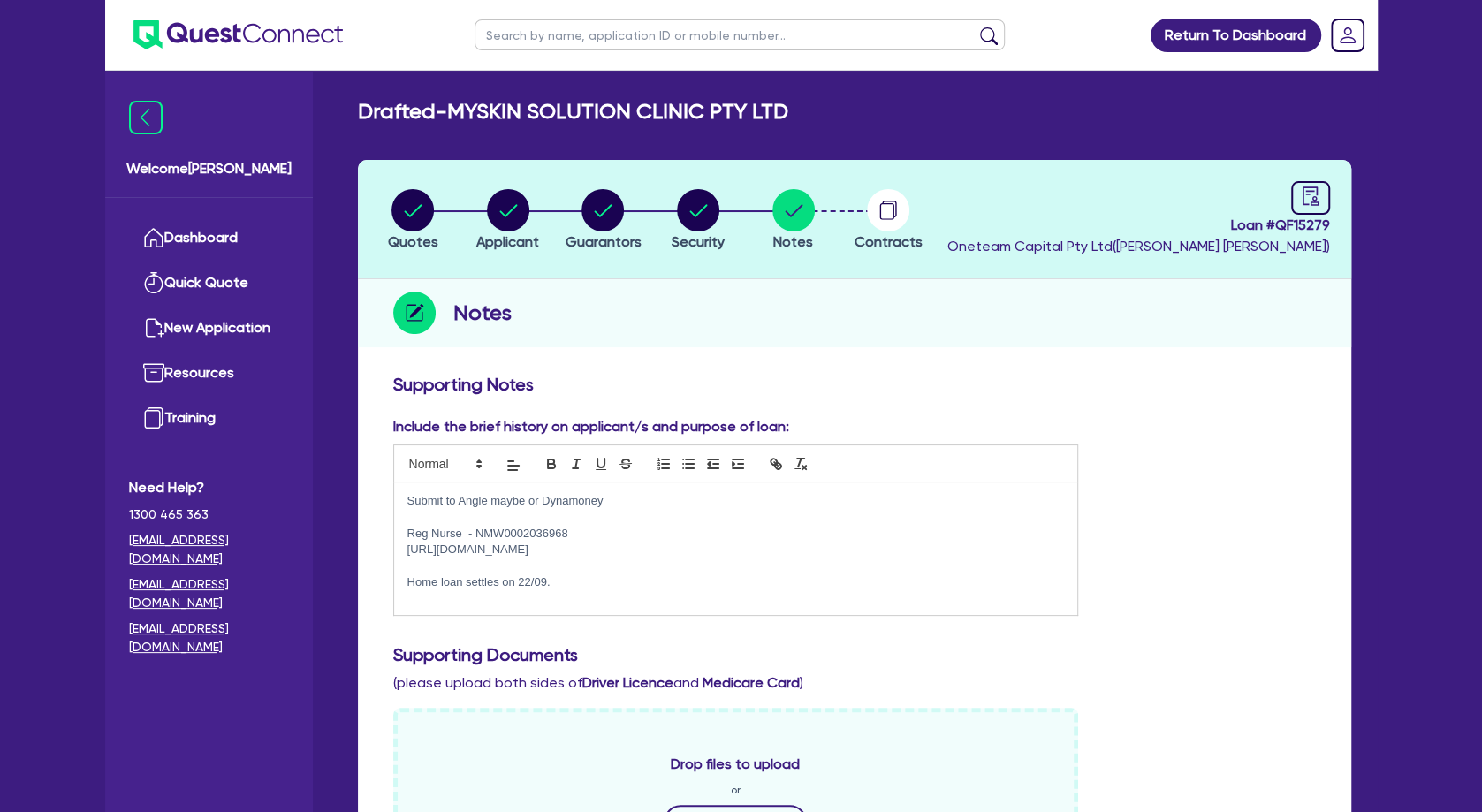
click at [530, 505] on p "Submit to Angle maybe or Dynamoney" at bounding box center [736, 501] width 657 height 16
click at [574, 510] on p at bounding box center [736, 517] width 657 height 16
click at [512, 593] on div "Submit to Angle maybe or Dynamoney Reg Nurse - NMW0002036968 [URL][DOMAIN_NAME]…" at bounding box center [736, 549] width 684 height 133
click at [565, 583] on p "Home loan settles on 22/09." at bounding box center [736, 582] width 657 height 16
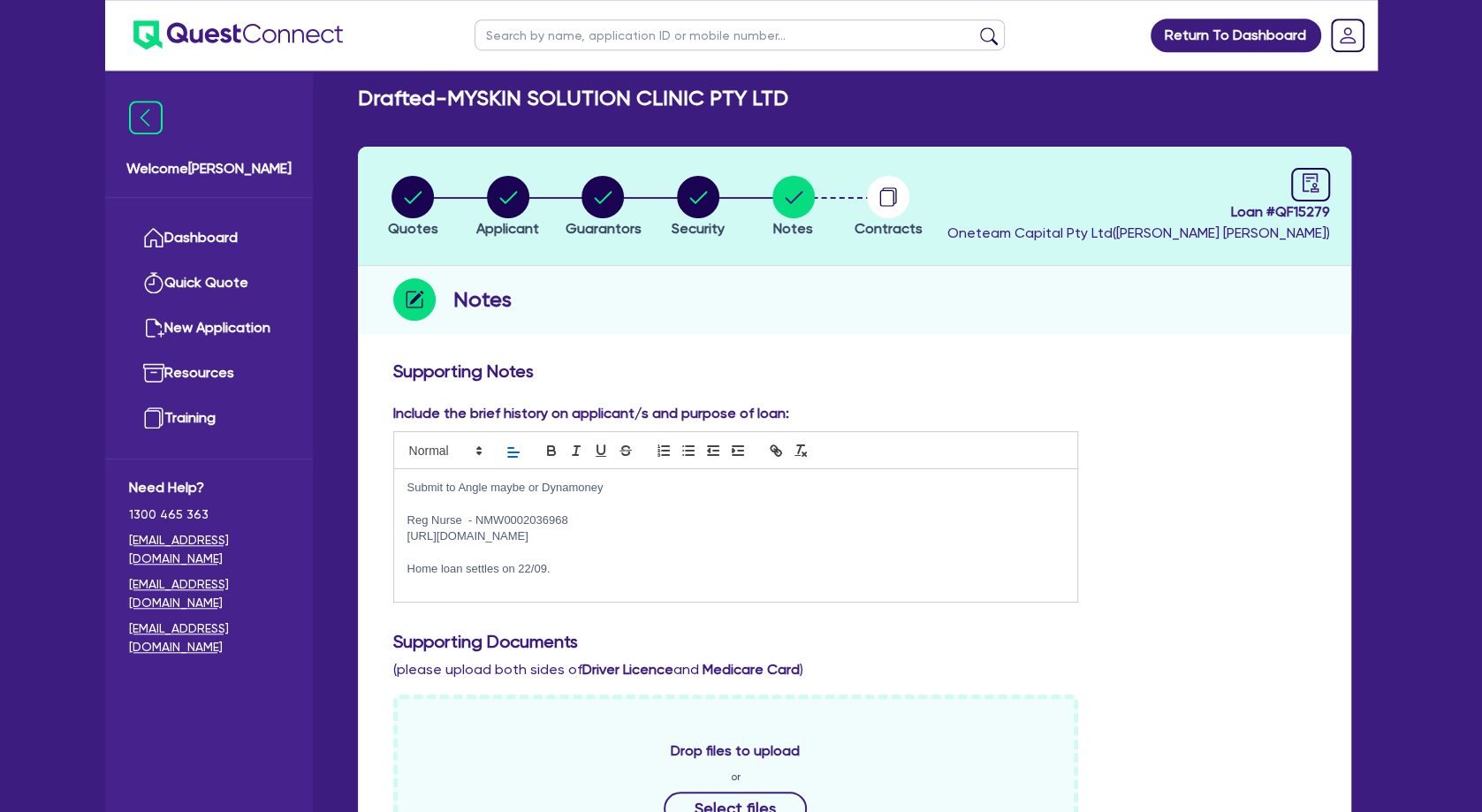
scroll to position [12, 0]
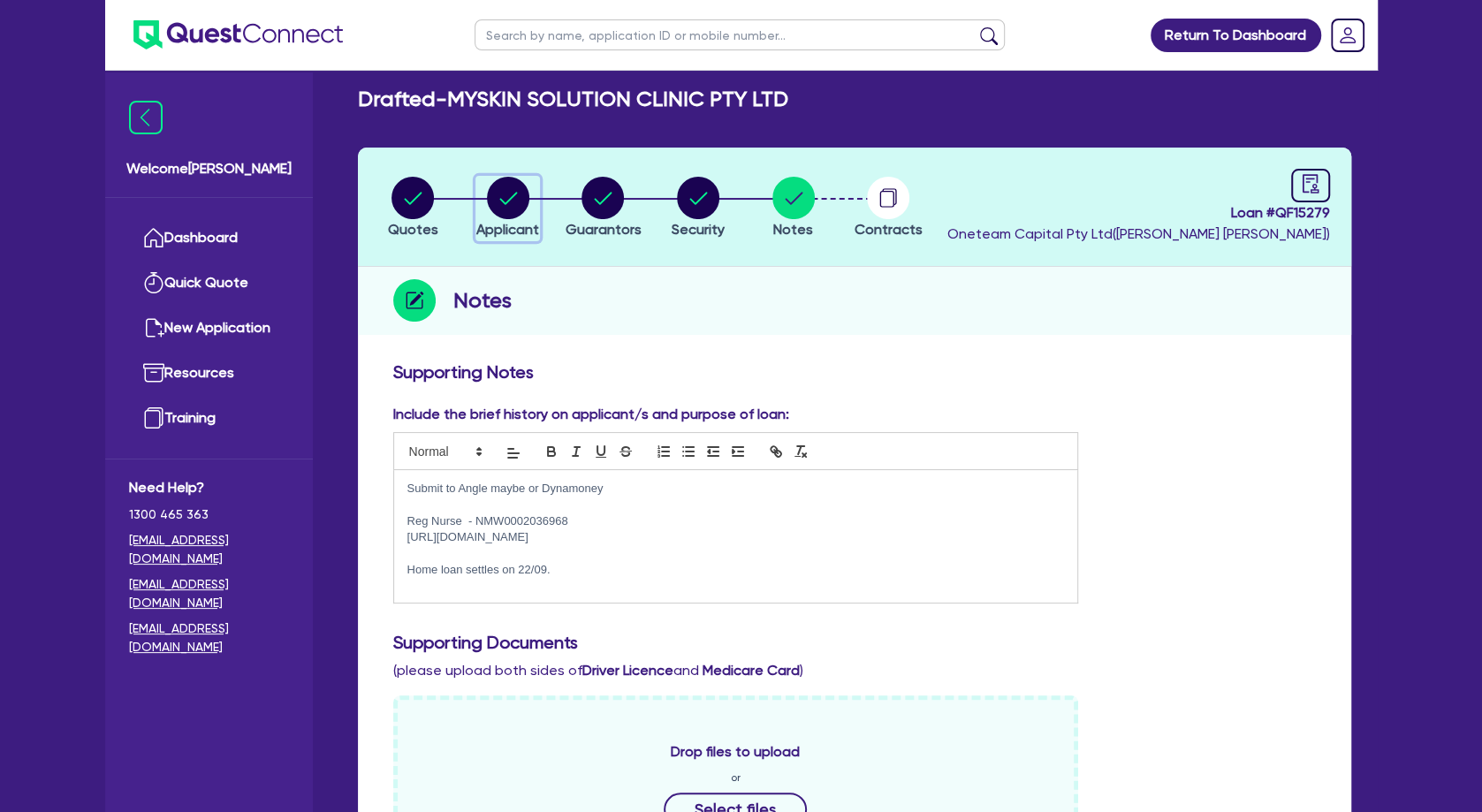
click at [515, 189] on circle "button" at bounding box center [508, 198] width 42 height 42
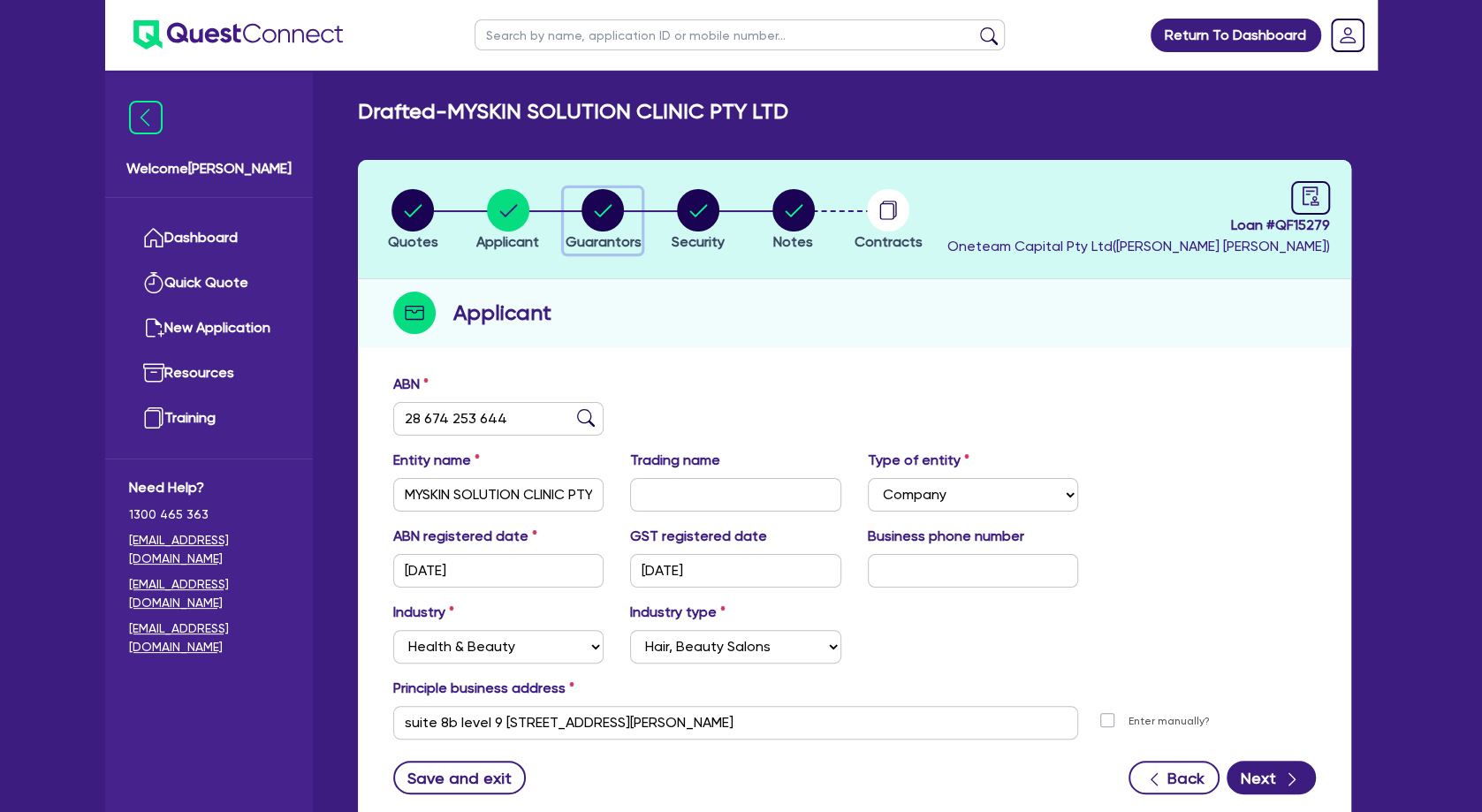
click at [607, 207] on circle "button" at bounding box center [603, 210] width 42 height 42
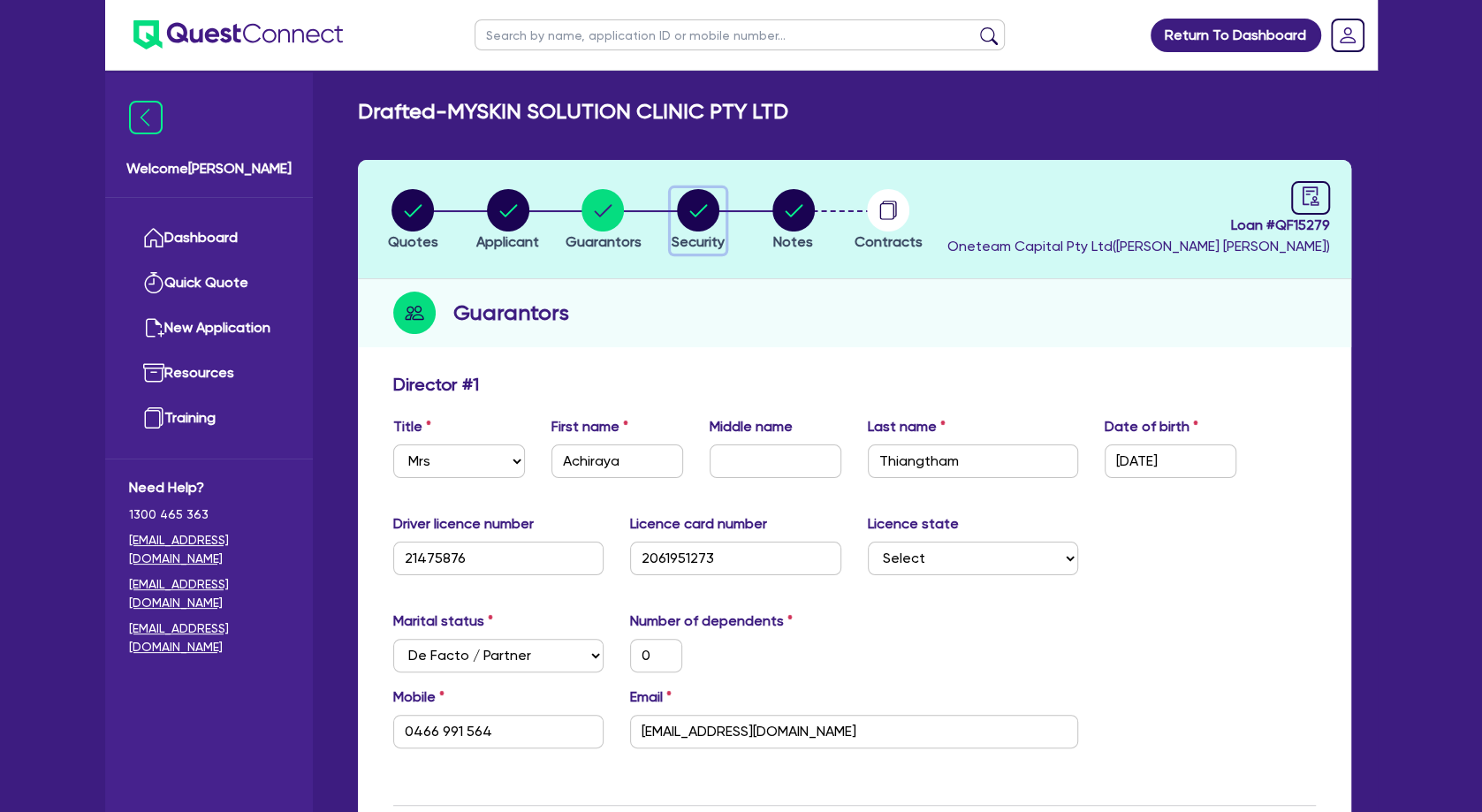
click at [710, 218] on circle "button" at bounding box center [698, 210] width 42 height 42
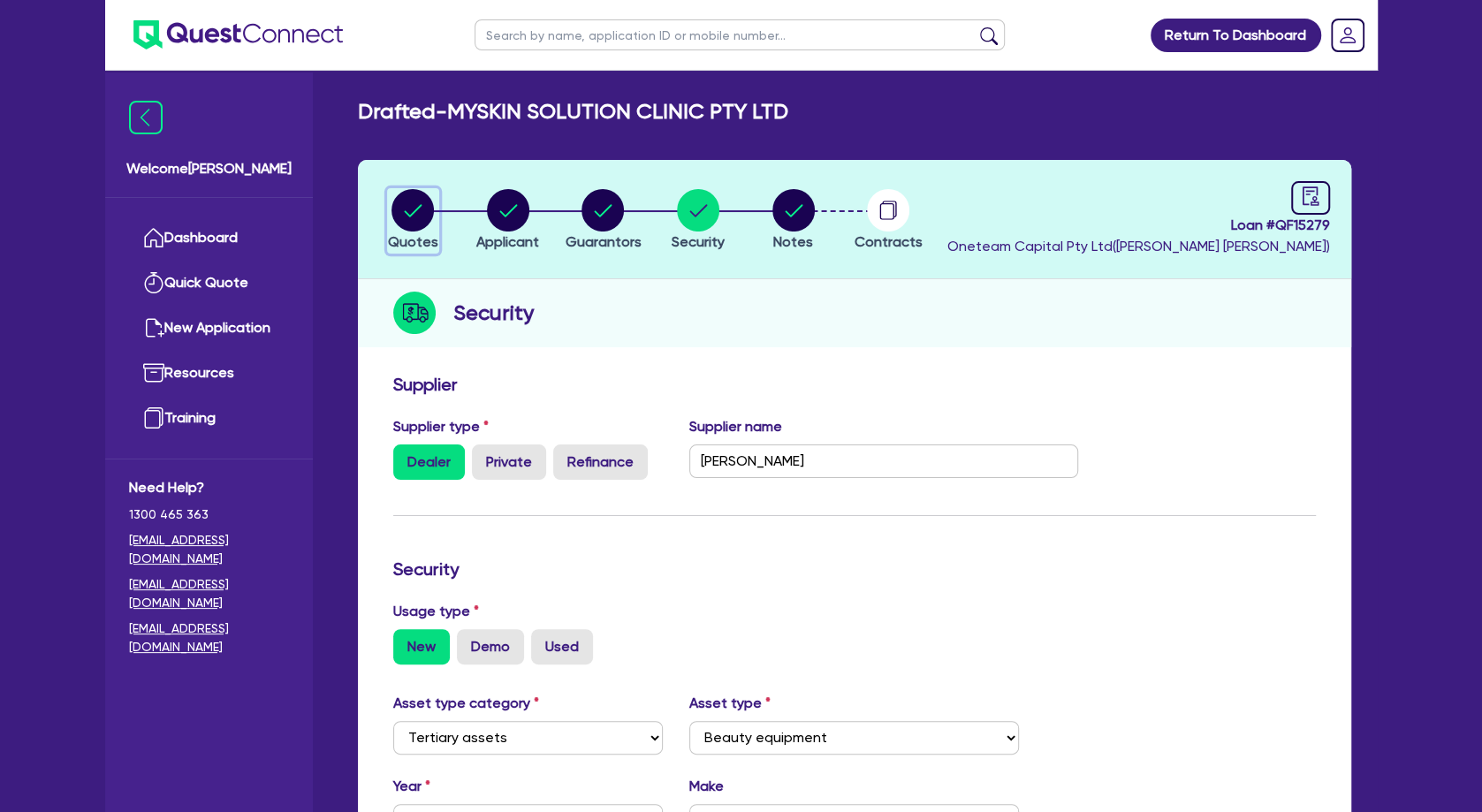
click at [424, 196] on circle "button" at bounding box center [412, 210] width 42 height 42
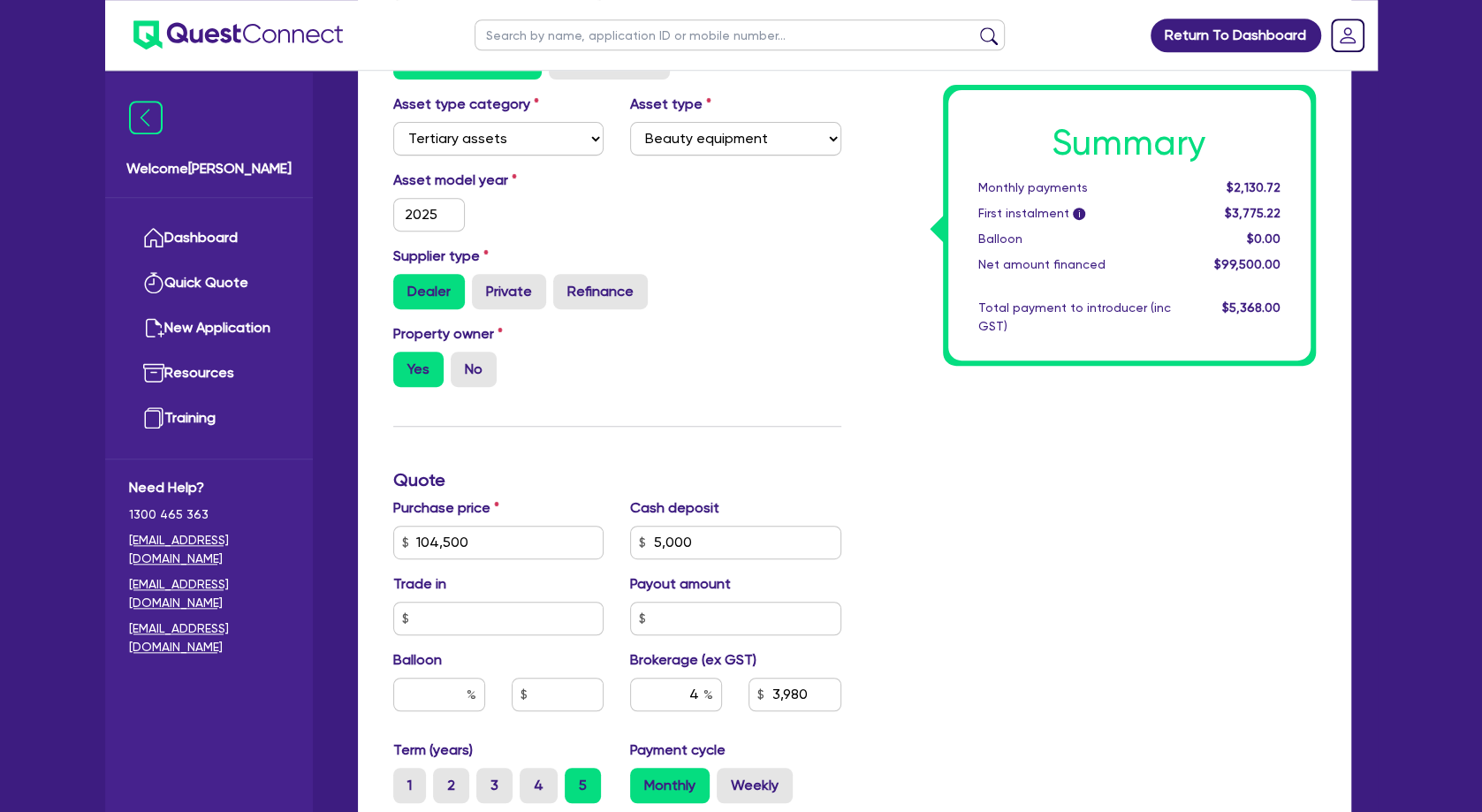
scroll to position [573, 0]
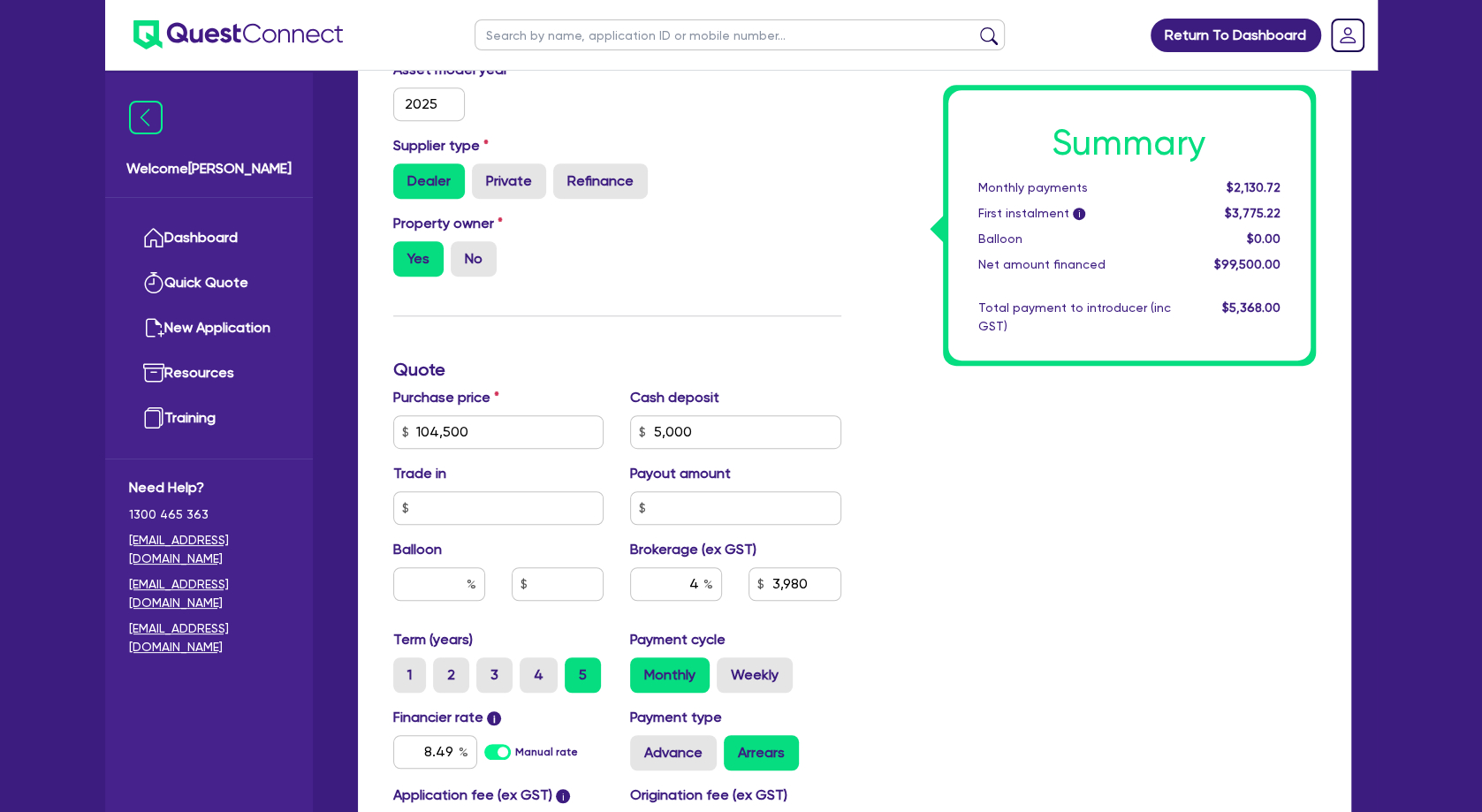
click at [704, 380] on h3 "Quote" at bounding box center [617, 369] width 448 height 21
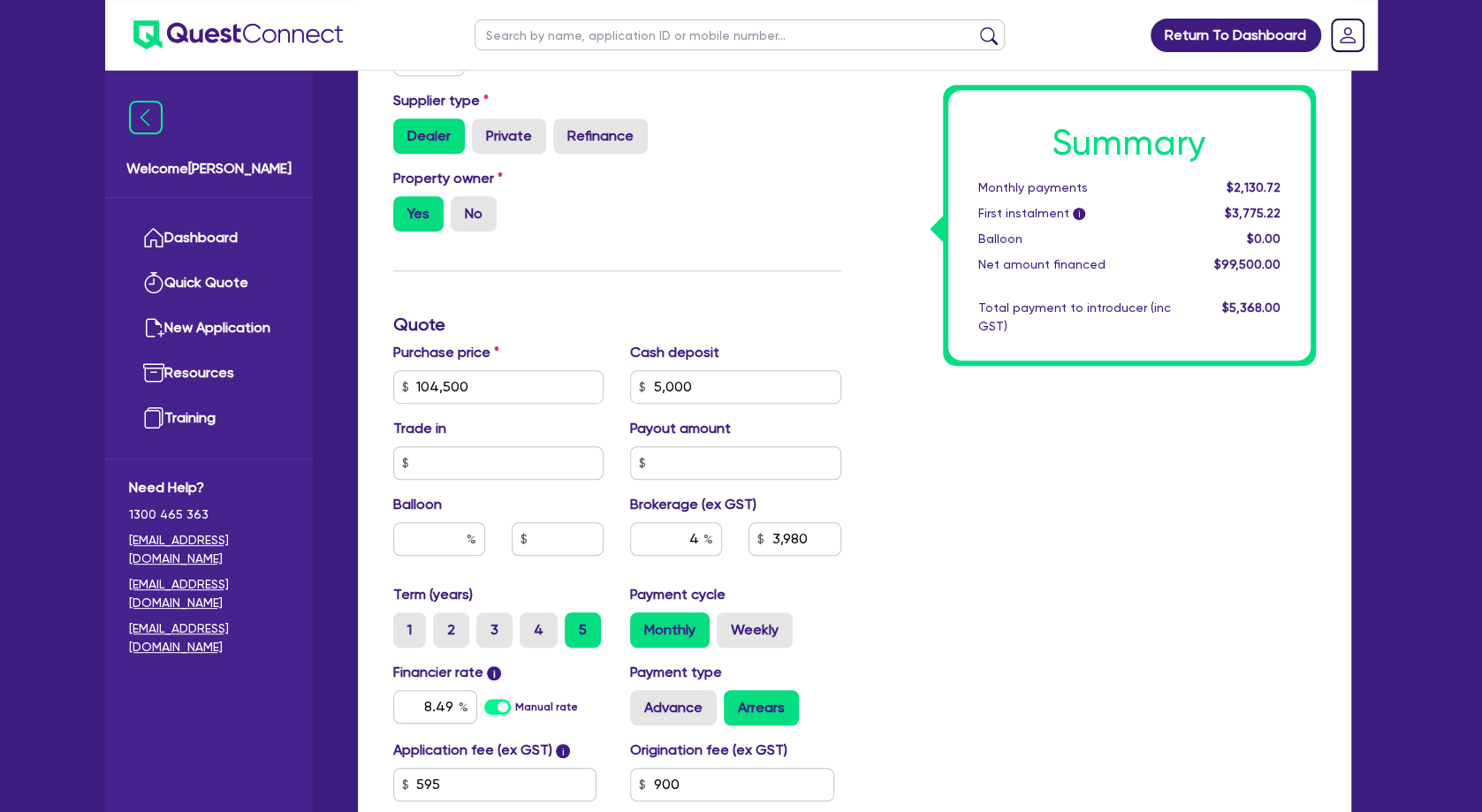
scroll to position [668, 0]
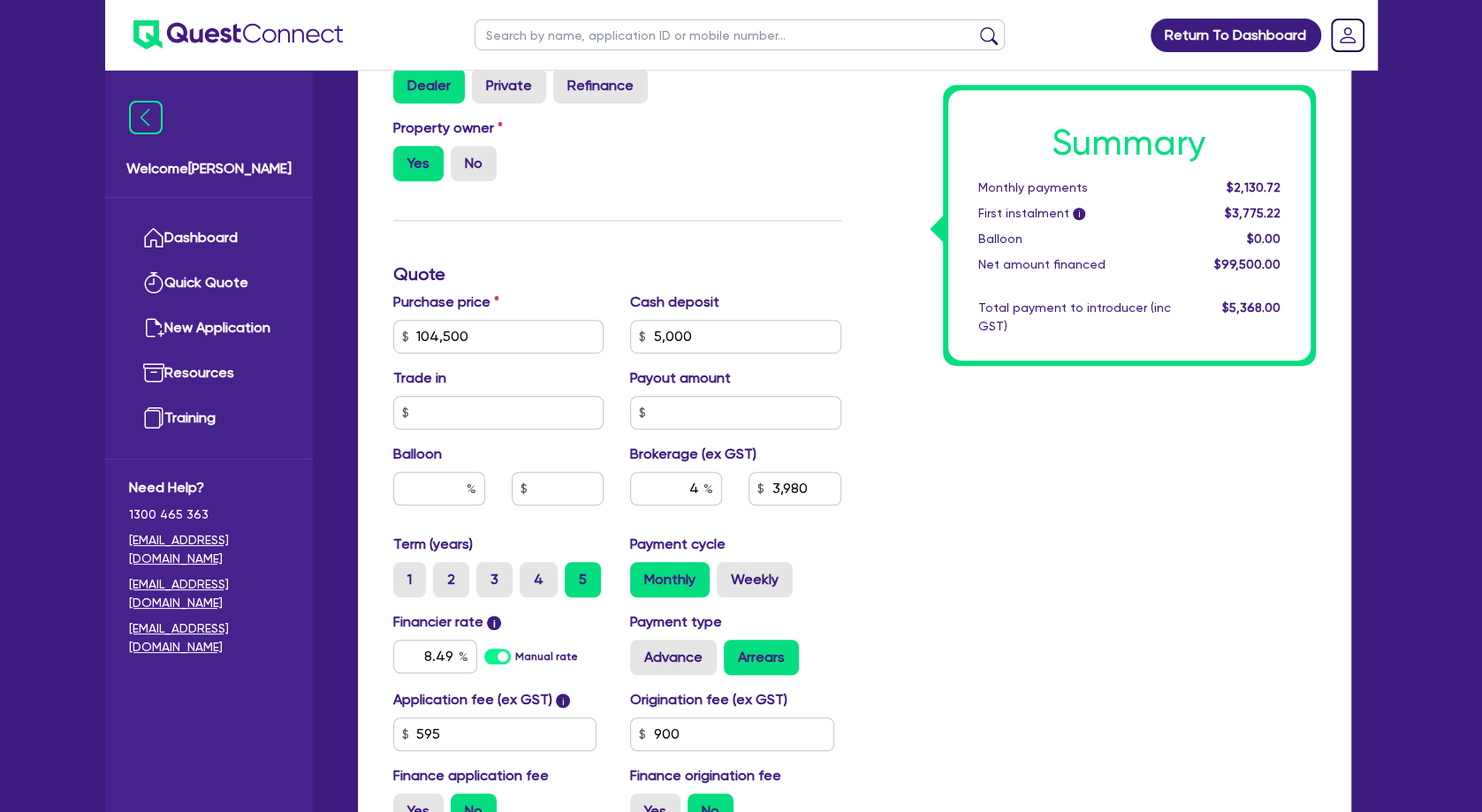
click at [894, 634] on div "Summary Monthly payments $2,130.72 First instalment i $3,775.22 Balloon $0.00 N…" at bounding box center [1092, 274] width 475 height 1137
click at [982, 425] on div "Summary Monthly payments $2,130.72 First instalment i $3,775.22 Balloon $0.00 N…" at bounding box center [1092, 274] width 475 height 1137
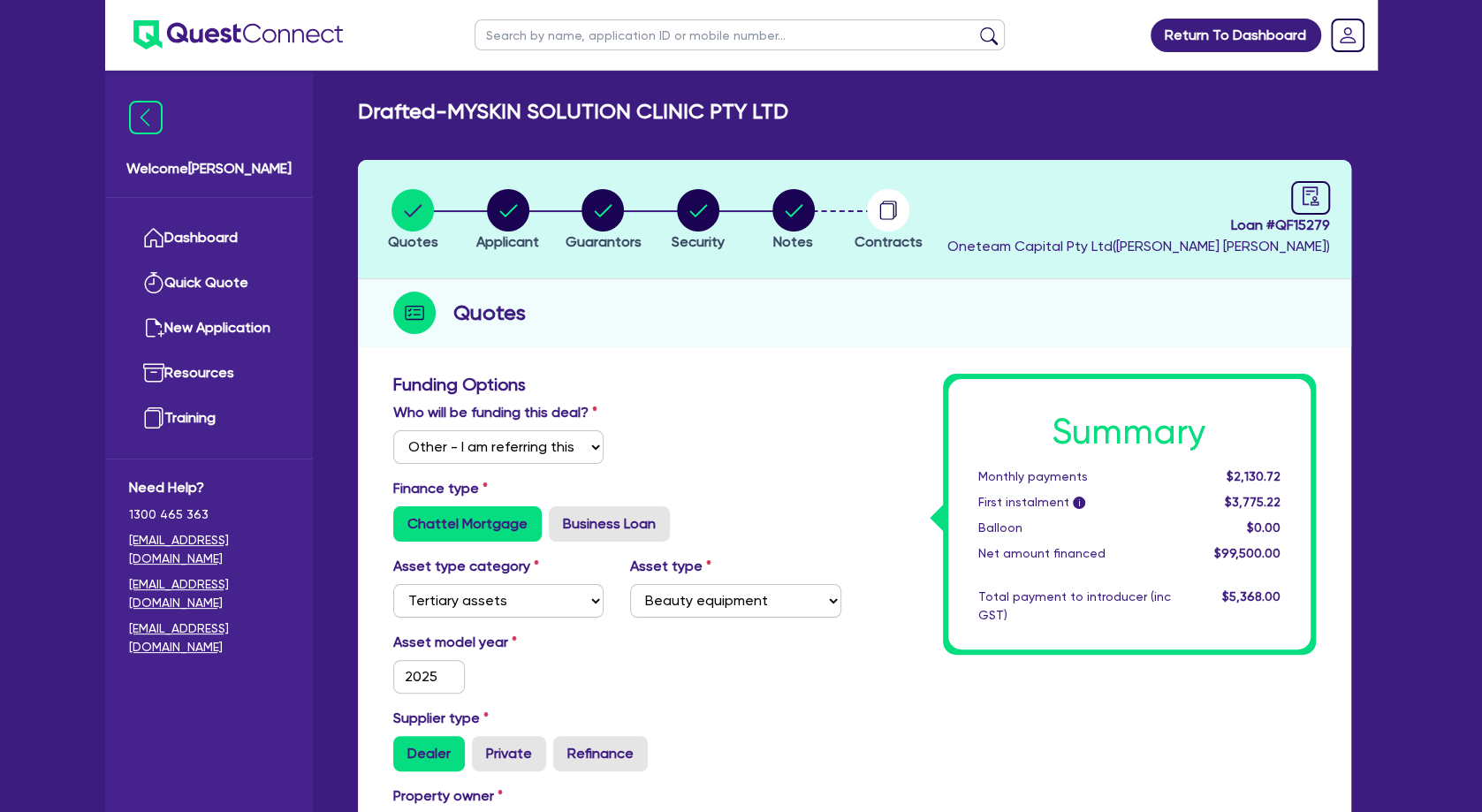
click at [1012, 474] on div "Monthly payments" at bounding box center [1074, 476] width 219 height 18
drag, startPoint x: 1071, startPoint y: 430, endPoint x: 1186, endPoint y: 433, distance: 115.0
click at [1186, 433] on h1 "Summary" at bounding box center [1129, 432] width 302 height 42
click at [1188, 433] on h1 "Summary" at bounding box center [1129, 432] width 302 height 42
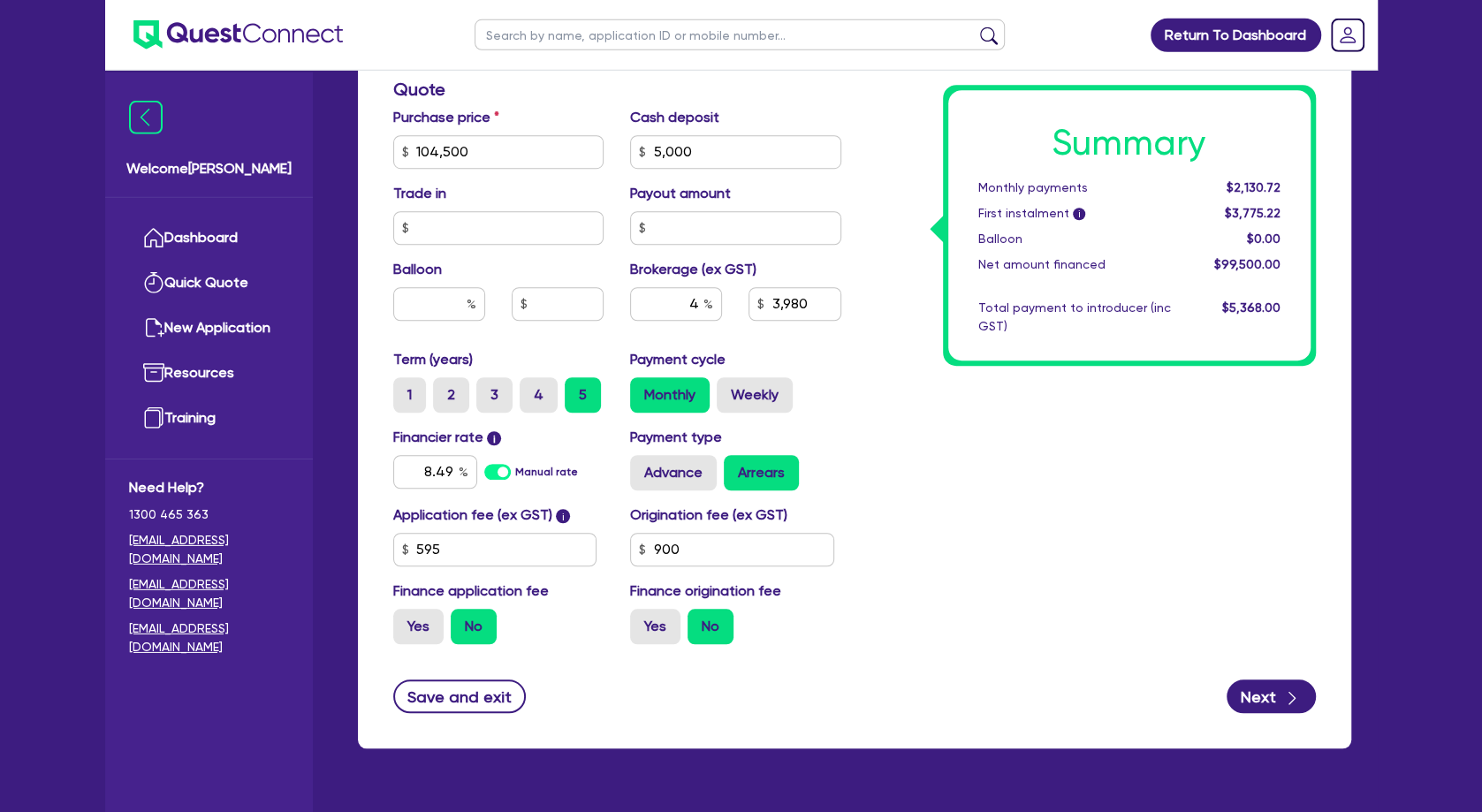
scroll to position [859, 0]
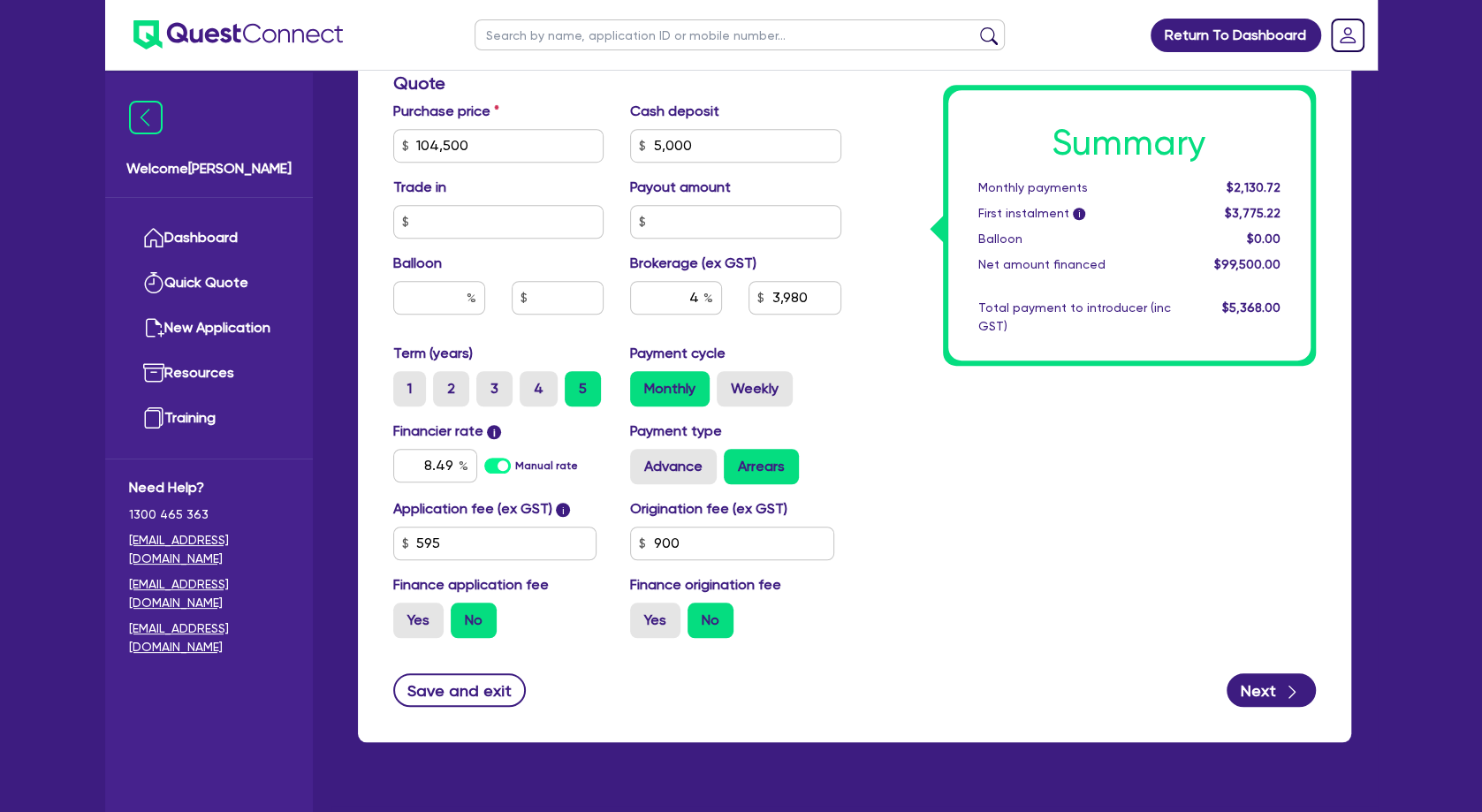
click at [904, 496] on div "Summary Monthly payments $2,130.72 First instalment i $3,775.22 Balloon $0.00 N…" at bounding box center [1092, 83] width 475 height 1137
click at [887, 503] on div "Summary Monthly payments $2,130.72 First instalment i $3,775.22 Balloon $0.00 N…" at bounding box center [1092, 83] width 475 height 1137
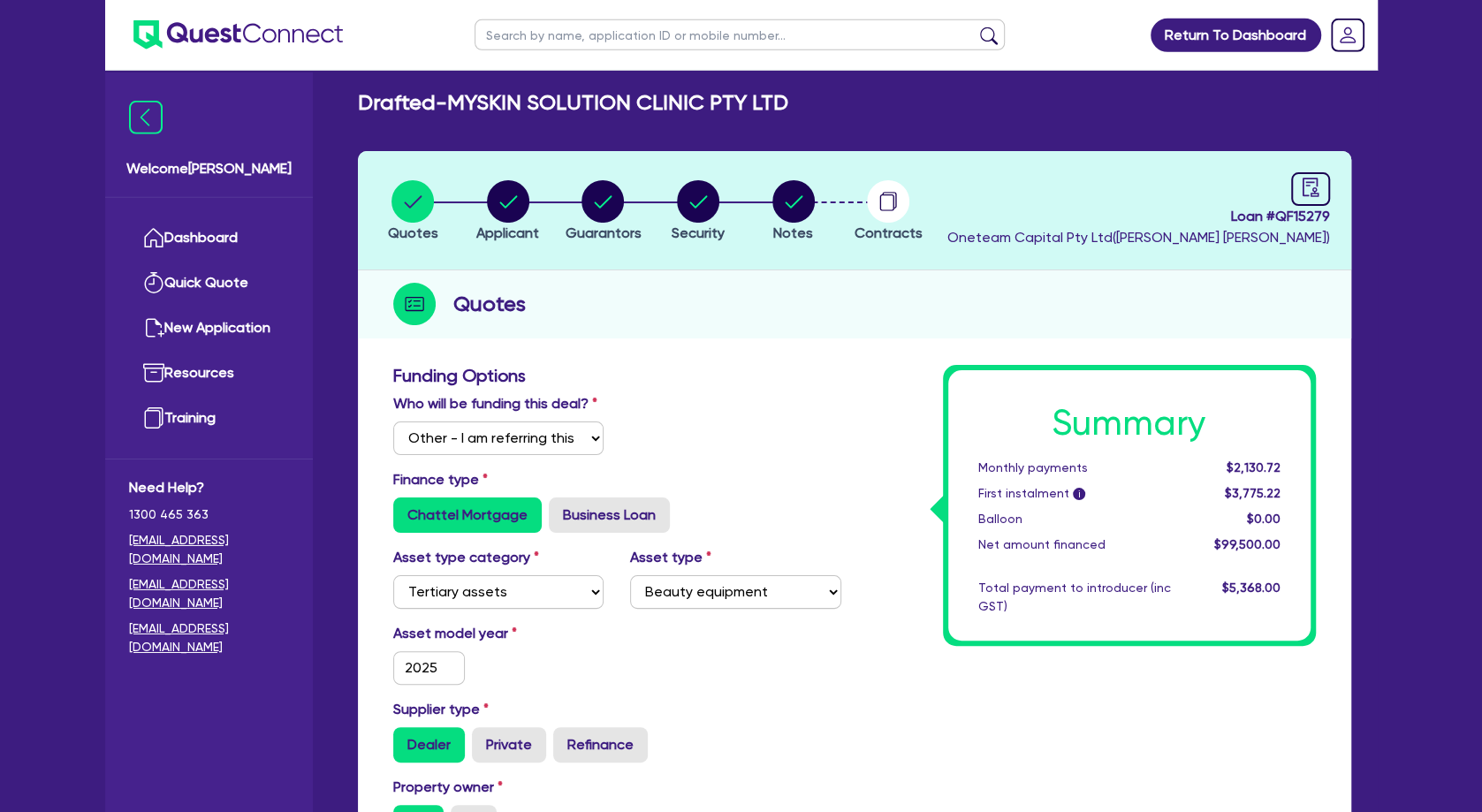
scroll to position [0, 0]
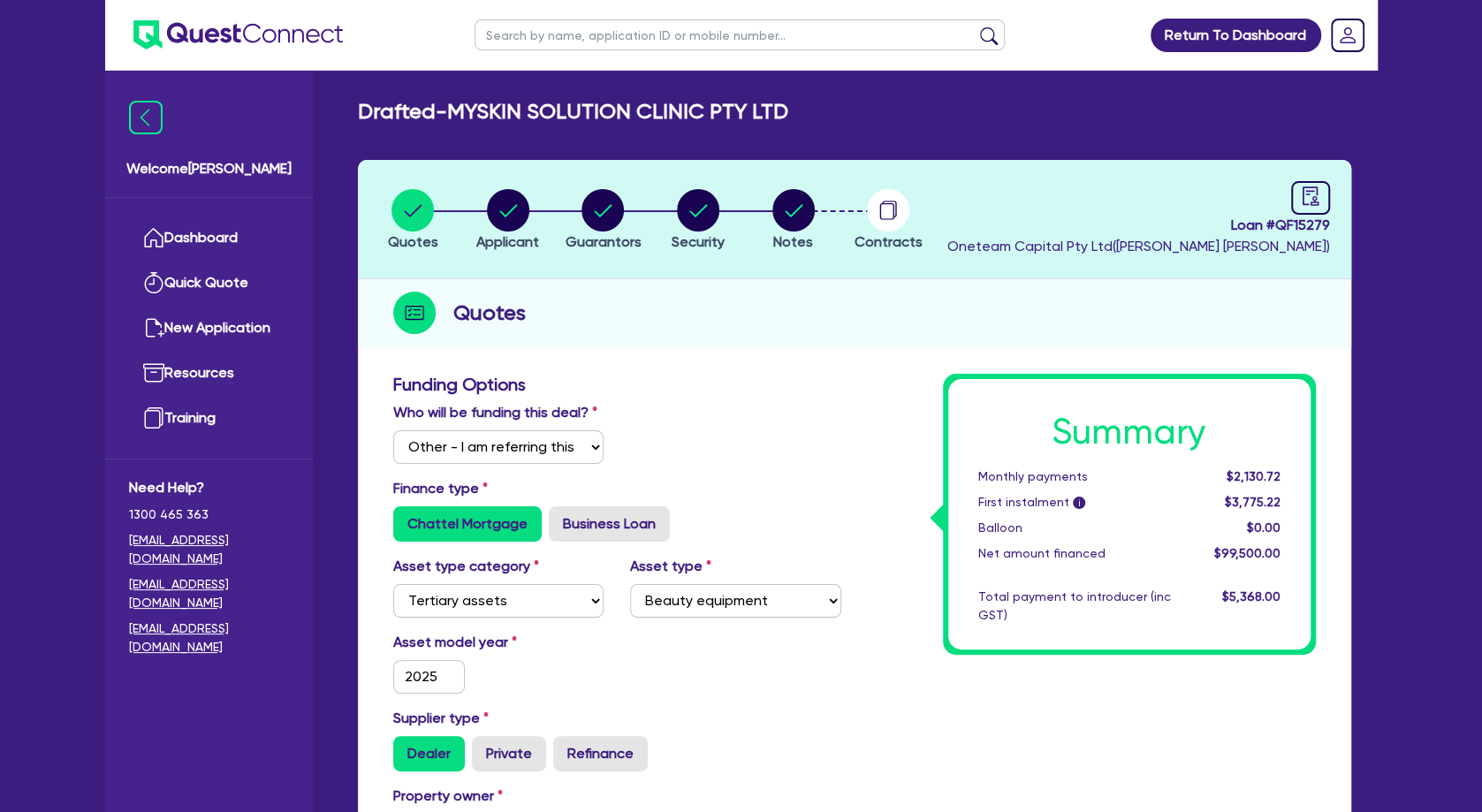
click at [825, 419] on div "Who will be funding this deal? Select I will fund 100% I will co-fund with Ques…" at bounding box center [617, 439] width 475 height 76
click at [608, 209] on icon "button" at bounding box center [604, 209] width 17 height 12
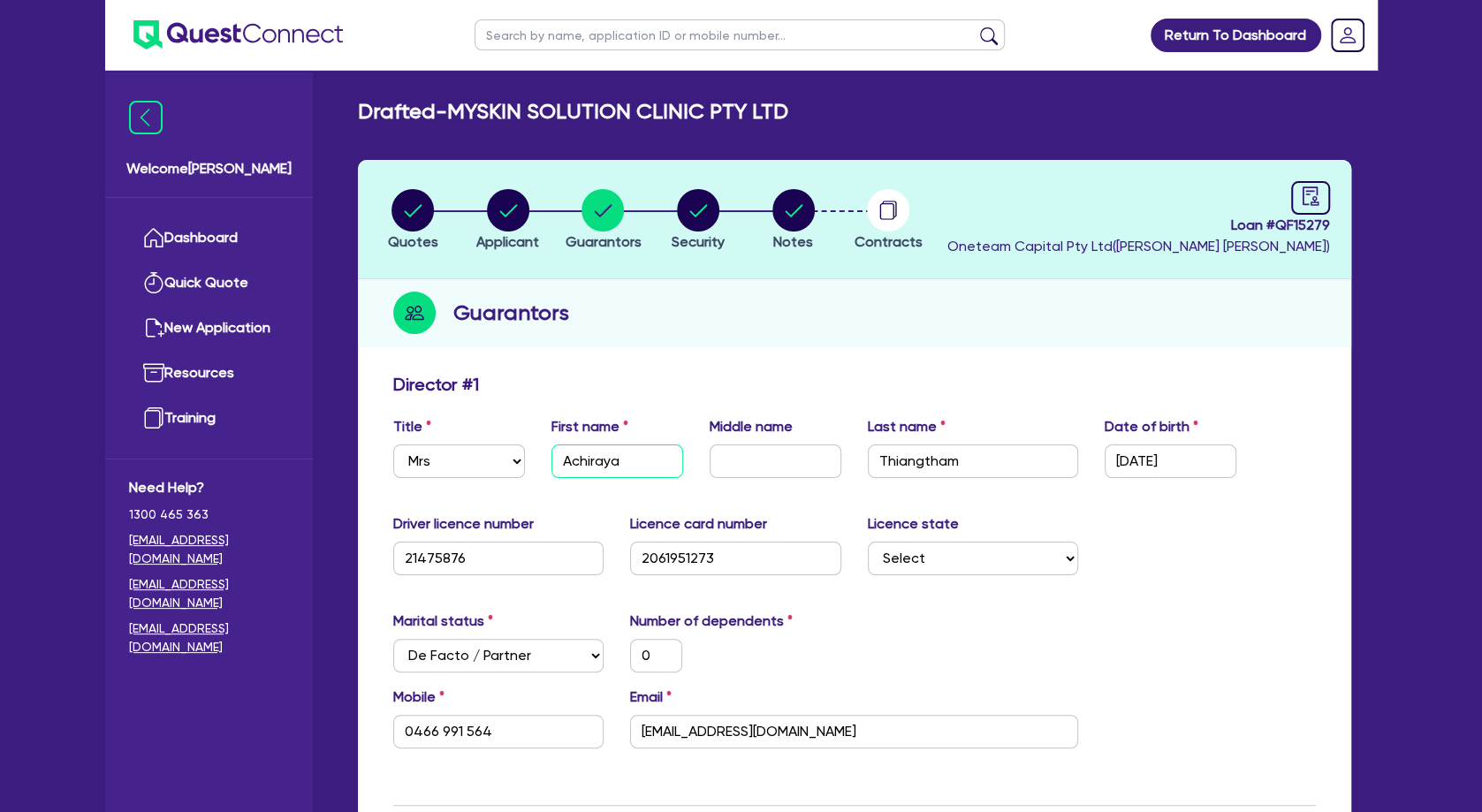
click at [581, 462] on input "Achiraya" at bounding box center [617, 461] width 132 height 34
click at [900, 462] on input "Thiangtham" at bounding box center [974, 461] width 211 height 34
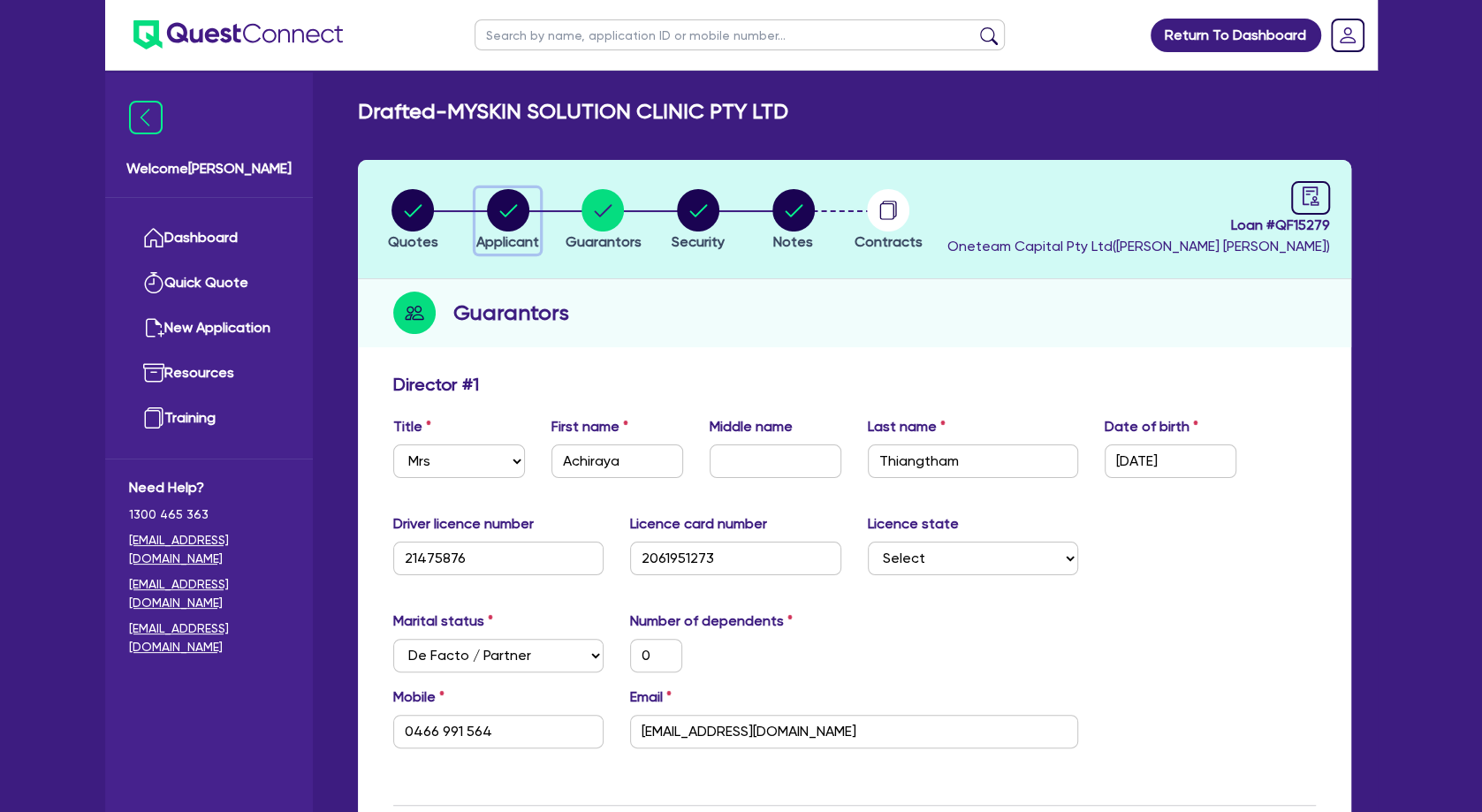
click at [521, 219] on circle "button" at bounding box center [508, 210] width 42 height 42
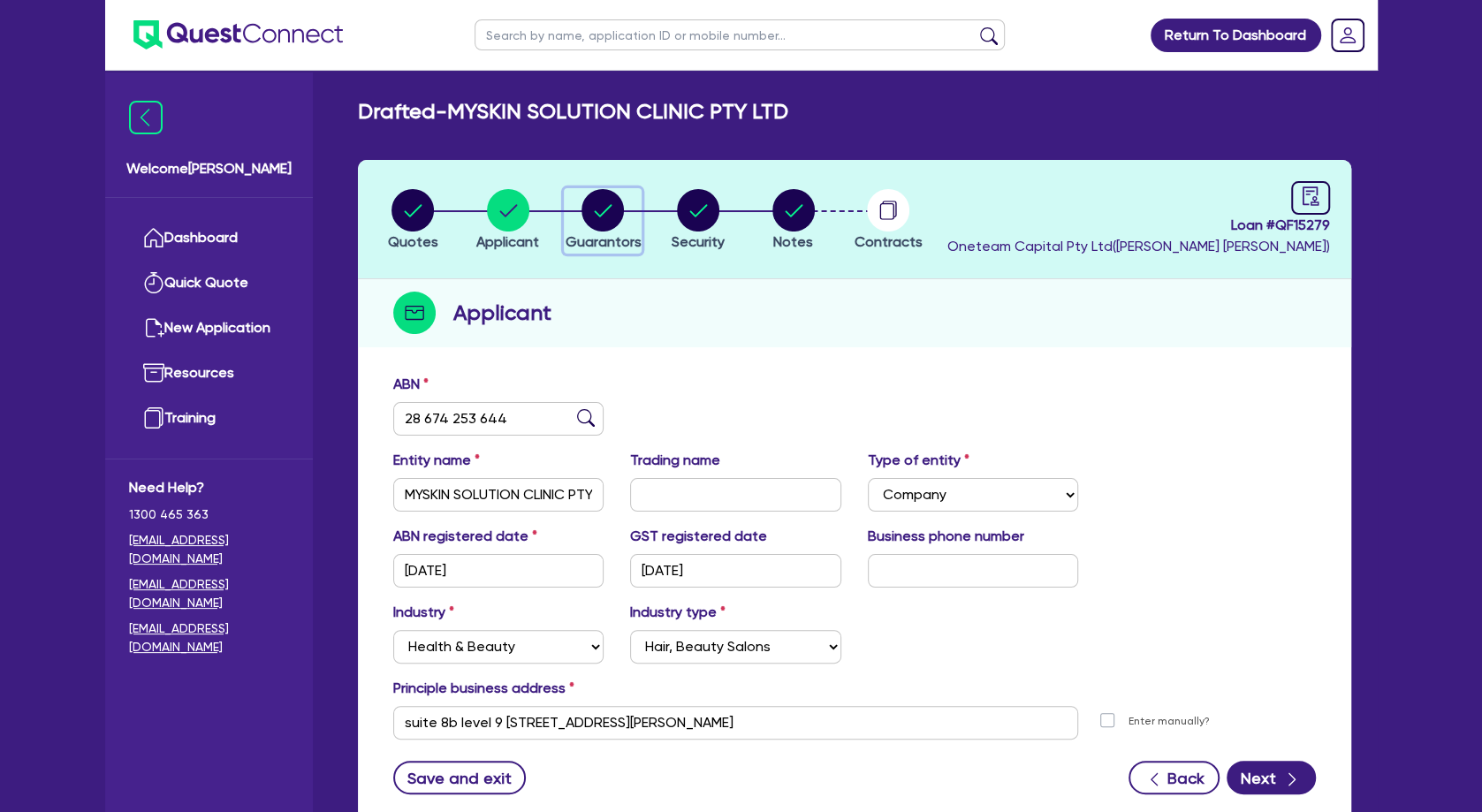
click at [600, 214] on icon "button" at bounding box center [603, 210] width 42 height 42
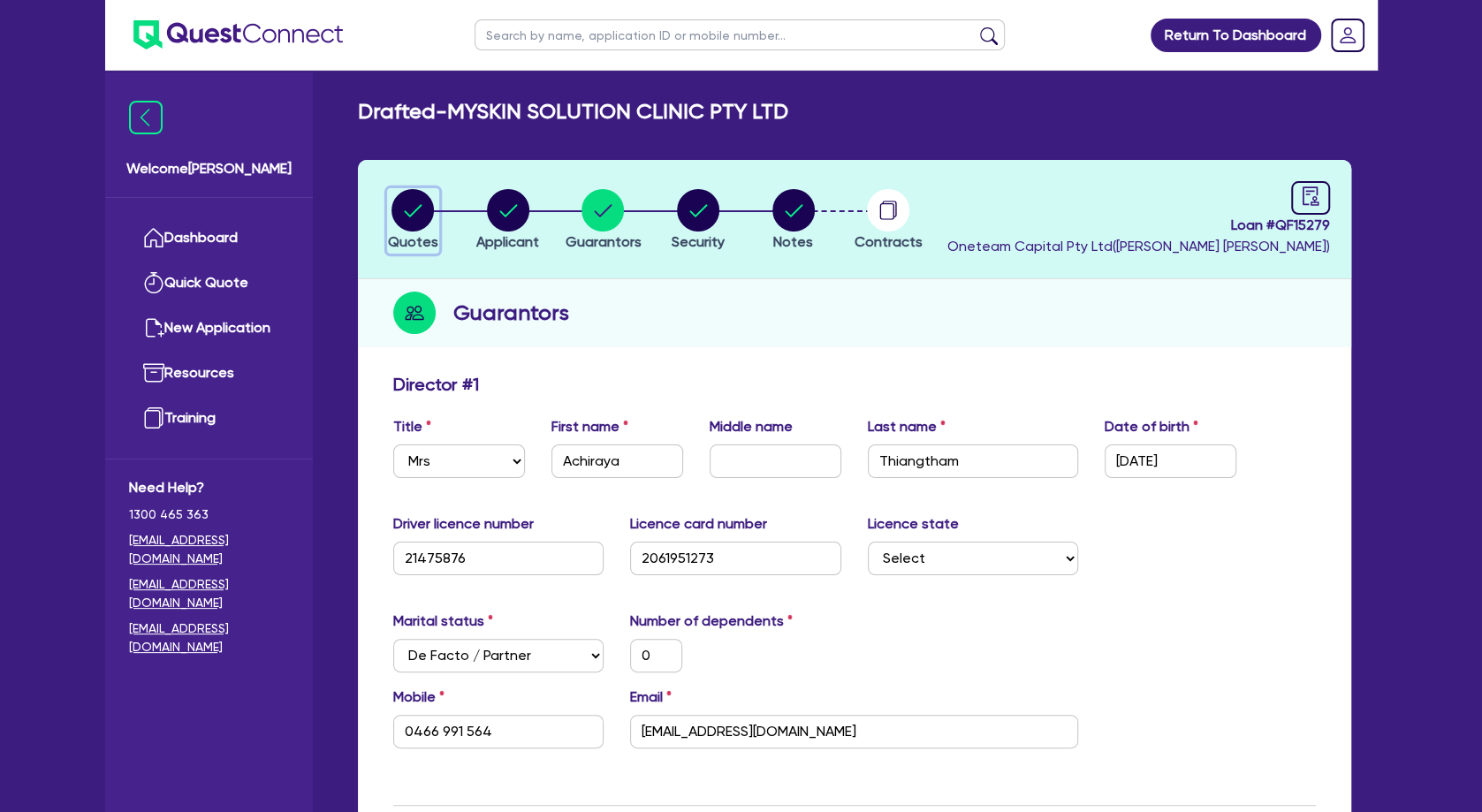
click at [416, 212] on circle "button" at bounding box center [412, 210] width 42 height 42
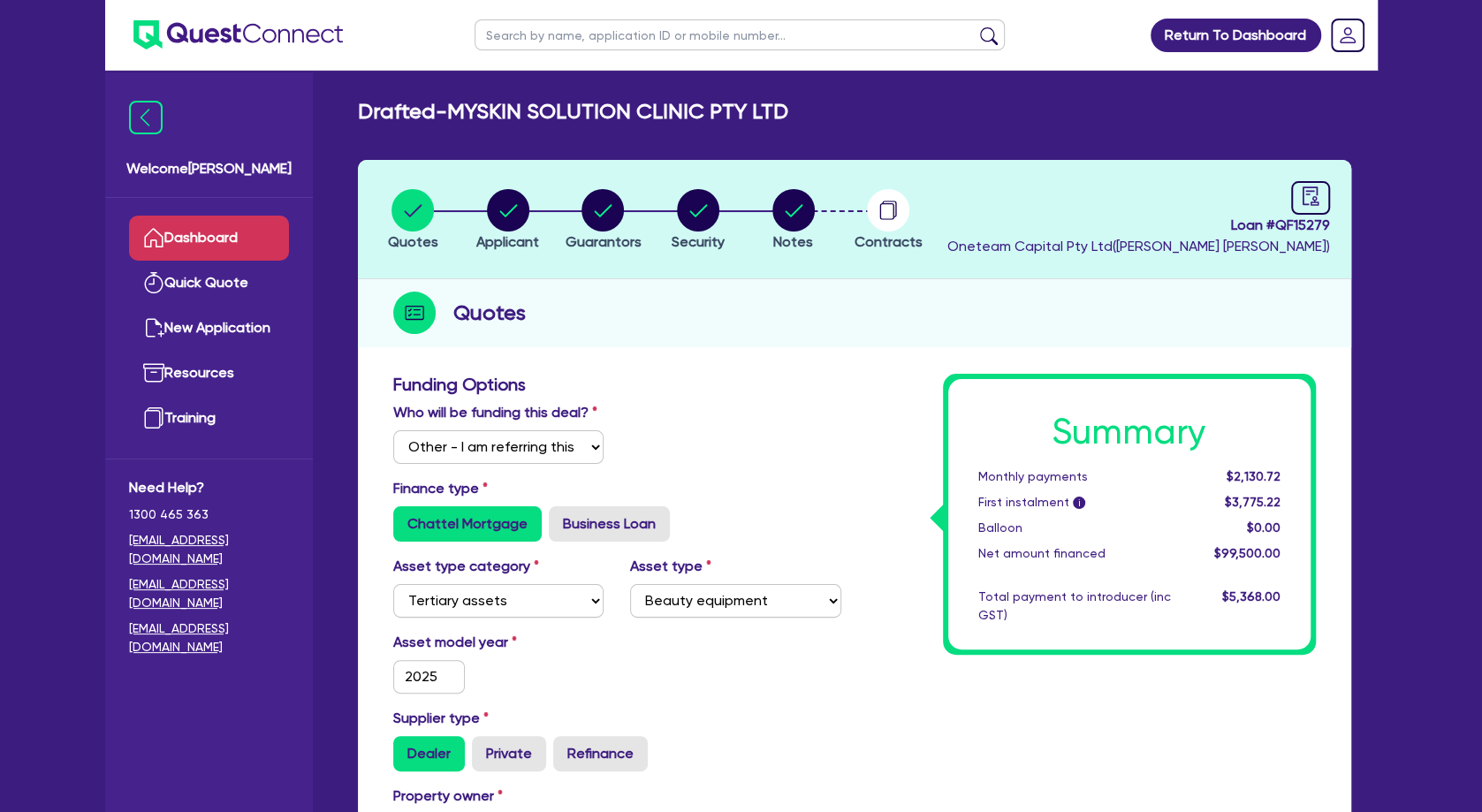
click at [248, 234] on link "Dashboard" at bounding box center [209, 237] width 160 height 45
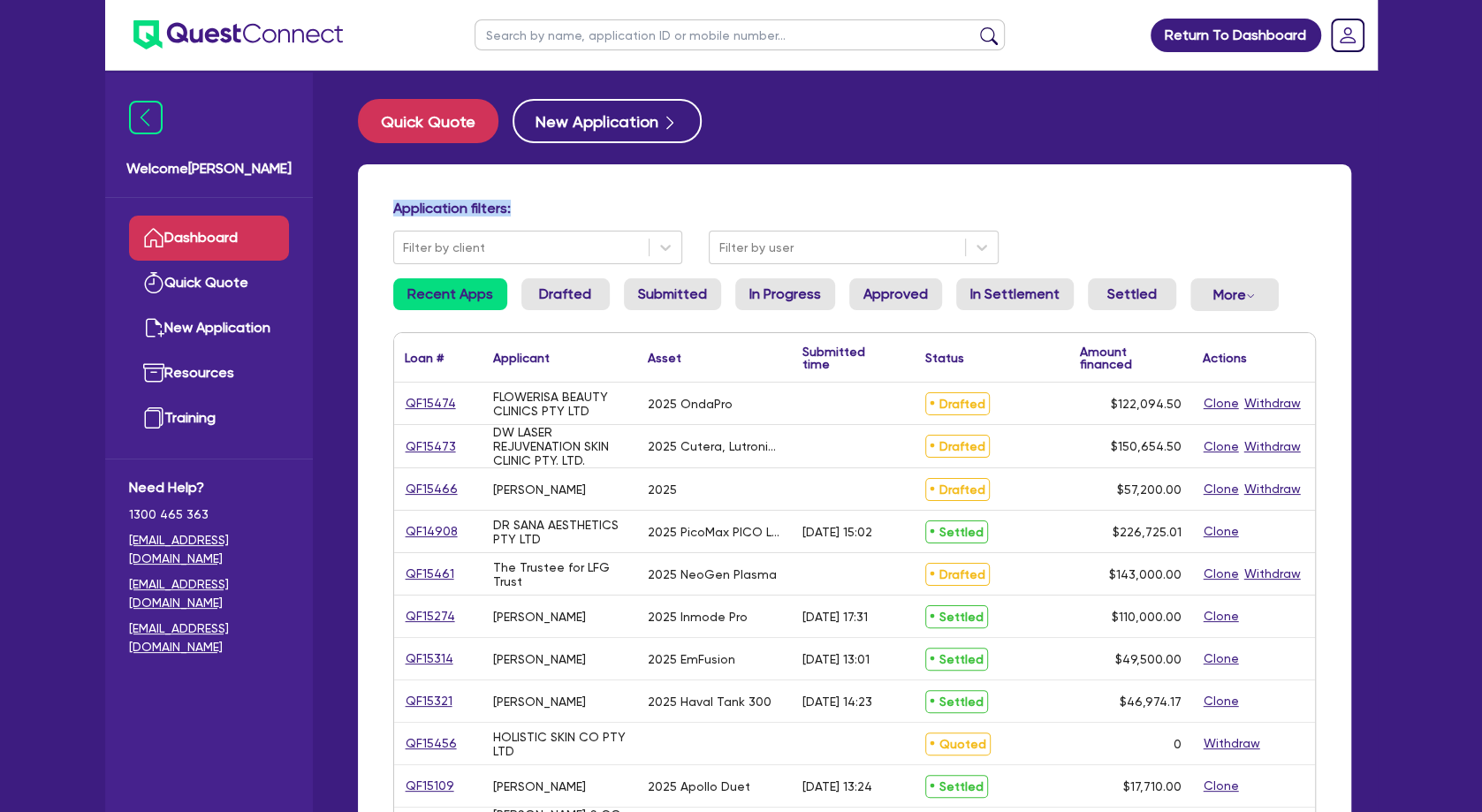
drag, startPoint x: 520, startPoint y: 210, endPoint x: 389, endPoint y: 211, distance: 131.0
click at [389, 211] on div "Application filters:" at bounding box center [854, 211] width 950 height 24
click at [399, 209] on h4 "Application filters:" at bounding box center [854, 208] width 923 height 16
drag, startPoint x: 399, startPoint y: 209, endPoint x: 482, endPoint y: 210, distance: 83.0
click at [481, 209] on h4 "Application filters:" at bounding box center [854, 208] width 923 height 16
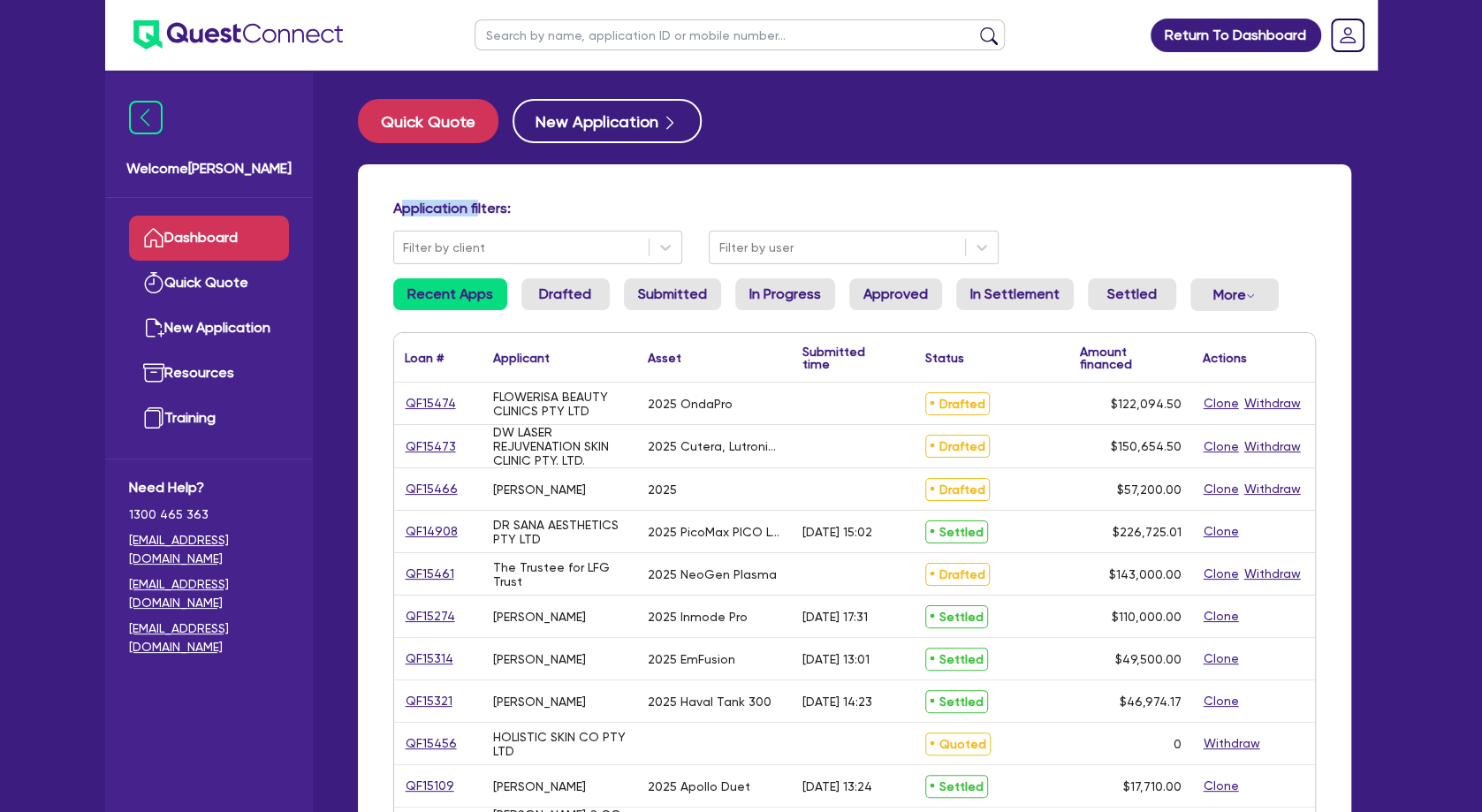
click at [482, 210] on h4 "Application filters:" at bounding box center [854, 208] width 923 height 16
click at [242, 292] on link "Quick Quote" at bounding box center [209, 283] width 160 height 45
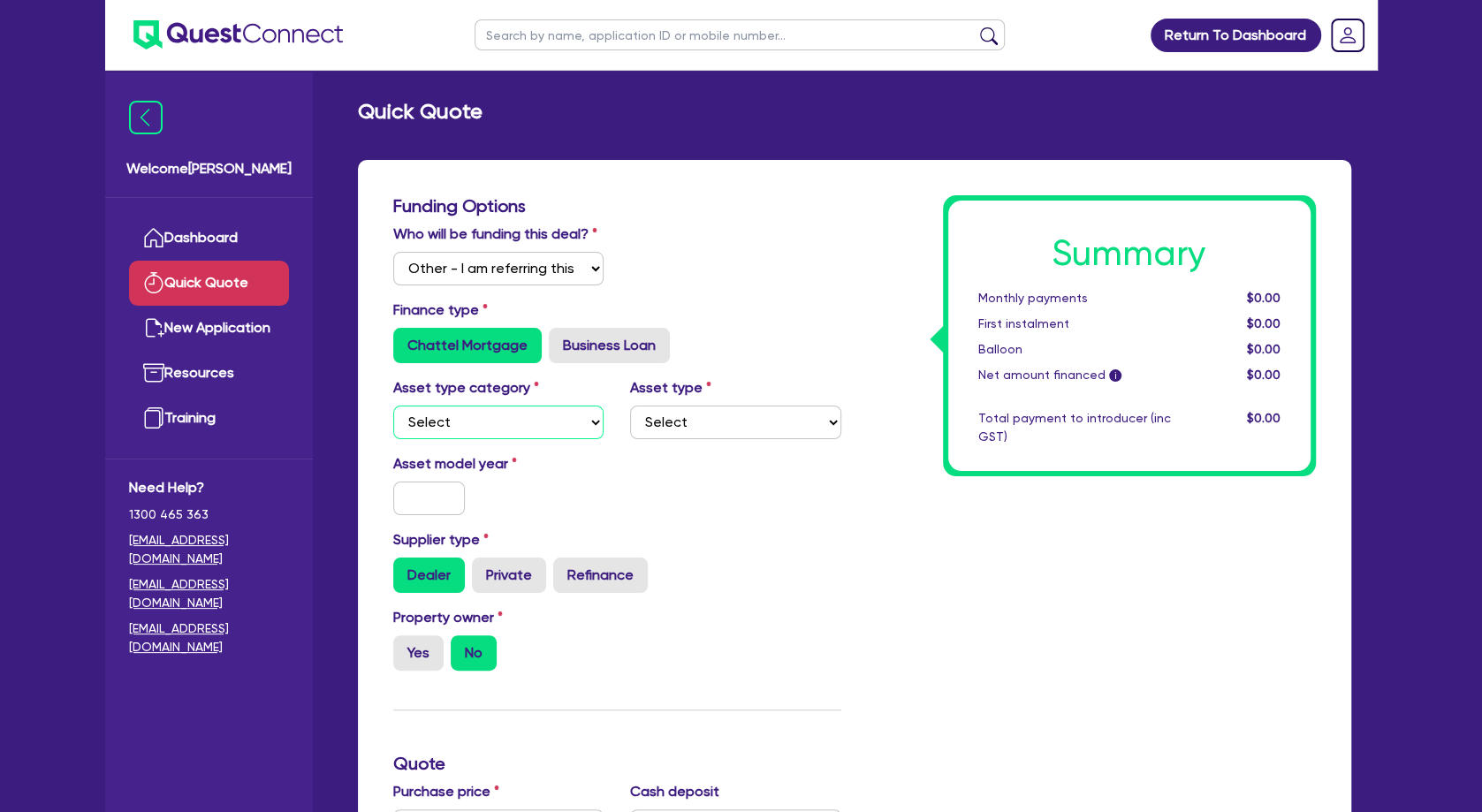
click at [393, 406] on select "Select Cars and light trucks Primary assets Secondary assets Tertiary assets" at bounding box center [499, 422] width 211 height 34
click option "Tertiary assets" at bounding box center [0, 0] width 0 height 0
click at [630, 406] on select "Select Beauty equipment IT equipment IT software Watercraft Other" at bounding box center [736, 422] width 211 height 34
click option "Beauty equipment" at bounding box center [0, 0] width 0 height 0
click at [413, 515] on input "text" at bounding box center [429, 498] width 72 height 34
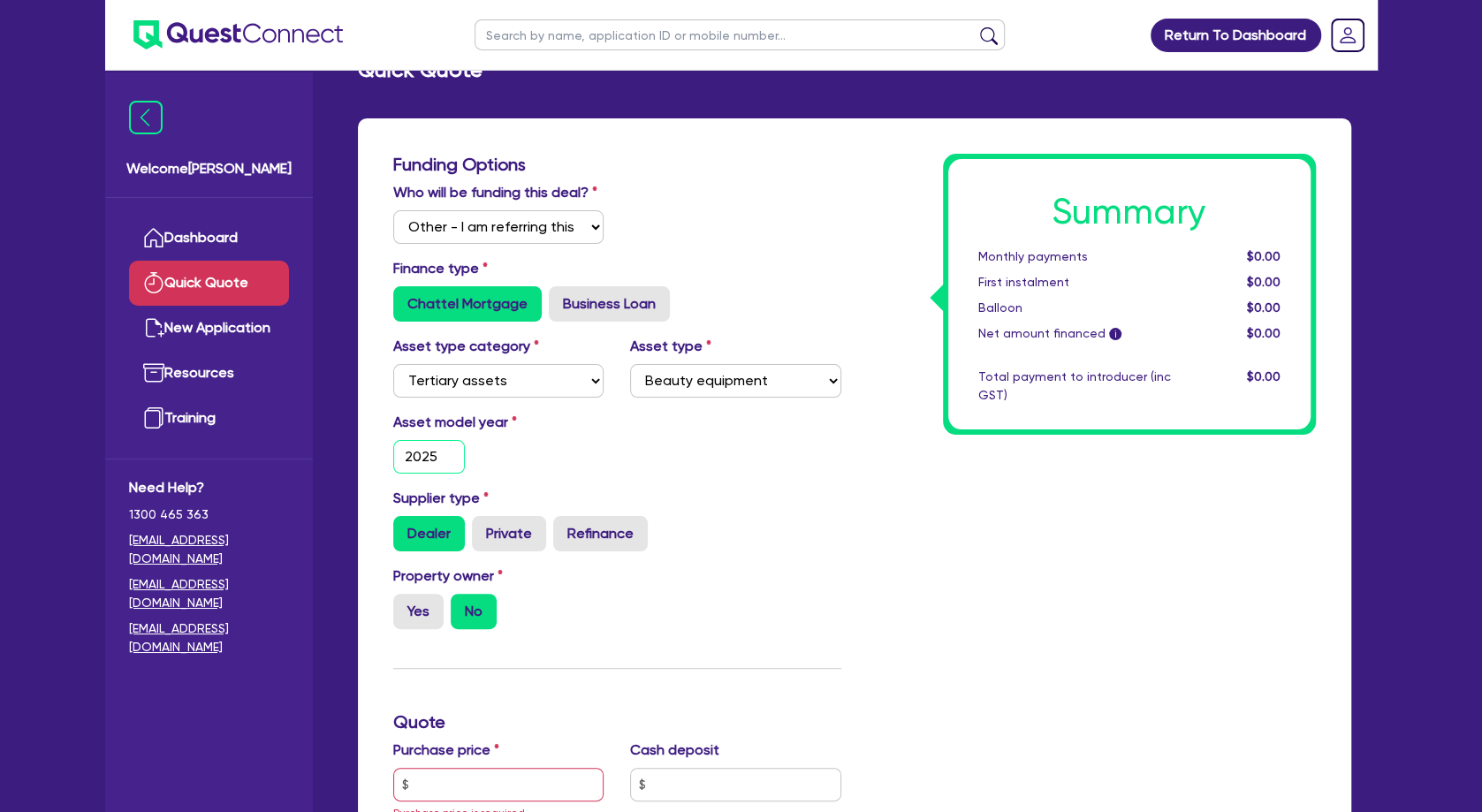
scroll to position [95, 0]
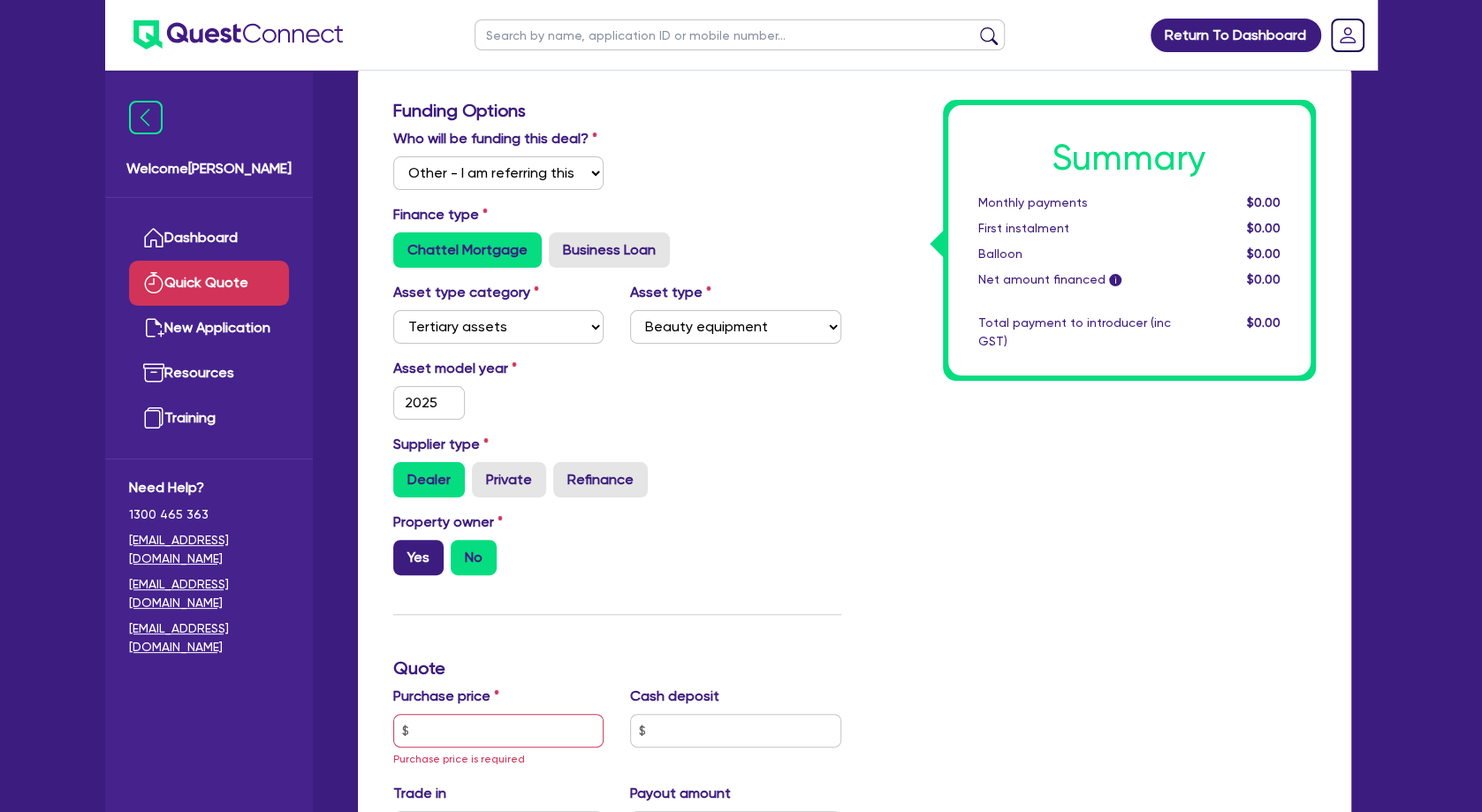
click at [420, 576] on label "Yes" at bounding box center [418, 557] width 50 height 36
click at [405, 552] on input "Yes" at bounding box center [399, 546] width 12 height 12
click at [727, 556] on div "Property owner Yes No" at bounding box center [617, 550] width 475 height 78
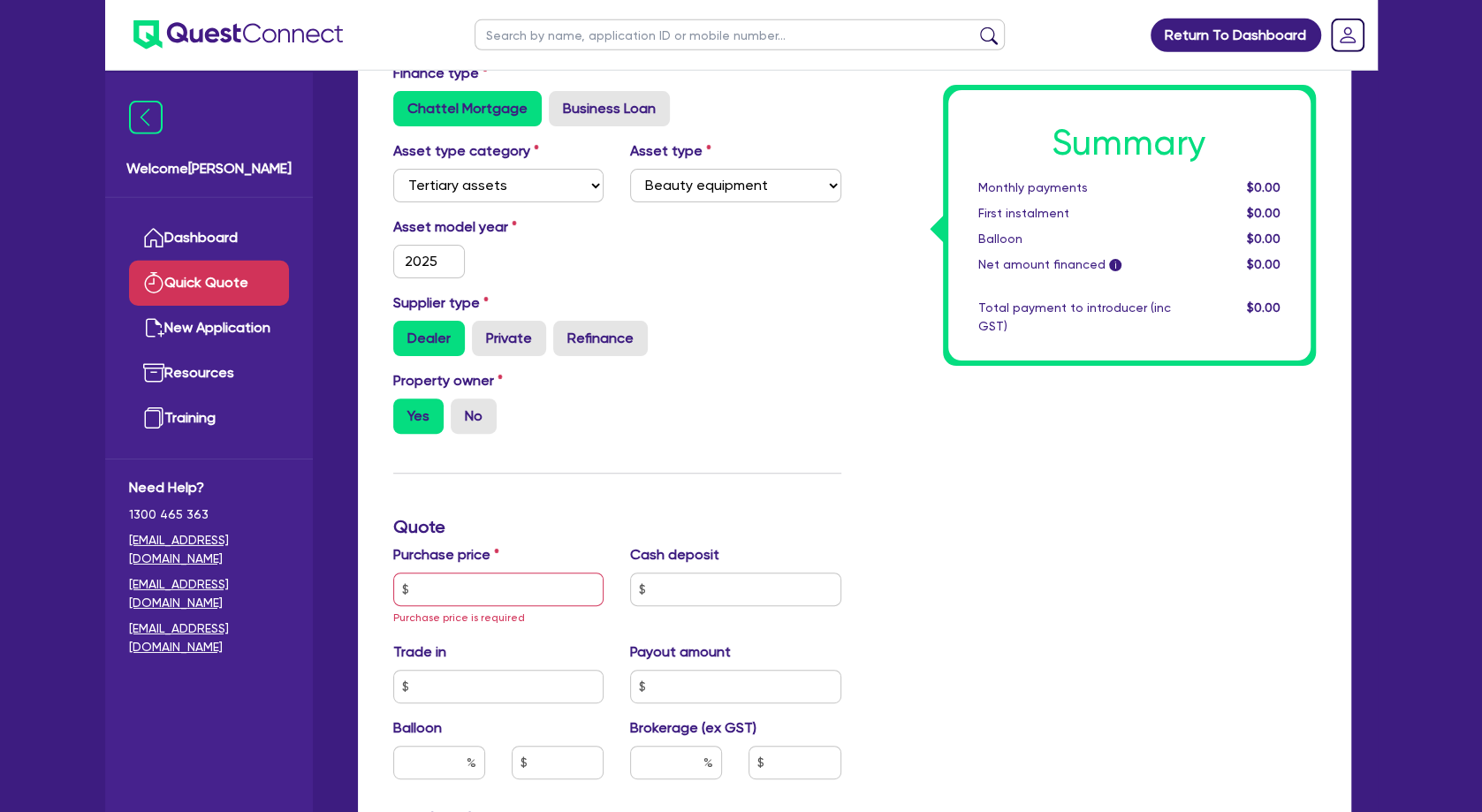
scroll to position [286, 0]
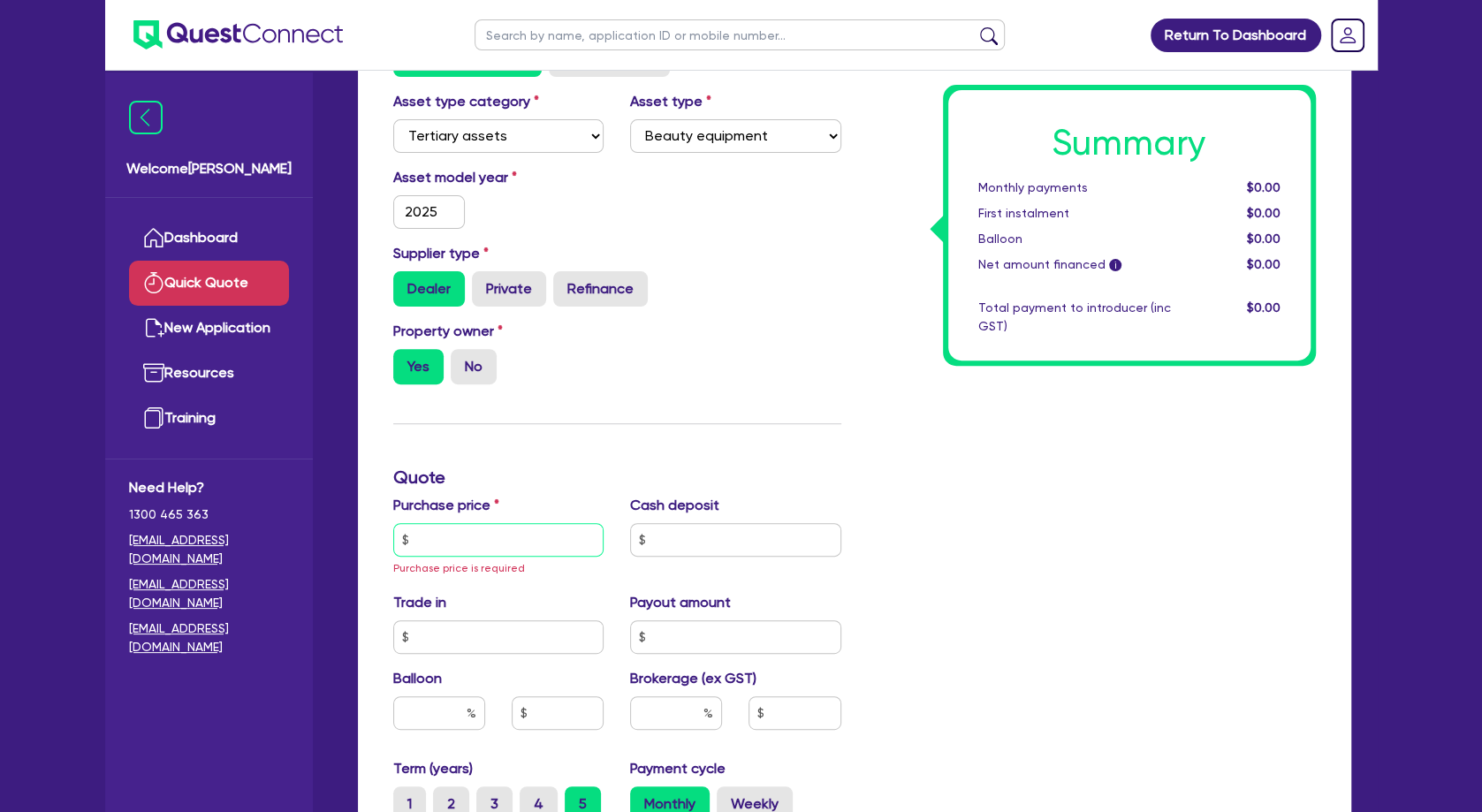
click at [532, 556] on input "text" at bounding box center [499, 539] width 211 height 34
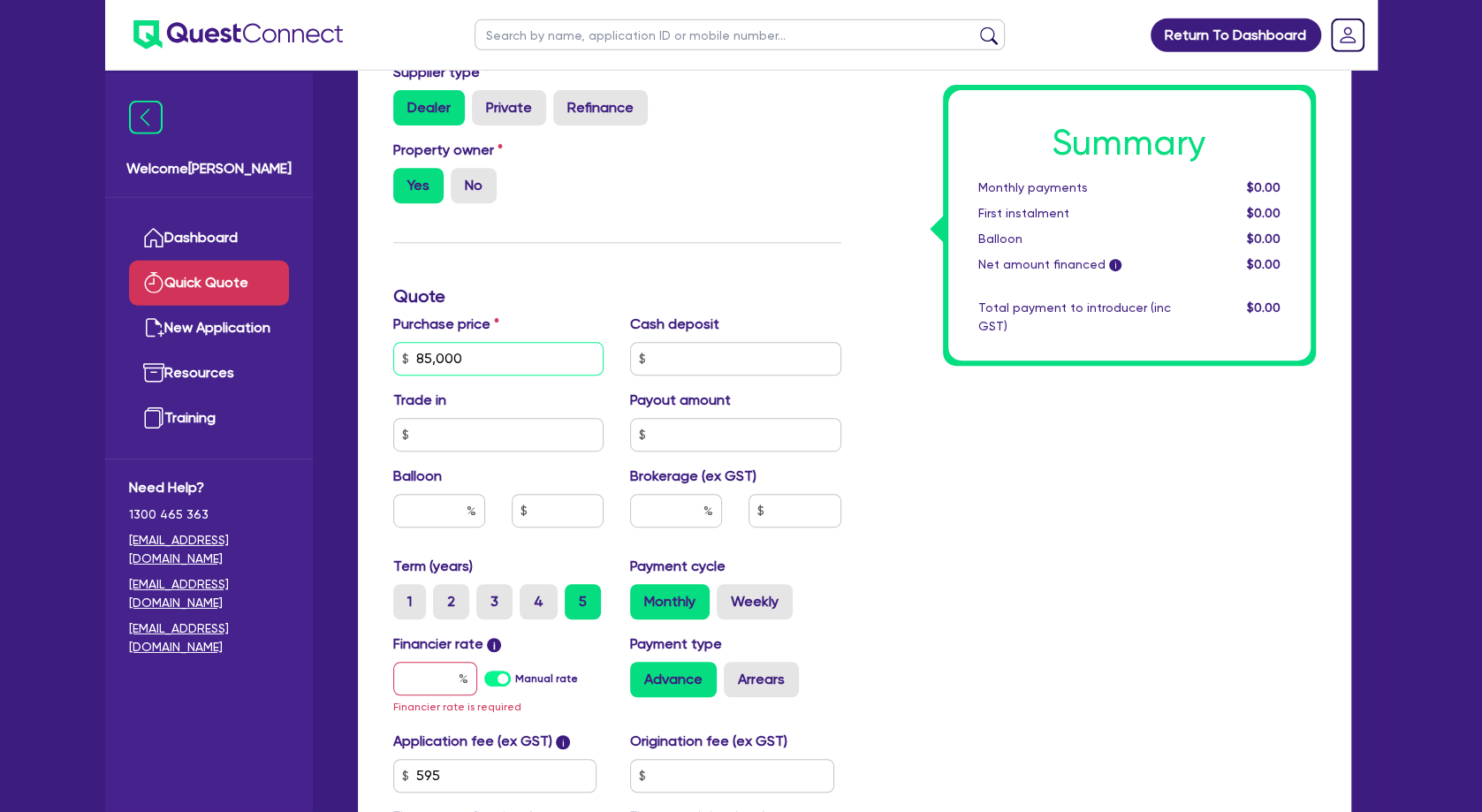
scroll to position [478, 0]
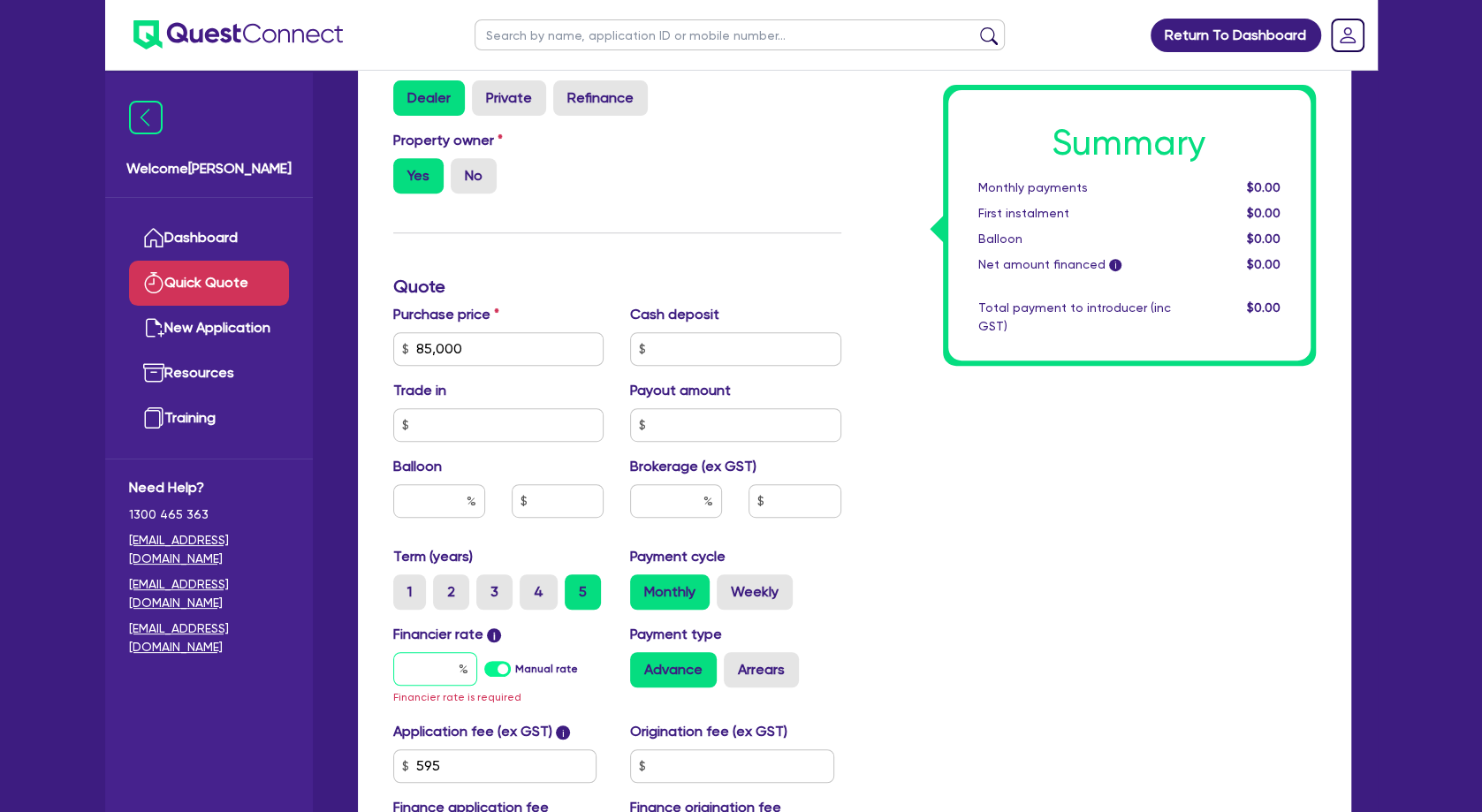
click at [430, 686] on input "text" at bounding box center [434, 669] width 84 height 34
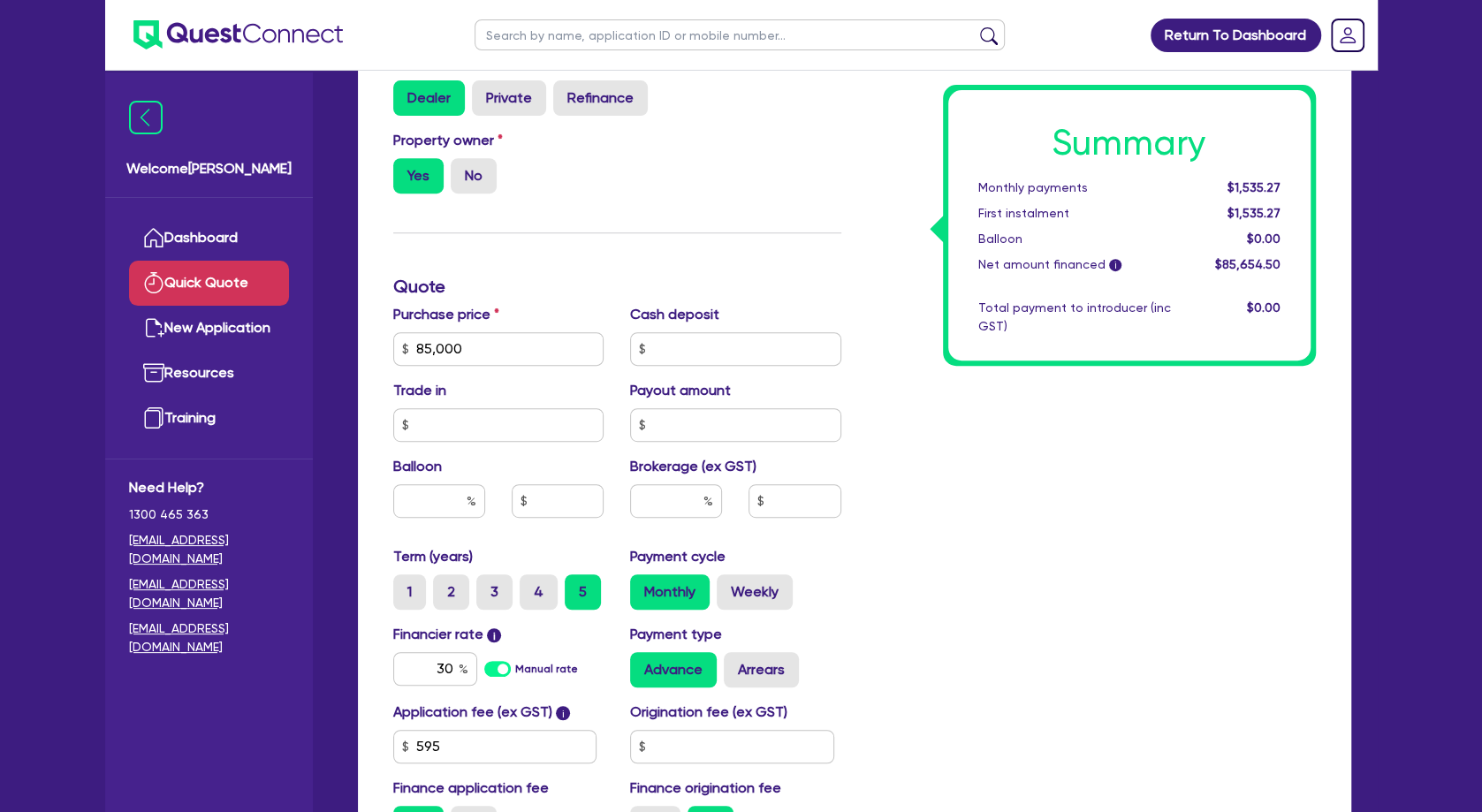
click at [859, 612] on div "Summary Monthly payments $1,535.27 First instalment $1,535.27 Balloon $0.00 Net…" at bounding box center [1092, 286] width 475 height 1137
click at [773, 603] on label "Weekly" at bounding box center [754, 592] width 76 height 36
click at [729, 586] on input "Weekly" at bounding box center [723, 580] width 12 height 12
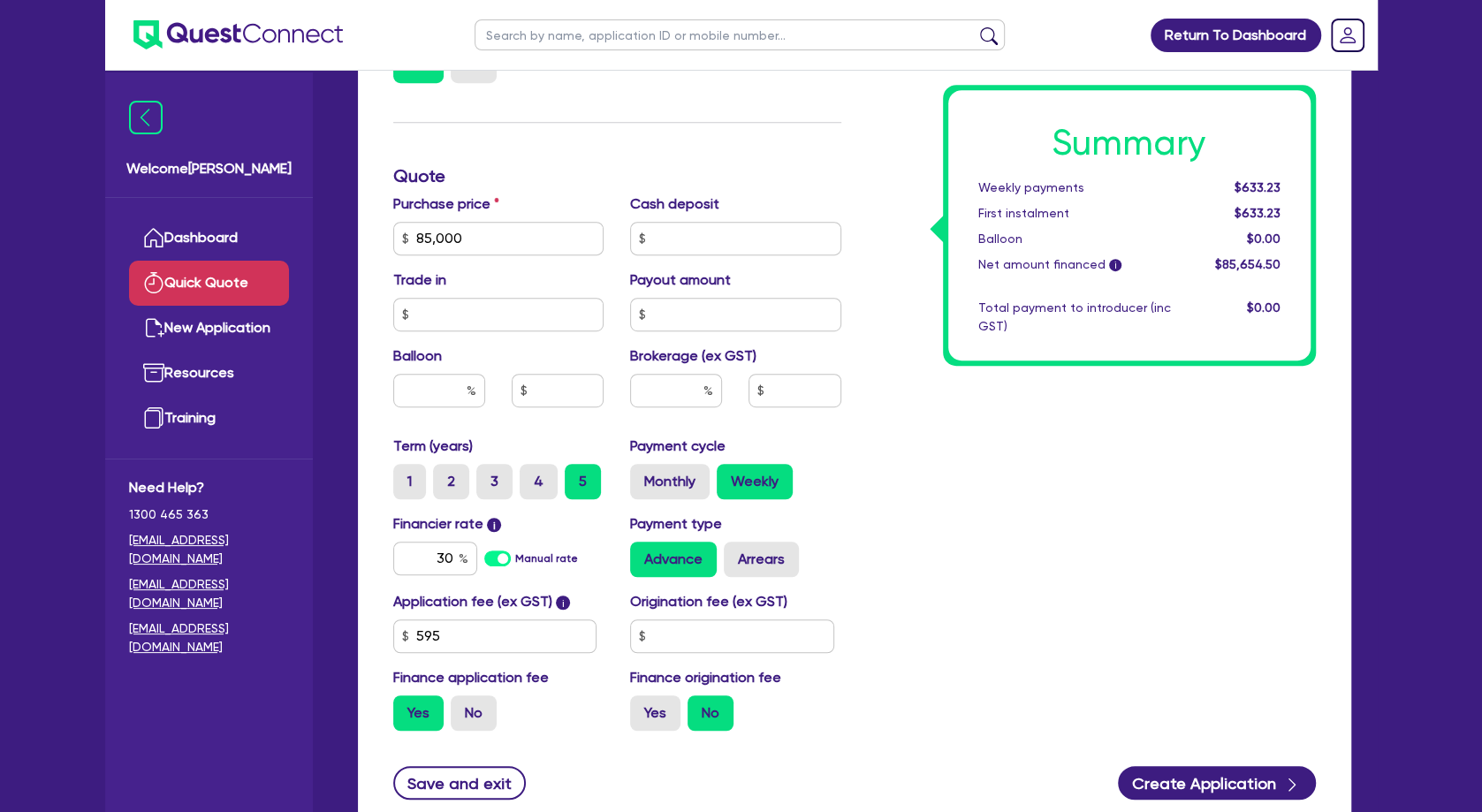
scroll to position [668, 0]
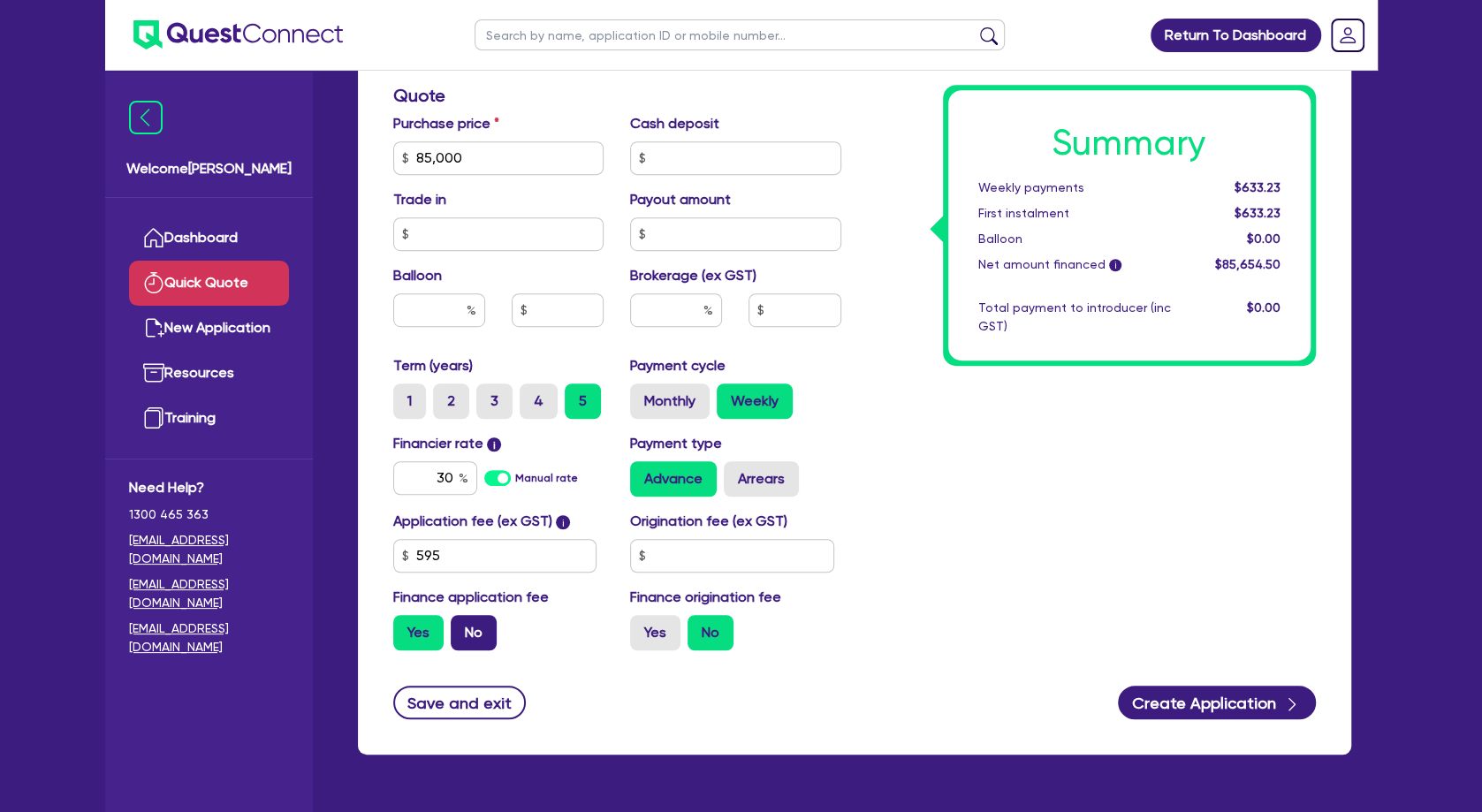
click at [485, 651] on label "No" at bounding box center [474, 632] width 46 height 36
click at [462, 627] on input "No" at bounding box center [457, 621] width 12 height 12
click at [947, 537] on div "Summary Weekly payments $628.40 First instalment i $1,282.90 Balloon $0.00 Net …" at bounding box center [1092, 95] width 475 height 1137
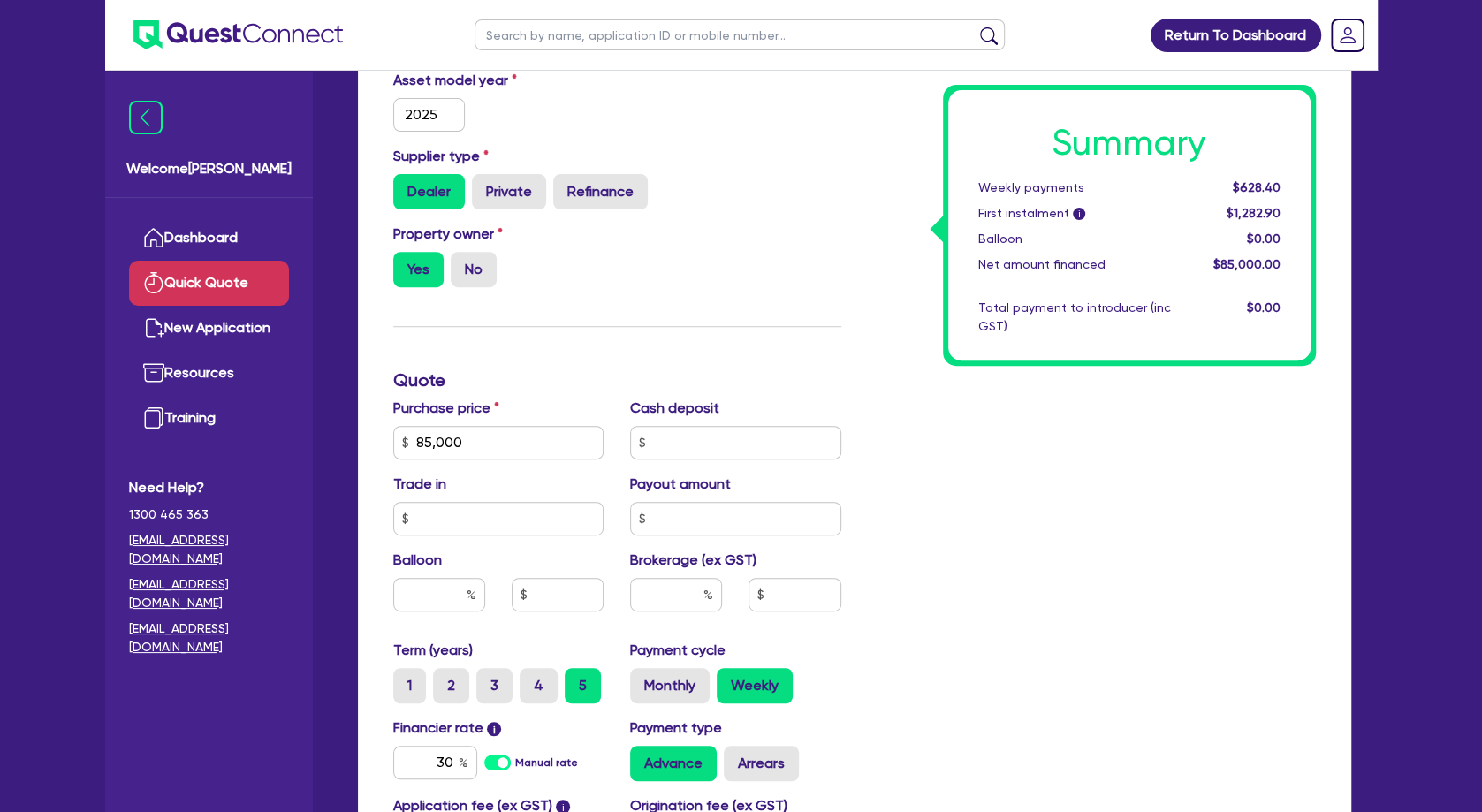
scroll to position [381, 0]
click at [1159, 472] on div "Summary Weekly payments $628.40 First instalment i $1,282.90 Balloon $0.00 Net …" at bounding box center [1092, 381] width 475 height 1137
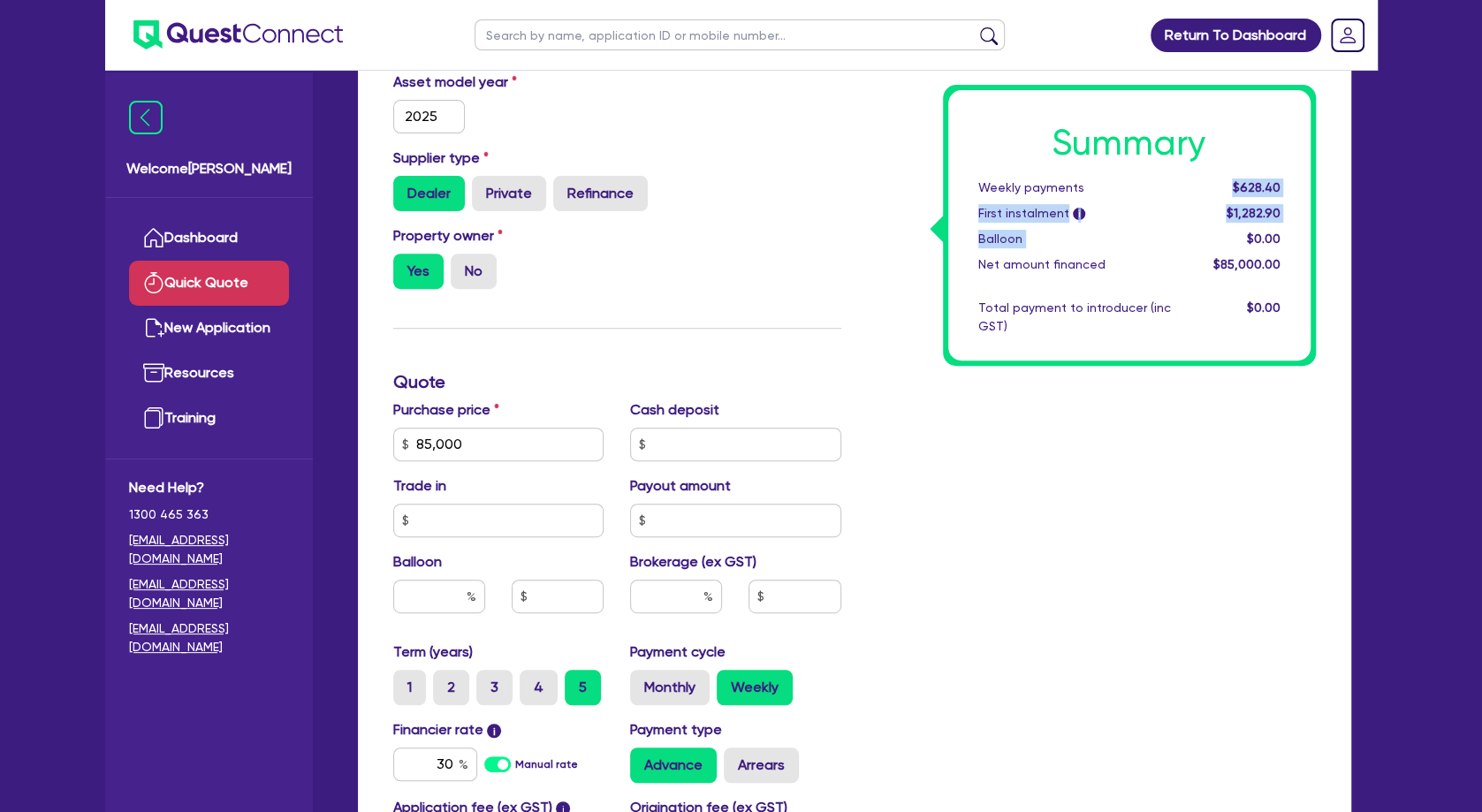
drag, startPoint x: 1213, startPoint y: 187, endPoint x: 1250, endPoint y: 242, distance: 66.3
click at [1250, 240] on div "Summary Weekly payments $628.40 First instalment i $1,282.90 Balloon $0.00 Net …" at bounding box center [1129, 225] width 362 height 270
click at [1250, 242] on span "$0.00" at bounding box center [1262, 238] width 34 height 14
drag, startPoint x: 1230, startPoint y: 198, endPoint x: 1248, endPoint y: 236, distance: 42.0
click at [1248, 236] on div "Summary Weekly payments $628.40 First instalment i $1,282.90 Balloon $0.00 Net …" at bounding box center [1129, 225] width 362 height 270
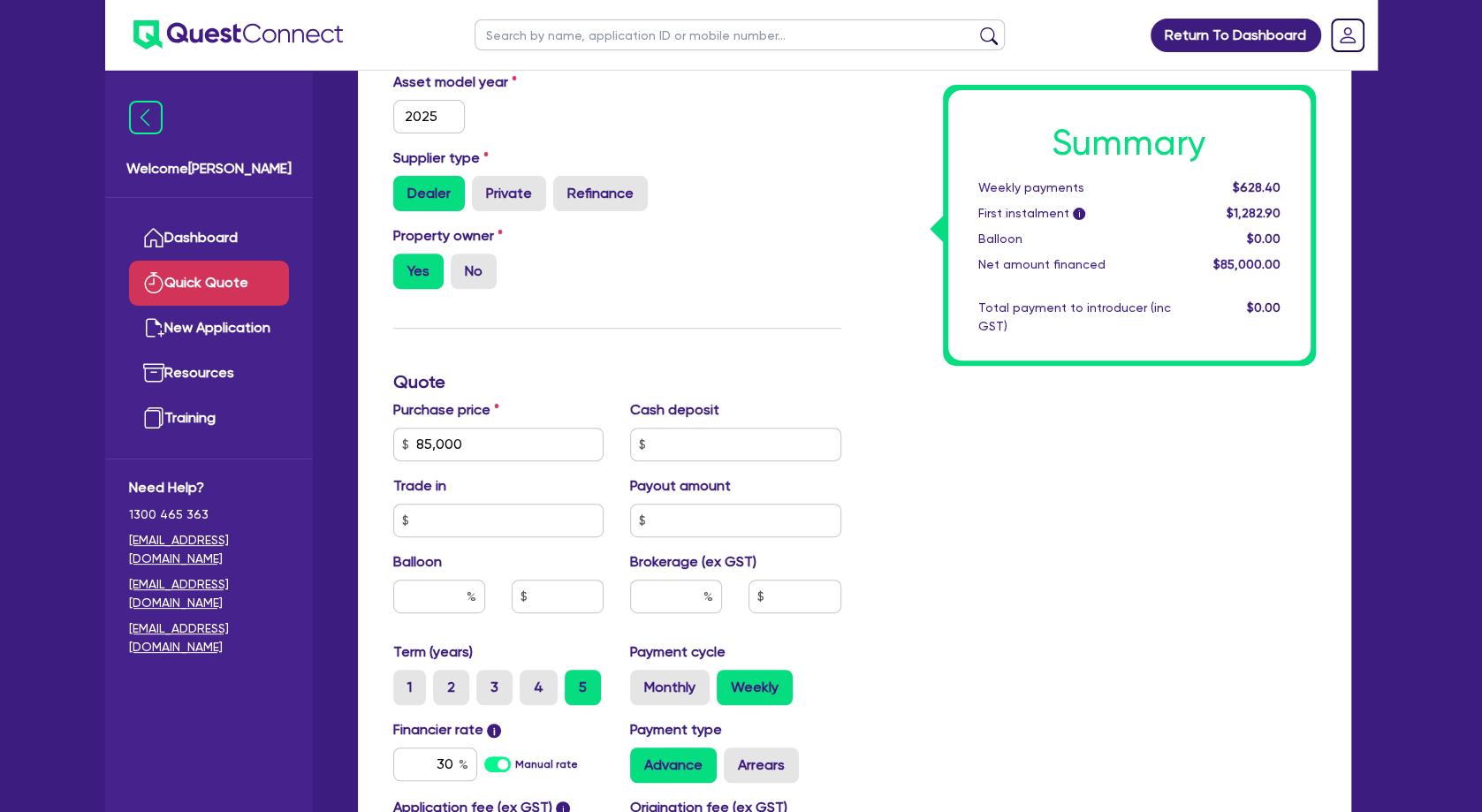
click at [1248, 236] on span "$0.00" at bounding box center [1262, 238] width 34 height 14
drag, startPoint x: 1257, startPoint y: 254, endPoint x: 1219, endPoint y: 195, distance: 70.2
click at [1219, 195] on div "Summary Weekly payments $628.40 First instalment i $1,282.90 Balloon $0.00 Net …" at bounding box center [1129, 225] width 362 height 270
click at [1219, 194] on div "$628.40" at bounding box center [1239, 187] width 110 height 18
click at [506, 460] on input "85,000" at bounding box center [499, 444] width 211 height 34
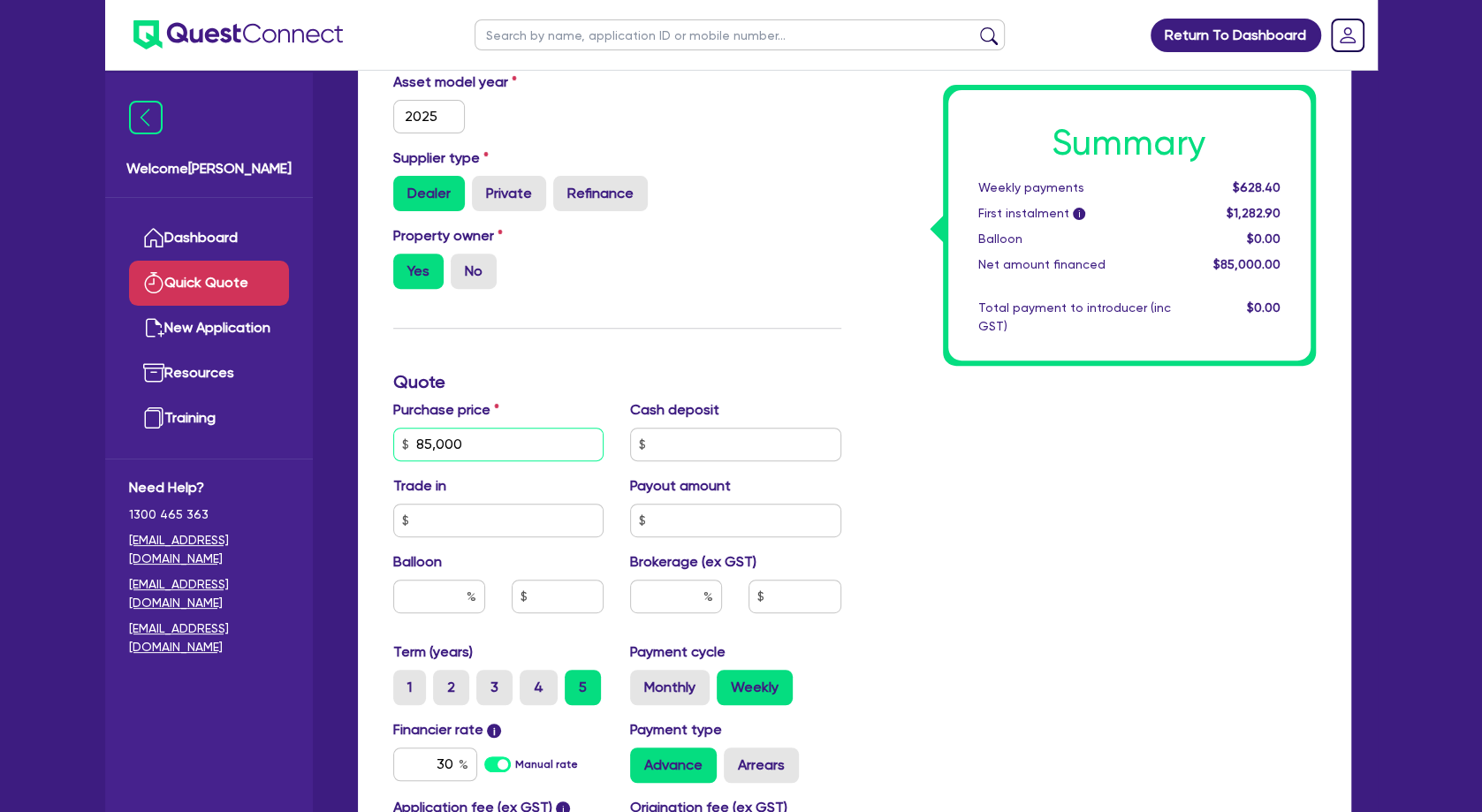
drag, startPoint x: 513, startPoint y: 469, endPoint x: 366, endPoint y: 470, distance: 147.0
click at [393, 461] on input "85,000" at bounding box center [499, 444] width 211 height 34
click at [631, 392] on h3 "Quote" at bounding box center [617, 381] width 448 height 21
click at [533, 705] on label "4" at bounding box center [539, 687] width 38 height 36
click at [531, 681] on input "4" at bounding box center [526, 676] width 12 height 12
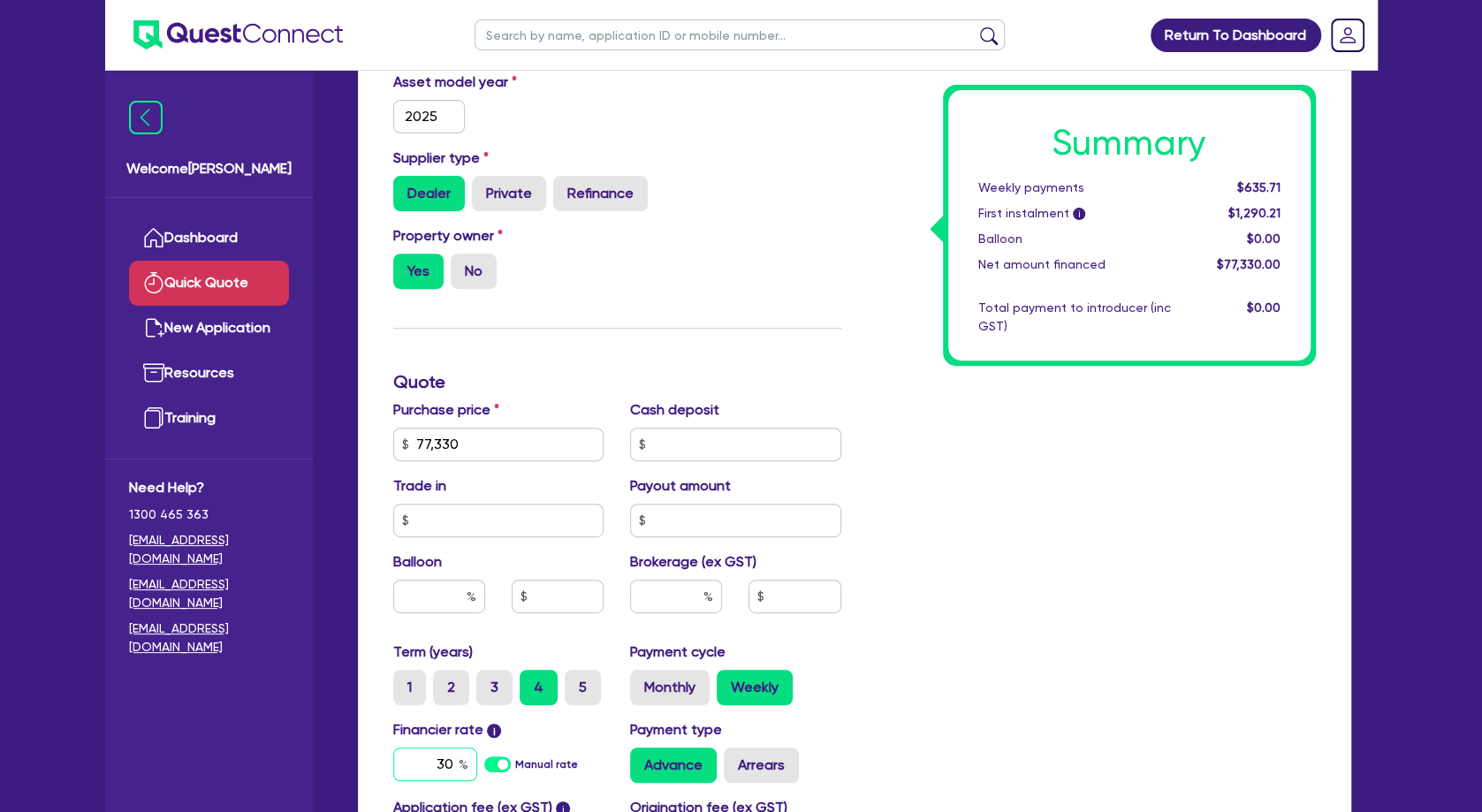
drag, startPoint x: 411, startPoint y: 788, endPoint x: 547, endPoint y: 788, distance: 136.0
click at [478, 781] on input "30" at bounding box center [434, 764] width 84 height 34
click at [1058, 601] on div "Summary Weekly payments $635.71 First instalment i $1,290.21 Balloon $0.00 Net …" at bounding box center [1092, 381] width 475 height 1137
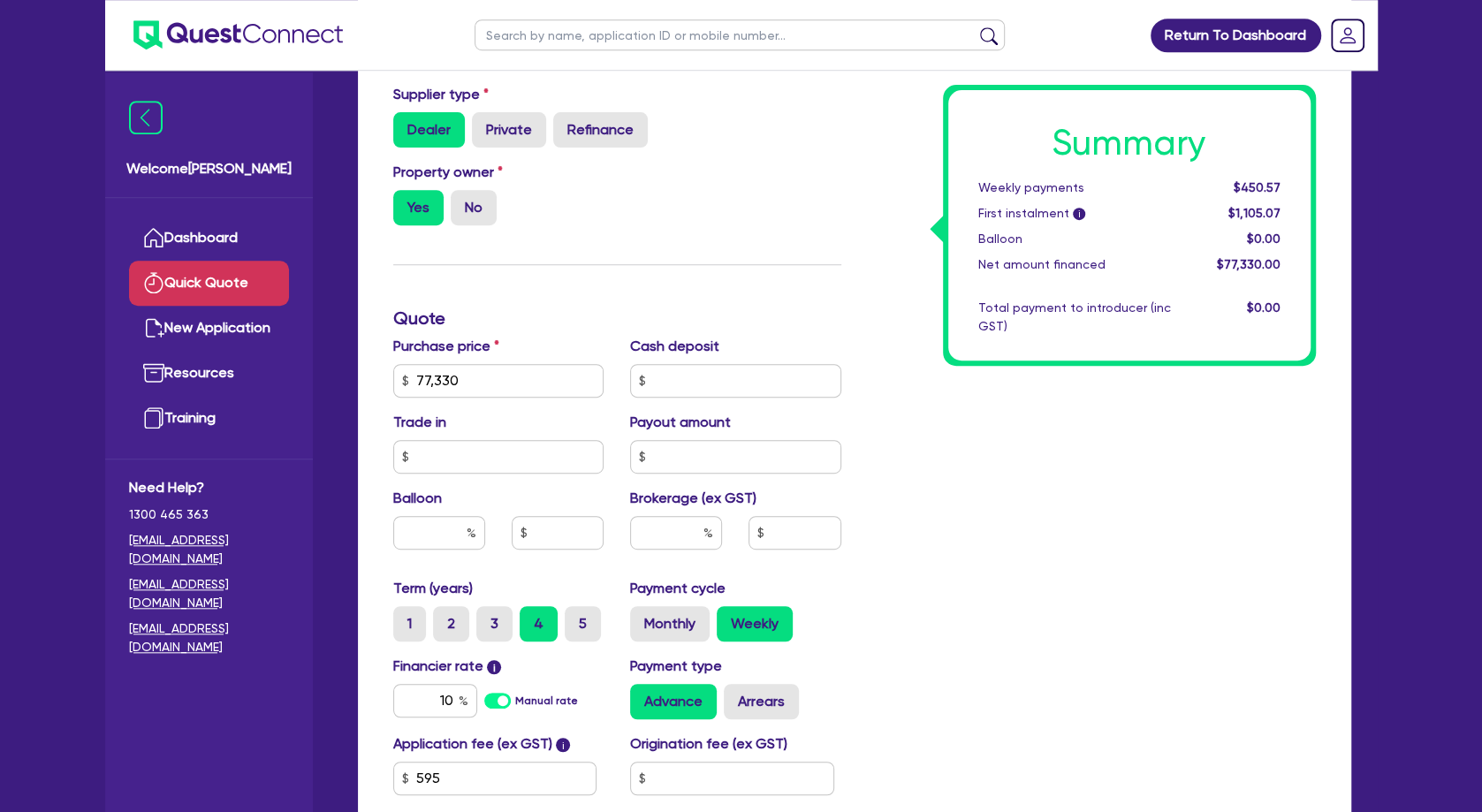
scroll to position [478, 0]
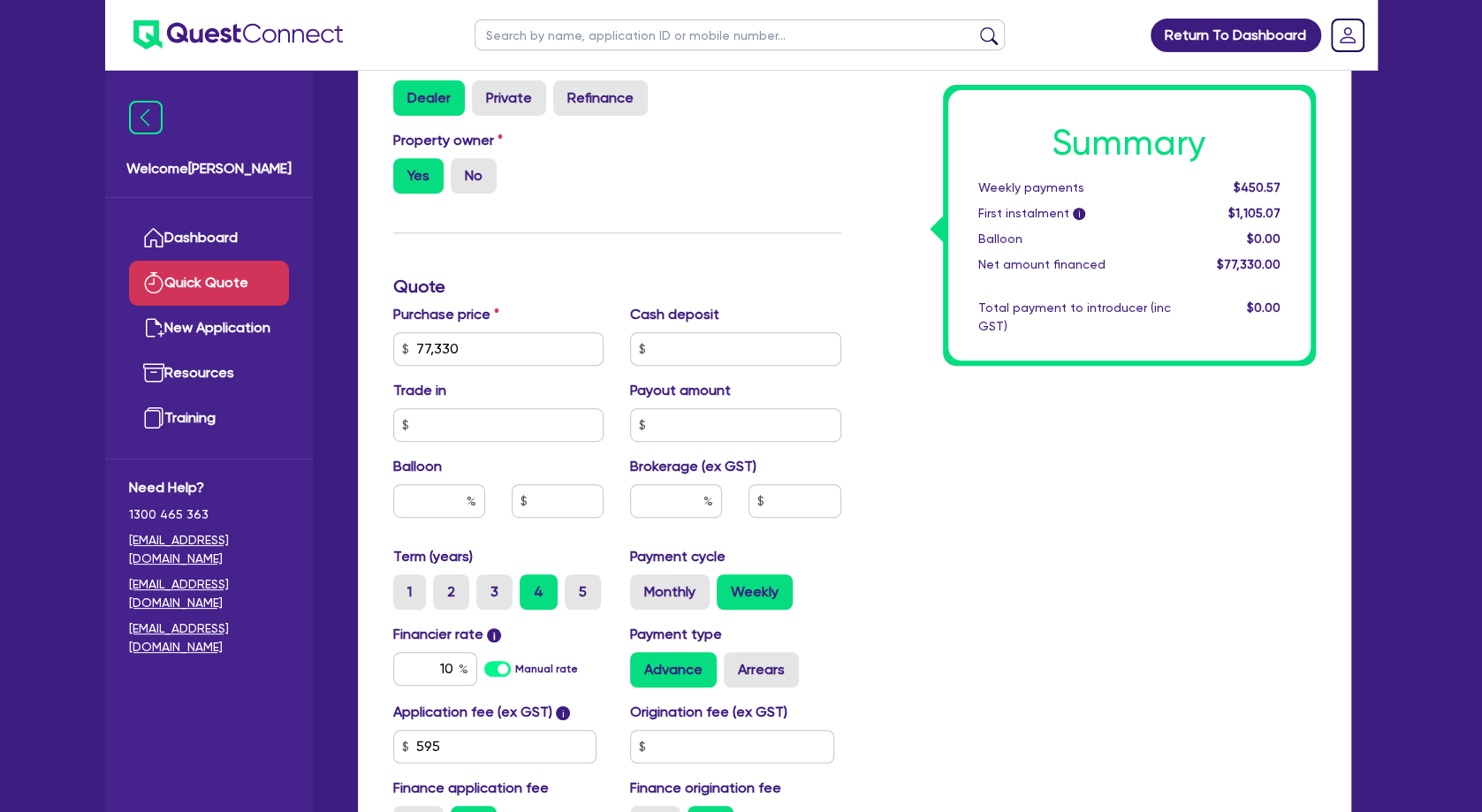
click at [1036, 493] on div "Summary Weekly payments $450.57 First instalment i $1,105.07 Balloon $0.00 Net …" at bounding box center [1092, 286] width 475 height 1137
click at [1007, 501] on div "Summary Weekly payments $450.57 First instalment i $1,105.07 Balloon $0.00 Net …" at bounding box center [1092, 286] width 475 height 1137
click at [577, 609] on label "5" at bounding box center [583, 592] width 37 height 36
click at [577, 586] on input "5" at bounding box center [571, 580] width 12 height 12
click at [980, 567] on div "Summary Weekly payments $377.51 First instalment i $1,032.01 Balloon $0.00 Net …" at bounding box center [1092, 286] width 475 height 1137
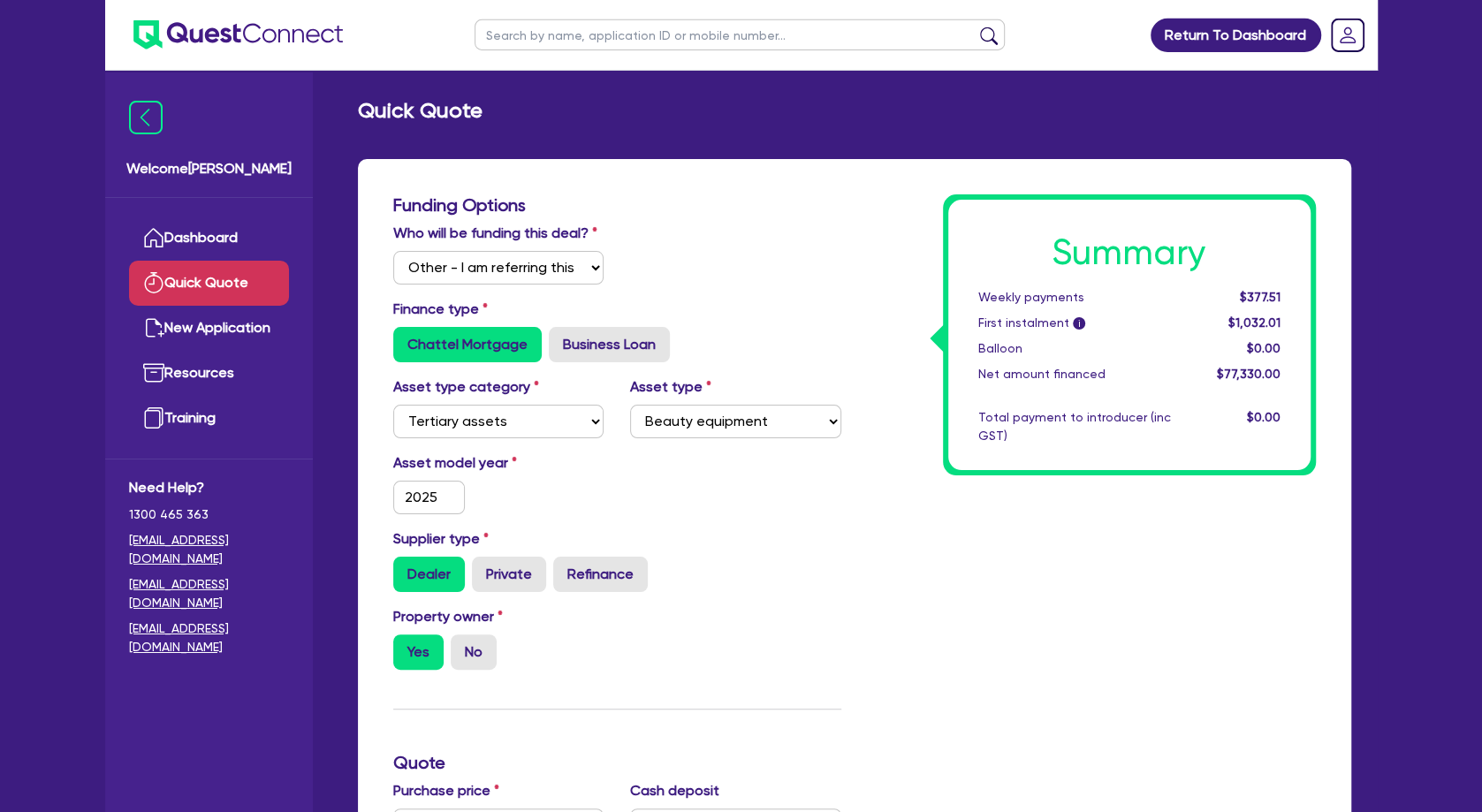
scroll to position [0, 0]
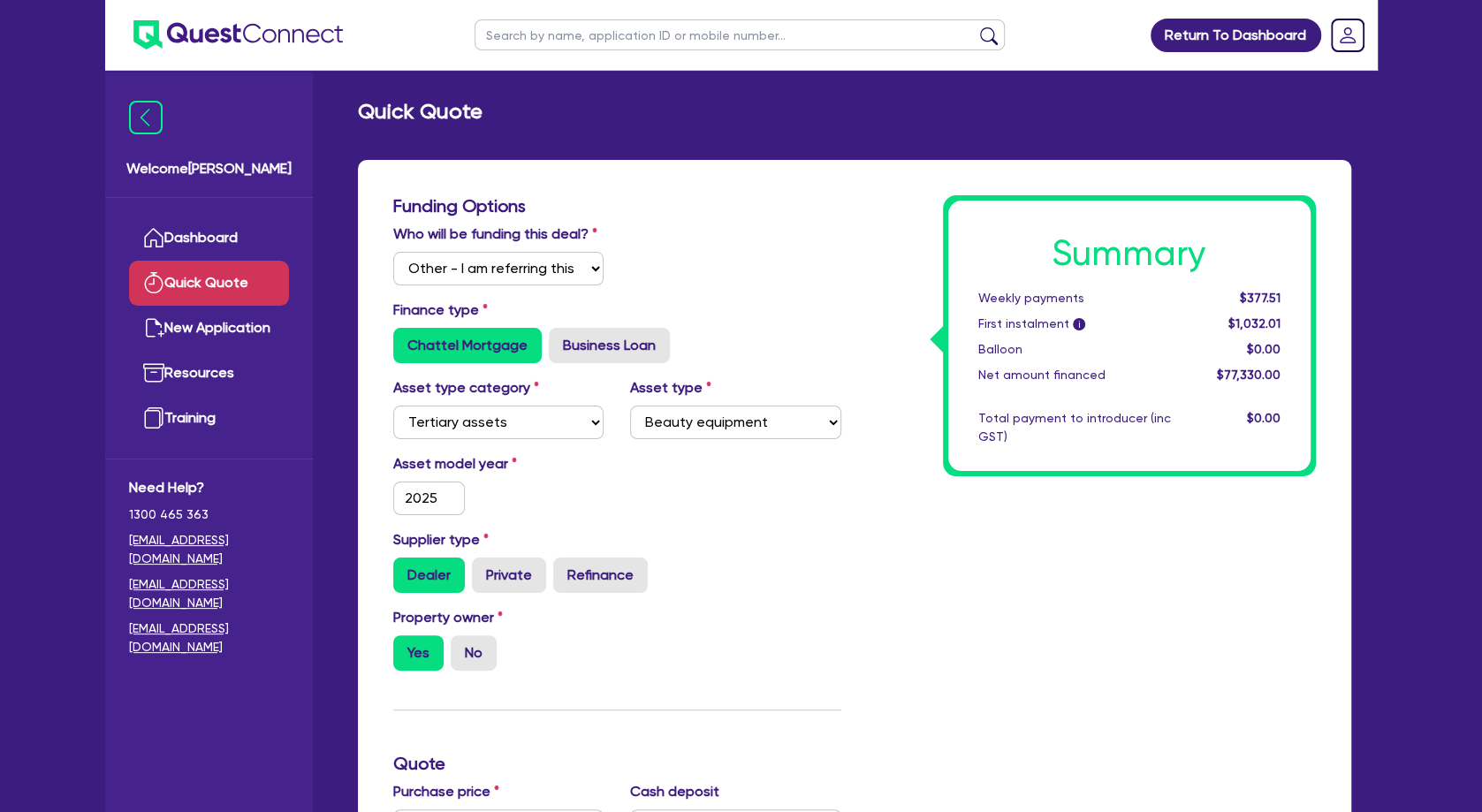
click at [832, 685] on div "Property owner Yes No" at bounding box center [617, 646] width 475 height 78
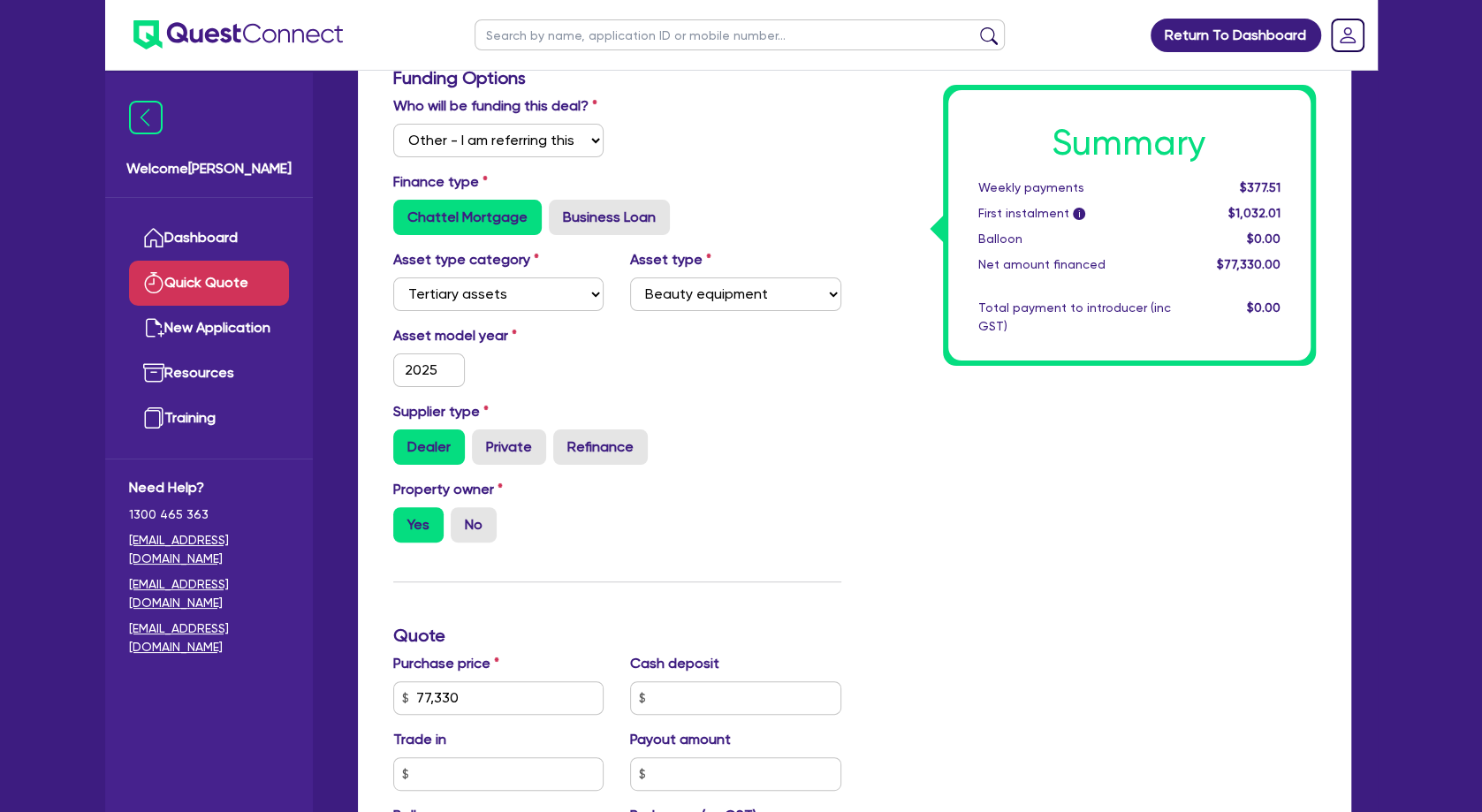
scroll to position [286, 0]
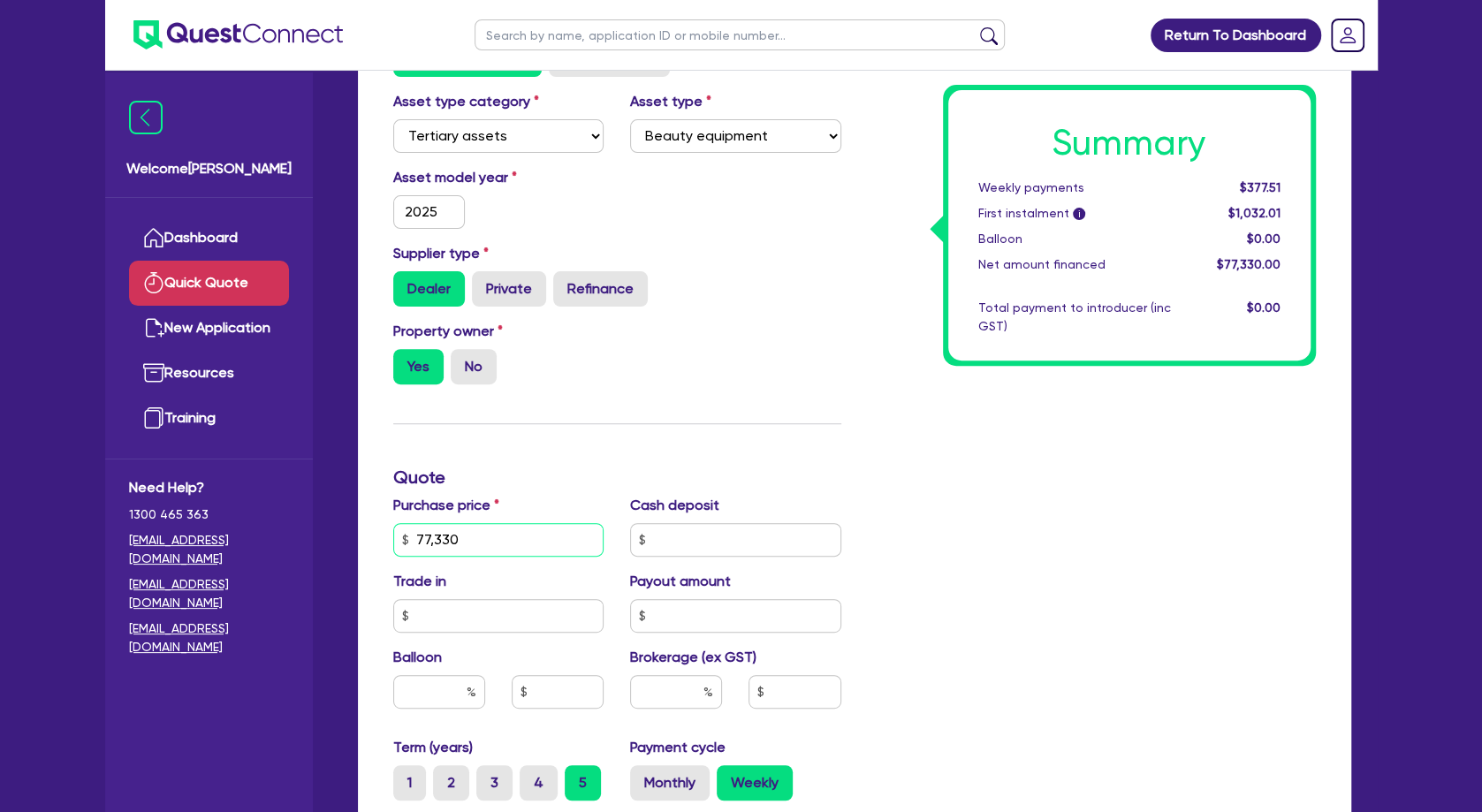
drag, startPoint x: 507, startPoint y: 568, endPoint x: 365, endPoint y: 564, distance: 142.1
click at [393, 556] on input "77,330" at bounding box center [499, 539] width 211 height 34
drag, startPoint x: 528, startPoint y: 451, endPoint x: 554, endPoint y: 470, distance: 32.2
click at [530, 452] on div "Funding Options Who will be funding this deal? Select I will fund 100% I will c…" at bounding box center [617, 477] width 475 height 1137
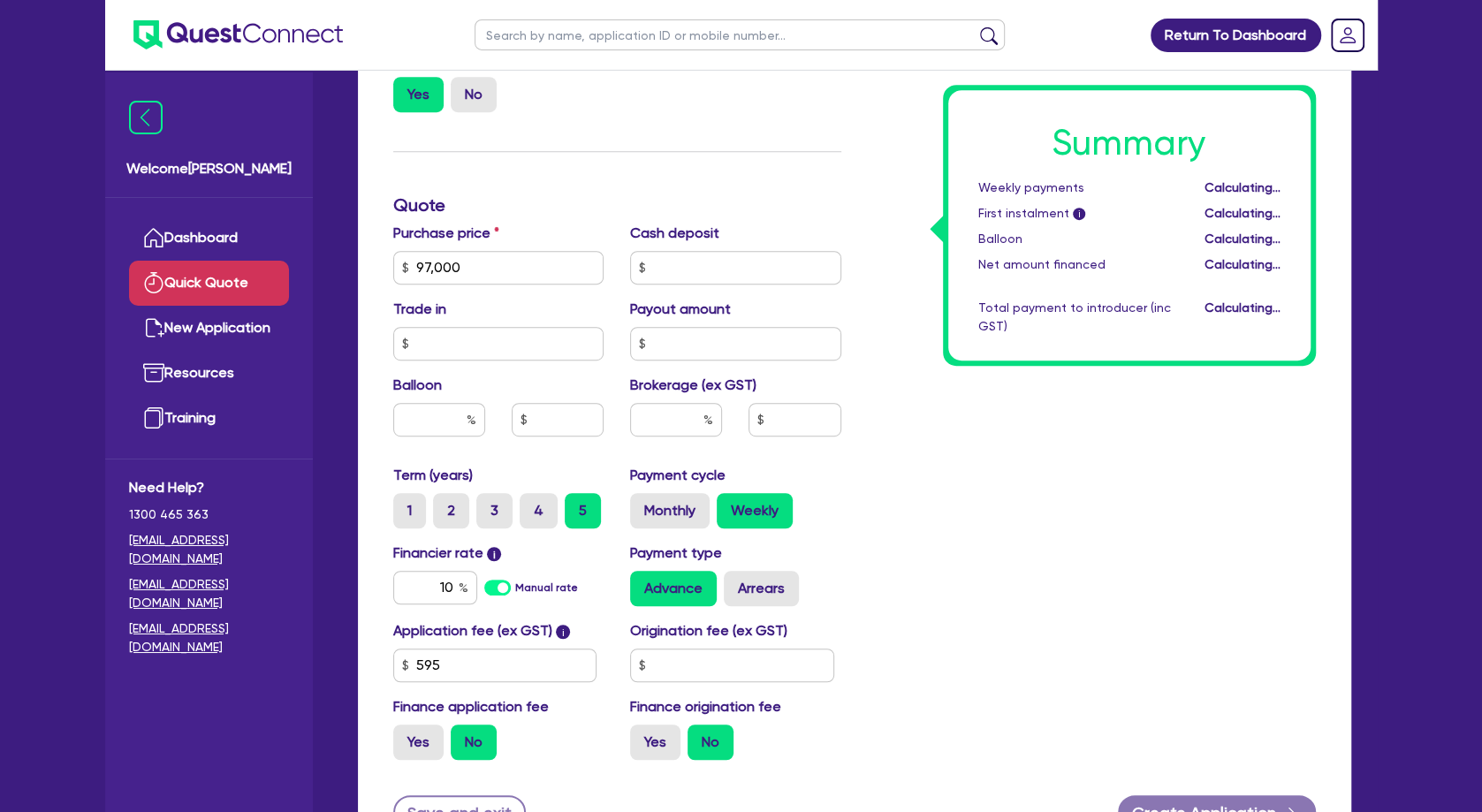
scroll to position [573, 0]
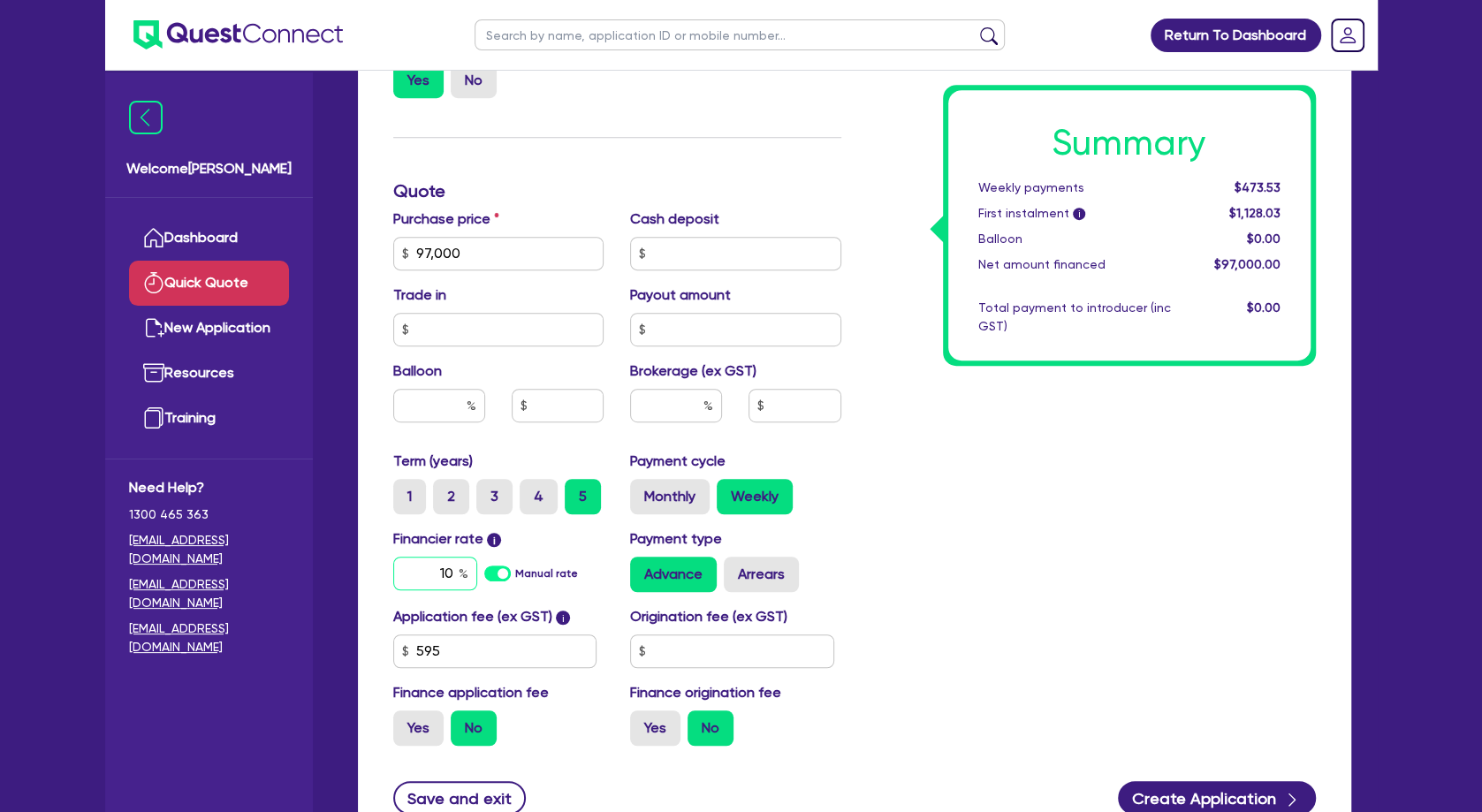
drag, startPoint x: 422, startPoint y: 583, endPoint x: 510, endPoint y: 585, distance: 88.0
click at [478, 585] on input "10" at bounding box center [434, 573] width 84 height 34
click at [1082, 594] on div "Summary Weekly payments $473.53 First instalment i $1,128.03 Balloon $0.00 Net …" at bounding box center [1092, 190] width 475 height 1137
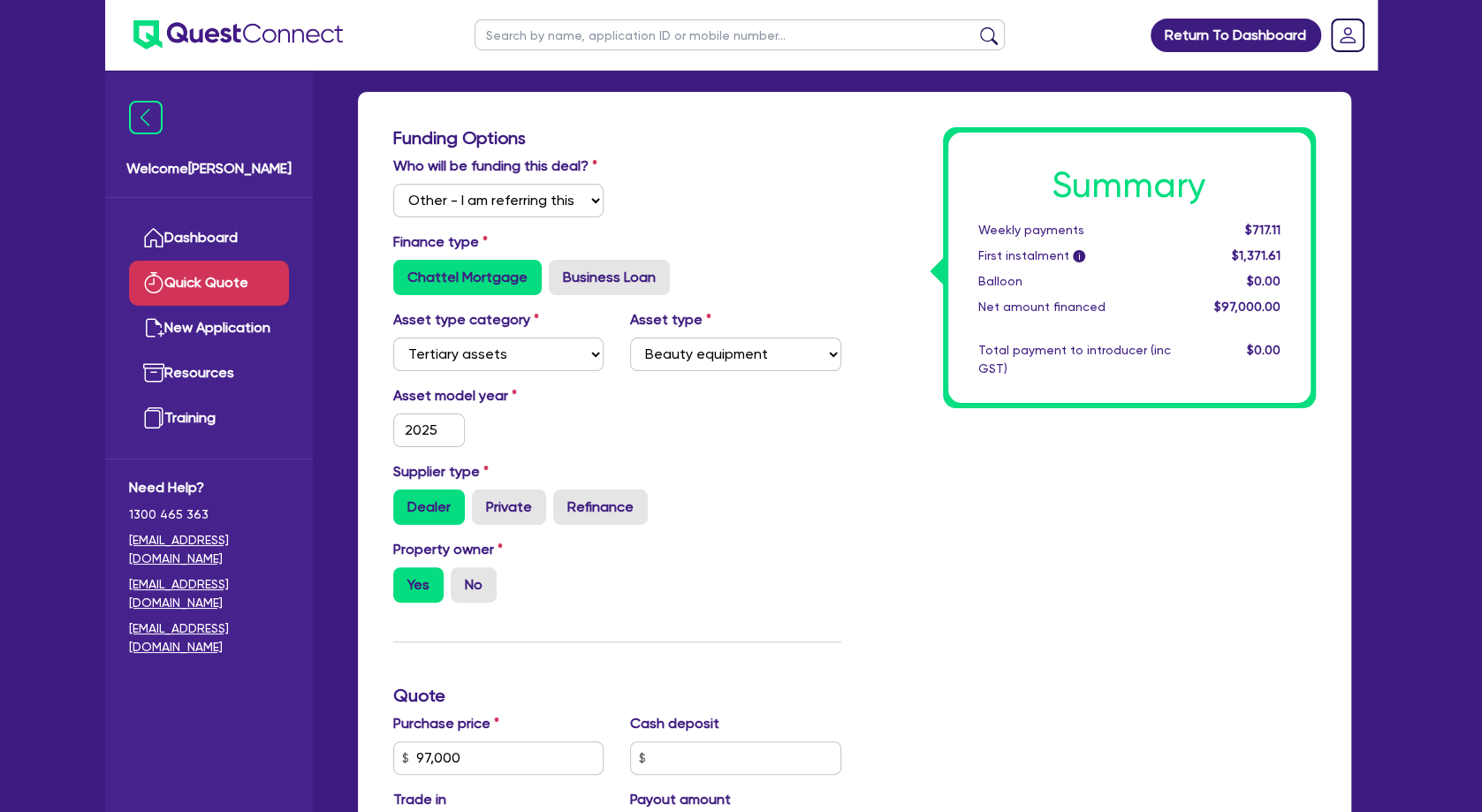
scroll to position [0, 0]
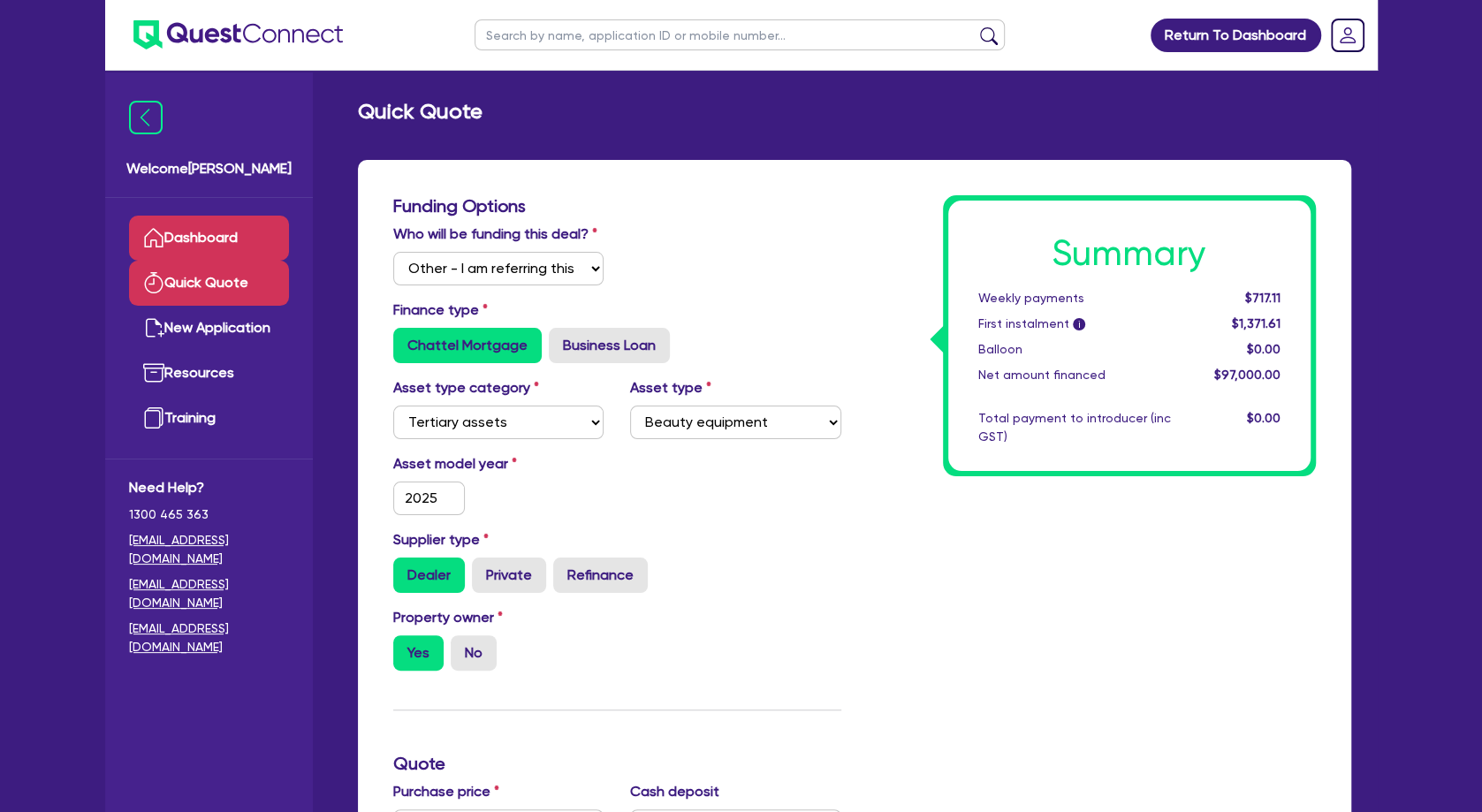
click at [231, 236] on link "Dashboard" at bounding box center [209, 237] width 160 height 45
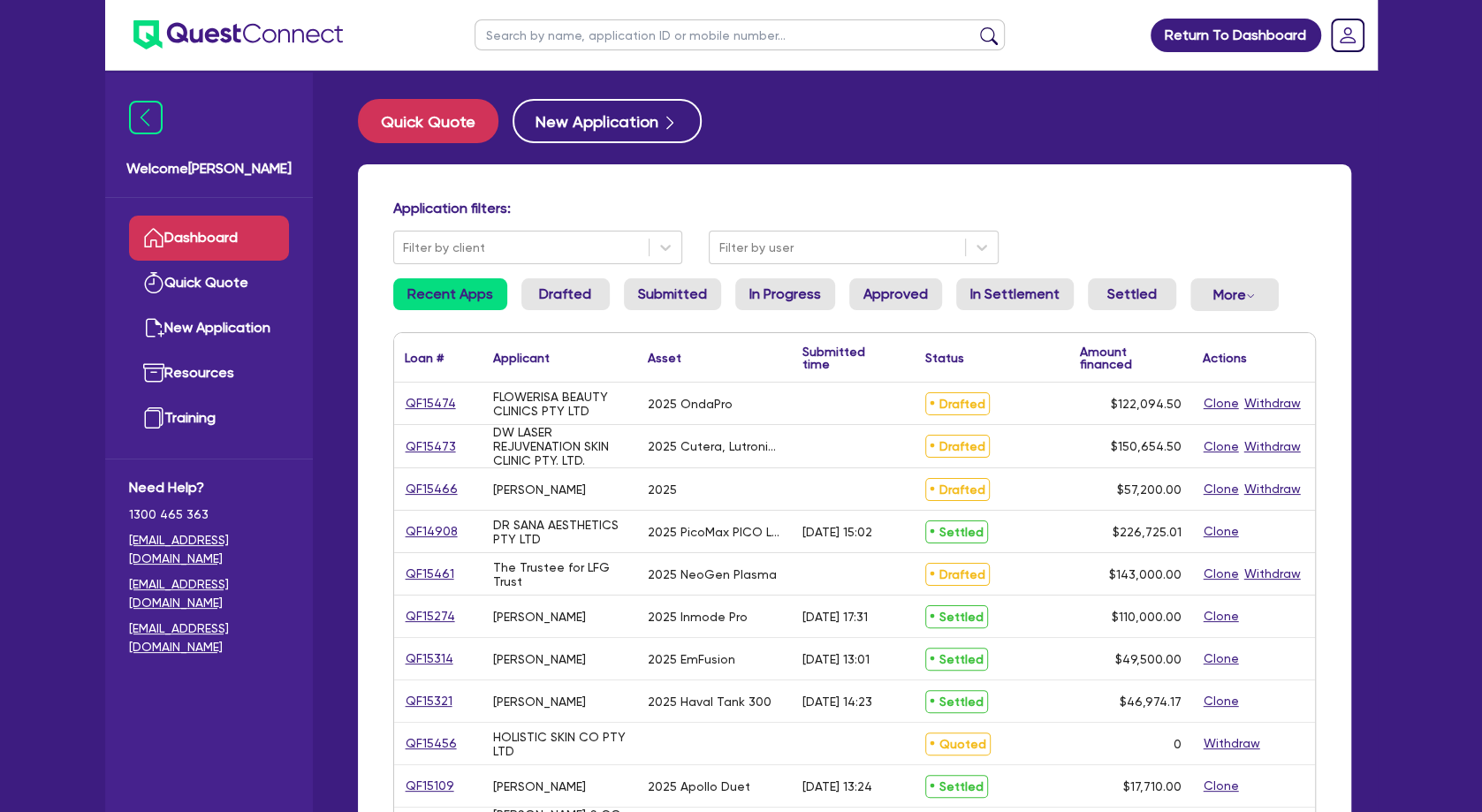
click at [599, 26] on input "text" at bounding box center [740, 35] width 531 height 31
click at [975, 27] on button "submit" at bounding box center [988, 39] width 28 height 25
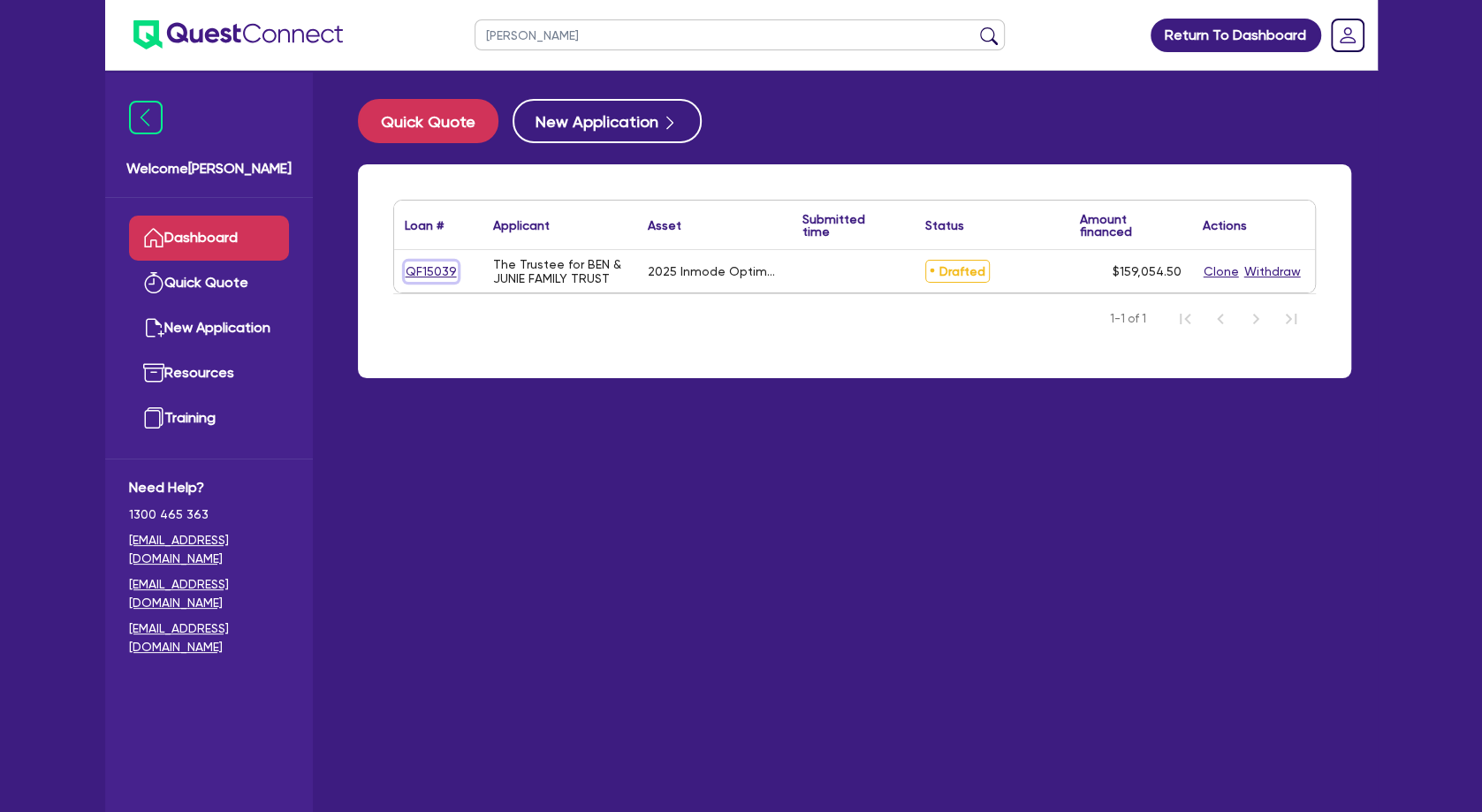
click at [431, 272] on link "QF15039" at bounding box center [431, 271] width 53 height 20
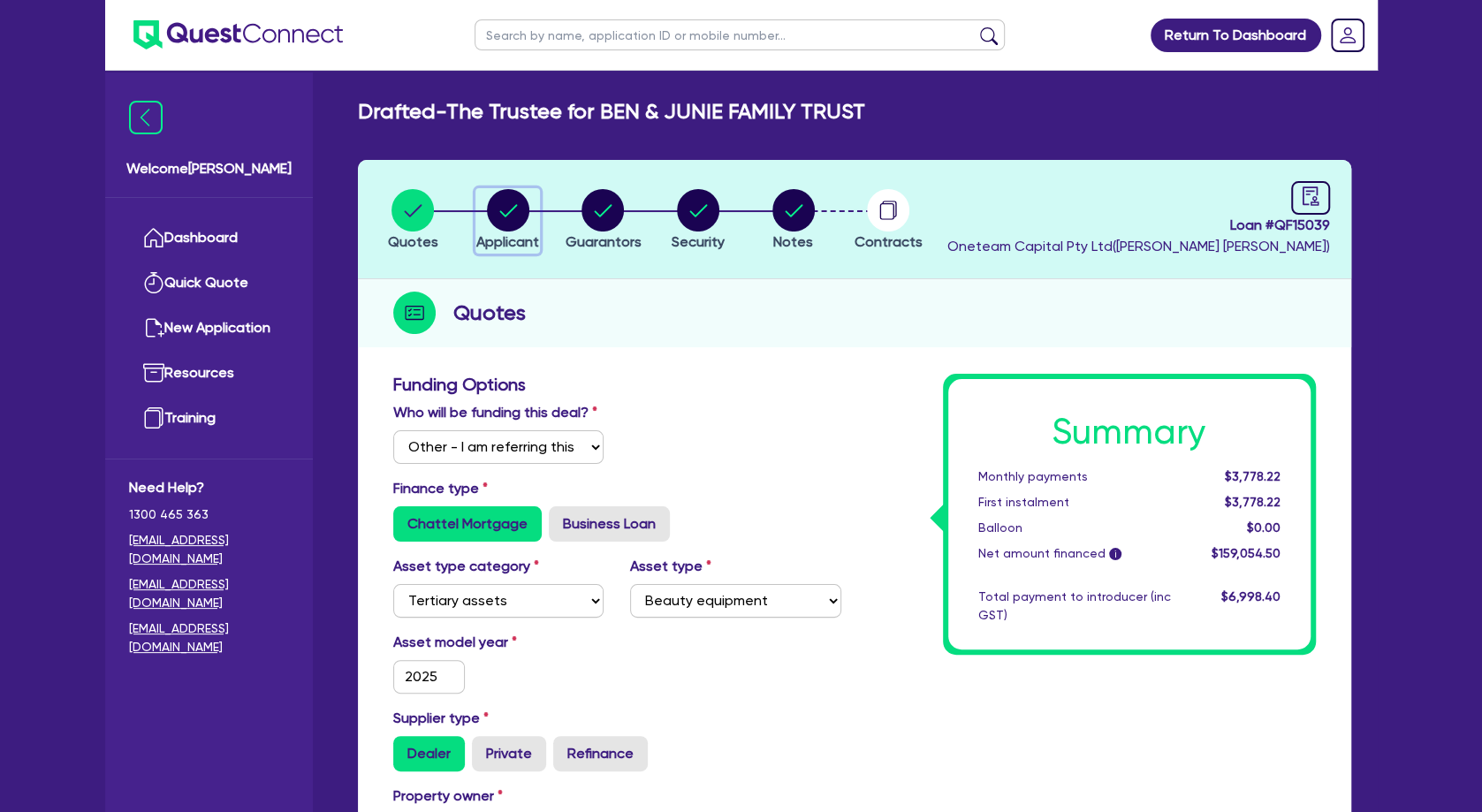
click at [518, 218] on circle "button" at bounding box center [508, 210] width 42 height 42
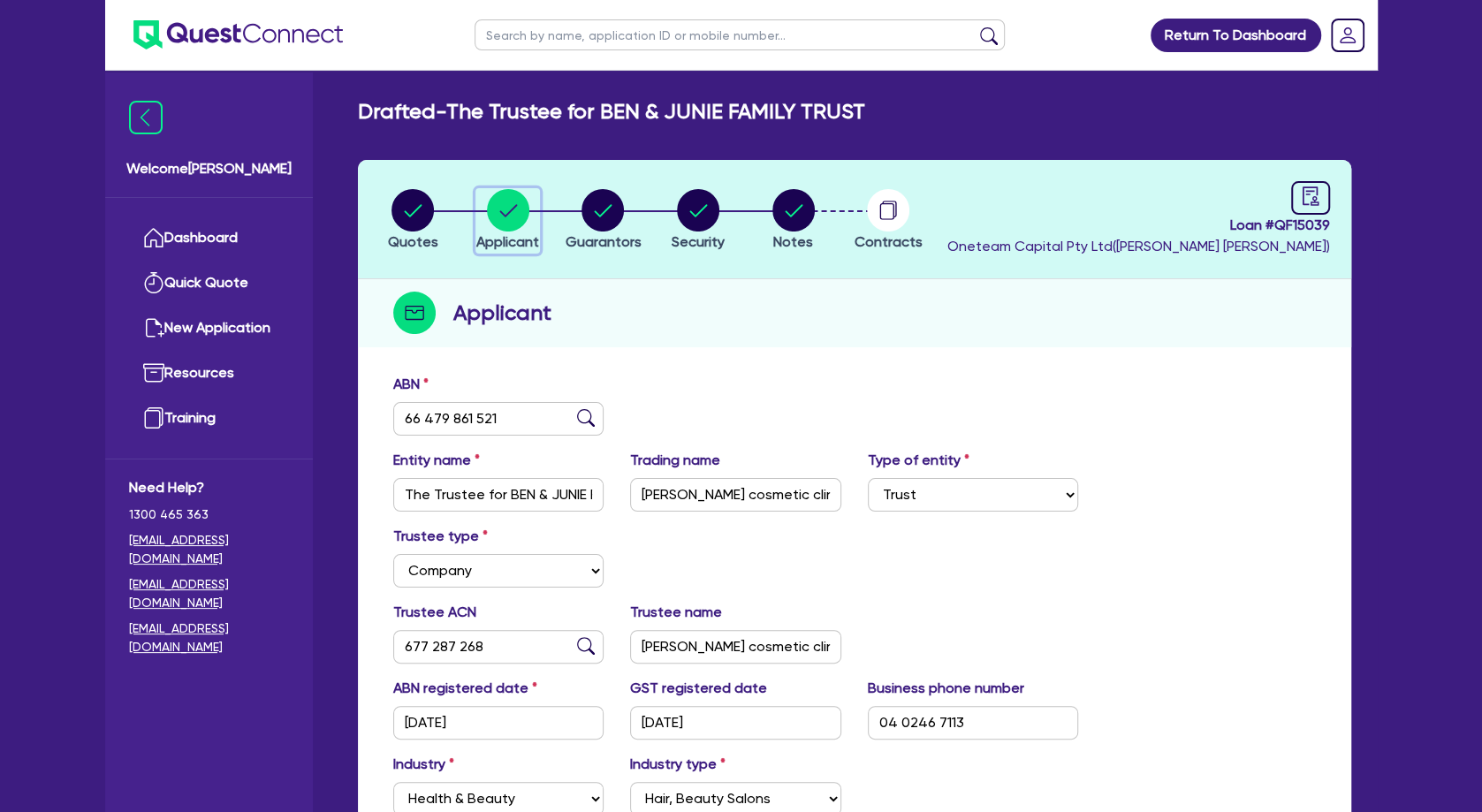
scroll to position [277, 0]
click at [601, 209] on circle "button" at bounding box center [603, 210] width 42 height 42
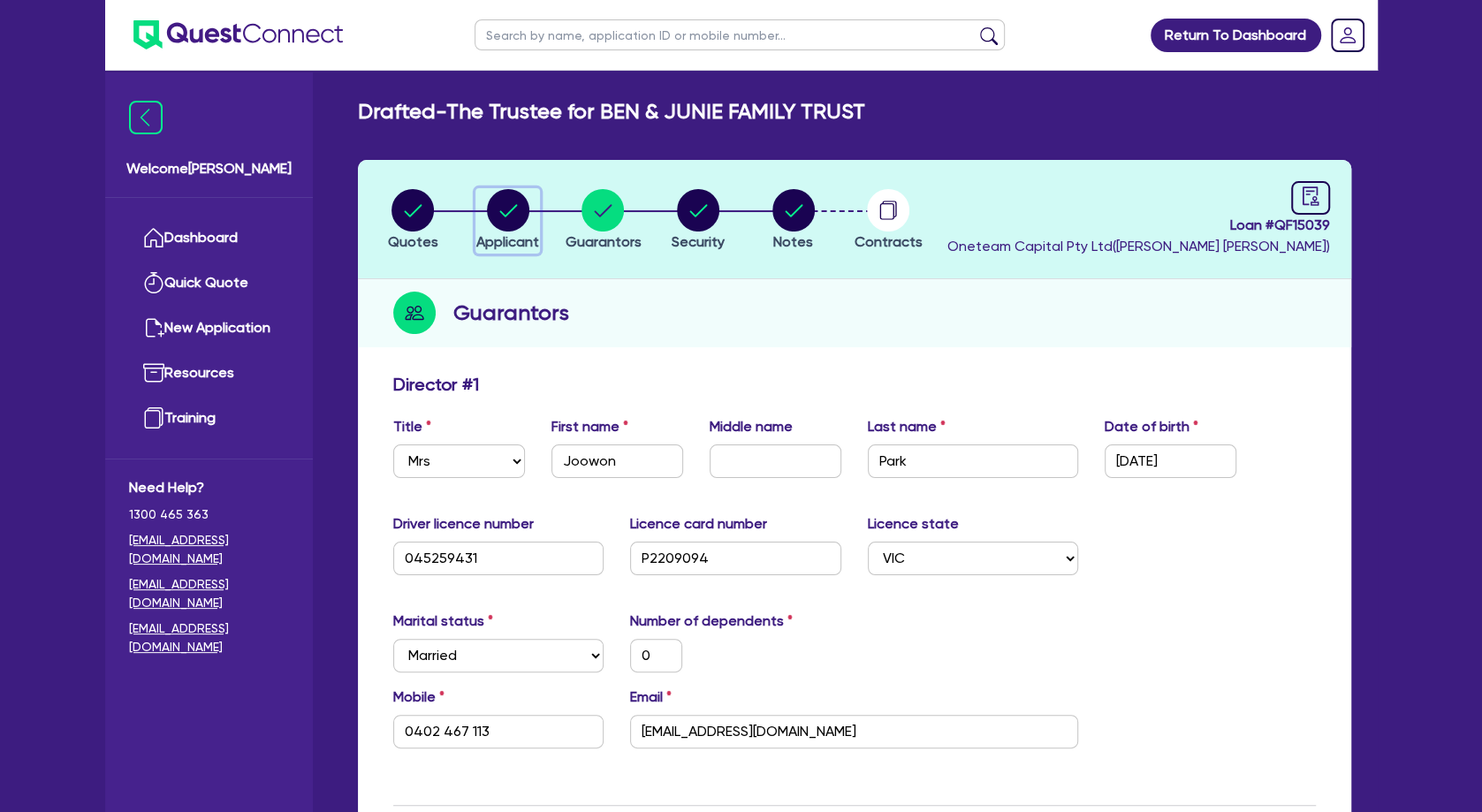
click at [500, 211] on icon "button" at bounding box center [508, 209] width 17 height 12
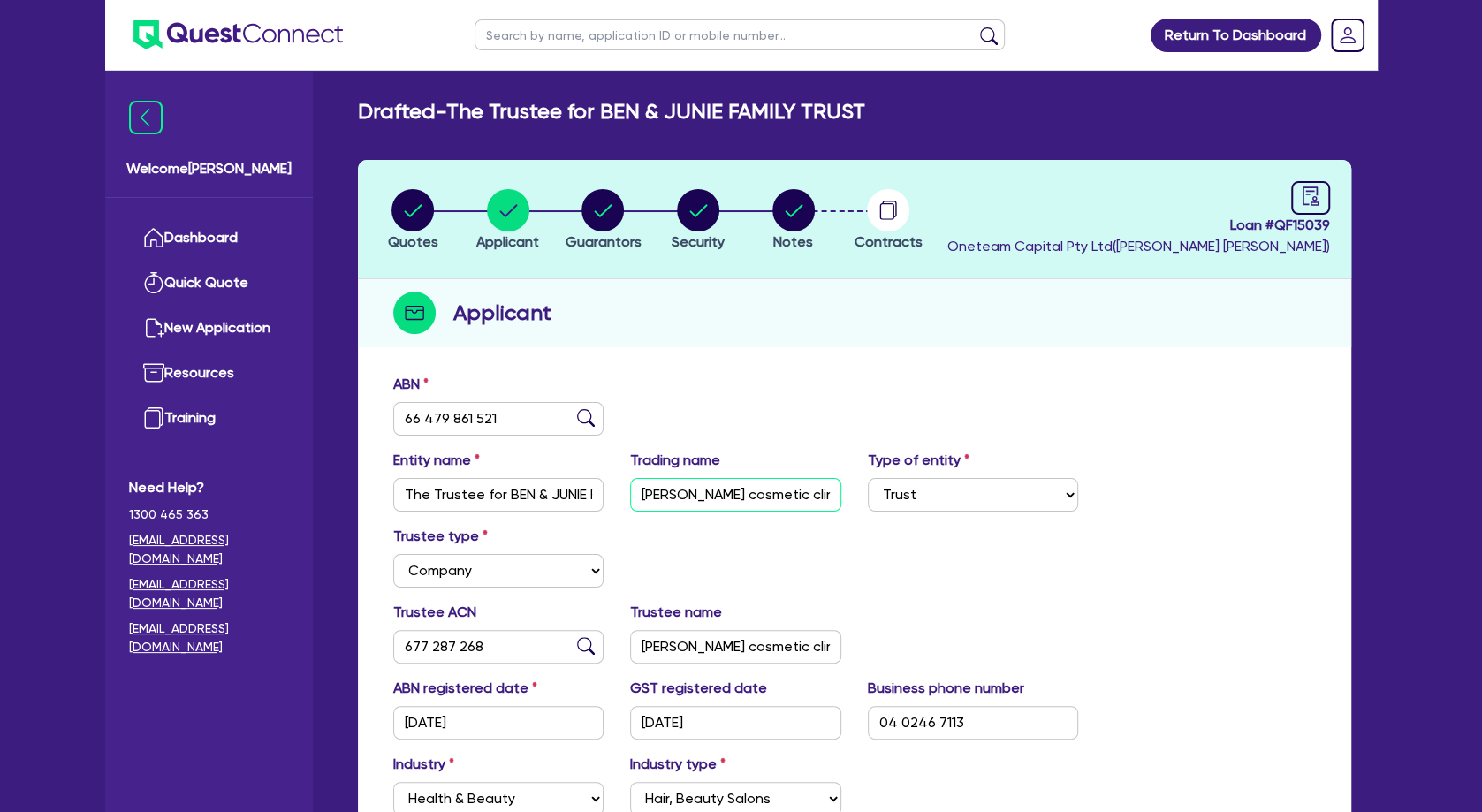
click at [704, 491] on input "[PERSON_NAME] cosmetic clinic" at bounding box center [736, 494] width 211 height 34
click at [598, 202] on circle "button" at bounding box center [603, 210] width 42 height 42
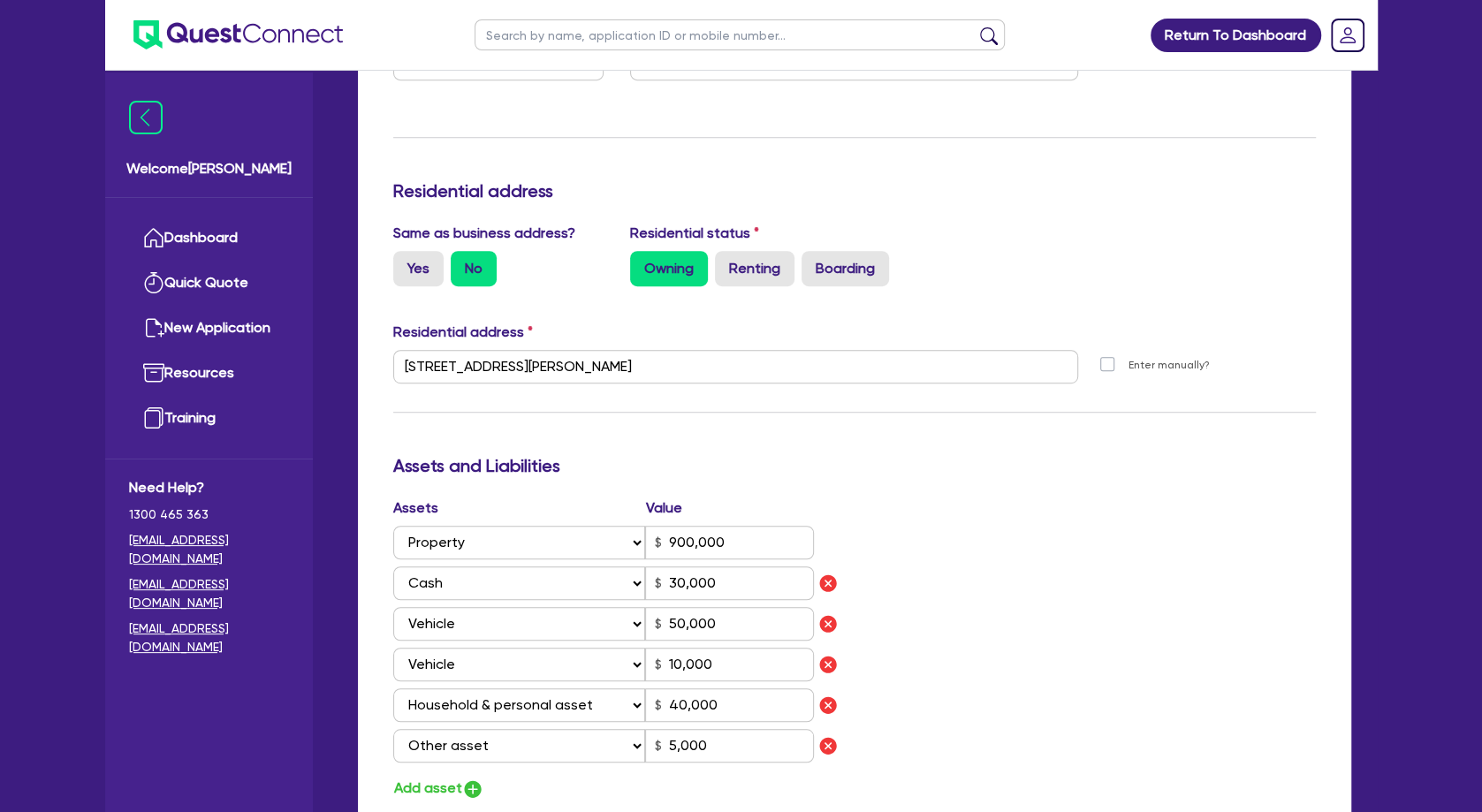
scroll to position [1049, 0]
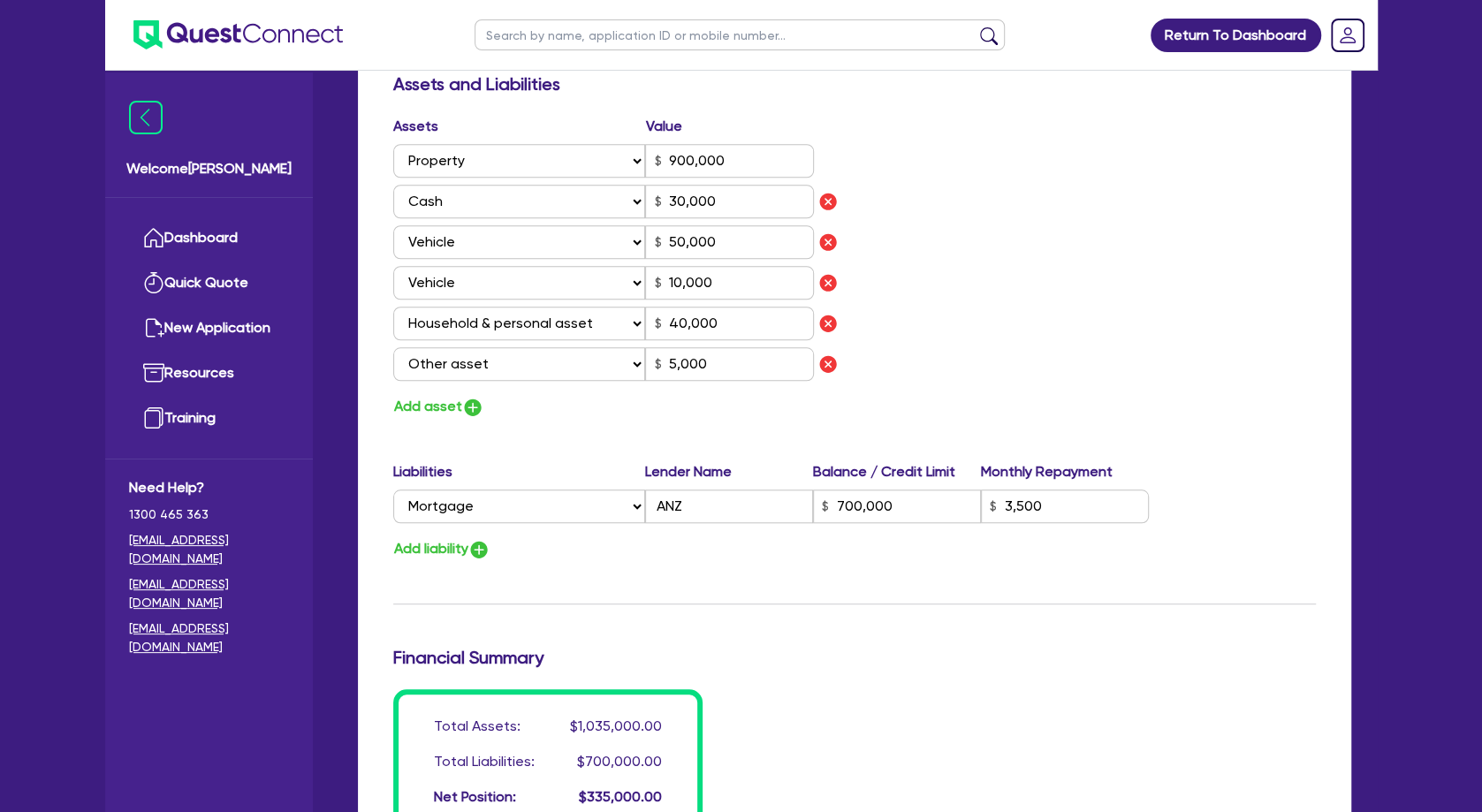
click at [939, 251] on div "Assets Value Select Asset Cash Property Investment property Vehicle Truck Trail…" at bounding box center [854, 266] width 950 height 303
click at [969, 262] on div "Assets Value Select Asset Cash Property Investment property Vehicle Truck Trail…" at bounding box center [854, 266] width 950 height 303
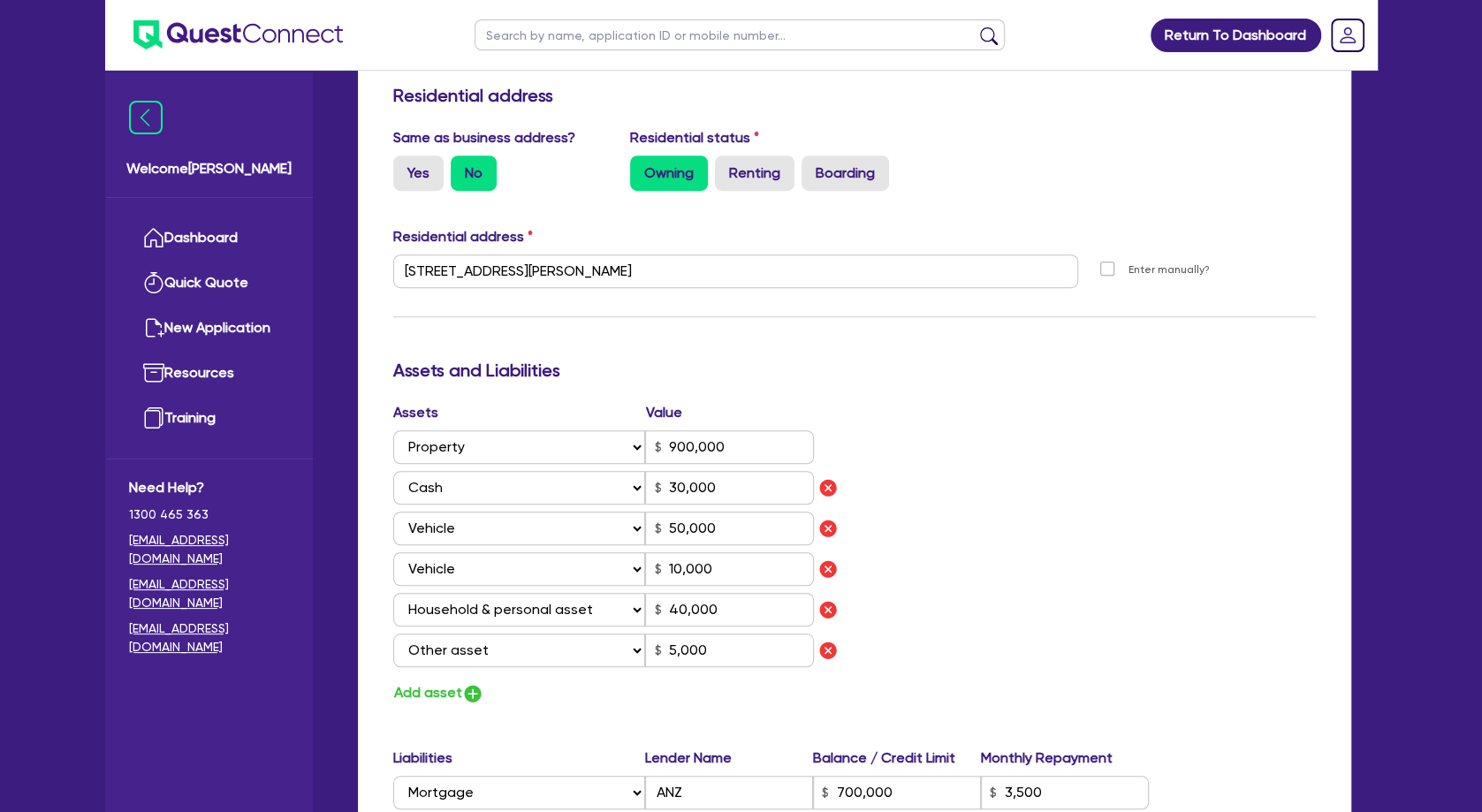
click at [1006, 433] on div "Assets Value Select Asset Cash Property Investment property Vehicle Truck Trail…" at bounding box center [854, 553] width 950 height 303
click at [1020, 416] on div "Assets Value Select Asset Cash Property Investment property Vehicle Truck Trail…" at bounding box center [854, 553] width 950 height 303
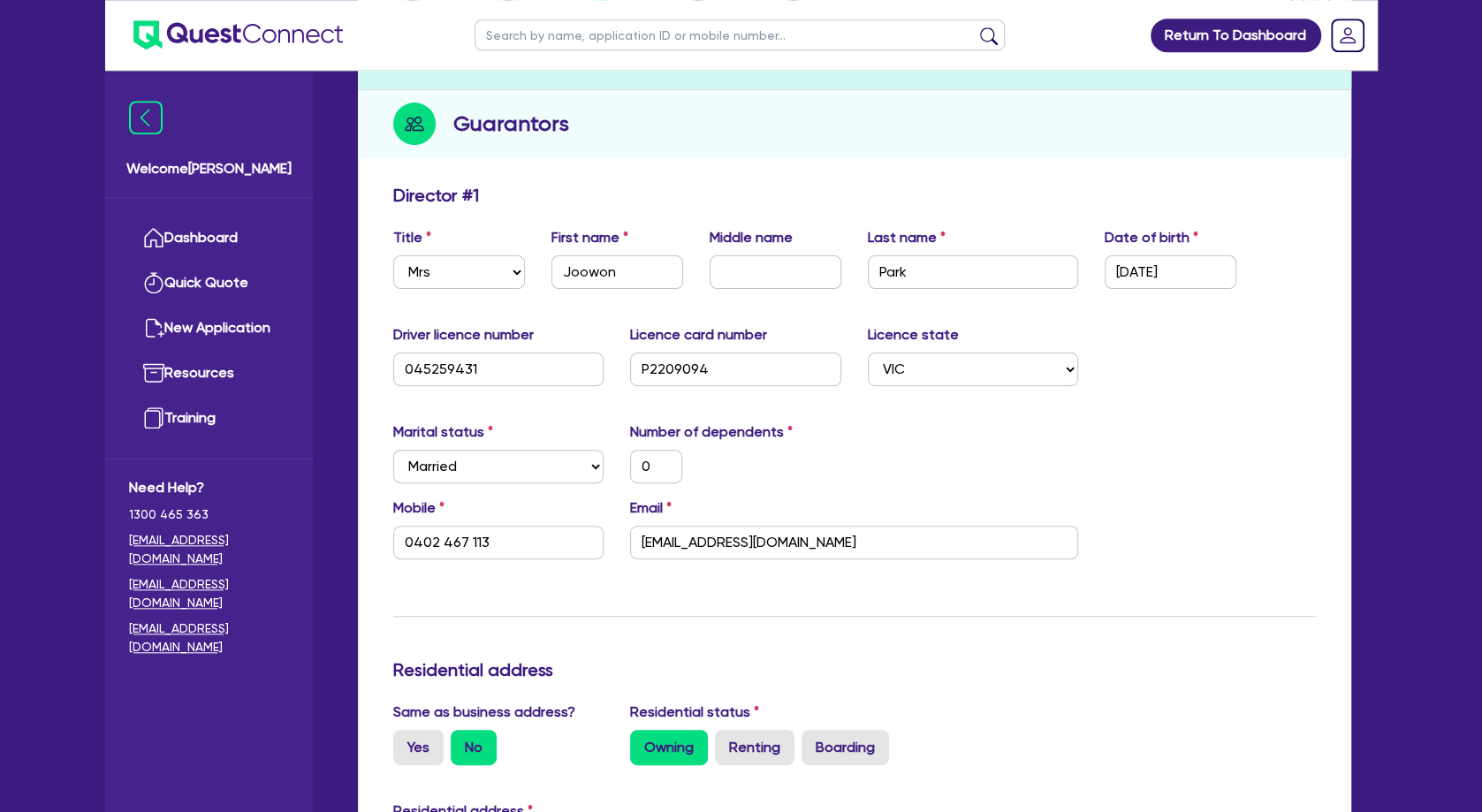
scroll to position [0, 0]
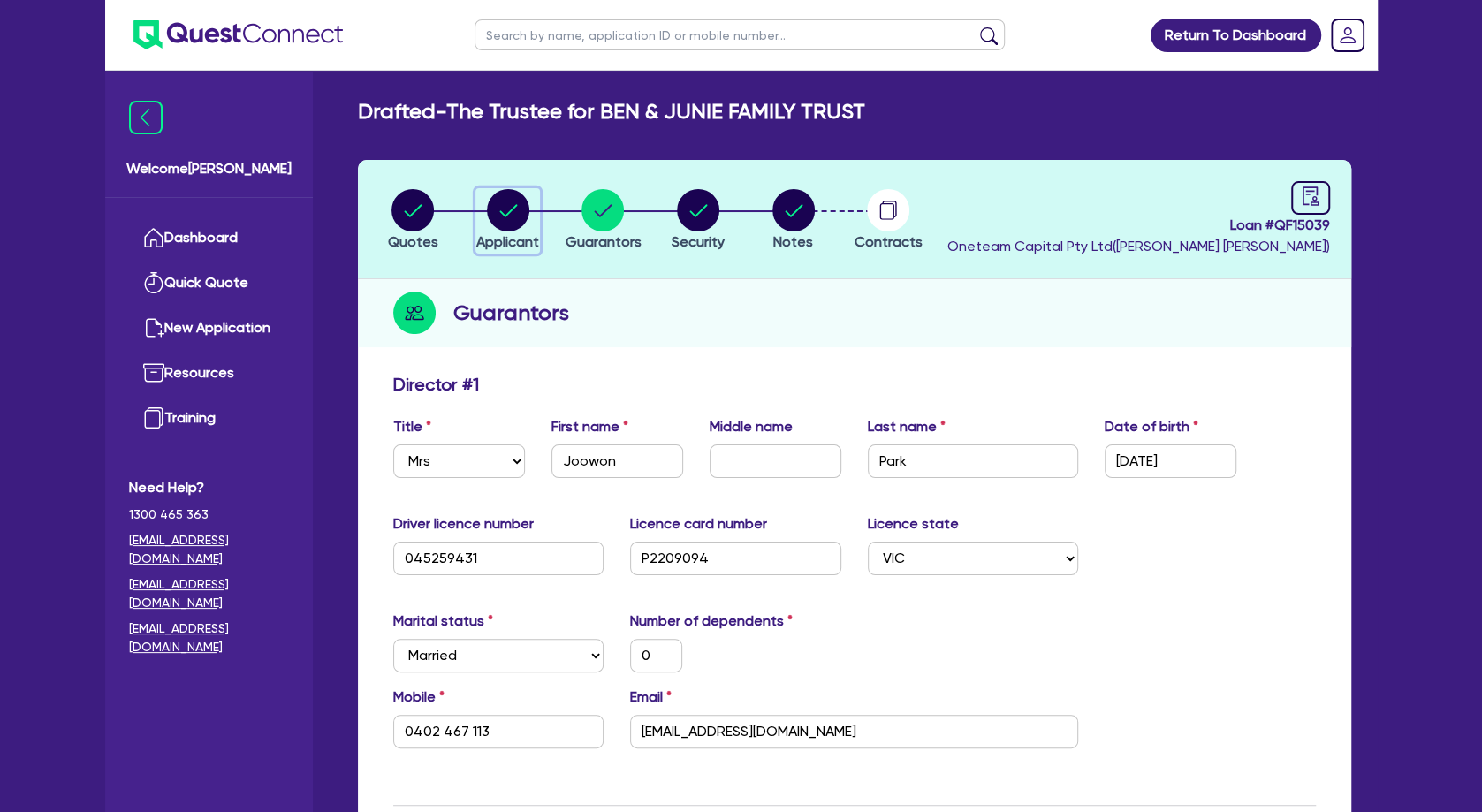
click at [512, 207] on circle "button" at bounding box center [508, 210] width 42 height 42
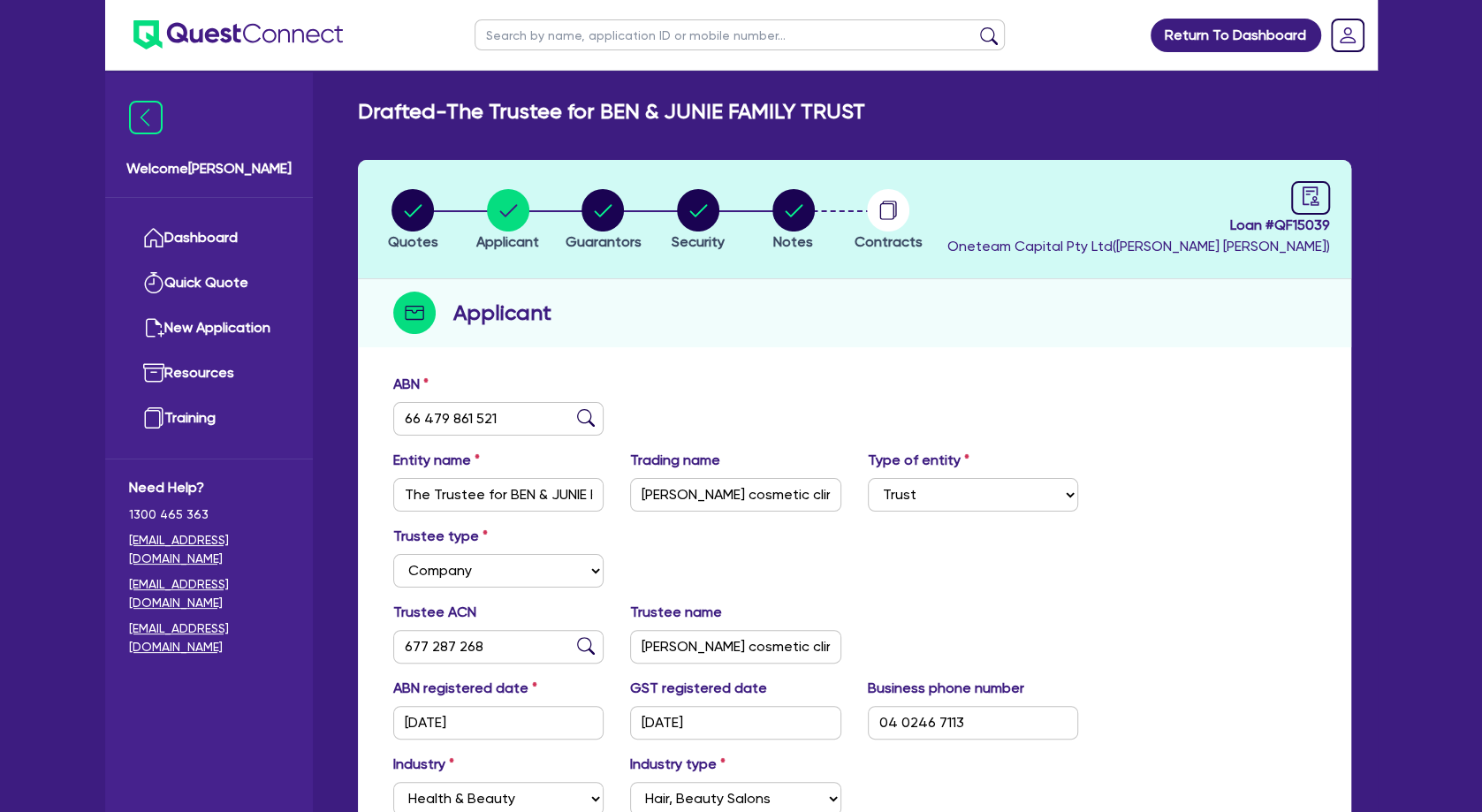
click at [757, 341] on div "Applicant" at bounding box center [854, 313] width 994 height 68
click at [816, 390] on div "ABN 66 479 861 521" at bounding box center [854, 411] width 950 height 76
click at [768, 304] on div "Applicant" at bounding box center [854, 313] width 994 height 68
click at [601, 212] on circle "button" at bounding box center [603, 210] width 42 height 42
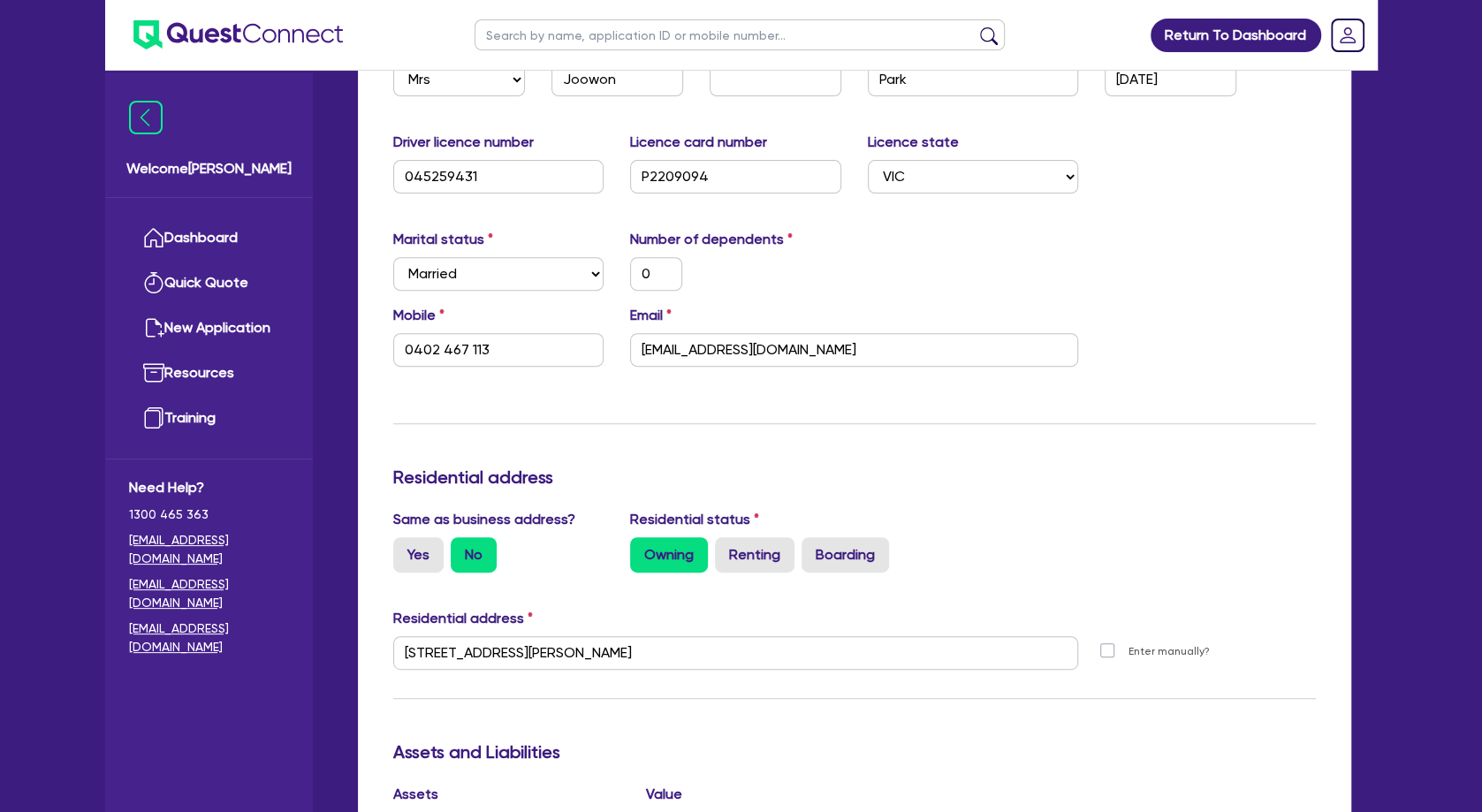
click at [732, 395] on div "Update residential status for Director #1 Boarding is only acceptable when the …" at bounding box center [854, 747] width 923 height 1510
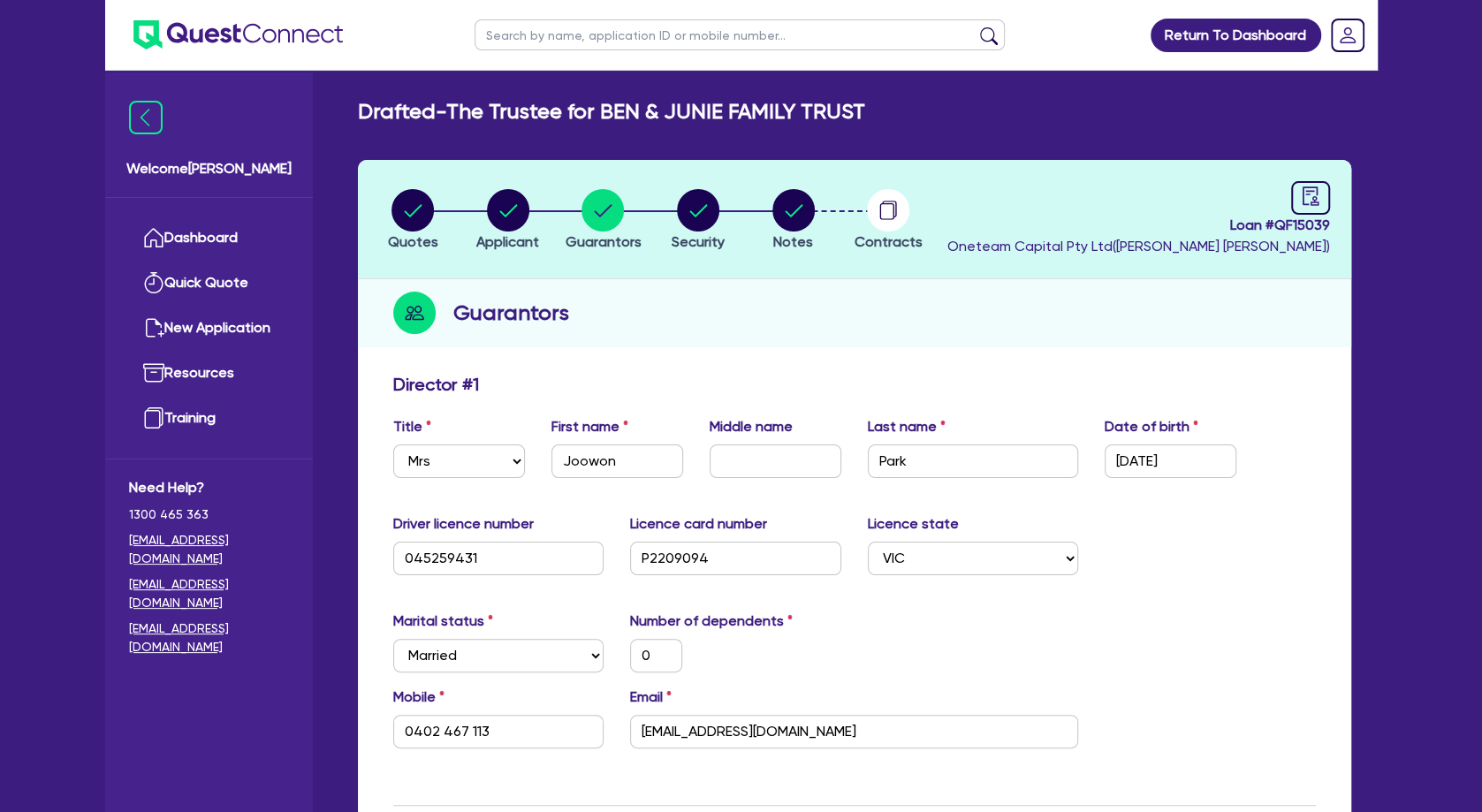
click at [699, 309] on div "Guarantors" at bounding box center [854, 313] width 994 height 68
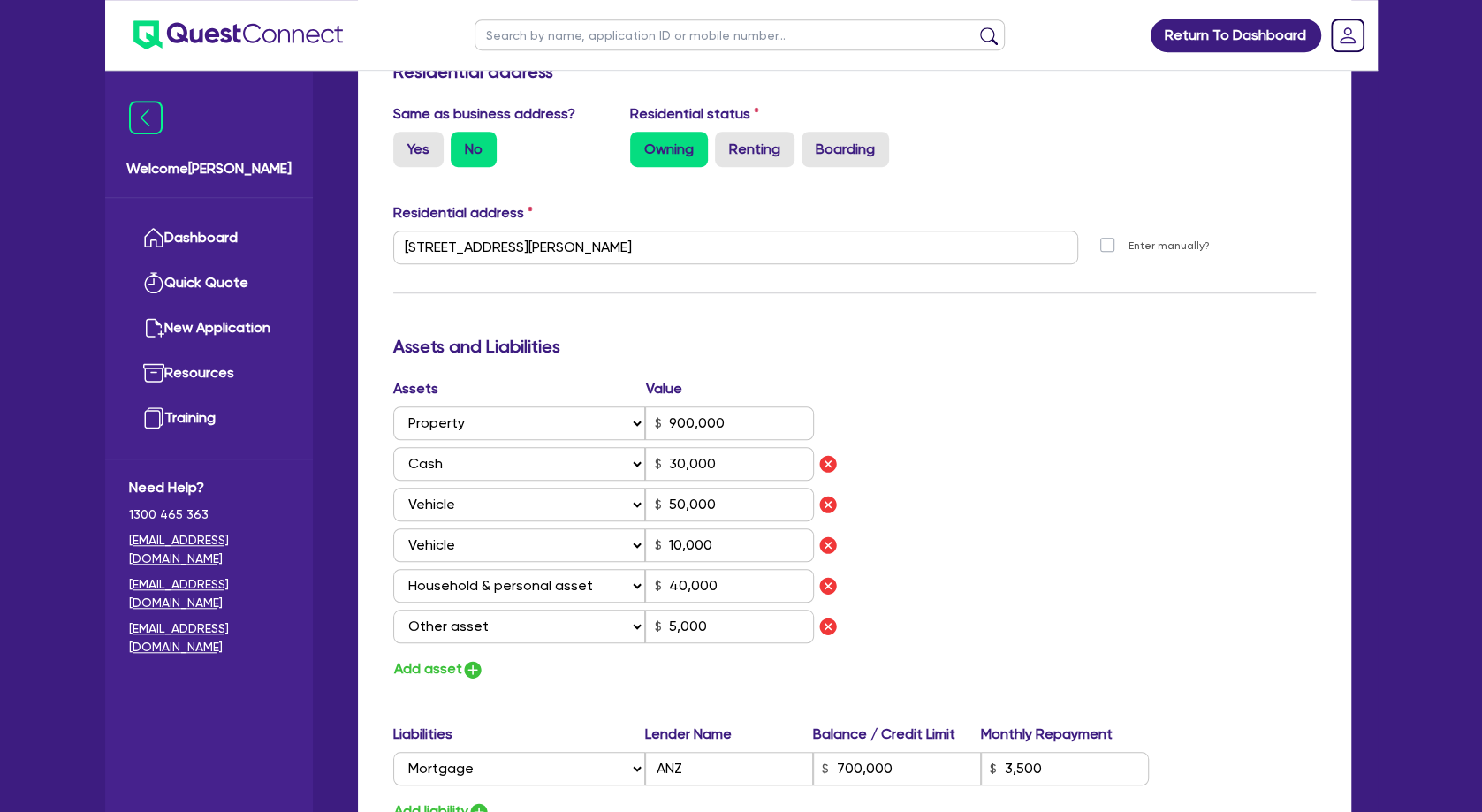
scroll to position [954, 0]
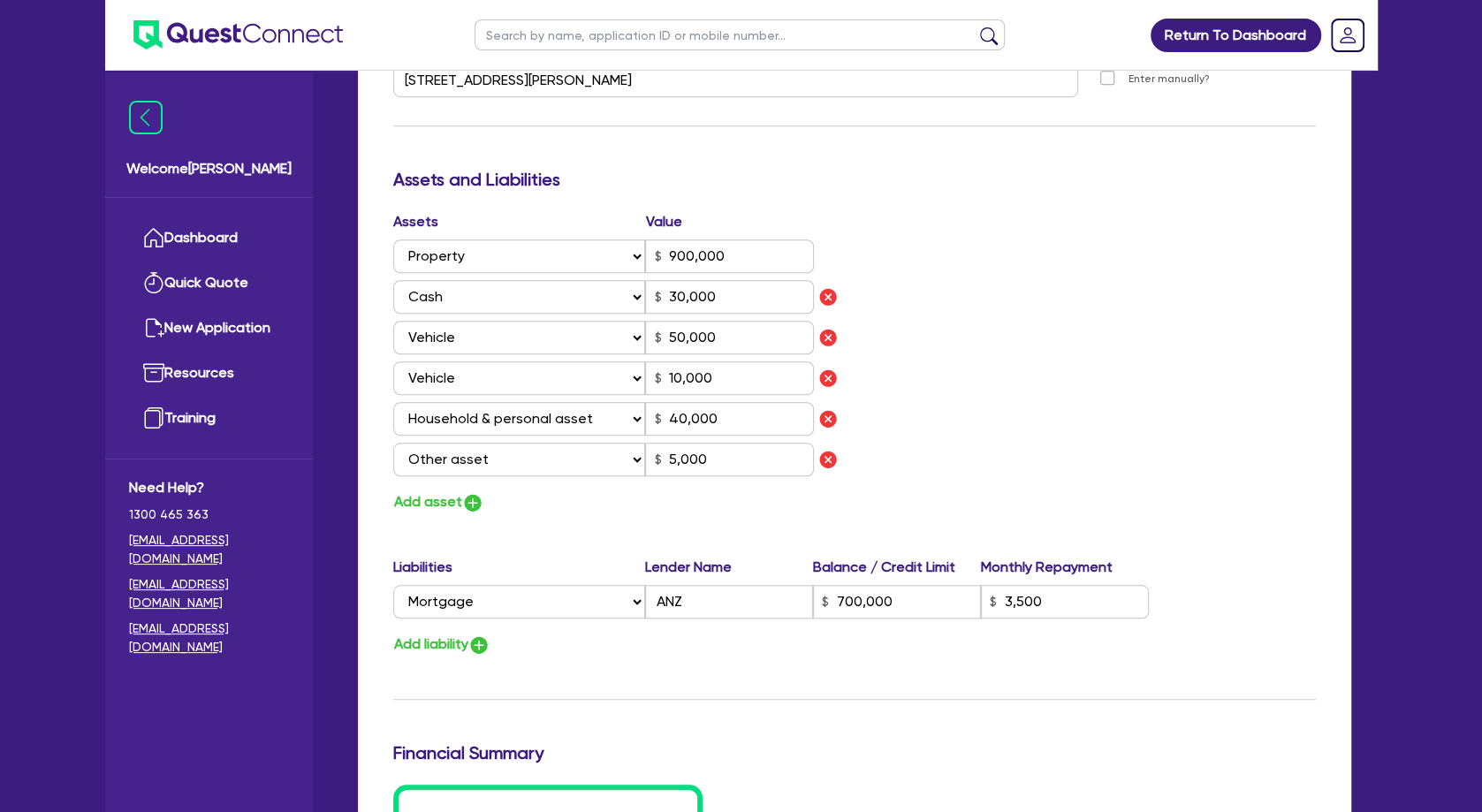
click at [997, 334] on div "Assets Value Select Asset Cash Property Investment property Vehicle Truck Trail…" at bounding box center [854, 362] width 950 height 303
click at [980, 350] on div "Assets Value Select Asset Cash Property Investment property Vehicle Truck Trail…" at bounding box center [854, 362] width 950 height 303
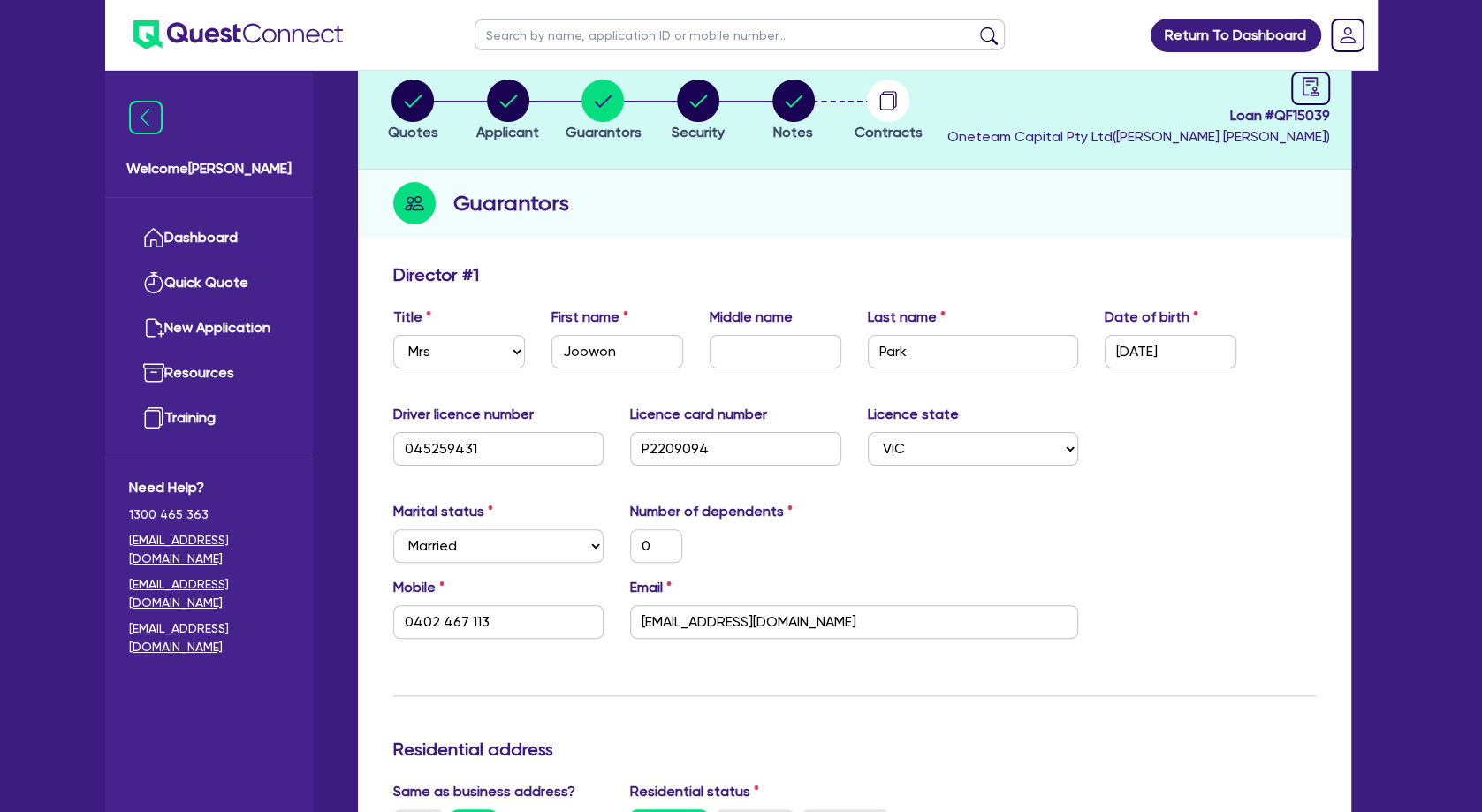
scroll to position [0, 0]
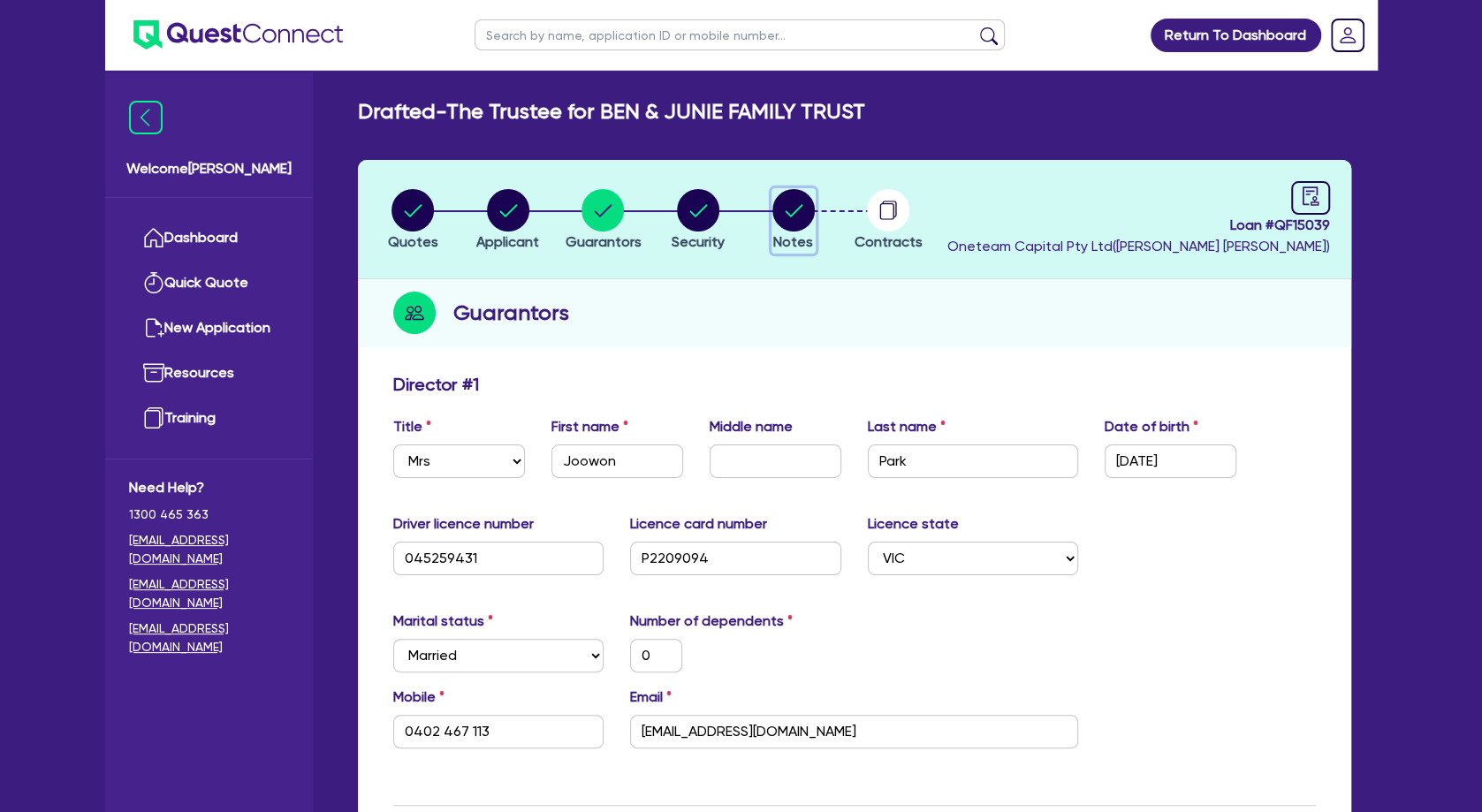
click at [794, 223] on circle "button" at bounding box center [794, 210] width 42 height 42
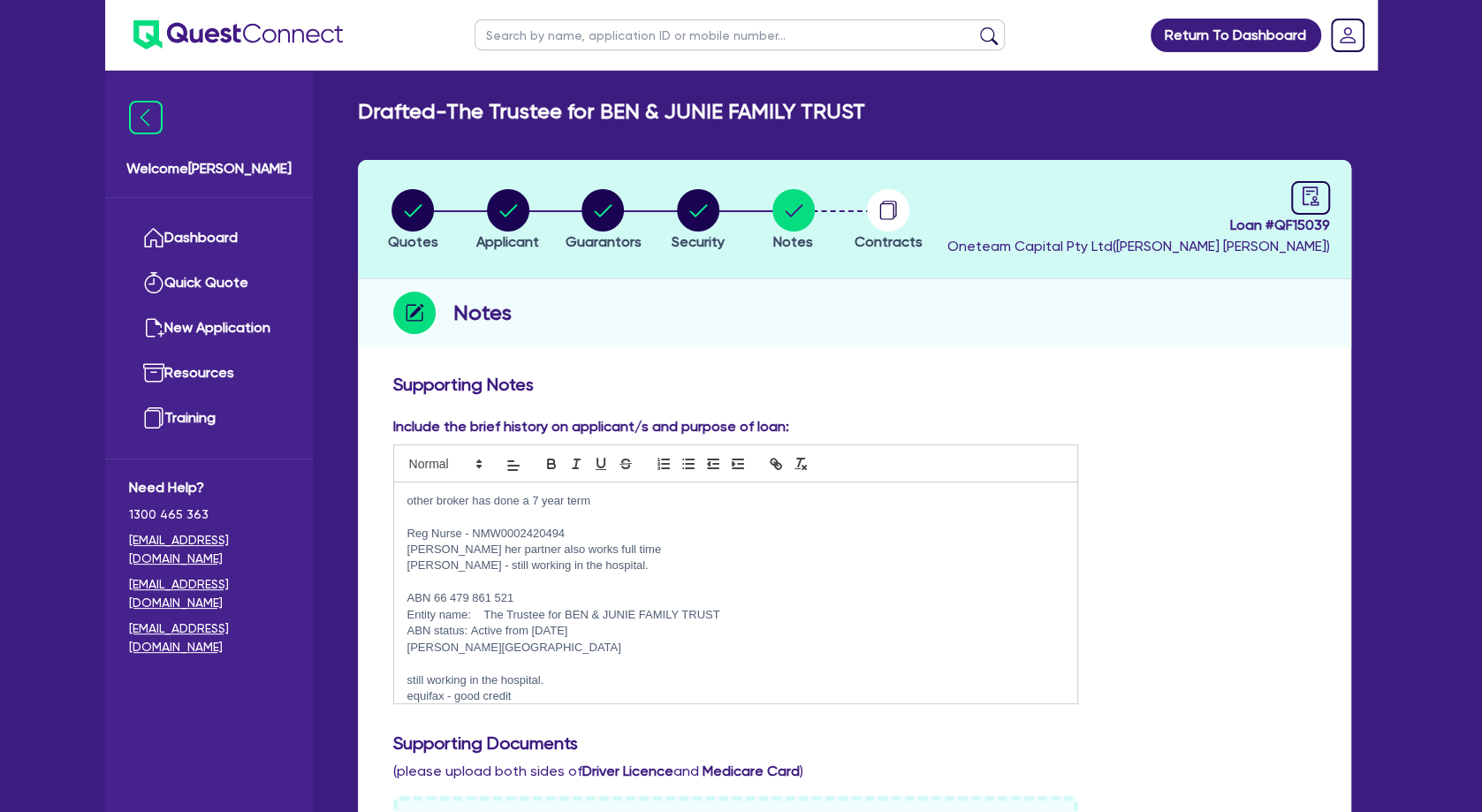
click at [604, 509] on p at bounding box center [736, 517] width 657 height 16
click at [584, 659] on p at bounding box center [736, 663] width 657 height 16
click at [580, 584] on p at bounding box center [736, 582] width 657 height 16
click at [572, 515] on p at bounding box center [736, 517] width 657 height 16
click at [415, 216] on circle "button" at bounding box center [412, 210] width 42 height 42
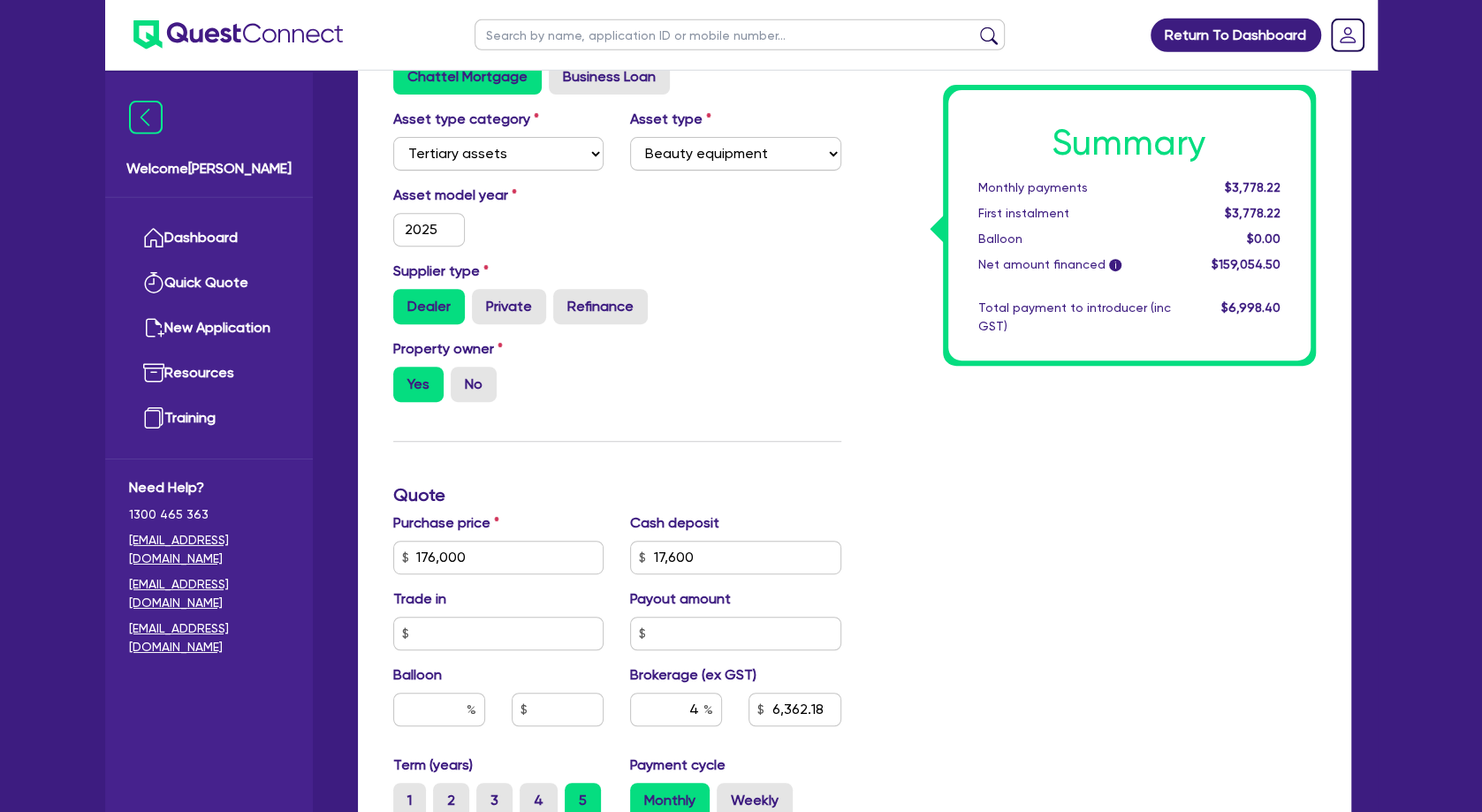
scroll to position [668, 0]
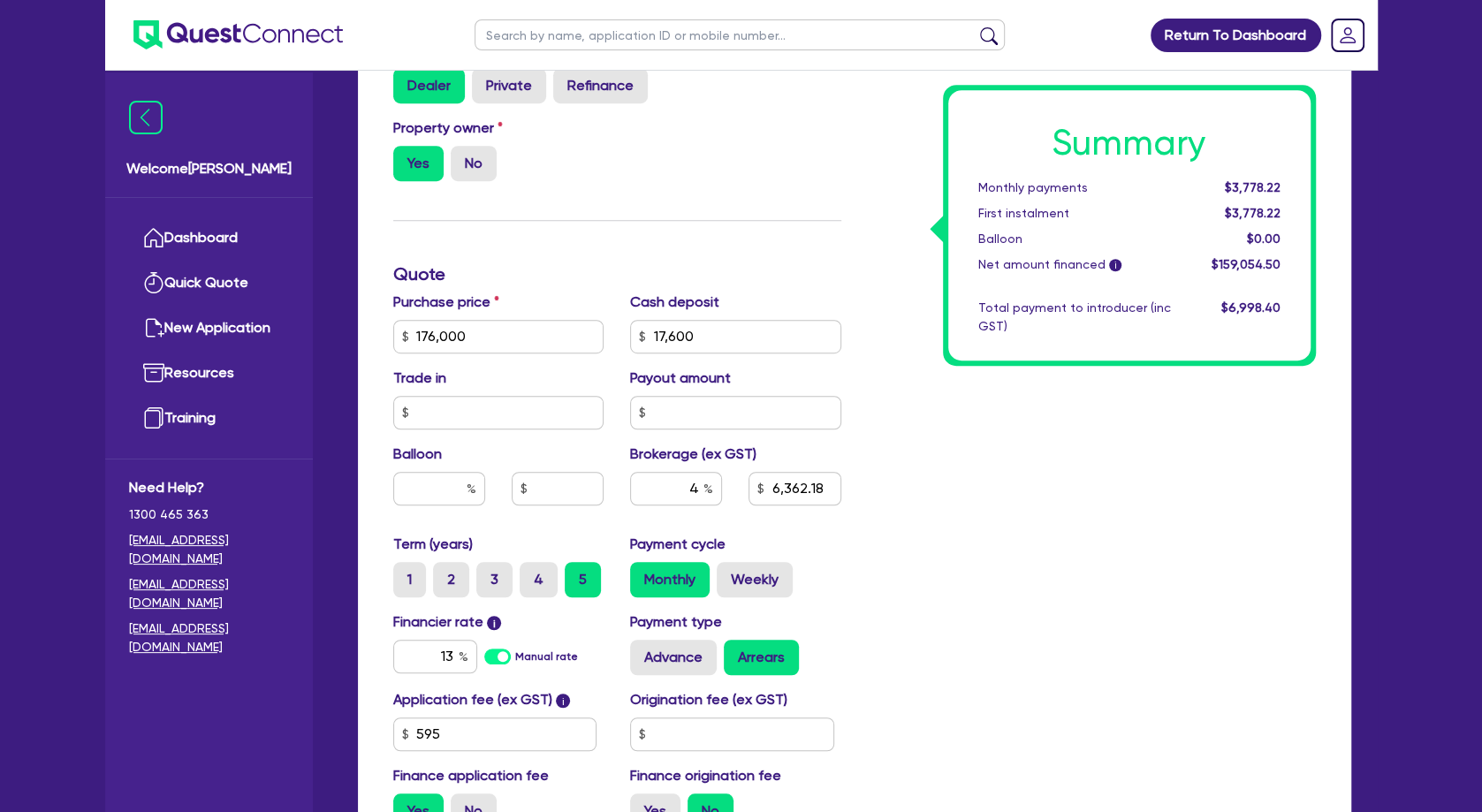
click at [627, 270] on div "Funding Options Who will be funding this deal? Select I will fund 100% I will c…" at bounding box center [617, 274] width 475 height 1137
click at [850, 381] on div "Purchase price 176,000 Cash deposit 17,600 Trade in Payout amount Balloon Broke…" at bounding box center [617, 412] width 475 height 242
click at [879, 362] on div "Summary Monthly payments $3,778.22 First instalment $3,778.22 Balloon $0.00 Net…" at bounding box center [1092, 274] width 475 height 1137
click at [708, 283] on div "Funding Options Who will be funding this deal? Select I will fund 100% I will c…" at bounding box center [617, 274] width 475 height 1137
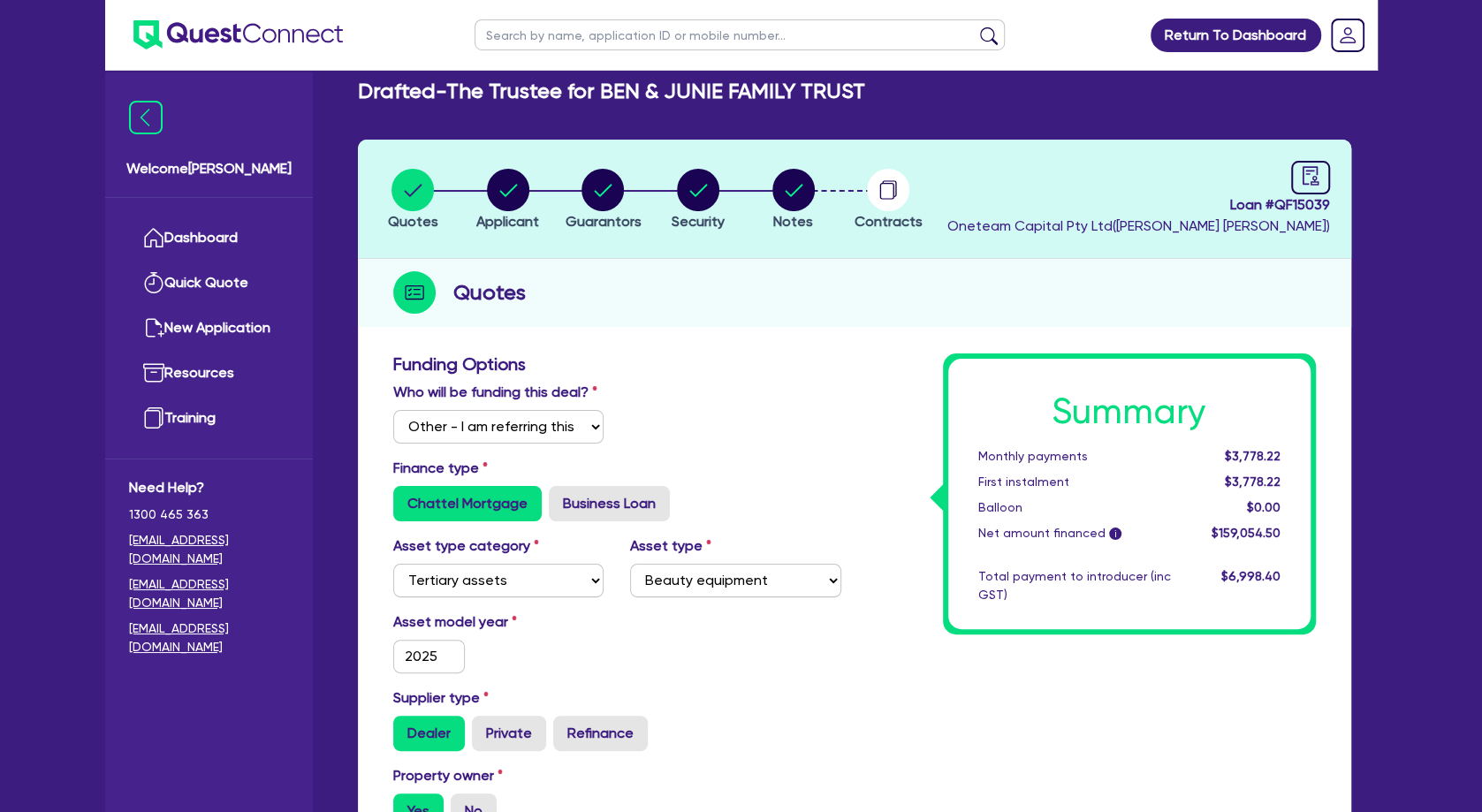
scroll to position [0, 0]
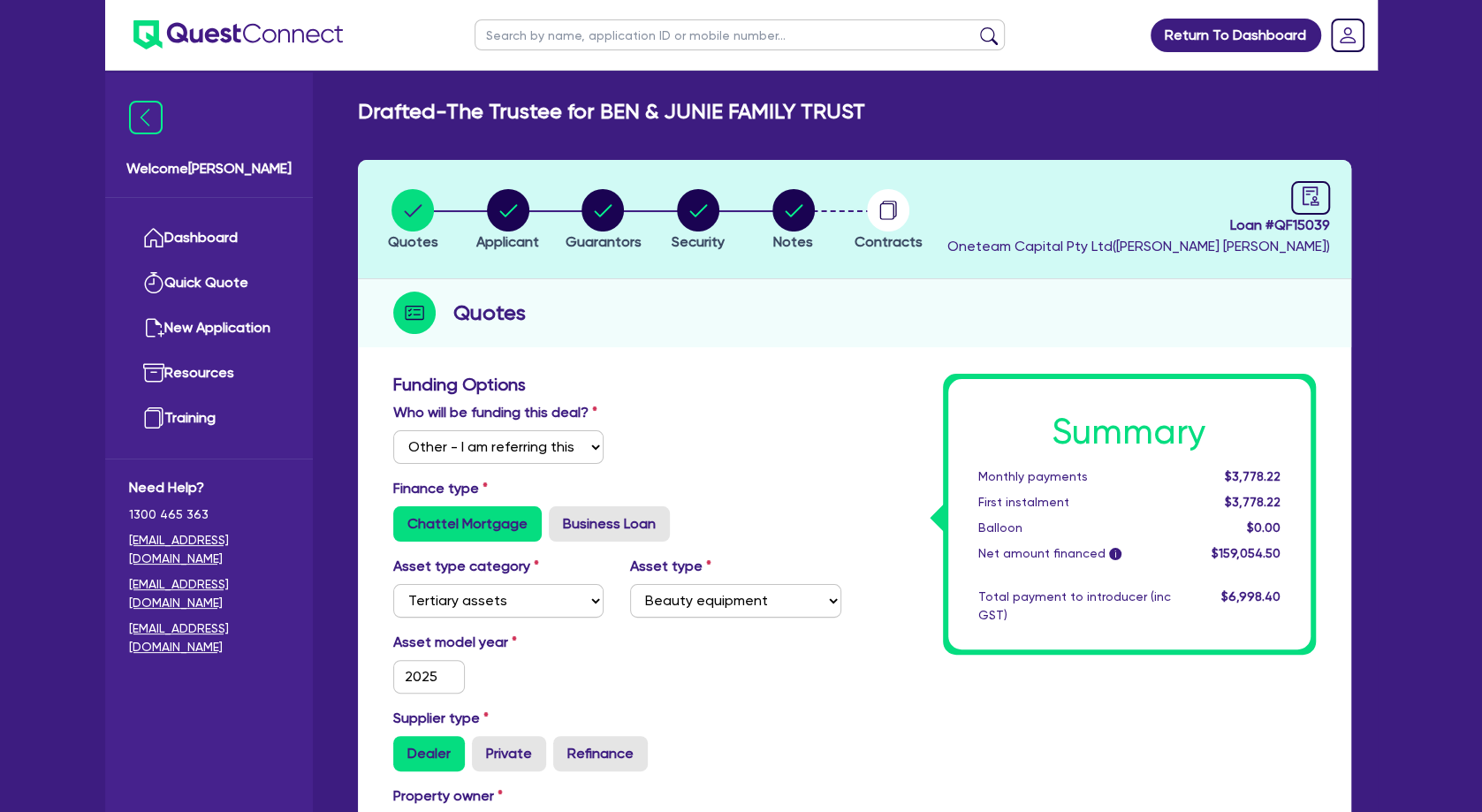
click at [550, 34] on input "text" at bounding box center [740, 35] width 531 height 31
click button "submit" at bounding box center [988, 39] width 28 height 25
click at [530, 214] on icon "button" at bounding box center [508, 210] width 42 height 42
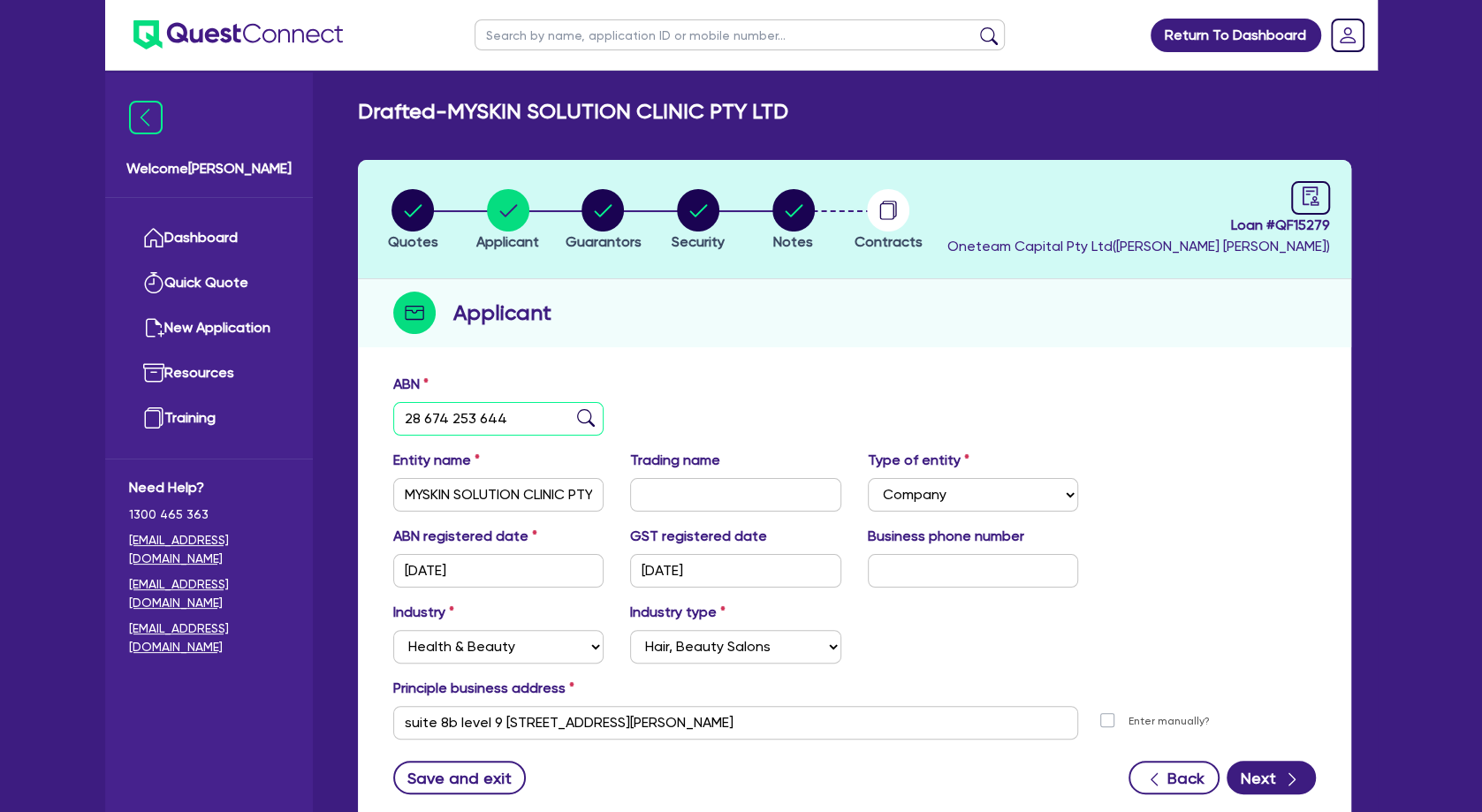
click at [478, 428] on input "28 674 253 644" at bounding box center [499, 418] width 211 height 34
click at [502, 496] on input "MYSKIN SOLUTION CLINIC PTY LTD" at bounding box center [499, 494] width 211 height 34
drag, startPoint x: 572, startPoint y: 494, endPoint x: 346, endPoint y: 488, distance: 226.1
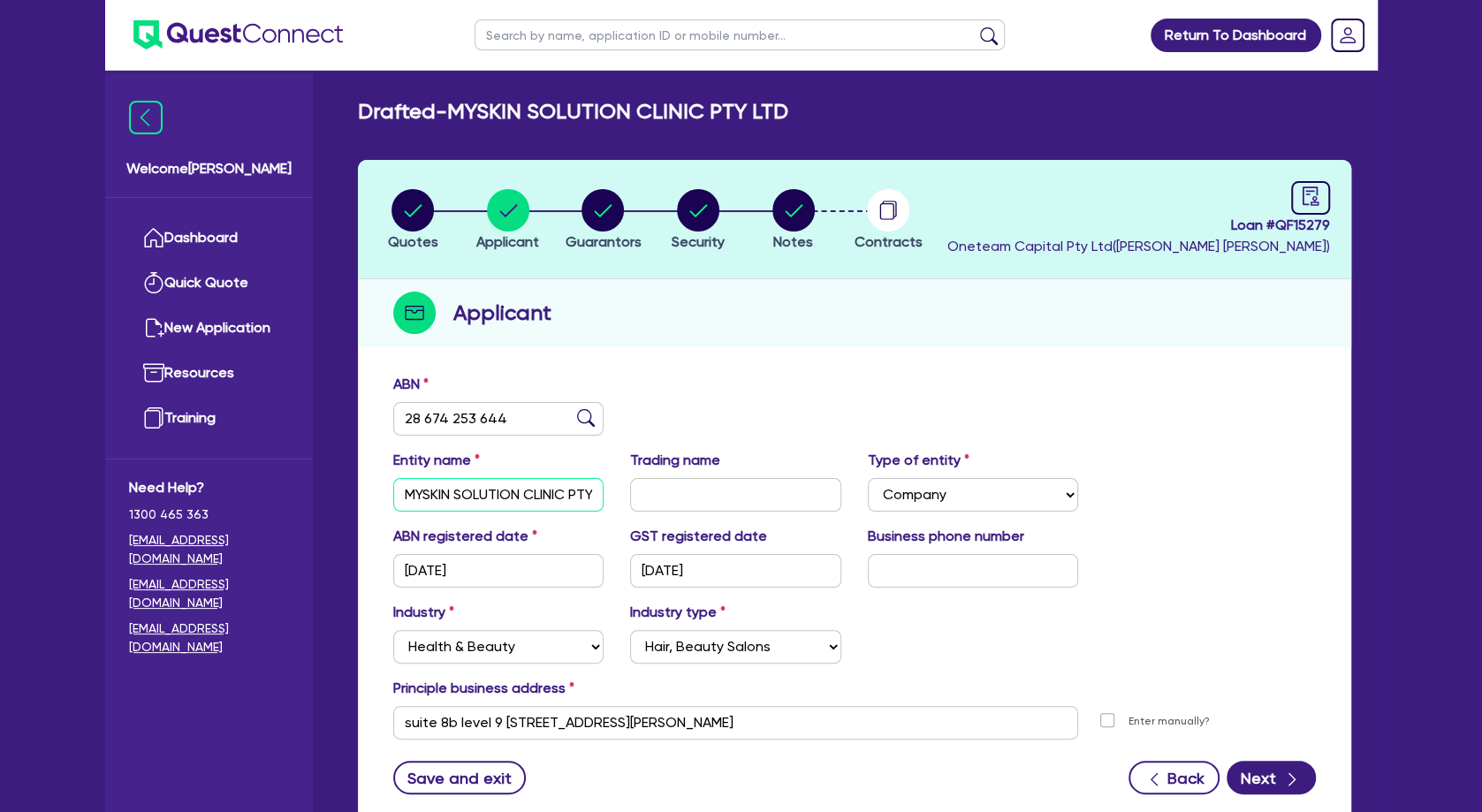
click at [393, 493] on input "MYSKIN SOLUTION CLINIC PTY LTD" at bounding box center [499, 494] width 211 height 34
click at [606, 216] on circle "button" at bounding box center [603, 210] width 42 height 42
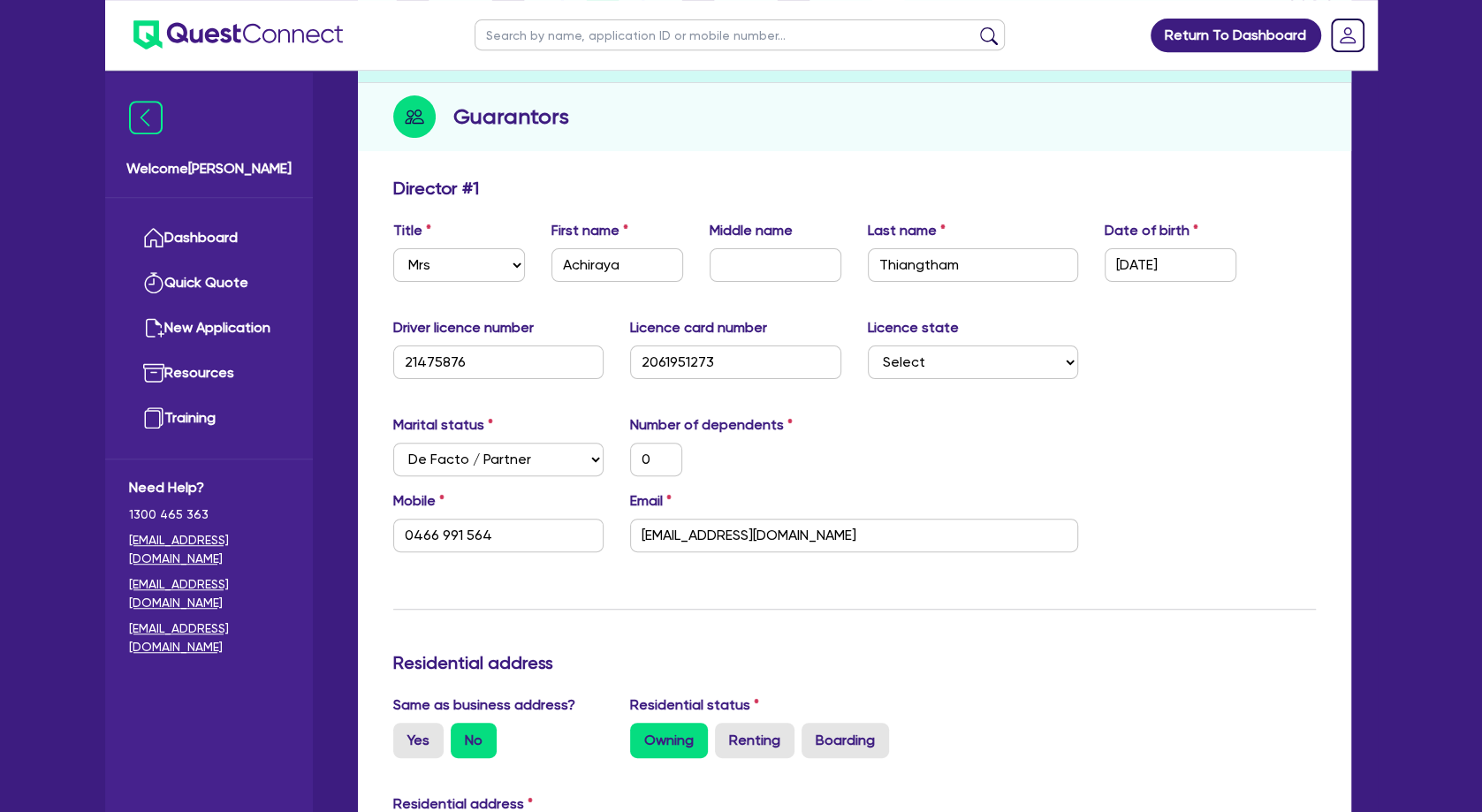
scroll to position [95, 0]
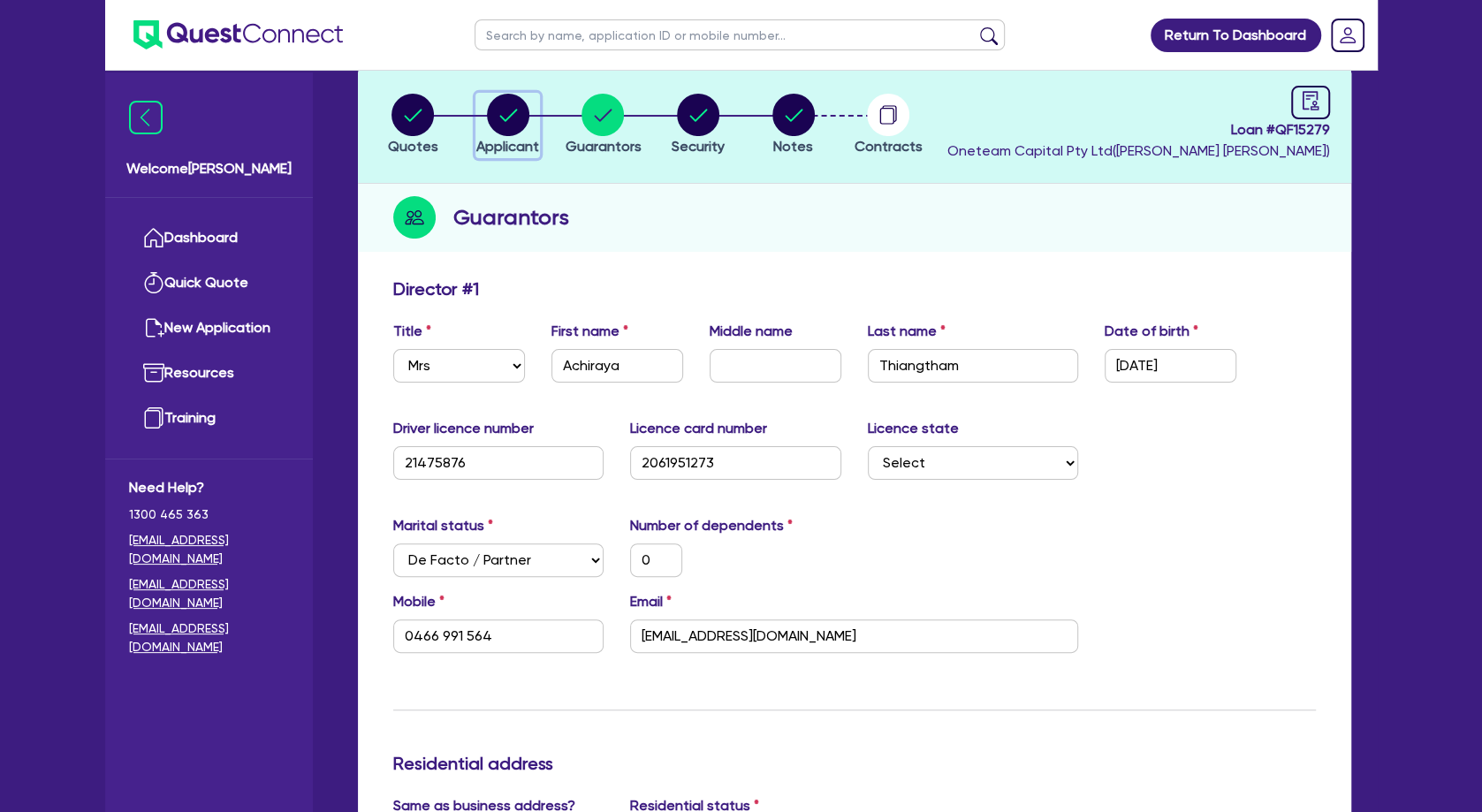
click at [509, 134] on circle "button" at bounding box center [508, 114] width 42 height 42
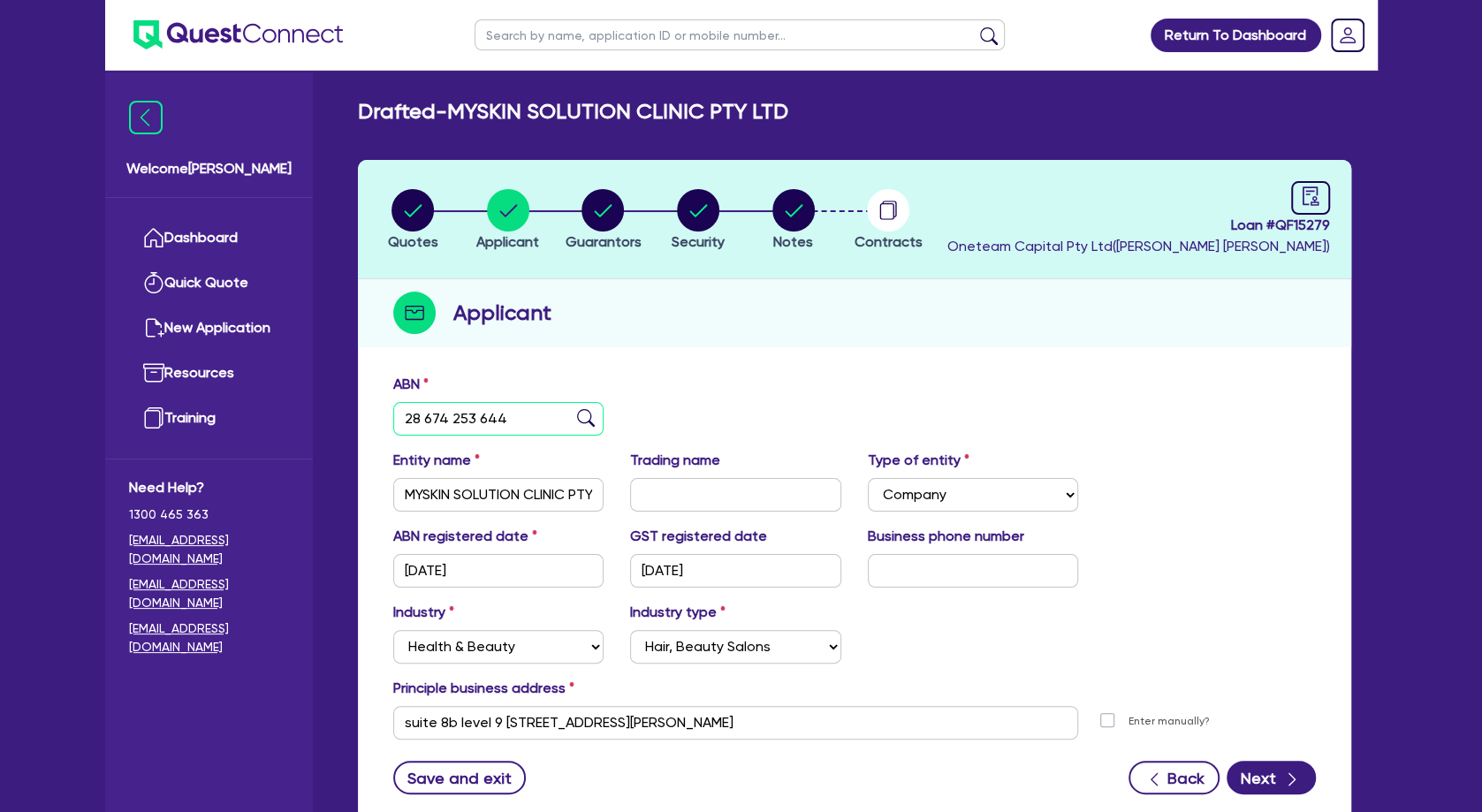
click at [474, 415] on input "28 674 253 644" at bounding box center [499, 418] width 211 height 34
click at [588, 215] on circle "button" at bounding box center [603, 210] width 42 height 42
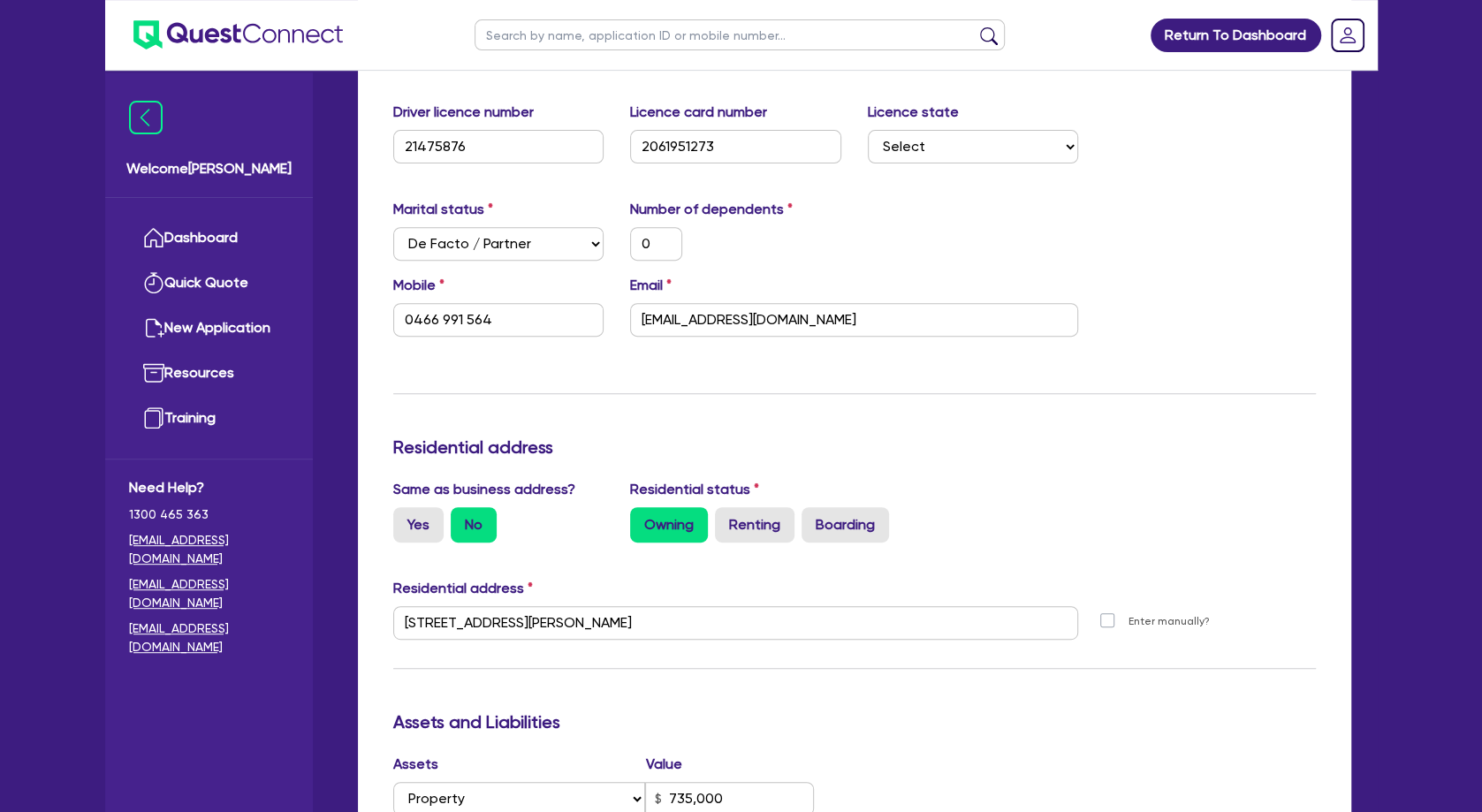
scroll to position [381, 0]
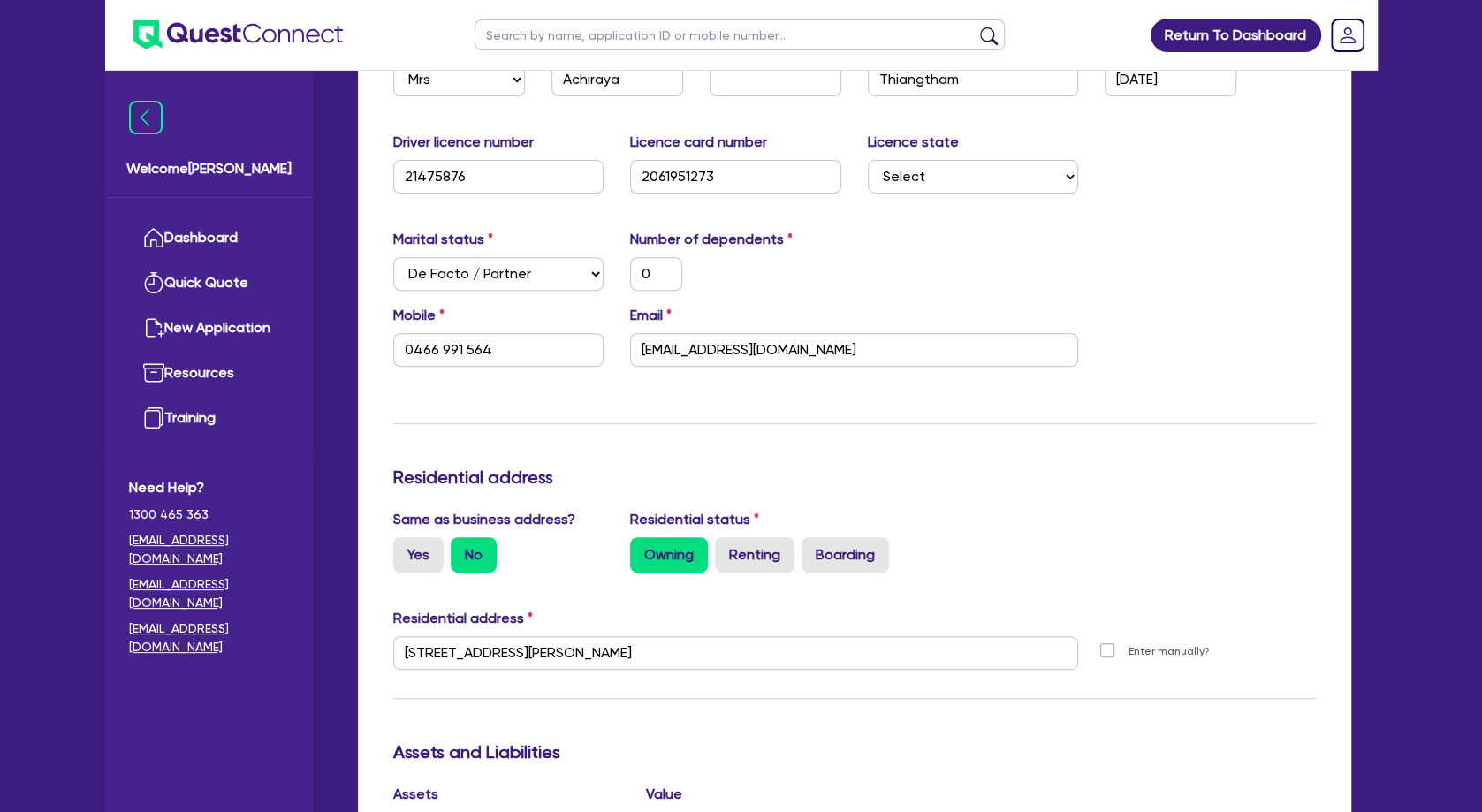
click at [697, 256] on div "Number of dependents 0" at bounding box center [735, 259] width 237 height 62
click at [717, 350] on input "[EMAIL_ADDRESS][DOMAIN_NAME]" at bounding box center [854, 350] width 448 height 34
click at [432, 345] on input "0466 991 564" at bounding box center [499, 350] width 211 height 34
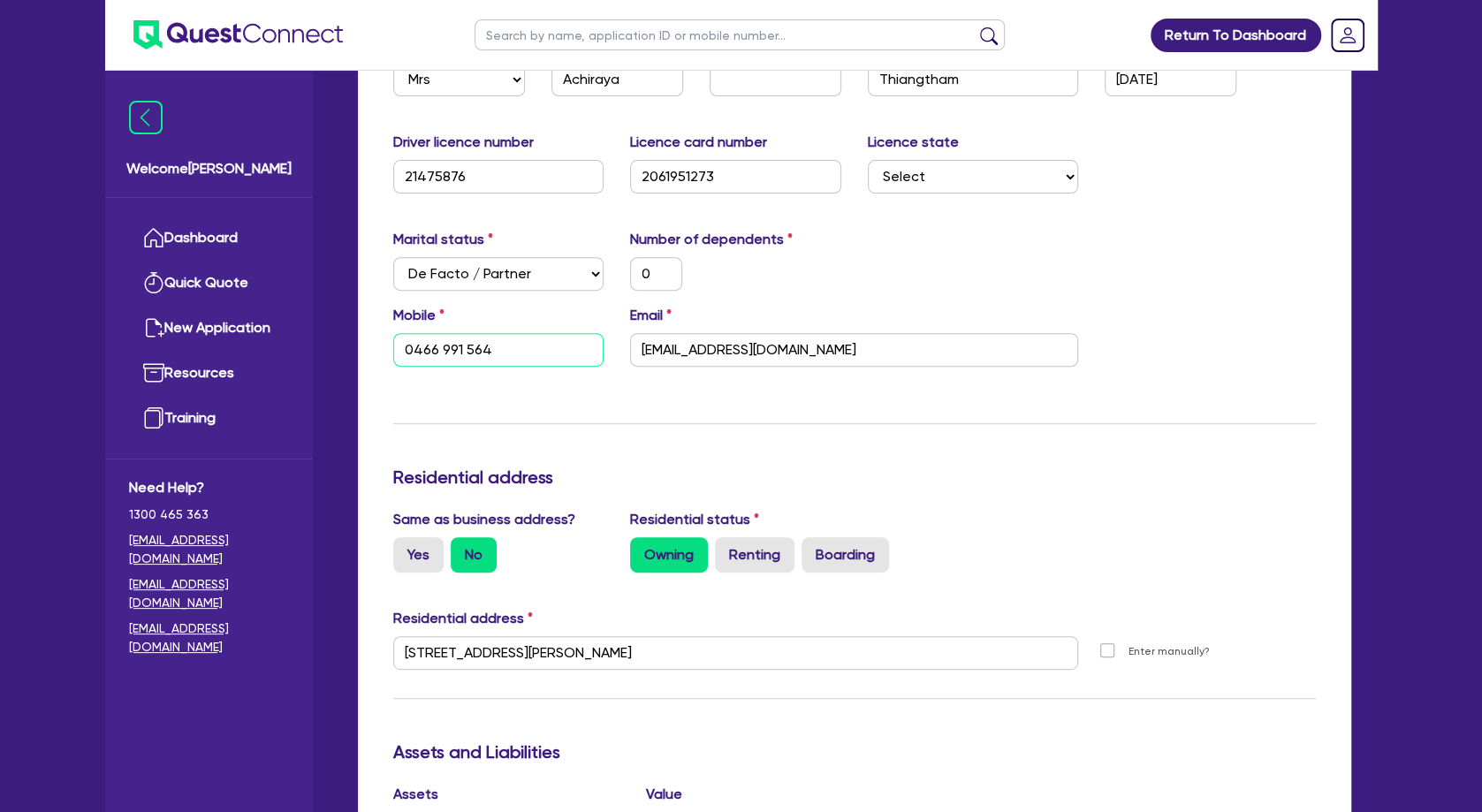
click at [432, 345] on input "0466 991 564" at bounding box center [499, 350] width 211 height 34
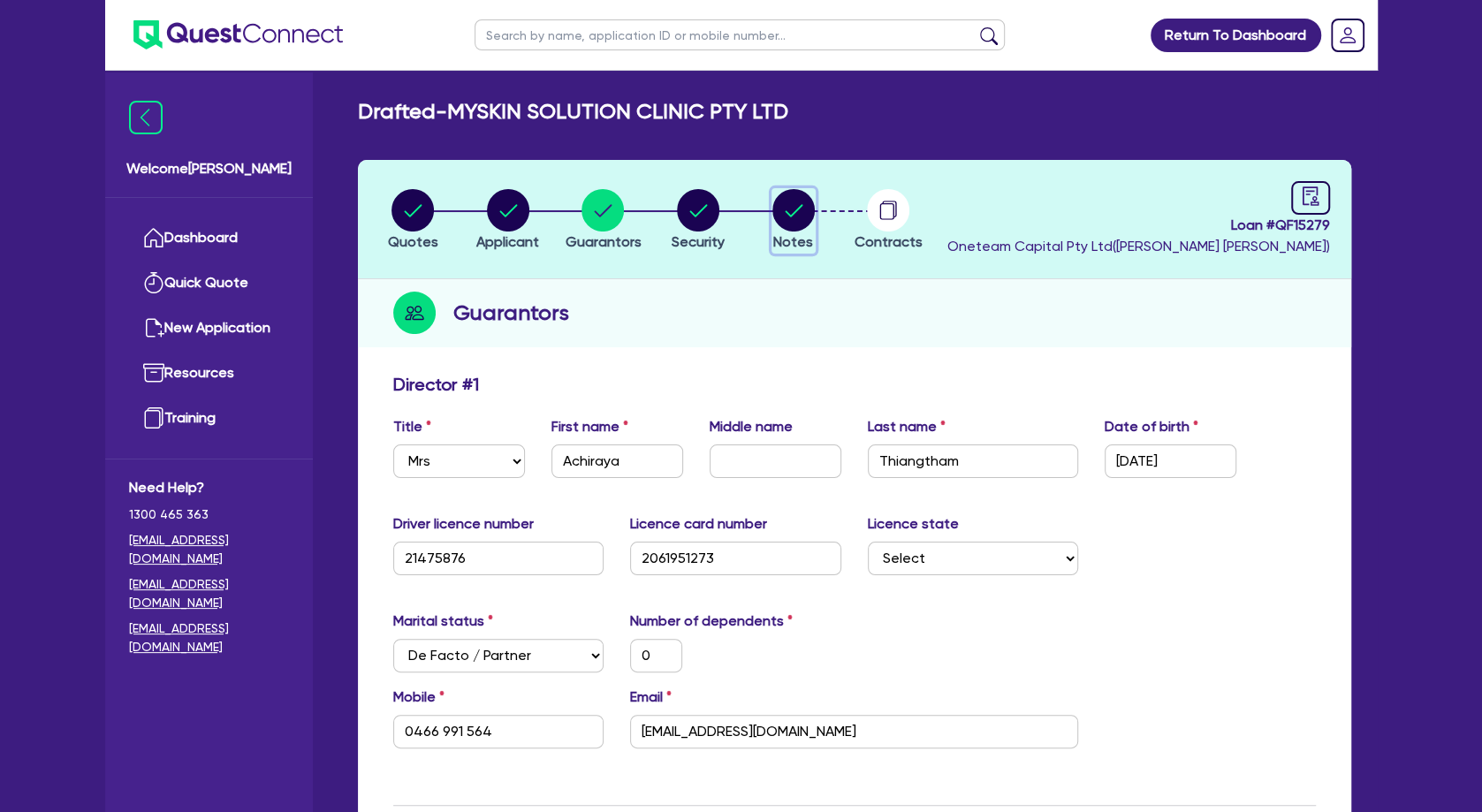
click at [807, 206] on circle "button" at bounding box center [794, 210] width 42 height 42
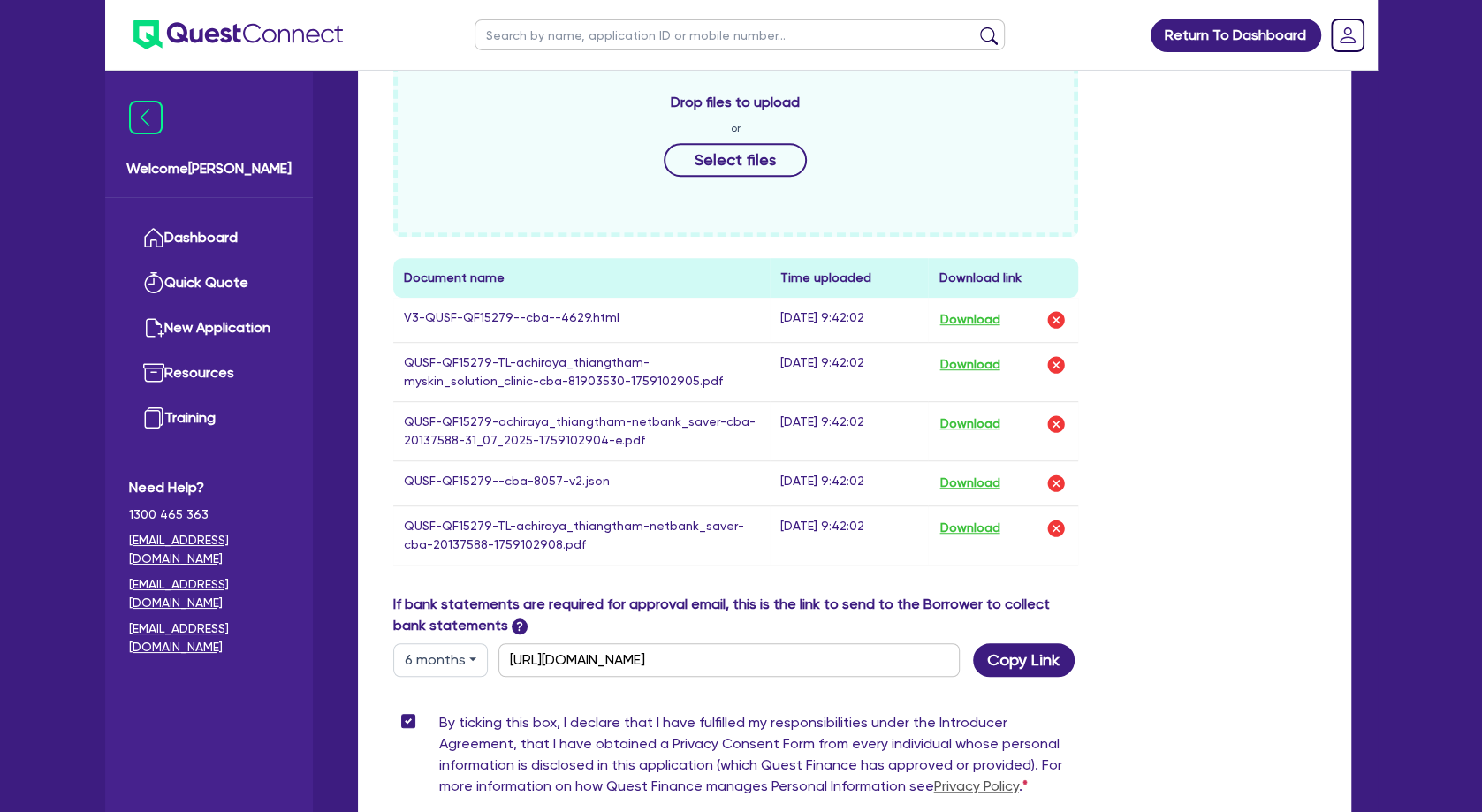
scroll to position [763, 0]
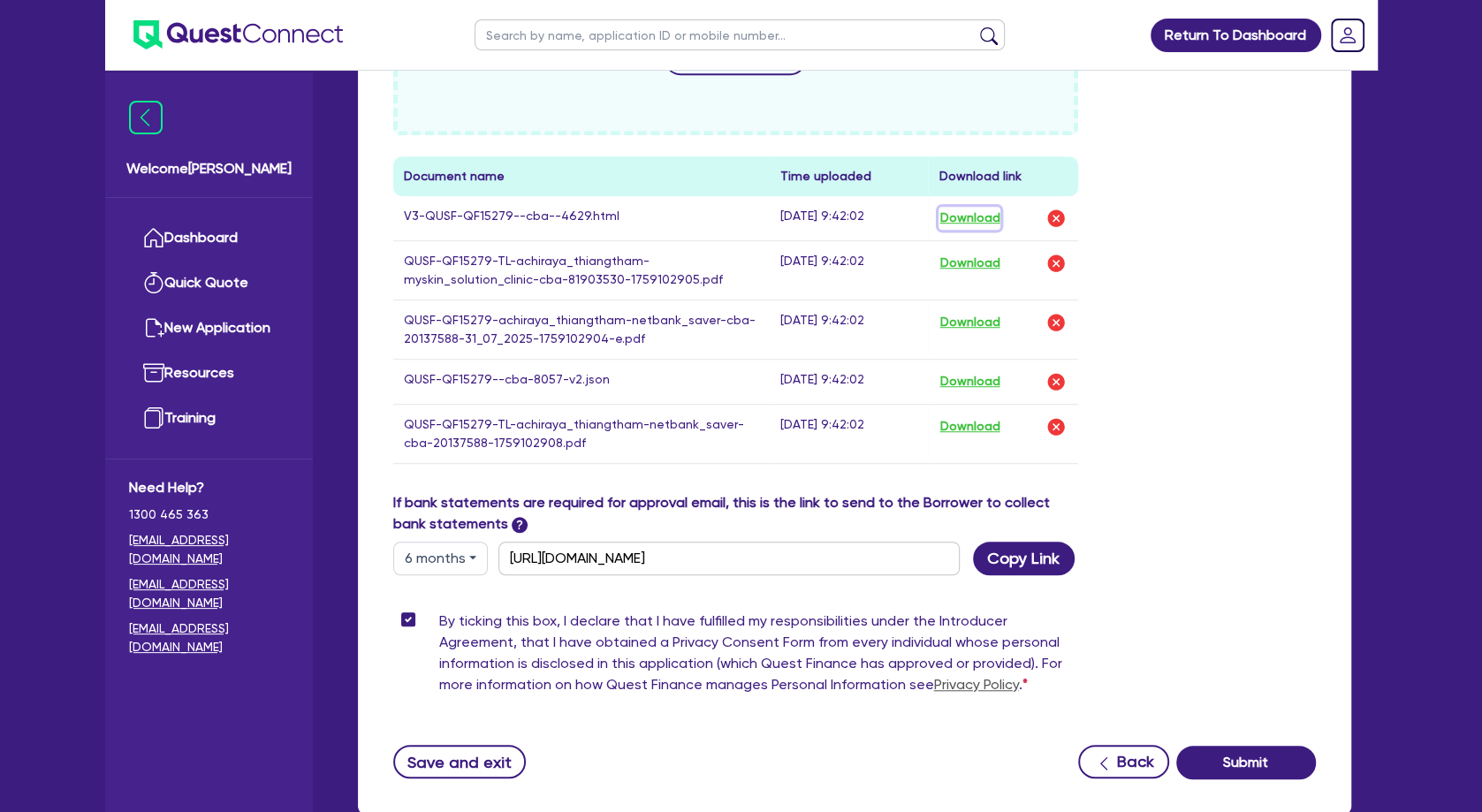
click at [969, 214] on button "Download" at bounding box center [970, 218] width 62 height 23
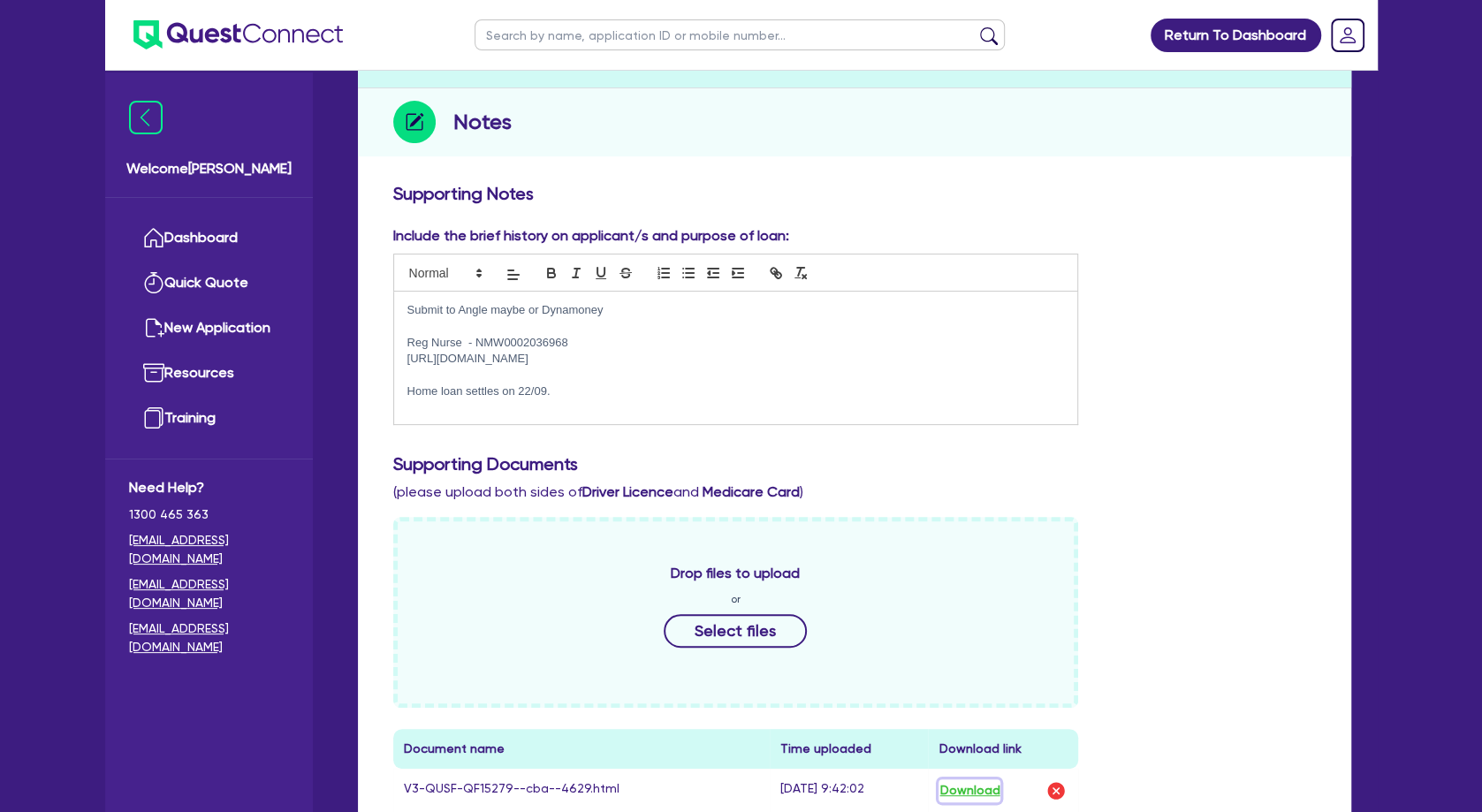
scroll to position [0, 0]
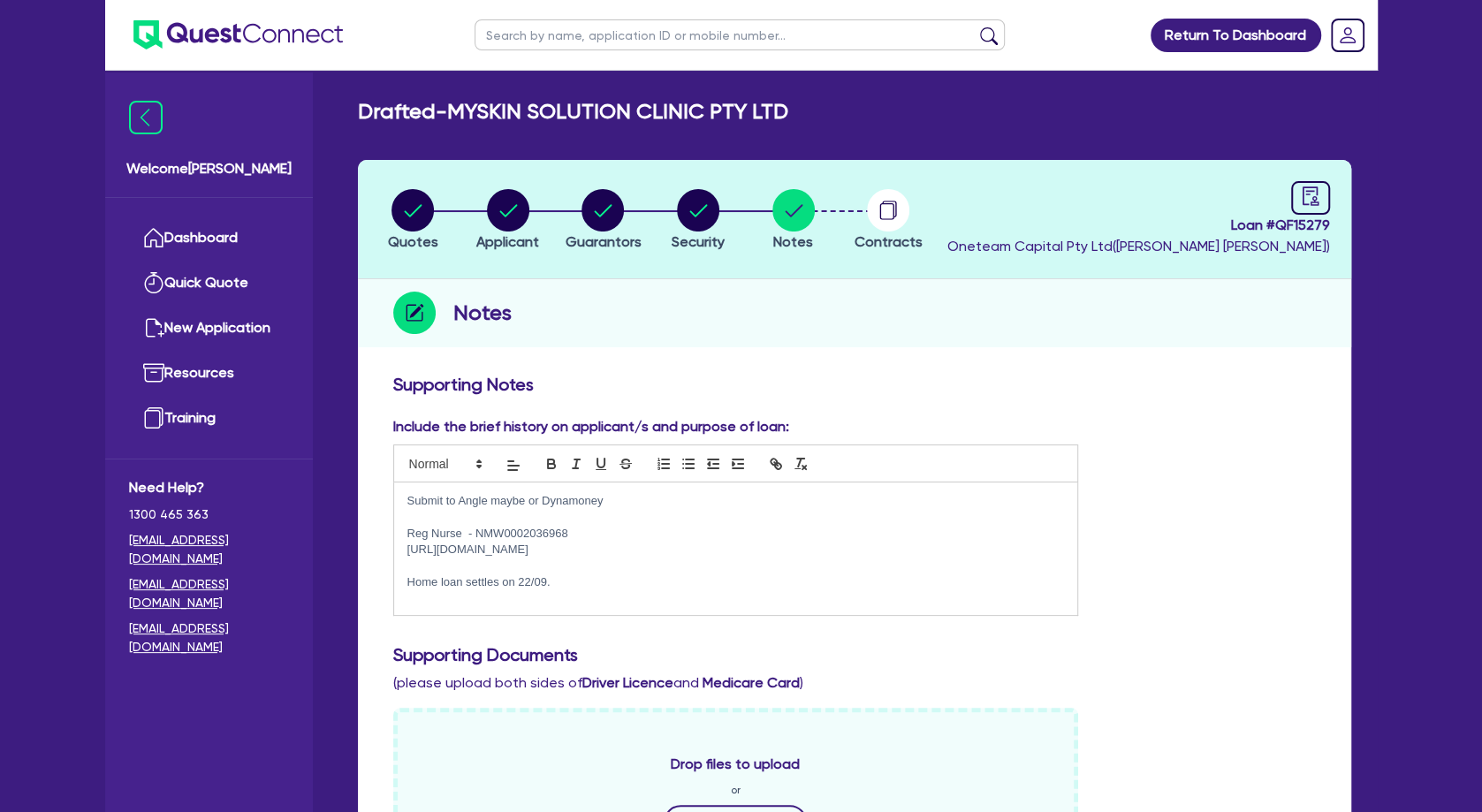
drag, startPoint x: 410, startPoint y: 529, endPoint x: 631, endPoint y: 550, distance: 222.0
click at [631, 550] on div "Submit to Angle maybe or Dynamoney Reg Nurse - NMW0002036968 [URL][DOMAIN_NAME]…" at bounding box center [736, 549] width 684 height 133
copy div "Reg Nurse - NMW0002036968 [URL][DOMAIN_NAME]"
click at [522, 214] on circle "button" at bounding box center [508, 210] width 42 height 42
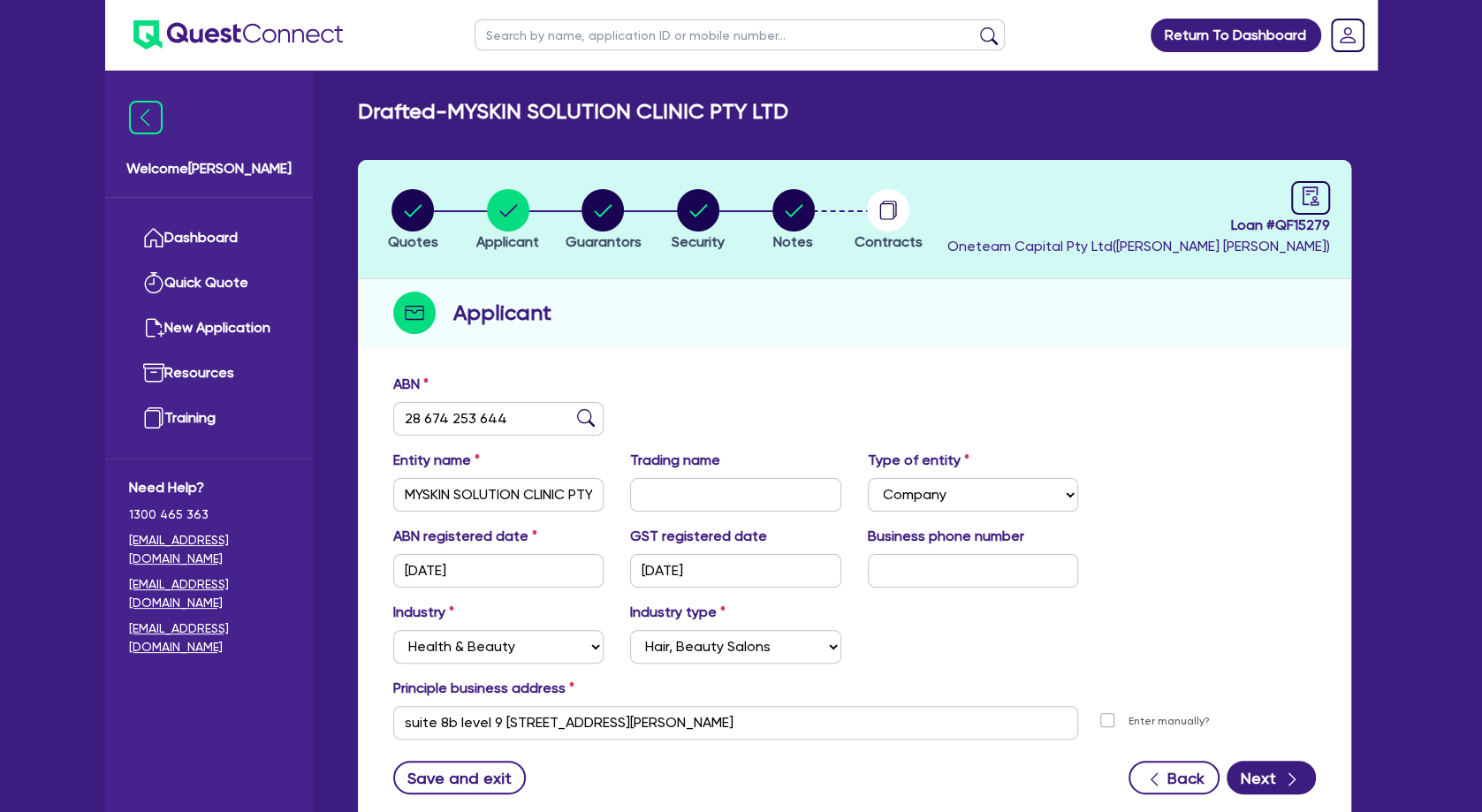
click at [628, 48] on input "text" at bounding box center [740, 35] width 531 height 31
click button "submit" at bounding box center [988, 39] width 28 height 25
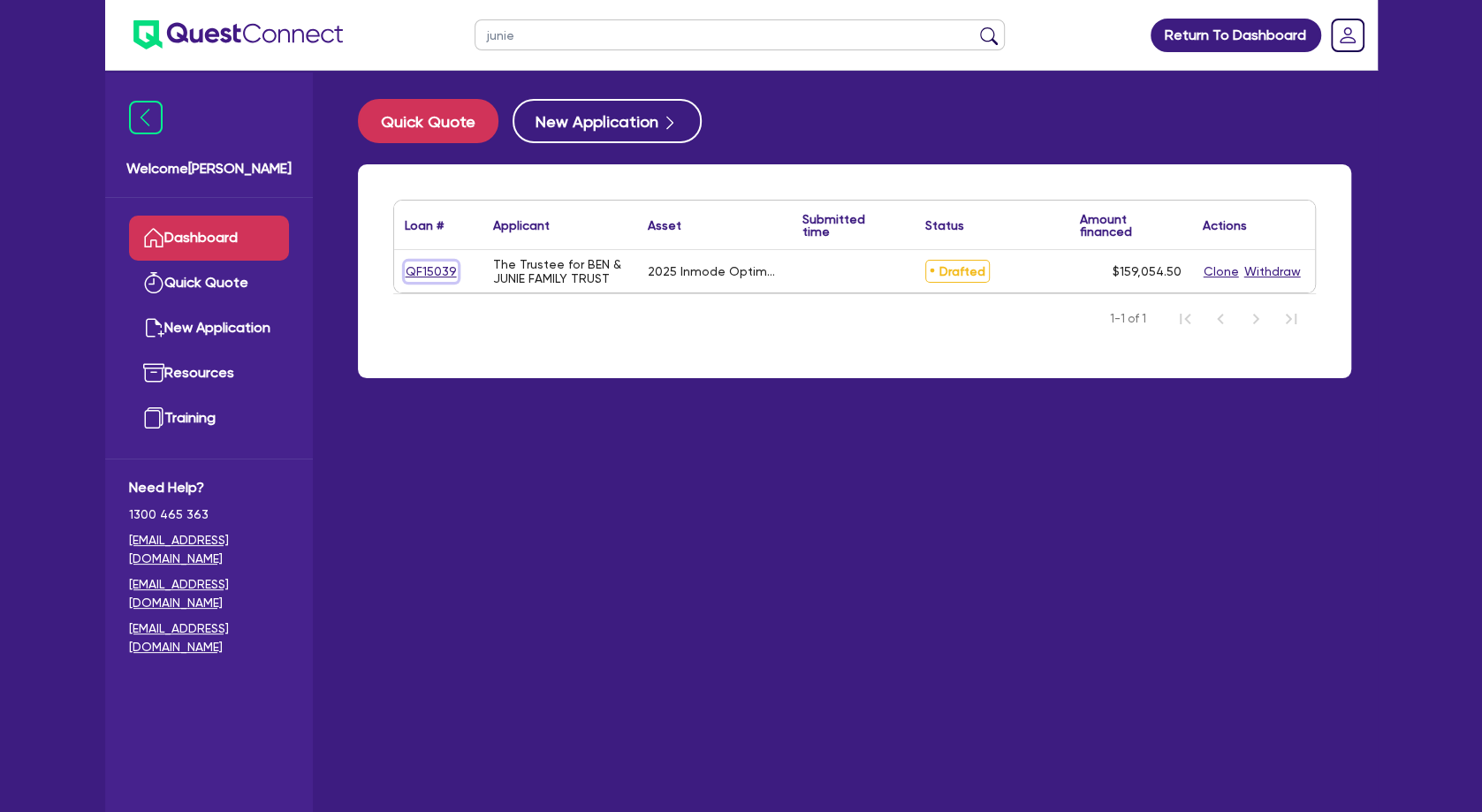
click at [413, 269] on link "QF15039" at bounding box center [431, 271] width 53 height 20
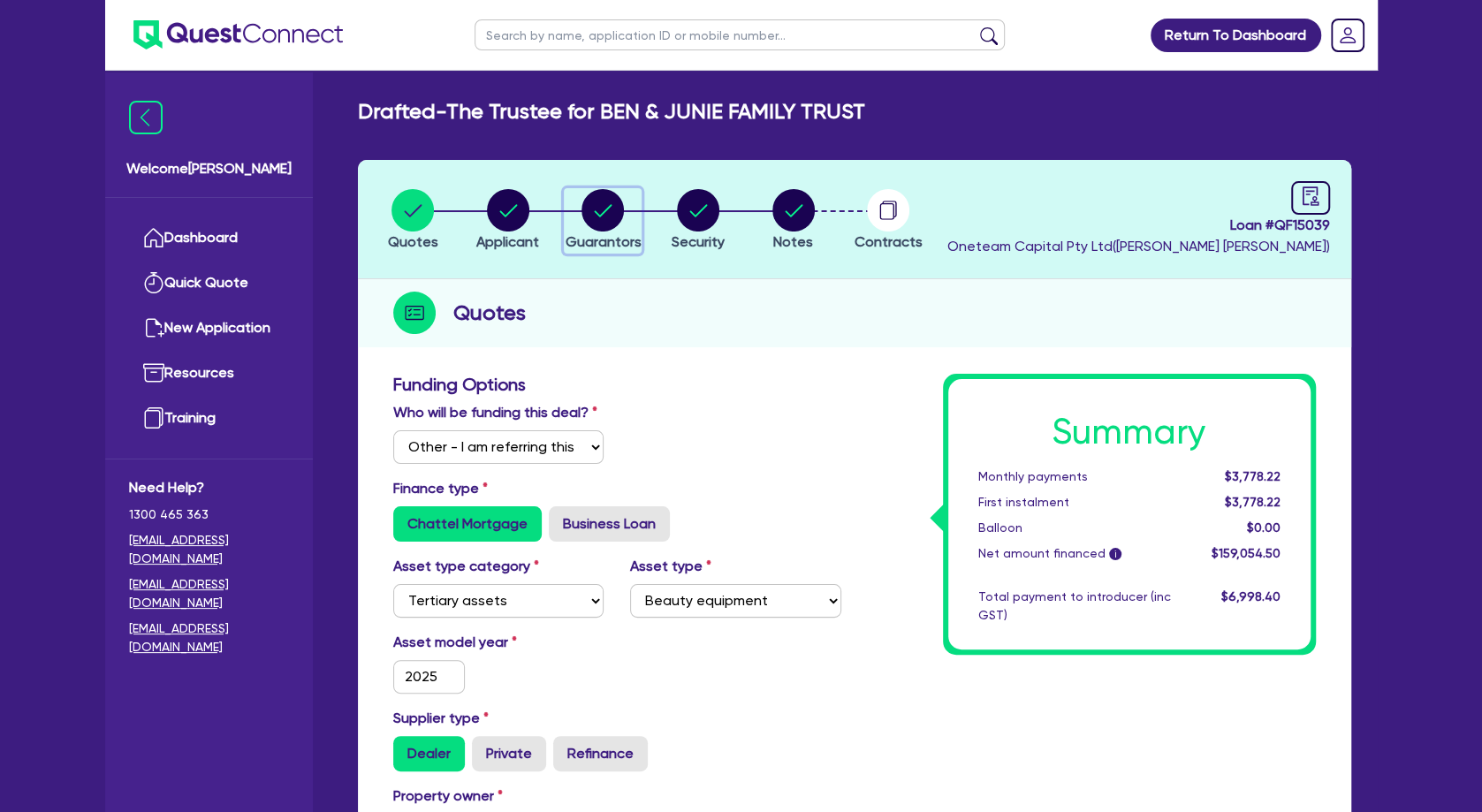
click at [605, 220] on circle "button" at bounding box center [603, 210] width 42 height 42
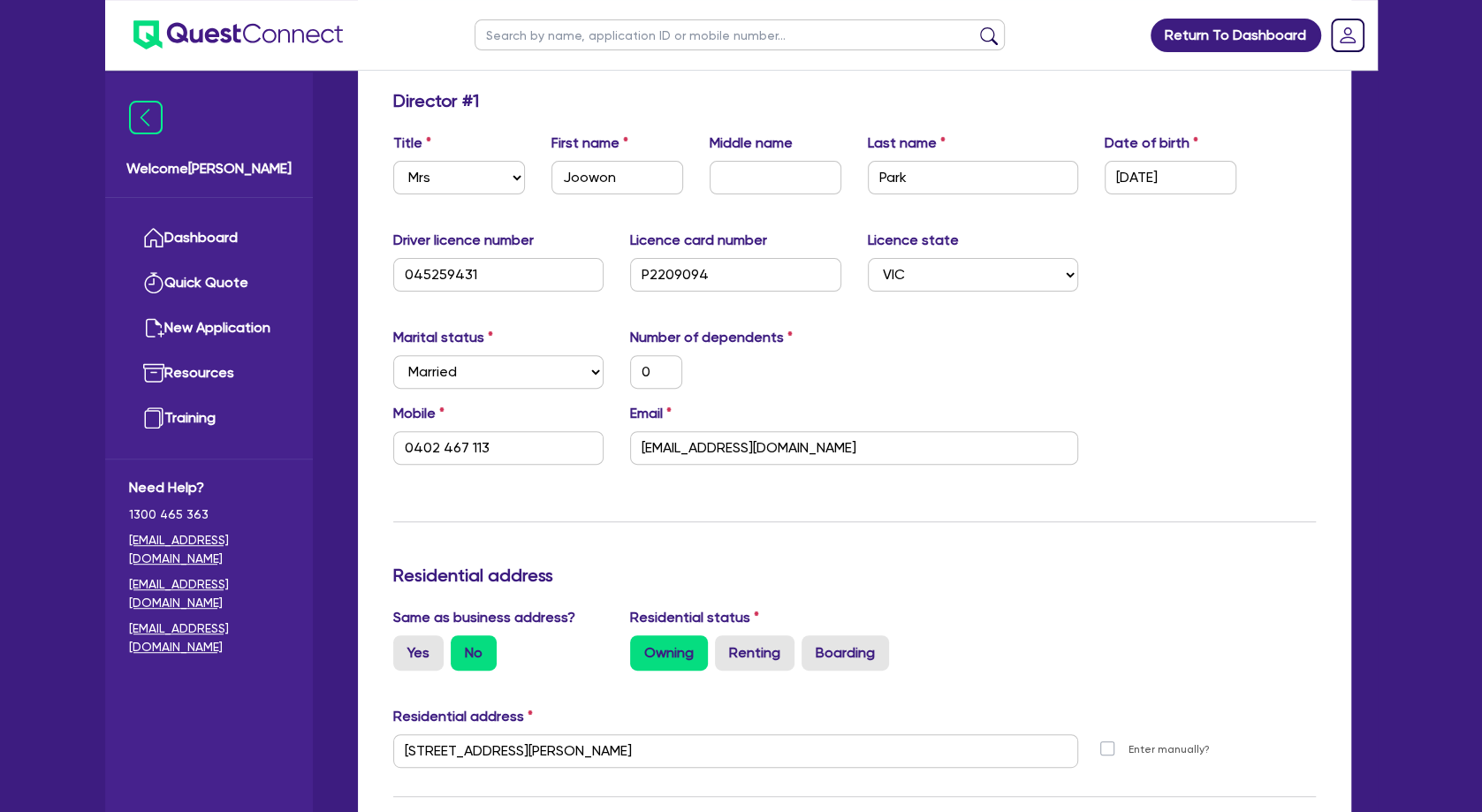
scroll to position [286, 0]
